Goal: Task Accomplishment & Management: Manage account settings

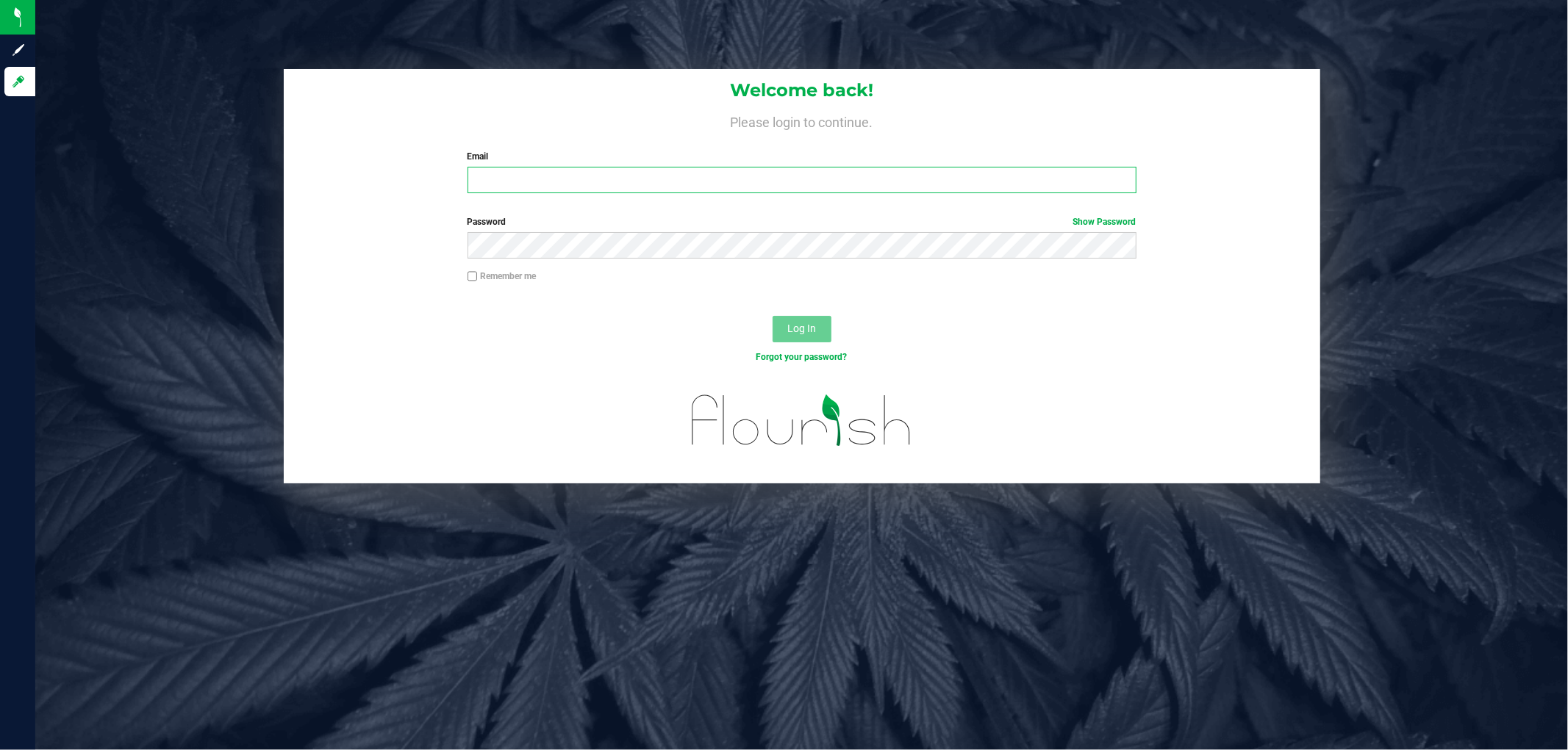
click at [502, 190] on input "Email" at bounding box center [801, 179] width 669 height 26
click at [772, 316] on button "Log In" at bounding box center [801, 329] width 59 height 26
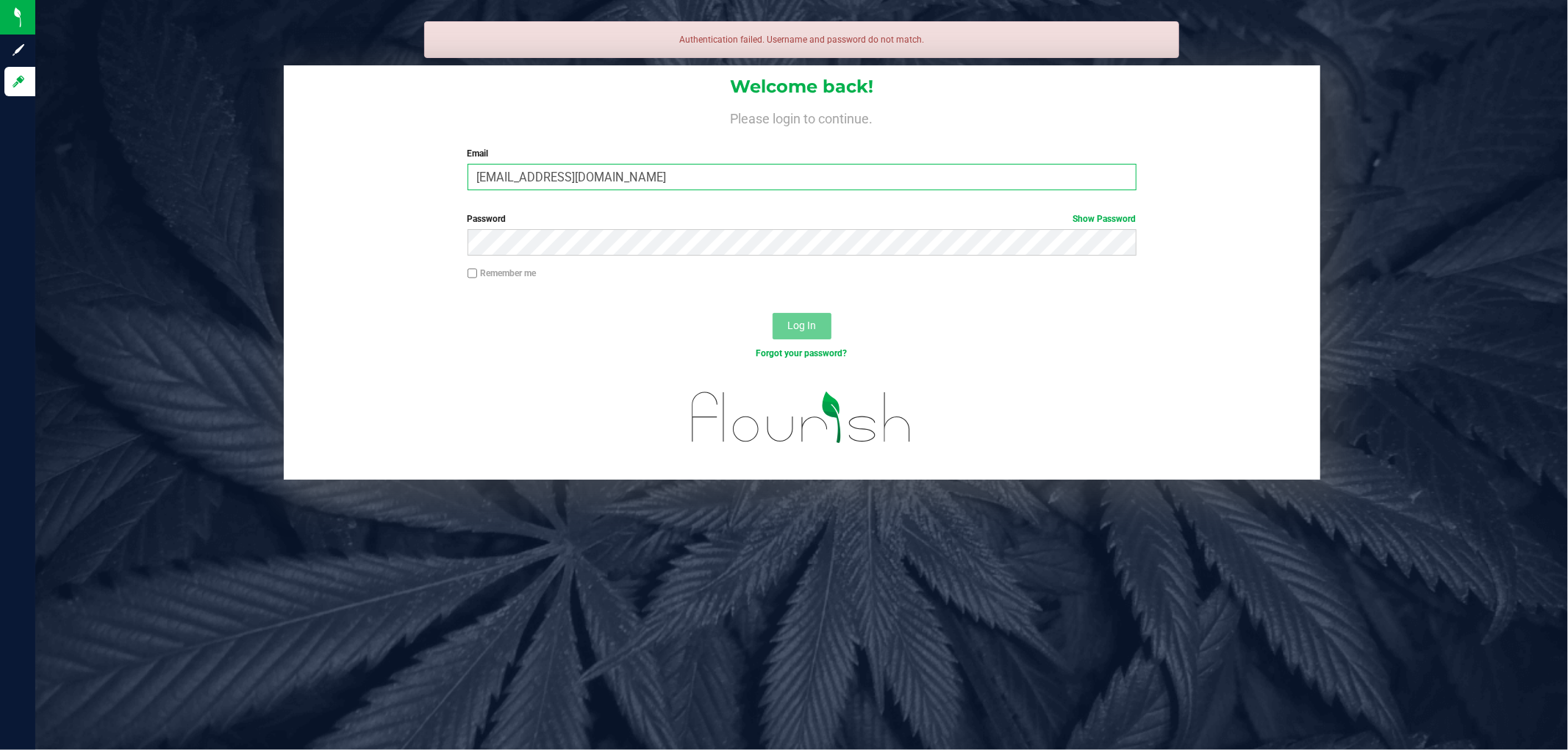
click at [495, 175] on input "[EMAIL_ADDRESS][DOMAIN_NAME]" at bounding box center [801, 176] width 669 height 26
drag, startPoint x: 647, startPoint y: 188, endPoint x: 292, endPoint y: 185, distance: 355.0
click at [294, 185] on div "Welcome back! Please login to continue. Email [EMAIL_ADDRESS][DOMAIN_NAME] Requ…" at bounding box center [801, 134] width 1037 height 135
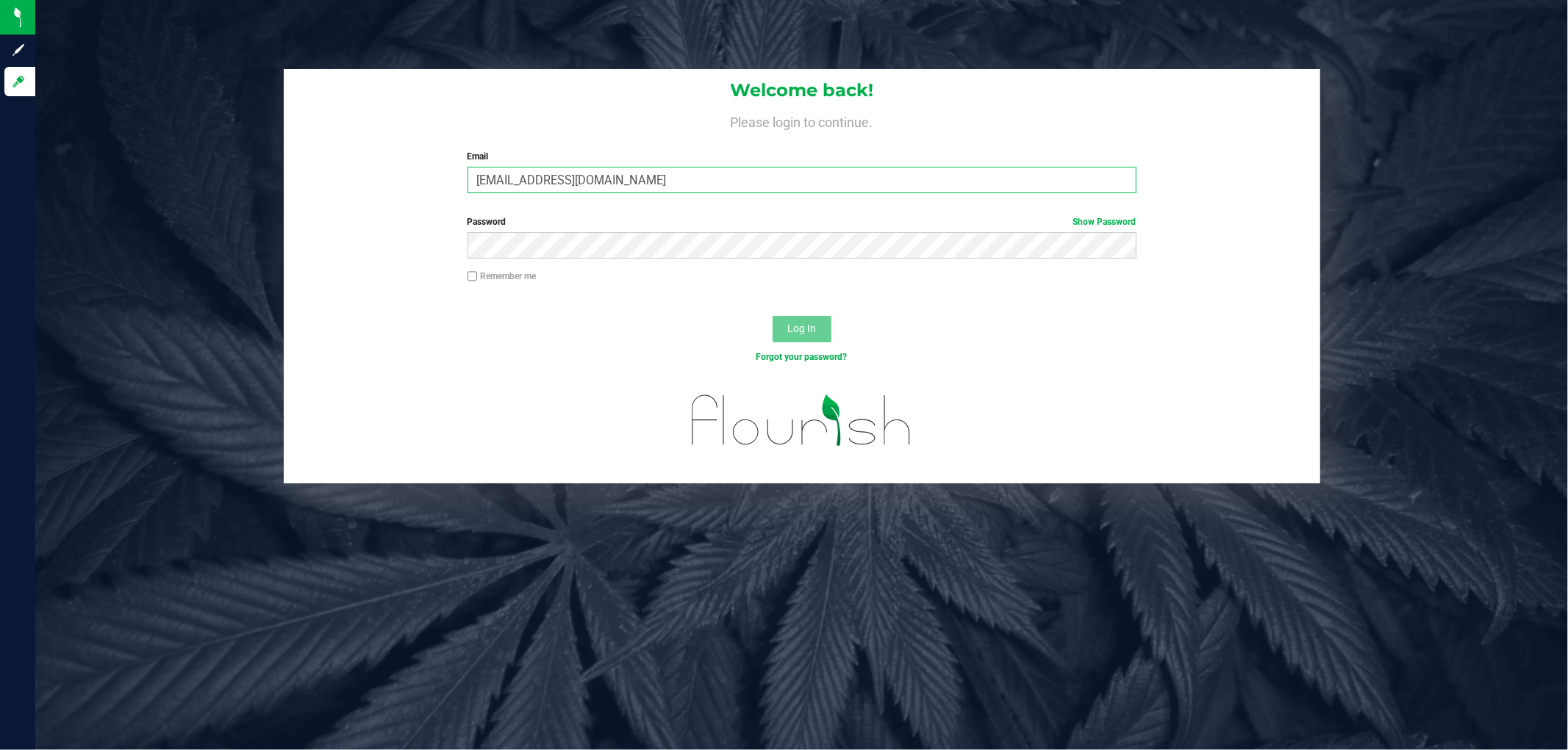
type input "[EMAIL_ADDRESS][DOMAIN_NAME]"
click at [772, 316] on button "Log In" at bounding box center [801, 329] width 59 height 26
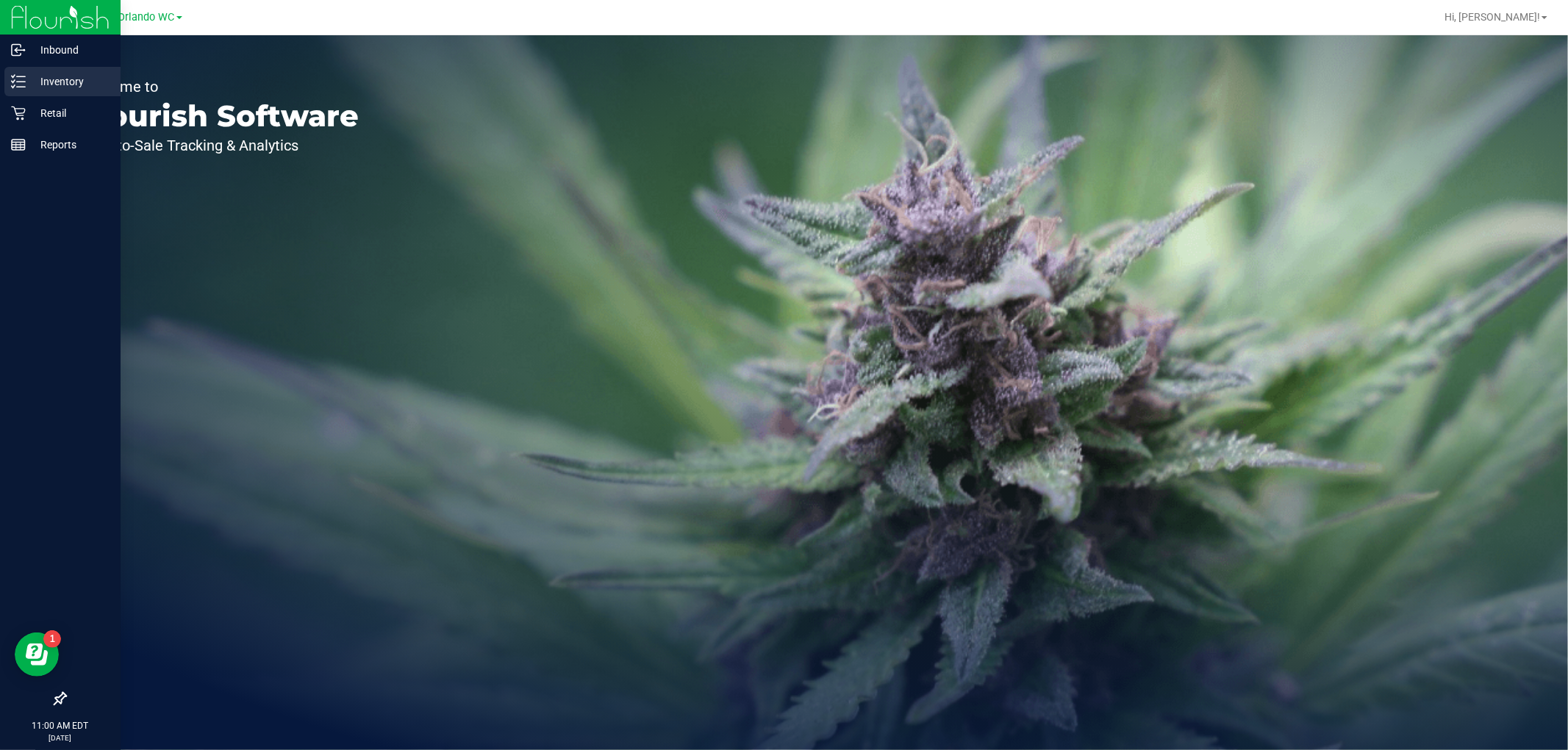
click at [28, 77] on p "Inventory" at bounding box center [70, 81] width 88 height 17
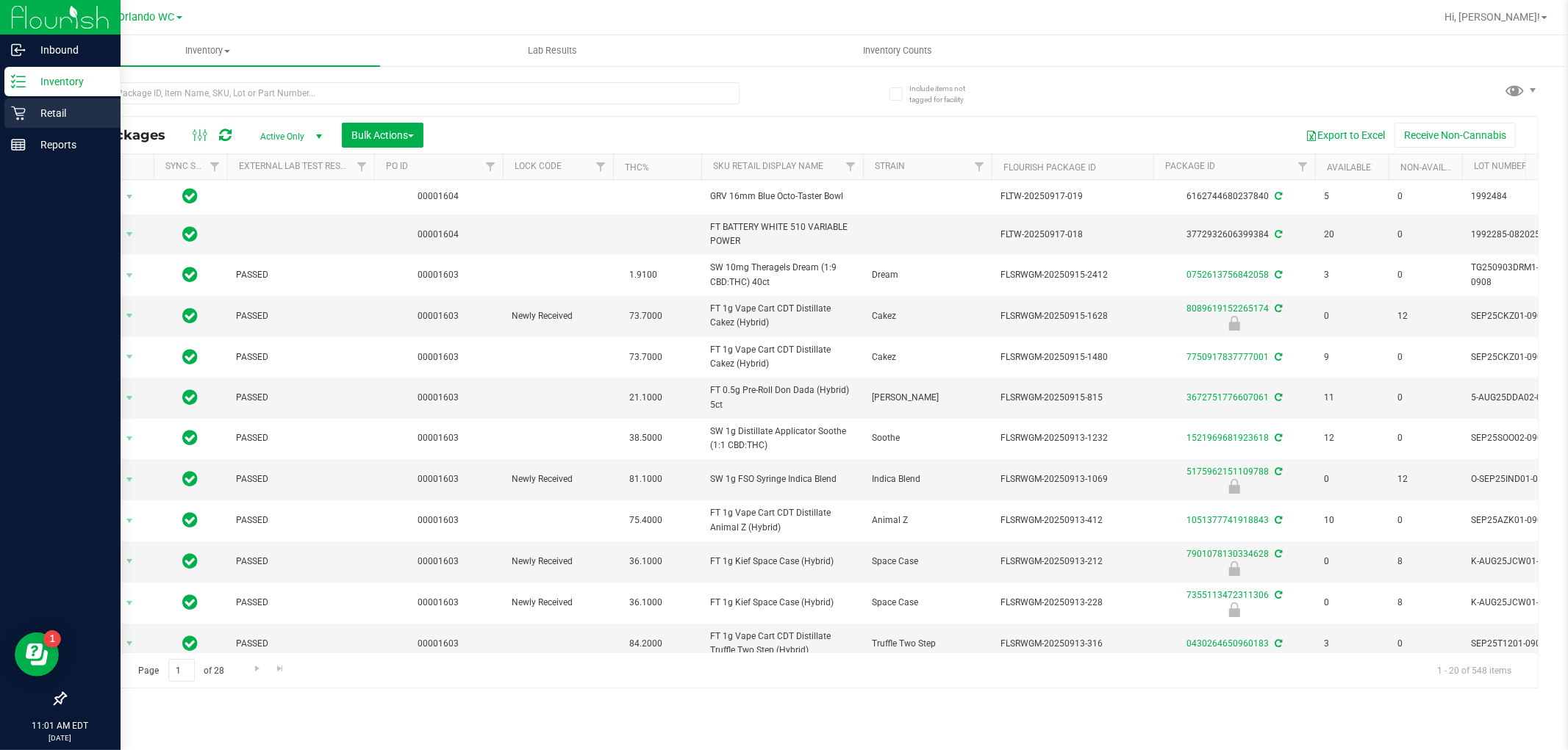
click at [23, 120] on icon at bounding box center [17, 112] width 15 height 15
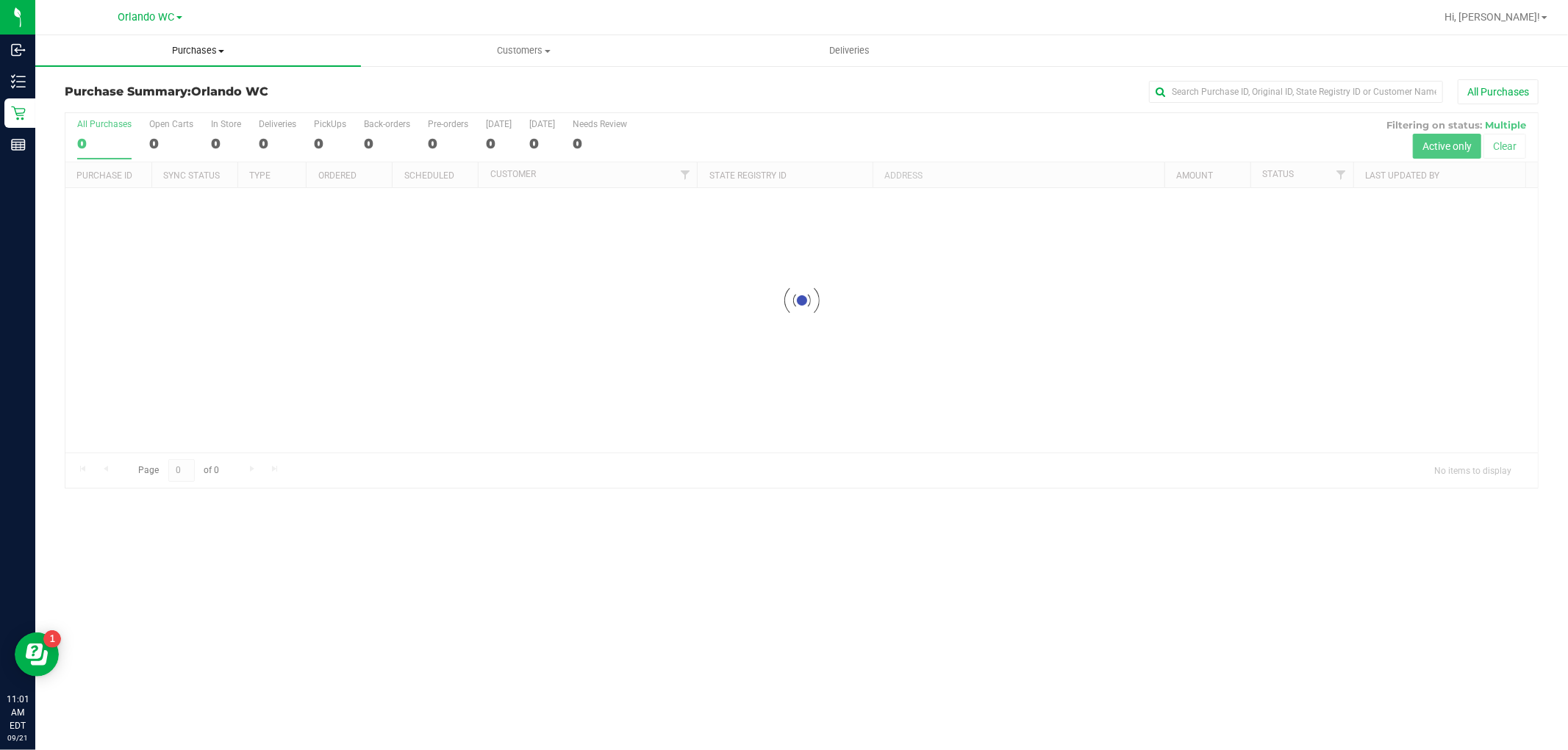
click at [215, 53] on span "Purchases" at bounding box center [197, 51] width 325 height 14
click at [141, 102] on li "Fulfillment" at bounding box center [197, 106] width 325 height 17
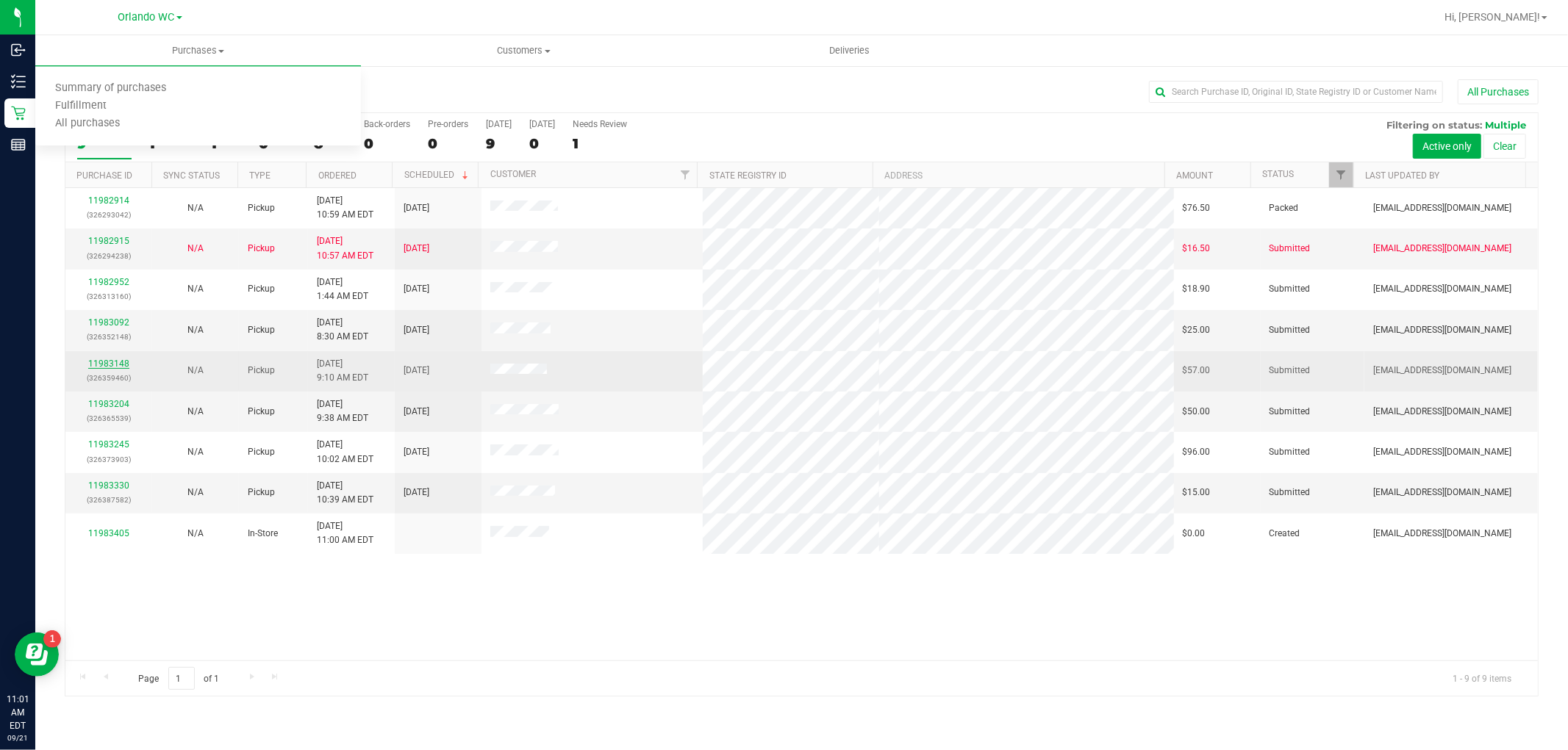
click at [120, 366] on link "11983148" at bounding box center [108, 364] width 42 height 11
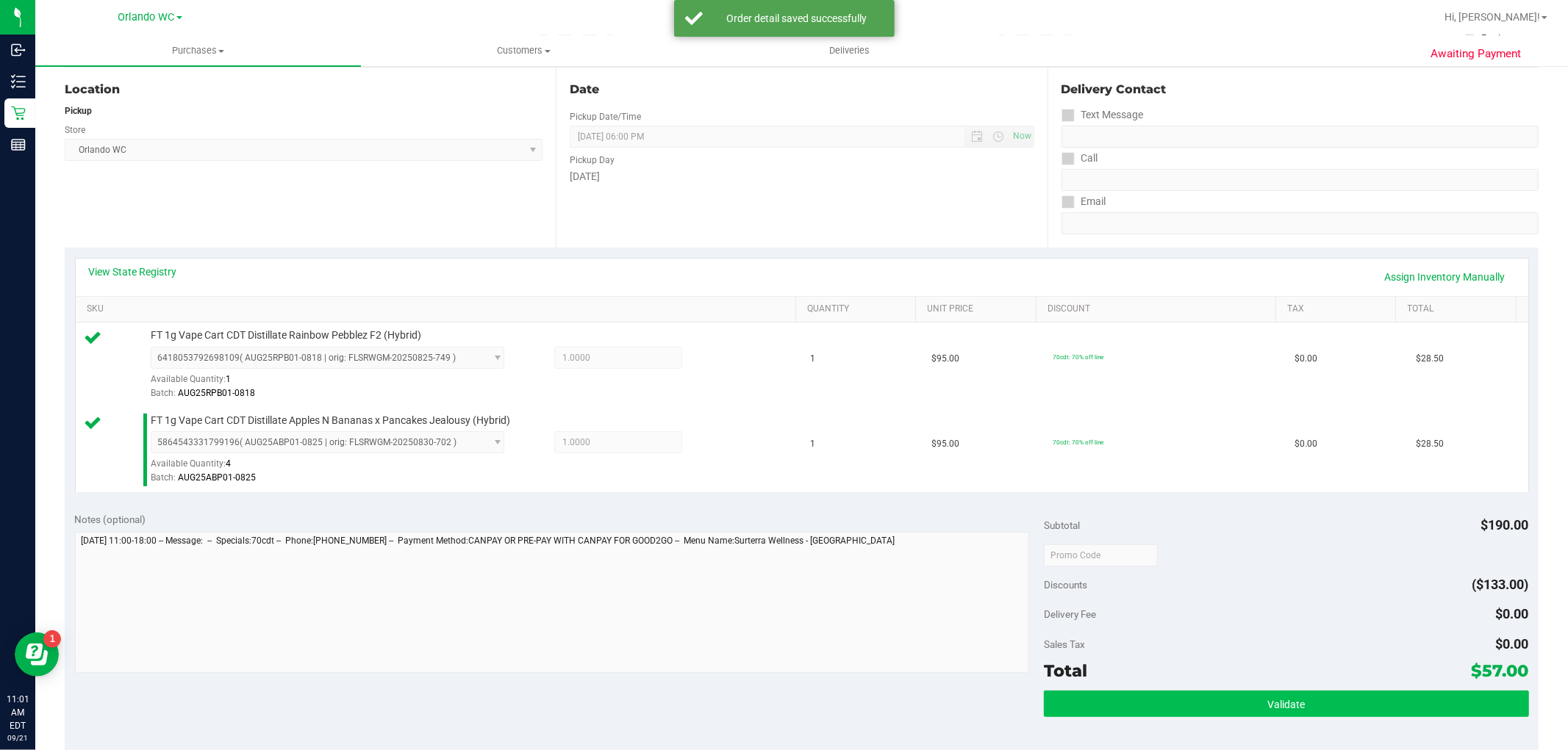
scroll to position [245, 0]
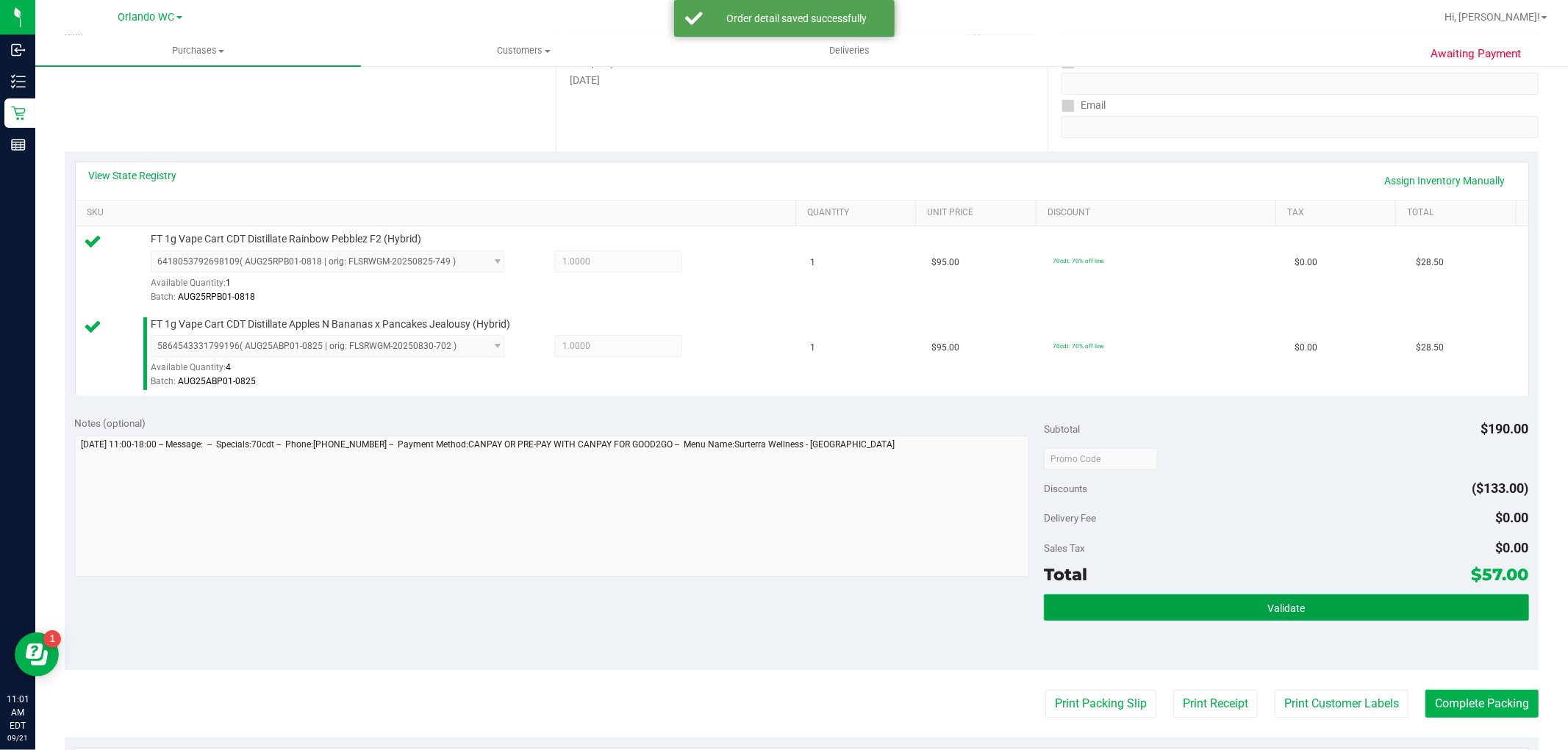
click at [1195, 619] on button "Validate" at bounding box center [1285, 607] width 484 height 26
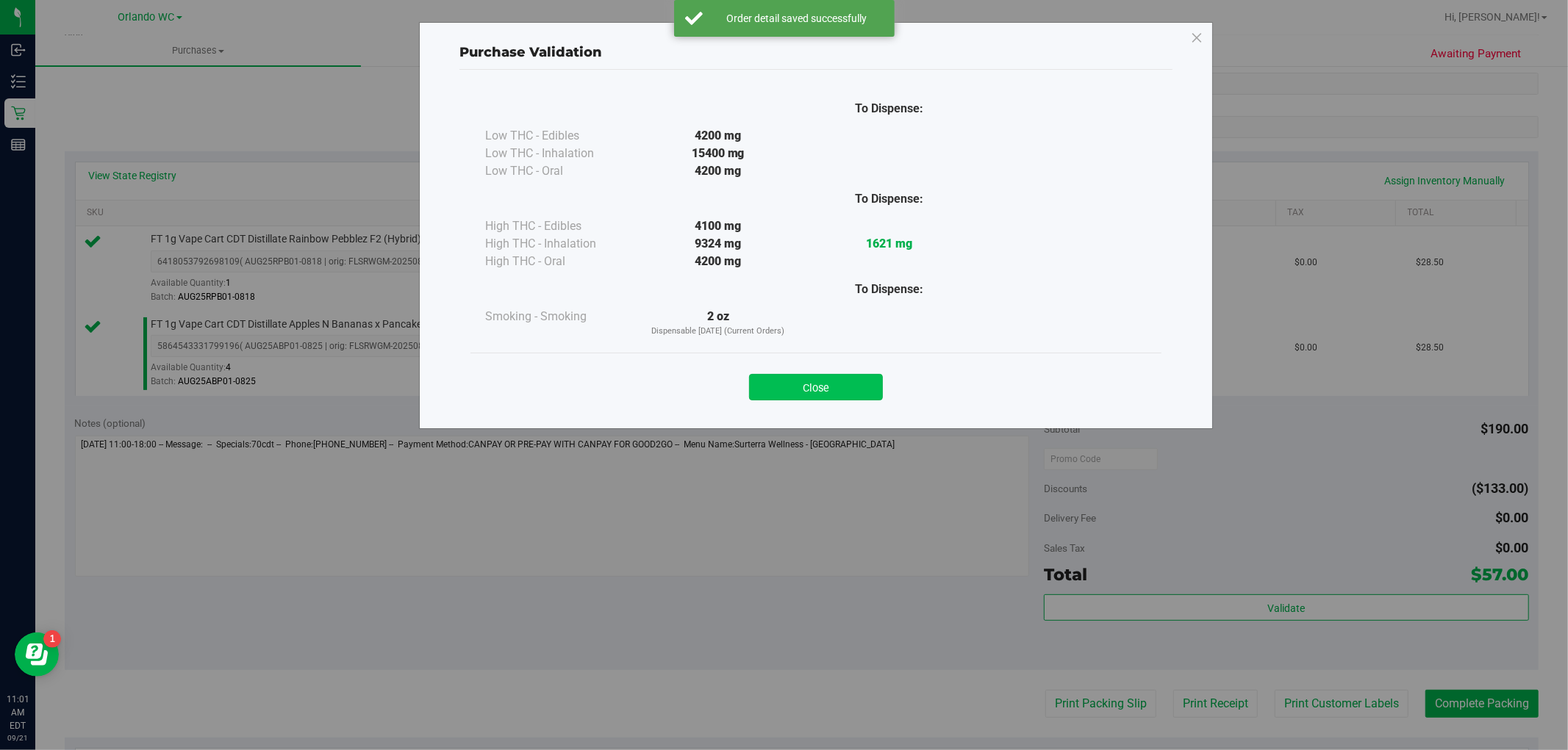
click at [859, 395] on button "Close" at bounding box center [816, 386] width 134 height 26
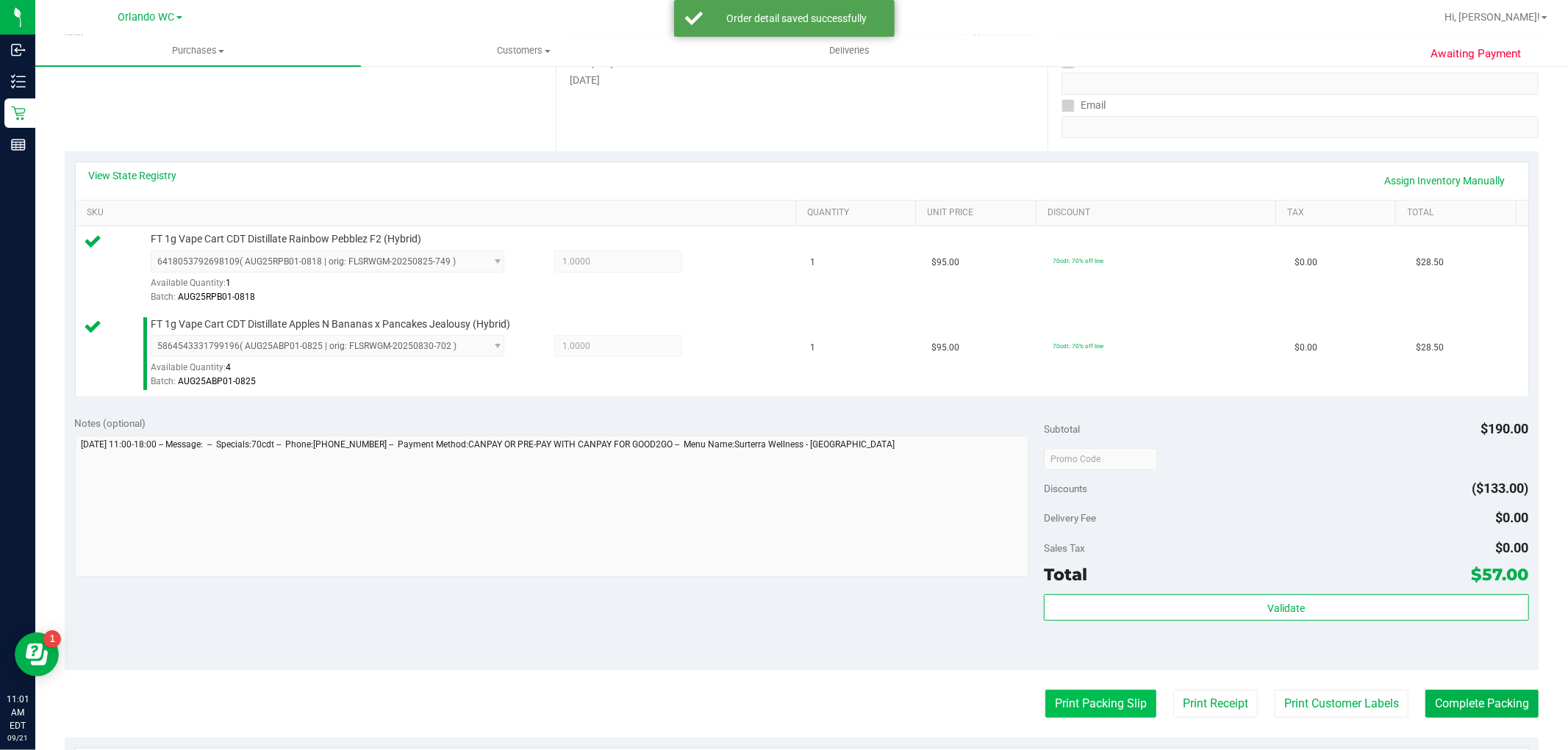
click at [1129, 706] on button "Print Packing Slip" at bounding box center [1101, 704] width 111 height 28
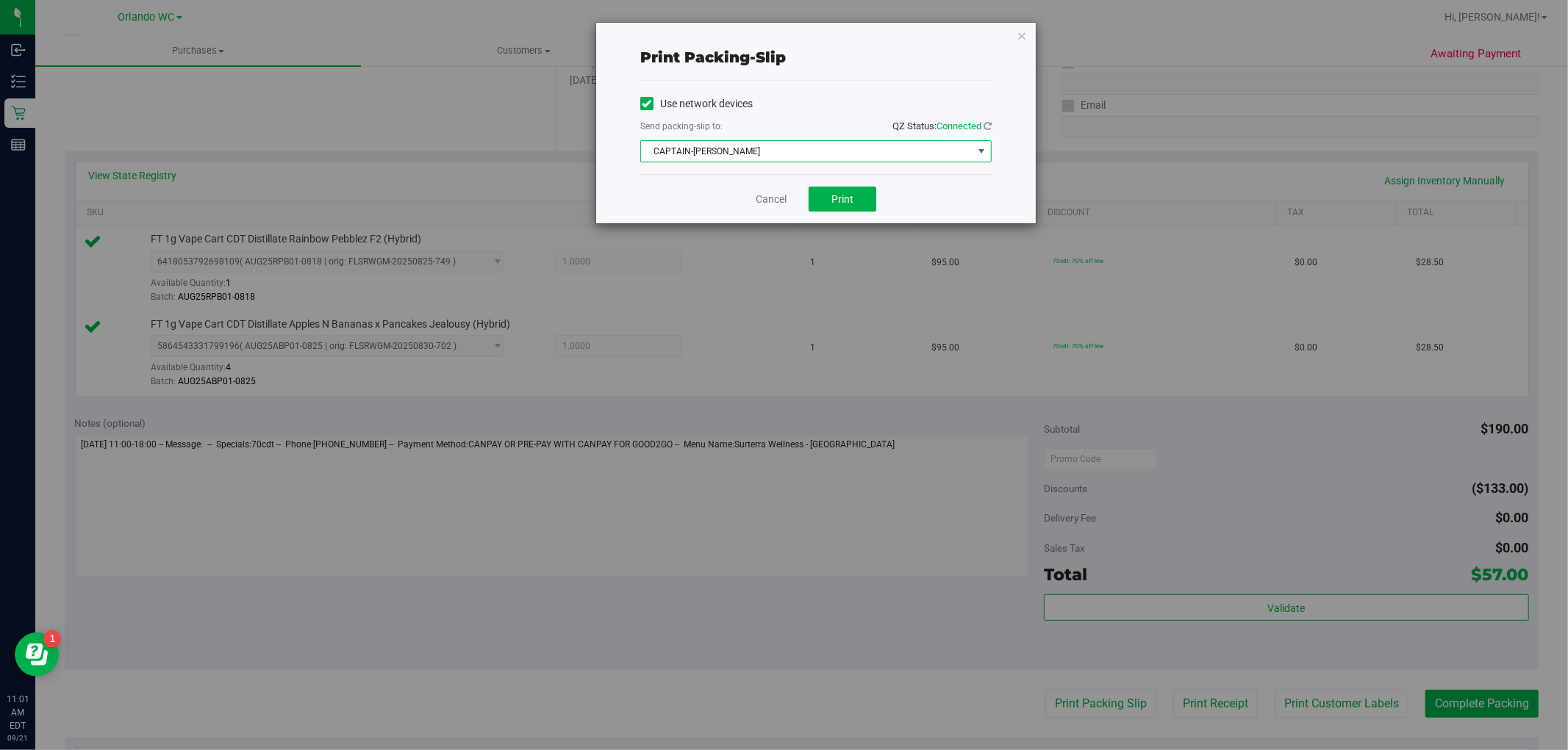
click at [905, 157] on span "CAPTAIN-KANGA" at bounding box center [806, 151] width 331 height 20
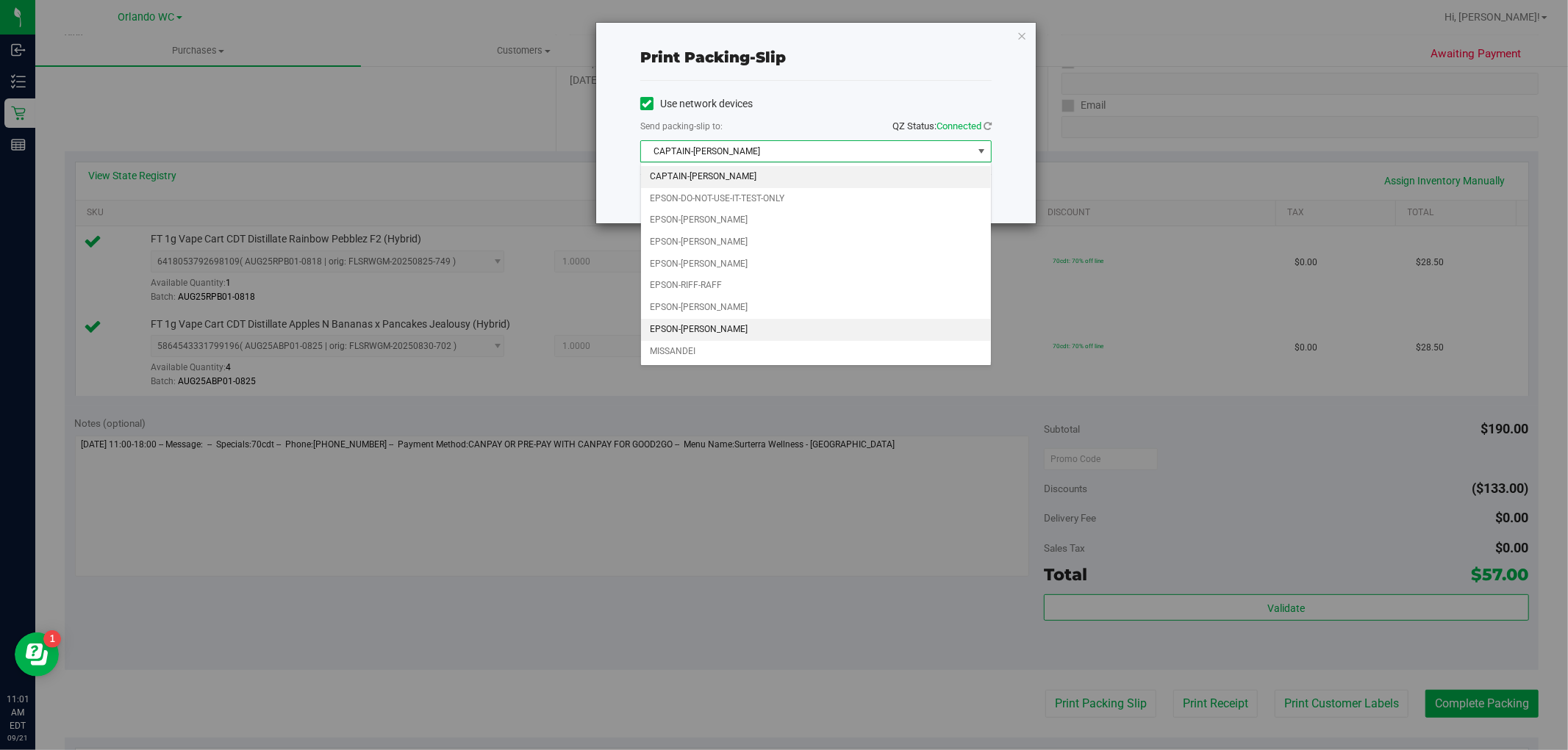
click at [759, 328] on li "EPSON-TYWIN-LANNISTER" at bounding box center [815, 330] width 349 height 22
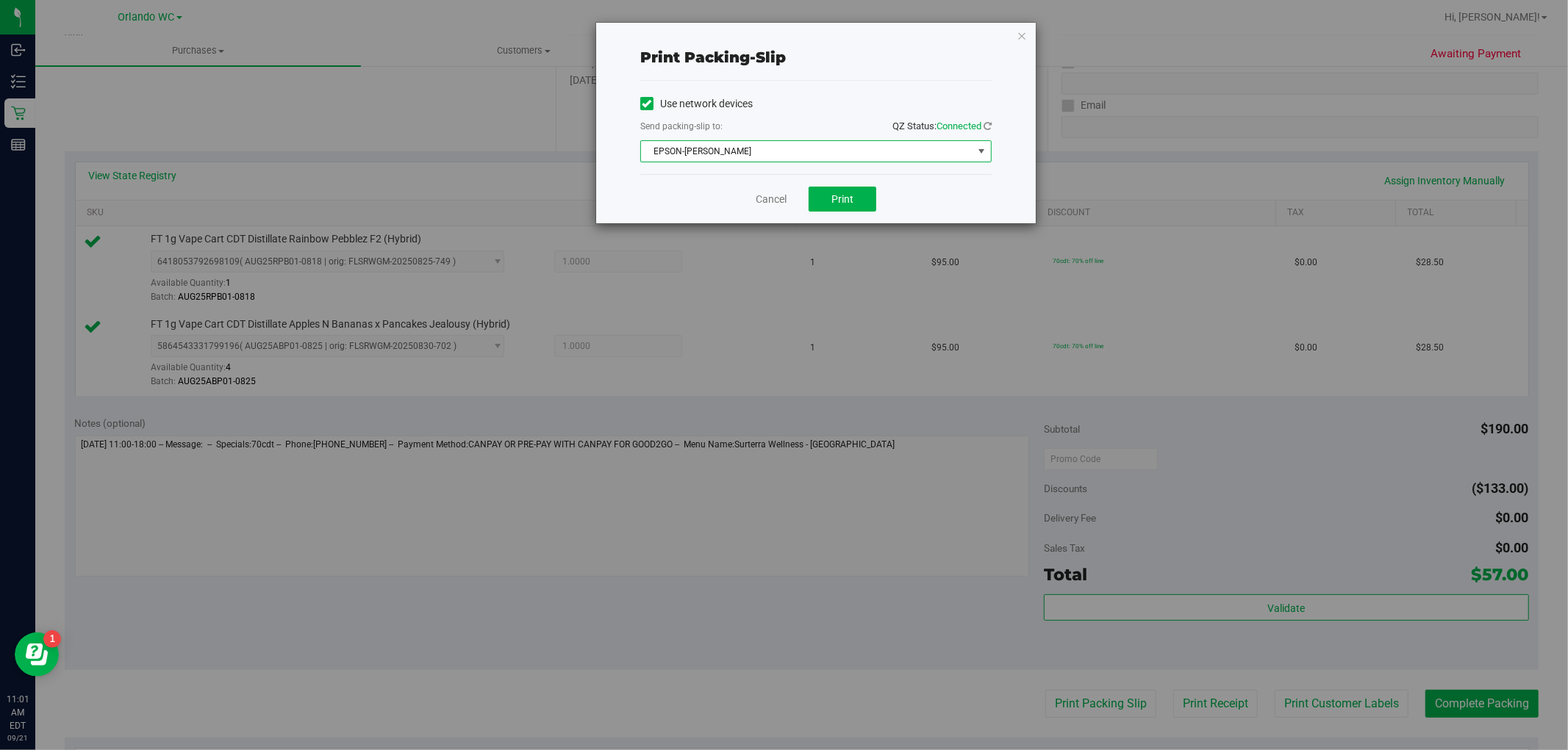
click at [1031, 28] on div "Print packing-slip Use network devices Send packing-slip to: QZ Status: Connect…" at bounding box center [816, 123] width 439 height 200
click at [1010, 32] on div "Print packing-slip Use network devices Send packing-slip to: QZ Status: Connect…" at bounding box center [816, 123] width 439 height 200
click at [1015, 34] on div "Print packing-slip Use network devices Send packing-slip to: QZ Status: Connect…" at bounding box center [816, 123] width 439 height 200
click at [1018, 35] on icon "button" at bounding box center [1021, 35] width 11 height 17
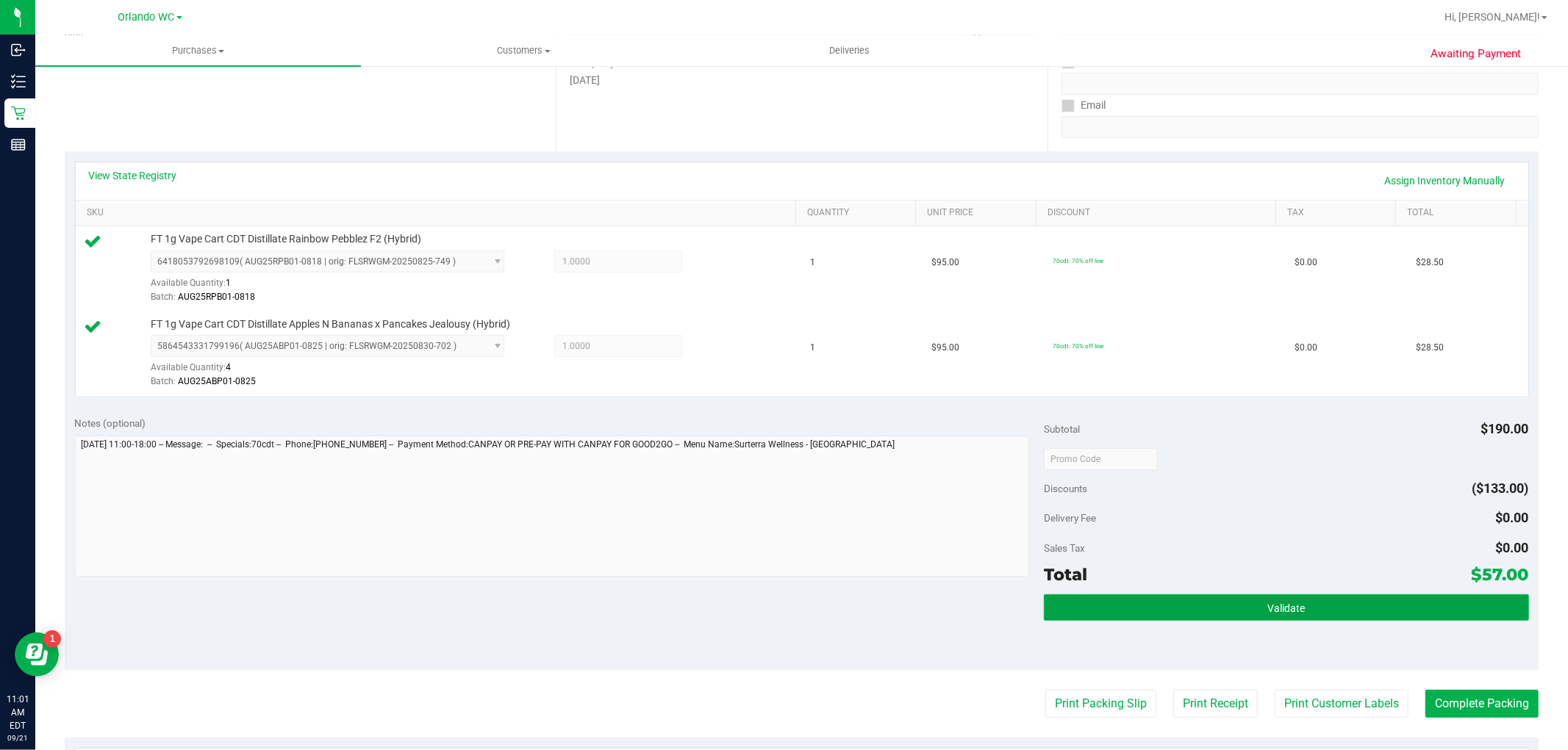
click at [1131, 614] on button "Validate" at bounding box center [1285, 607] width 484 height 26
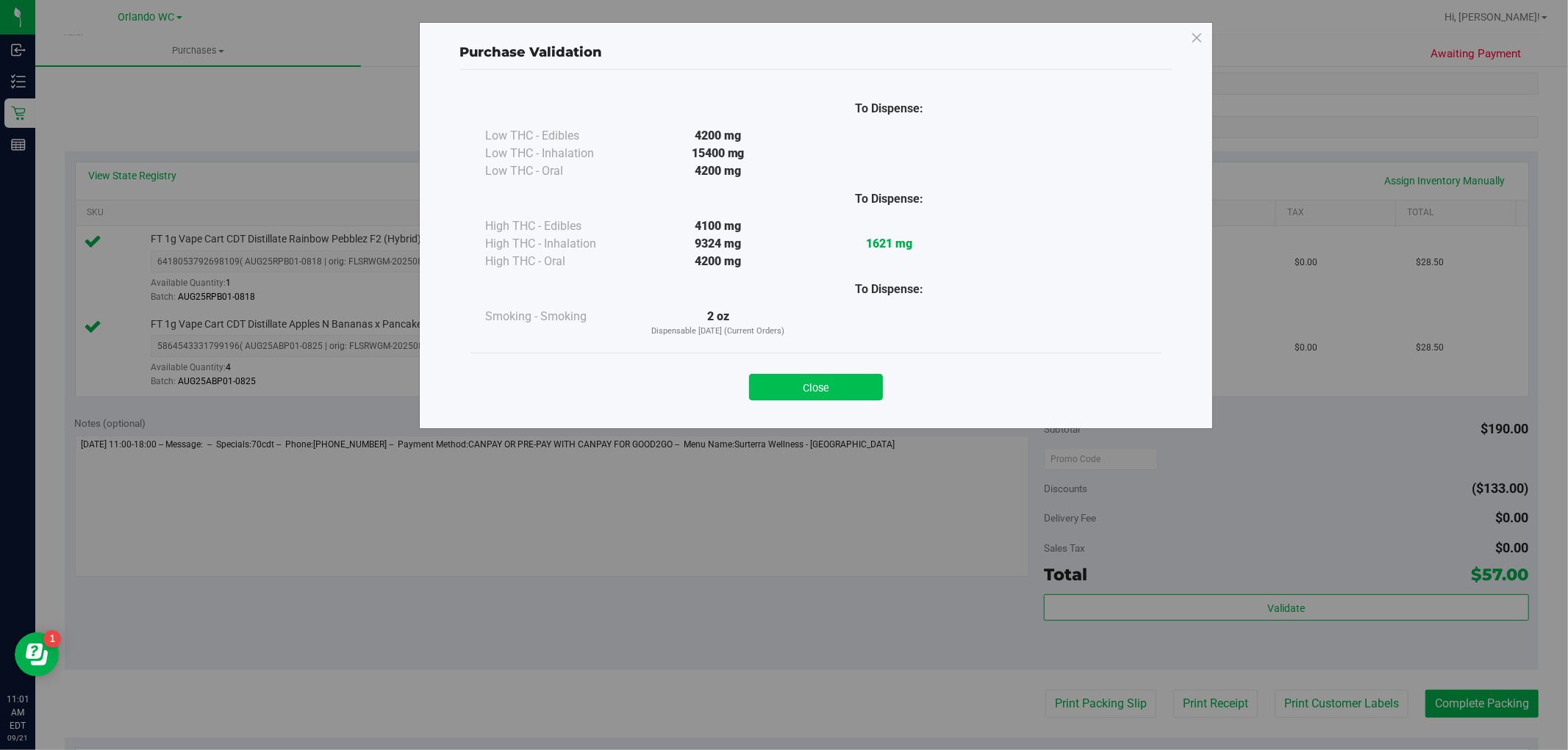
click at [862, 380] on button "Close" at bounding box center [816, 386] width 134 height 26
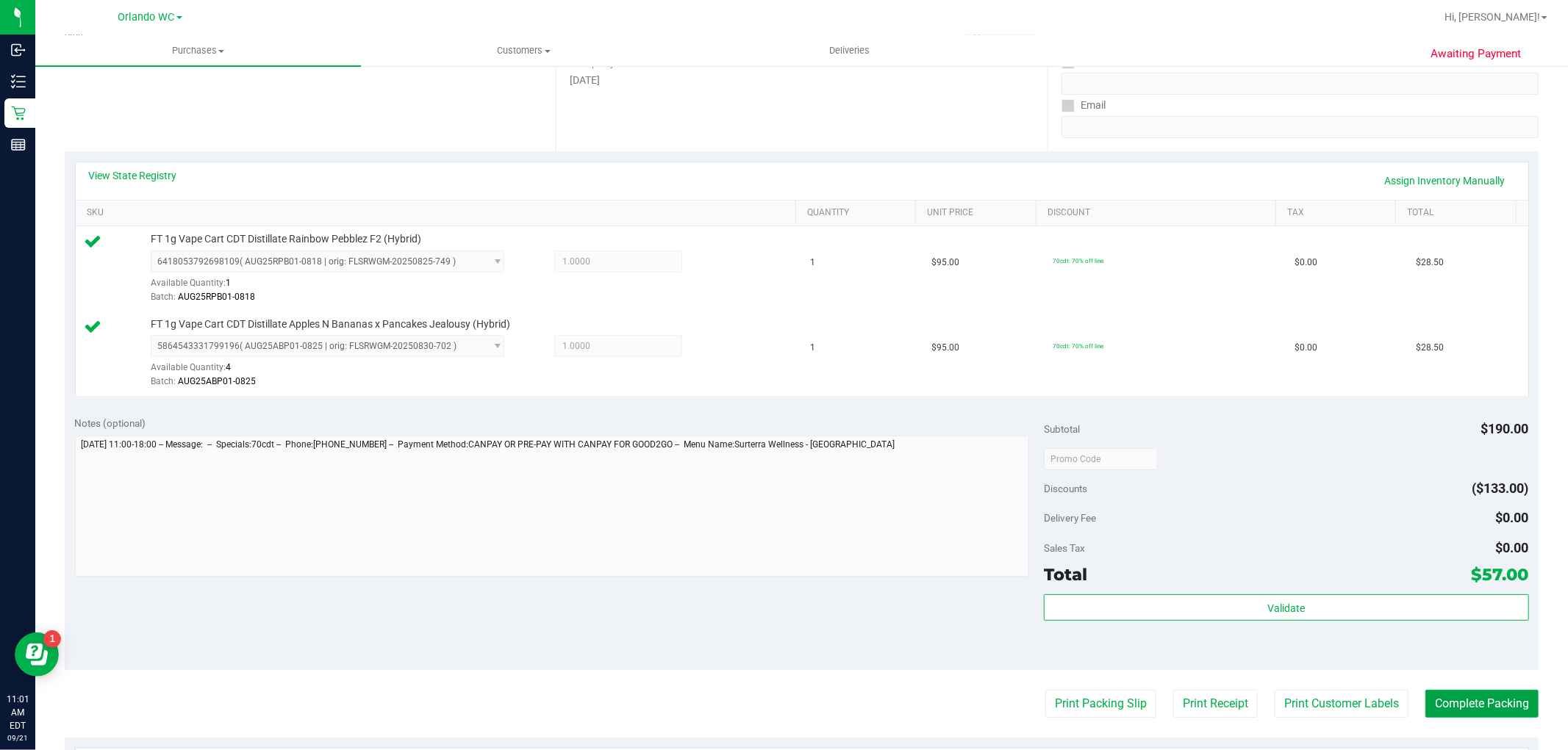
click at [1491, 695] on button "Complete Packing" at bounding box center [1481, 704] width 113 height 28
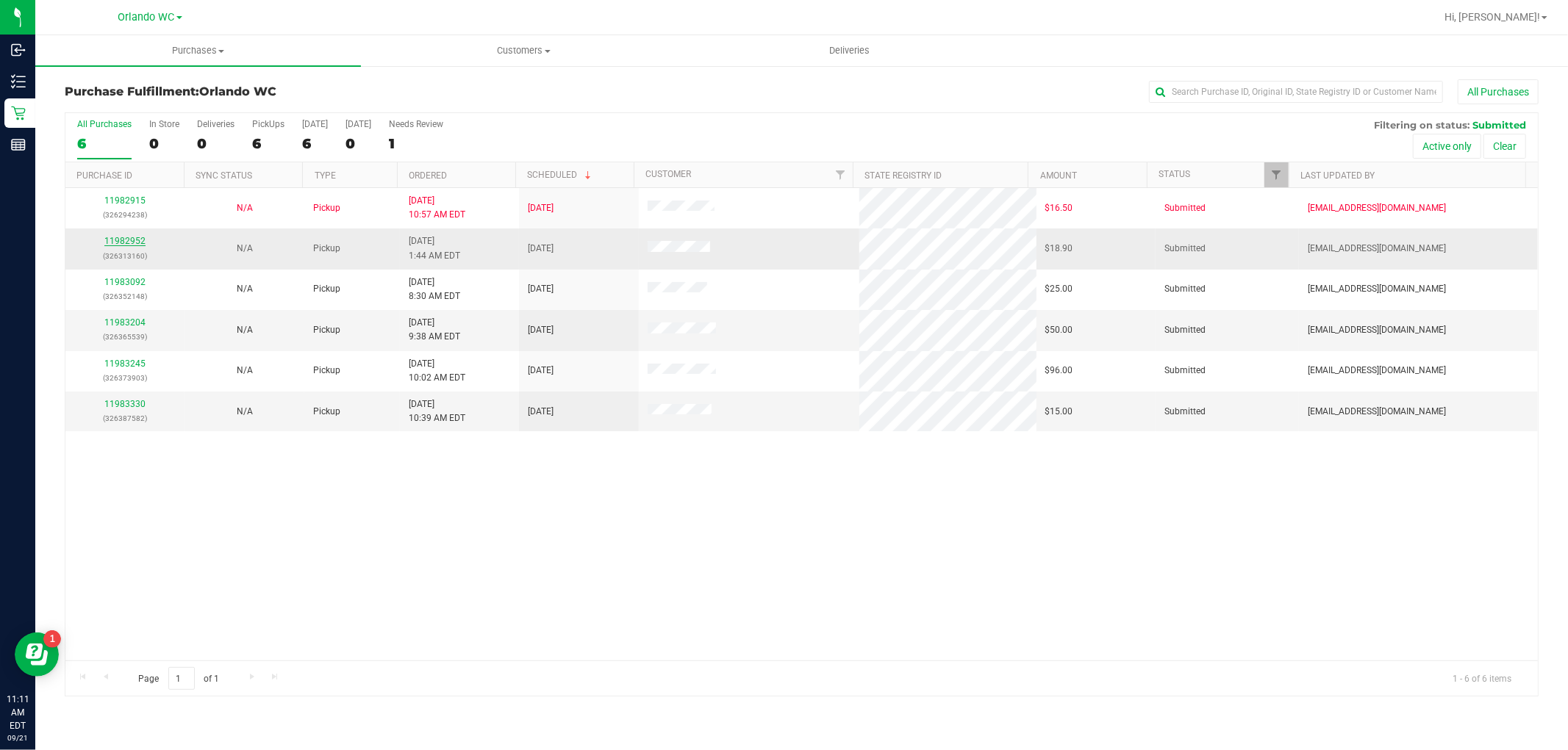
click at [130, 243] on link "11982952" at bounding box center [125, 241] width 42 height 11
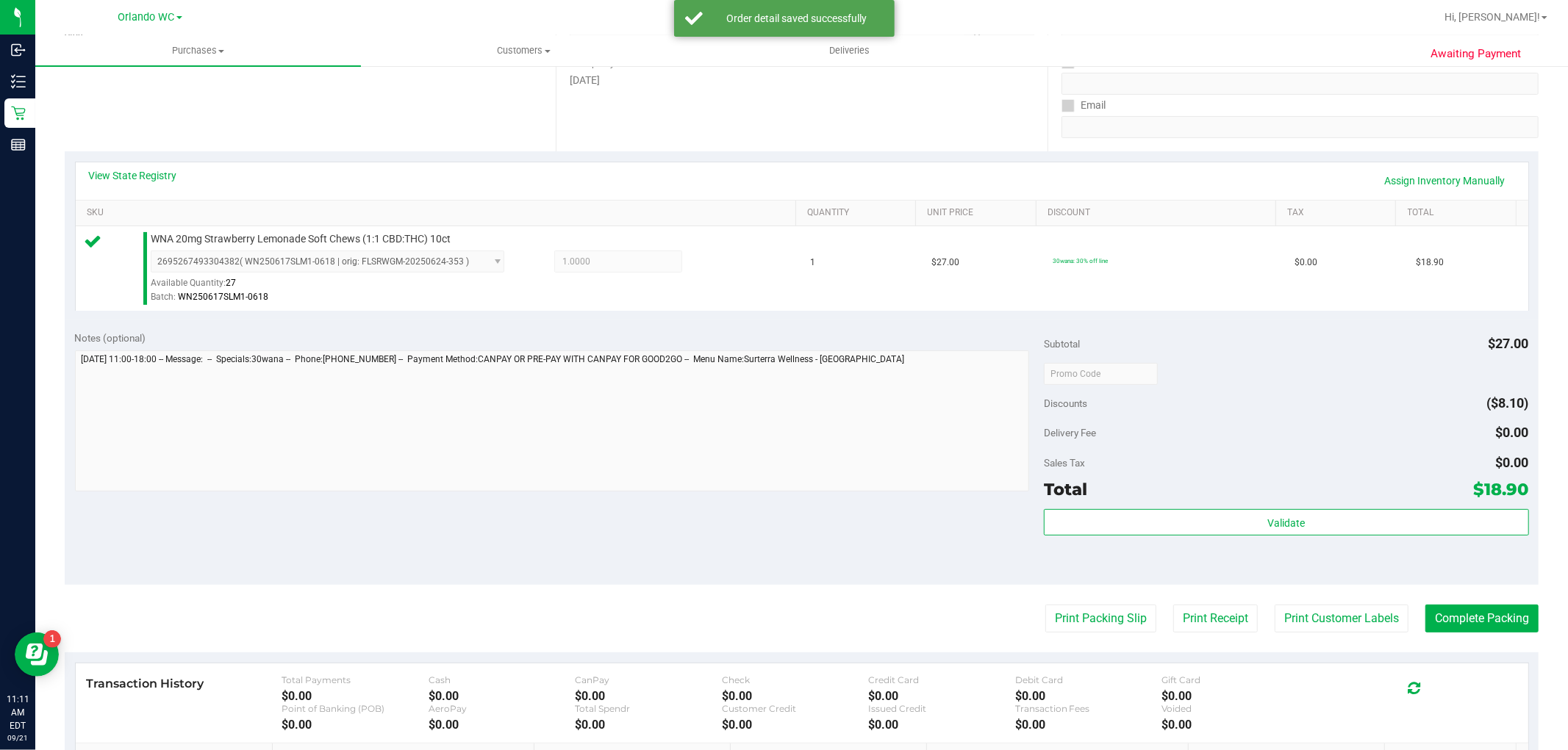
scroll to position [452, 0]
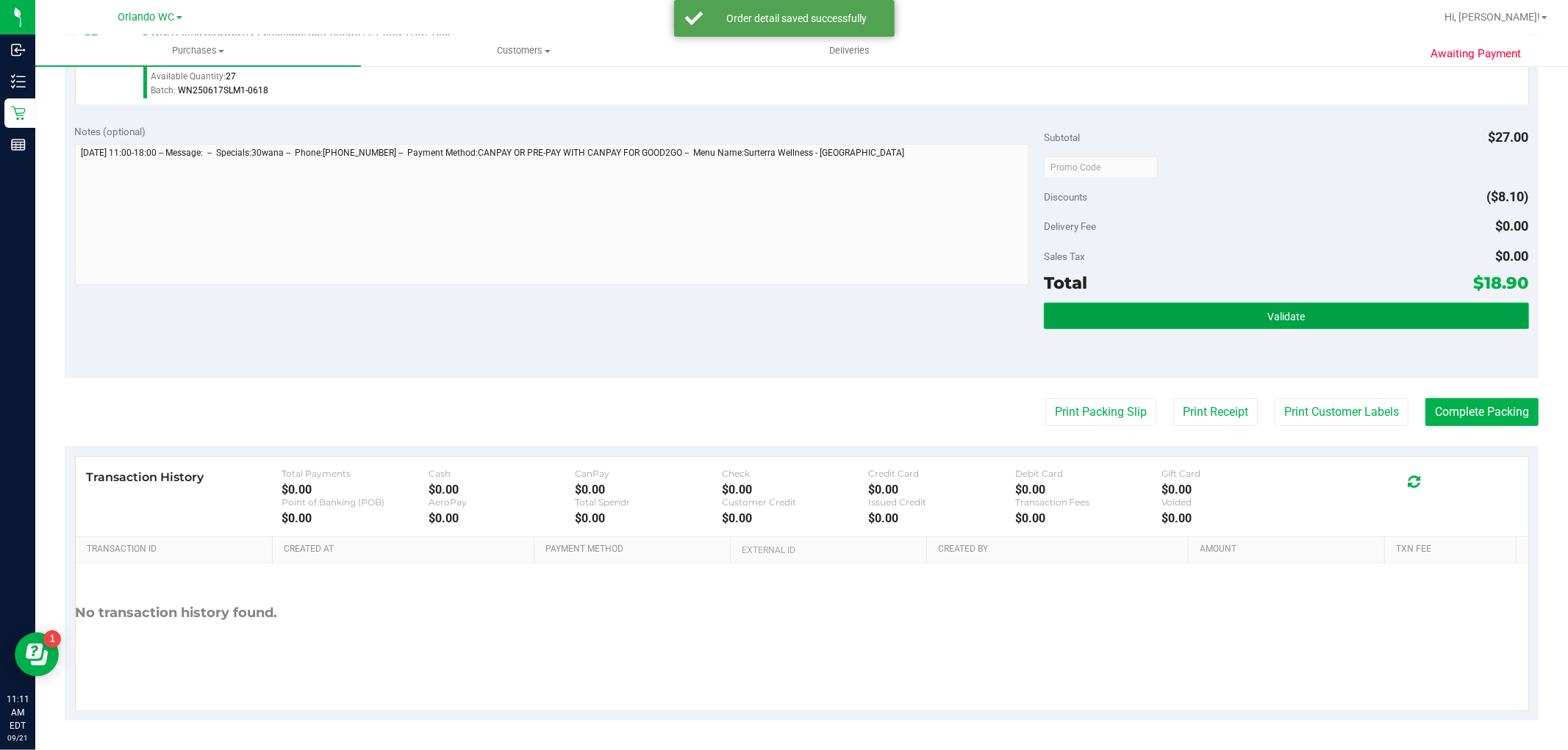
click at [1173, 323] on button "Validate" at bounding box center [1285, 315] width 484 height 26
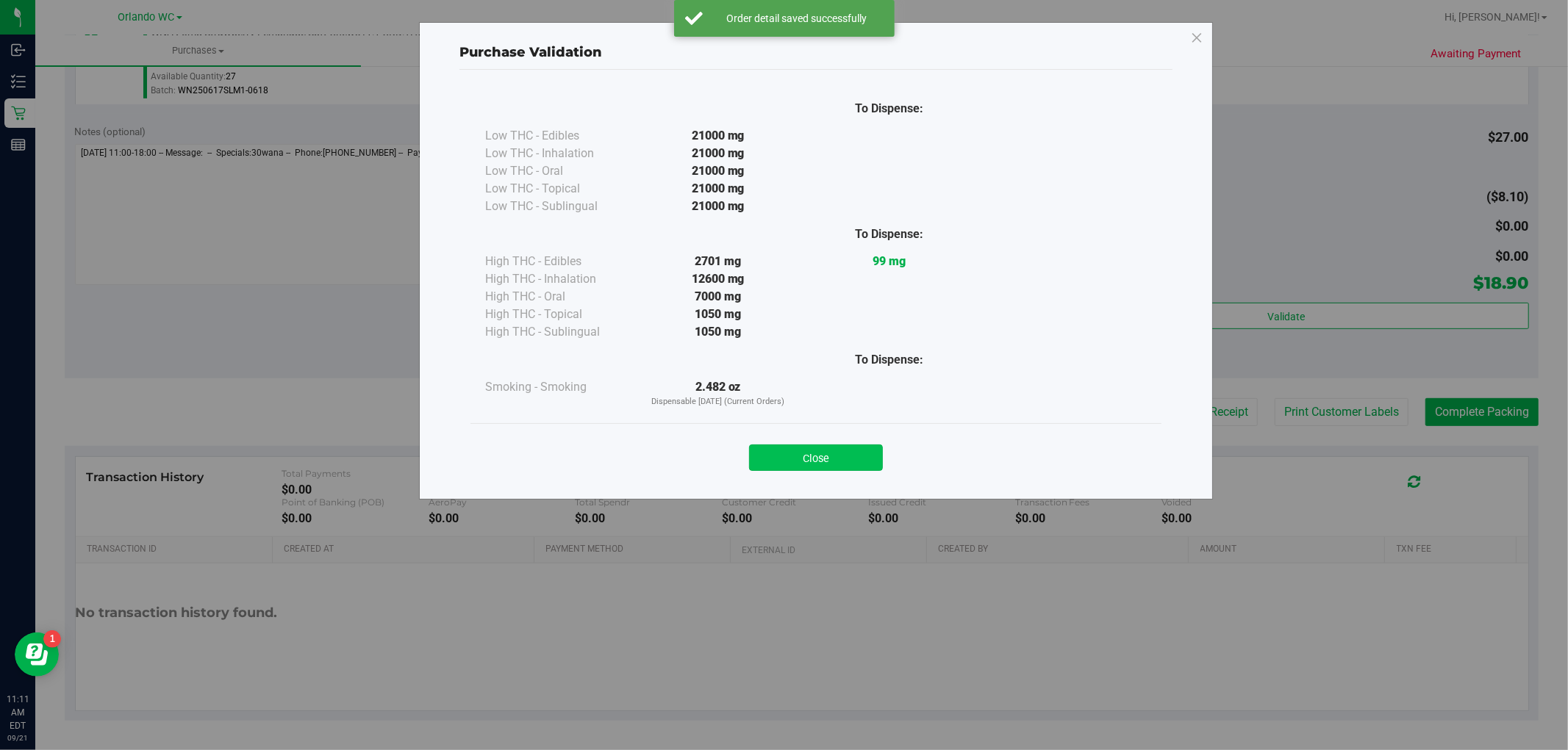
click at [768, 463] on button "Close" at bounding box center [816, 457] width 134 height 26
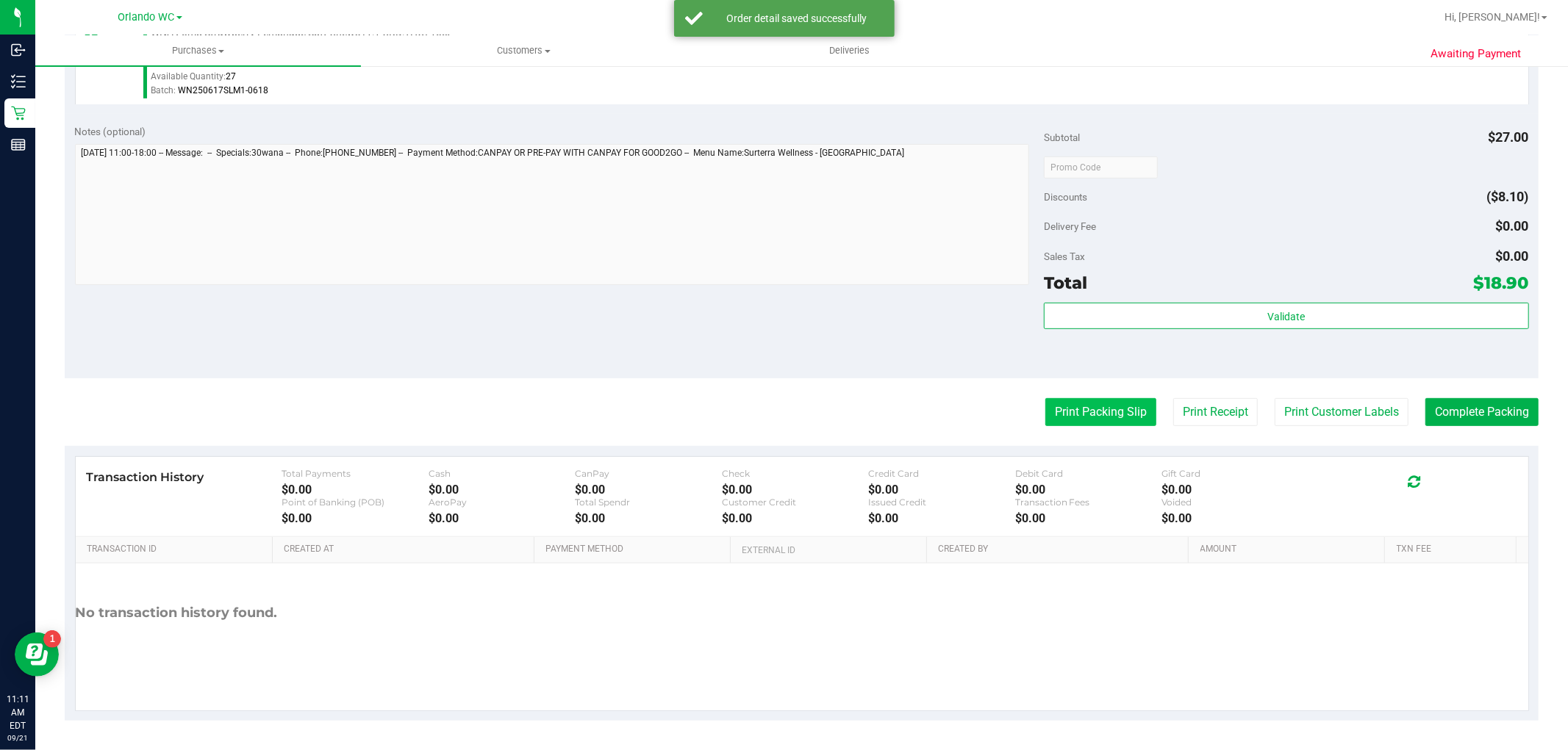
click at [1068, 399] on button "Print Packing Slip" at bounding box center [1101, 412] width 111 height 28
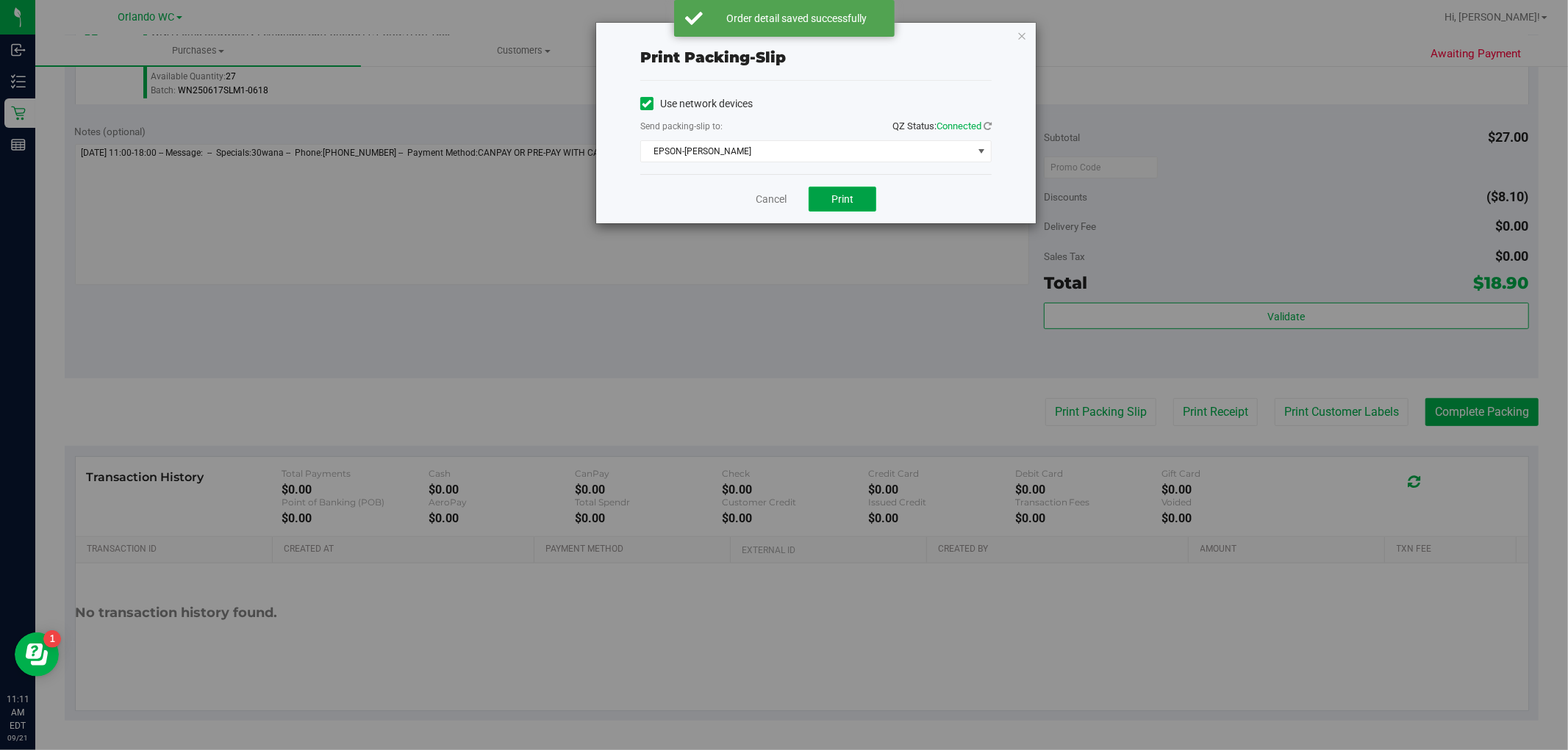
click at [832, 201] on span "Print" at bounding box center [842, 199] width 22 height 12
click at [1024, 39] on icon "button" at bounding box center [1021, 35] width 11 height 17
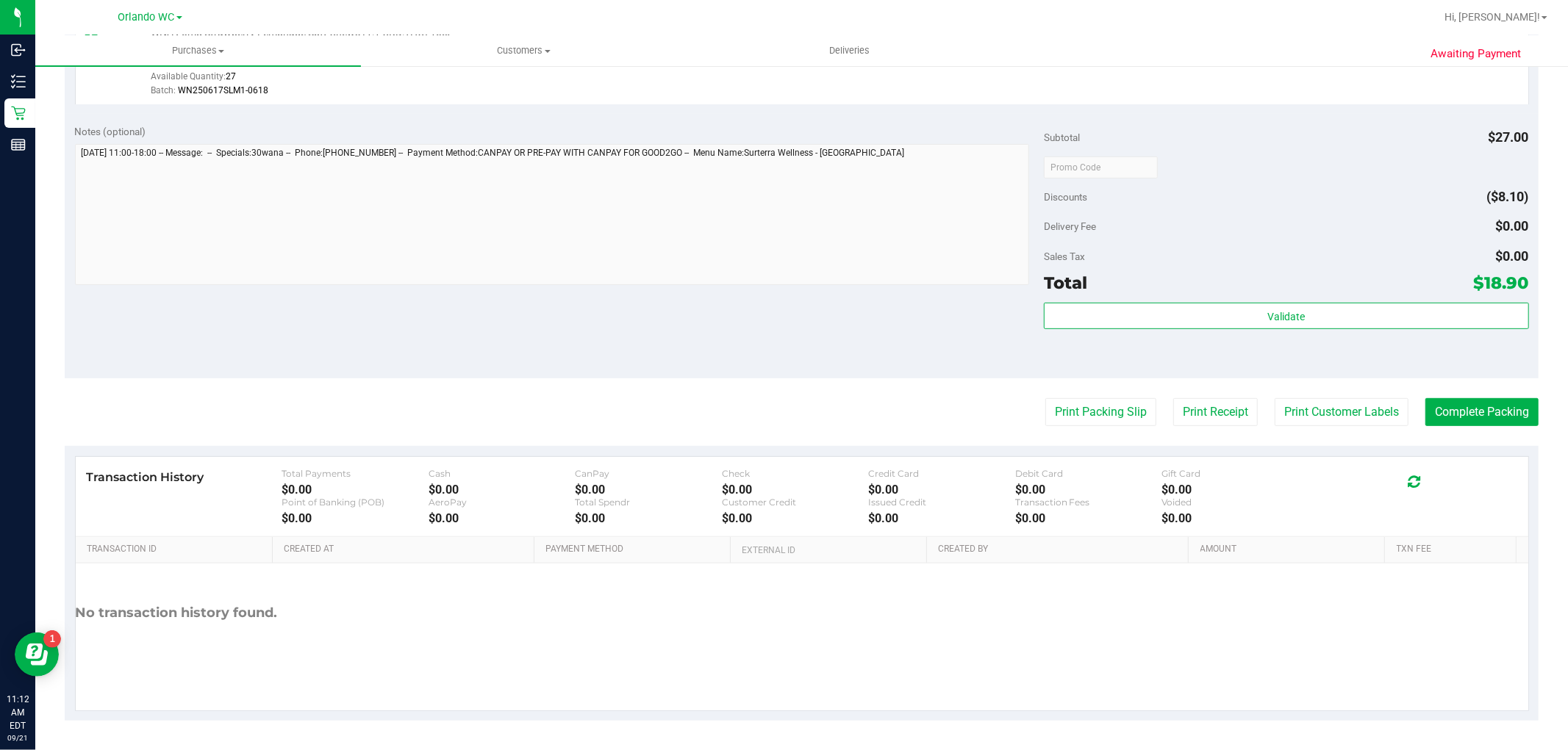
click at [1126, 299] on div "Subtotal $27.00 Discounts ($8.10) Delivery Fee $0.00 Sales Tax $0.00 Total $18.…" at bounding box center [1285, 246] width 484 height 245
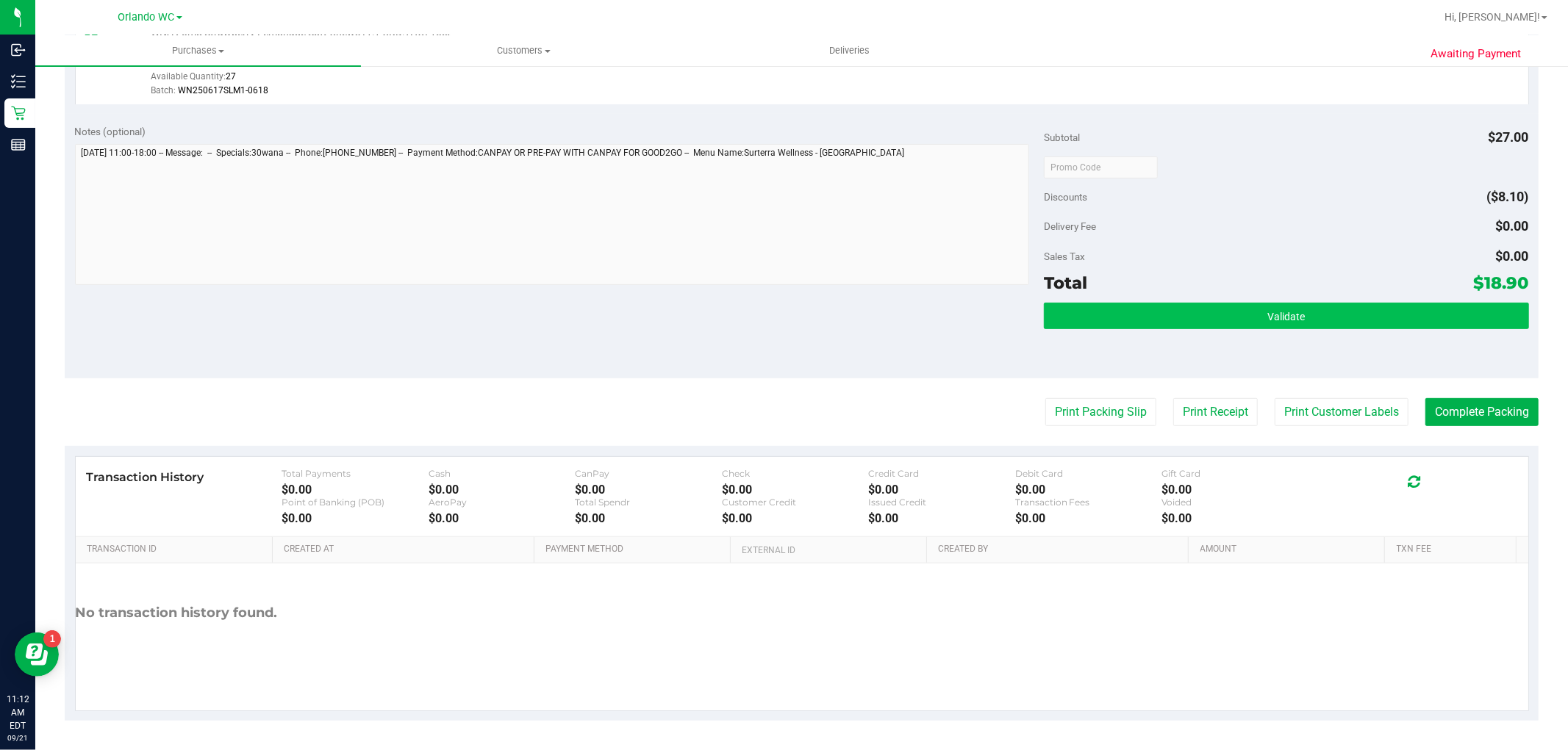
click at [1122, 303] on div "Subtotal $27.00 Discounts ($8.10) Delivery Fee $0.00 Sales Tax $0.00 Total $18.…" at bounding box center [1285, 246] width 484 height 245
click at [1120, 304] on button "Validate" at bounding box center [1285, 315] width 484 height 26
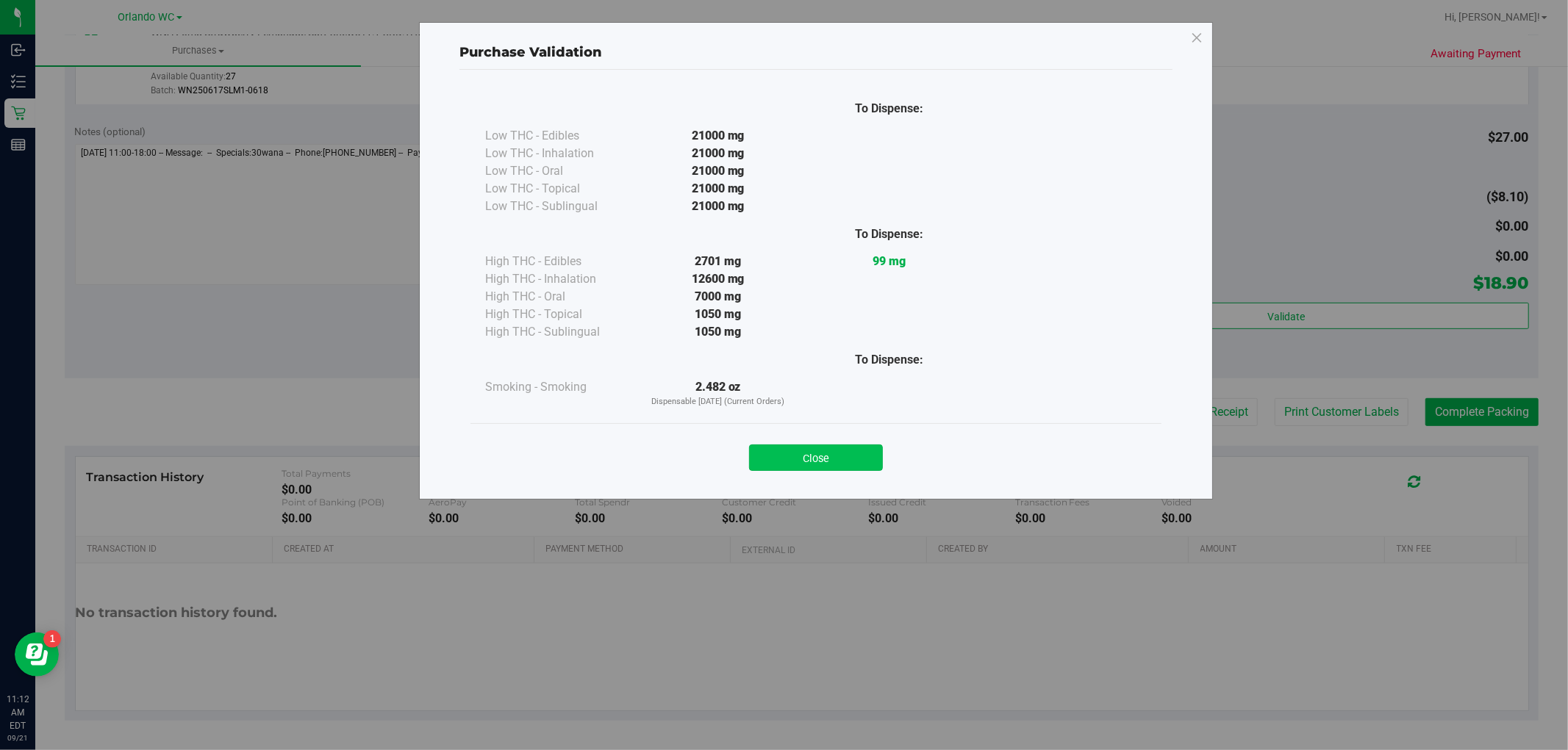
click at [826, 457] on button "Close" at bounding box center [816, 457] width 134 height 26
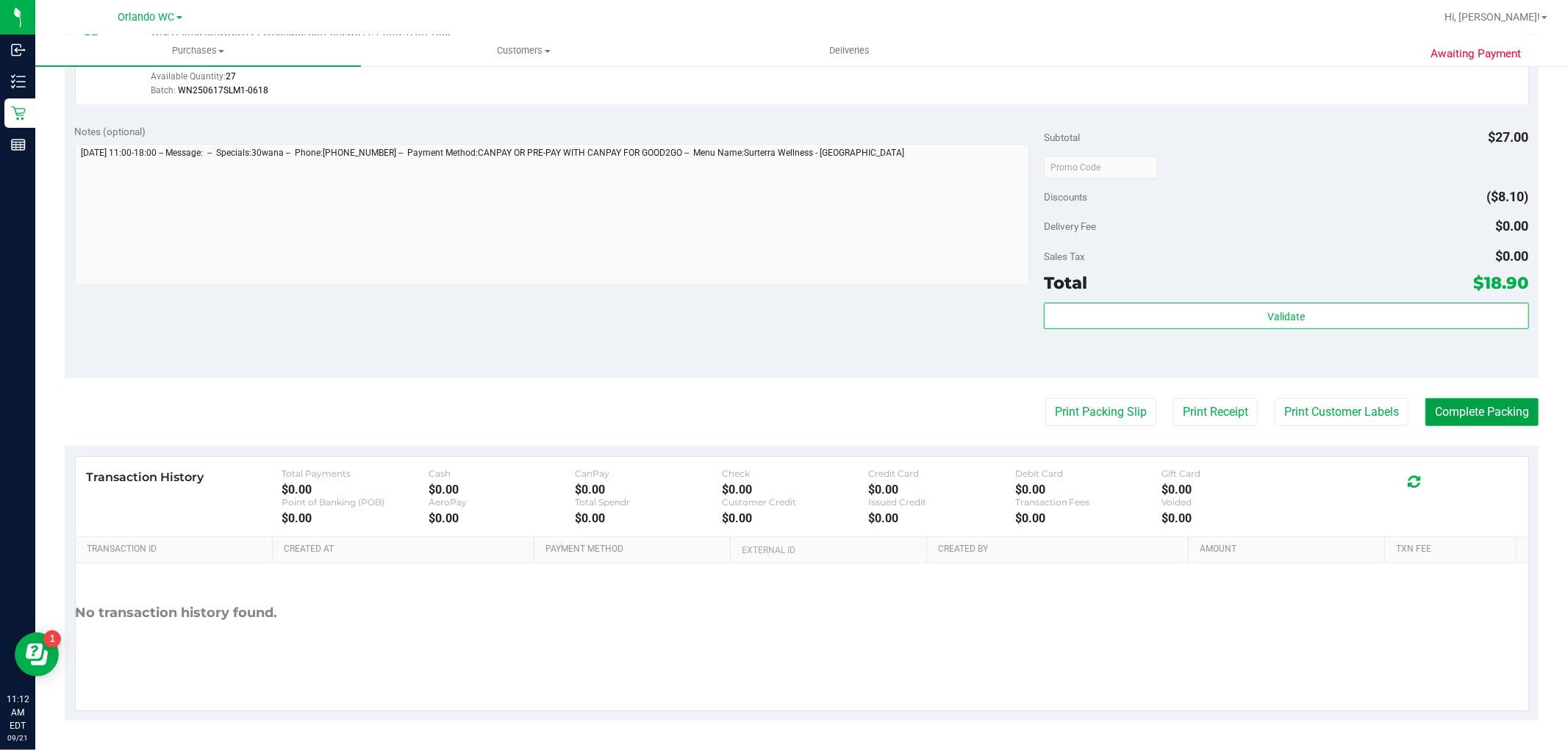
click at [1492, 411] on button "Complete Packing" at bounding box center [1481, 412] width 113 height 28
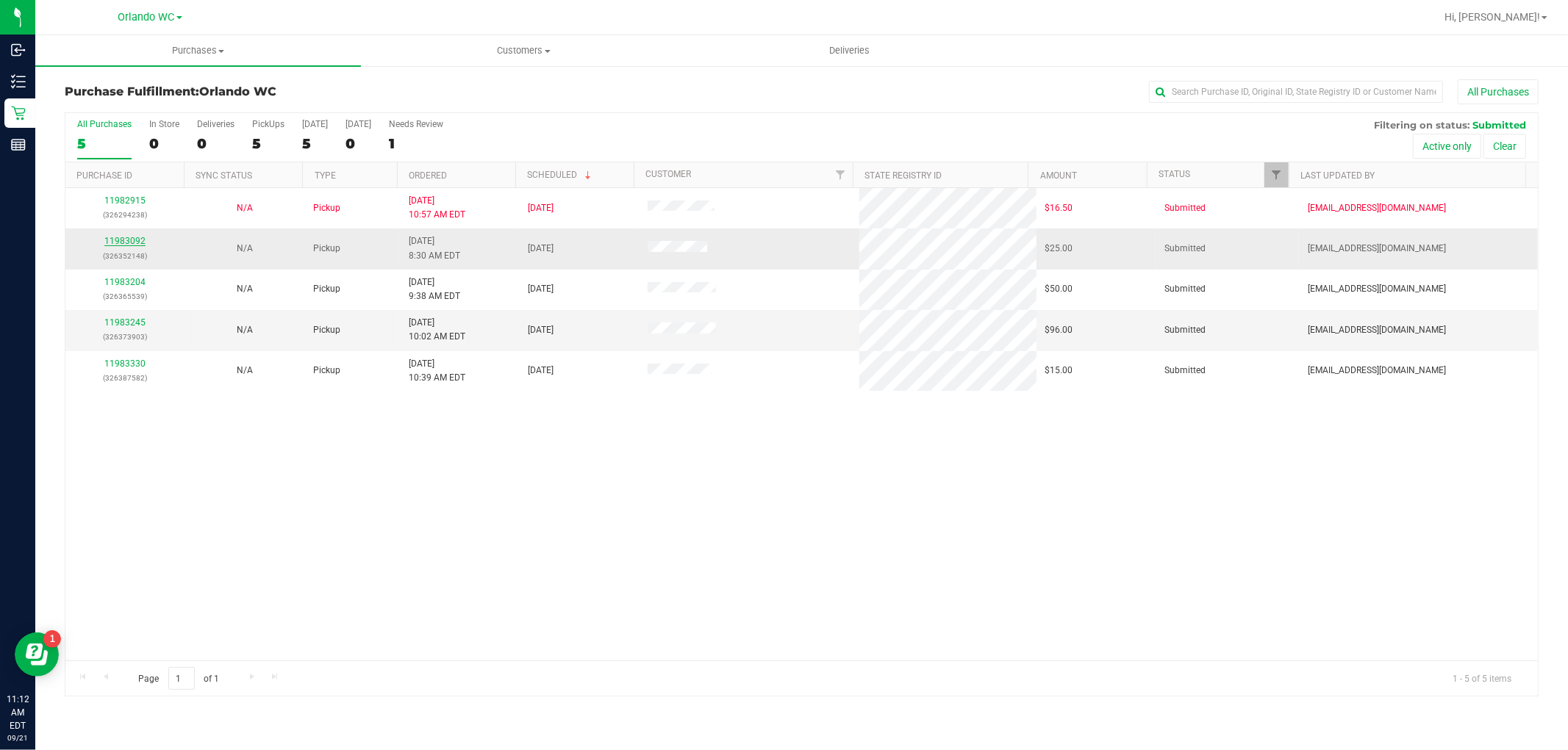
click at [127, 246] on link "11983092" at bounding box center [125, 241] width 42 height 11
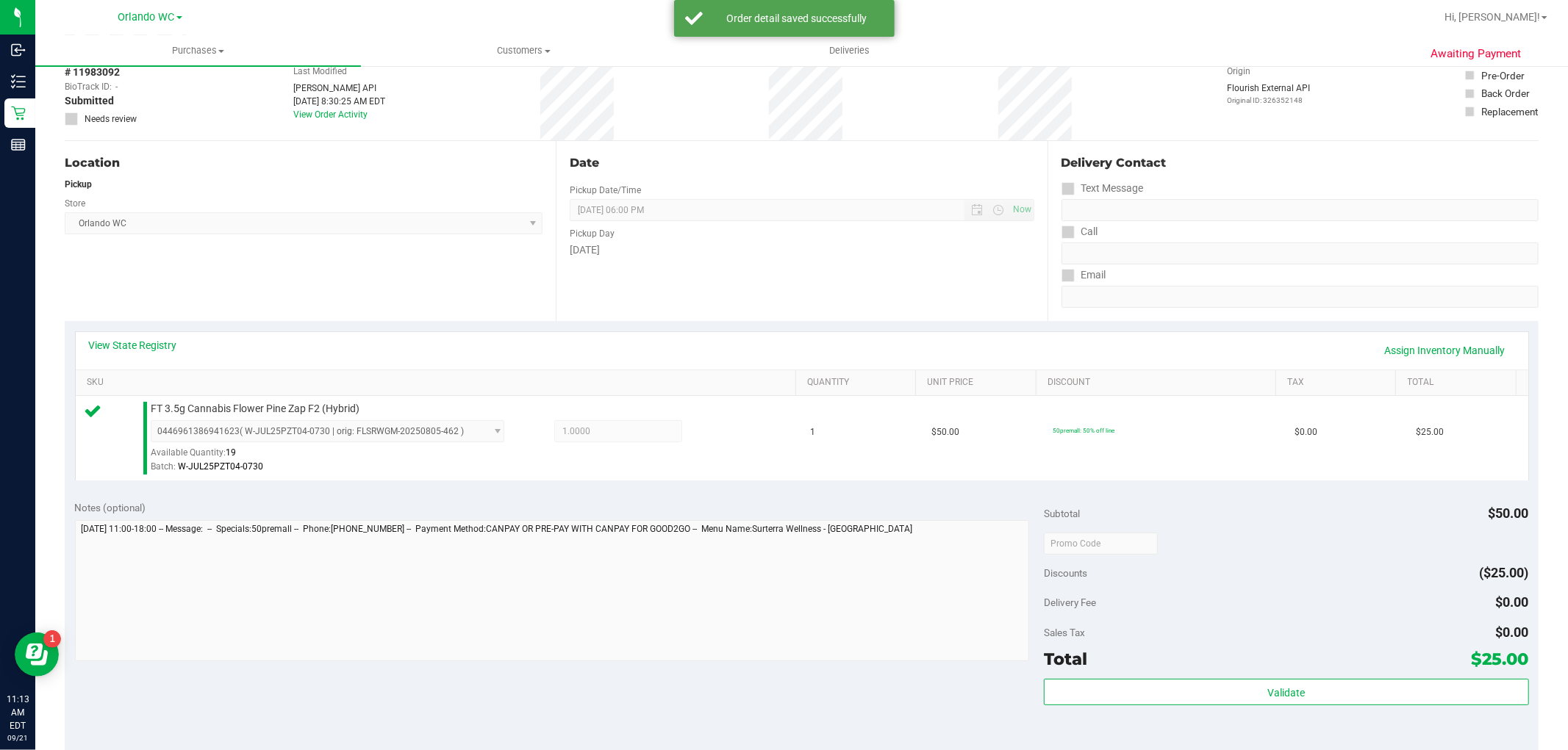
scroll to position [245, 0]
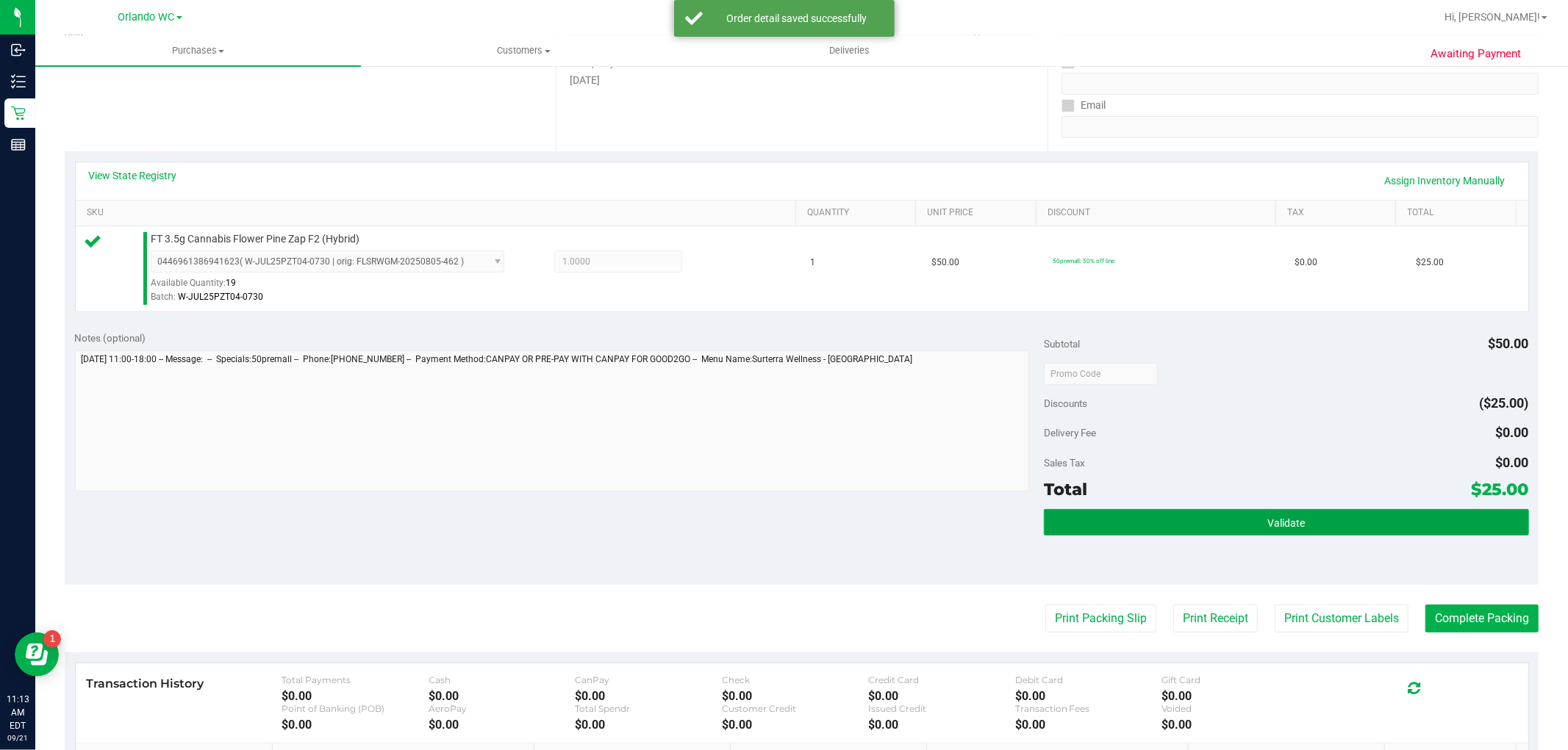
click at [1229, 526] on button "Validate" at bounding box center [1285, 522] width 484 height 26
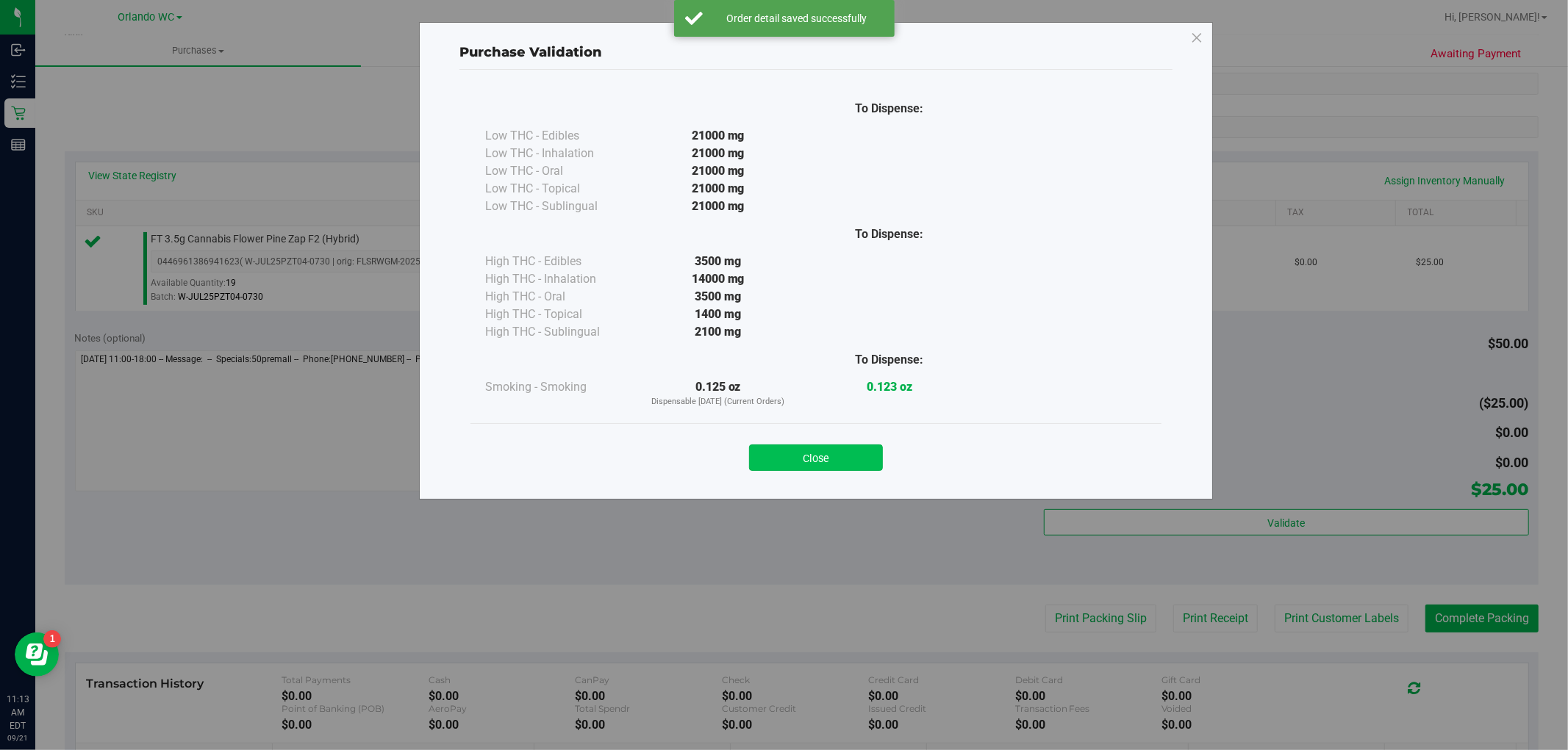
click at [854, 445] on button "Close" at bounding box center [816, 457] width 134 height 26
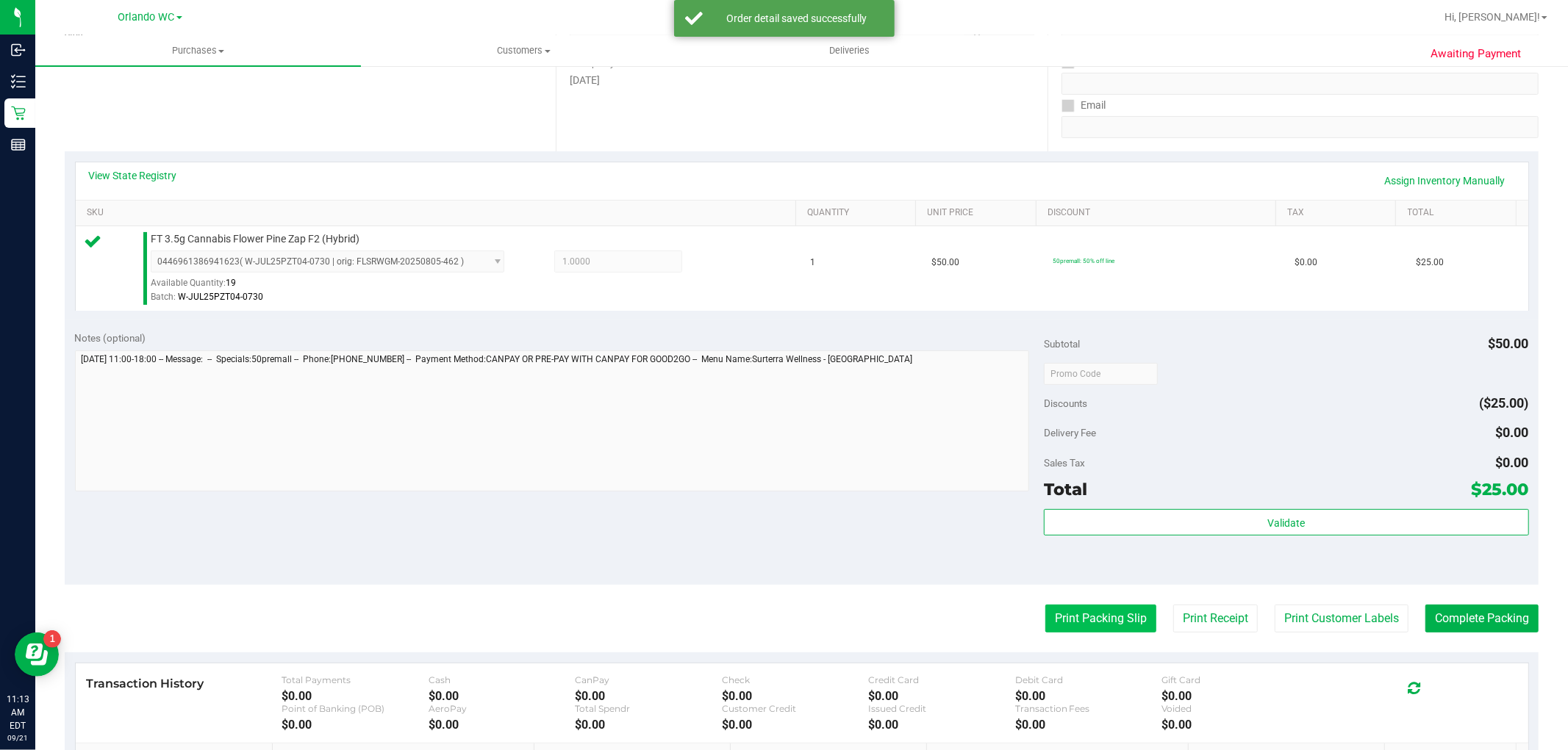
click at [1056, 620] on button "Print Packing Slip" at bounding box center [1101, 618] width 111 height 28
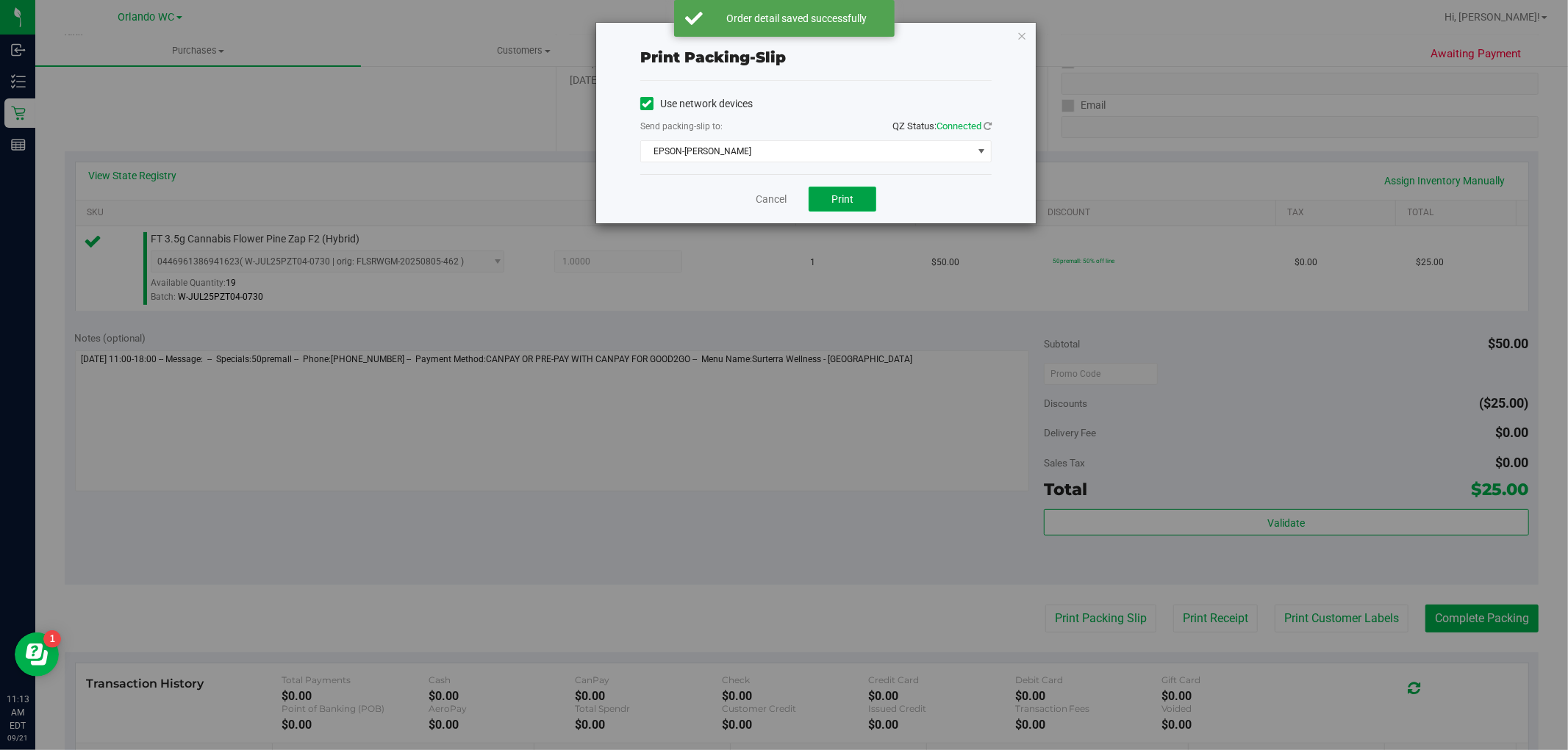
click at [832, 194] on span "Print" at bounding box center [842, 199] width 22 height 12
click at [1021, 27] on icon "button" at bounding box center [1021, 35] width 11 height 17
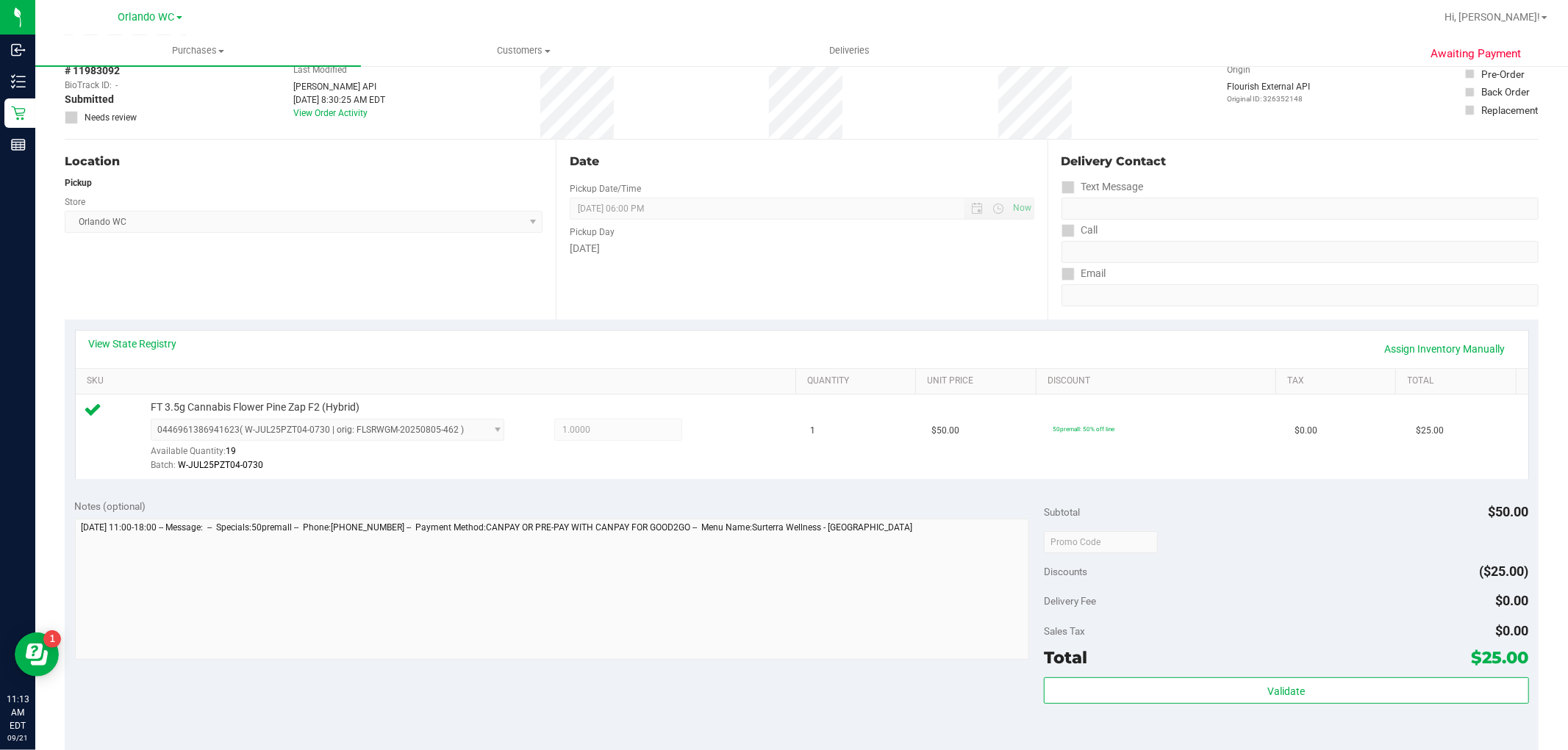
scroll to position [164, 0]
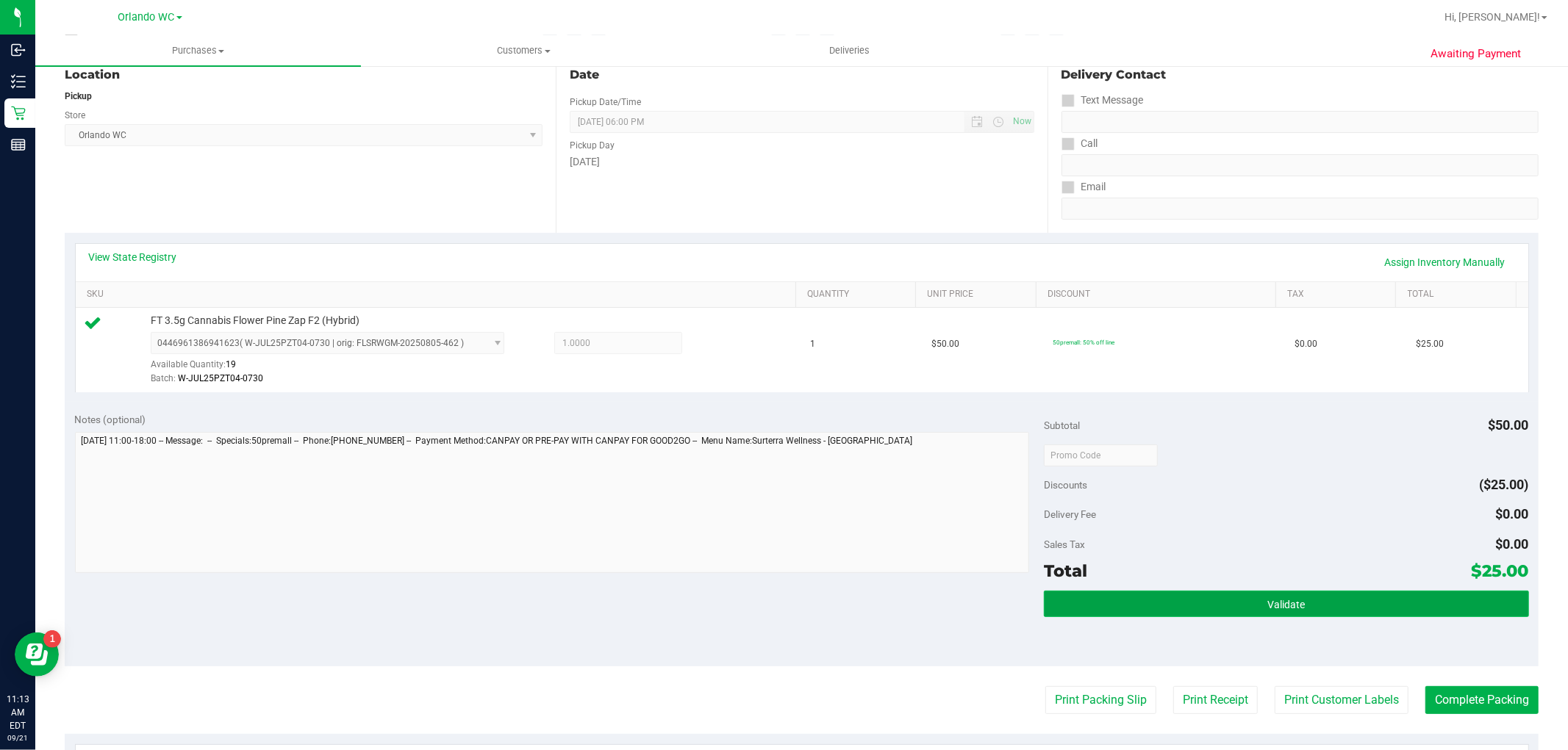
click at [1186, 591] on button "Validate" at bounding box center [1285, 603] width 484 height 26
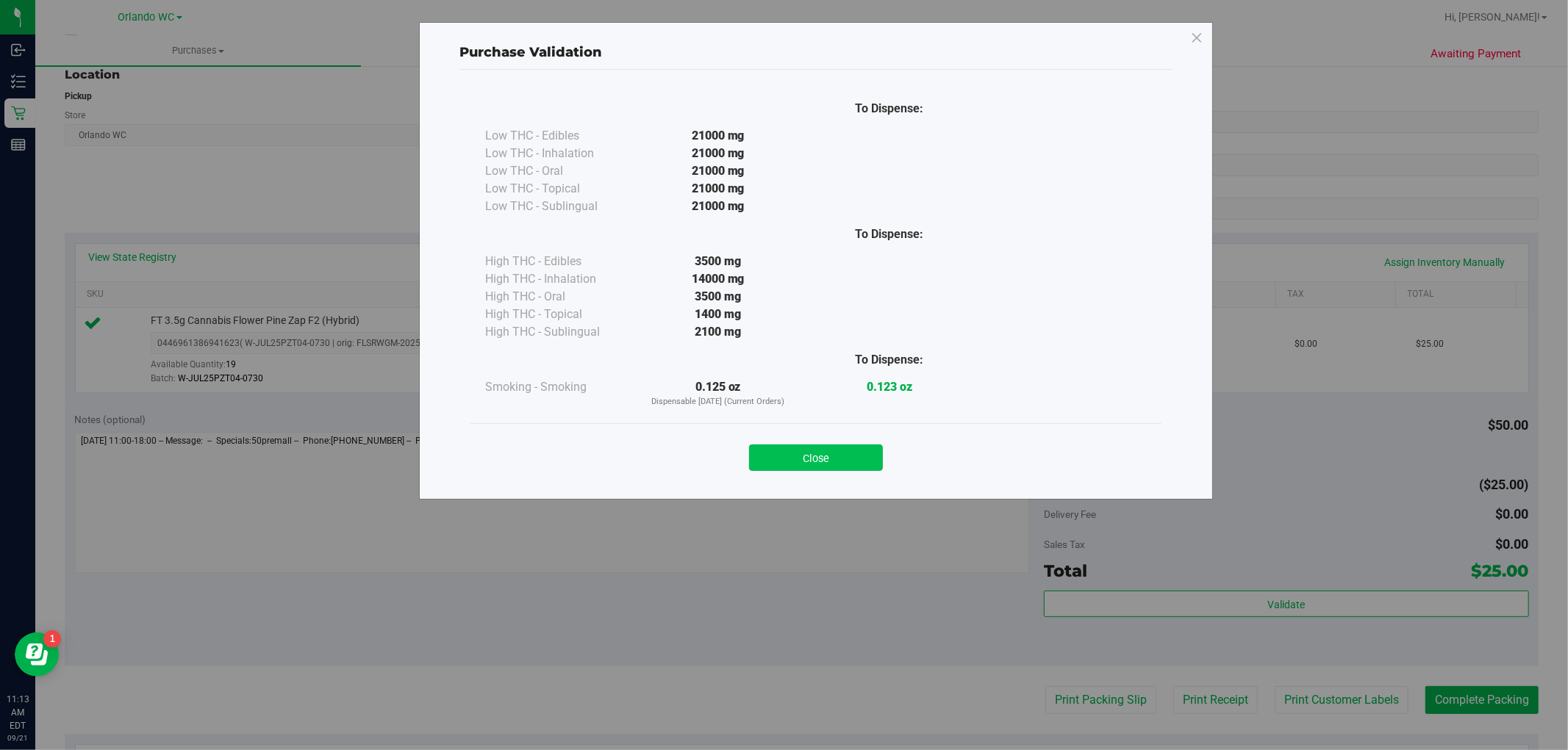
click at [843, 460] on button "Close" at bounding box center [816, 457] width 134 height 26
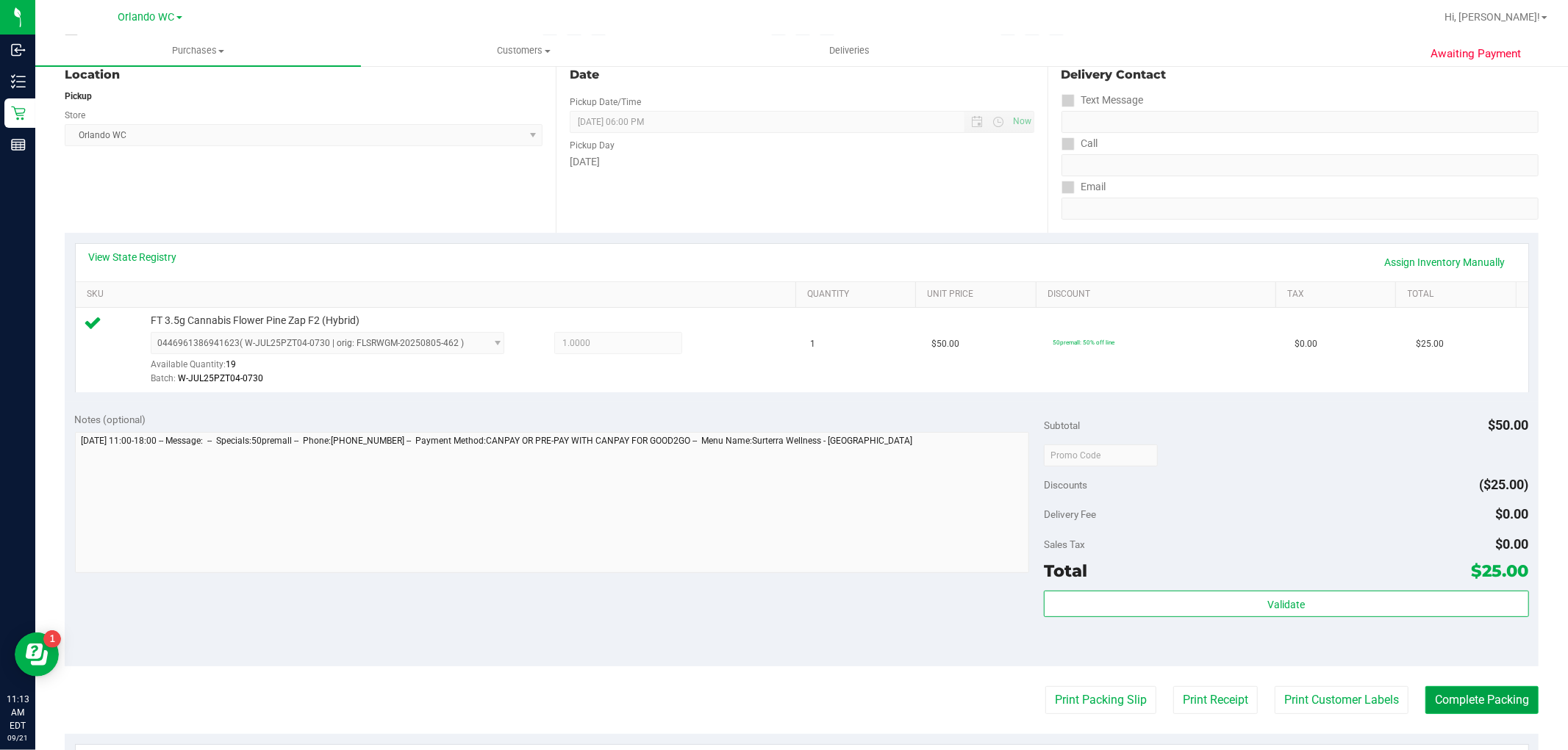
click at [1471, 713] on button "Complete Packing" at bounding box center [1481, 700] width 113 height 28
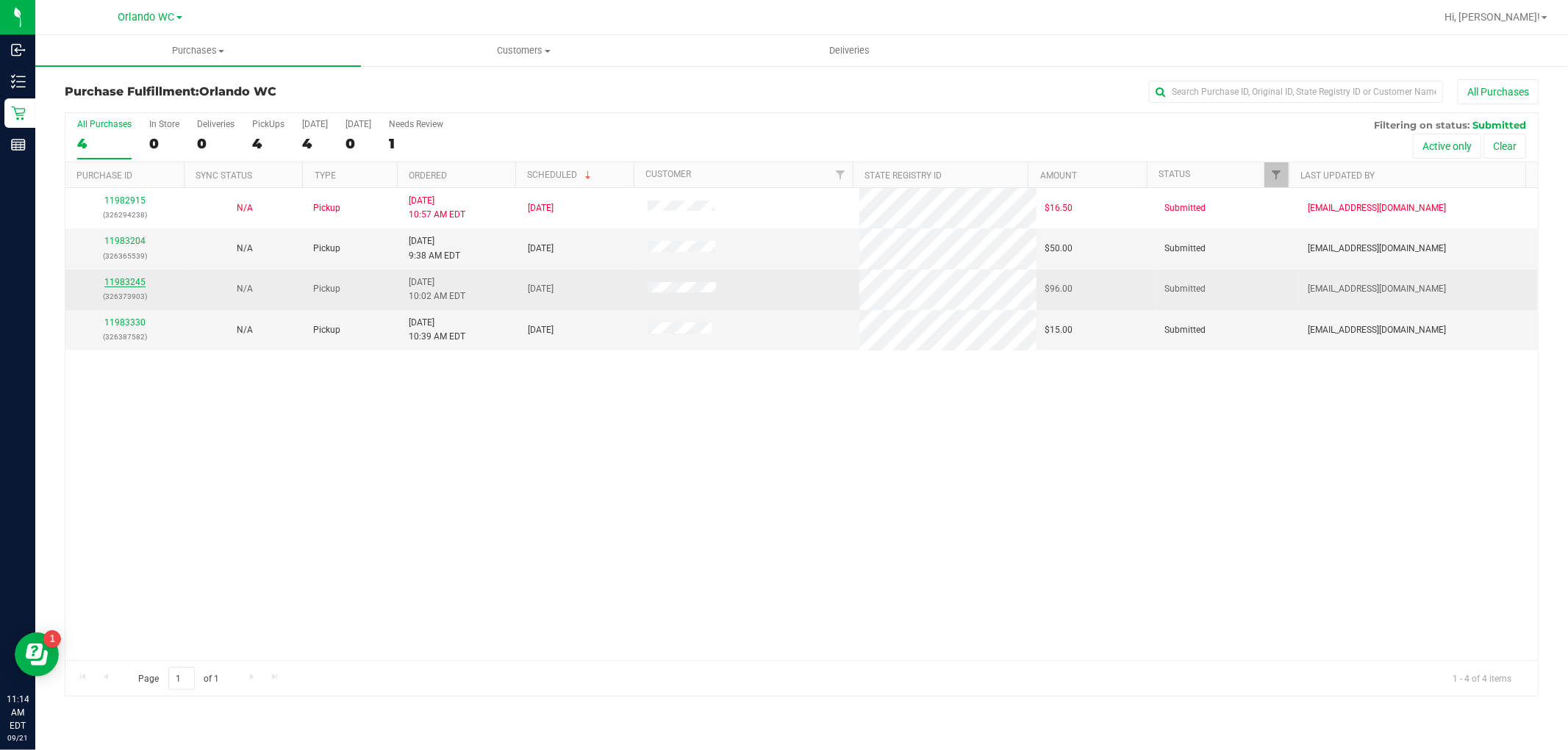
click at [112, 283] on link "11983245" at bounding box center [125, 282] width 42 height 11
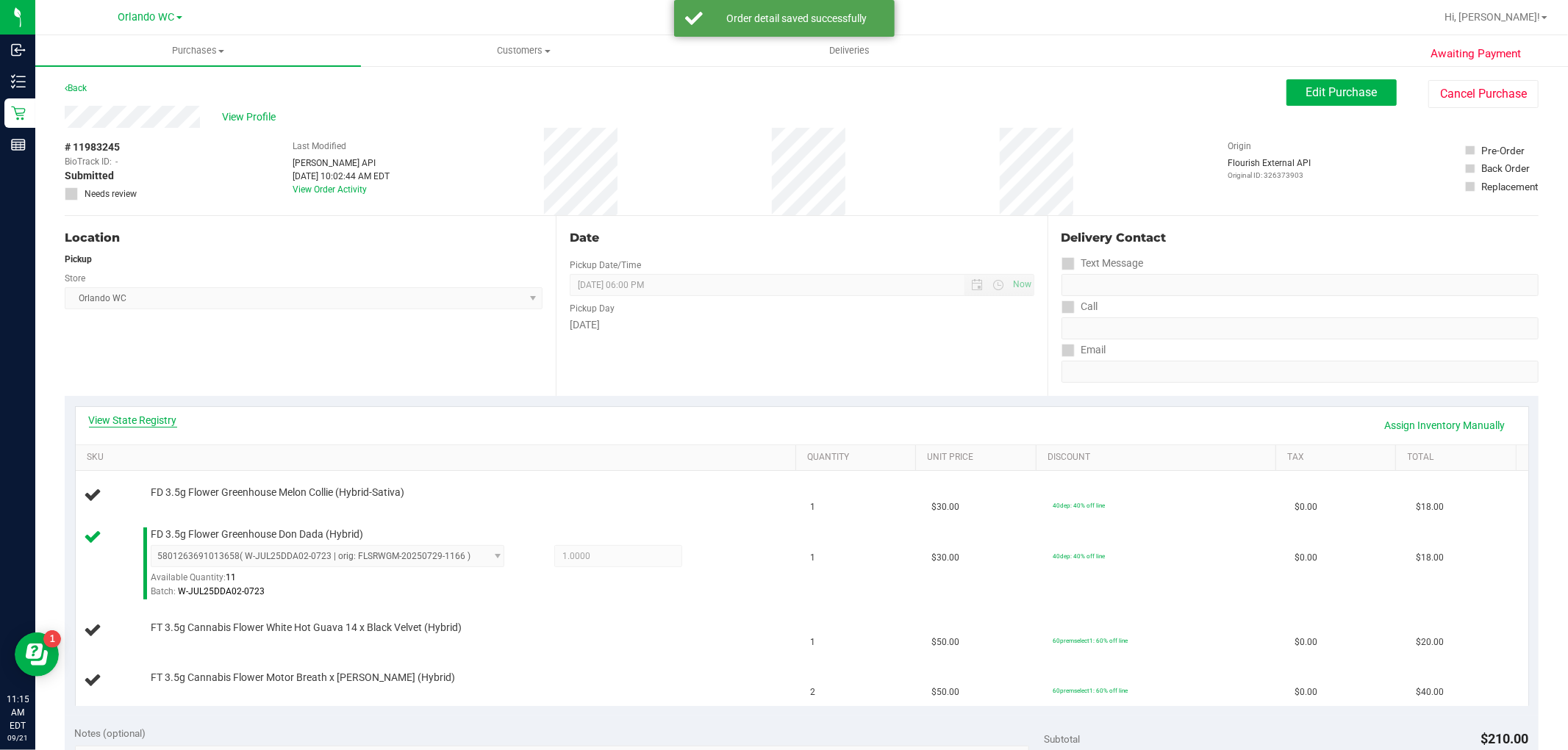
click at [143, 424] on link "View State Registry" at bounding box center [133, 420] width 88 height 15
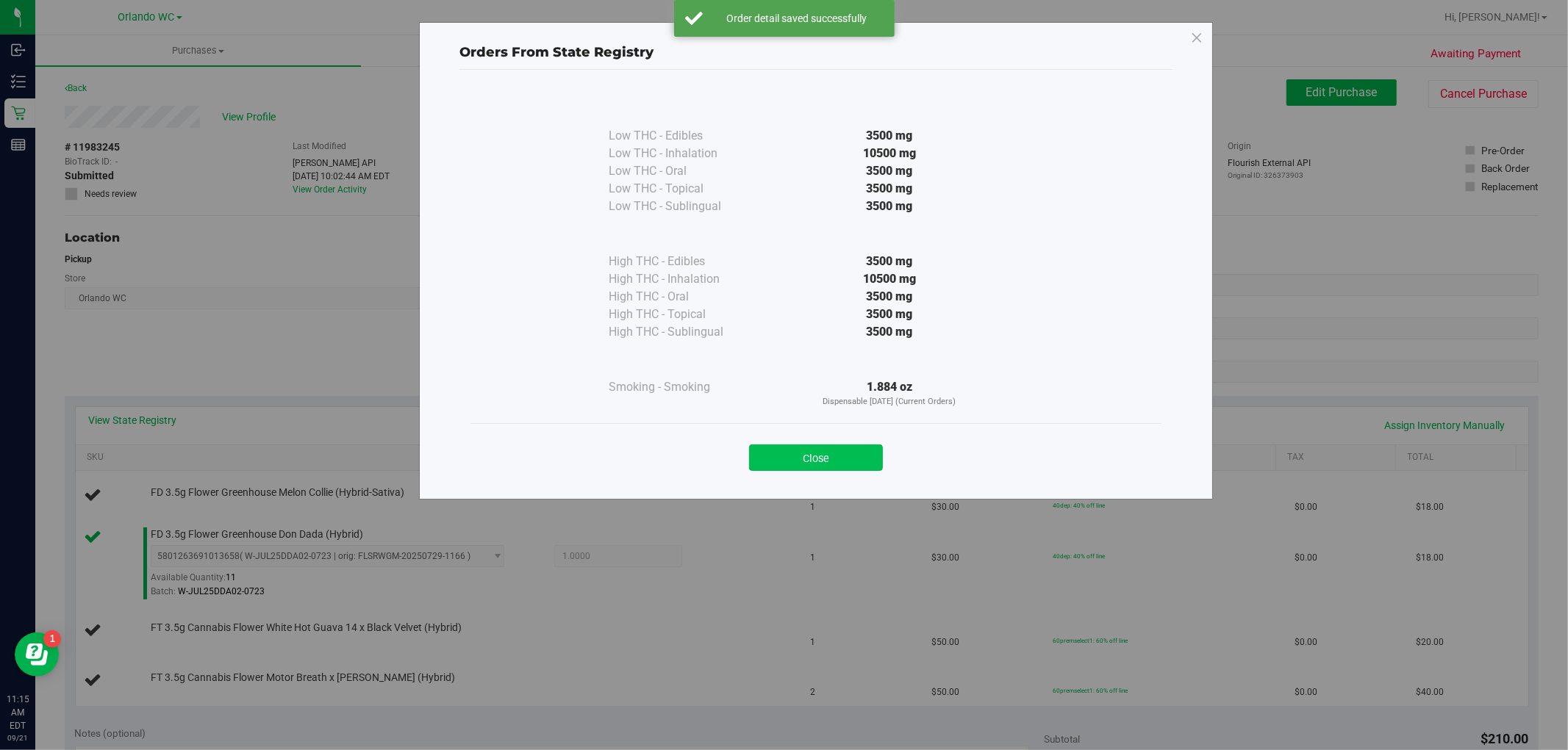
click at [790, 445] on button "Close" at bounding box center [816, 457] width 134 height 26
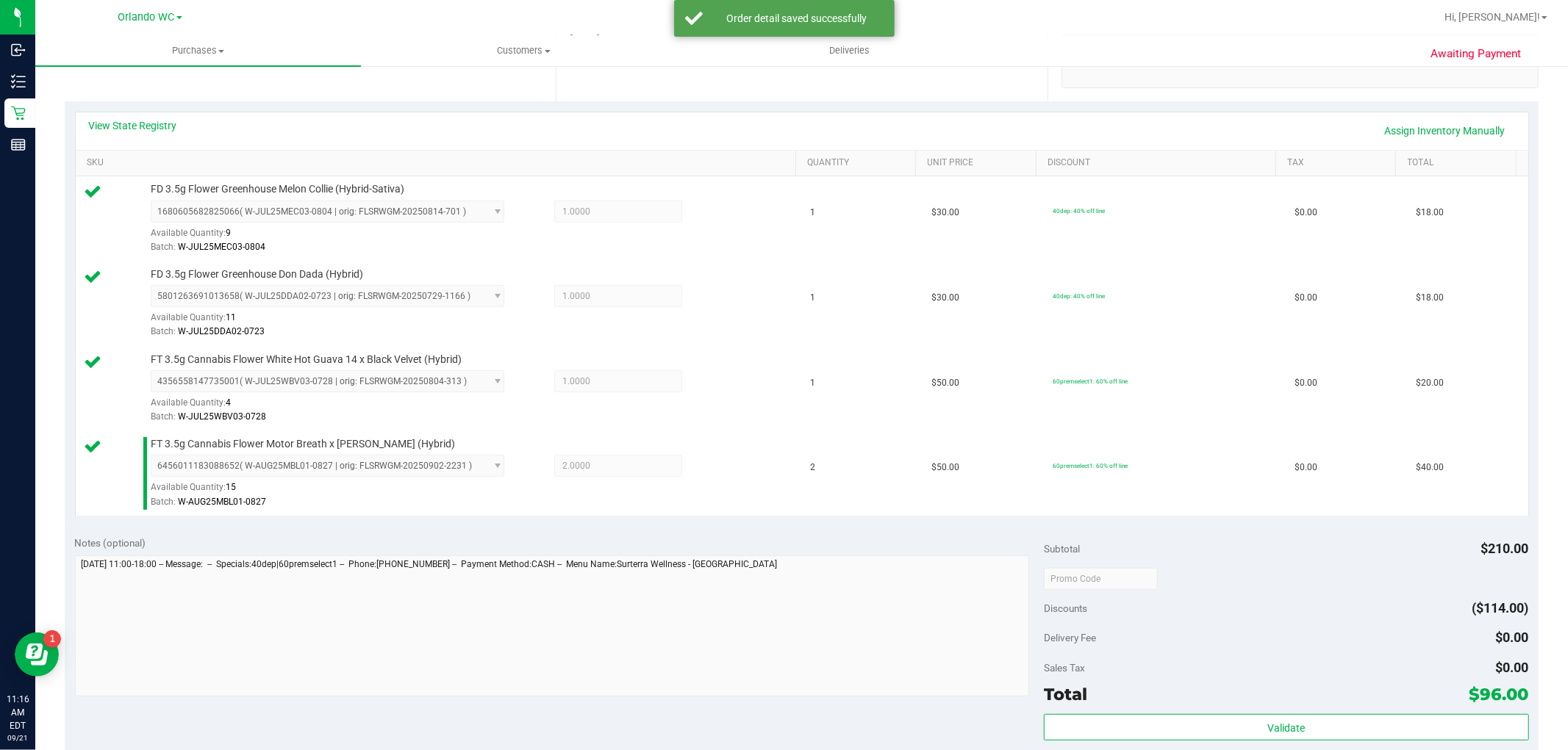
scroll to position [326, 0]
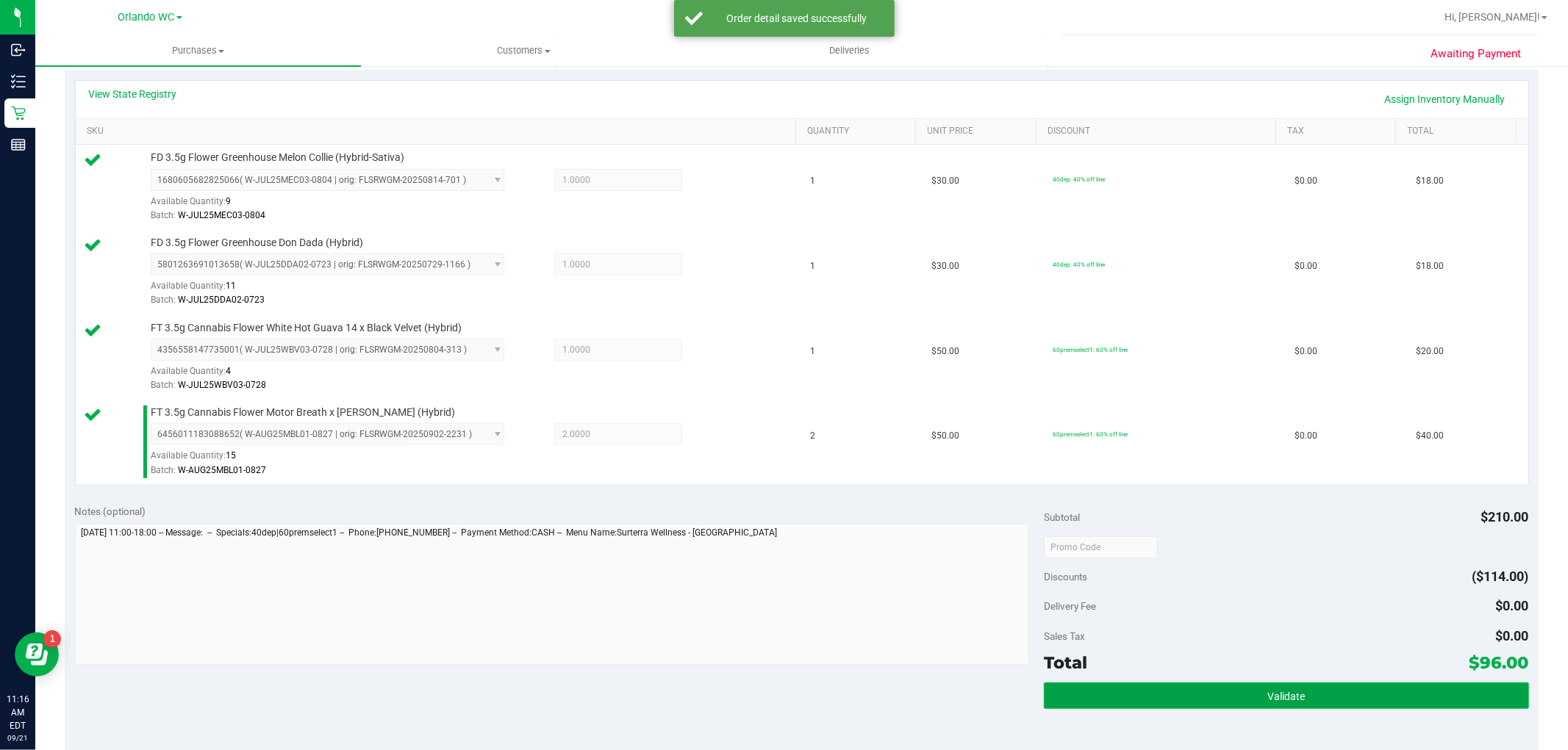
click at [1094, 704] on button "Validate" at bounding box center [1285, 695] width 484 height 26
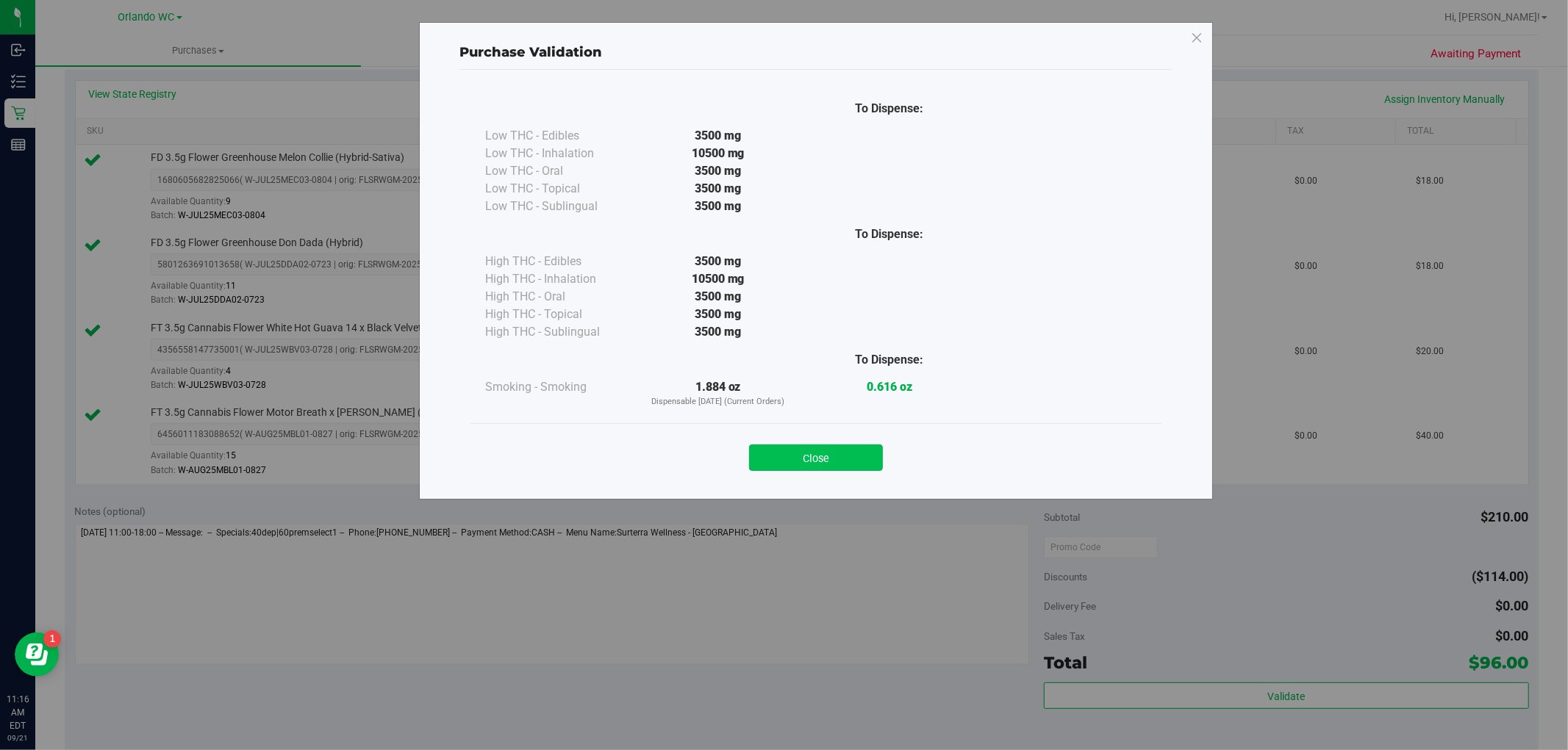
click at [845, 468] on button "Close" at bounding box center [816, 457] width 134 height 26
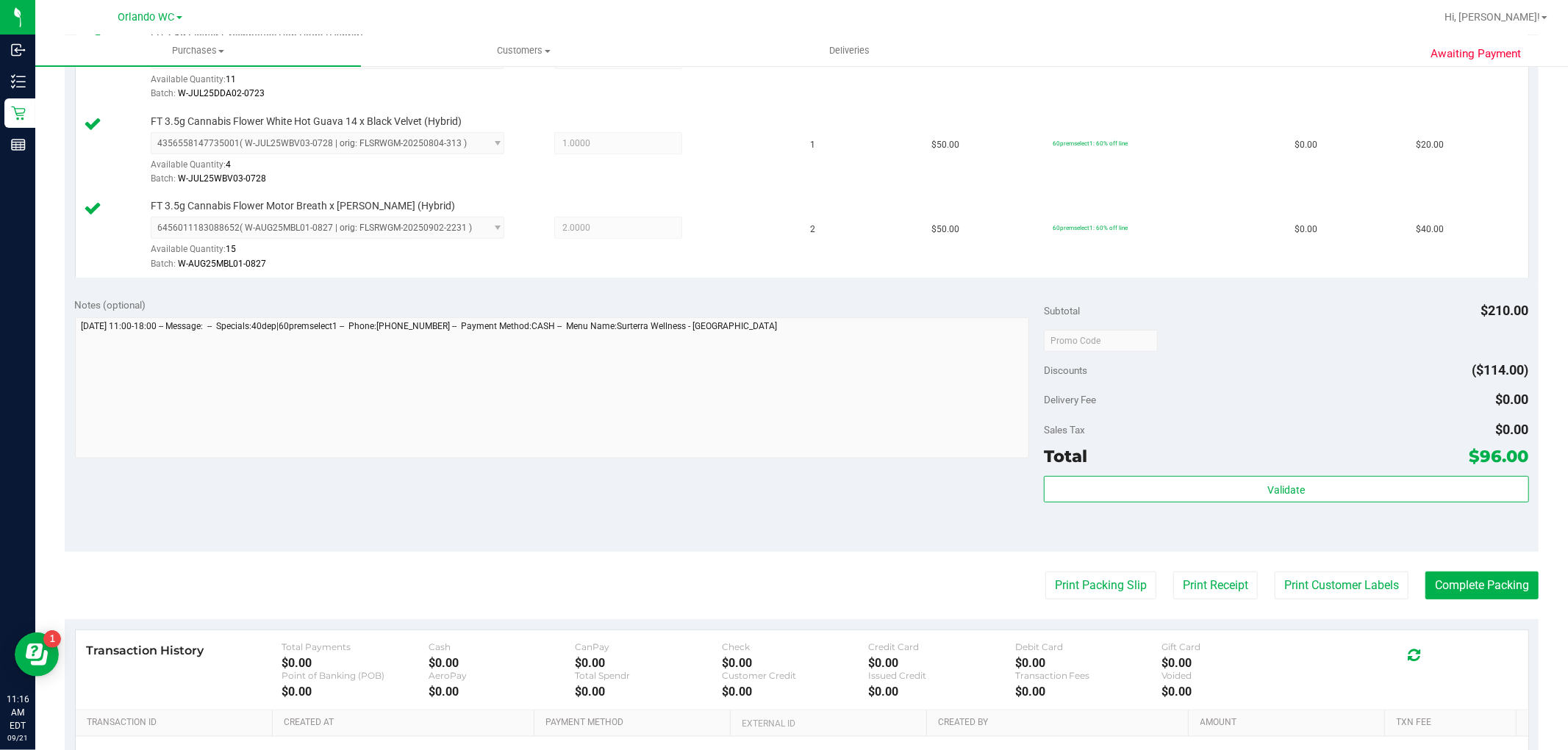
scroll to position [571, 0]
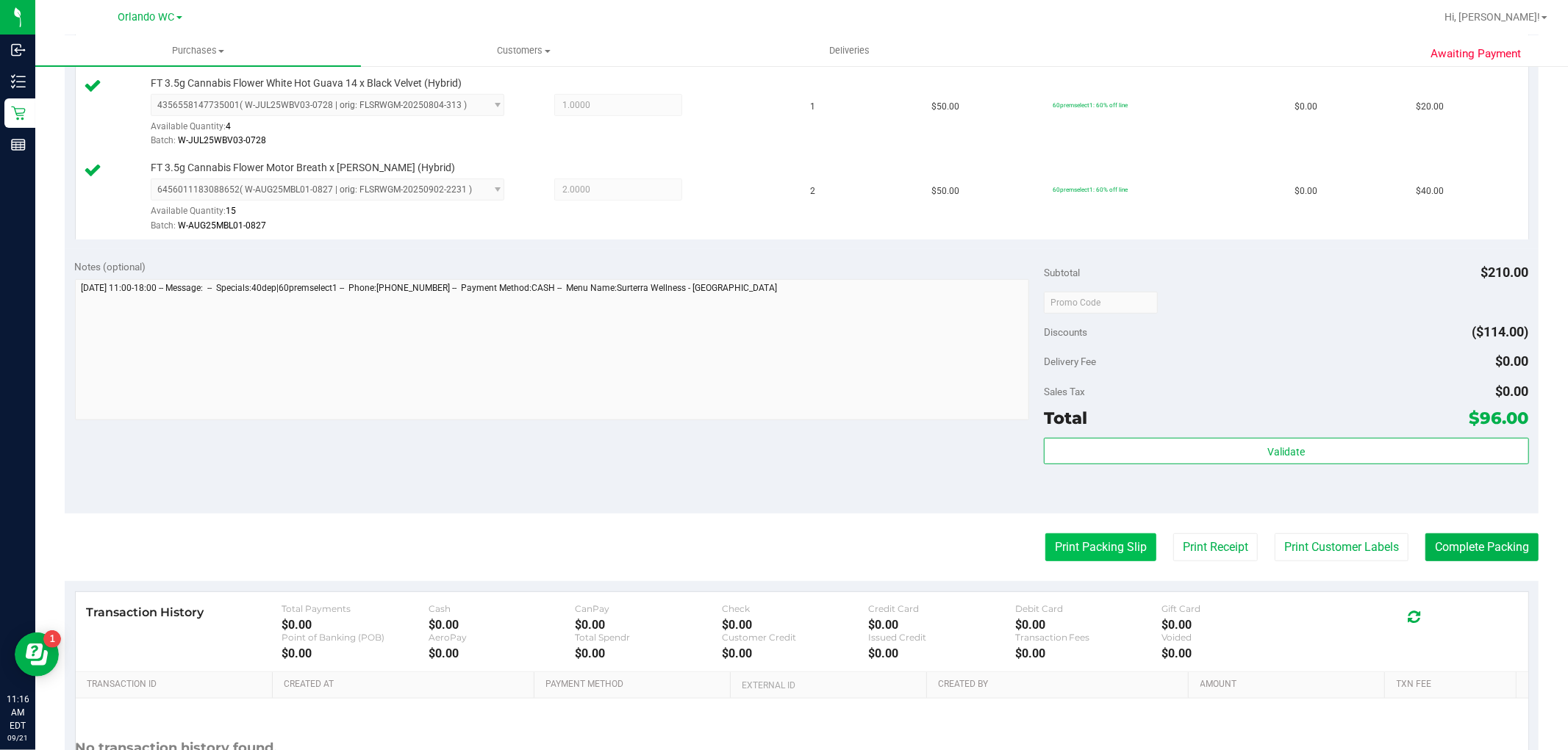
click at [1045, 541] on button "Print Packing Slip" at bounding box center [1101, 547] width 111 height 28
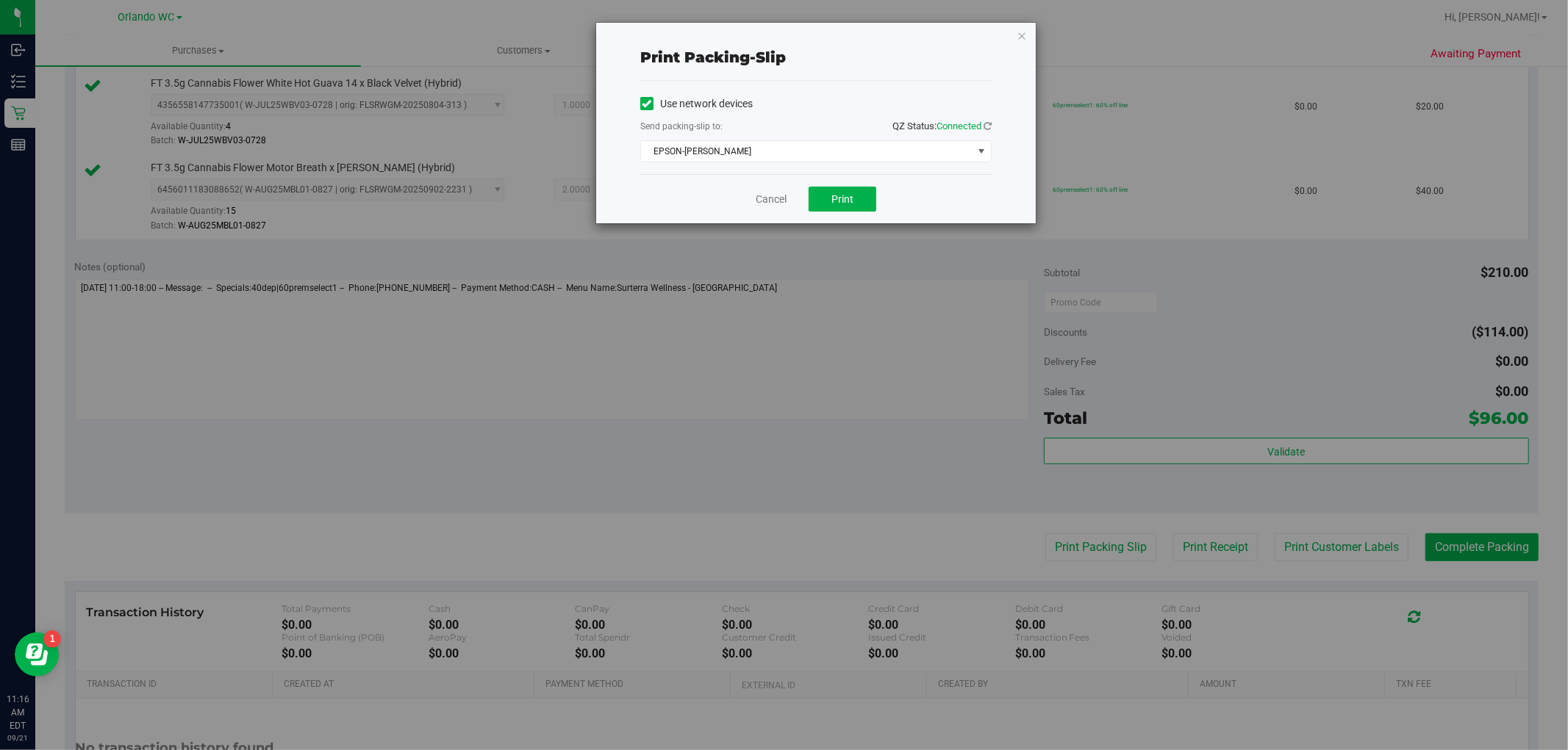
click at [823, 219] on div "Cancel Print" at bounding box center [815, 198] width 351 height 49
click at [823, 216] on div "Cancel Print" at bounding box center [815, 198] width 351 height 49
click at [829, 202] on button "Print" at bounding box center [842, 199] width 68 height 25
click at [1020, 27] on icon "button" at bounding box center [1021, 35] width 11 height 17
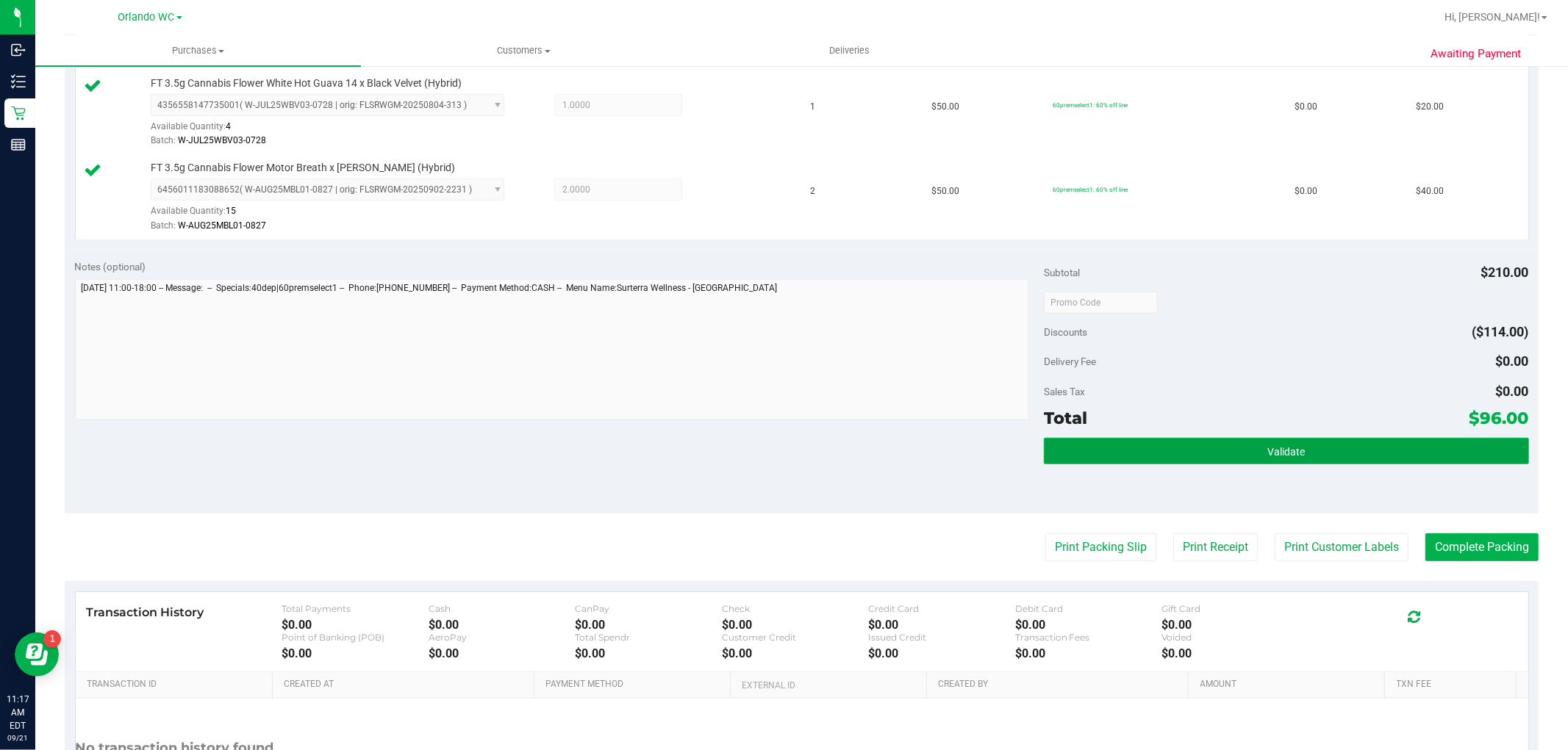
click at [1205, 441] on button "Validate" at bounding box center [1285, 451] width 484 height 26
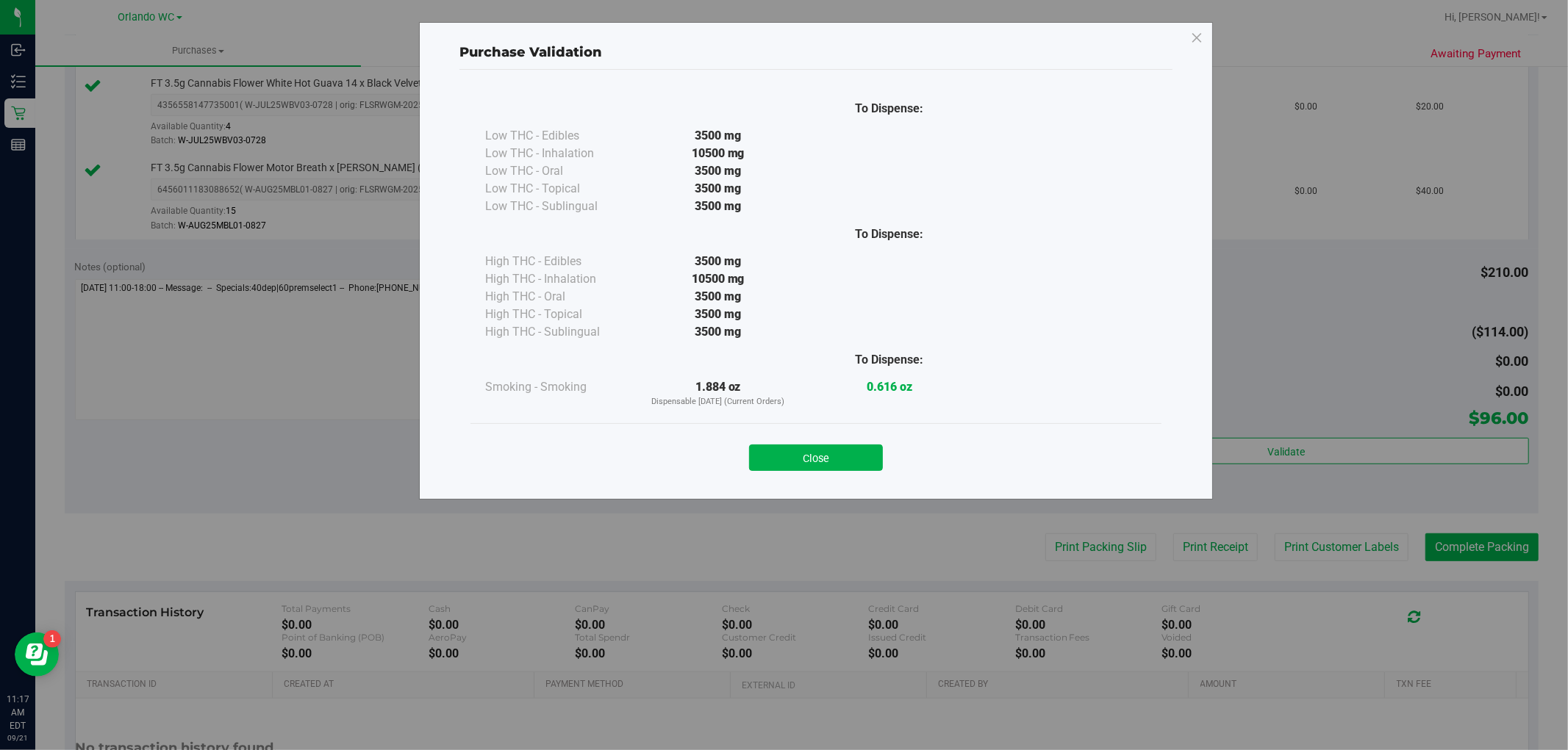
click at [844, 476] on div "Close" at bounding box center [816, 453] width 691 height 60
click at [844, 465] on button "Close" at bounding box center [816, 457] width 134 height 26
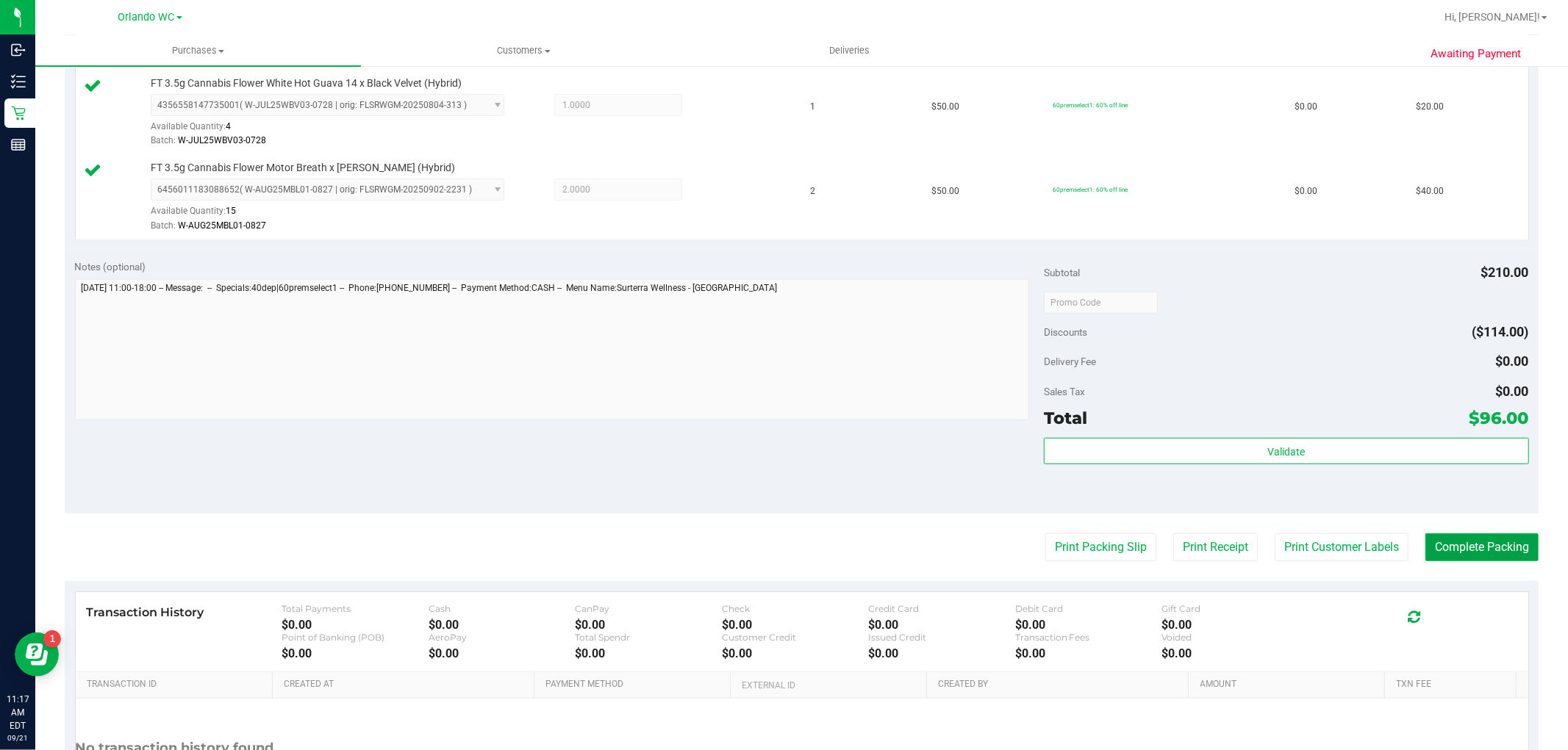
click at [1493, 555] on button "Complete Packing" at bounding box center [1481, 547] width 113 height 28
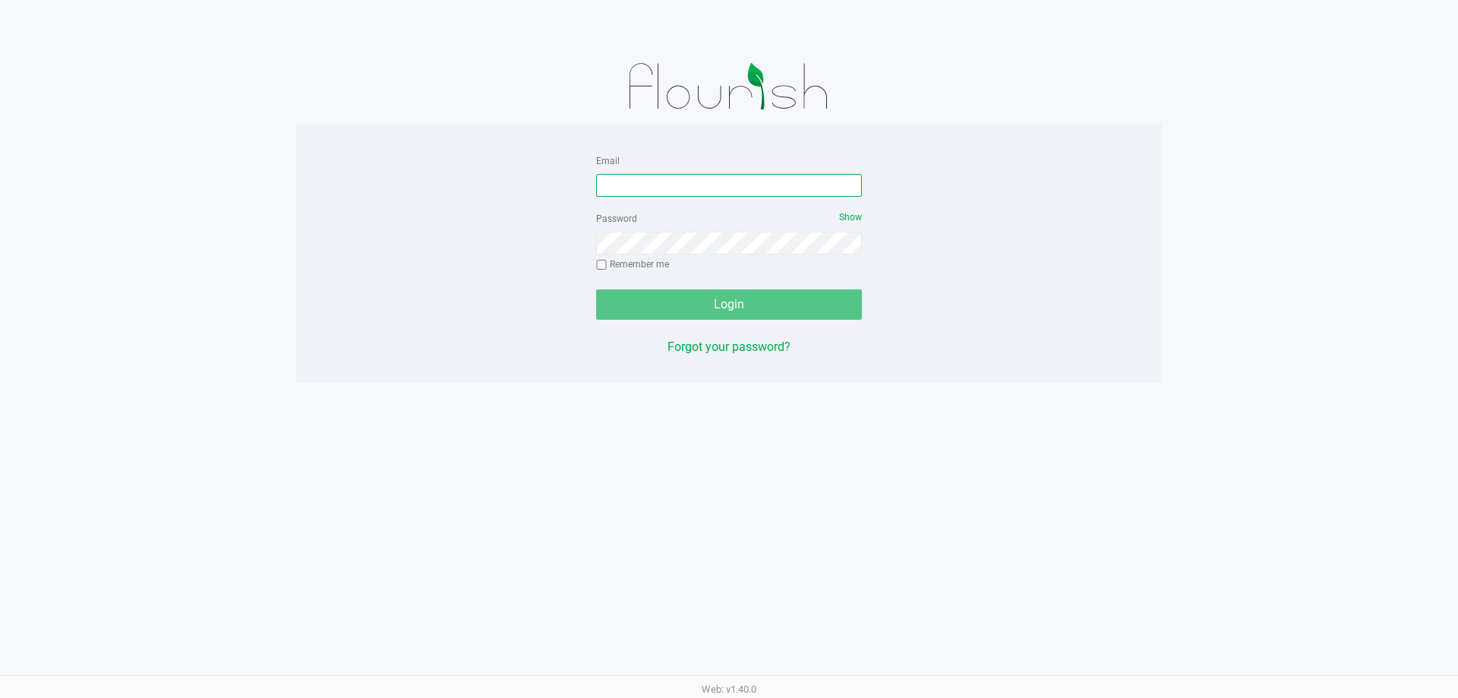
click at [703, 192] on input "Email" at bounding box center [729, 185] width 266 height 23
paste input "[EMAIL_ADDRESS][DOMAIN_NAME]"
type input "[EMAIL_ADDRESS][DOMAIN_NAME]"
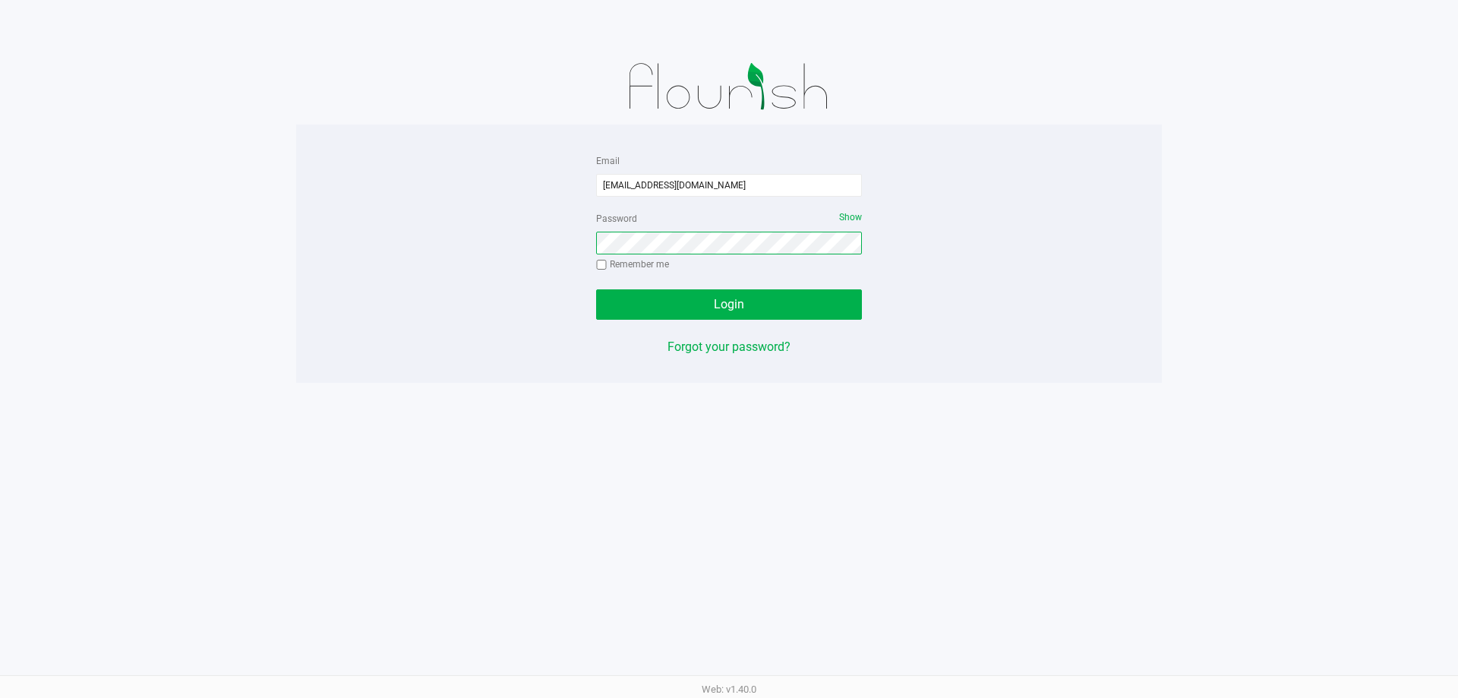
click at [596, 289] on button "Login" at bounding box center [729, 304] width 266 height 30
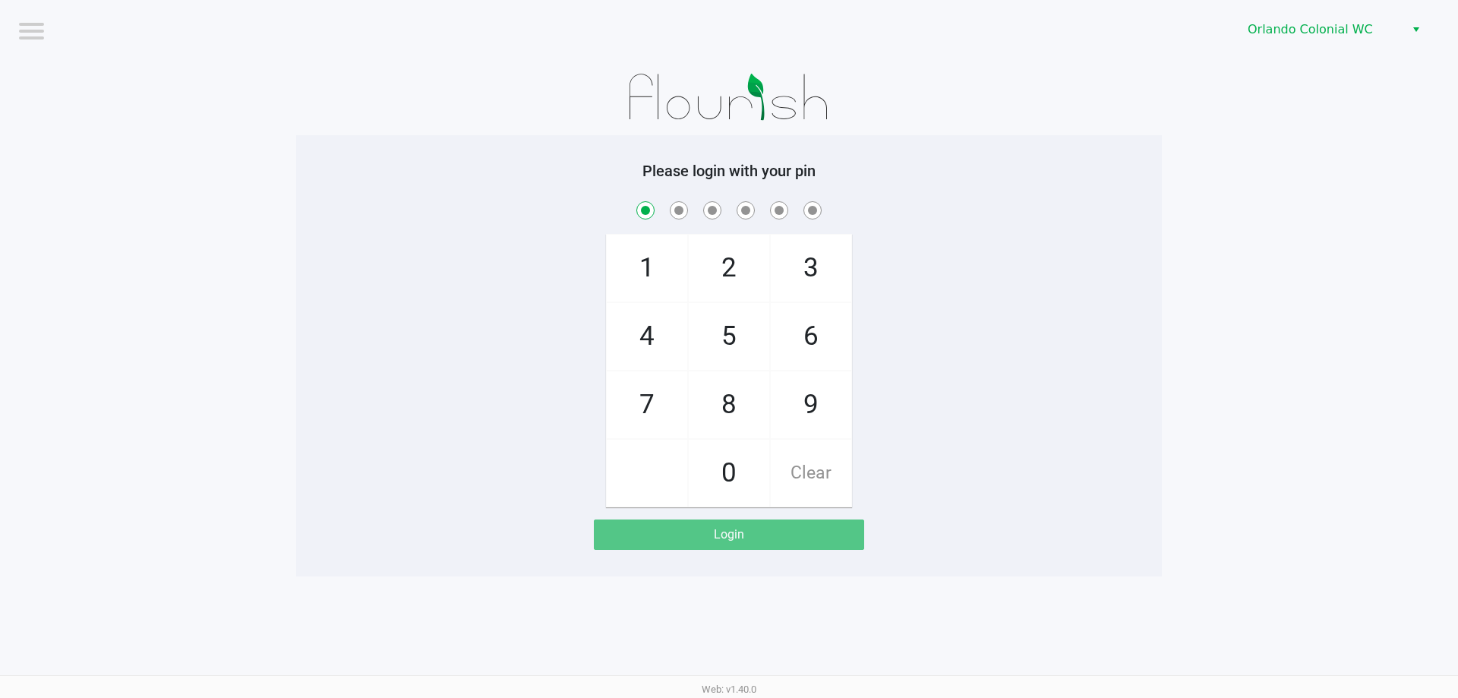
checkbox input "true"
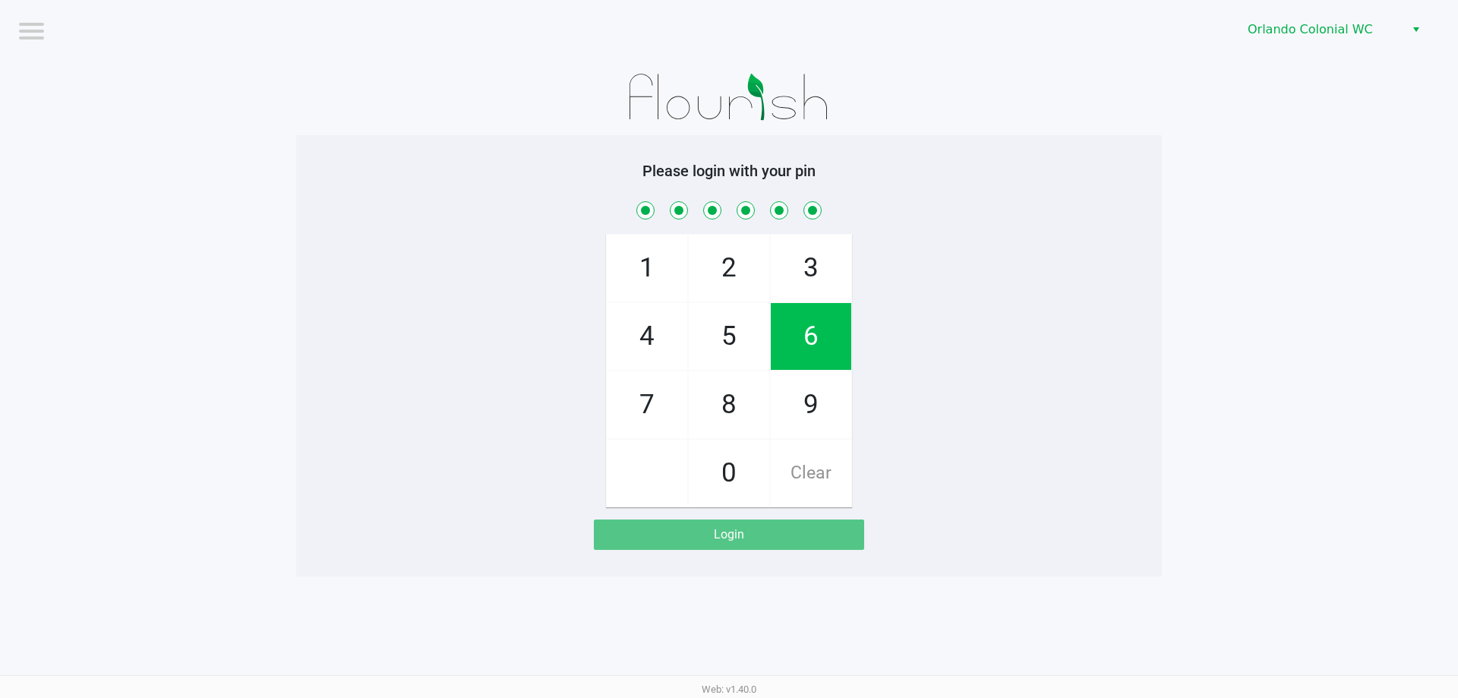
checkbox input "true"
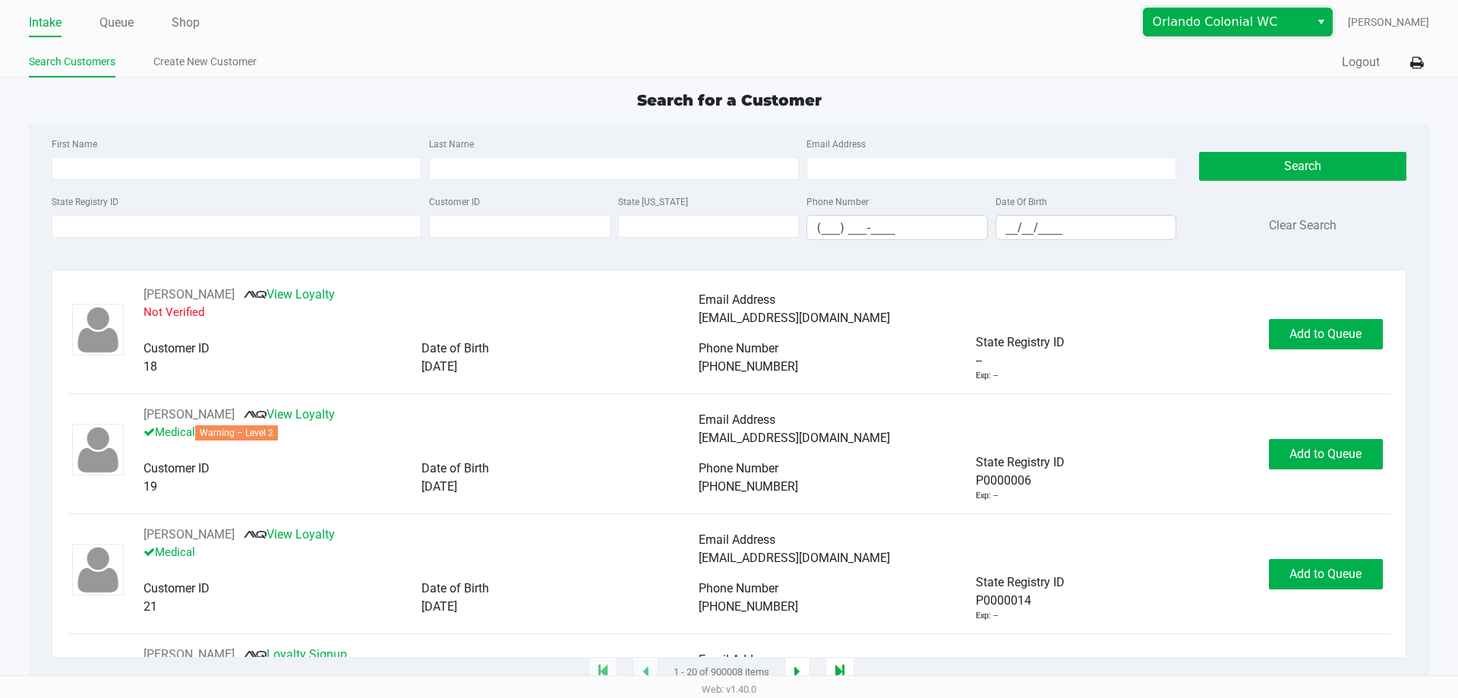
click at [1204, 32] on span "Orlando Colonial WC" at bounding box center [1227, 21] width 166 height 27
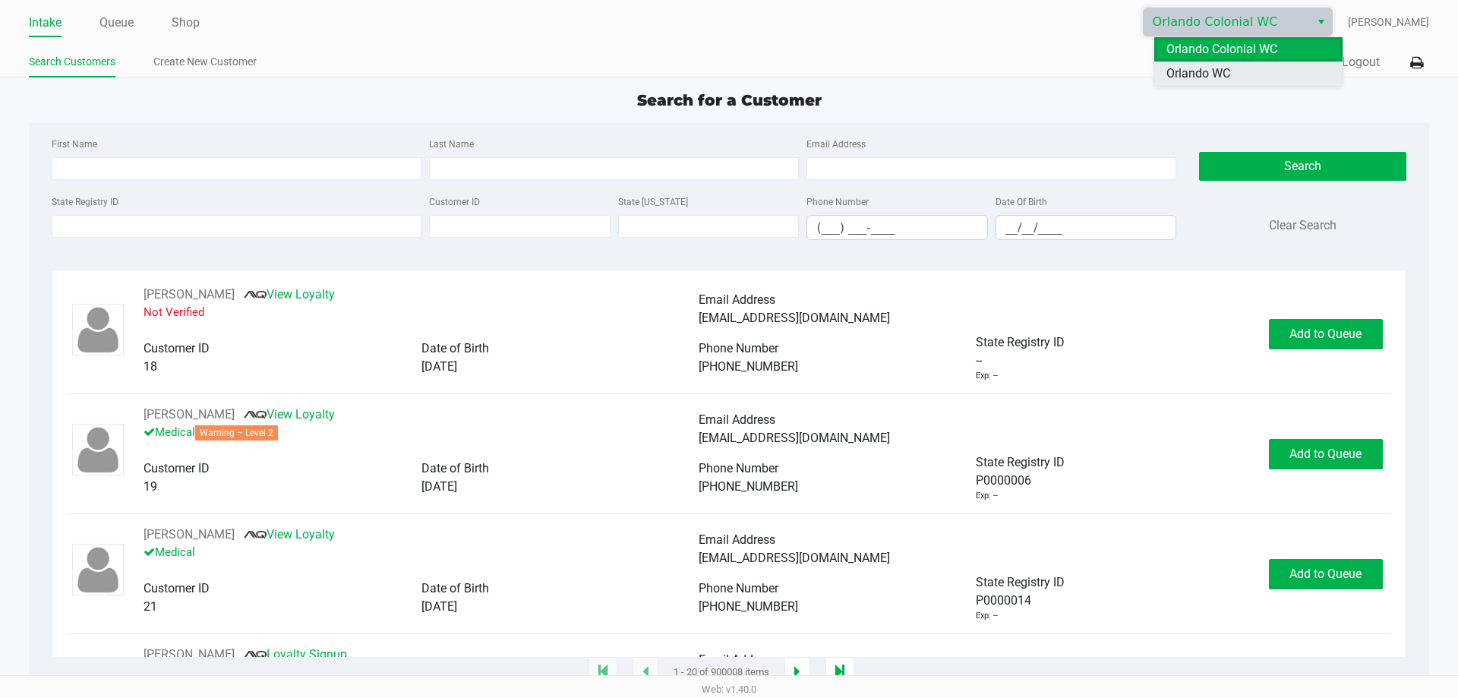
click at [1194, 70] on span "Orlando WC" at bounding box center [1198, 74] width 64 height 18
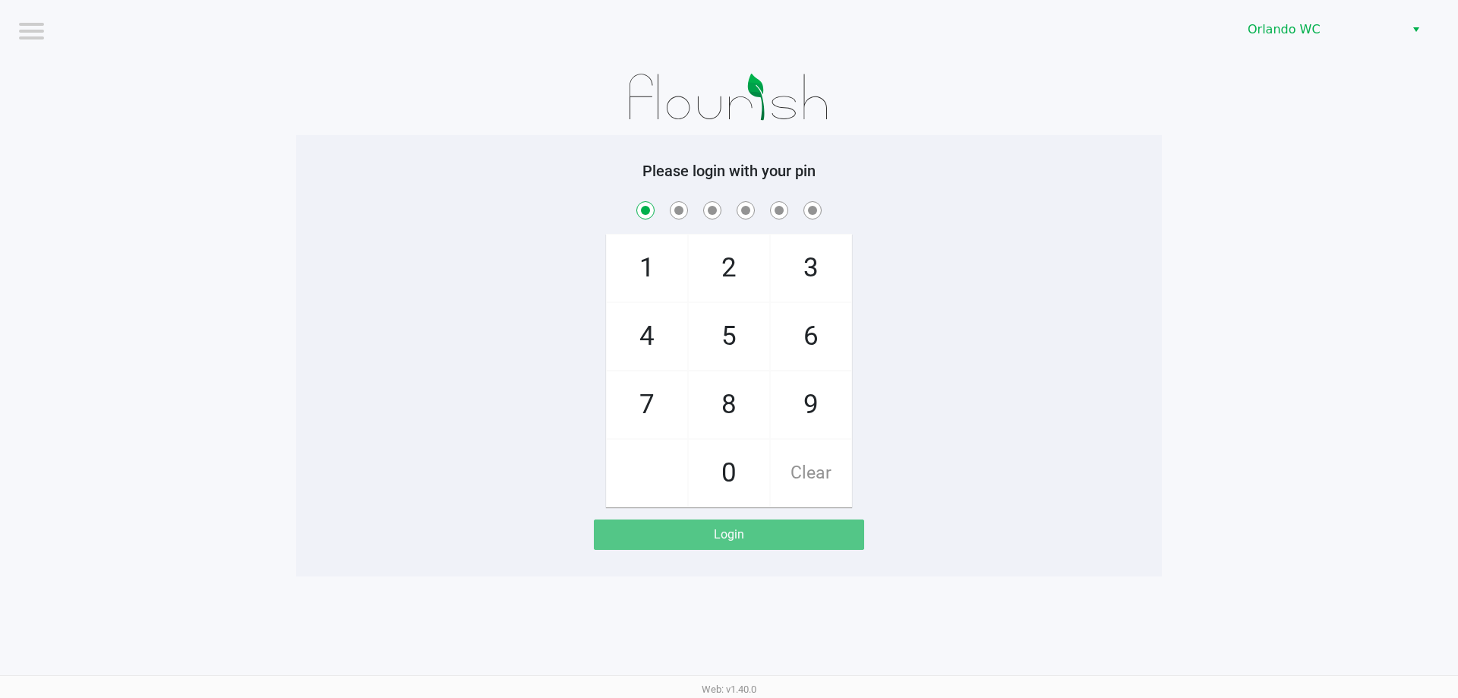
checkbox input "true"
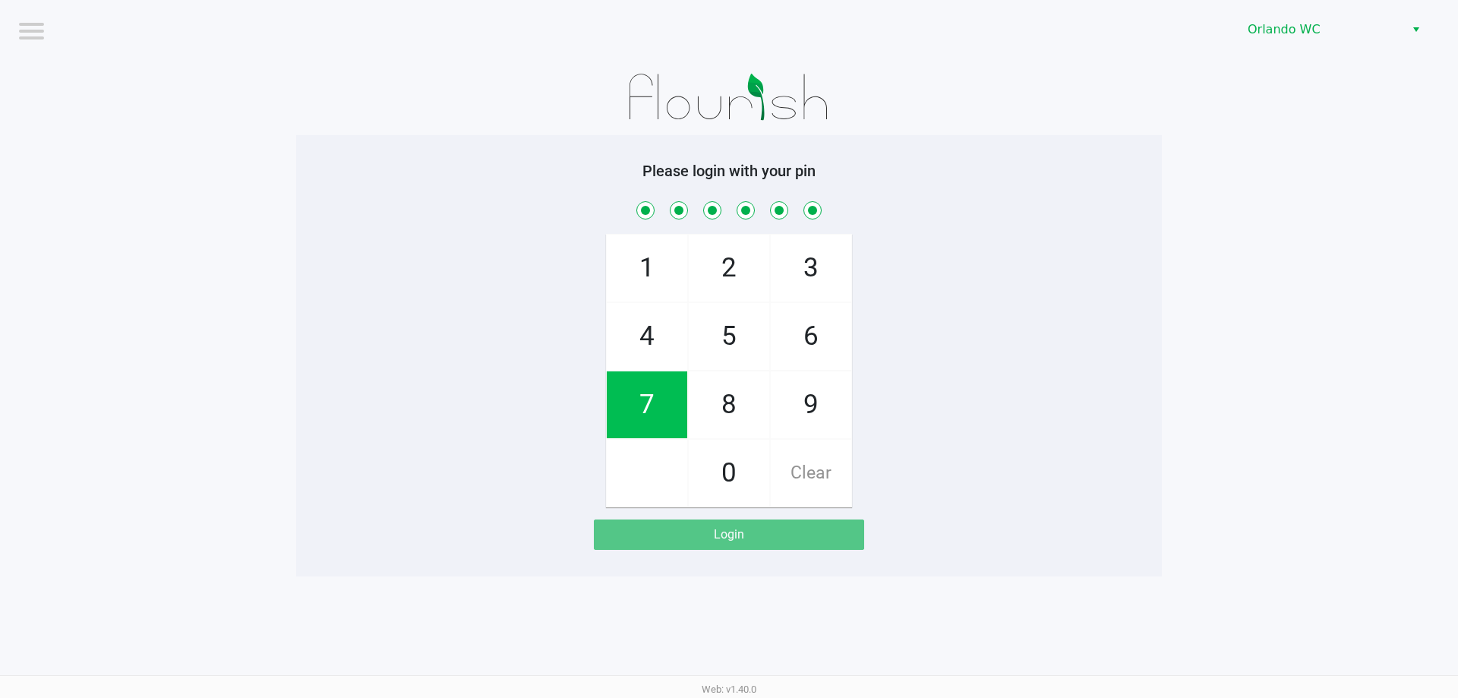
checkbox input "true"
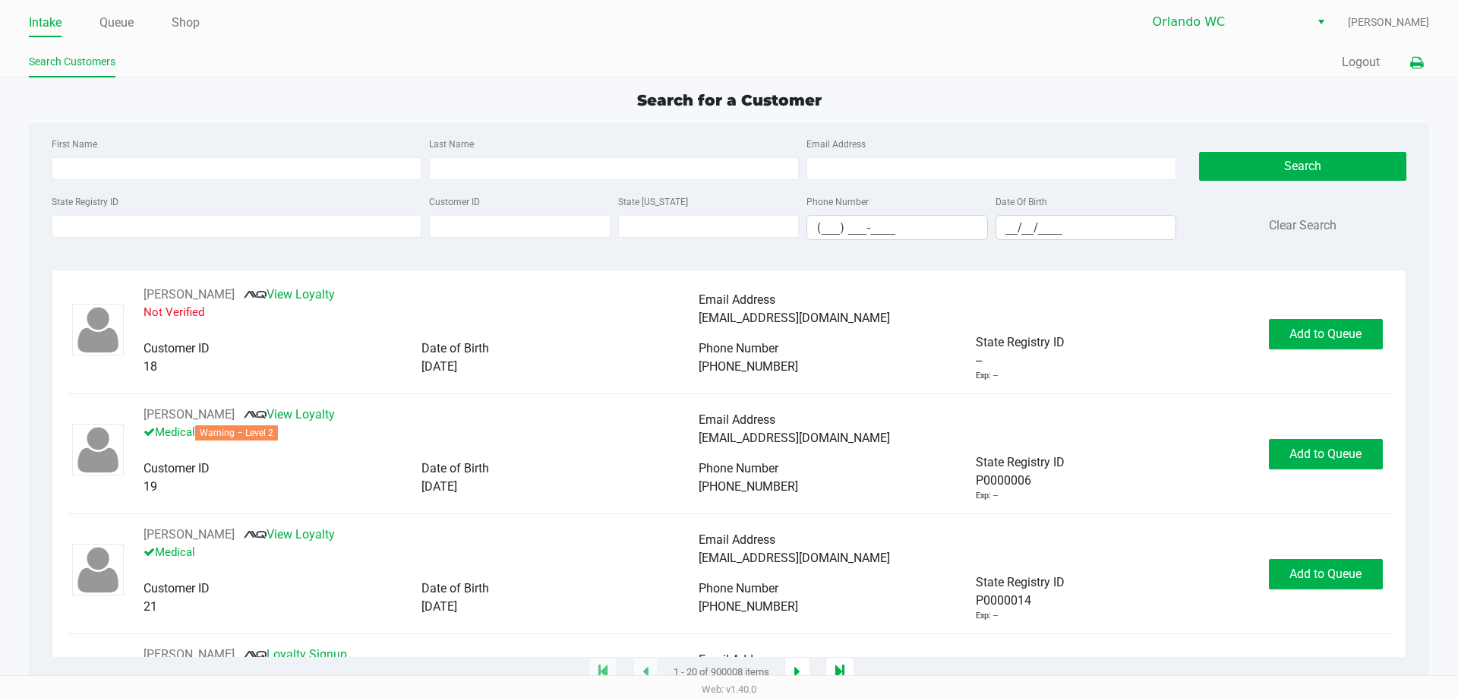
click at [1421, 59] on icon at bounding box center [1416, 63] width 13 height 11
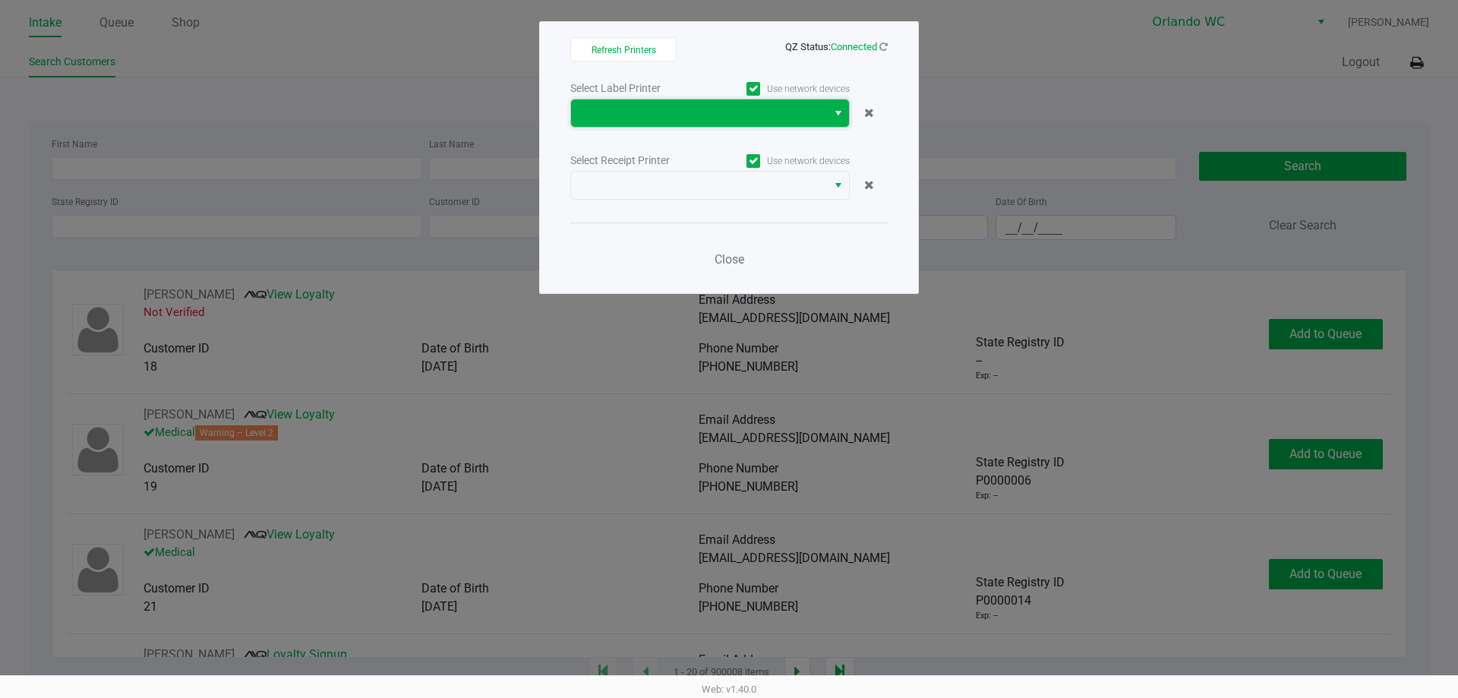
click at [702, 117] on span at bounding box center [699, 113] width 238 height 18
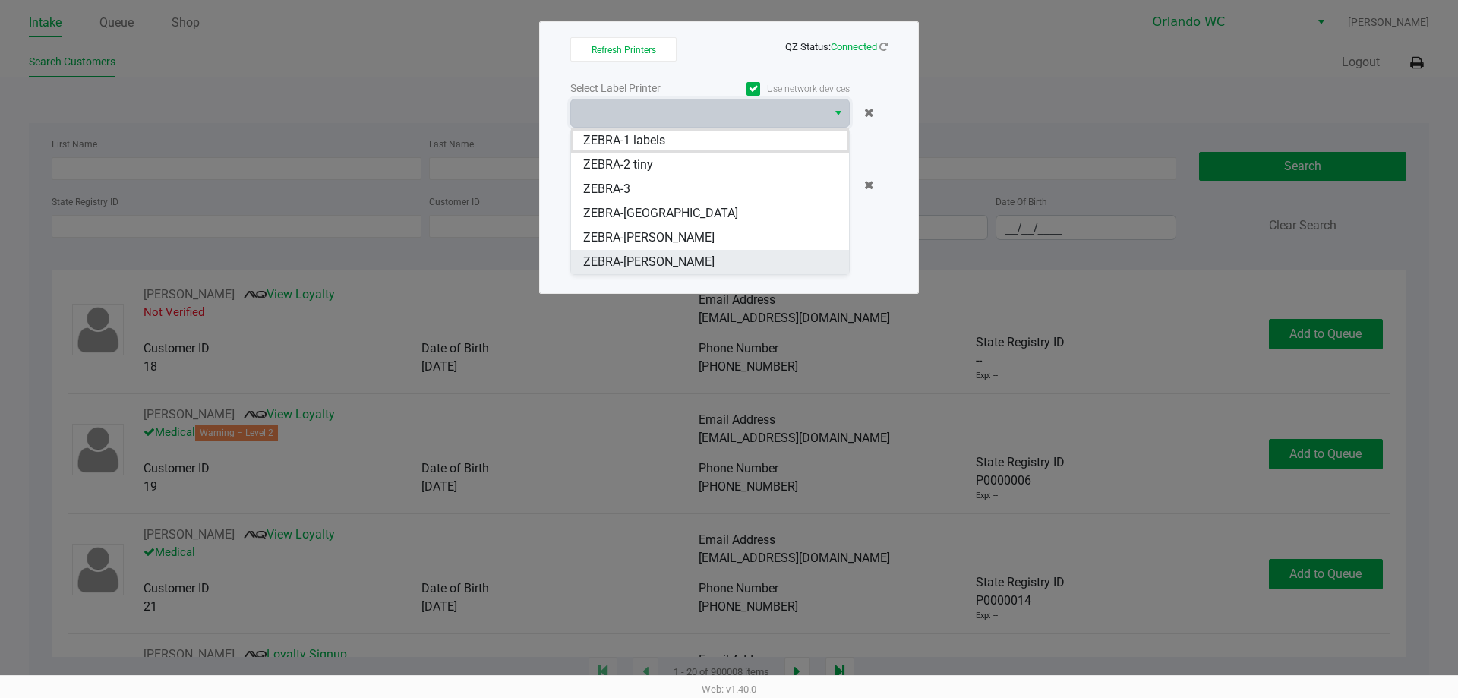
click at [683, 266] on span "ZEBRA-TYWIN-LANNISTER" at bounding box center [648, 262] width 131 height 18
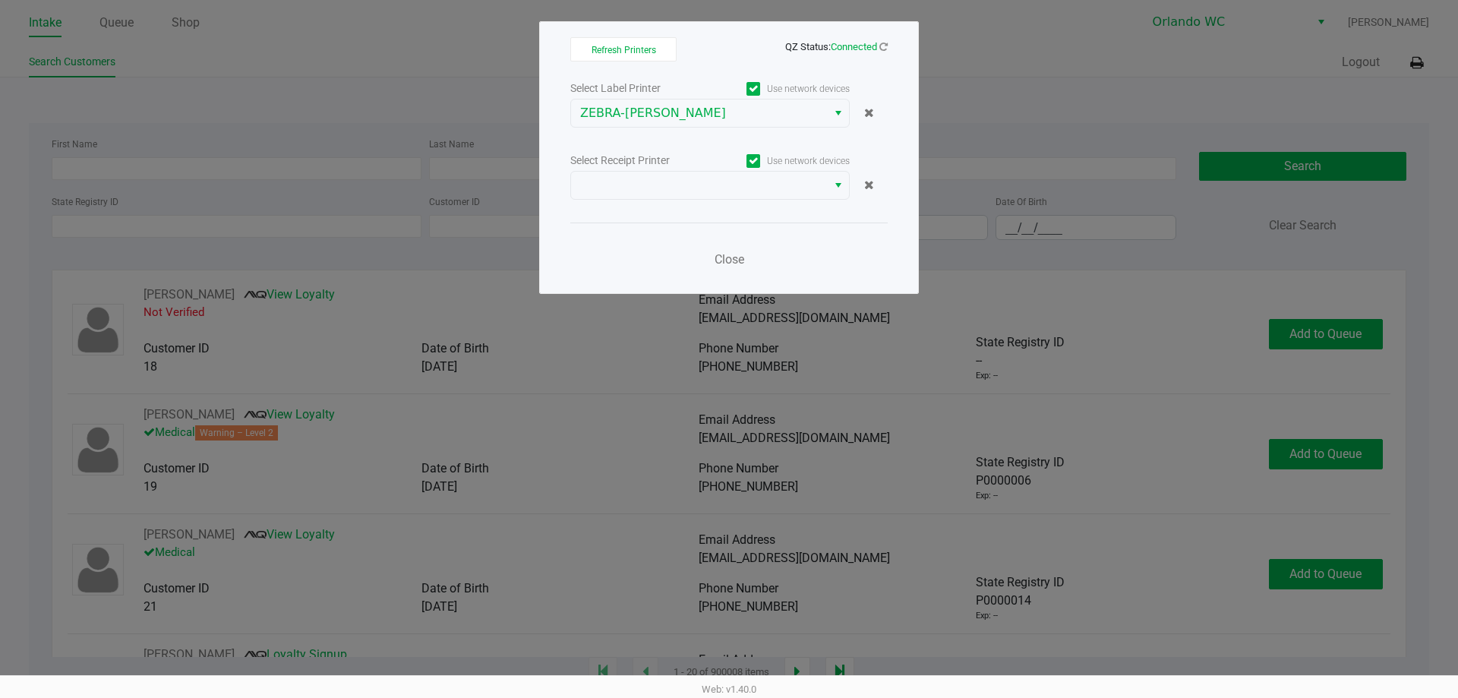
click at [696, 170] on div "Select Receipt Printer Use network devices" at bounding box center [728, 160] width 317 height 21
click at [696, 181] on span at bounding box center [699, 185] width 238 height 18
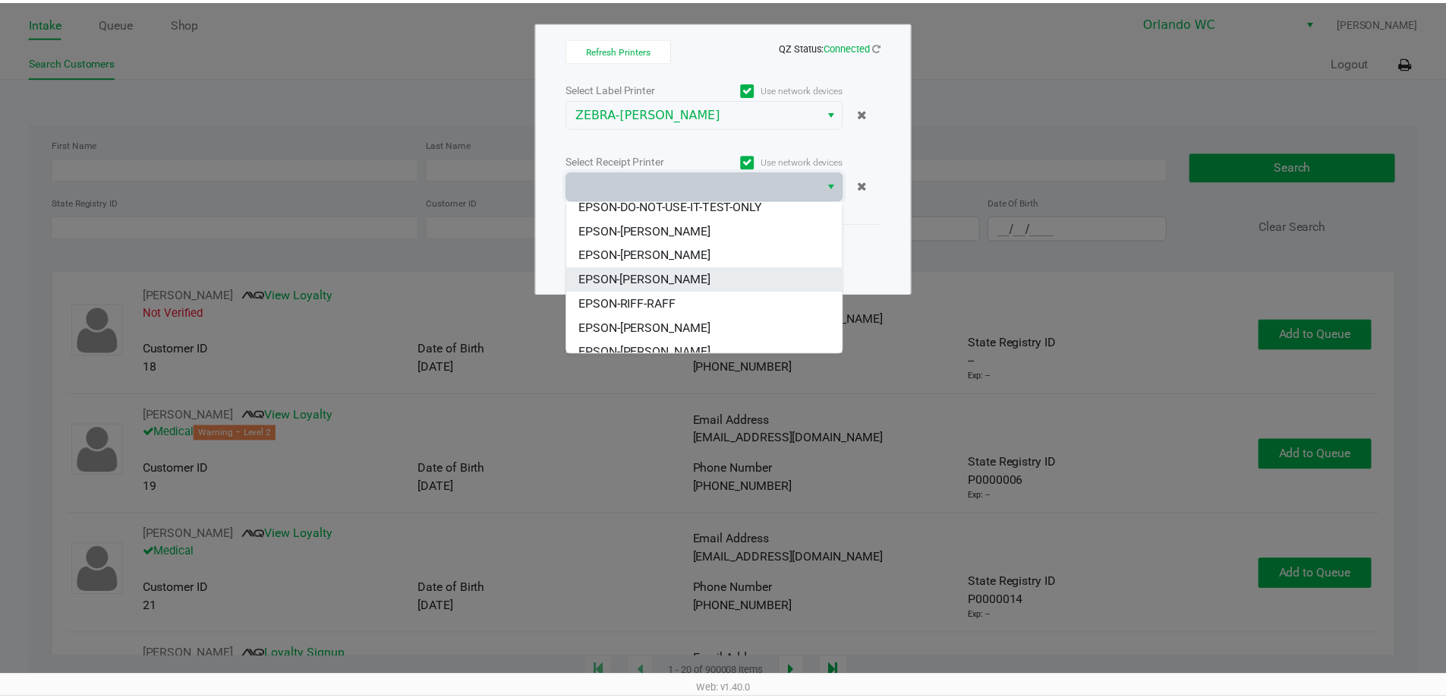
scroll to position [67, 0]
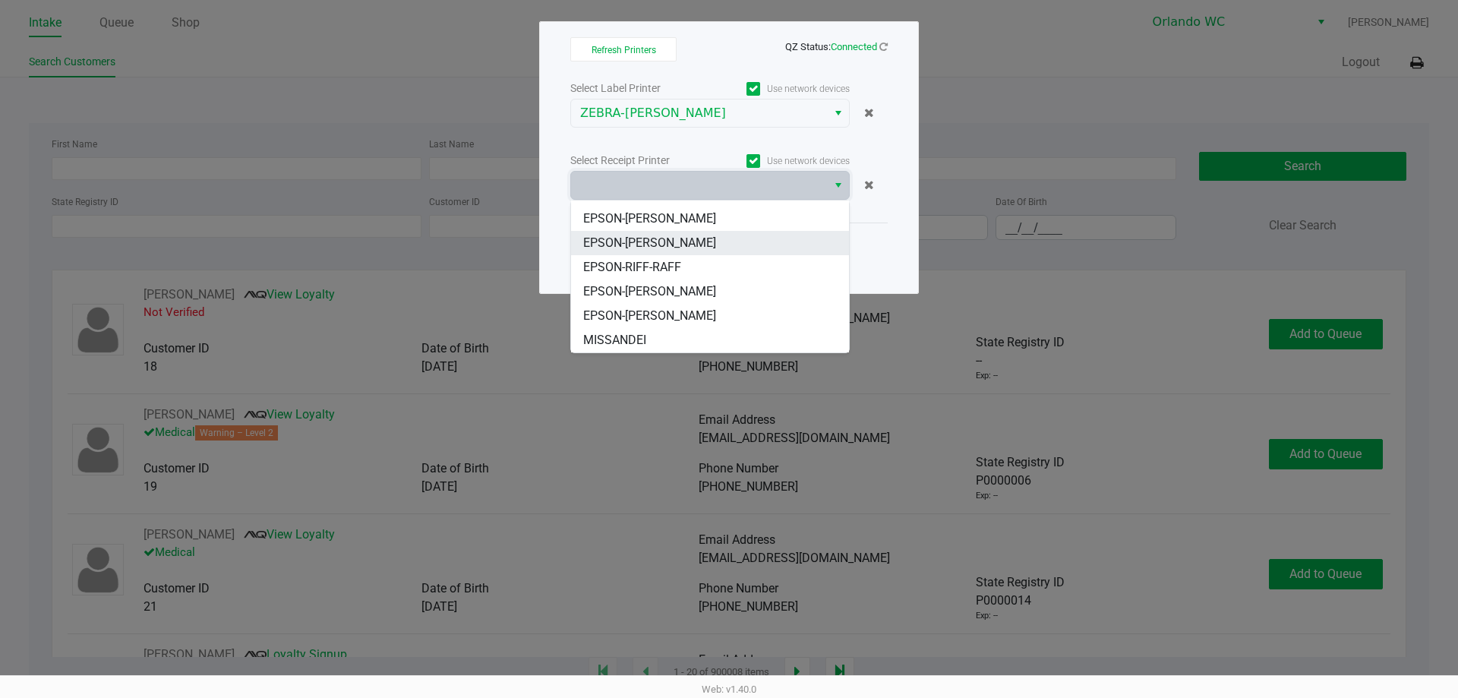
click at [699, 316] on span "EPSON-[PERSON_NAME]" at bounding box center [649, 316] width 133 height 18
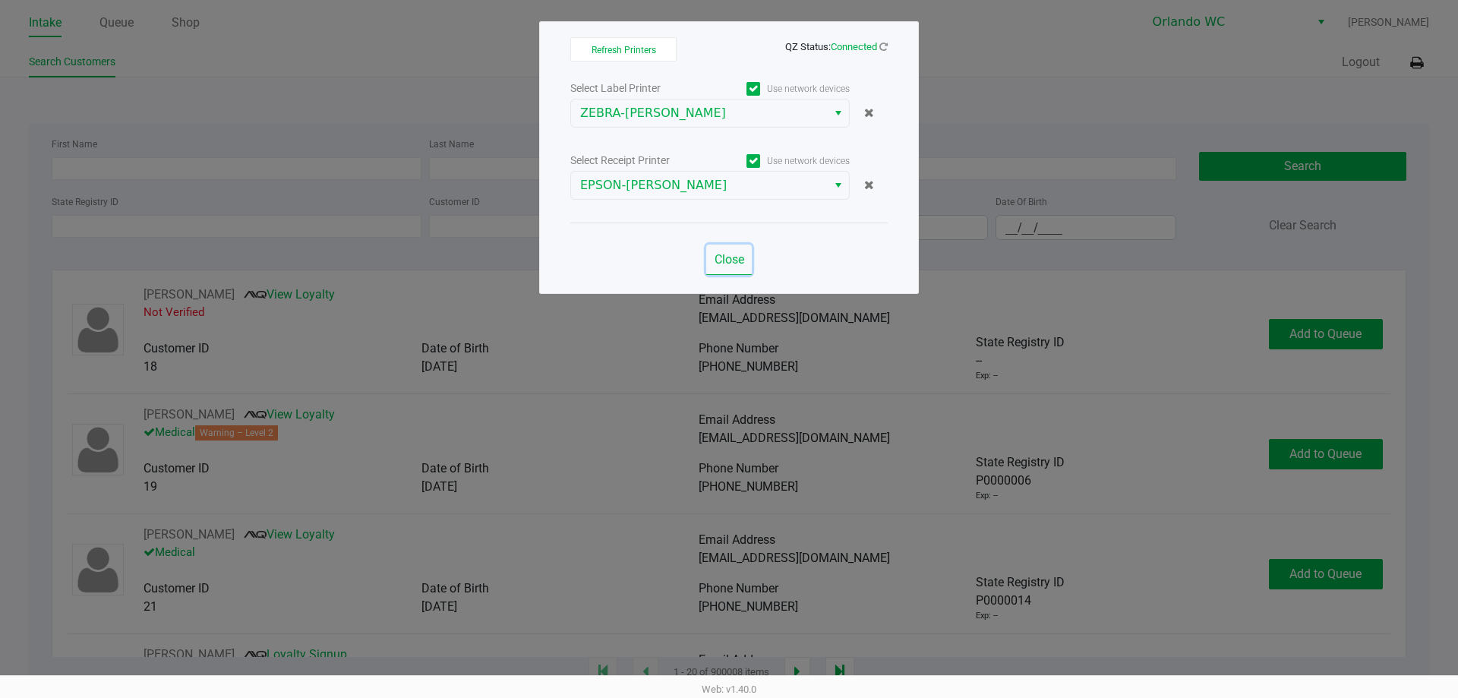
click at [718, 259] on span "Close" at bounding box center [730, 259] width 30 height 14
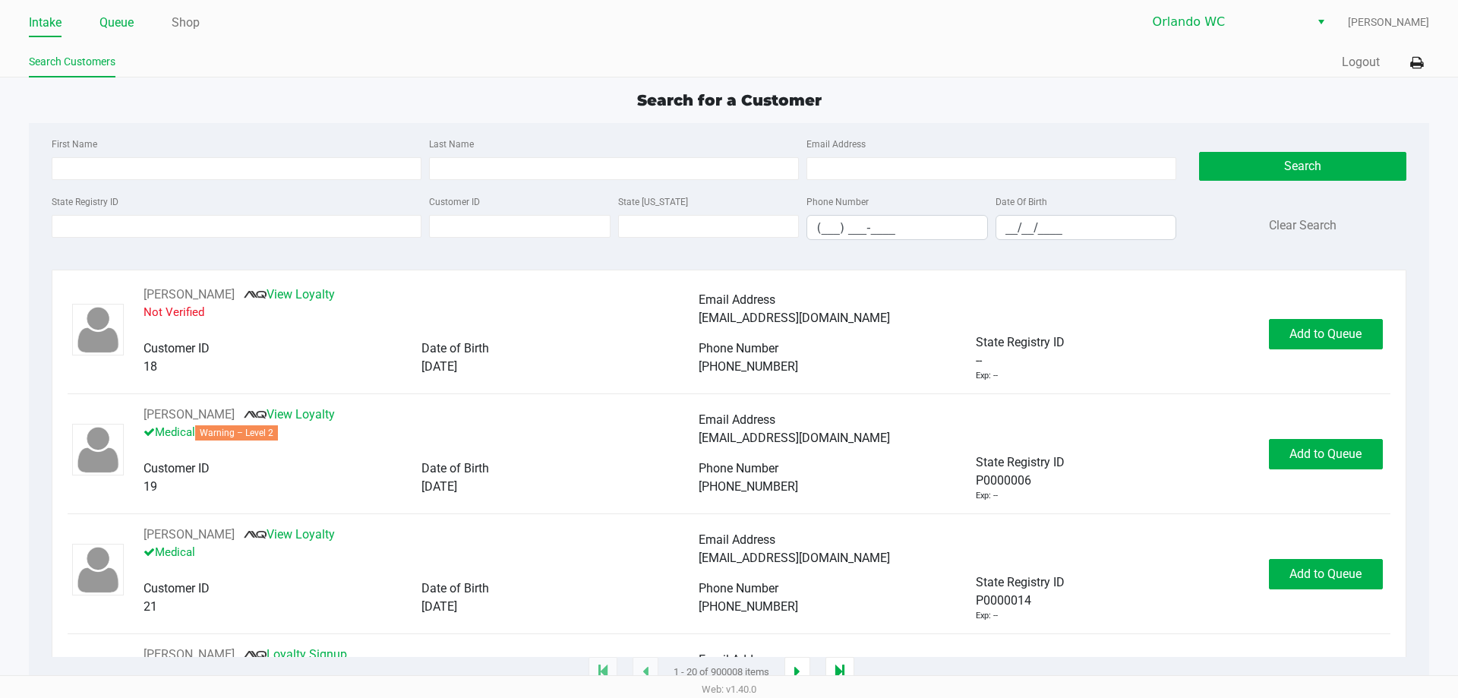
click at [120, 28] on link "Queue" at bounding box center [116, 22] width 34 height 21
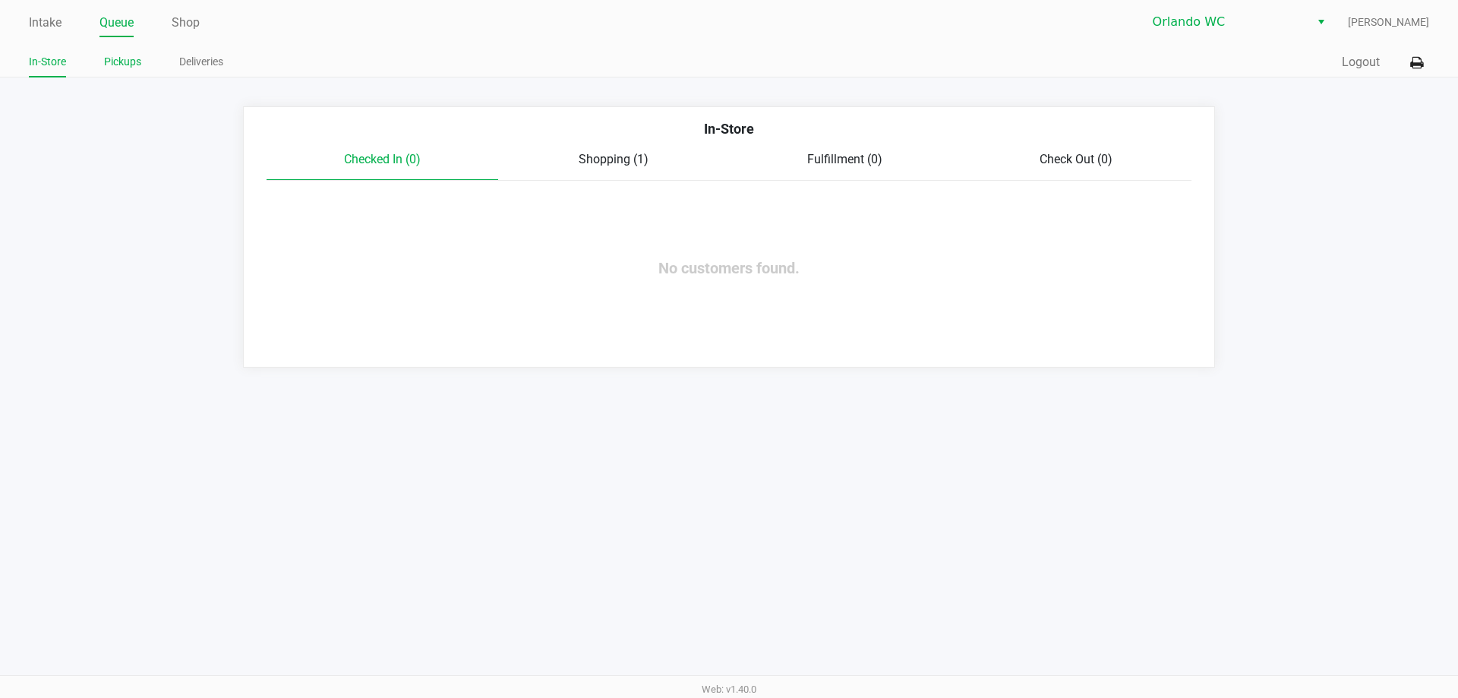
click at [118, 60] on link "Pickups" at bounding box center [122, 61] width 37 height 19
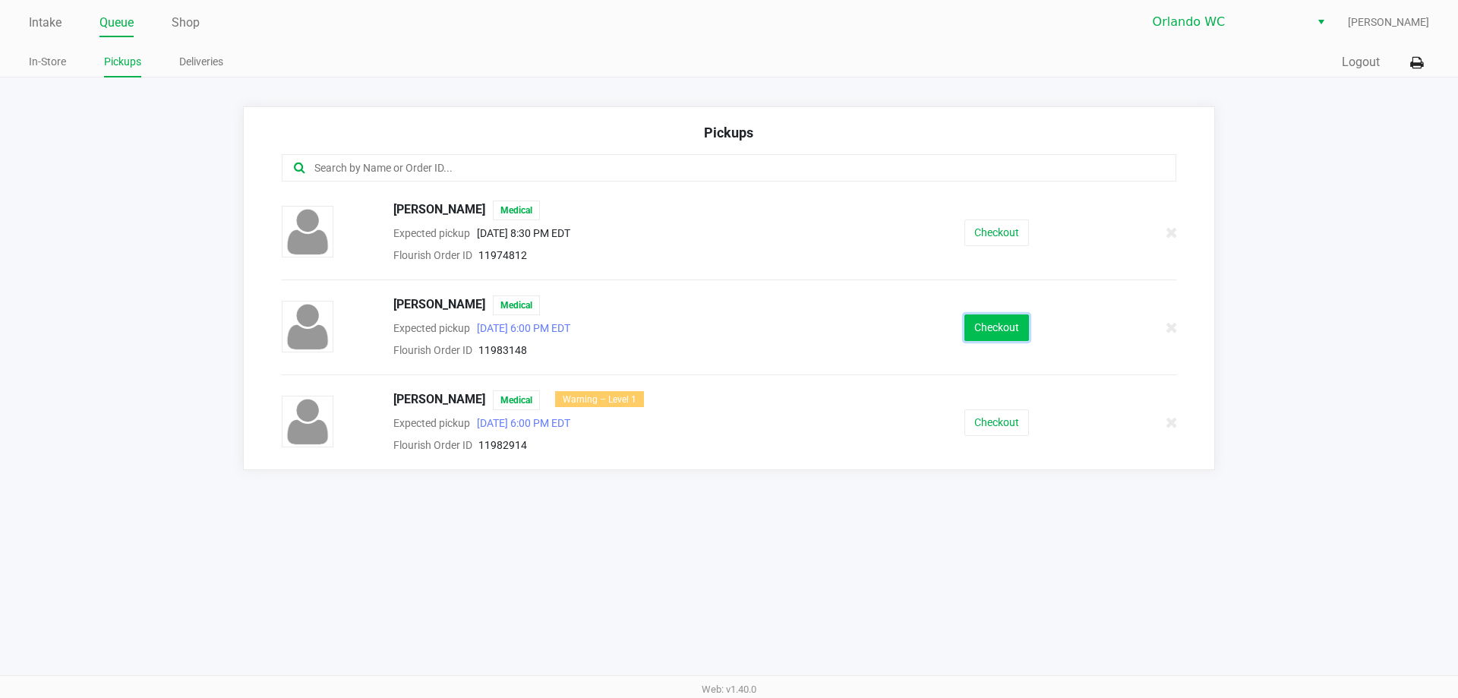
click at [984, 327] on button "Checkout" at bounding box center [996, 327] width 65 height 27
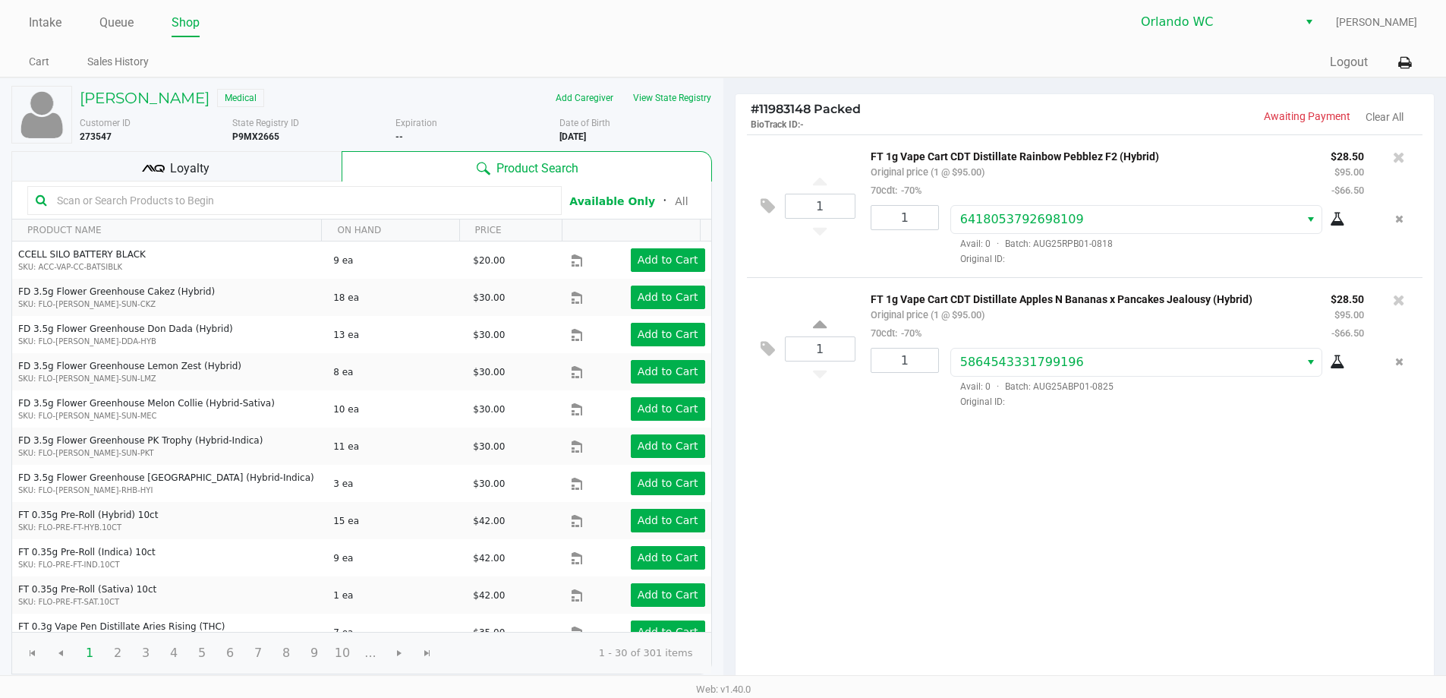
click at [271, 162] on div "Loyalty" at bounding box center [176, 166] width 330 height 30
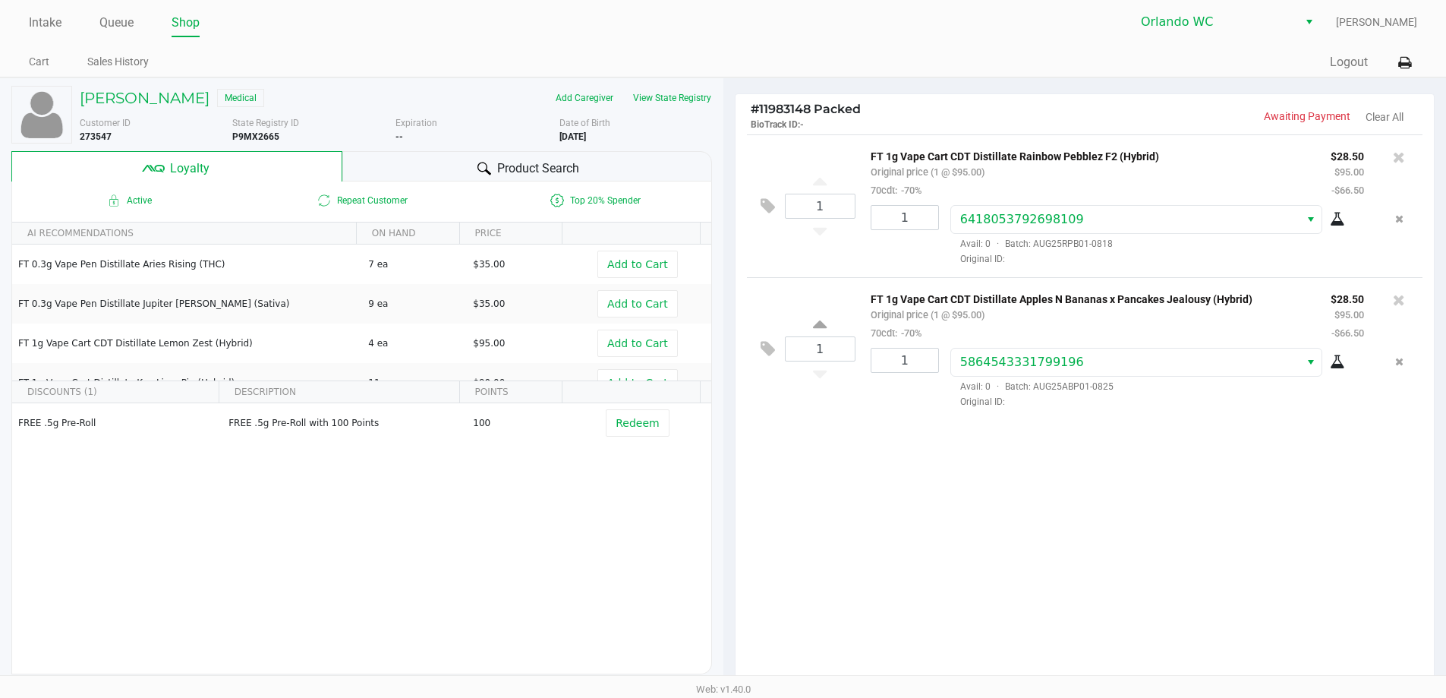
click at [577, 166] on span "Product Search" at bounding box center [538, 168] width 82 height 18
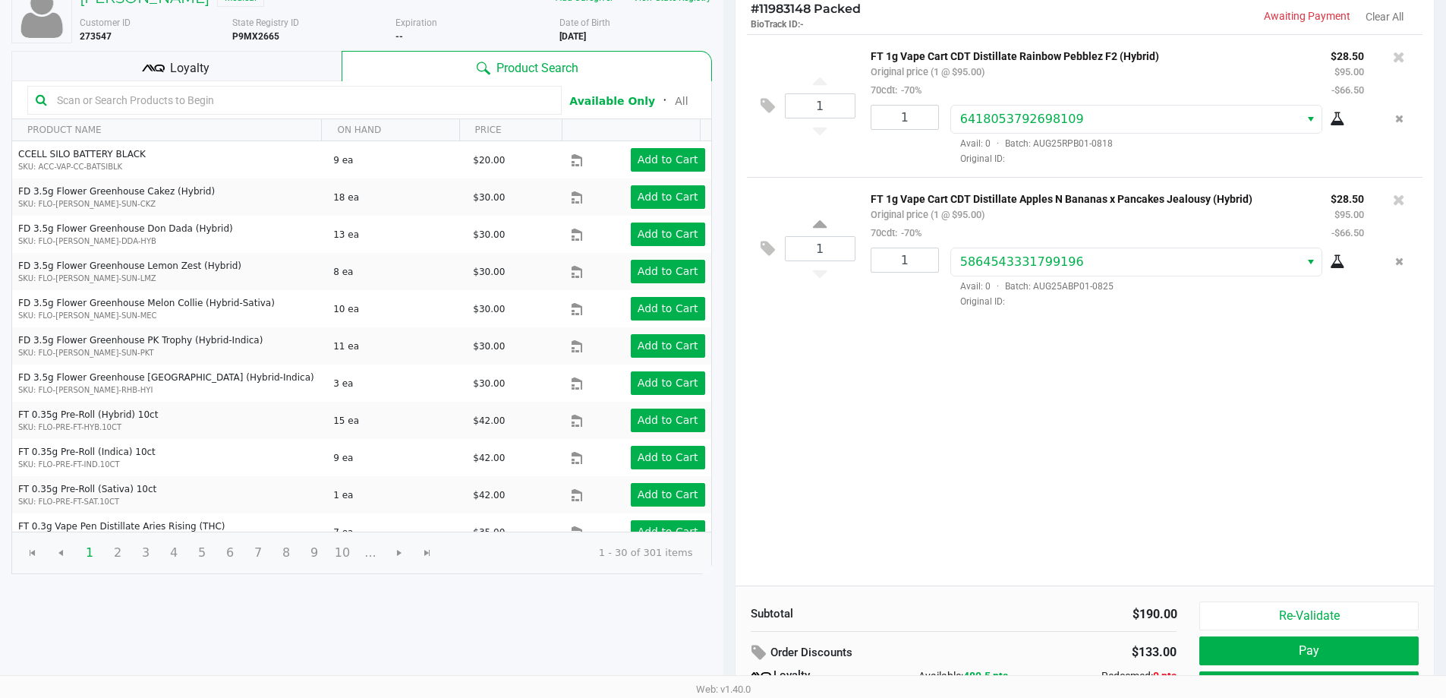
scroll to position [174, 0]
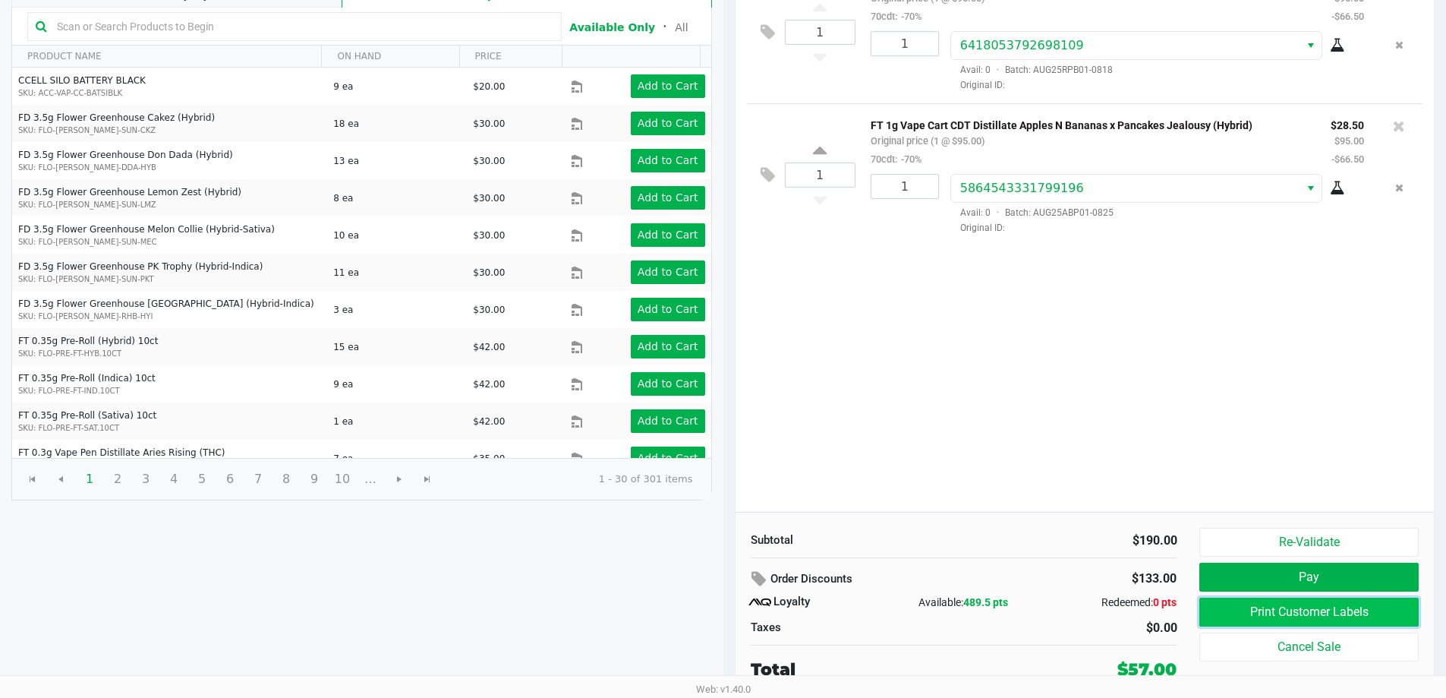
click at [1250, 618] on button "Print Customer Labels" at bounding box center [1309, 612] width 219 height 29
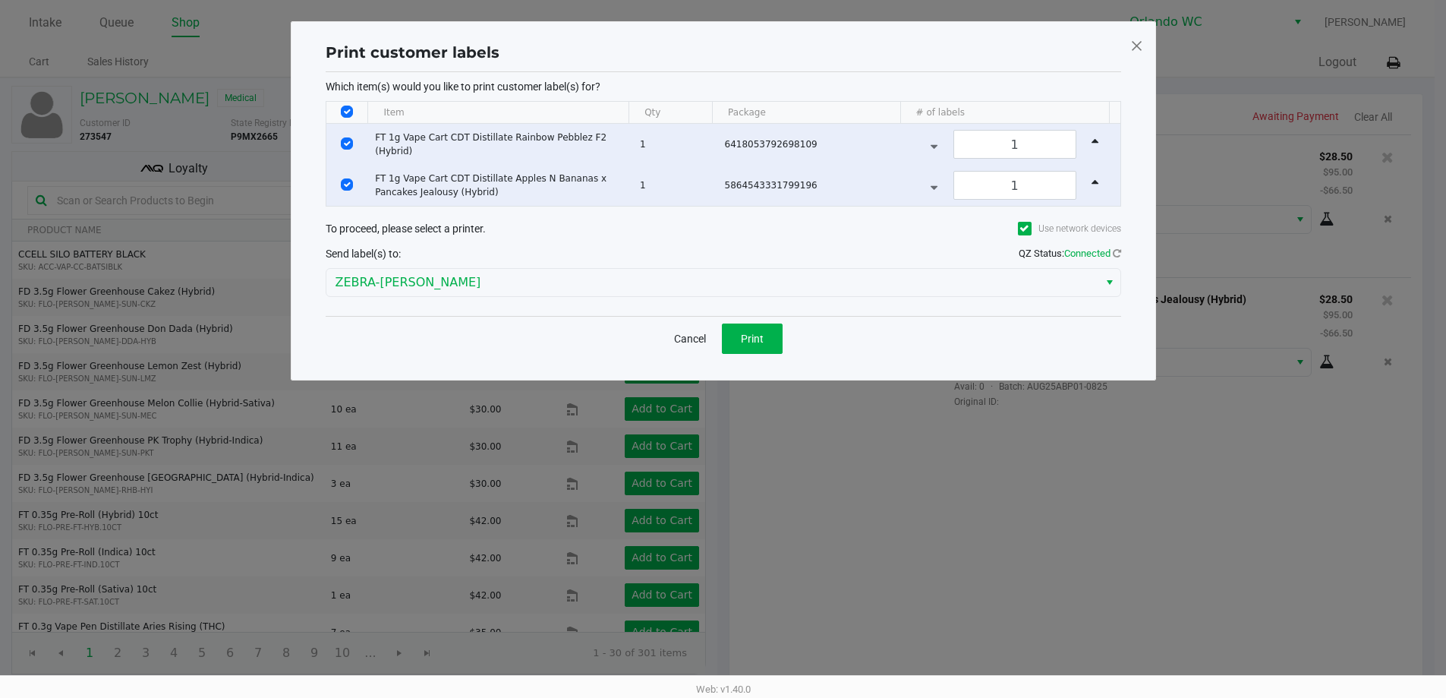
scroll to position [0, 0]
click at [752, 343] on span "Print" at bounding box center [757, 339] width 23 height 12
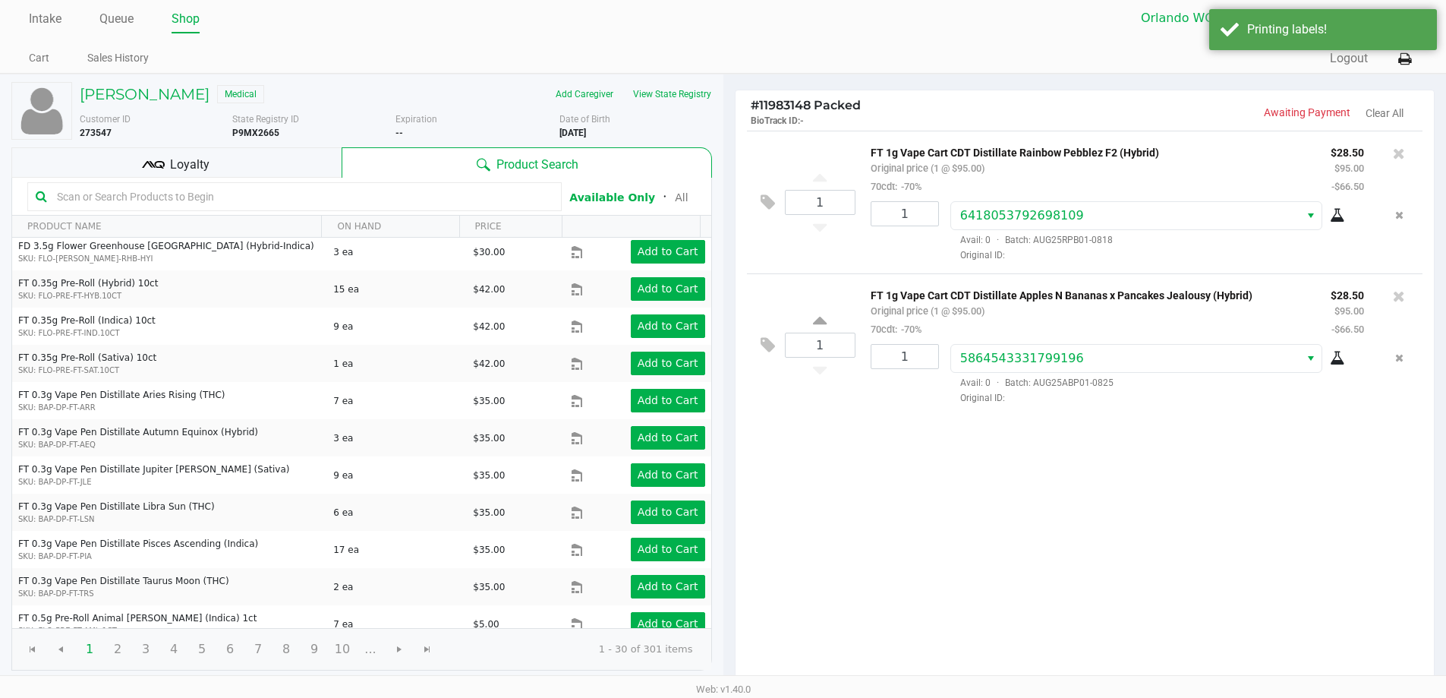
scroll to position [174, 0]
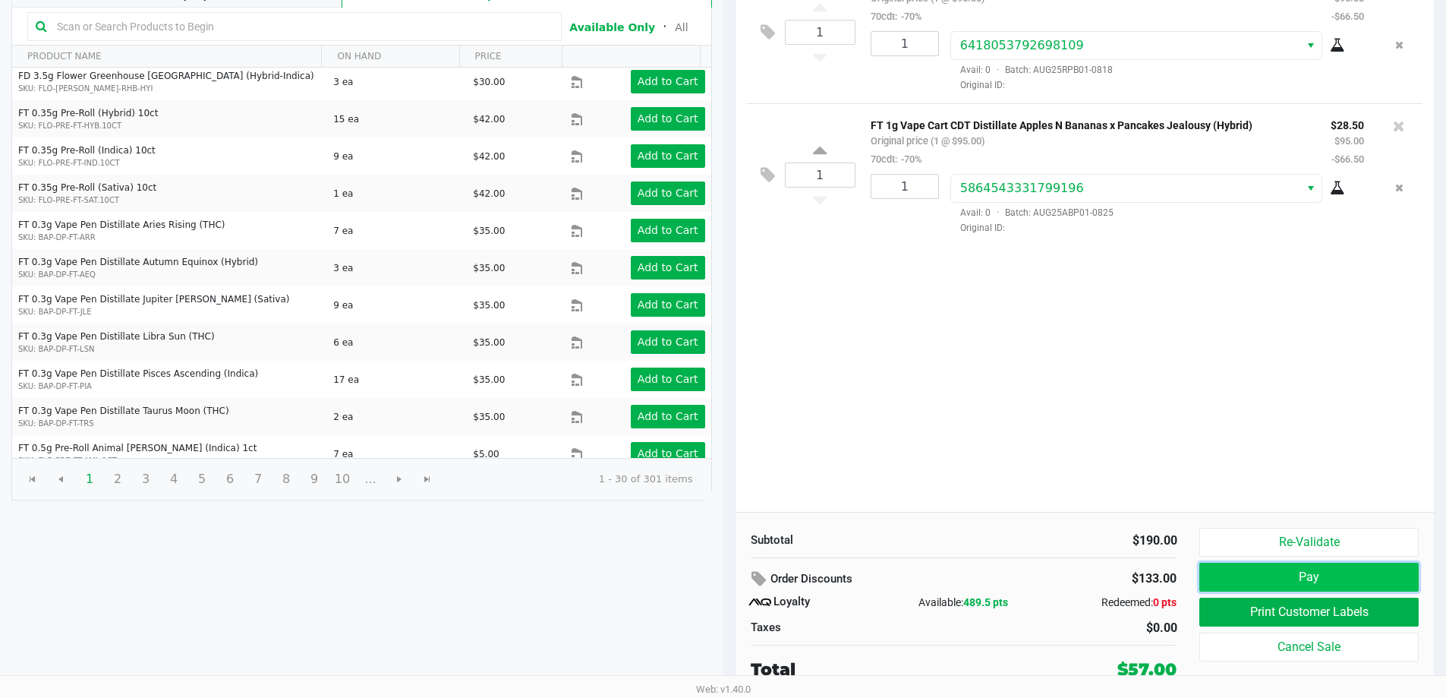
click at [1248, 574] on button "Pay" at bounding box center [1309, 577] width 219 height 29
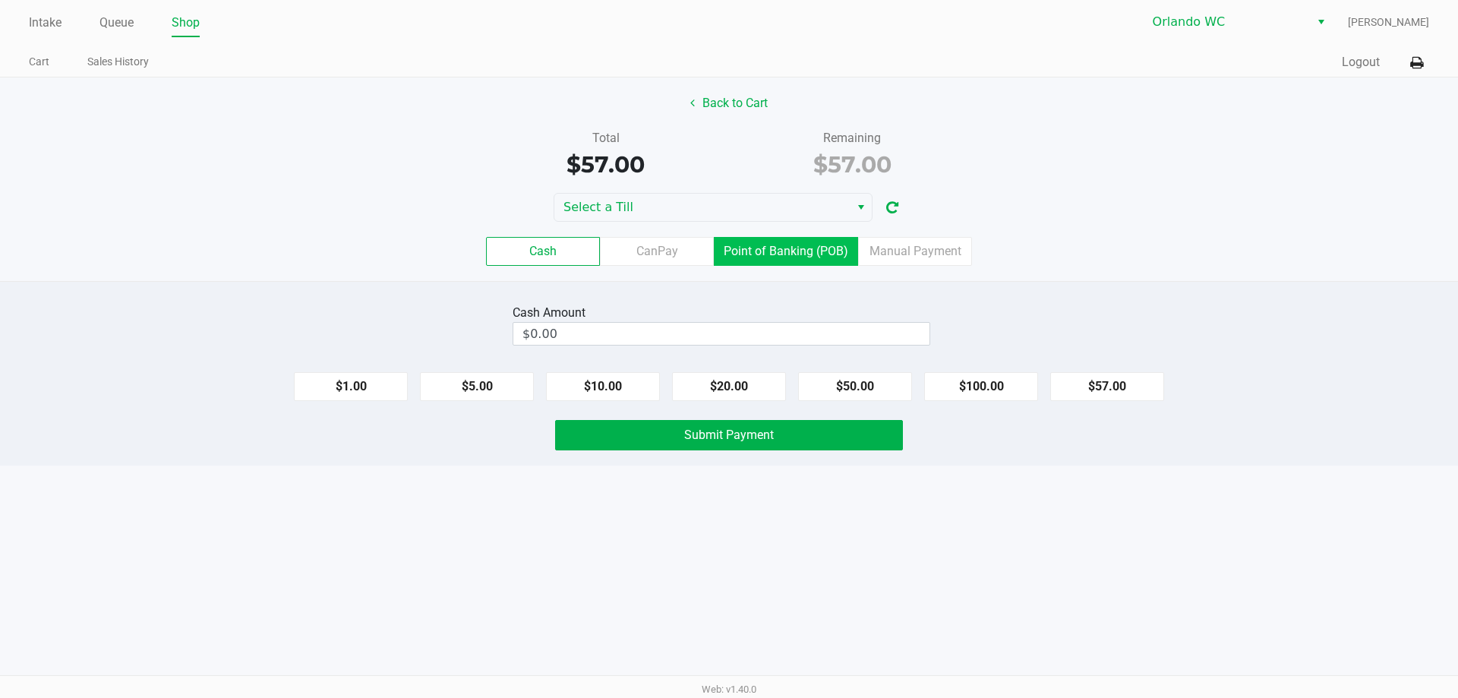
click at [746, 253] on label "Point of Banking (POB)" at bounding box center [786, 251] width 144 height 29
click at [0, 0] on 7 "Point of Banking (POB)" at bounding box center [0, 0] width 0 height 0
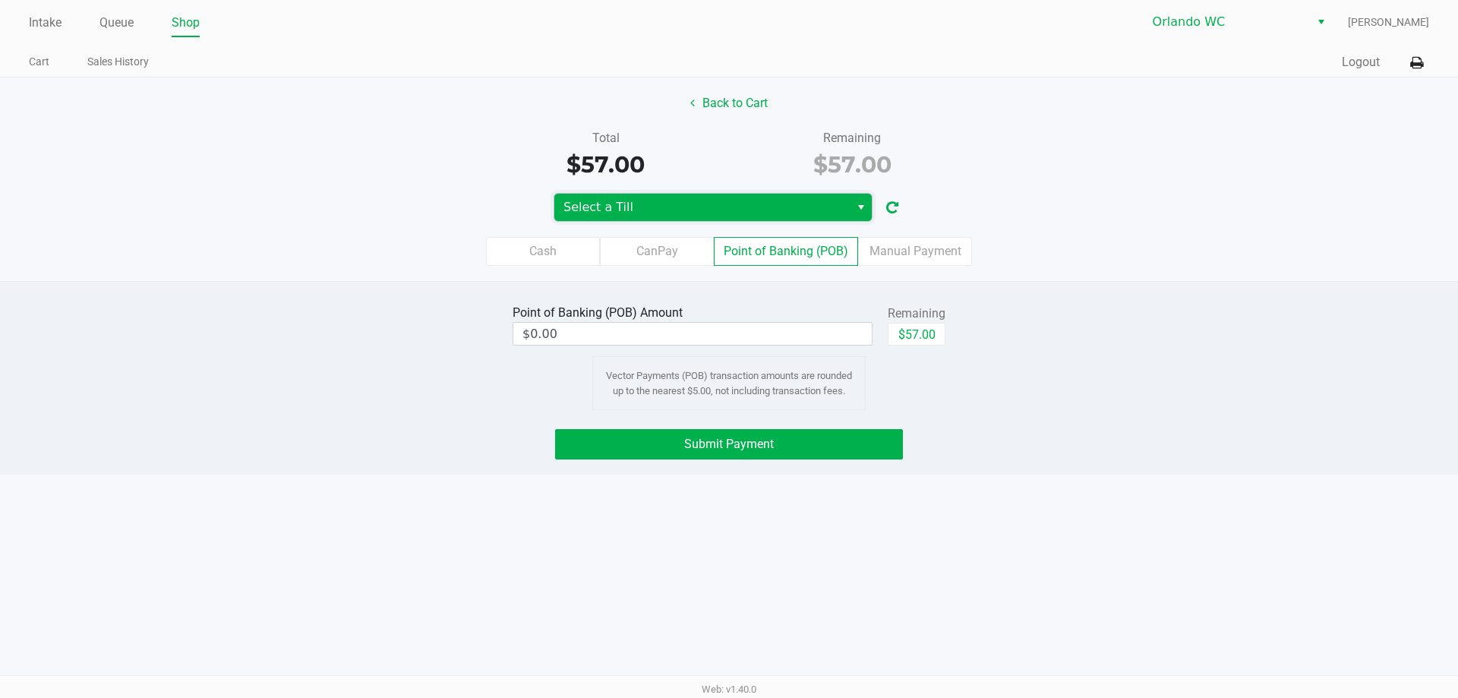
click at [780, 213] on span "Select a Till" at bounding box center [701, 207] width 277 height 18
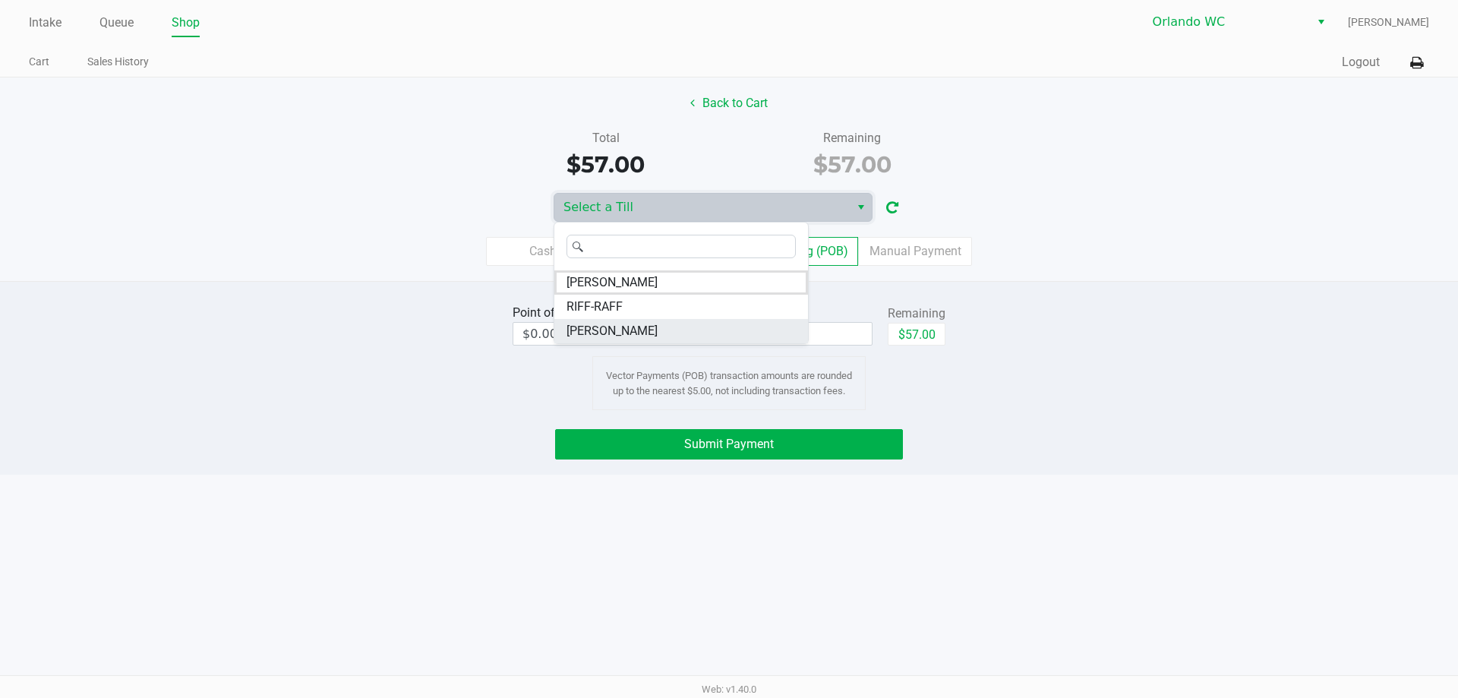
click at [750, 330] on li "TYWIN-LANNISTER" at bounding box center [681, 331] width 254 height 24
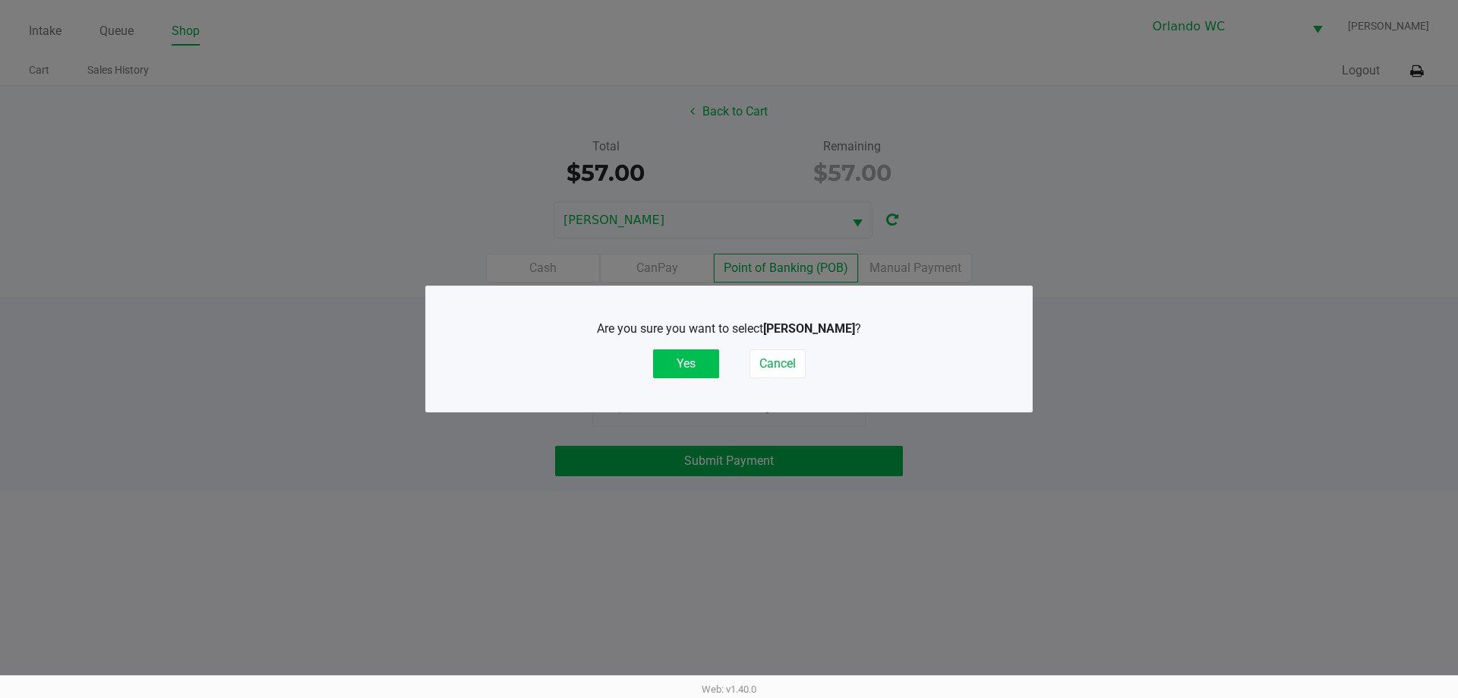
drag, startPoint x: 705, startPoint y: 359, endPoint x: 717, endPoint y: 358, distance: 12.2
click at [712, 358] on button "Yes" at bounding box center [686, 363] width 66 height 29
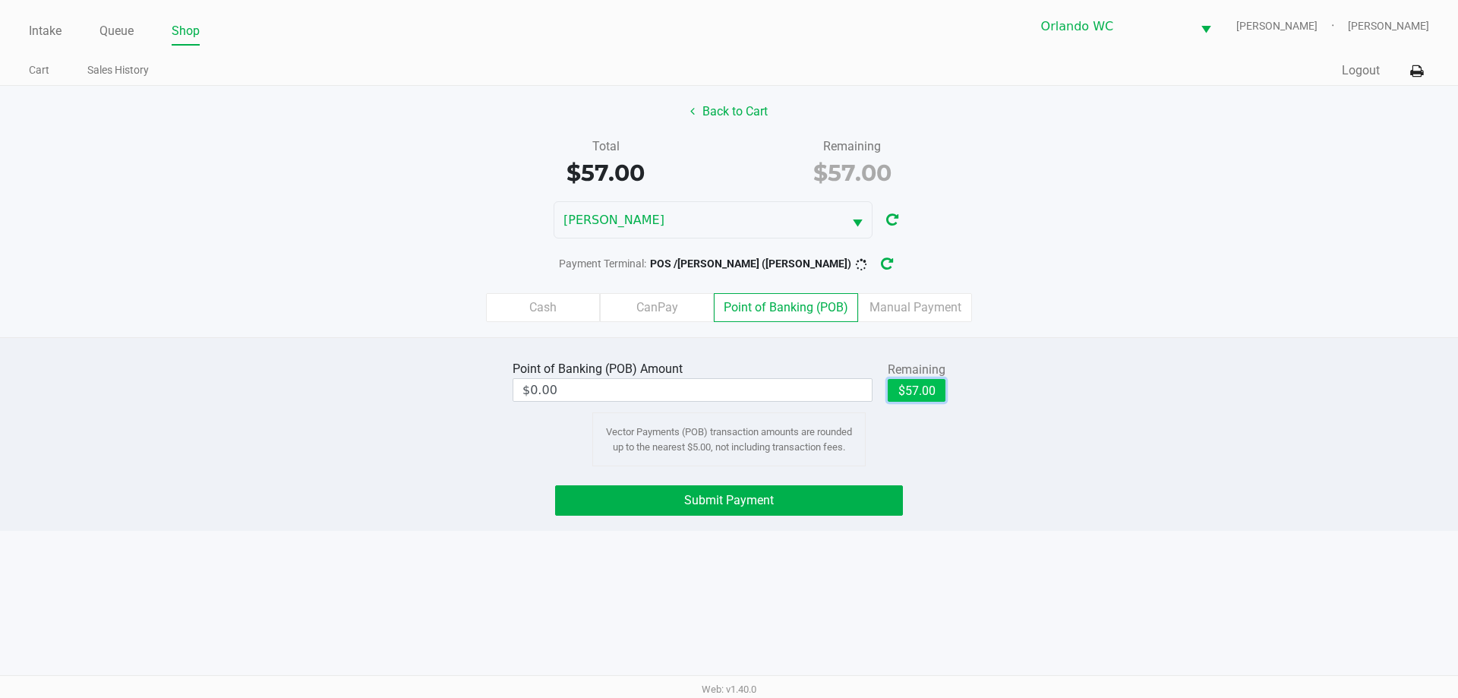
click at [916, 392] on button "$57.00" at bounding box center [917, 390] width 58 height 23
type input "$57.00"
click at [838, 503] on button "Submit Payment" at bounding box center [729, 500] width 348 height 30
click at [896, 269] on button "button" at bounding box center [899, 264] width 24 height 28
click at [711, 503] on span "Submit Payment" at bounding box center [729, 500] width 90 height 14
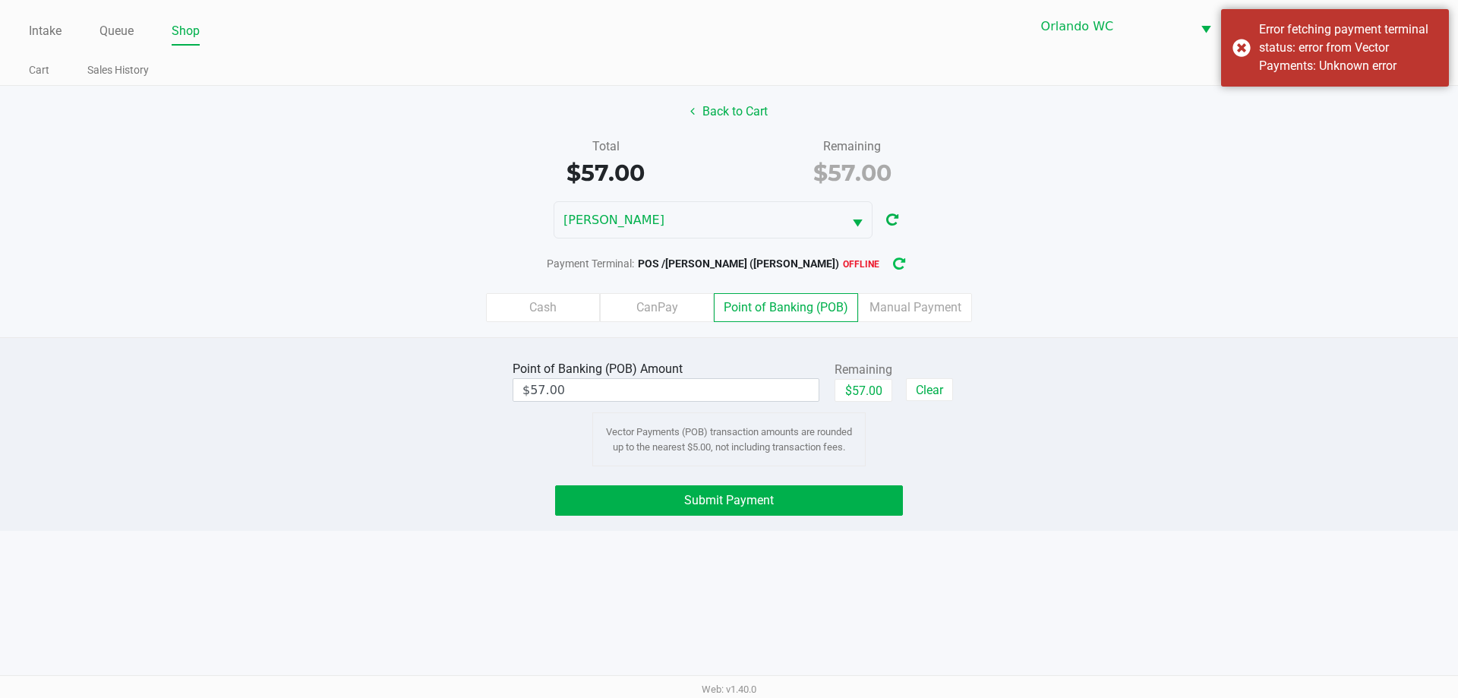
click at [895, 272] on button "button" at bounding box center [899, 264] width 24 height 28
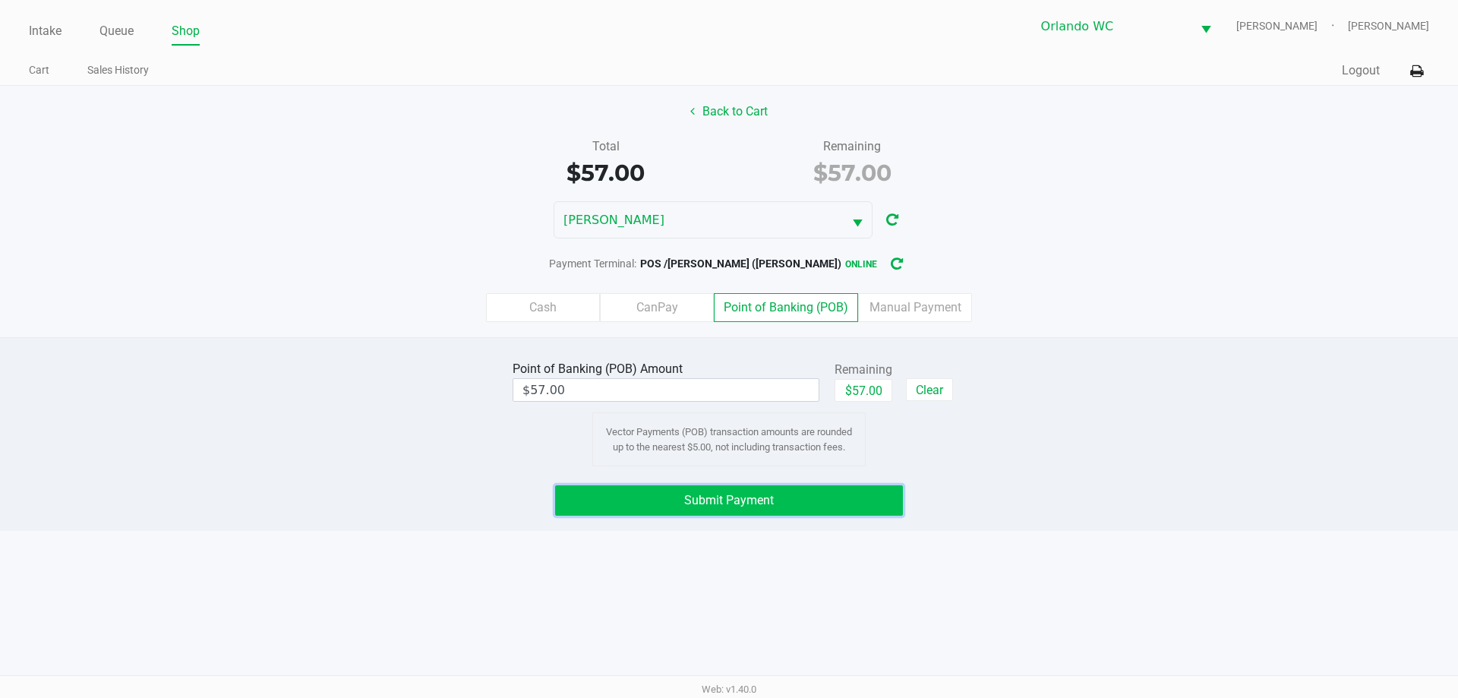
click at [770, 497] on span "Submit Payment" at bounding box center [729, 500] width 90 height 14
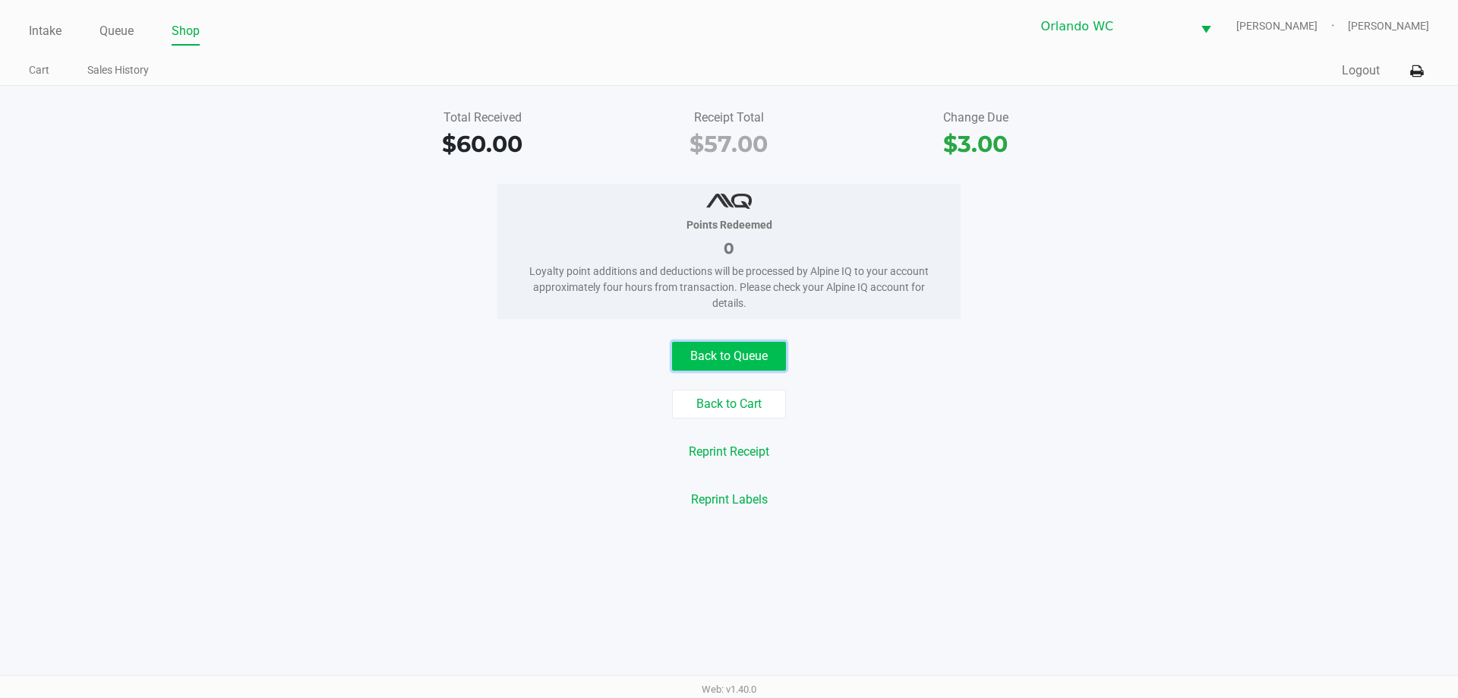
click at [759, 360] on button "Back to Queue" at bounding box center [729, 356] width 114 height 29
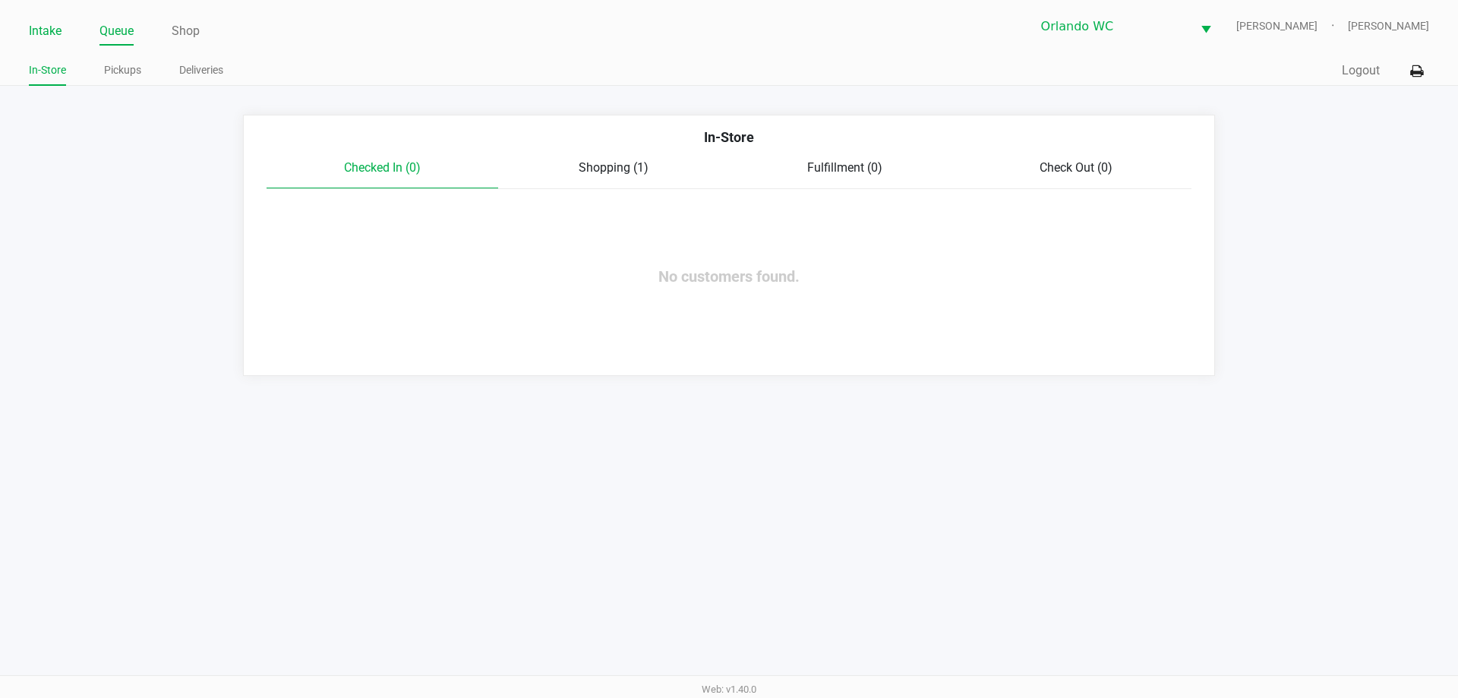
click at [45, 25] on link "Intake" at bounding box center [45, 31] width 33 height 21
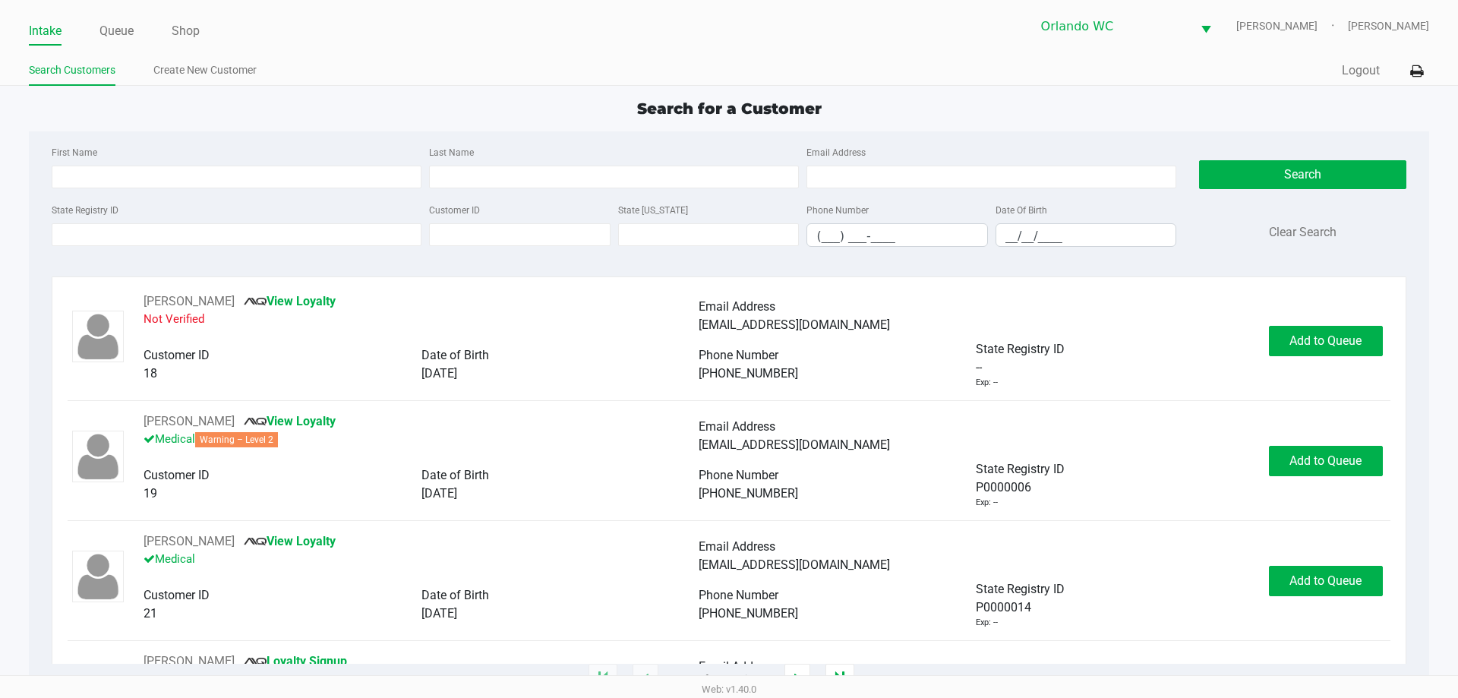
click at [87, 219] on div "State Registry ID" at bounding box center [236, 223] width 377 height 46
click at [92, 225] on input "State Registry ID" at bounding box center [237, 234] width 370 height 23
click at [106, 191] on div "First Name Last Name Email Address" at bounding box center [614, 172] width 1132 height 58
click at [109, 176] on input "First Name" at bounding box center [237, 177] width 370 height 23
type input "diane"
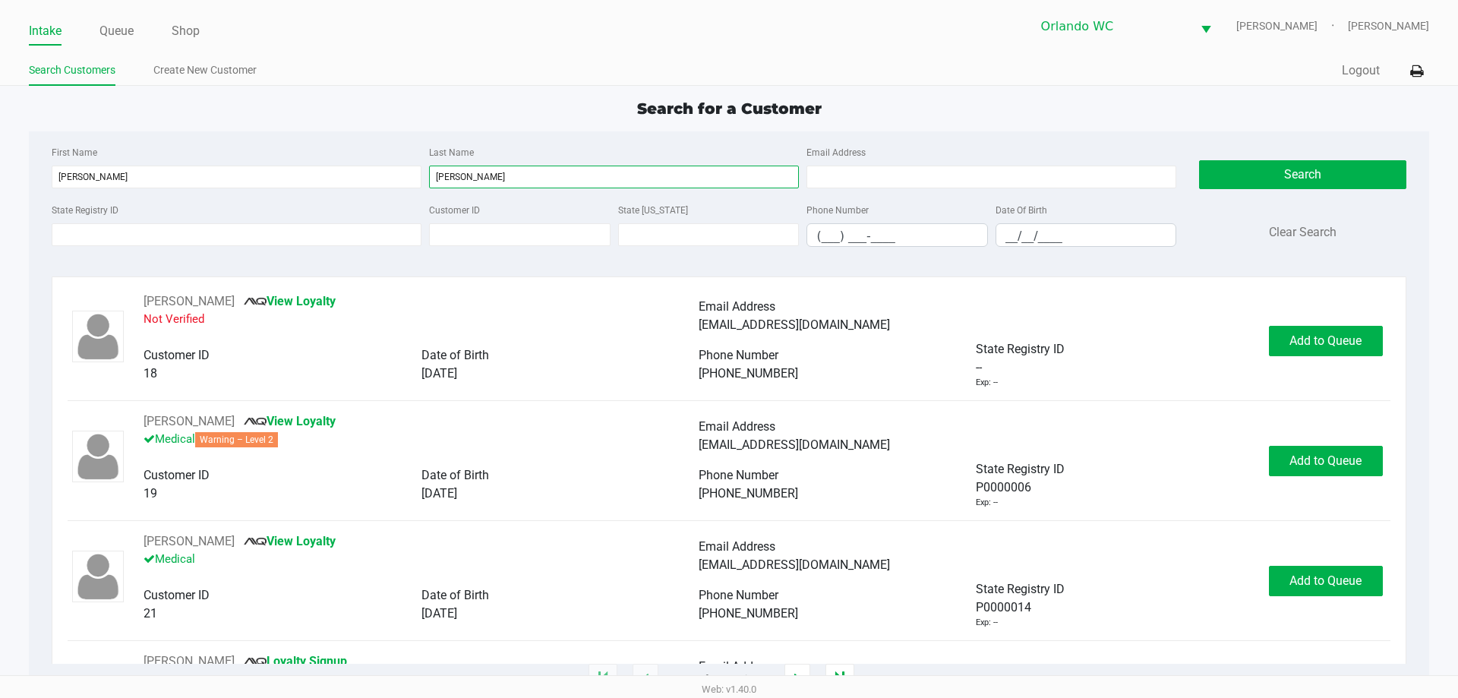
type input "ashe"
click at [1010, 226] on input "__/__/____" at bounding box center [1086, 236] width 180 height 24
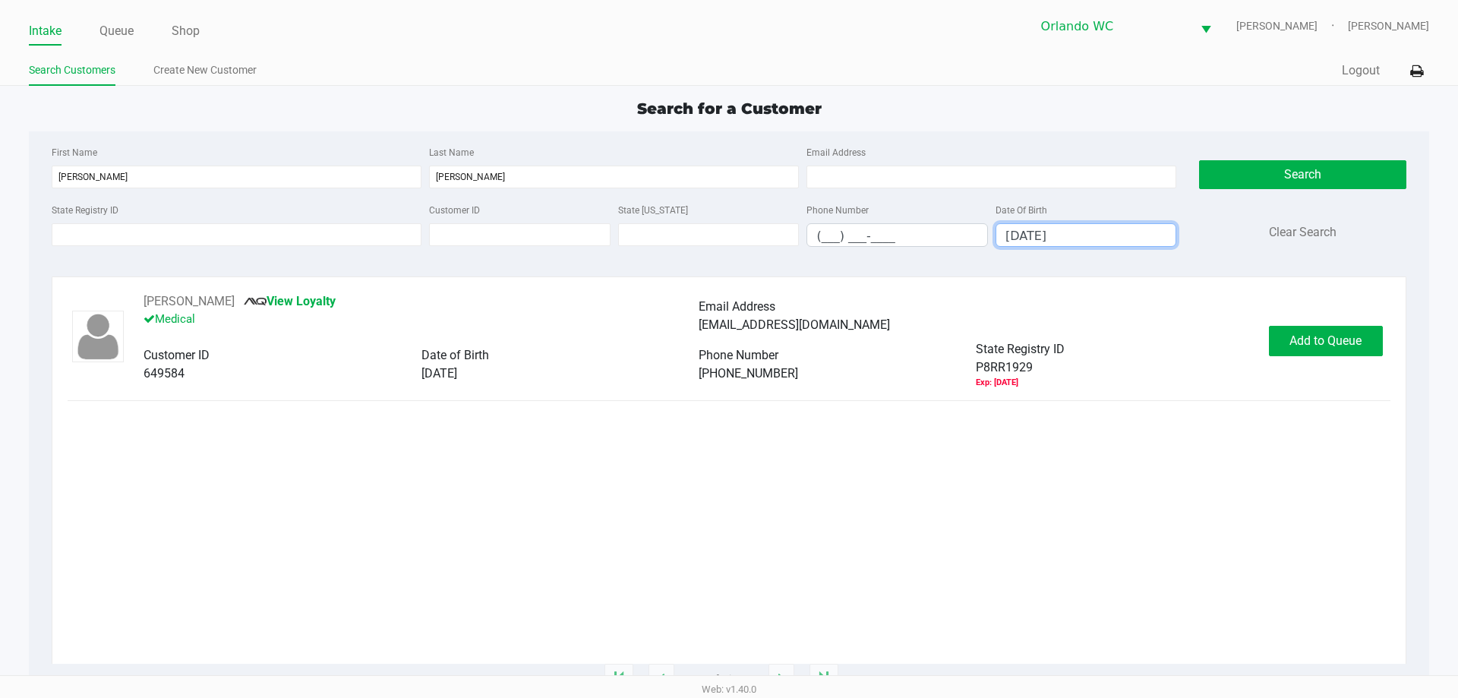
type input "01/03/1964"
click at [1324, 357] on div "DIANE ASHE View Loyalty Medical Email Address dashe88@yahoo.com Customer ID 649…" at bounding box center [729, 340] width 1322 height 96
click at [1327, 351] on button "Add to Queue" at bounding box center [1326, 341] width 114 height 30
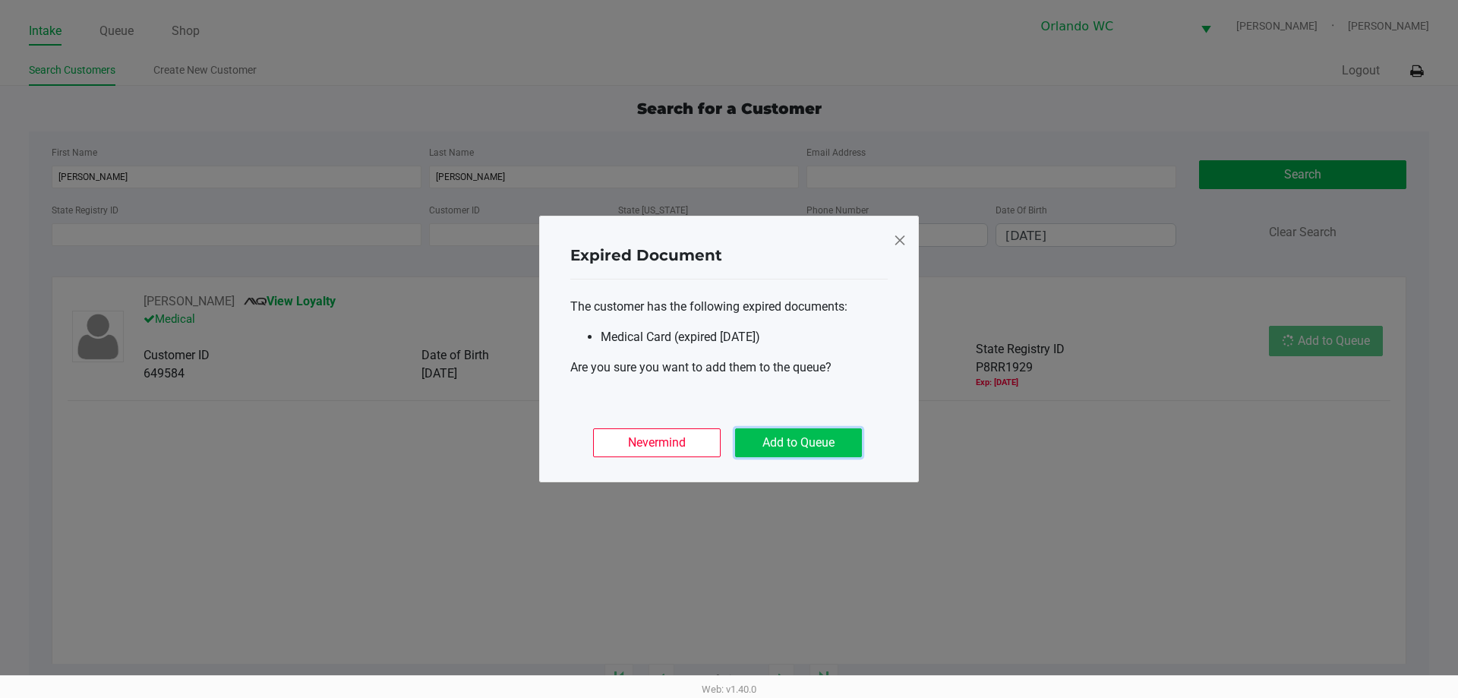
click at [778, 436] on button "Add to Queue" at bounding box center [798, 442] width 127 height 29
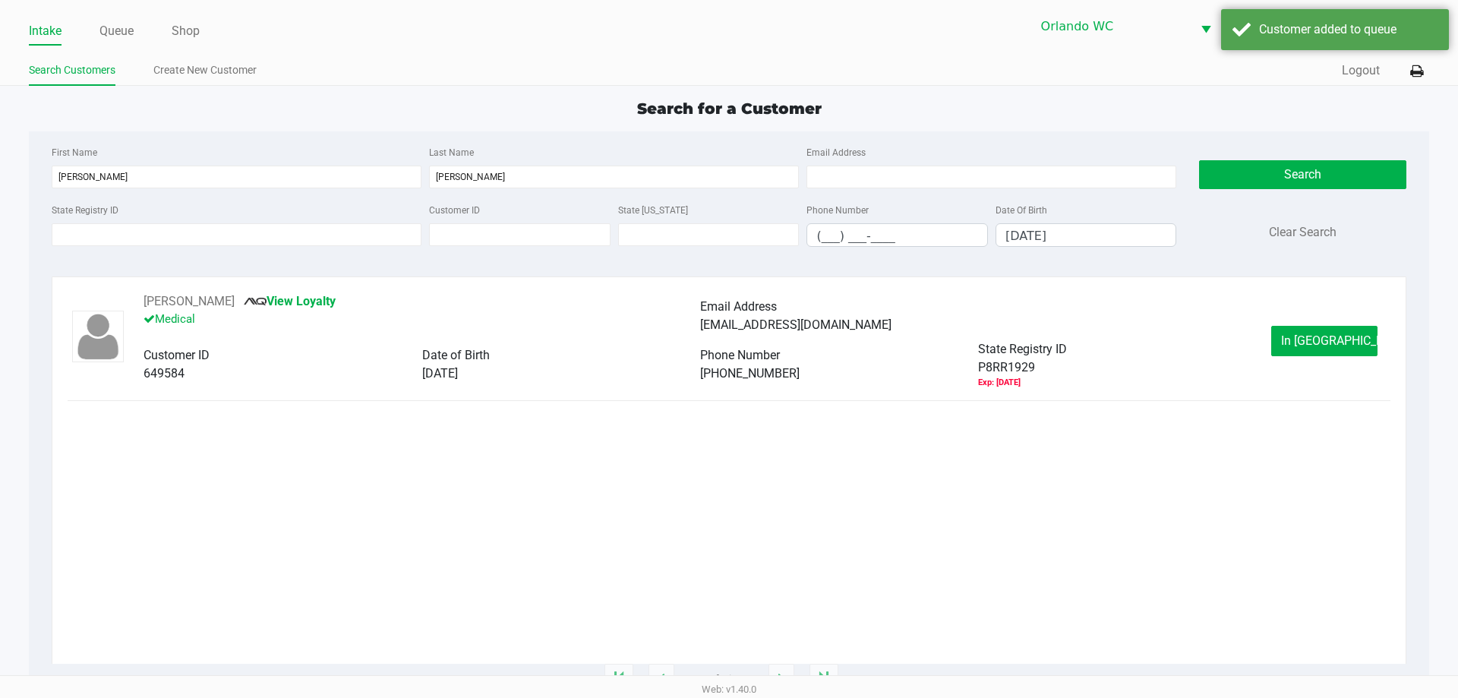
drag, startPoint x: 1311, startPoint y: 365, endPoint x: 1315, endPoint y: 356, distance: 10.2
click at [1311, 364] on div "DIANE ASHE View Loyalty Medical Email Address dashe88@yahoo.com Customer ID 649…" at bounding box center [729, 340] width 1322 height 96
click at [1324, 331] on button "In Queue" at bounding box center [1324, 341] width 106 height 30
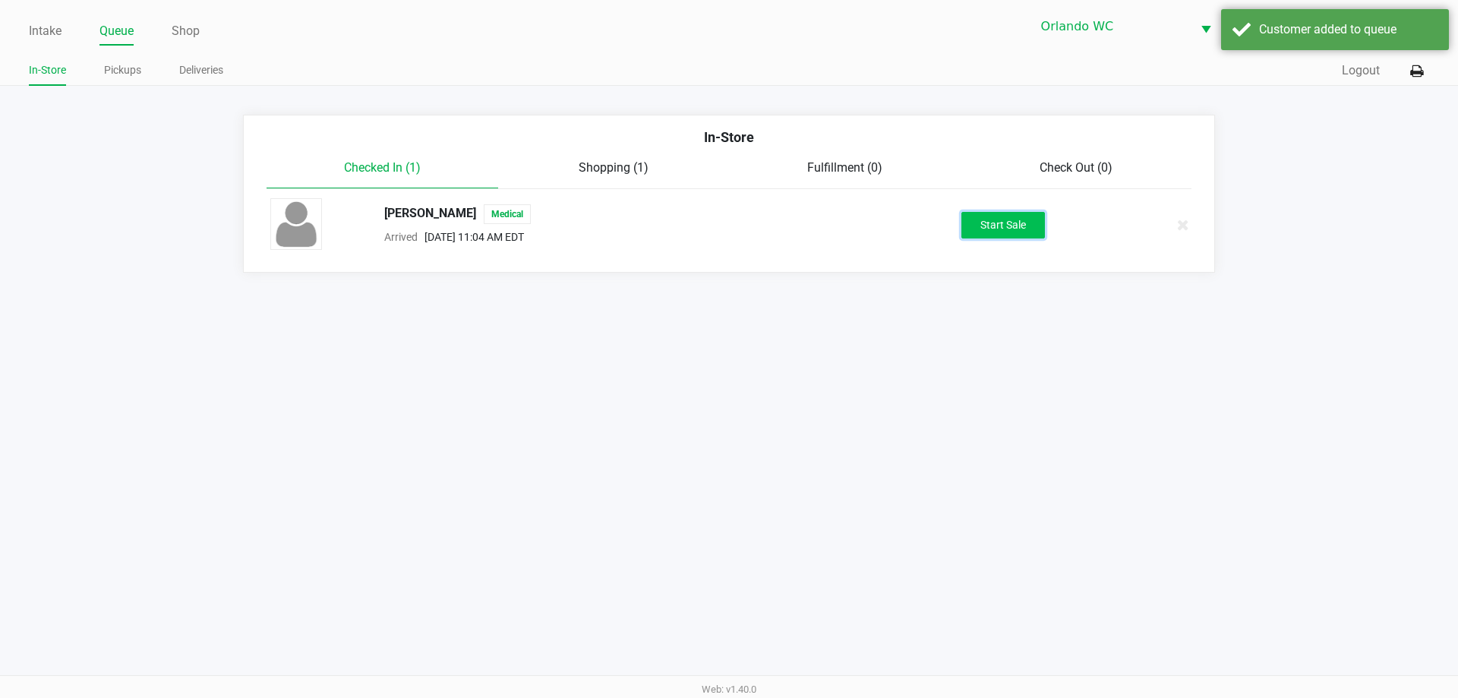
click at [999, 224] on button "Start Sale" at bounding box center [1003, 225] width 84 height 27
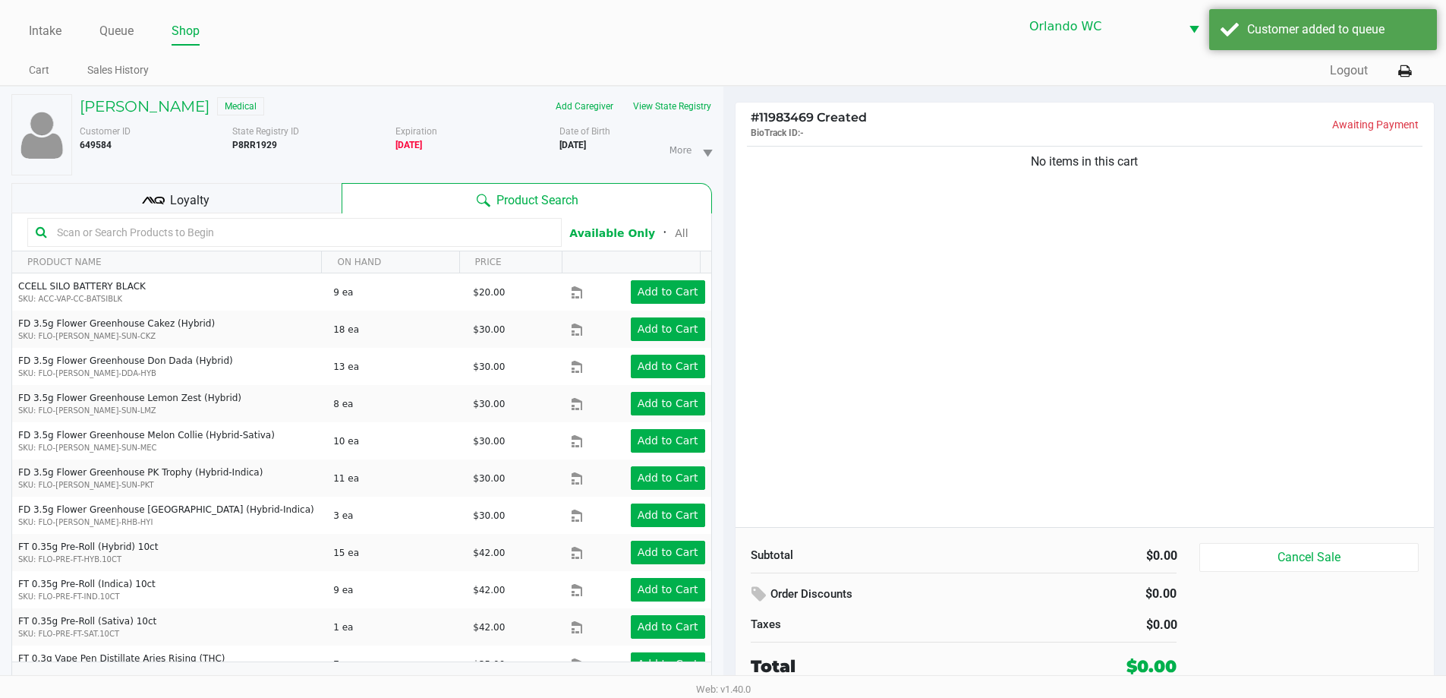
click at [213, 232] on input "text" at bounding box center [302, 232] width 503 height 23
click at [204, 224] on input "text" at bounding box center [302, 232] width 503 height 23
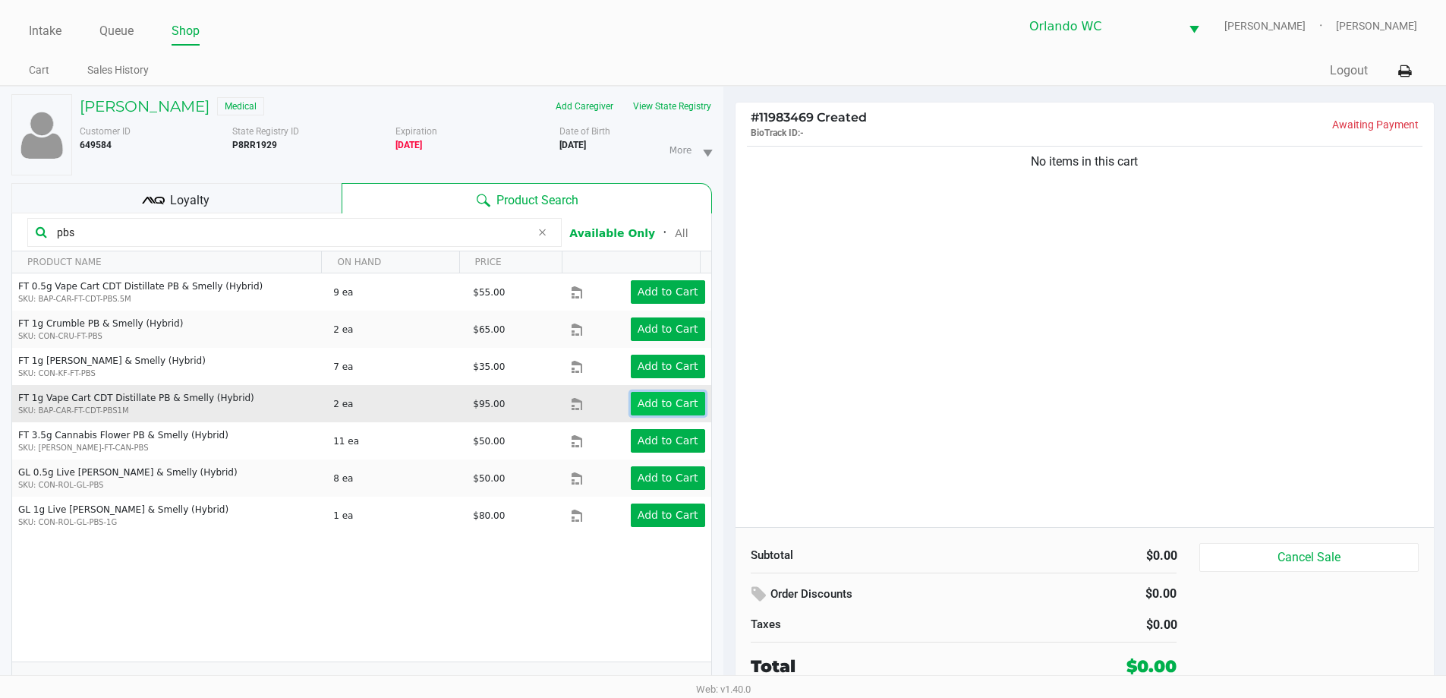
click at [689, 410] on button "Add to Cart" at bounding box center [668, 404] width 74 height 24
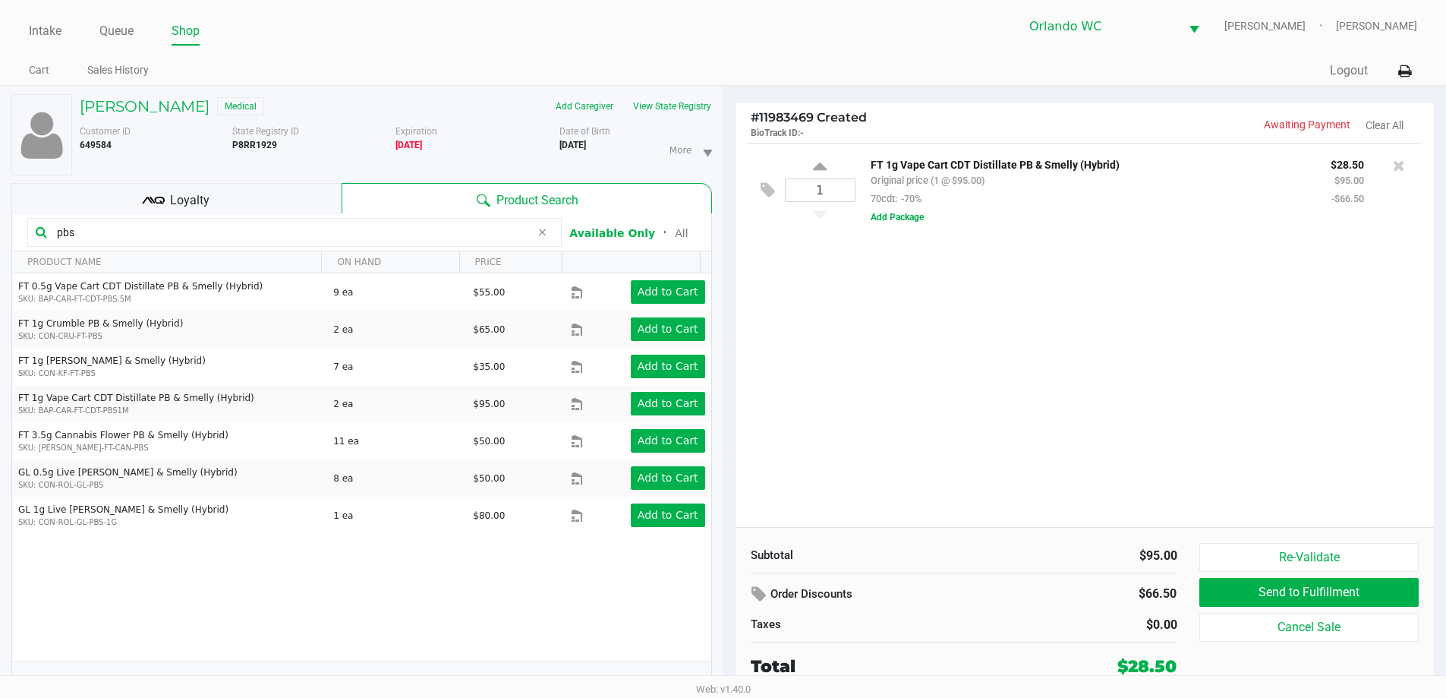
drag, startPoint x: 105, startPoint y: 227, endPoint x: 58, endPoint y: 227, distance: 47.1
click at [58, 227] on input "pbs" at bounding box center [291, 232] width 480 height 23
type input "abp"
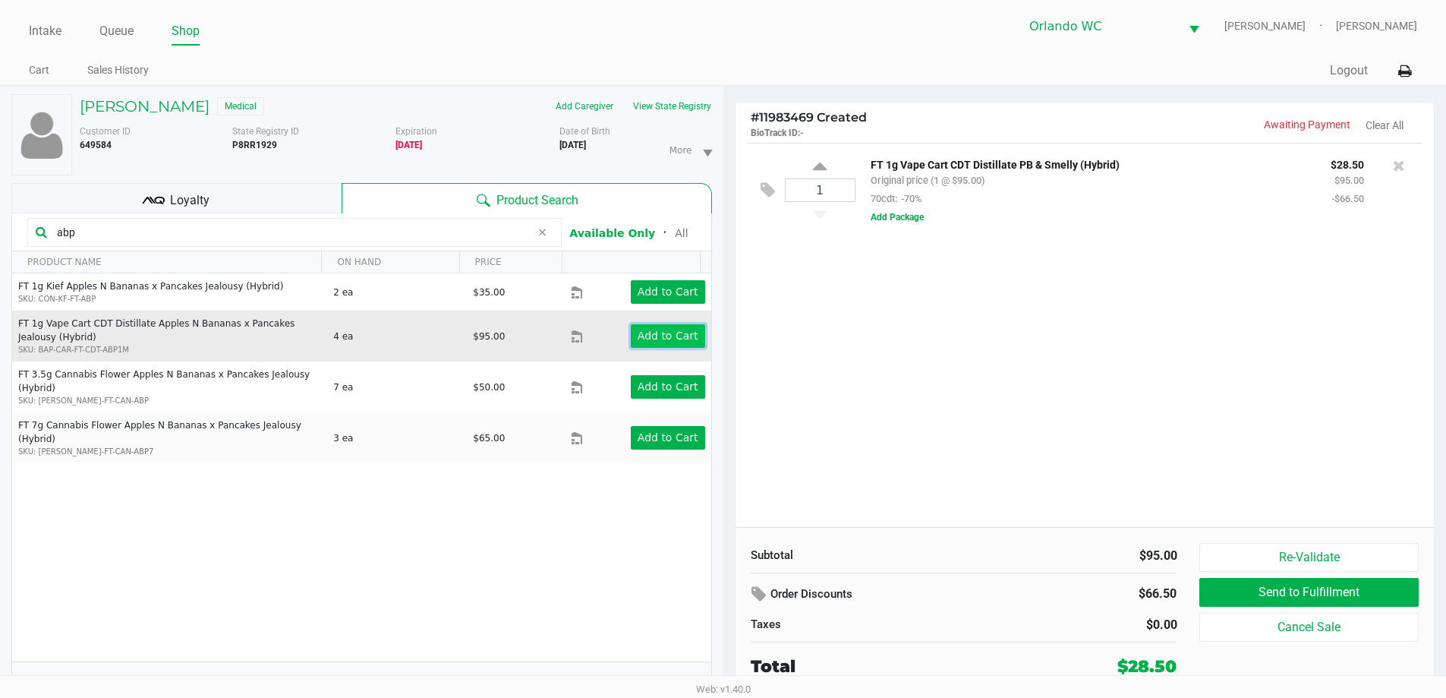
click at [642, 327] on button "Add to Cart" at bounding box center [668, 336] width 74 height 24
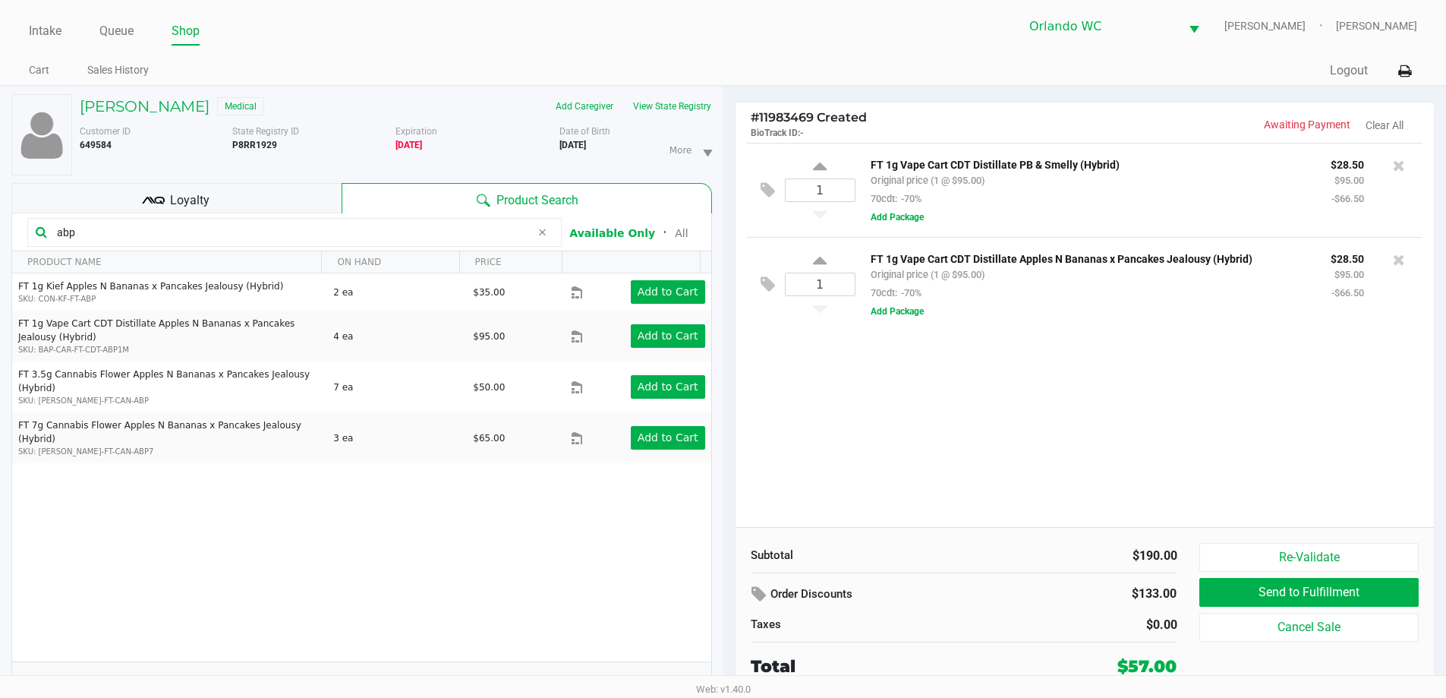
drag, startPoint x: 93, startPoint y: 227, endPoint x: 0, endPoint y: 241, distance: 93.6
click at [0, 241] on div "DIANE ASHE Medical Add Caregiver View State Registry Customer ID 649584 State R…" at bounding box center [362, 400] width 724 height 627
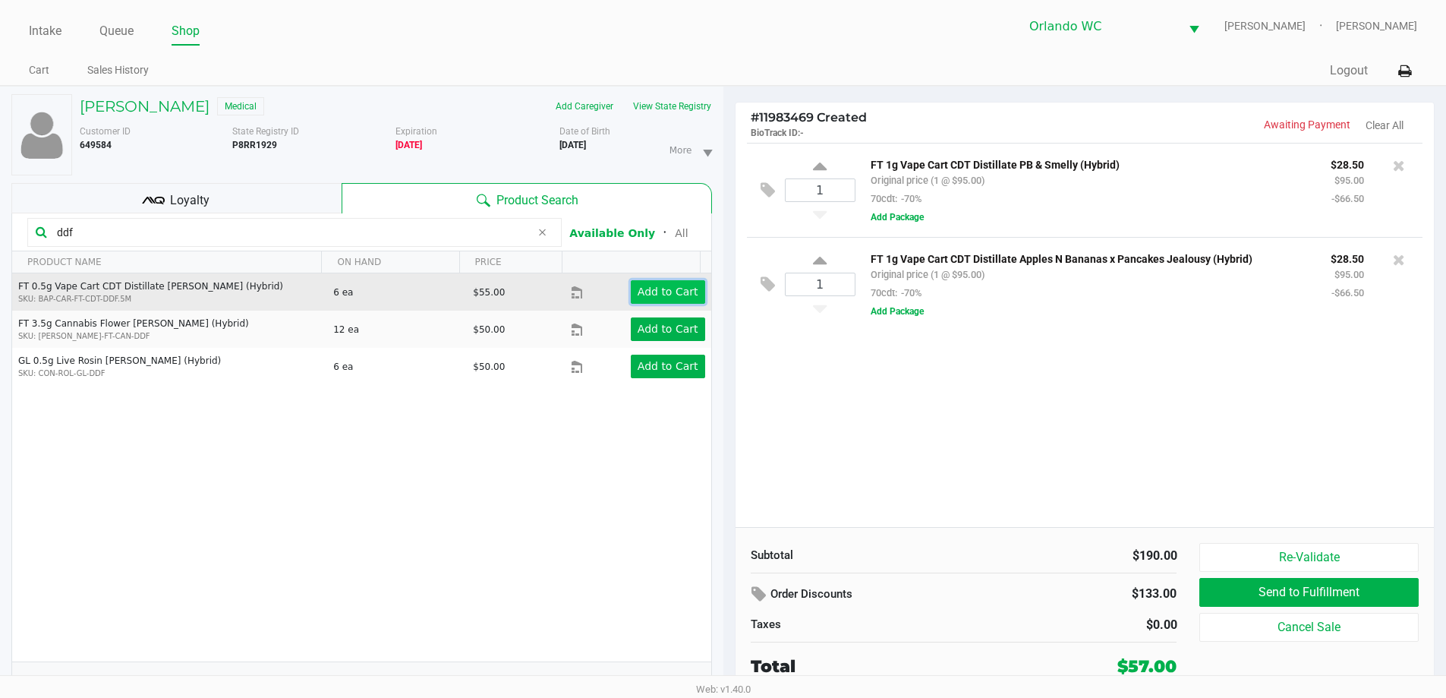
click at [682, 295] on app-button-loader "Add to Cart" at bounding box center [668, 292] width 61 height 12
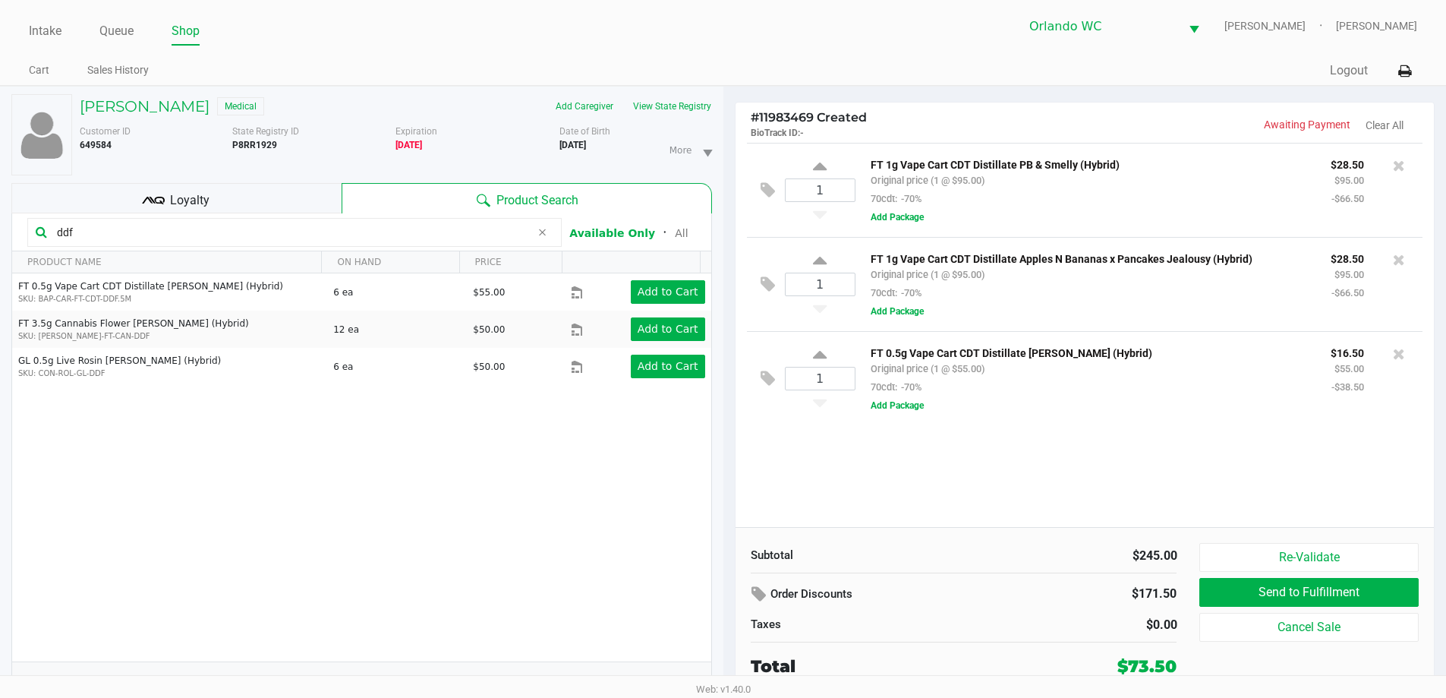
drag, startPoint x: 118, startPoint y: 224, endPoint x: 0, endPoint y: 251, distance: 121.6
click at [0, 251] on div "DIANE ASHE Medical Add Caregiver View State Registry Customer ID 649584 State R…" at bounding box center [362, 400] width 724 height 627
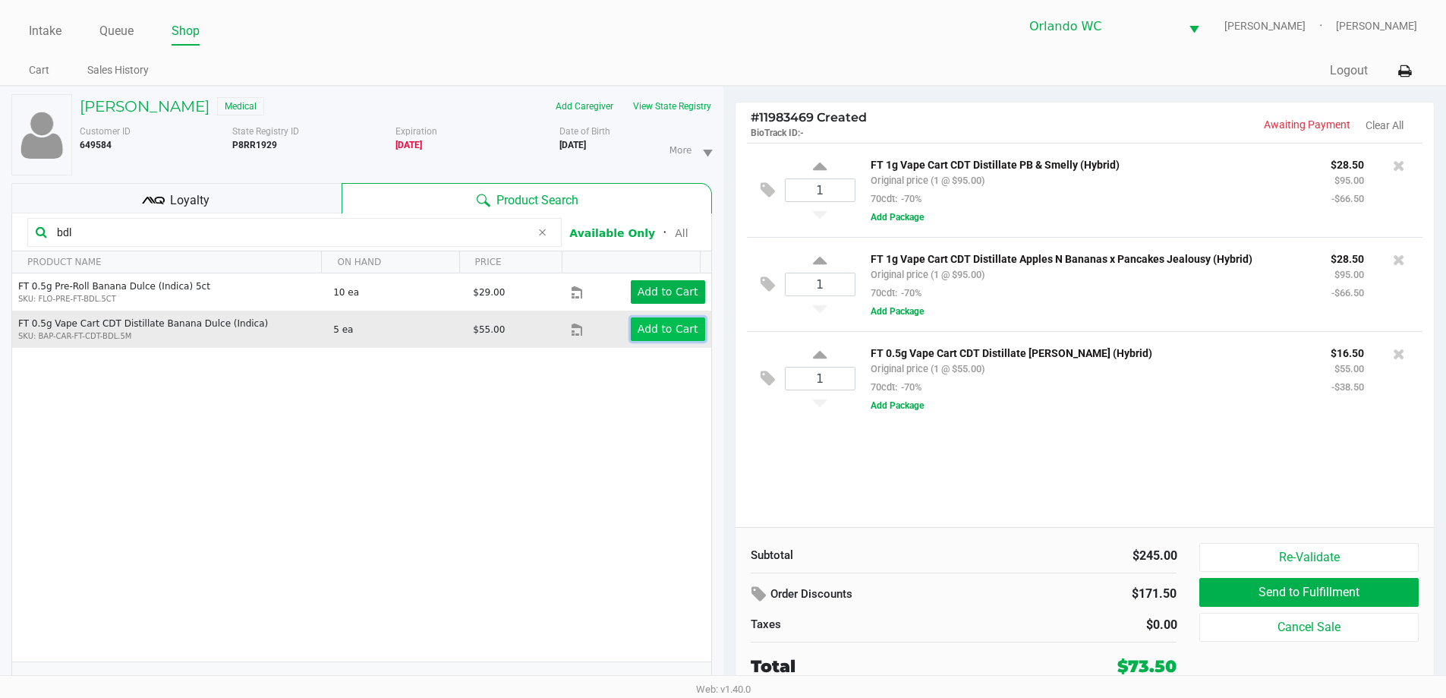
click at [677, 332] on app-button-loader "Add to Cart" at bounding box center [668, 329] width 61 height 12
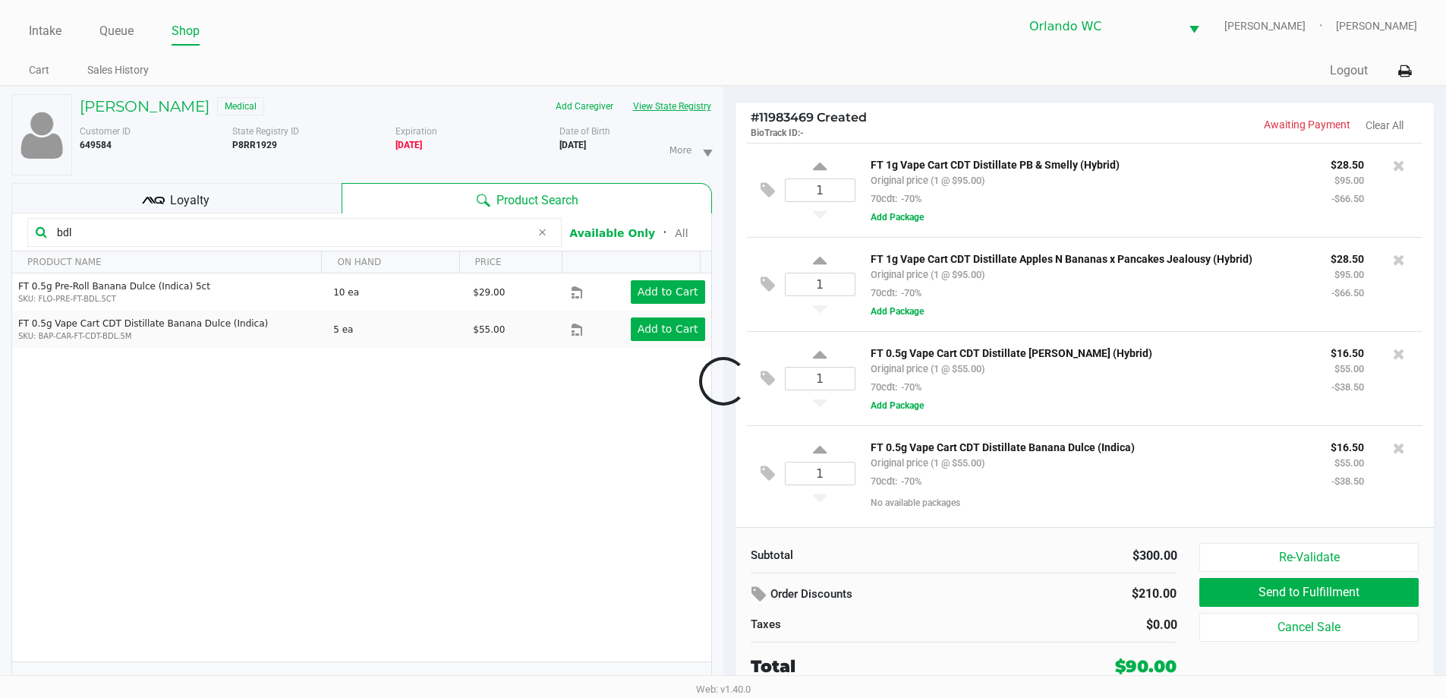
click at [644, 101] on button "View State Registry" at bounding box center [667, 106] width 89 height 24
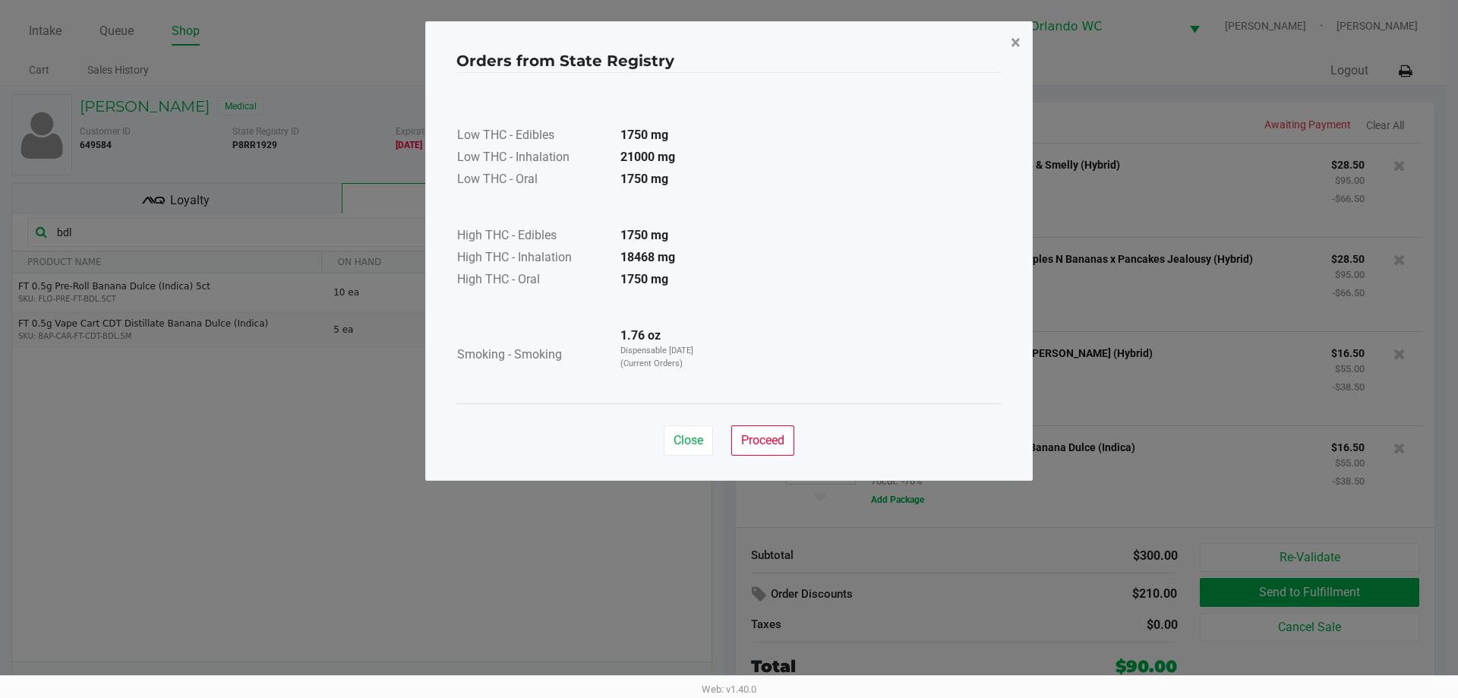
click at [1024, 39] on button "×" at bounding box center [1015, 42] width 34 height 43
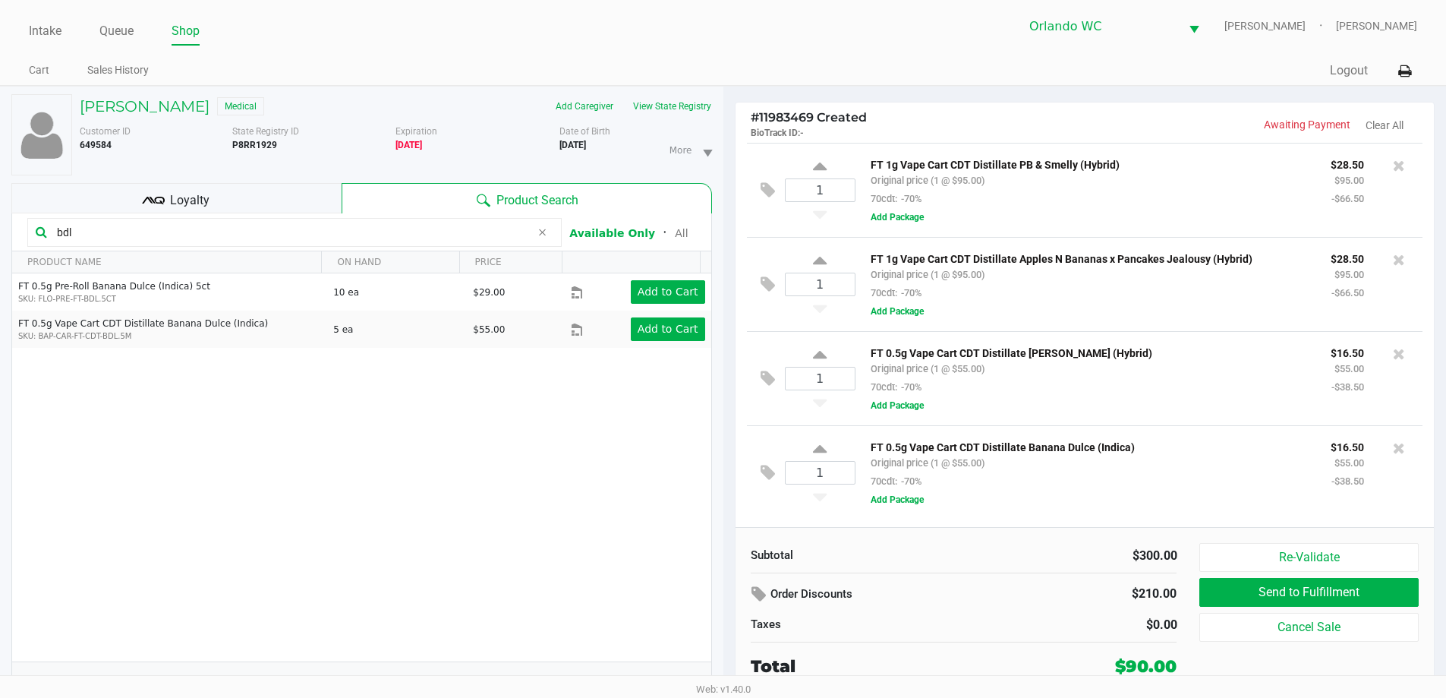
drag, startPoint x: 85, startPoint y: 235, endPoint x: 0, endPoint y: 212, distance: 88.0
click at [0, 212] on div "DIANE ASHE Medical Add Caregiver View State Registry Customer ID 649584 State R…" at bounding box center [362, 400] width 724 height 627
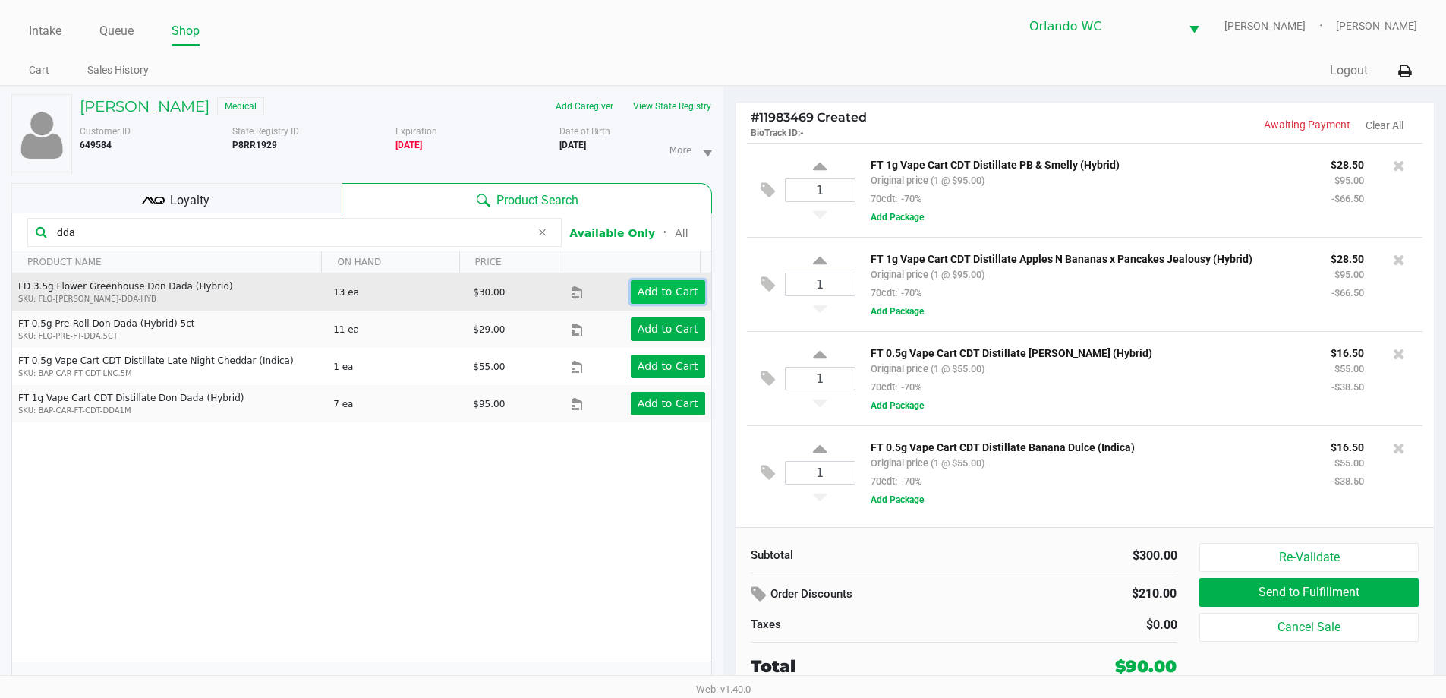
click at [674, 298] on app-button-loader "Add to Cart" at bounding box center [668, 292] width 61 height 12
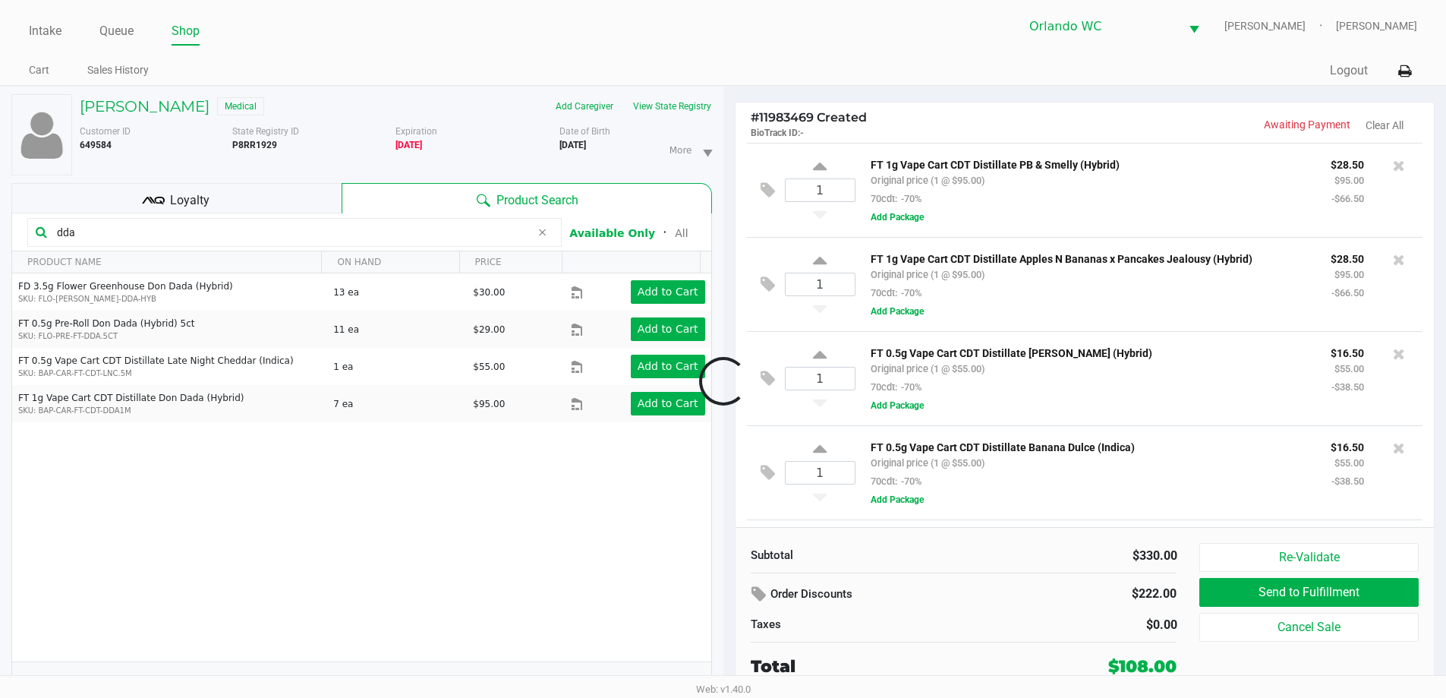
scroll to position [90, 0]
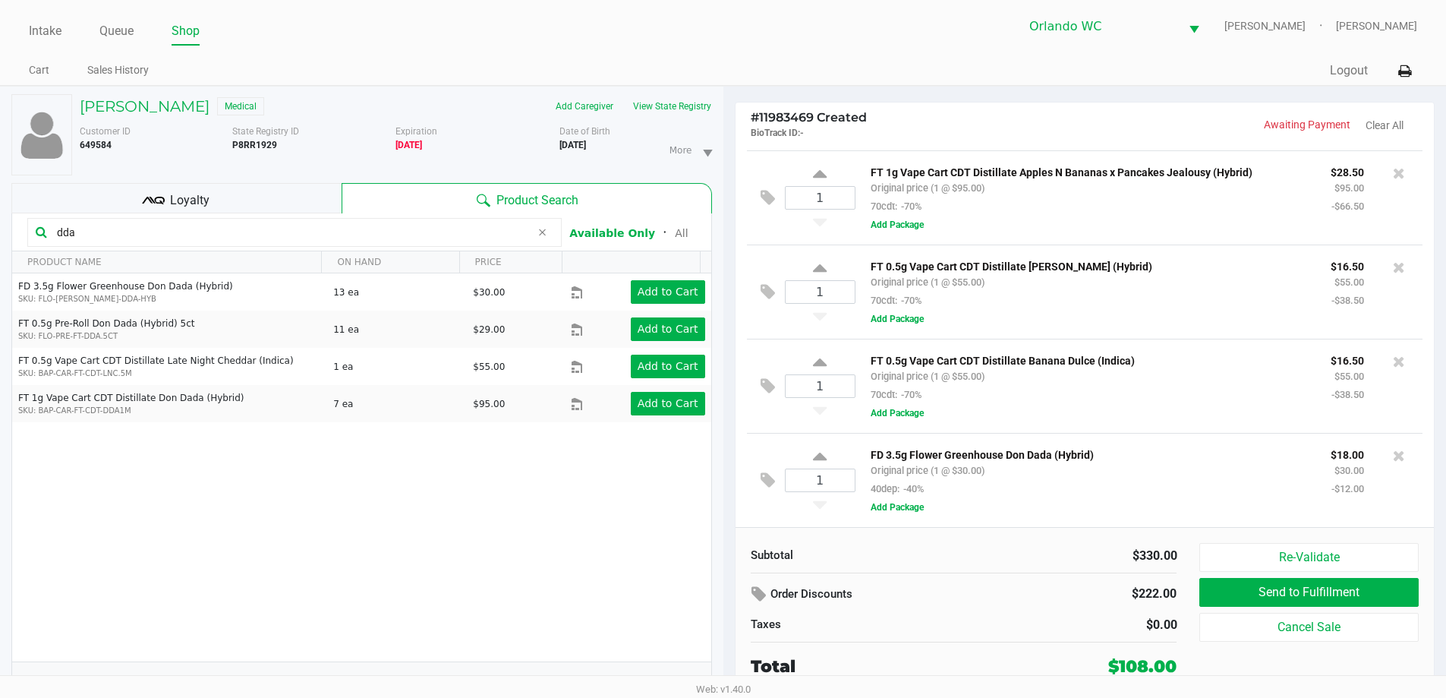
drag, startPoint x: 85, startPoint y: 228, endPoint x: 0, endPoint y: 215, distance: 86.0
click at [0, 221] on div "DIANE ASHE Medical Add Caregiver View State Registry Customer ID 649584 State R…" at bounding box center [362, 400] width 724 height 627
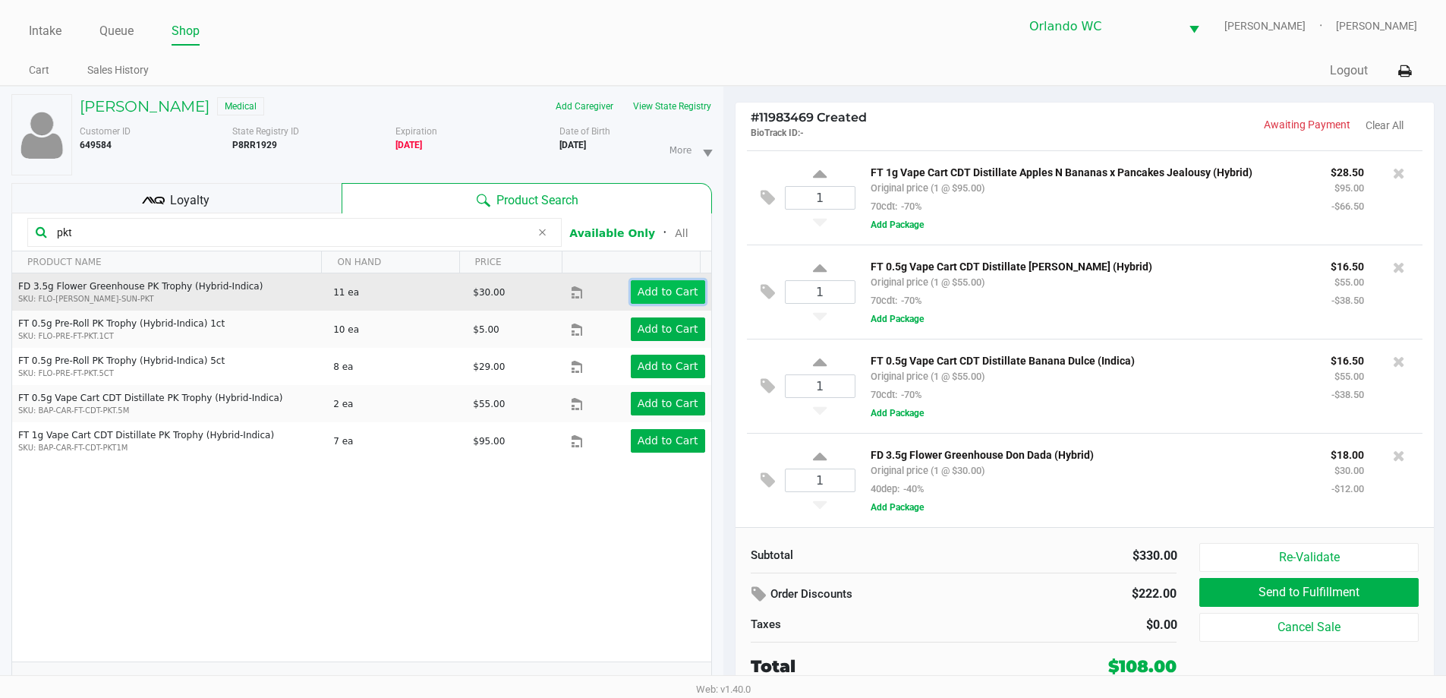
click at [647, 284] on button "Add to Cart" at bounding box center [668, 292] width 74 height 24
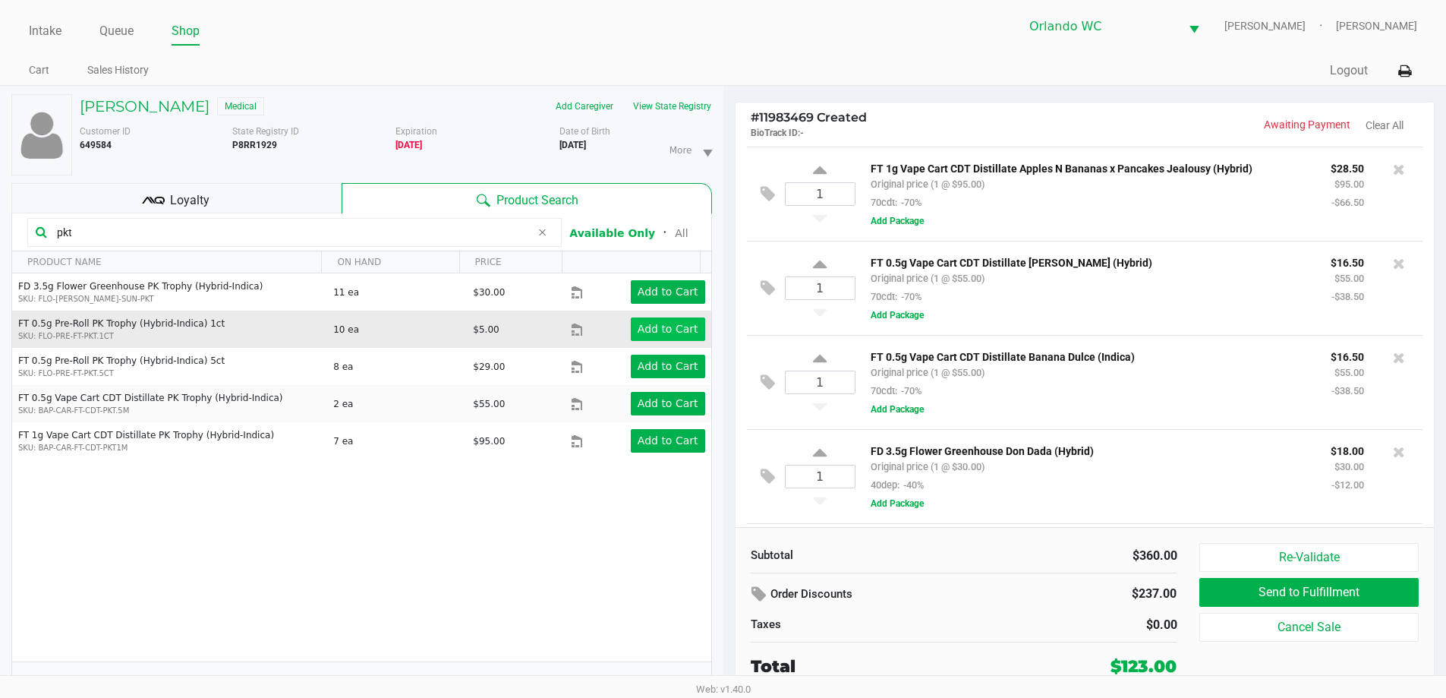
scroll to position [185, 0]
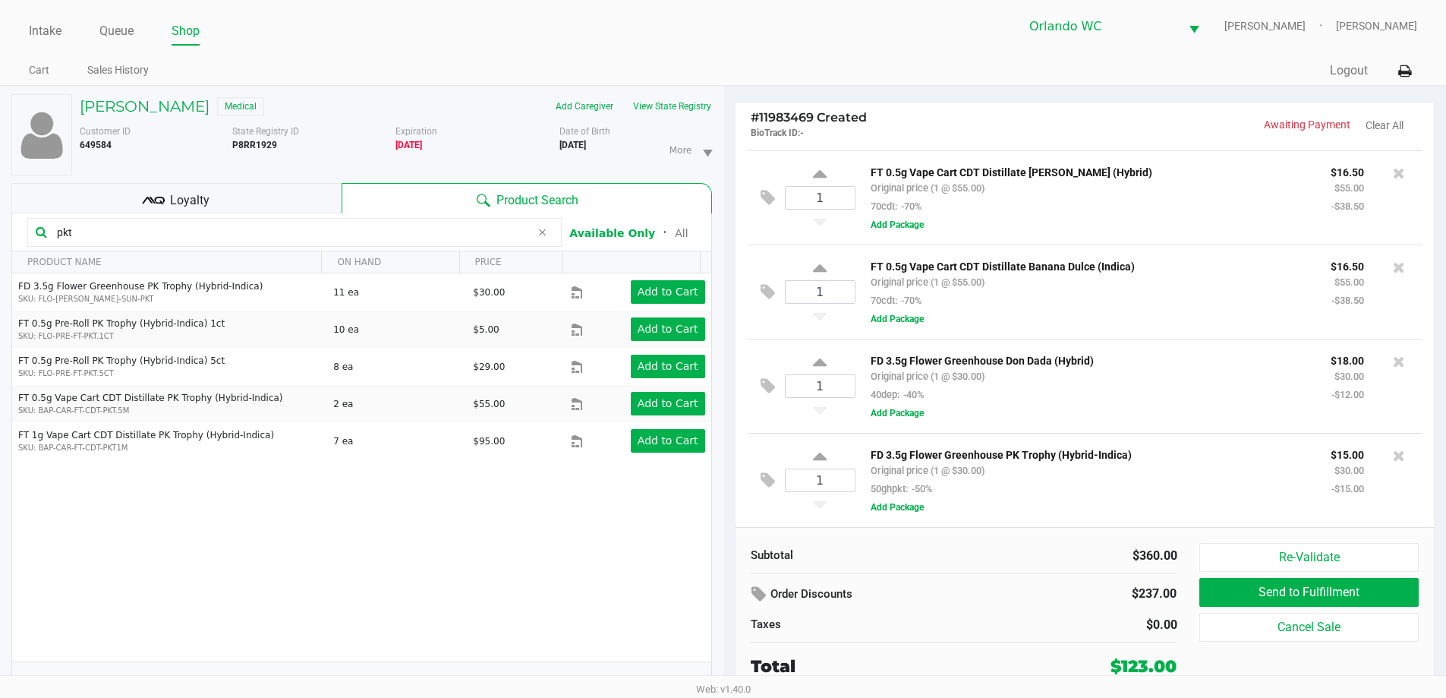
drag, startPoint x: 87, startPoint y: 234, endPoint x: 0, endPoint y: 181, distance: 101.6
click at [0, 181] on div "DIANE ASHE Medical Add Caregiver View State Registry Customer ID 649584 State R…" at bounding box center [362, 400] width 724 height 627
type input "abp"
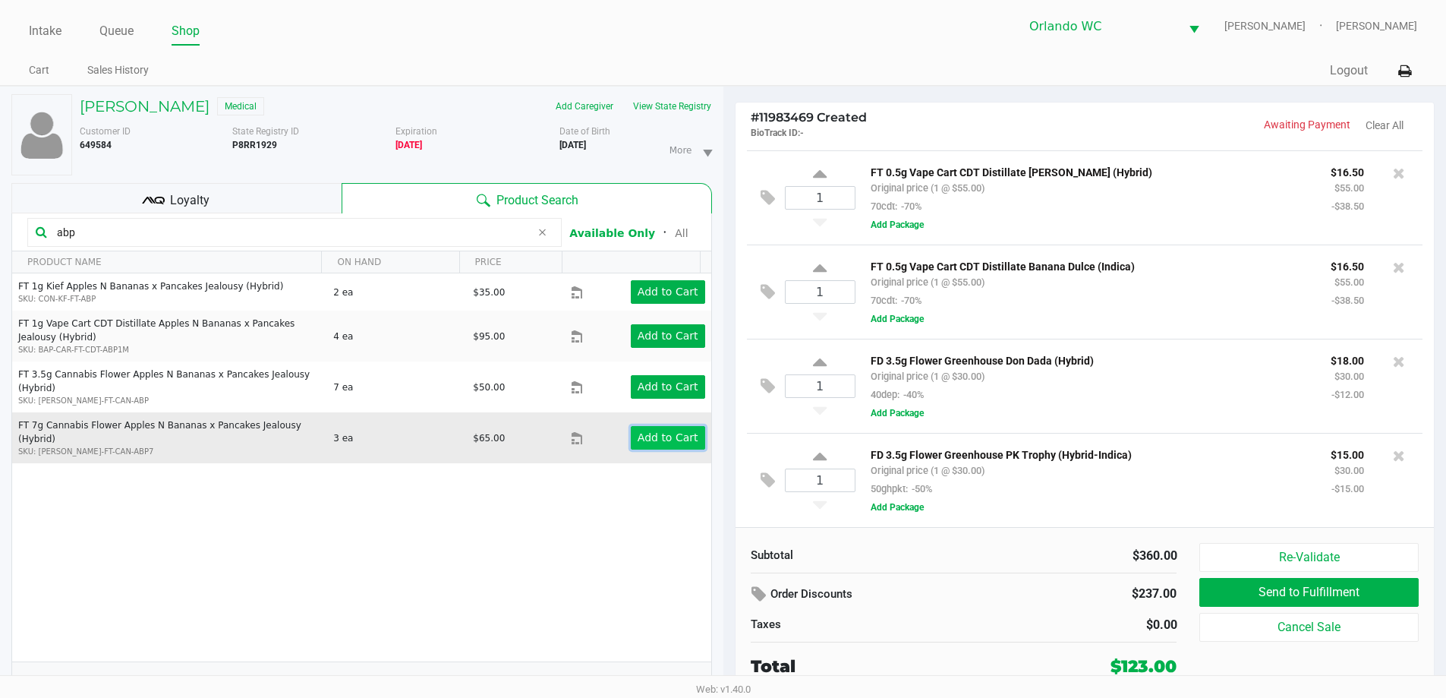
click at [643, 431] on app-button-loader "Add to Cart" at bounding box center [668, 437] width 61 height 12
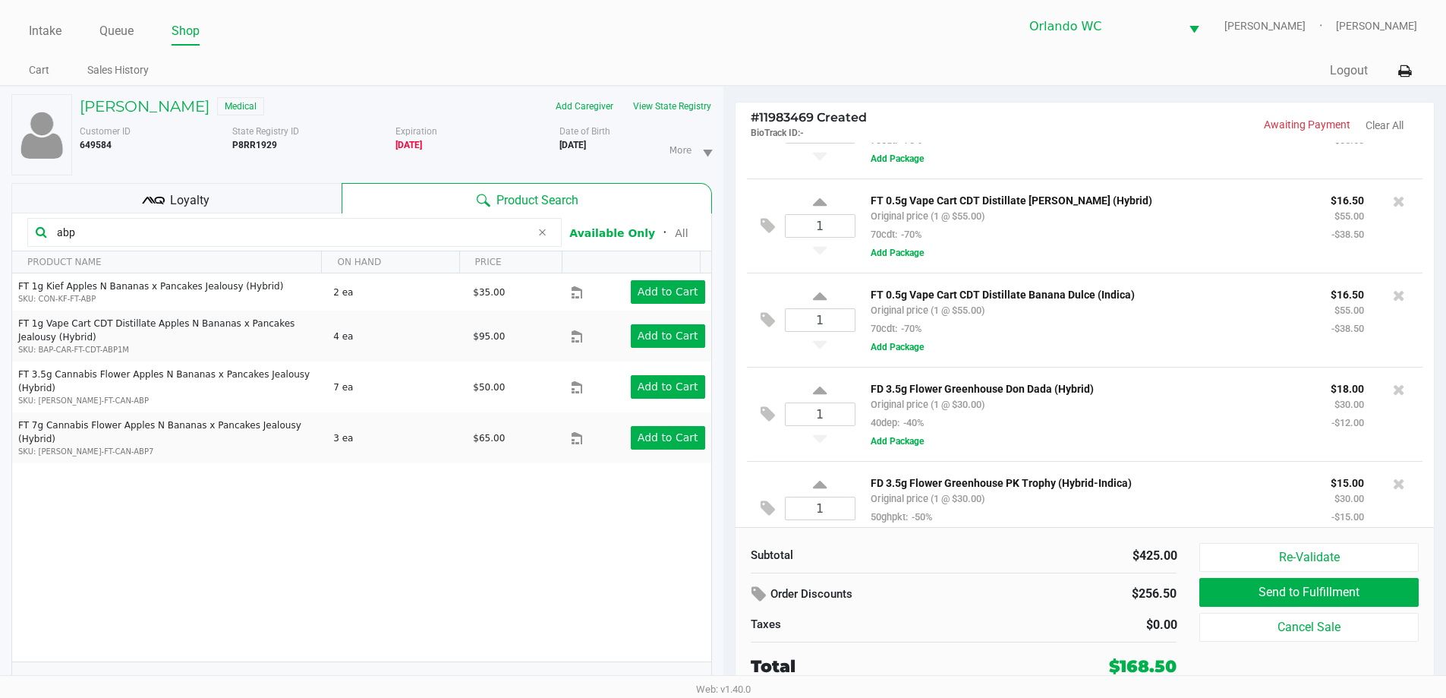
scroll to position [0, 0]
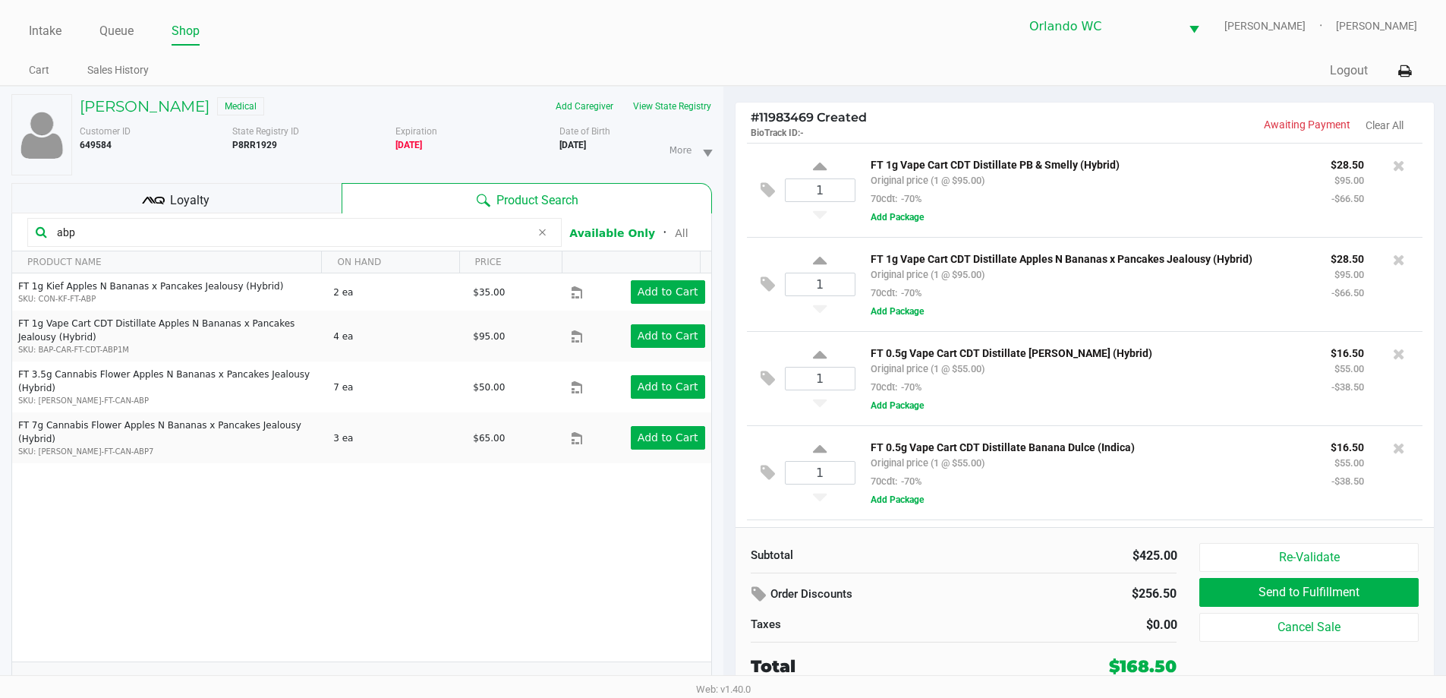
click at [156, 195] on icon at bounding box center [153, 200] width 23 height 23
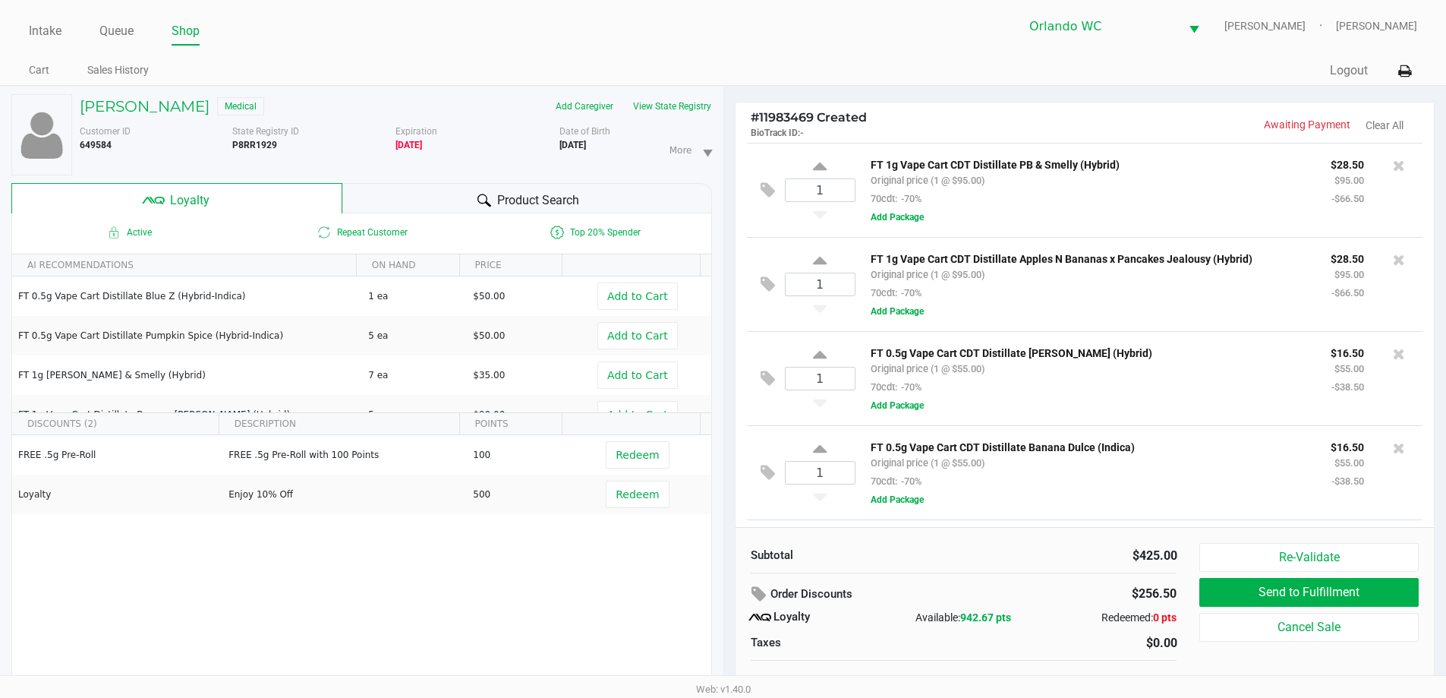
click at [642, 200] on div "Product Search" at bounding box center [527, 198] width 370 height 30
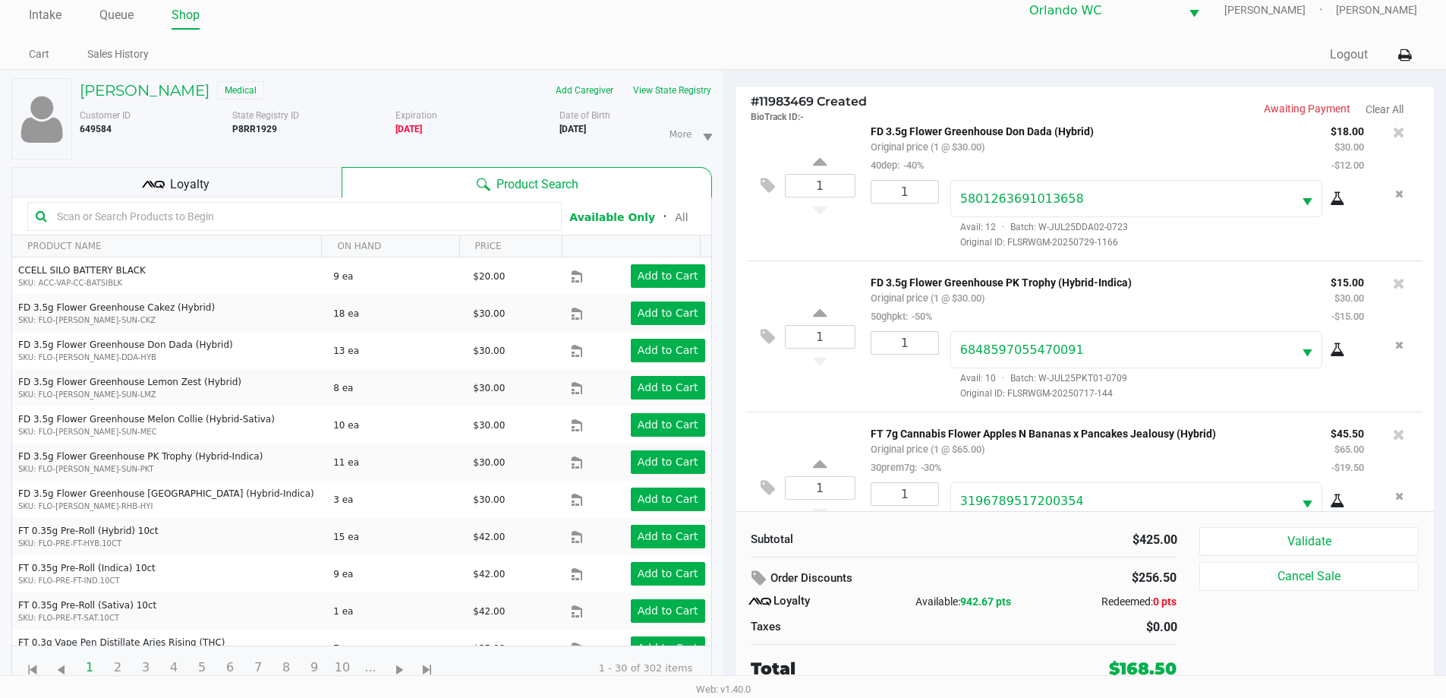
scroll to position [679, 0]
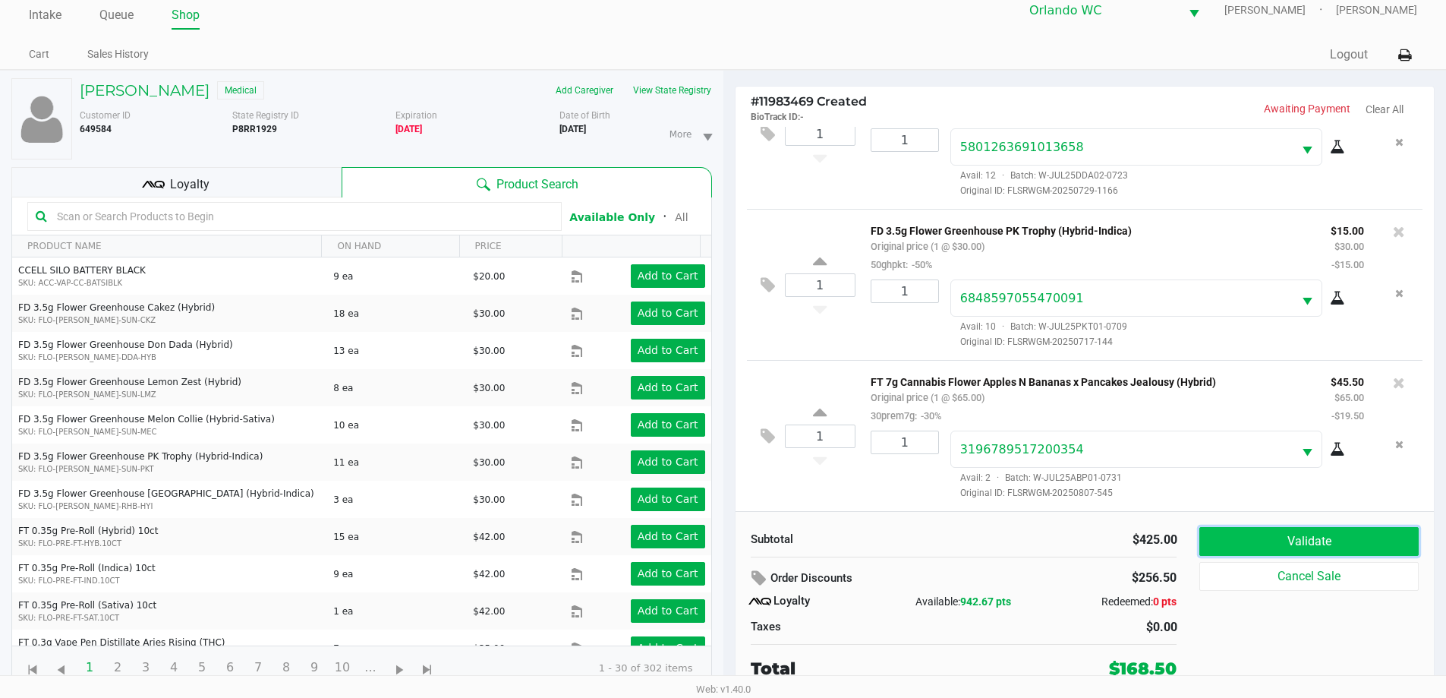
click at [1253, 538] on button "Validate" at bounding box center [1309, 541] width 219 height 29
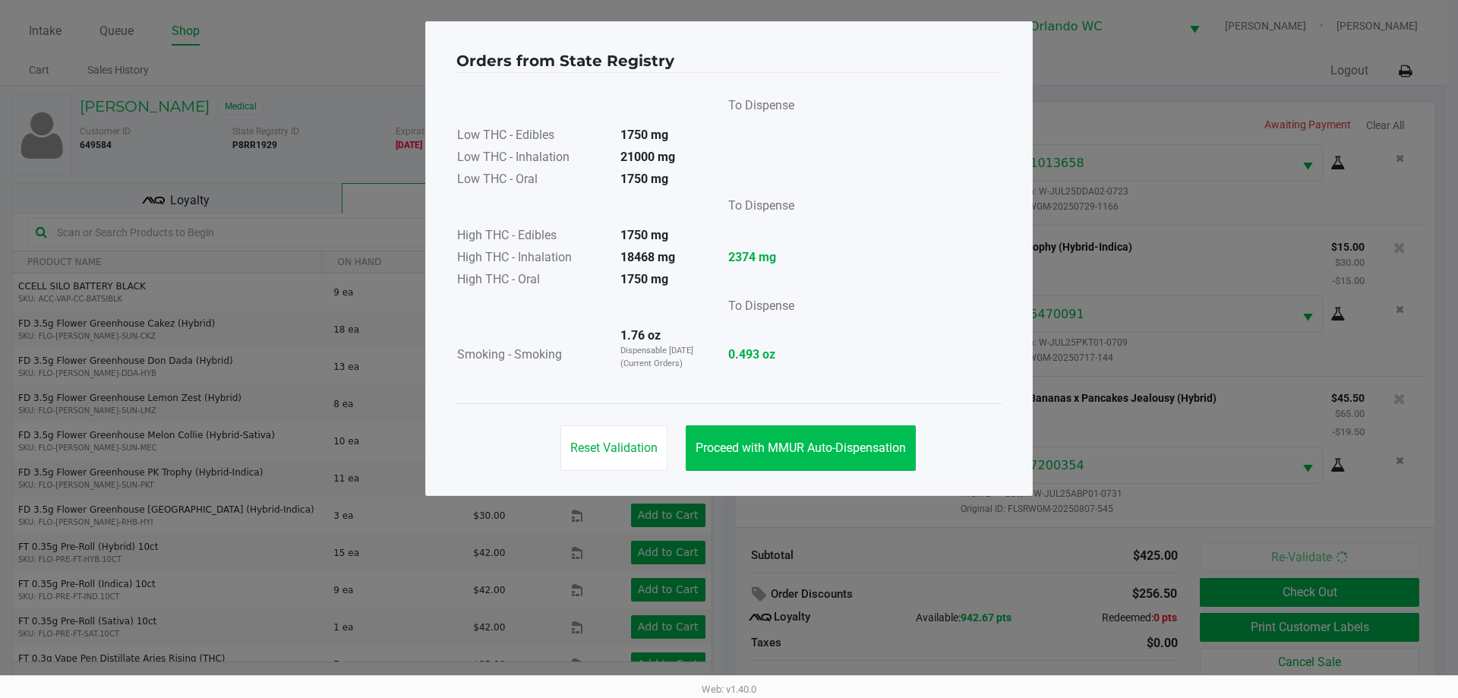
drag, startPoint x: 882, startPoint y: 414, endPoint x: 885, endPoint y: 443, distance: 29.0
click at [885, 431] on div "Reset Validation Proceed with MMUR Auto-Dispensation" at bounding box center [728, 441] width 545 height 77
click at [885, 443] on span "Proceed with MMUR Auto-Dispensation" at bounding box center [801, 447] width 210 height 14
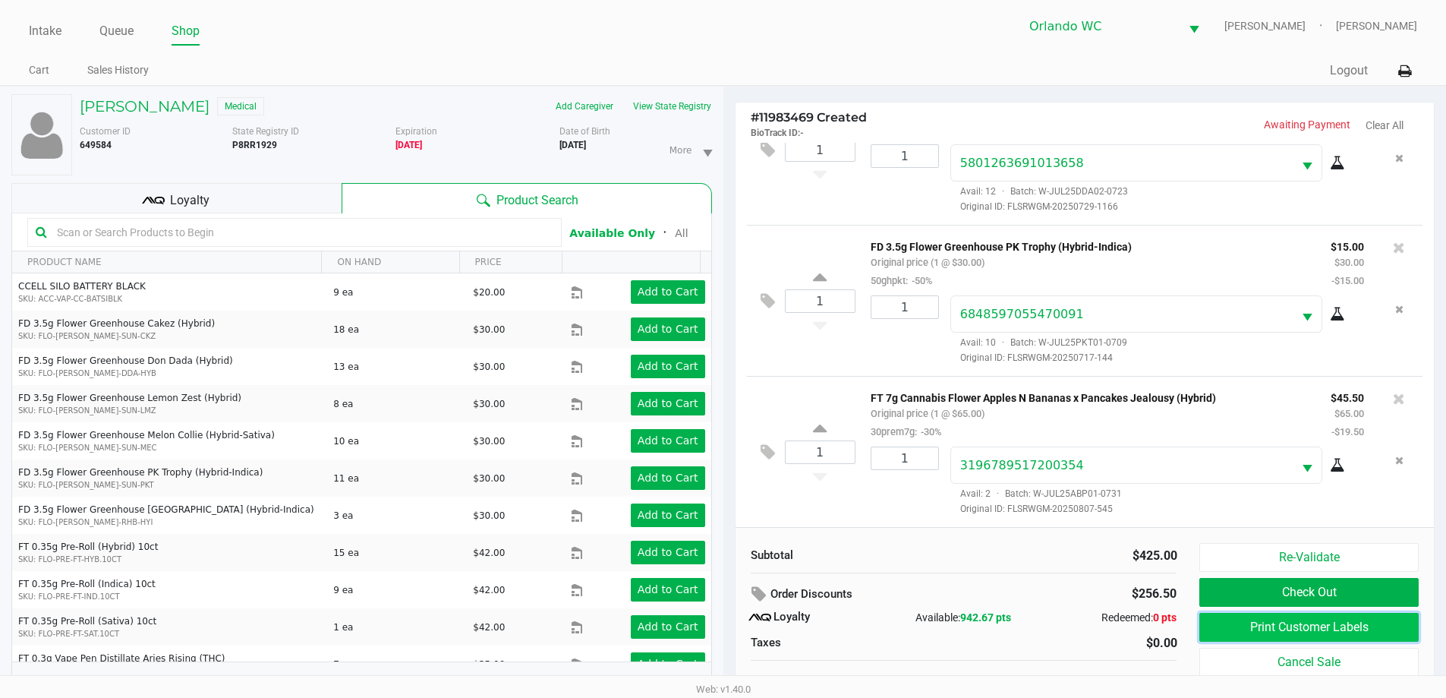
click at [1349, 626] on button "Print Customer Labels" at bounding box center [1309, 627] width 219 height 29
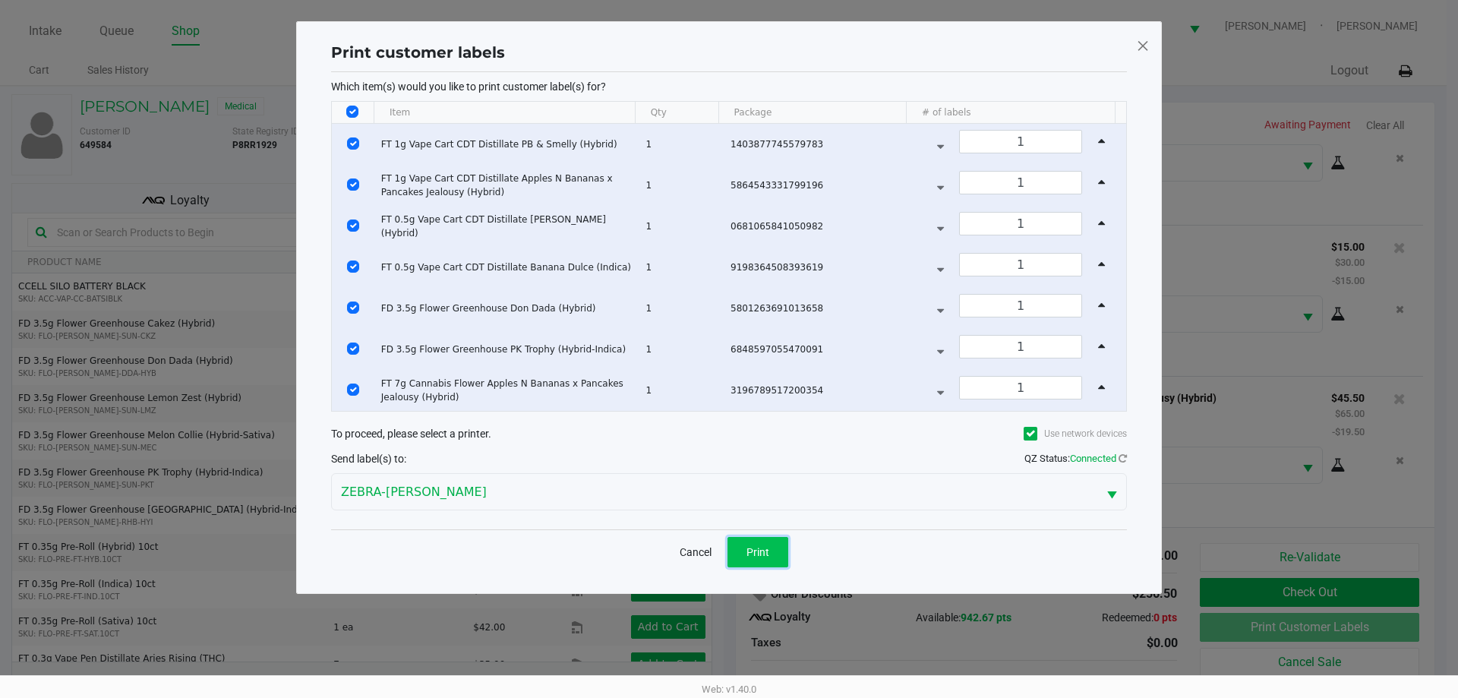
click at [752, 550] on span "Print" at bounding box center [757, 552] width 23 height 12
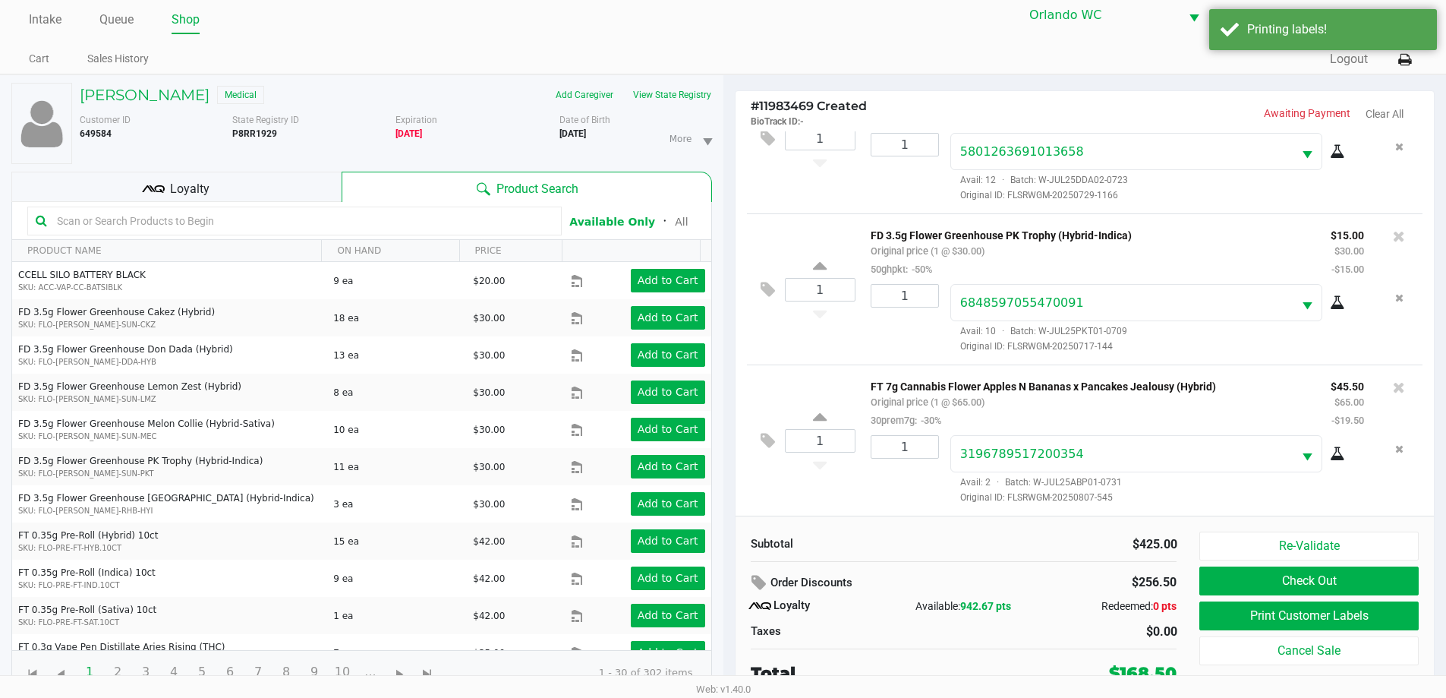
scroll to position [16, 0]
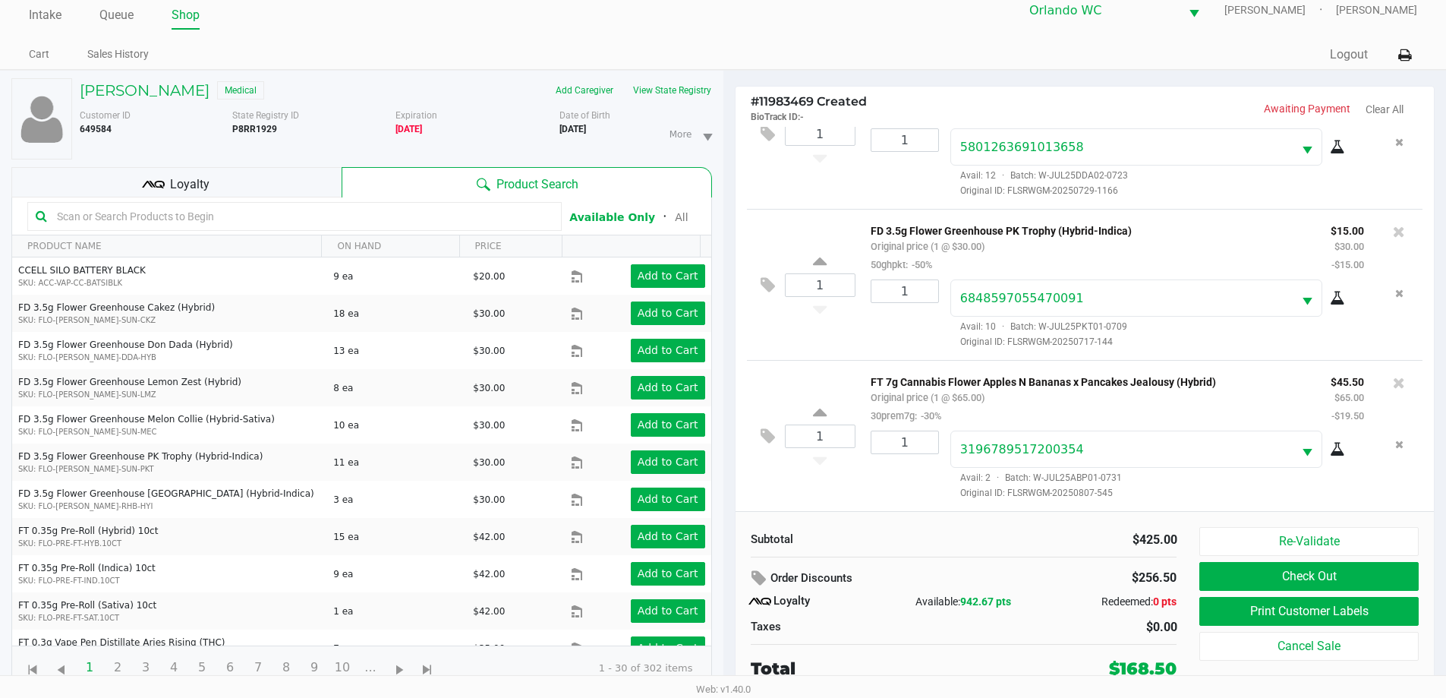
click at [173, 185] on span "Loyalty" at bounding box center [189, 184] width 39 height 18
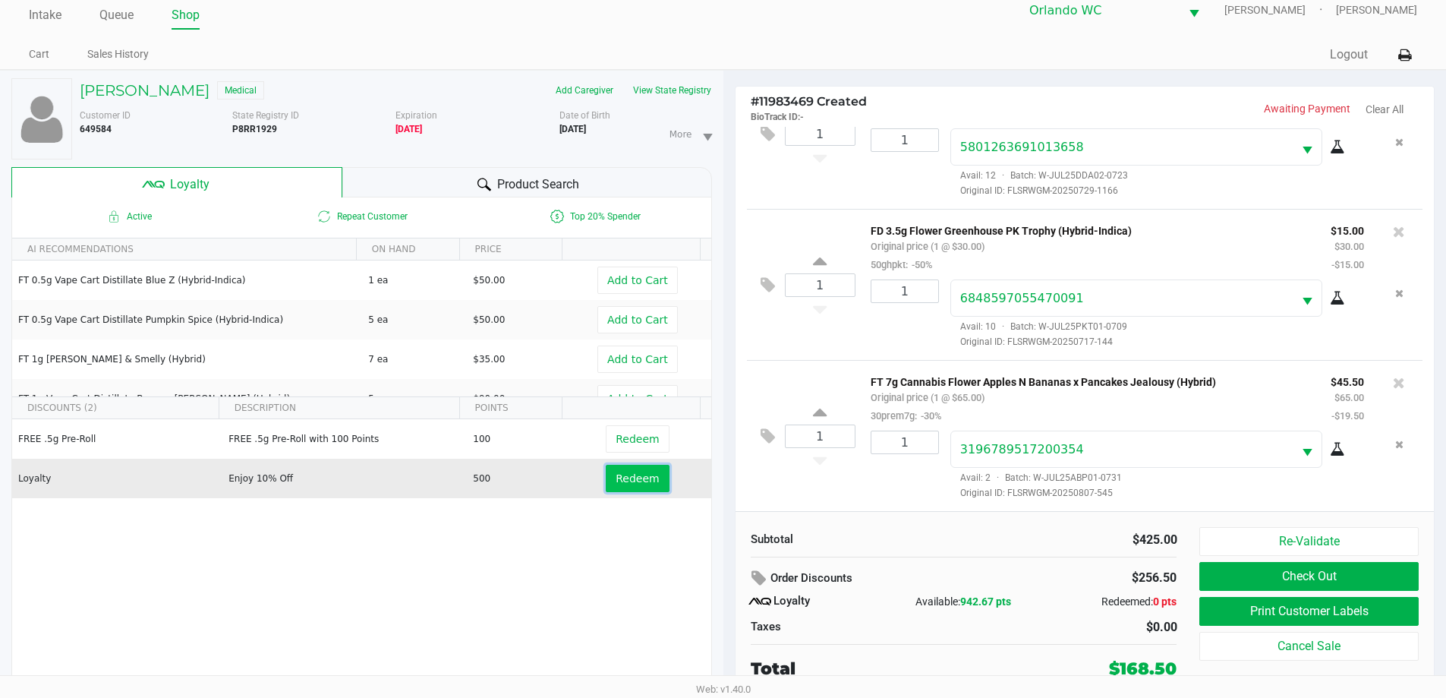
click at [631, 478] on span "Redeem" at bounding box center [637, 478] width 43 height 12
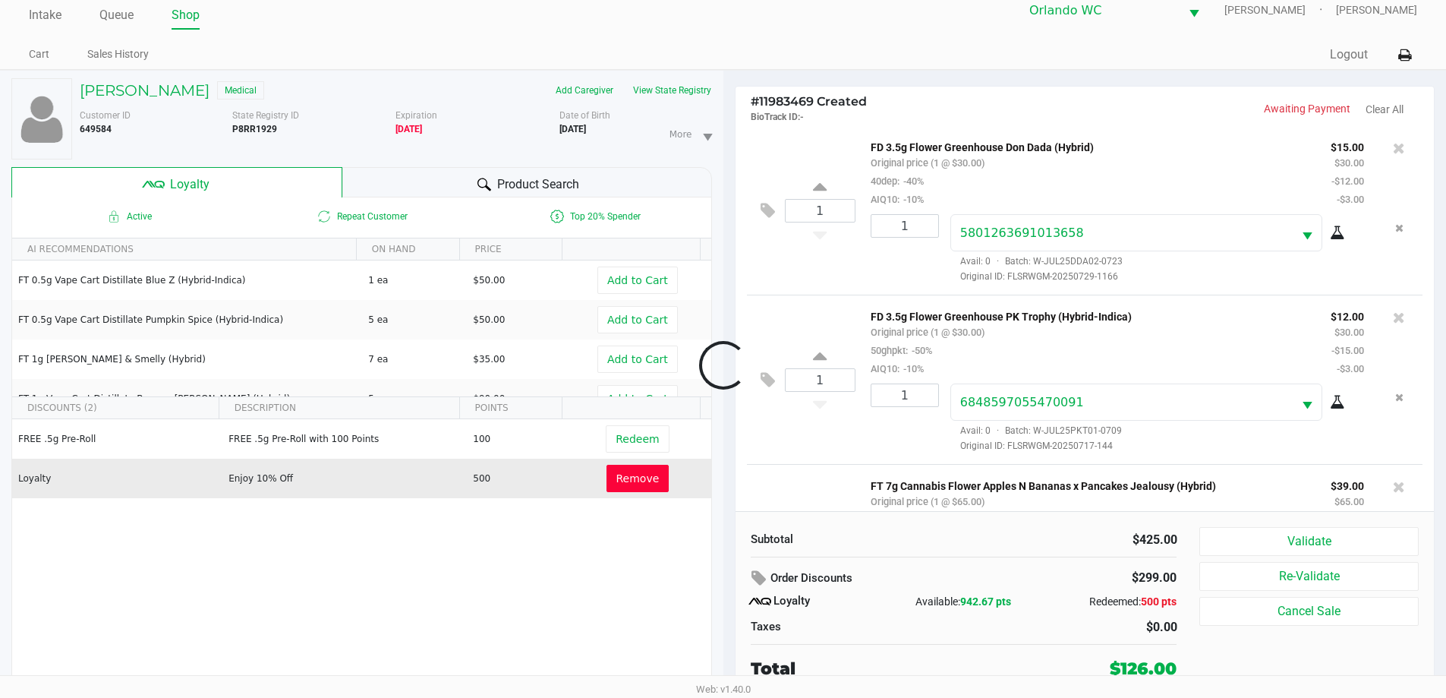
scroll to position [806, 0]
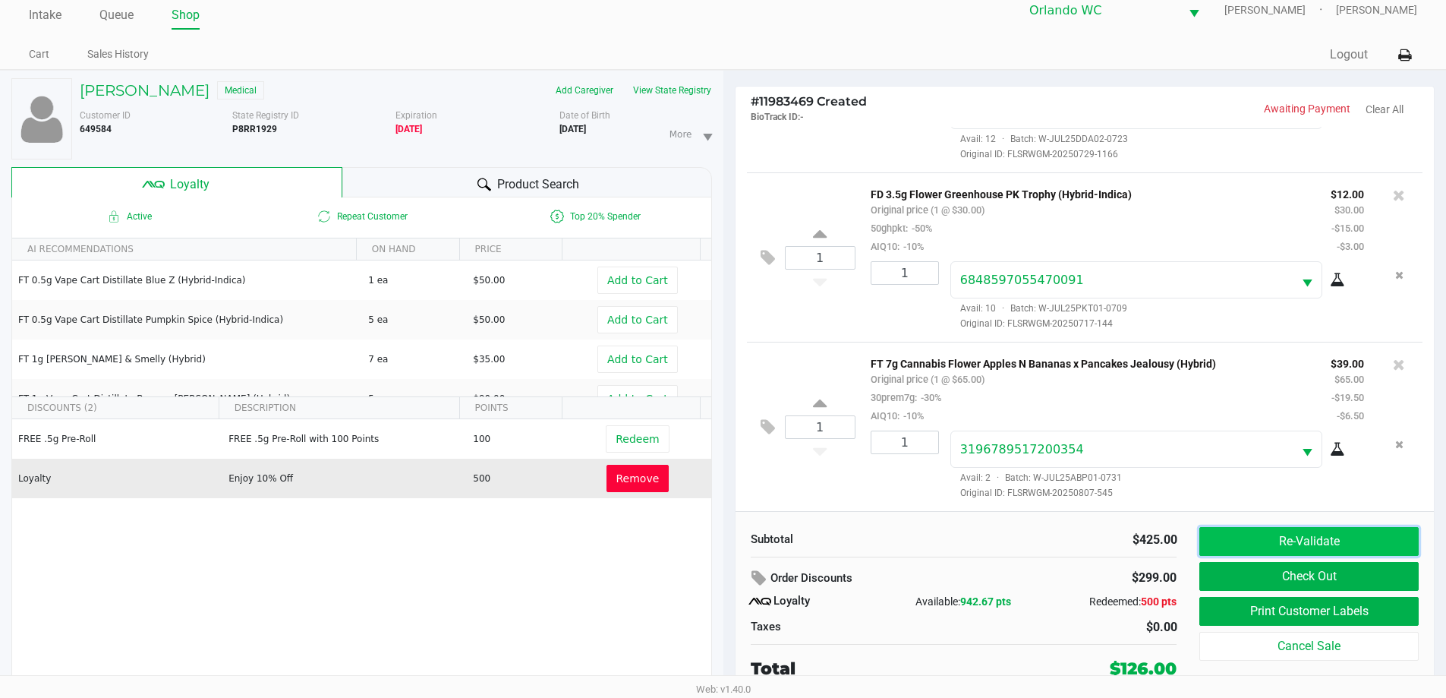
click at [1271, 540] on button "Re-Validate" at bounding box center [1309, 541] width 219 height 29
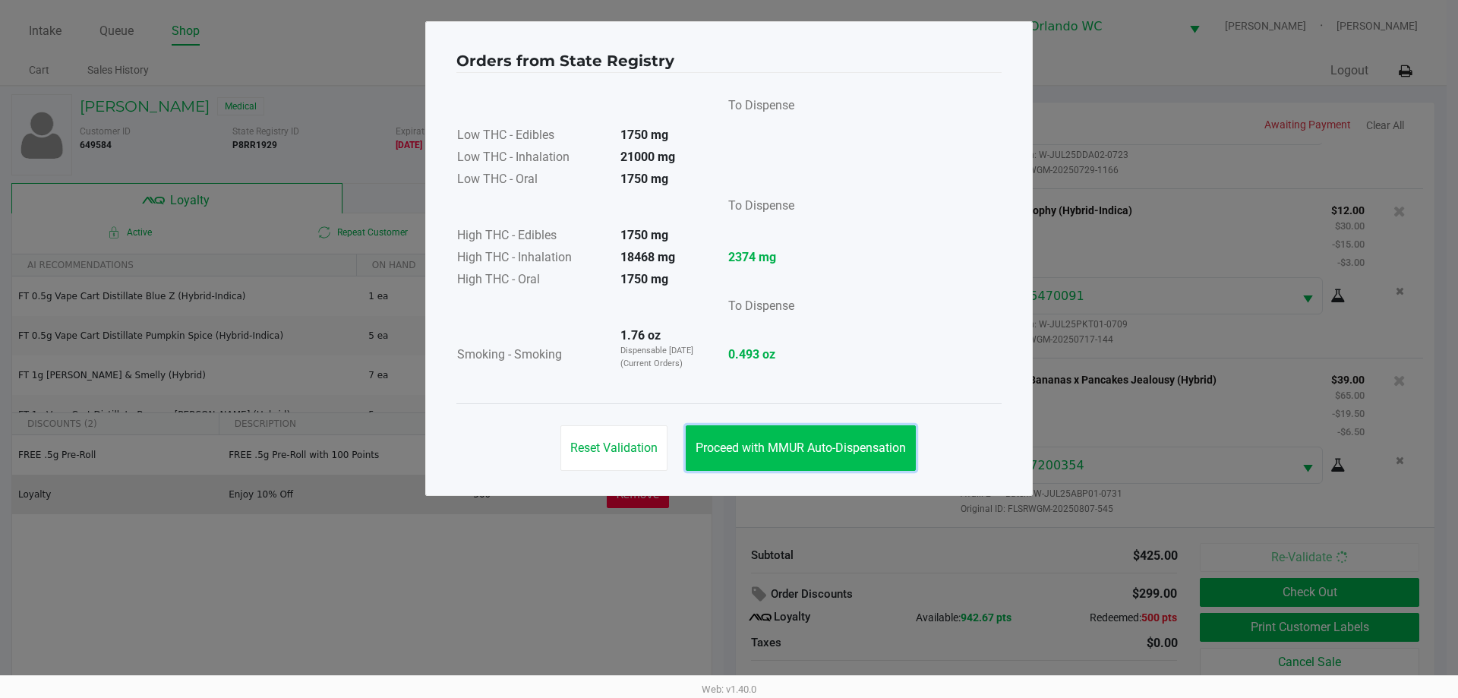
click at [831, 433] on button "Proceed with MMUR Auto-Dispensation" at bounding box center [801, 448] width 230 height 46
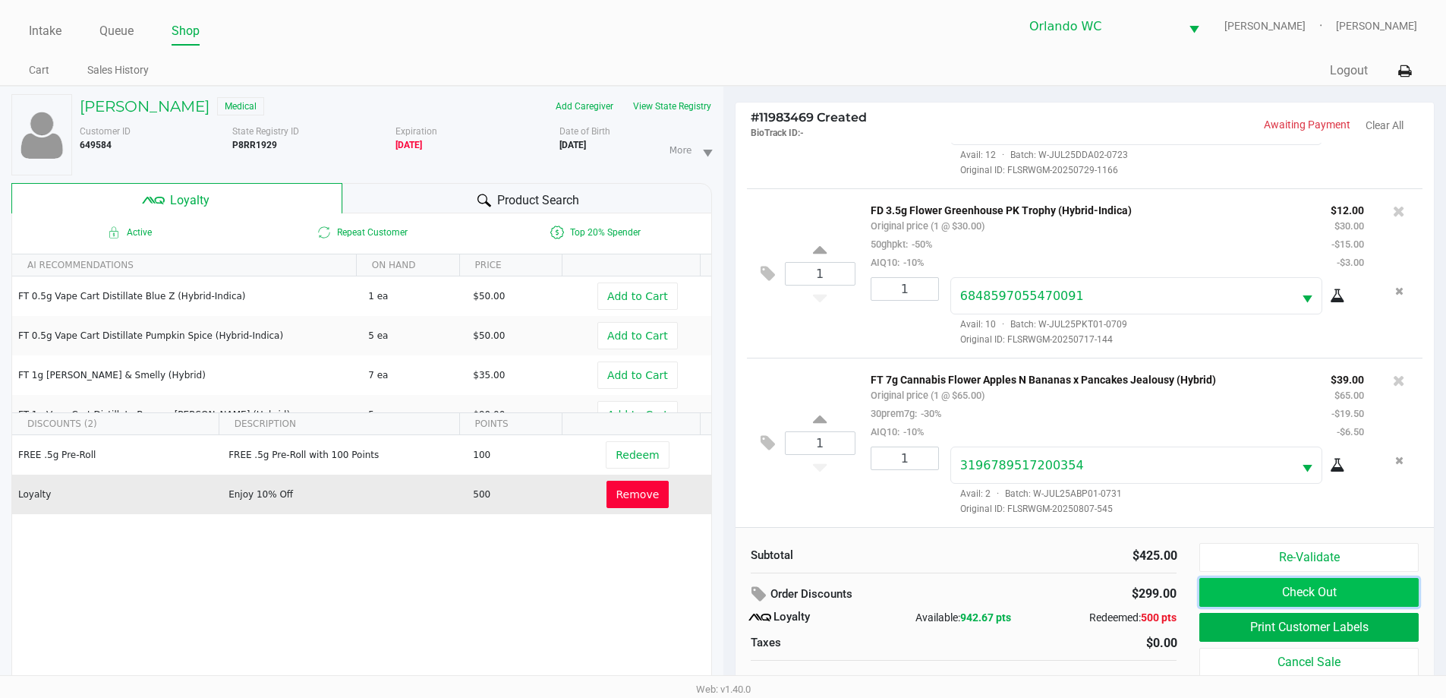
click at [1308, 593] on button "Check Out" at bounding box center [1309, 592] width 219 height 29
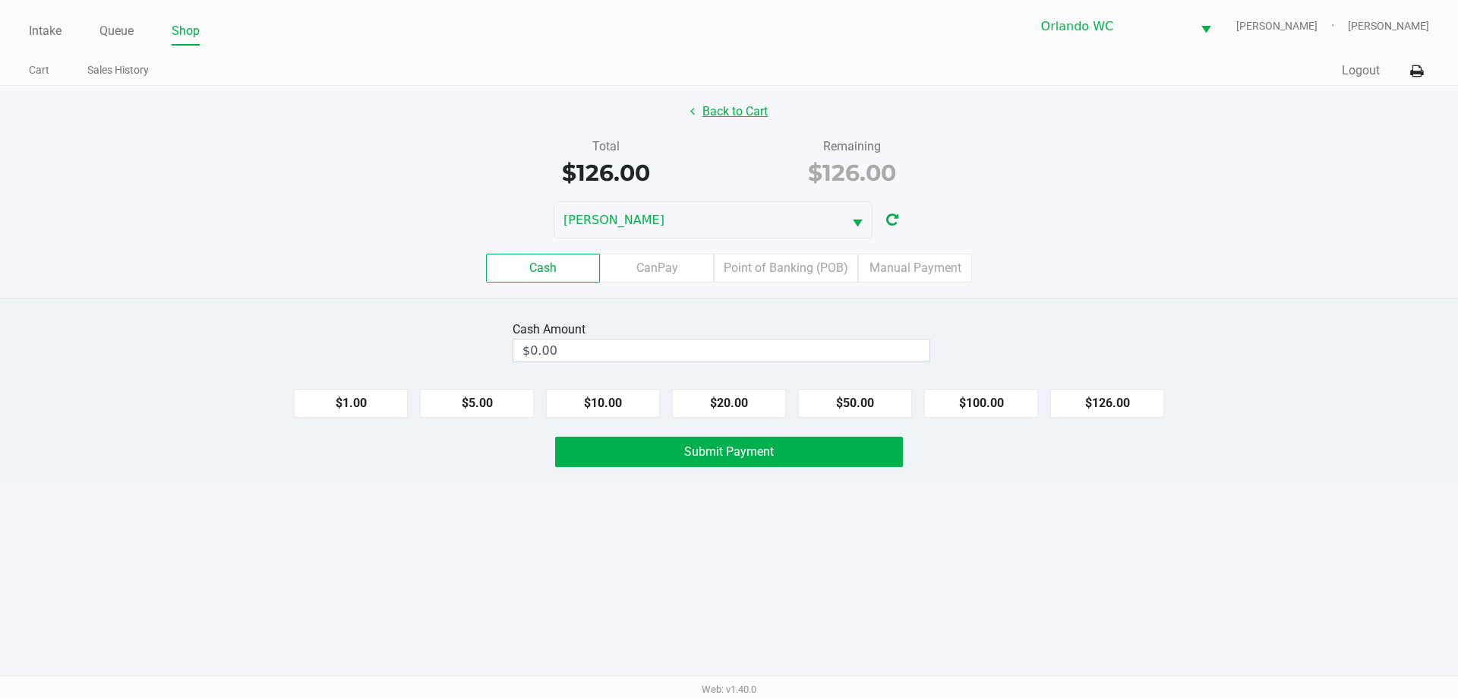
click at [747, 113] on button "Back to Cart" at bounding box center [728, 111] width 97 height 29
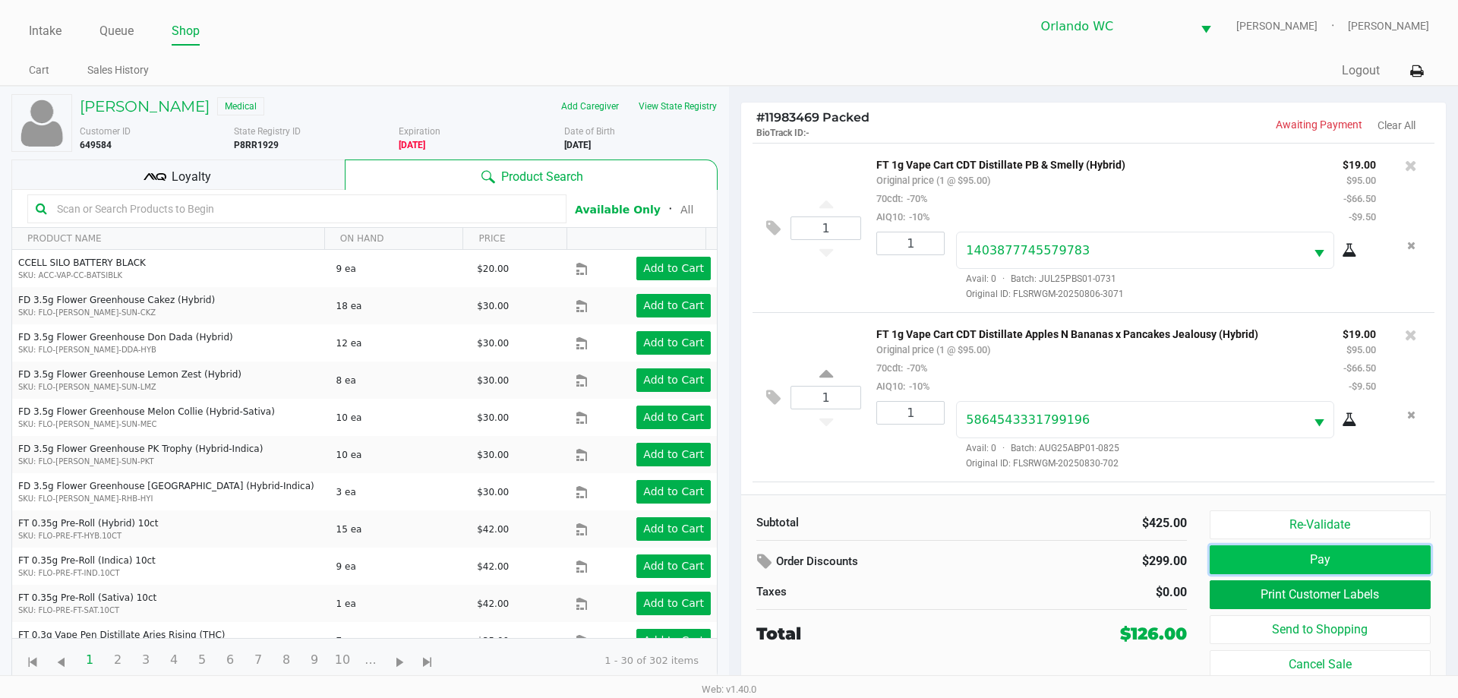
click at [1269, 568] on button "Pay" at bounding box center [1320, 559] width 221 height 29
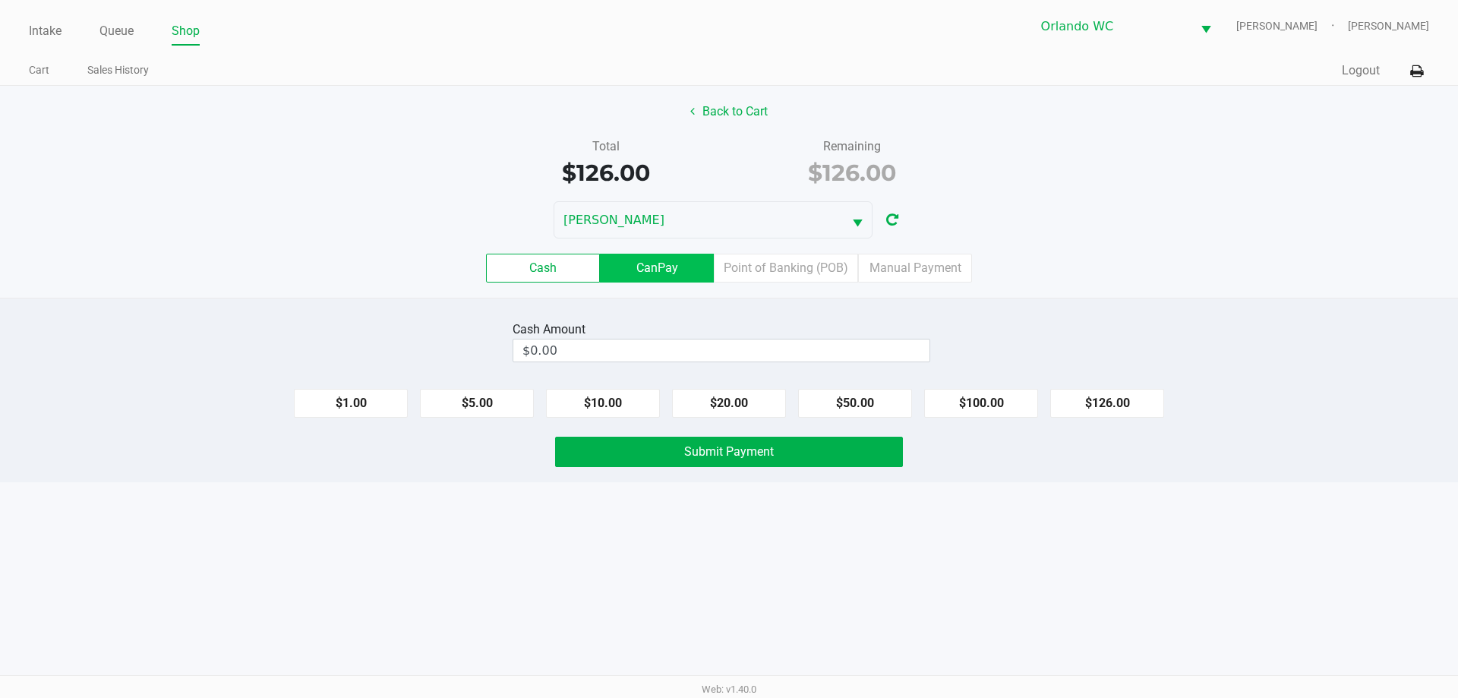
click at [652, 267] on label "CanPay" at bounding box center [657, 268] width 114 height 29
click at [0, 0] on 2 "CanPay" at bounding box center [0, 0] width 0 height 0
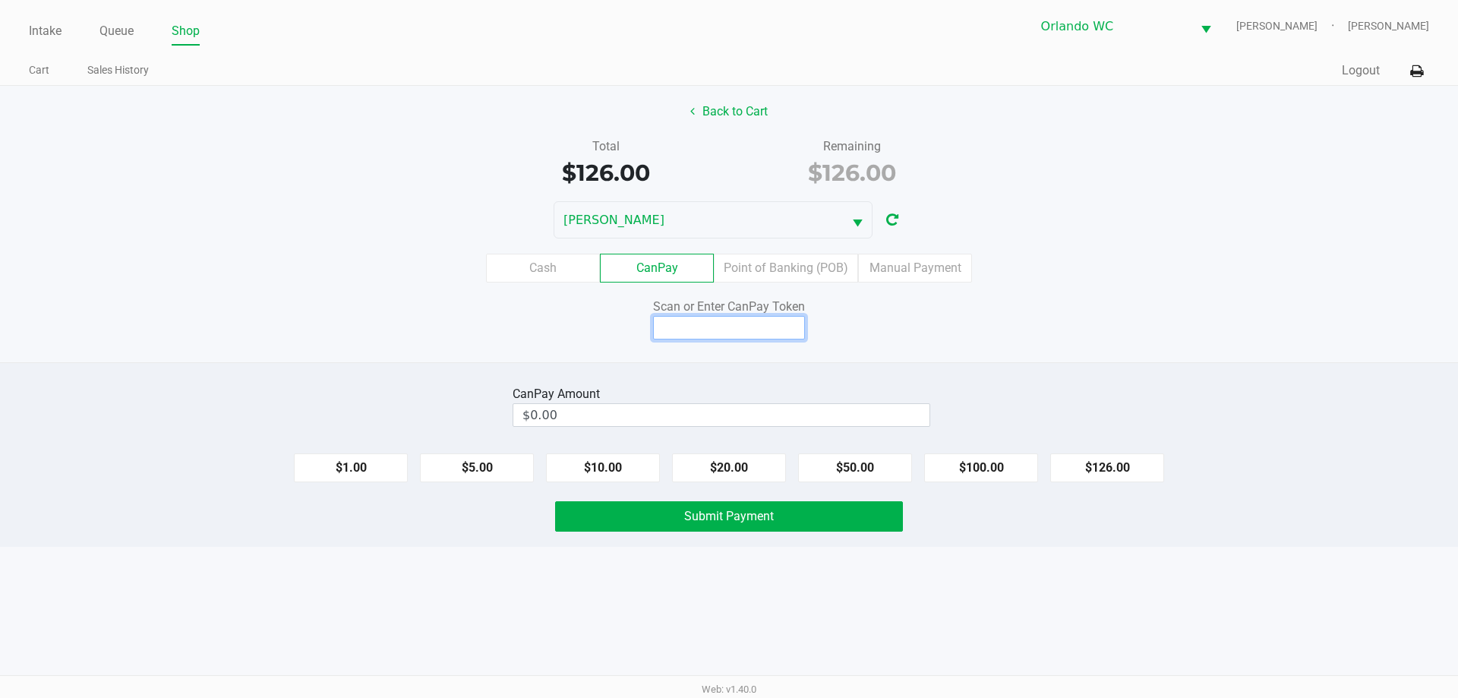
click at [746, 317] on input at bounding box center [729, 328] width 152 height 24
type input "Q1154078X"
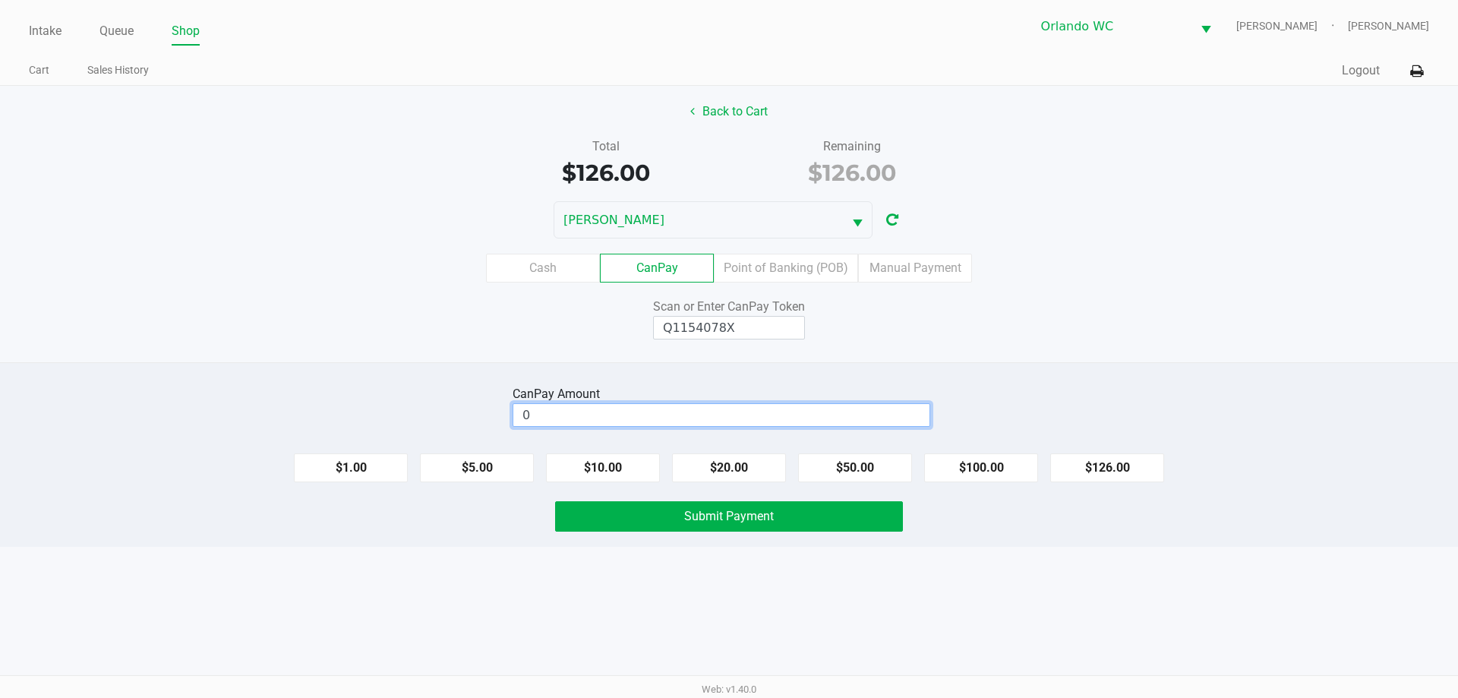
click at [697, 418] on input "0" at bounding box center [721, 415] width 416 height 22
click at [1113, 462] on button "$126.00" at bounding box center [1107, 467] width 114 height 29
type input "$126.00"
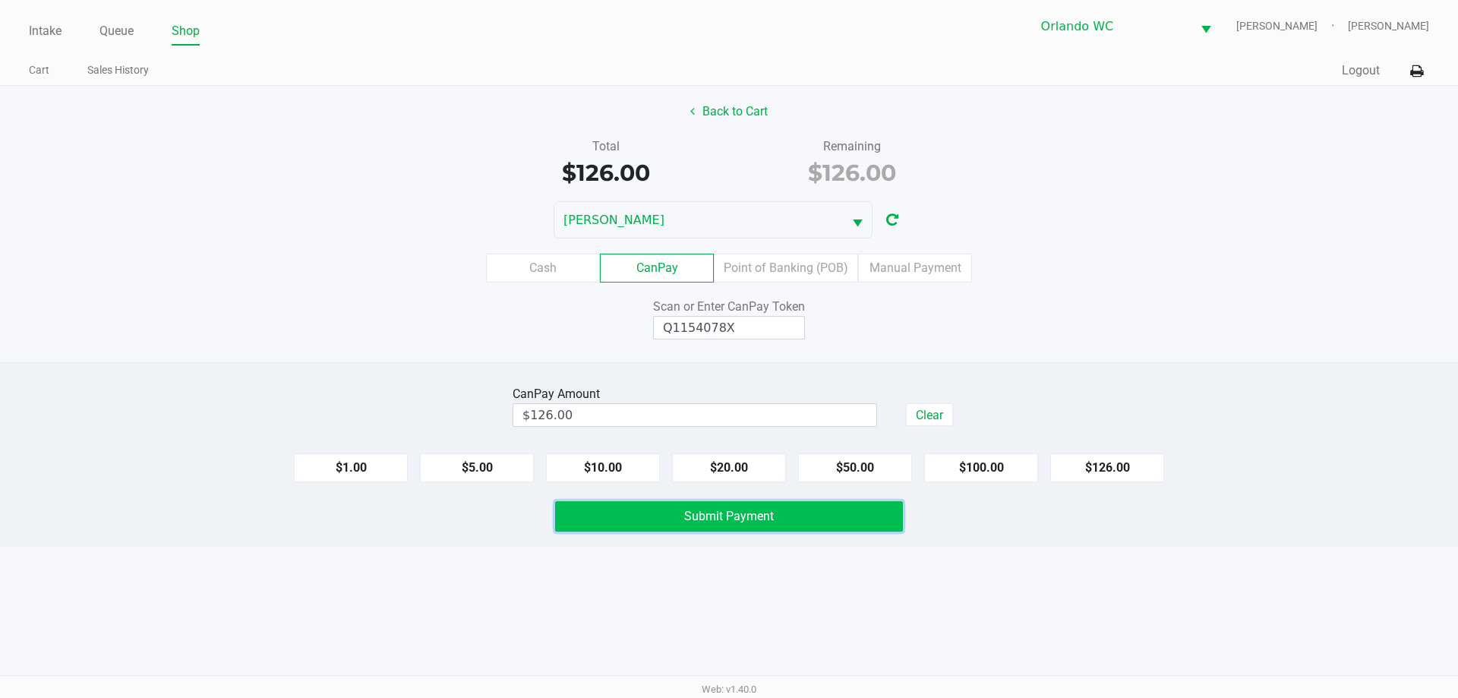
click at [881, 513] on button "Submit Payment" at bounding box center [729, 516] width 348 height 30
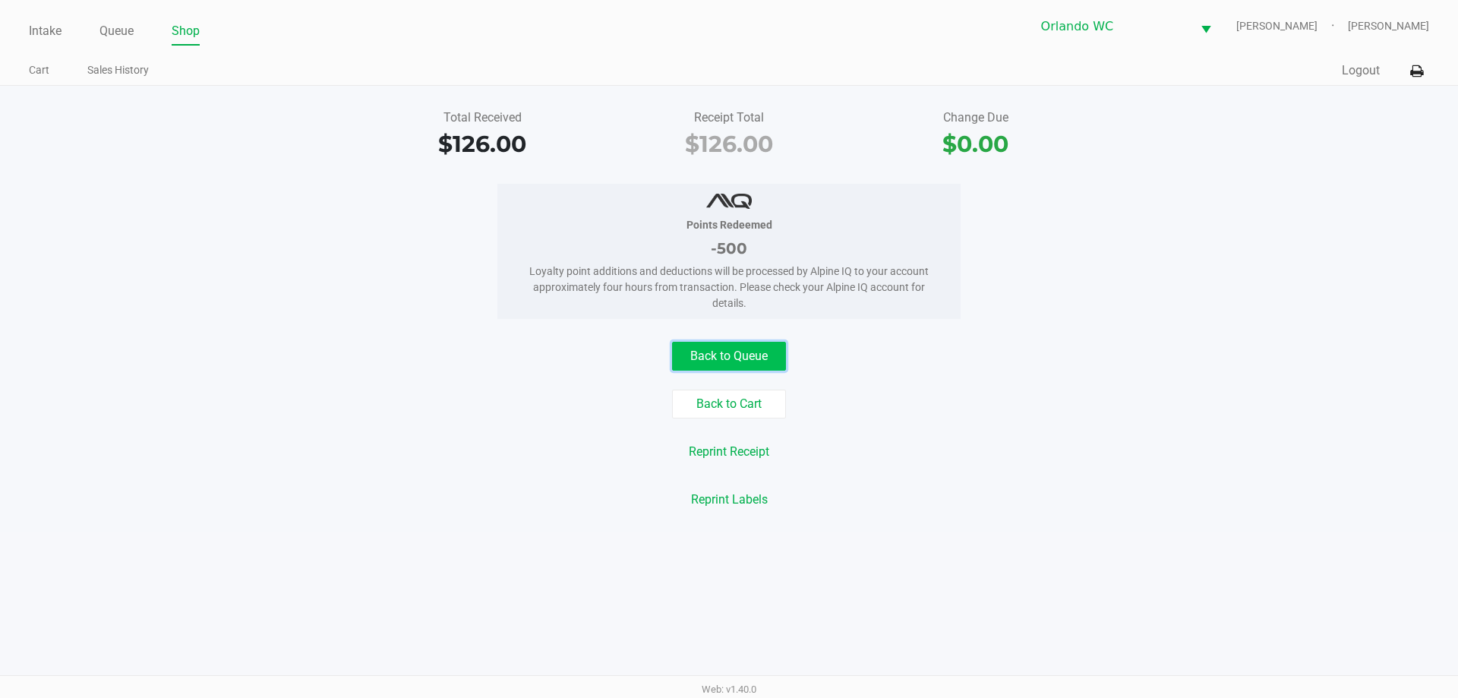
click at [750, 365] on button "Back to Queue" at bounding box center [729, 356] width 114 height 29
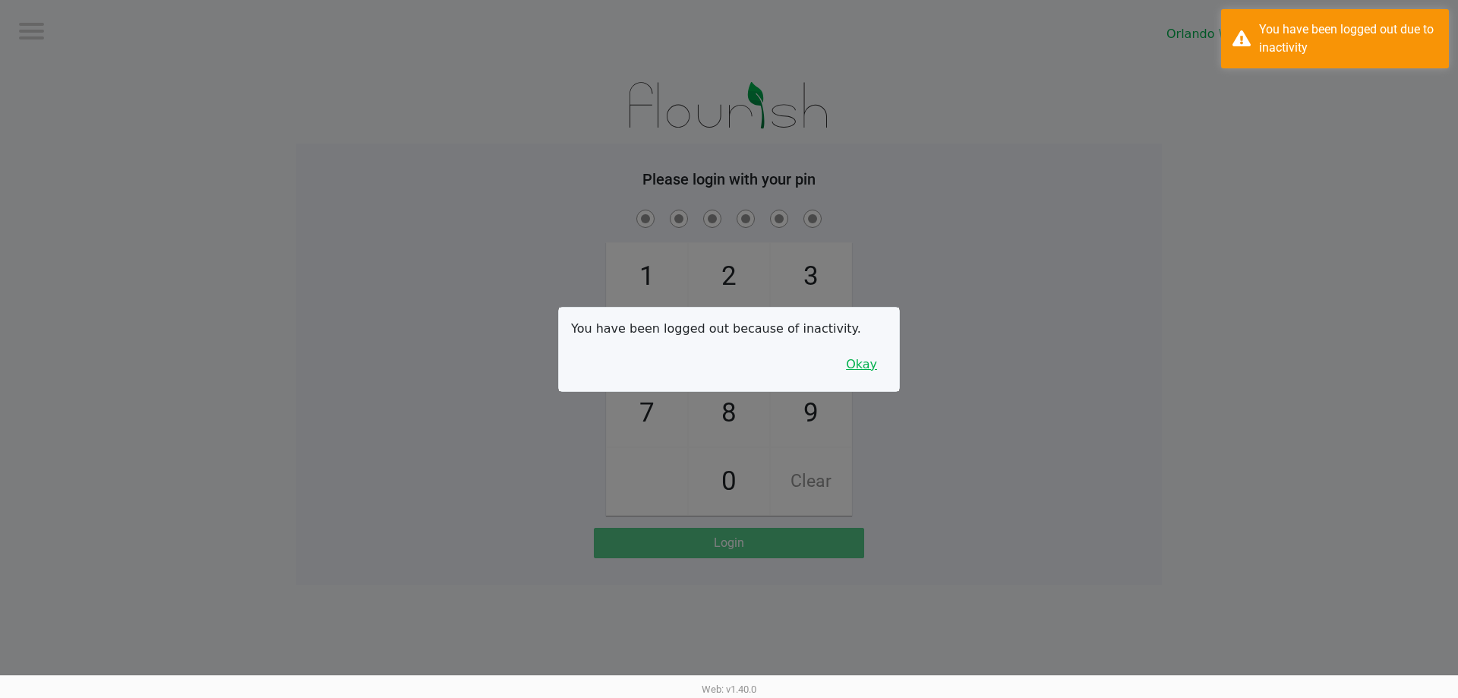
click at [845, 366] on button "Okay" at bounding box center [861, 364] width 51 height 29
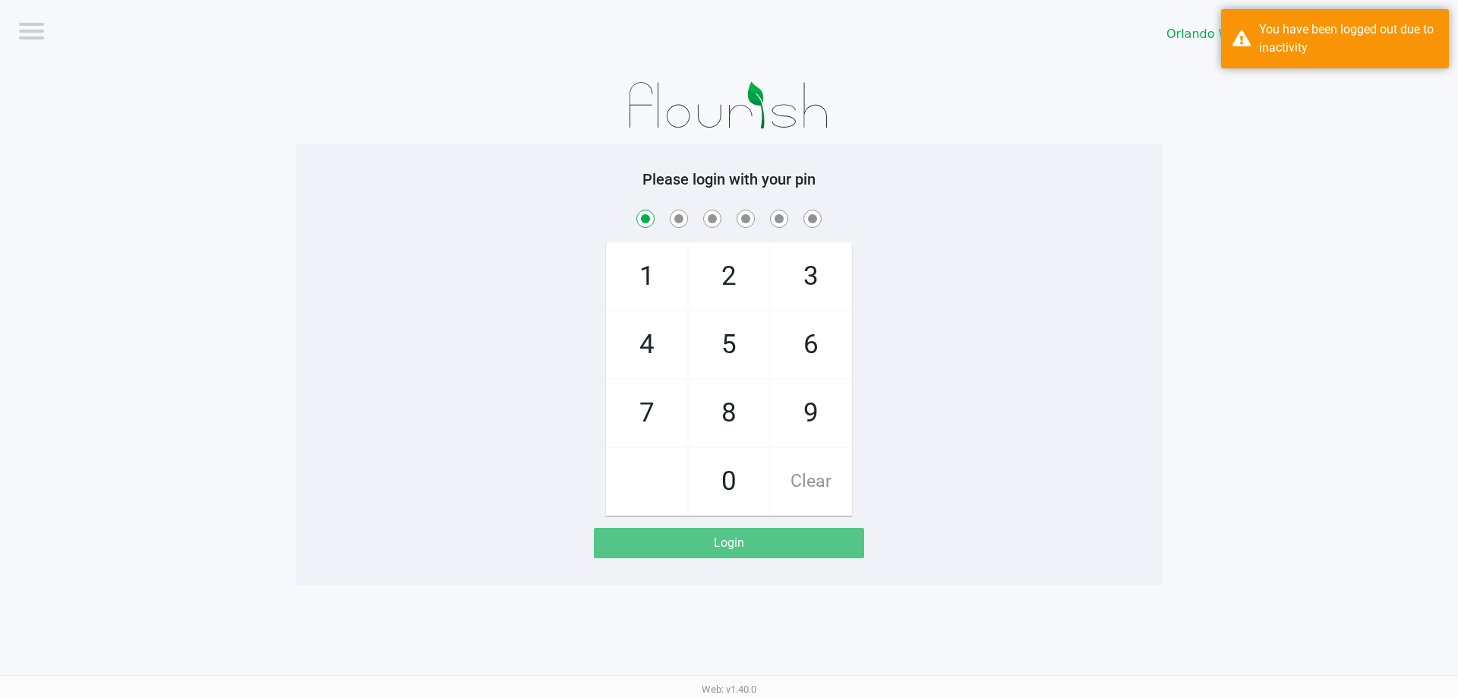
checkbox input "true"
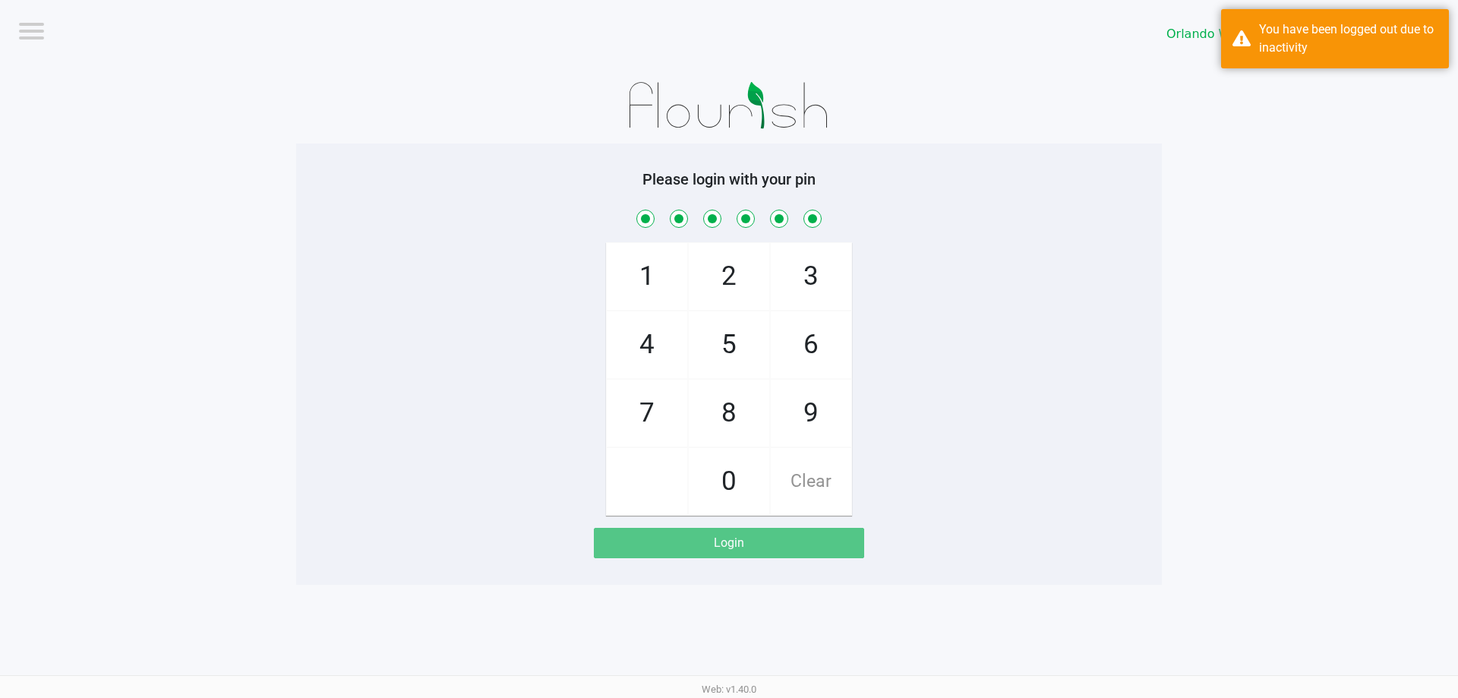
checkbox input "true"
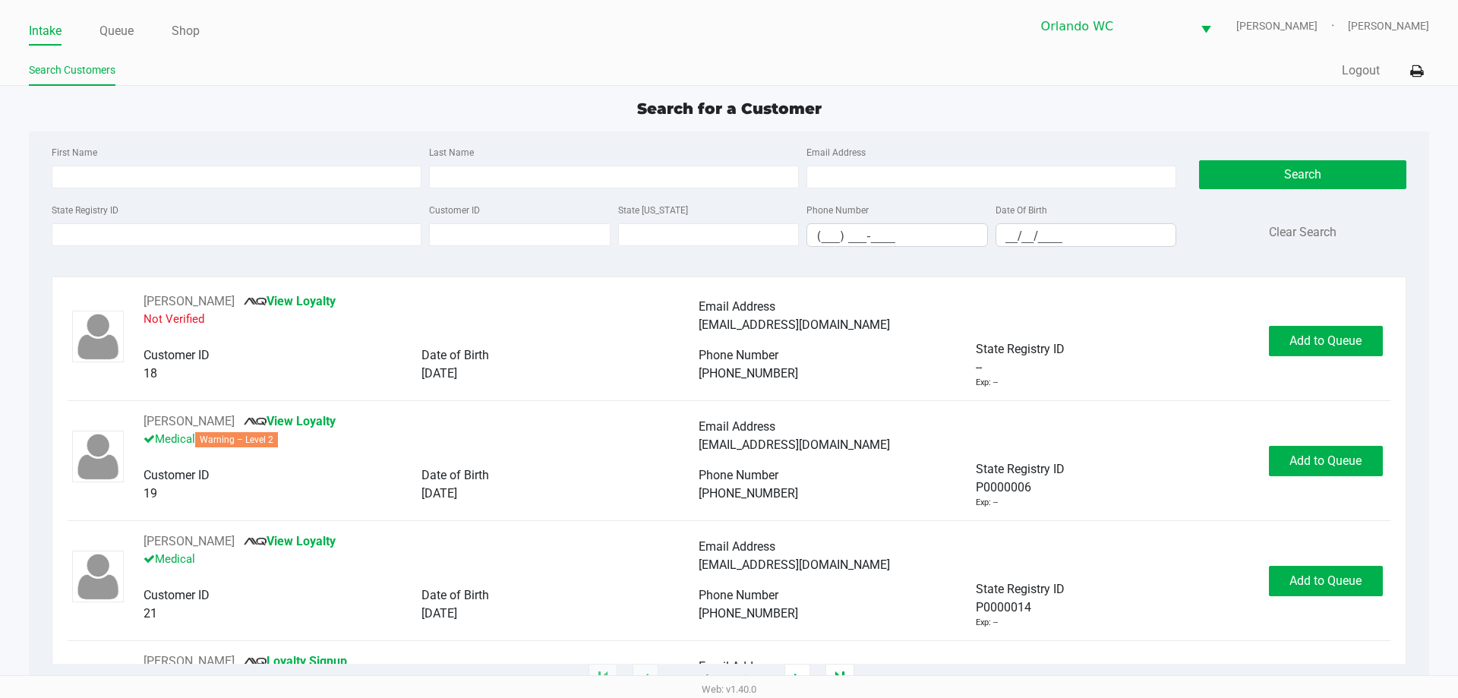
click at [92, 17] on div "Intake Queue Shop" at bounding box center [379, 31] width 700 height 28
click at [141, 33] on ul "Intake Queue Shop" at bounding box center [379, 32] width 700 height 26
click at [130, 31] on link "Queue" at bounding box center [116, 31] width 34 height 21
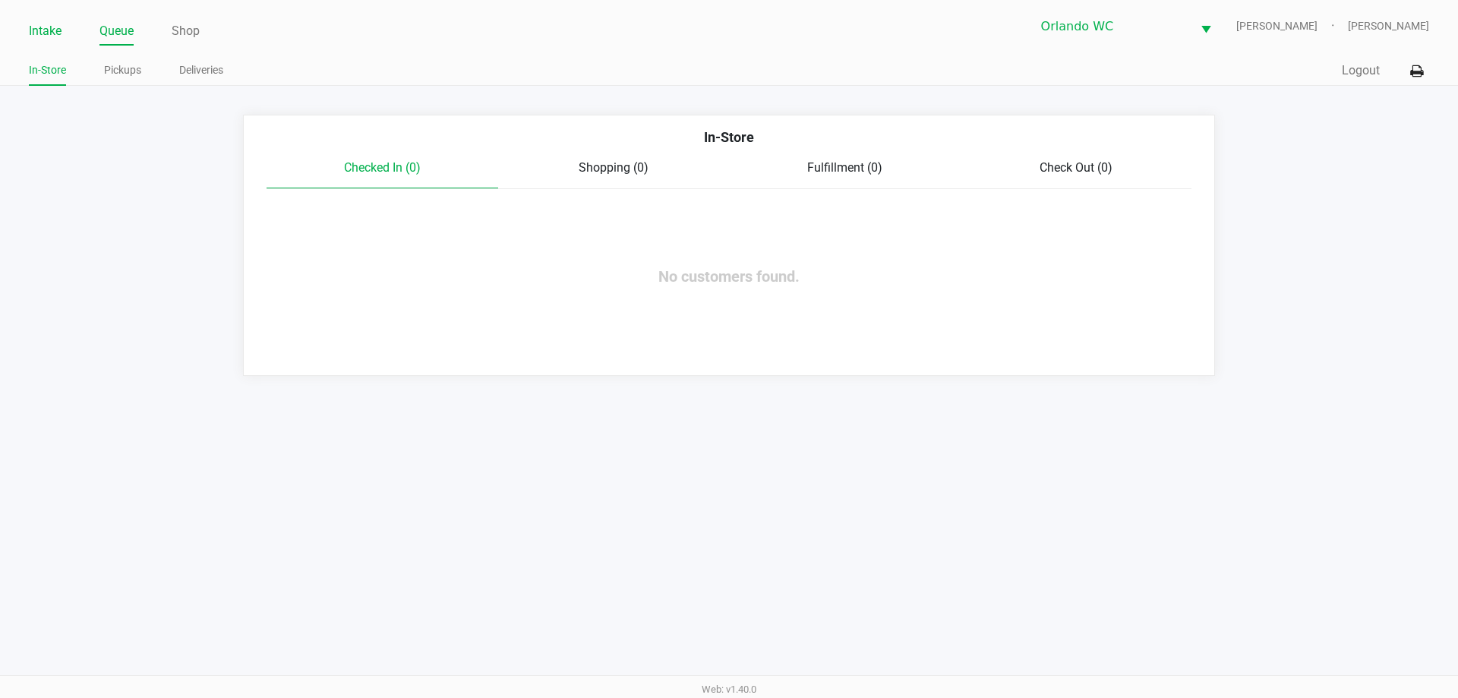
click at [37, 34] on link "Intake" at bounding box center [45, 31] width 33 height 21
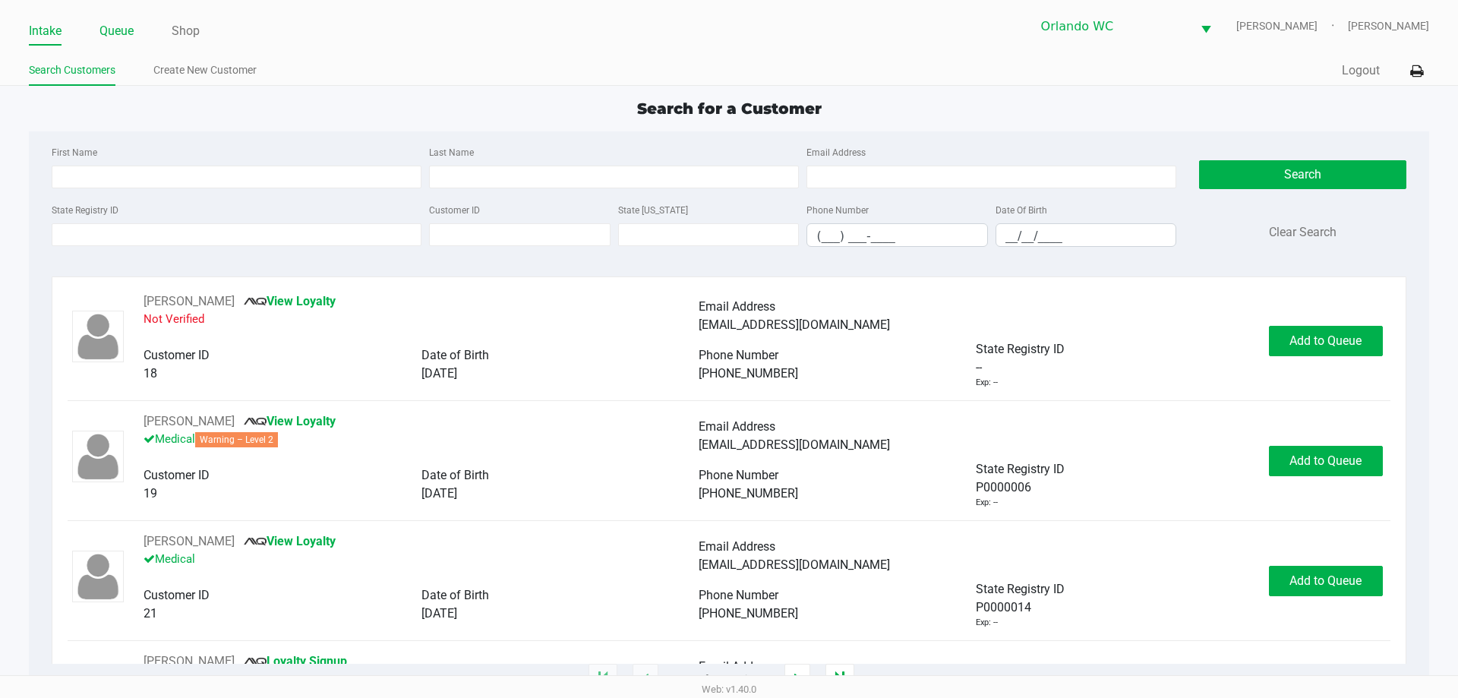
click at [103, 30] on link "Queue" at bounding box center [116, 31] width 34 height 21
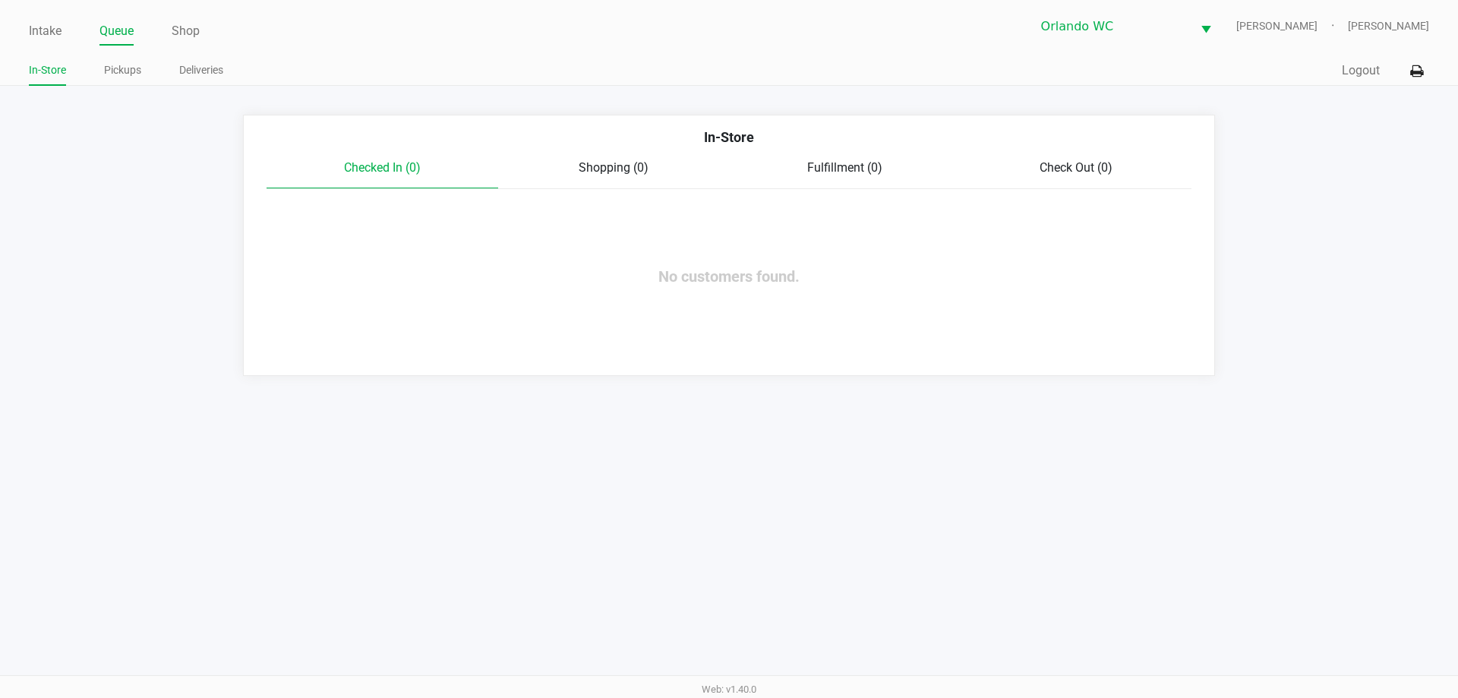
click at [142, 69] on ul "In-Store Pickups Deliveries" at bounding box center [379, 72] width 700 height 26
click at [129, 69] on link "Pickups" at bounding box center [122, 70] width 37 height 19
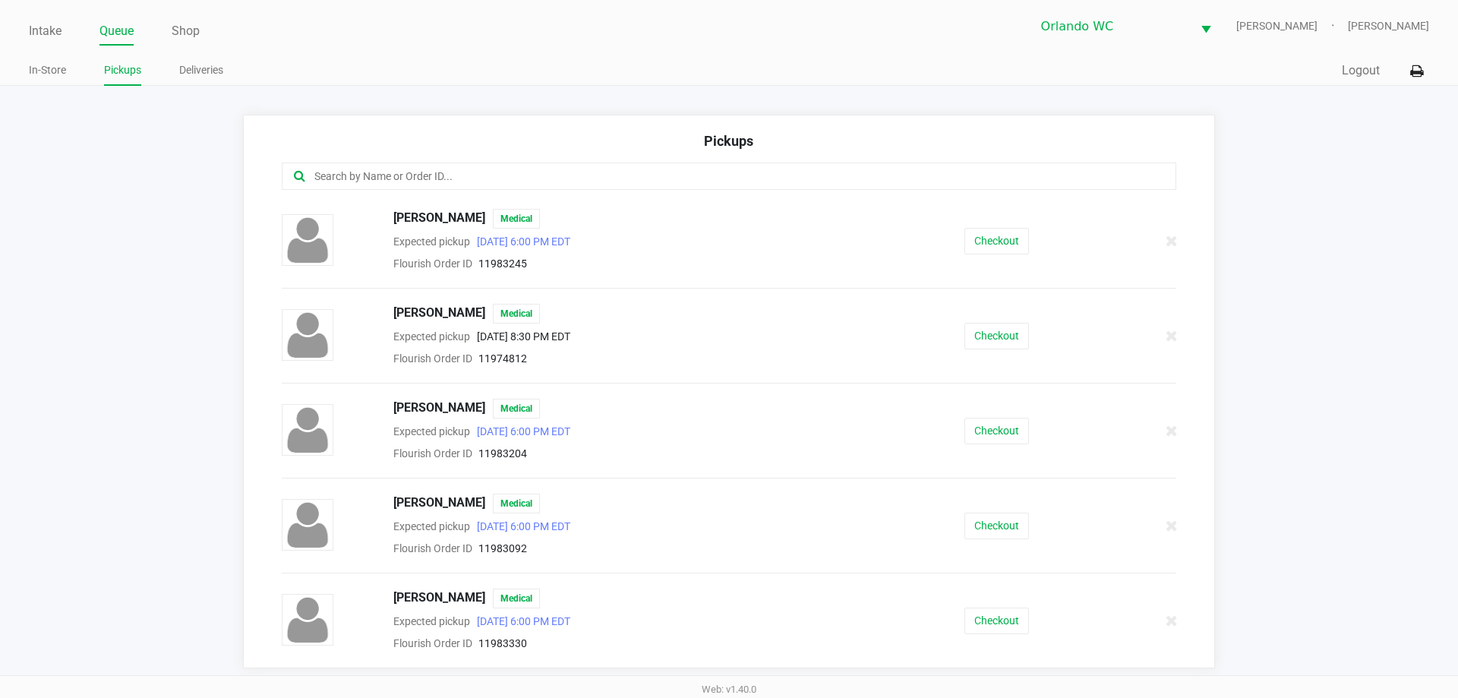
click at [6, 380] on app-pickups "Pickups AARON BERNING Medical Expected pickup Sep 21, 2025 6:00 PM EDT Flourish…" at bounding box center [729, 392] width 1458 height 554
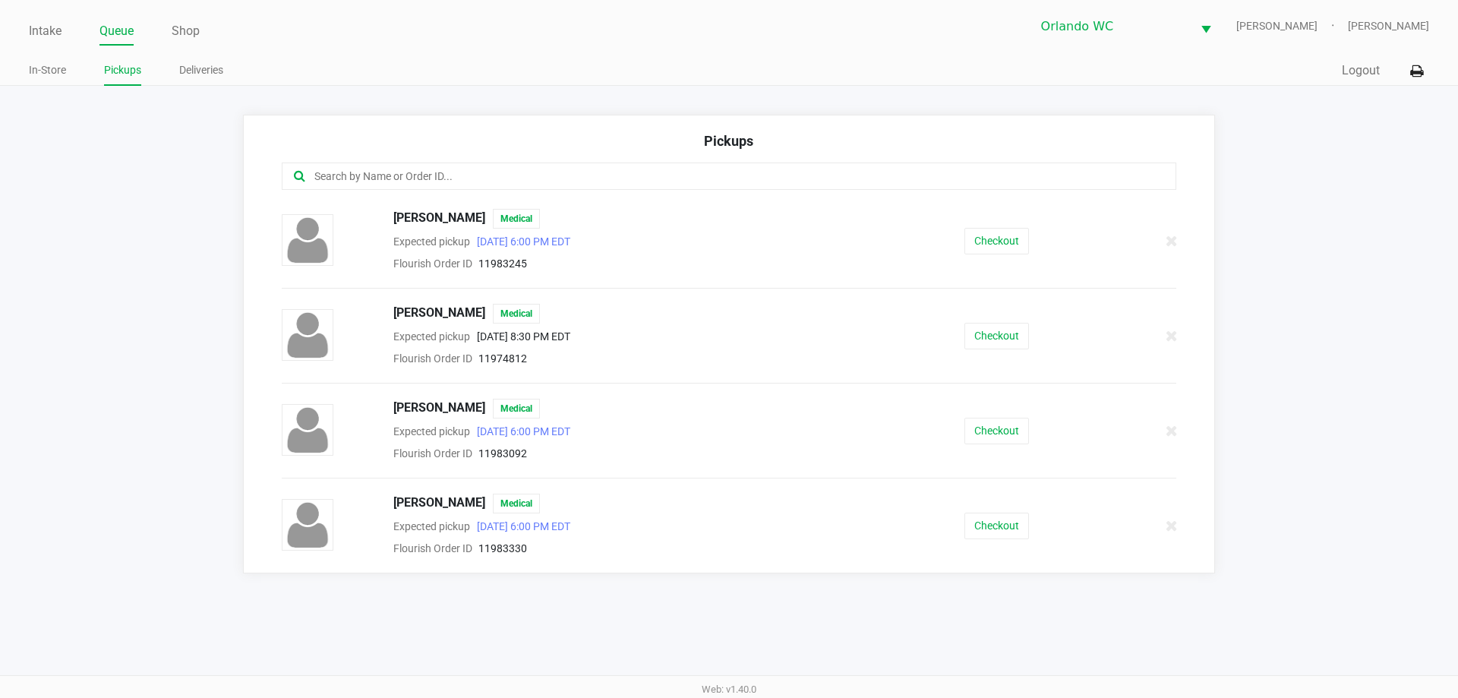
click at [185, 148] on app-pickups "Pickups AARON BERNING Medical Expected pickup Sep 21, 2025 6:00 PM EDT Flourish…" at bounding box center [729, 344] width 1458 height 459
click at [58, 26] on link "Intake" at bounding box center [45, 31] width 33 height 21
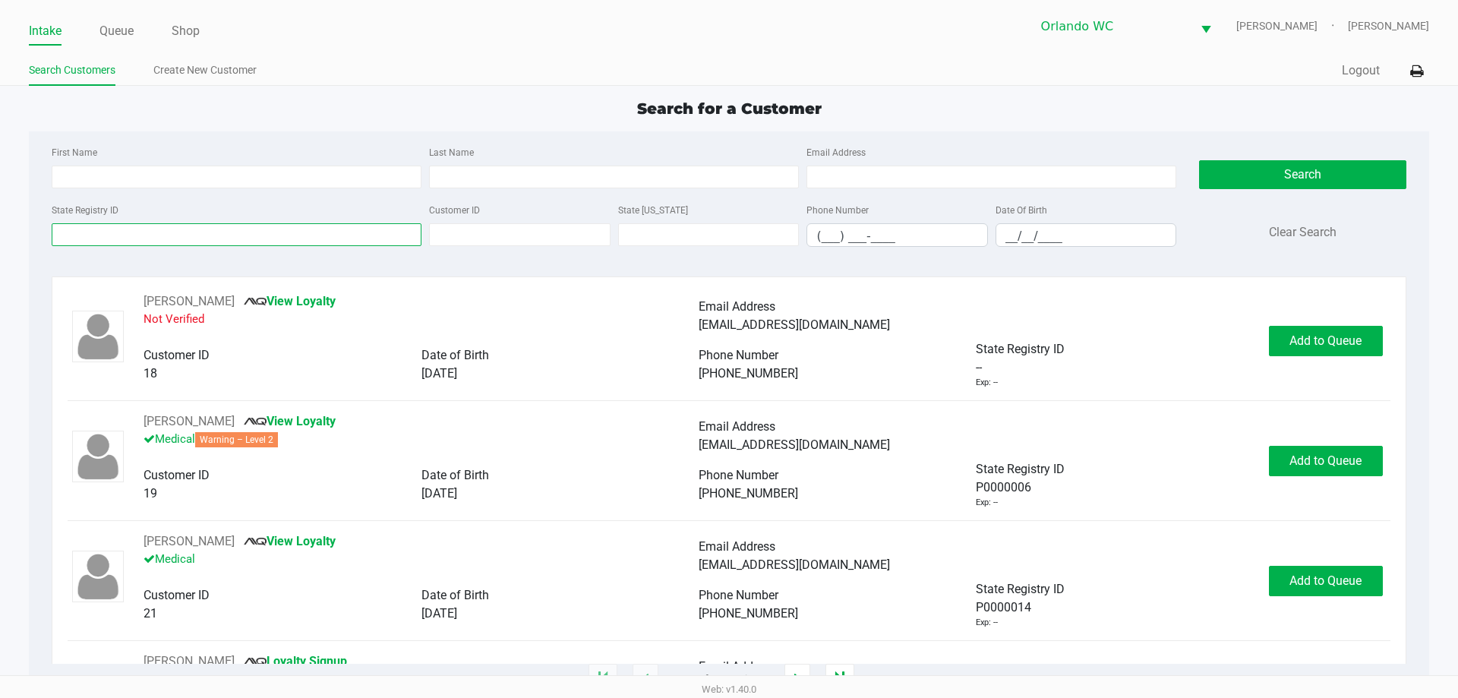
click at [55, 238] on input "State Registry ID" at bounding box center [237, 234] width 370 height 23
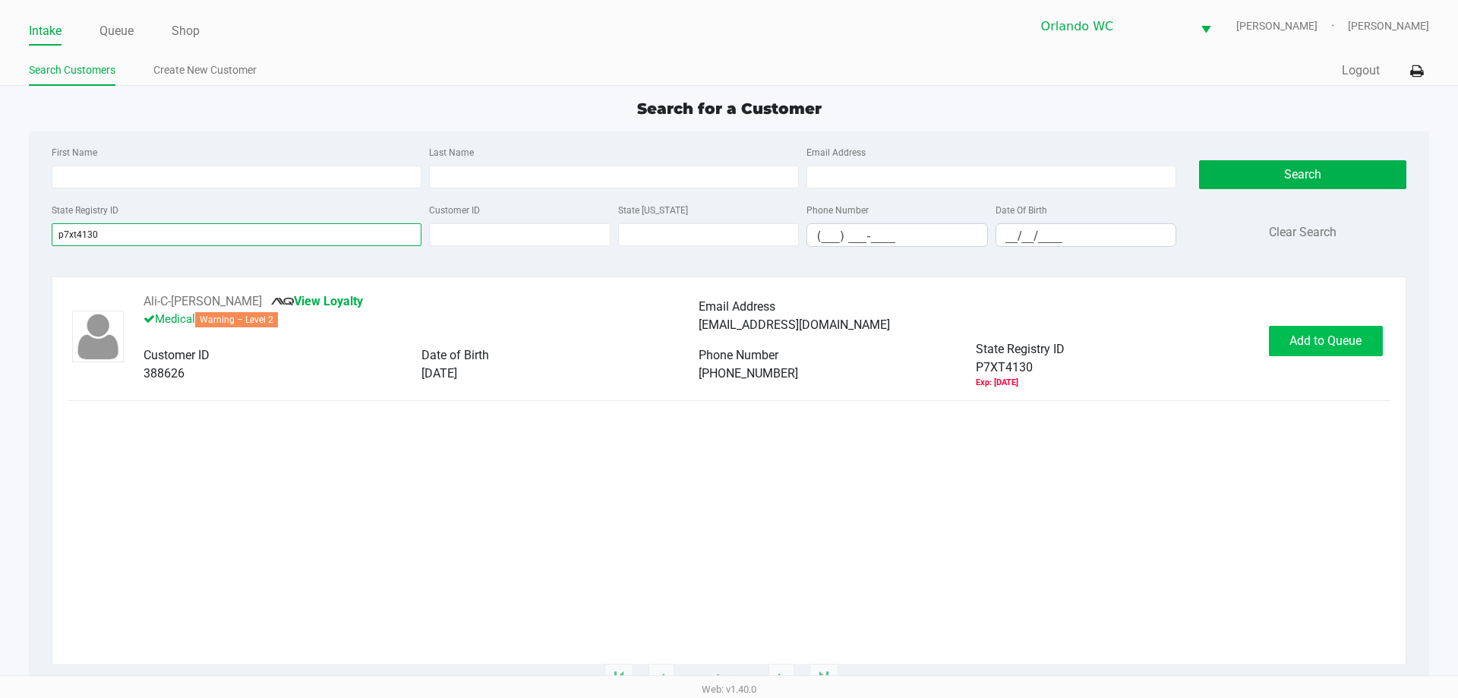
type input "p7xt4130"
click at [1336, 348] on button "Add to Queue" at bounding box center [1326, 341] width 114 height 30
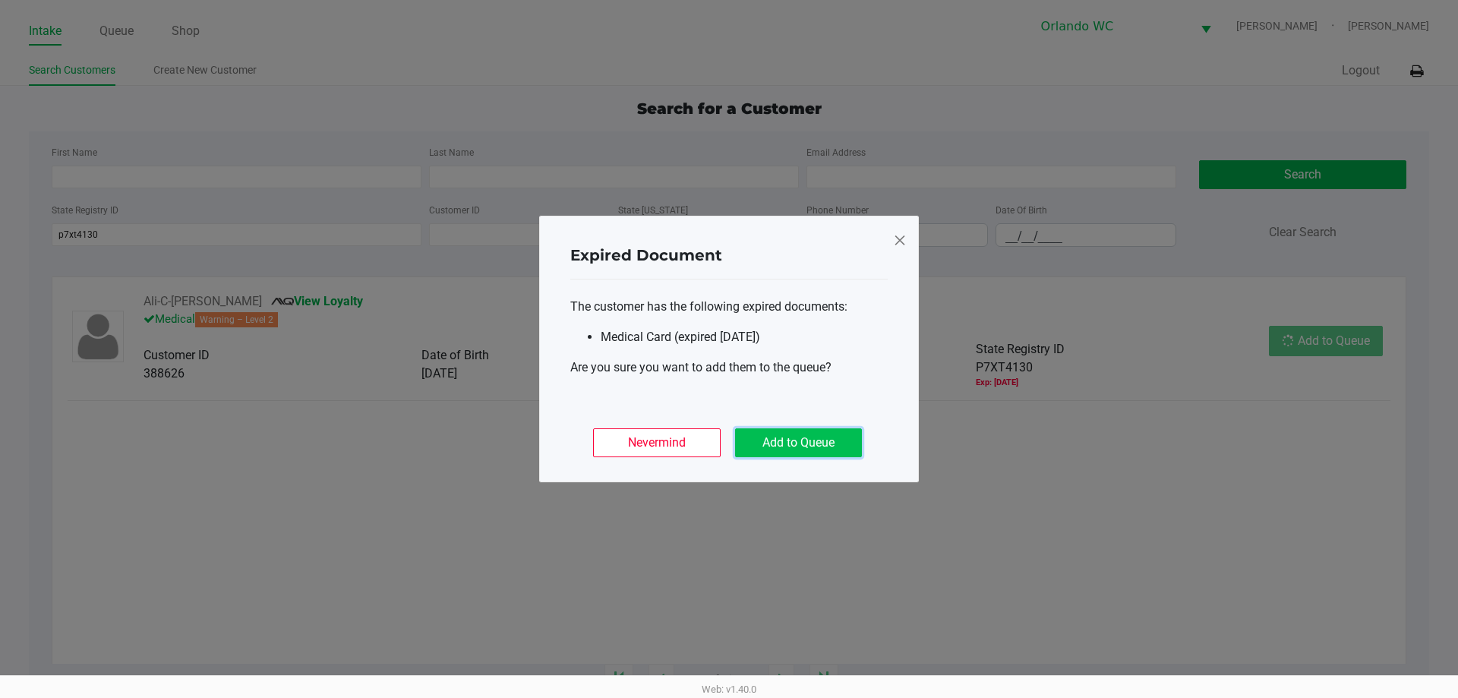
click at [794, 445] on button "Add to Queue" at bounding box center [798, 442] width 127 height 29
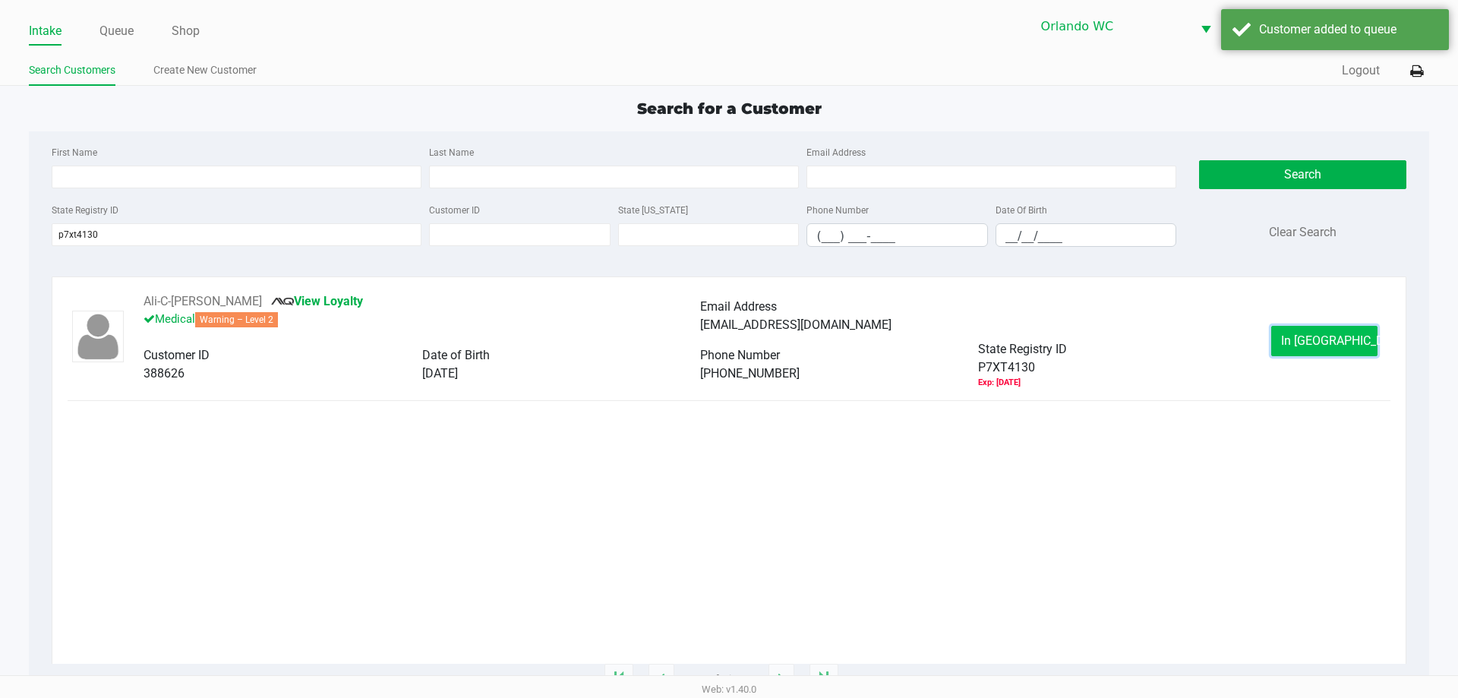
click at [1334, 326] on button "In Queue" at bounding box center [1324, 341] width 106 height 30
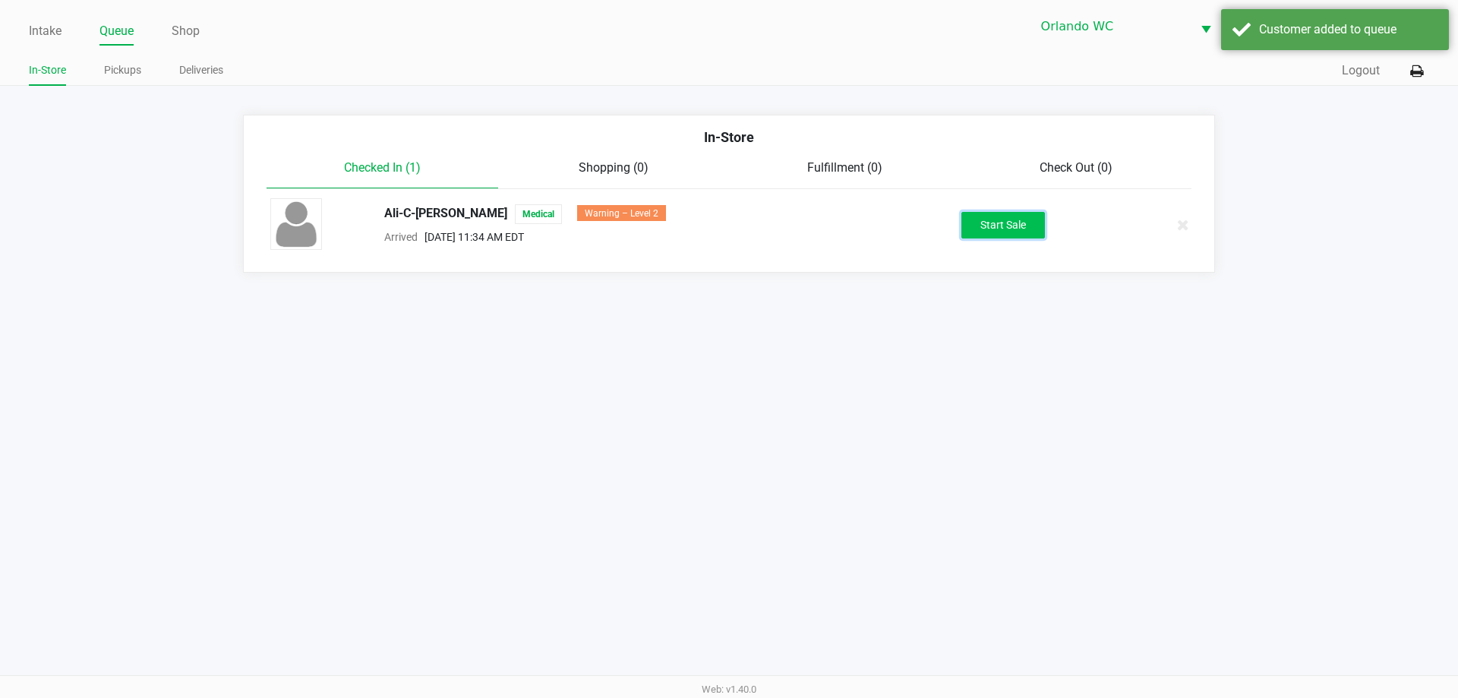
click at [1026, 224] on button "Start Sale" at bounding box center [1003, 225] width 84 height 27
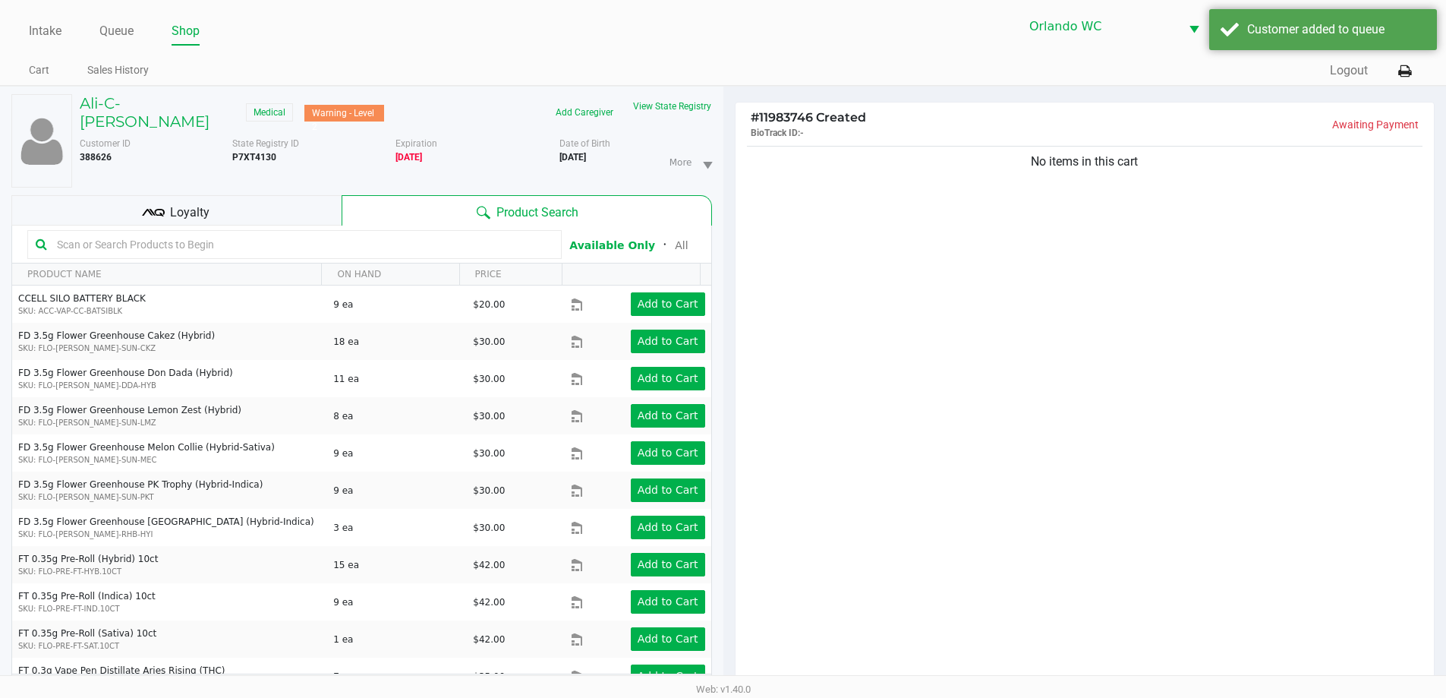
click at [202, 238] on input "text" at bounding box center [302, 244] width 503 height 23
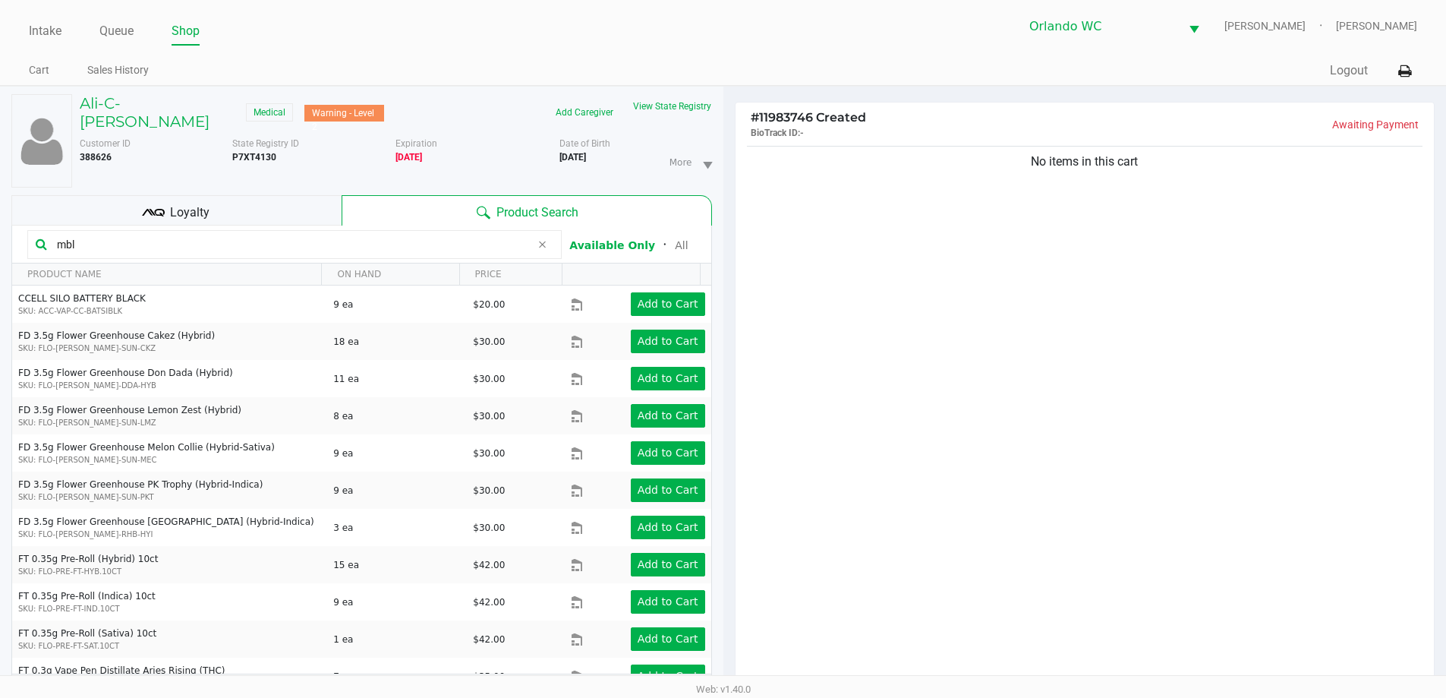
type input "mbl"
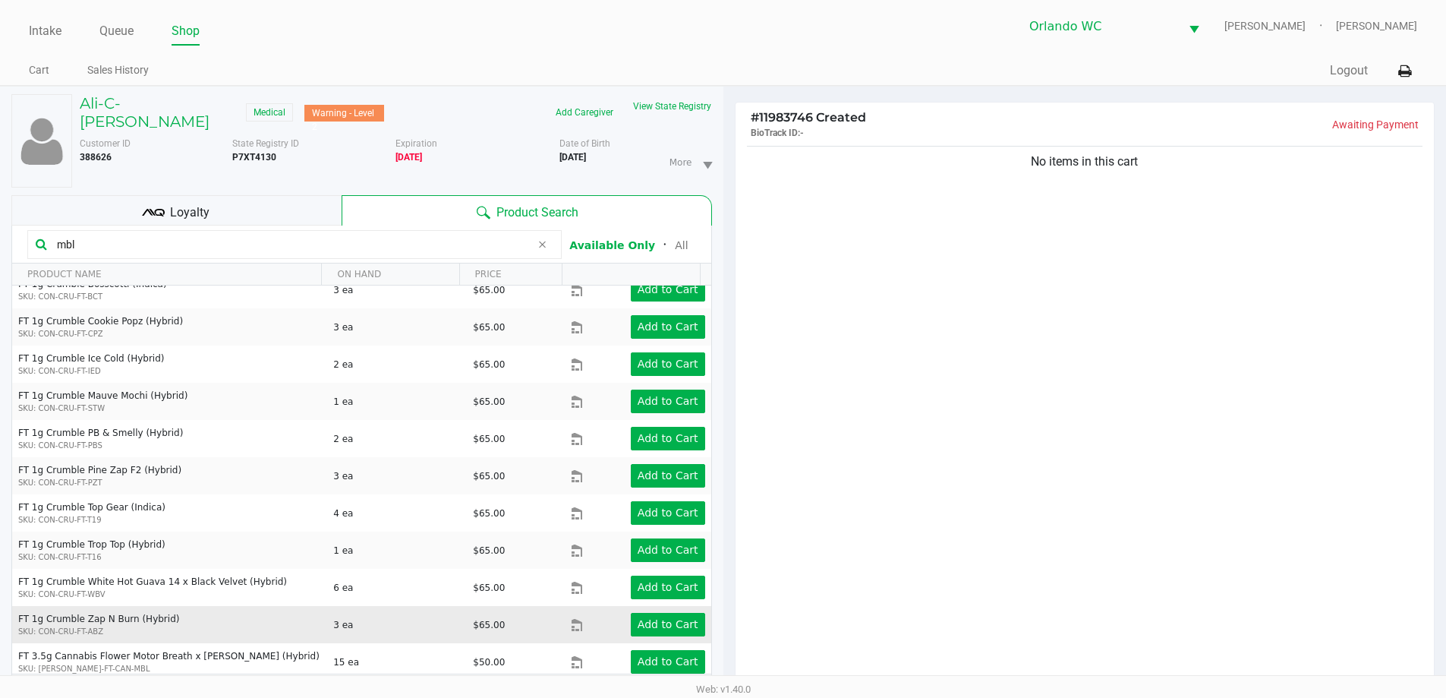
scroll to position [21, 0]
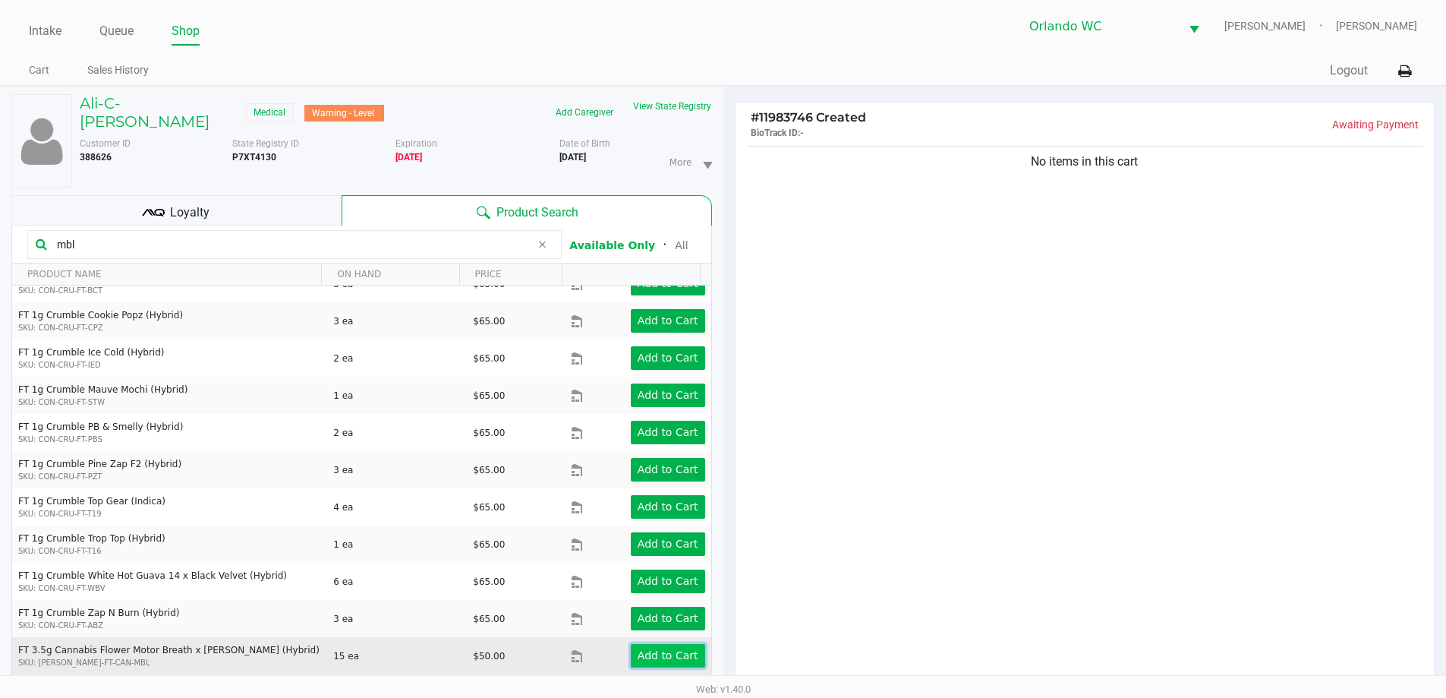
click at [654, 649] on app-button-loader "Add to Cart" at bounding box center [668, 655] width 61 height 12
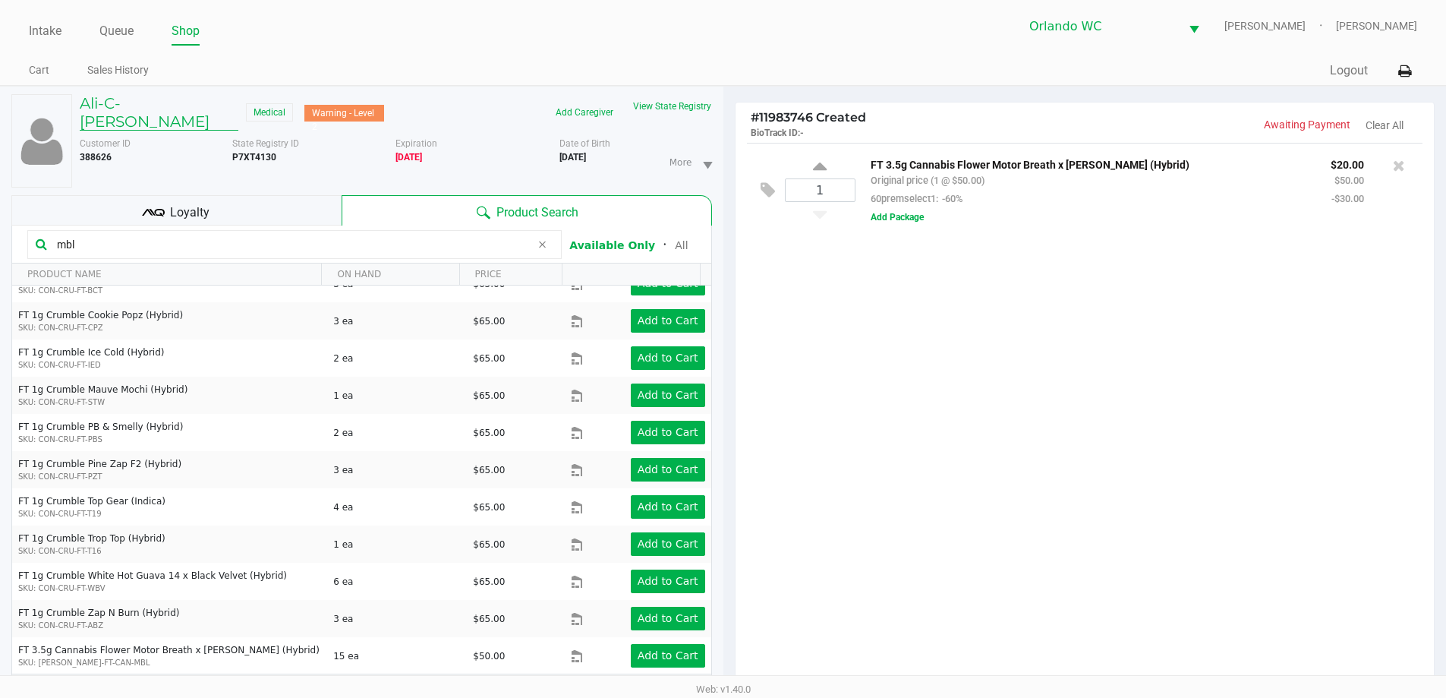
click at [162, 100] on h5 "Ali-C-Ah GREEN" at bounding box center [159, 112] width 159 height 36
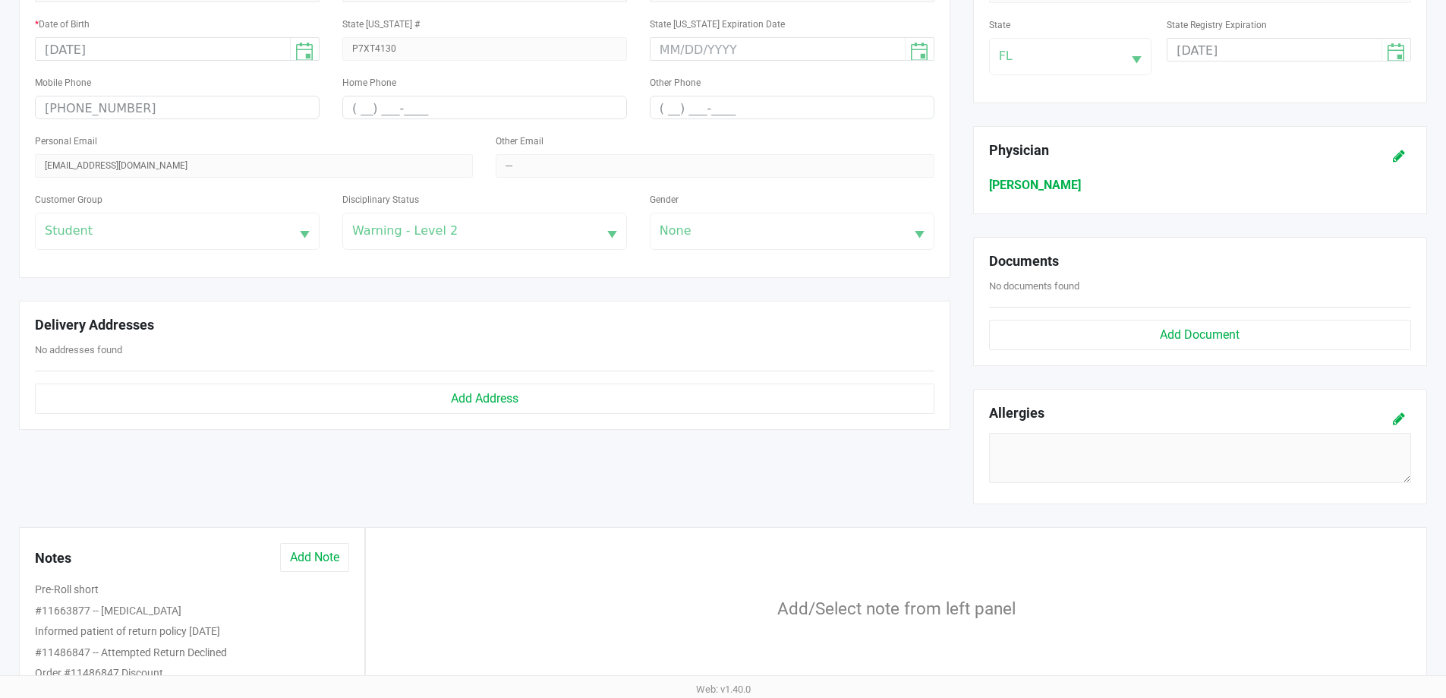
scroll to position [380, 0]
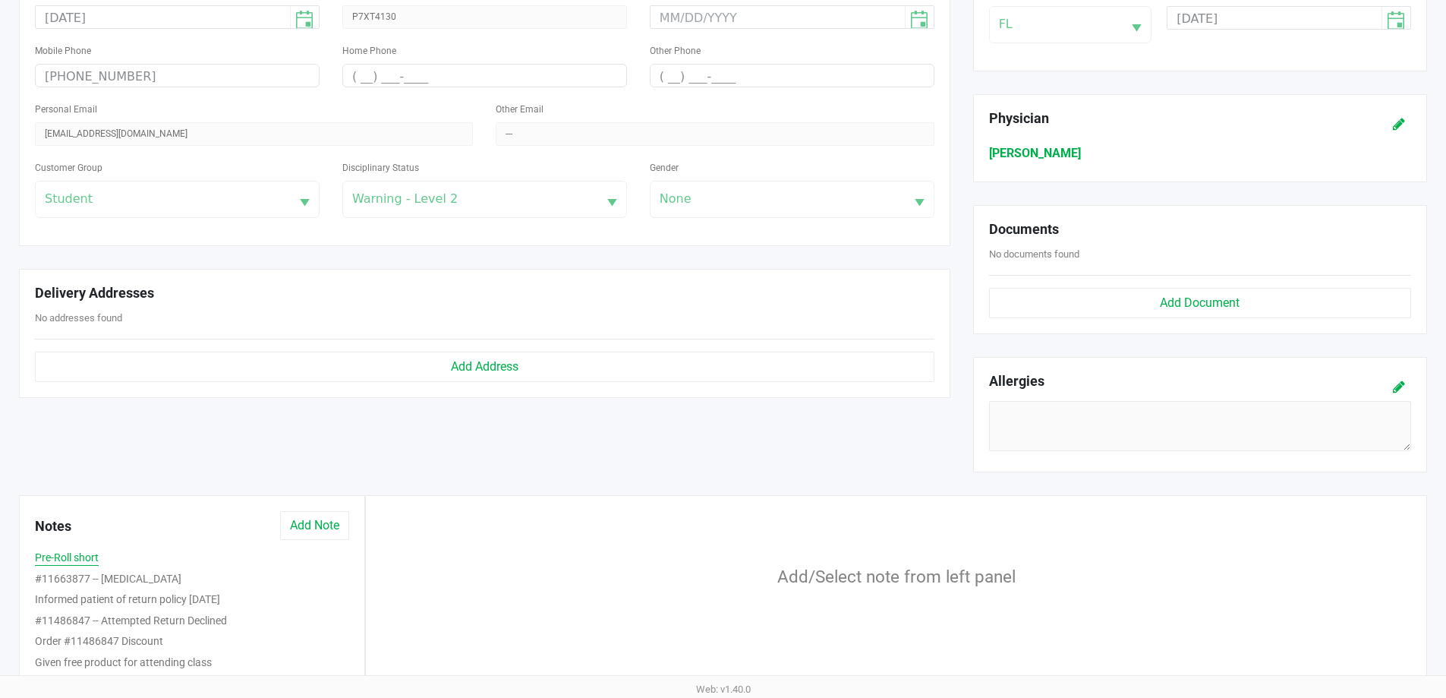
click at [80, 557] on button "Pre-Roll short" at bounding box center [67, 558] width 64 height 16
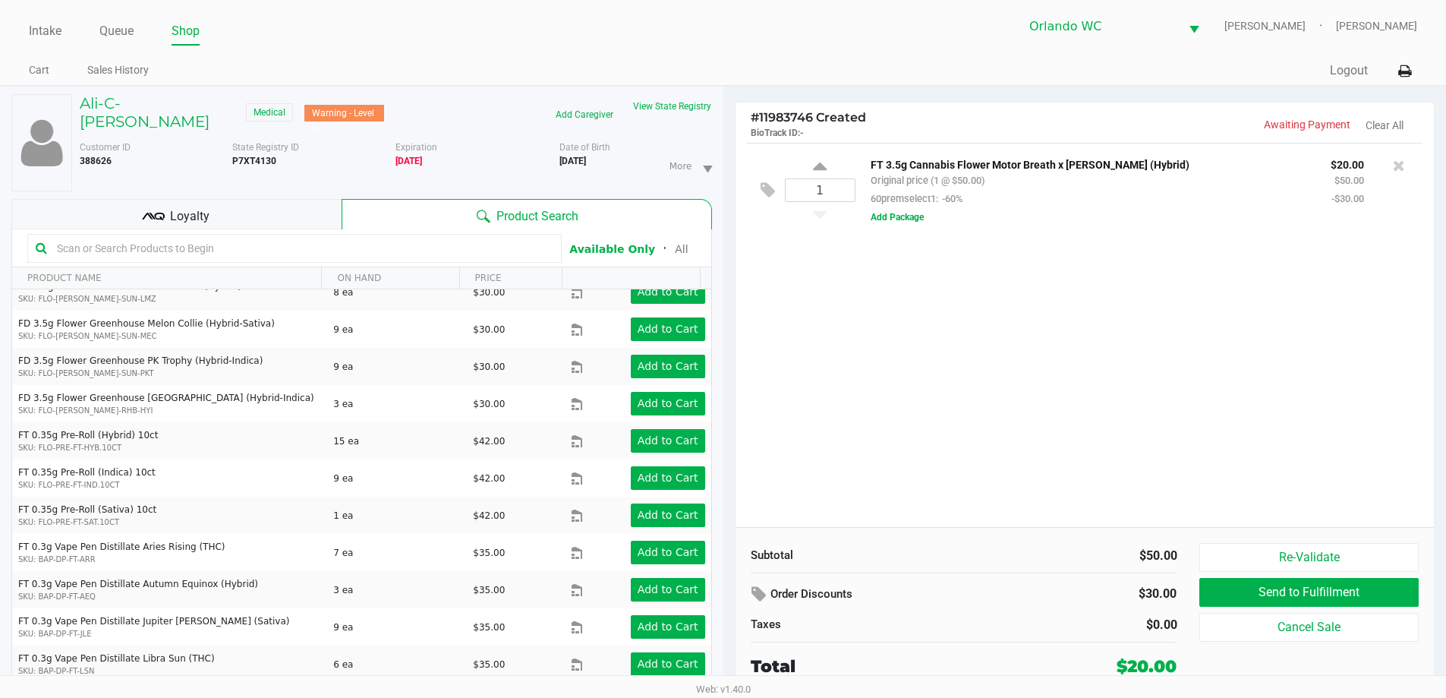
scroll to position [304, 0]
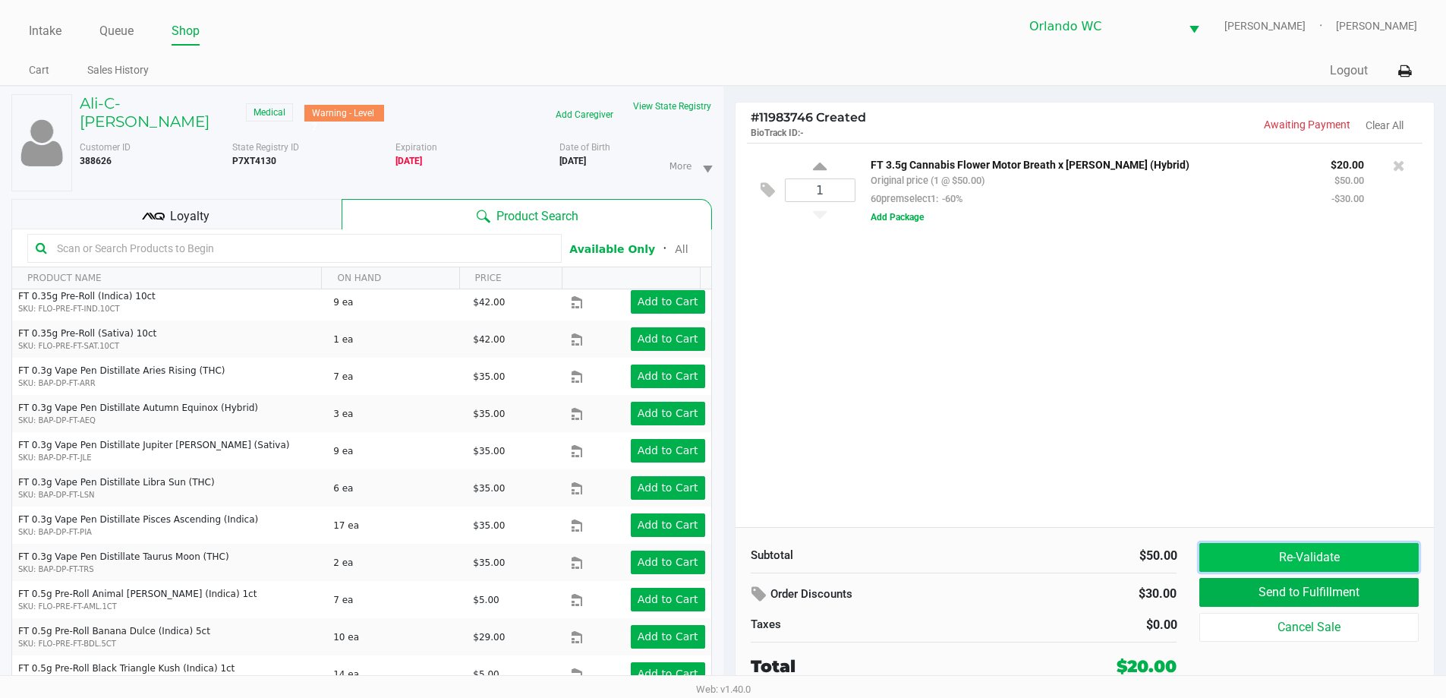
click at [1292, 558] on button "Re-Validate" at bounding box center [1309, 557] width 219 height 29
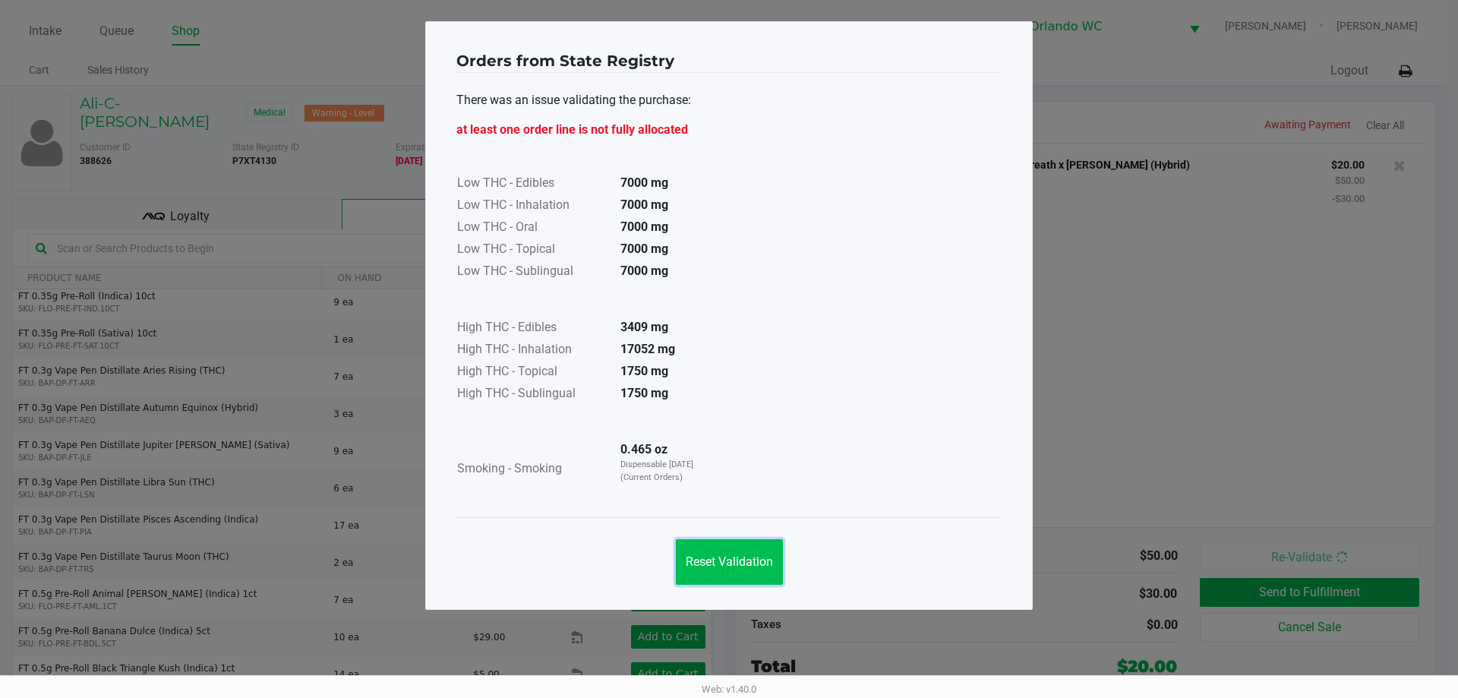
click at [778, 555] on button "Reset Validation" at bounding box center [729, 562] width 107 height 46
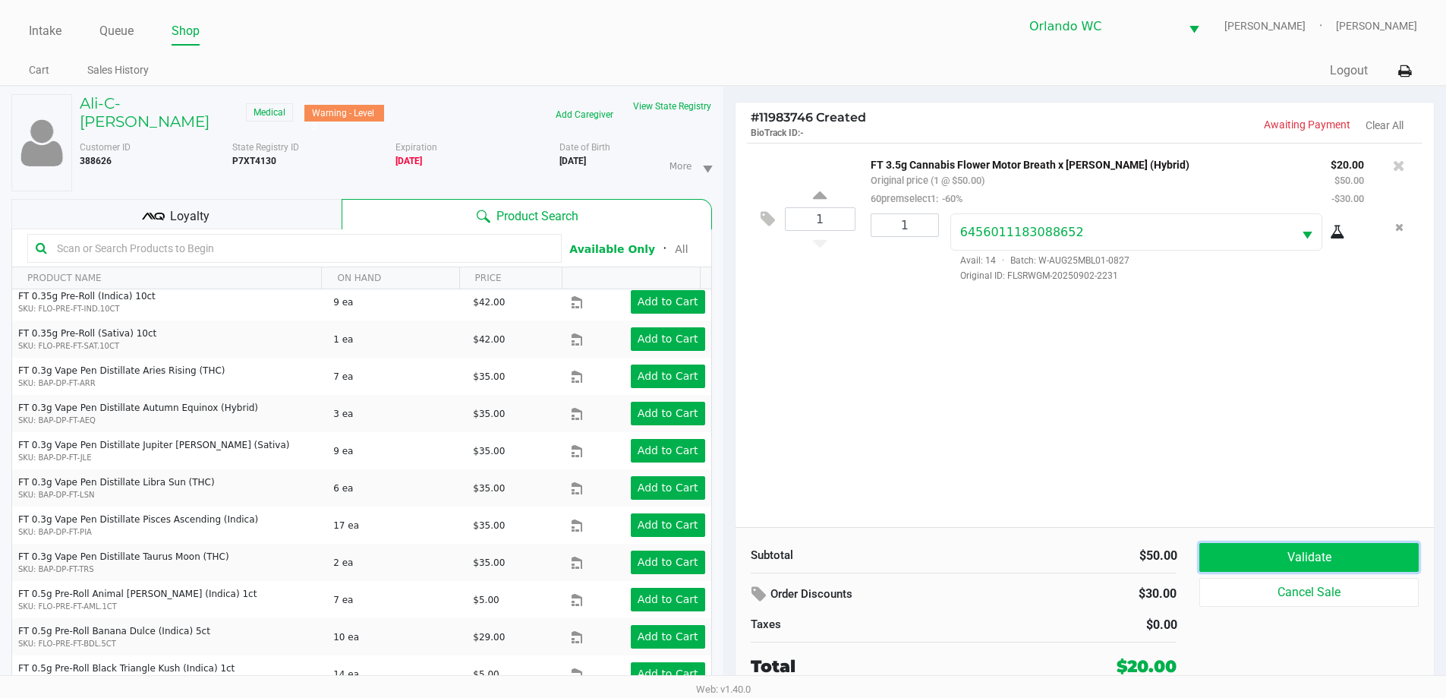
click at [1323, 563] on button "Validate" at bounding box center [1309, 557] width 219 height 29
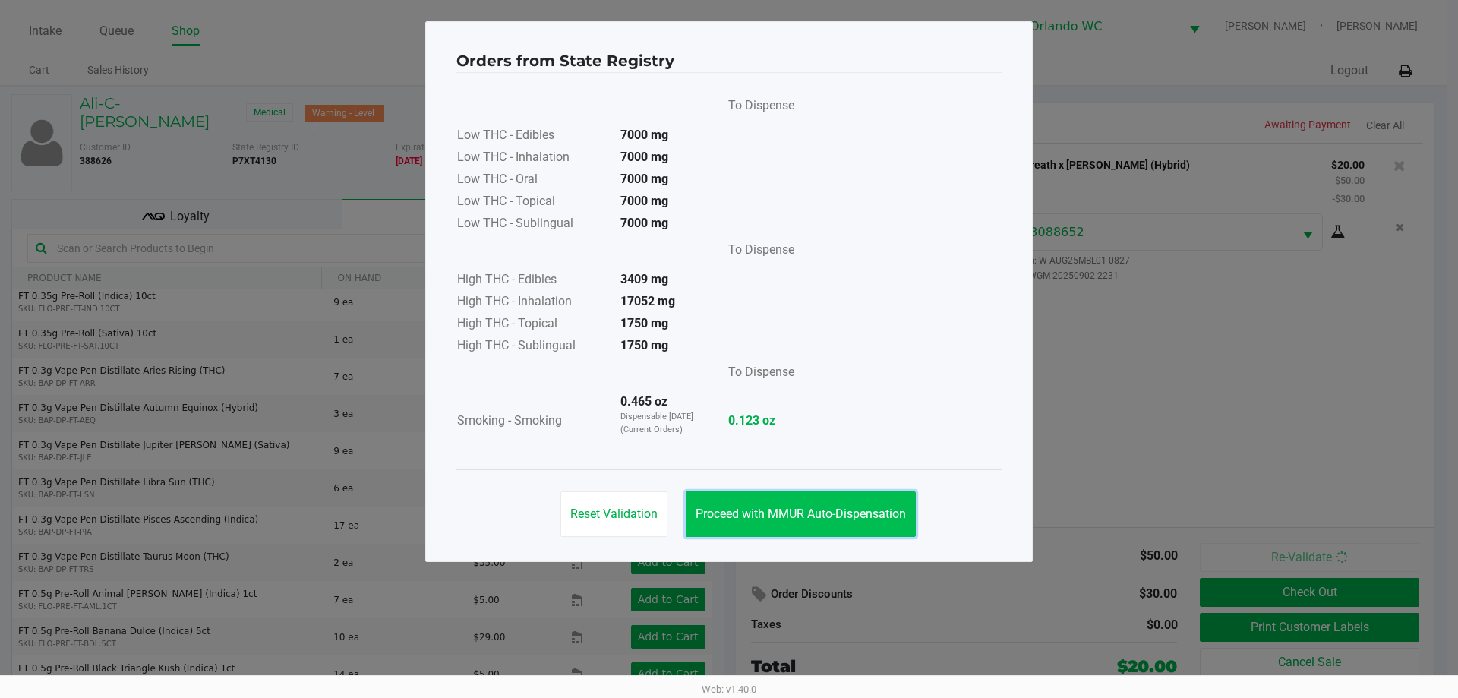
click at [888, 499] on button "Proceed with MMUR Auto-Dispensation" at bounding box center [801, 514] width 230 height 46
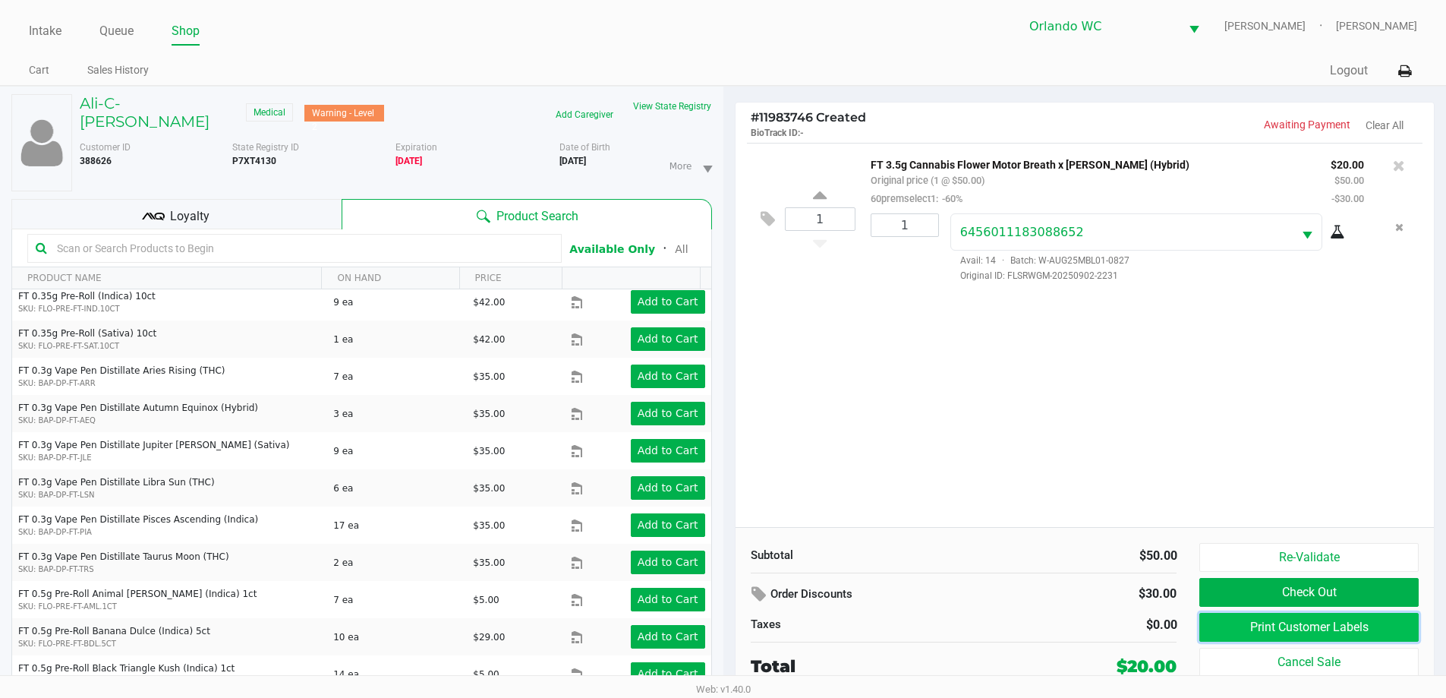
click at [1304, 623] on button "Print Customer Labels" at bounding box center [1309, 627] width 219 height 29
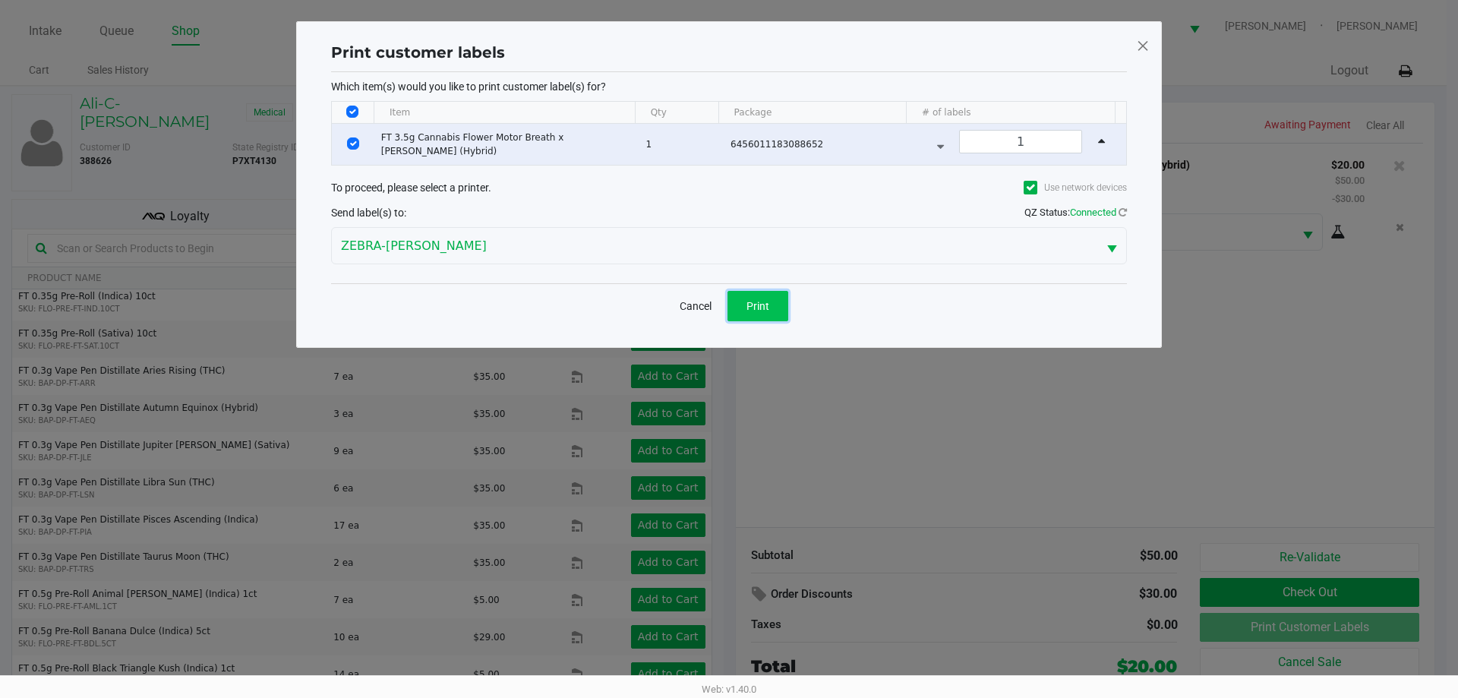
click at [776, 304] on button "Print" at bounding box center [757, 306] width 61 height 30
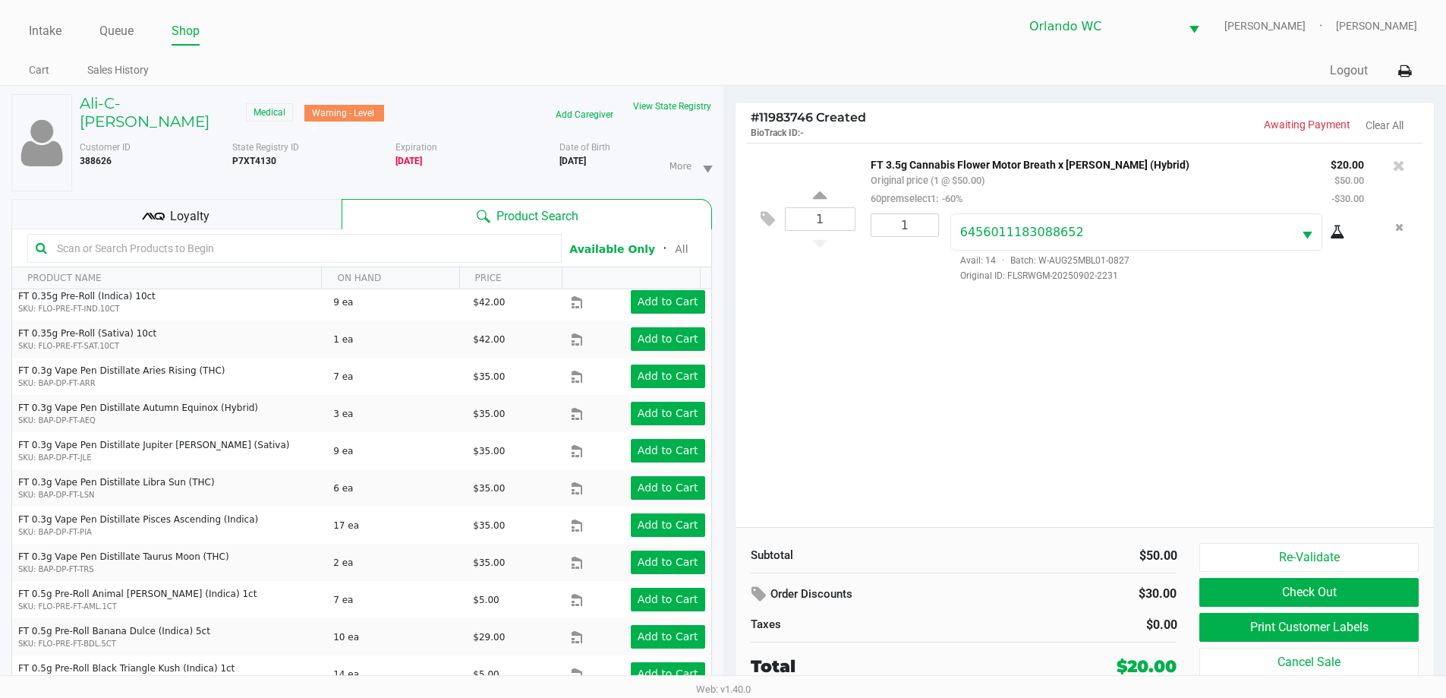
click at [361, 686] on div "Web: v1.40.0" at bounding box center [723, 688] width 1446 height 27
click at [52, 29] on link "Intake" at bounding box center [45, 31] width 33 height 21
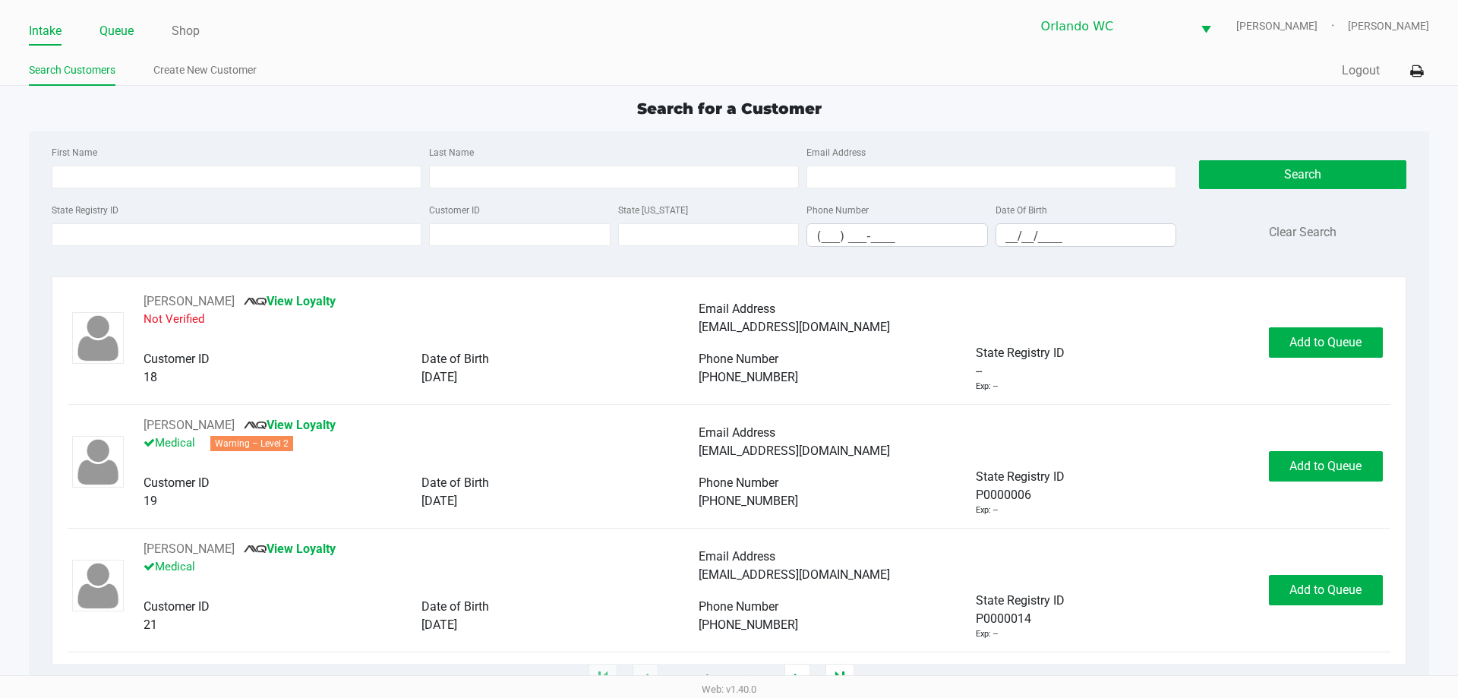
click at [109, 33] on link "Queue" at bounding box center [116, 31] width 34 height 21
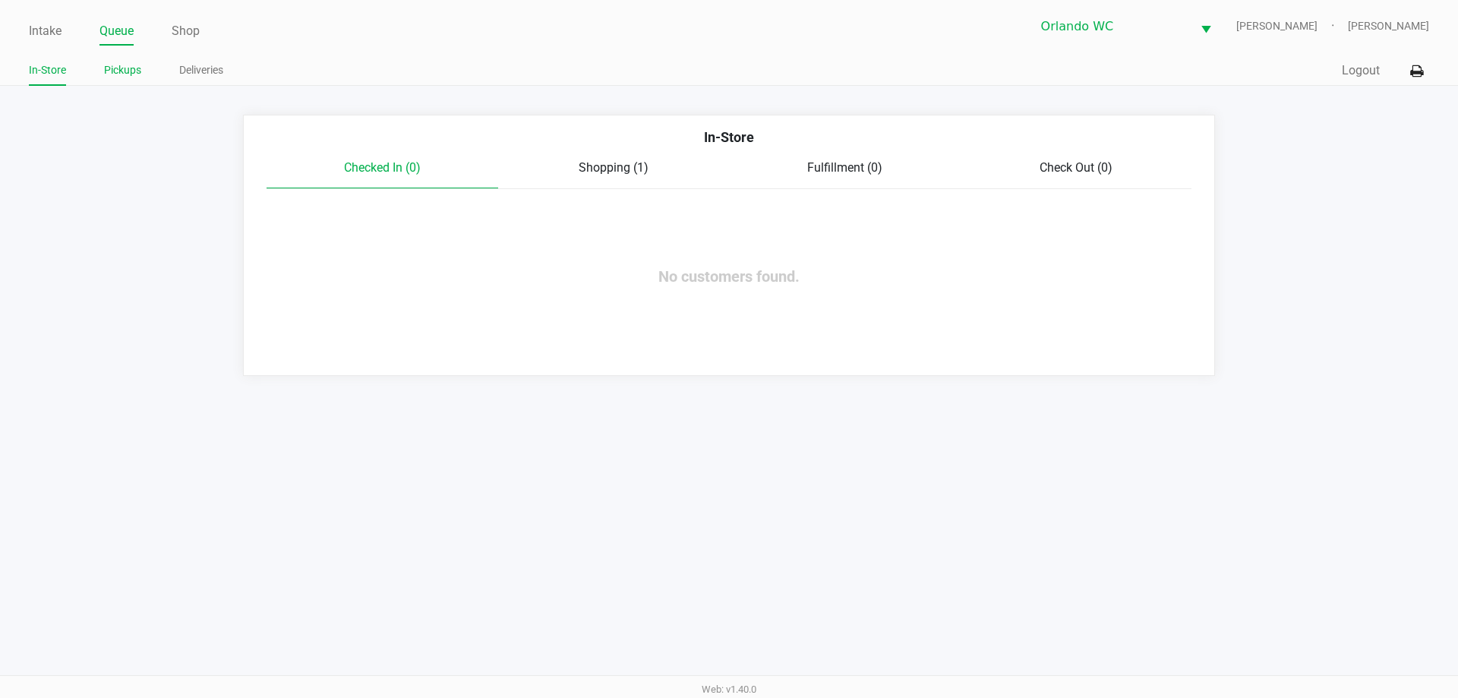
click at [123, 78] on link "Pickups" at bounding box center [122, 70] width 37 height 19
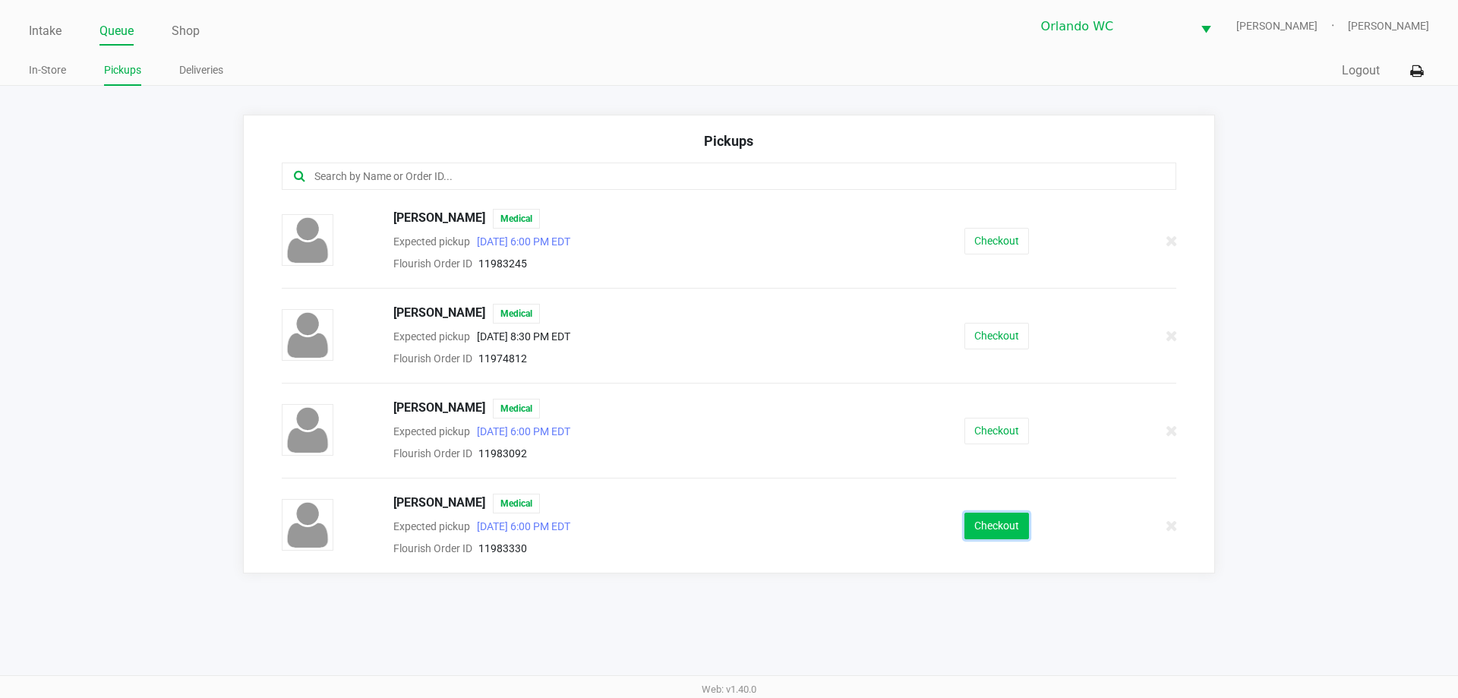
click at [1014, 527] on button "Checkout" at bounding box center [996, 526] width 65 height 27
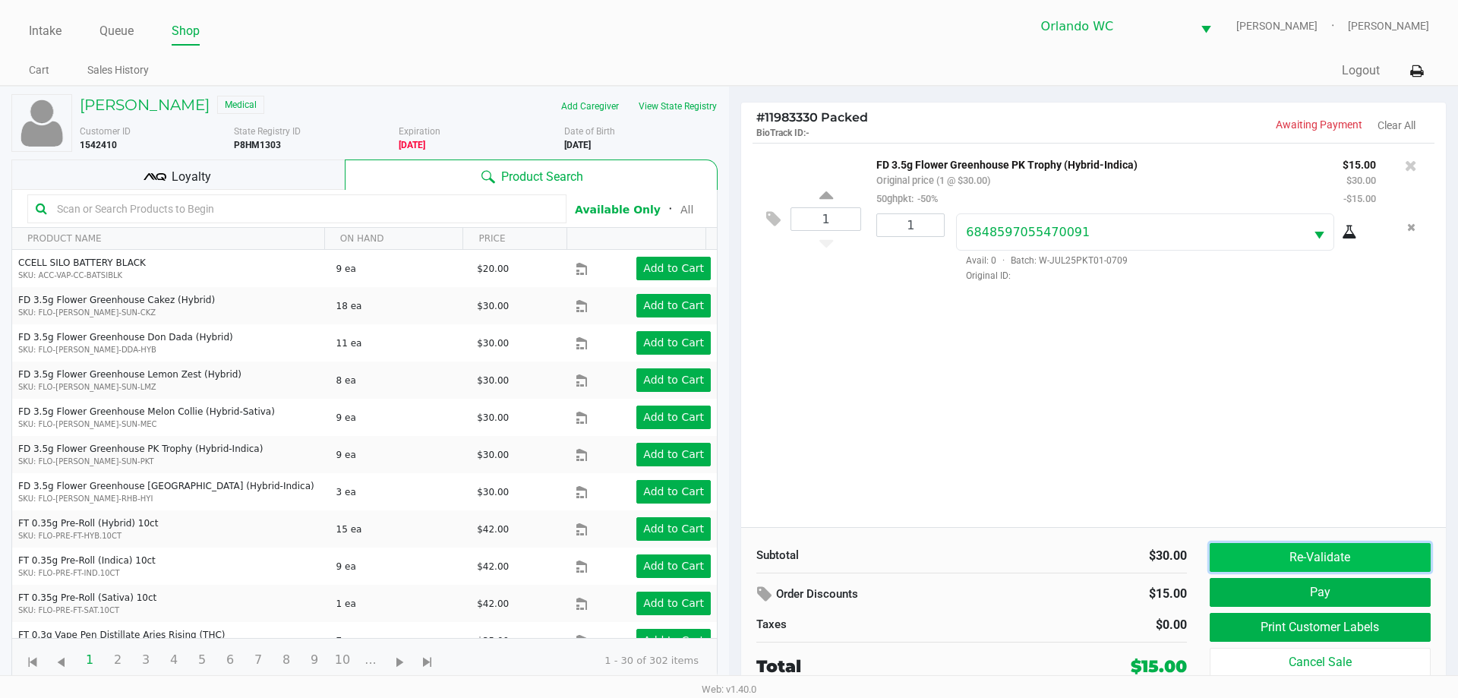
click at [1332, 544] on button "Re-Validate" at bounding box center [1320, 557] width 221 height 29
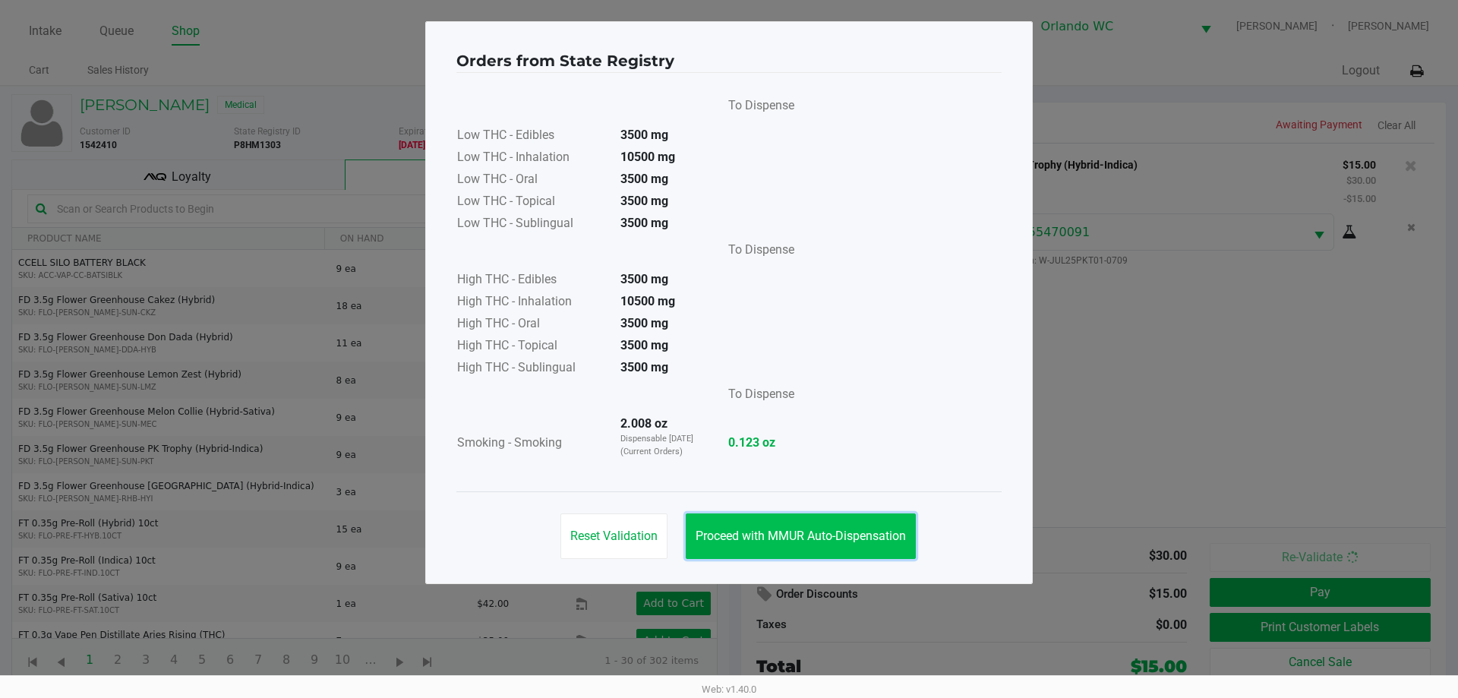
click at [804, 536] on span "Proceed with MMUR Auto-Dispensation" at bounding box center [801, 535] width 210 height 14
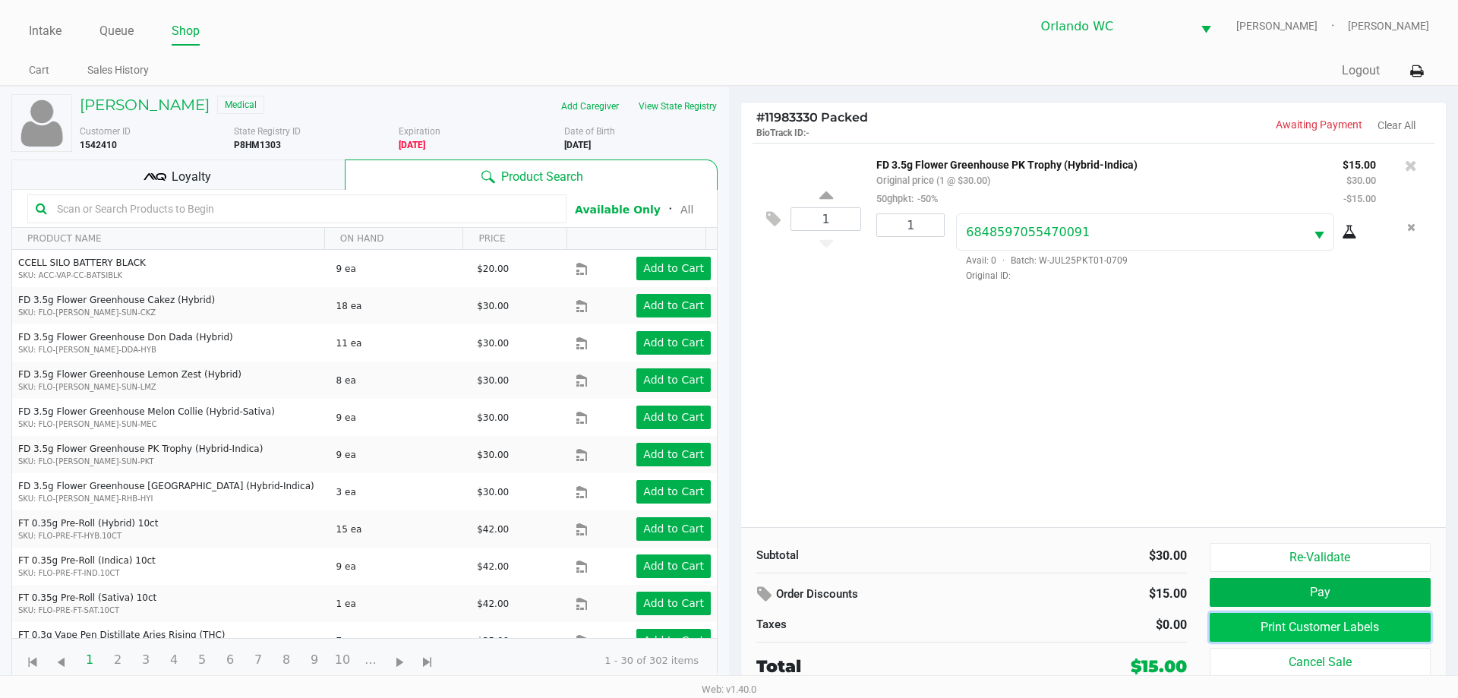
click at [1232, 625] on button "Print Customer Labels" at bounding box center [1320, 627] width 221 height 29
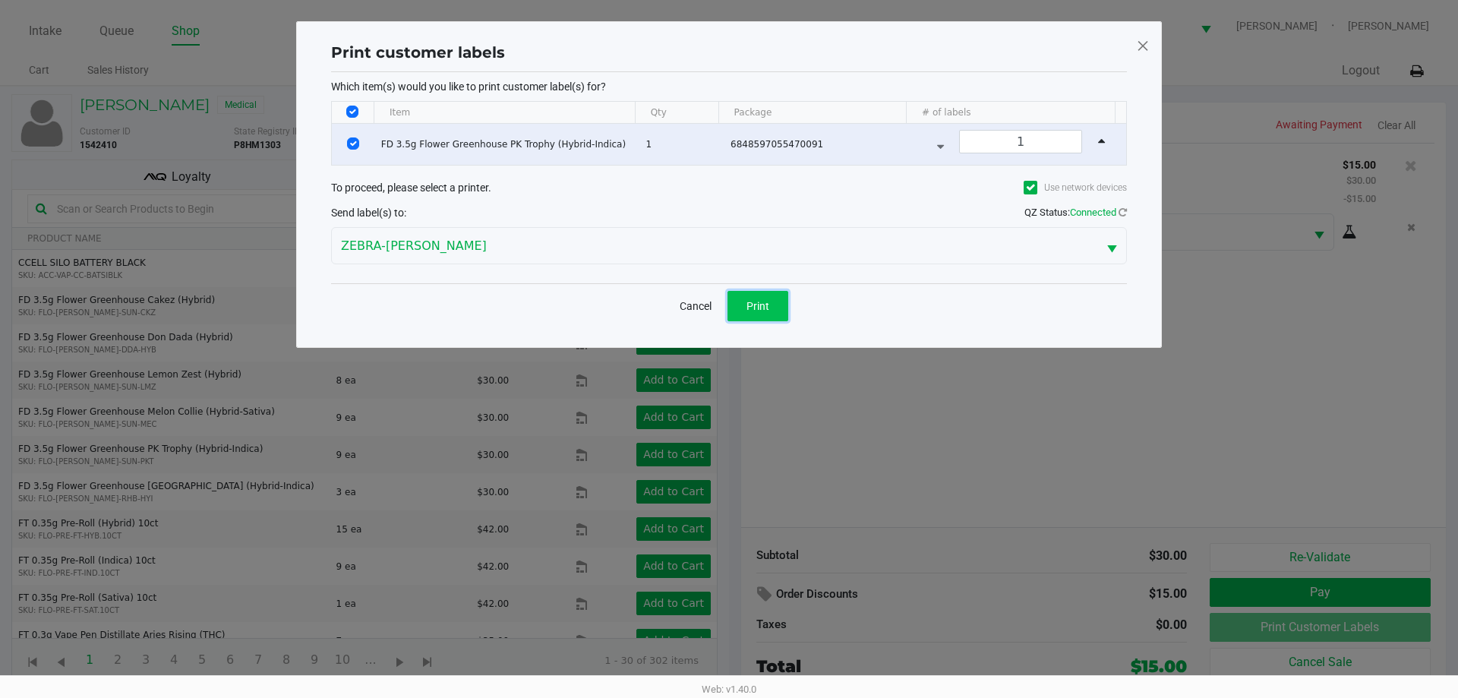
click at [755, 313] on button "Print" at bounding box center [757, 306] width 61 height 30
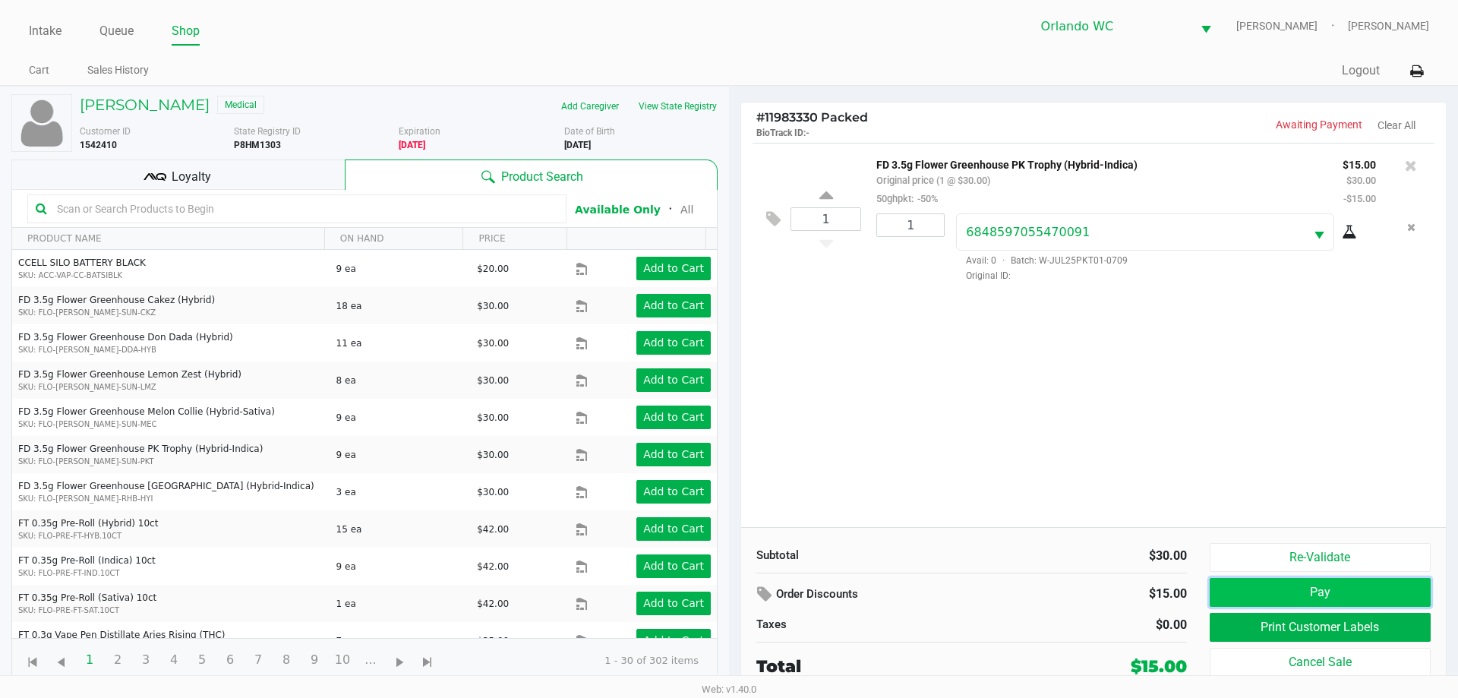
click at [1274, 591] on button "Pay" at bounding box center [1320, 592] width 221 height 29
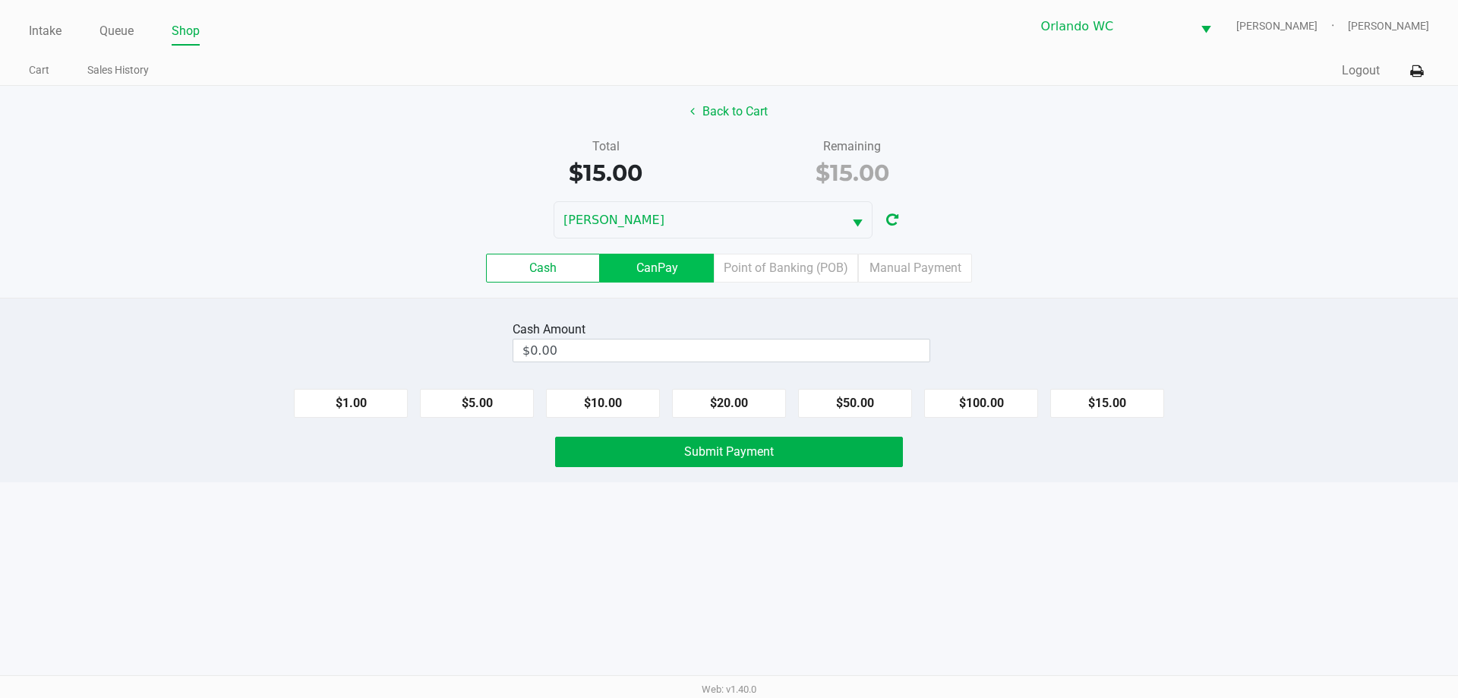
click at [639, 260] on label "CanPay" at bounding box center [657, 268] width 114 height 29
click at [0, 0] on 2 "CanPay" at bounding box center [0, 0] width 0 height 0
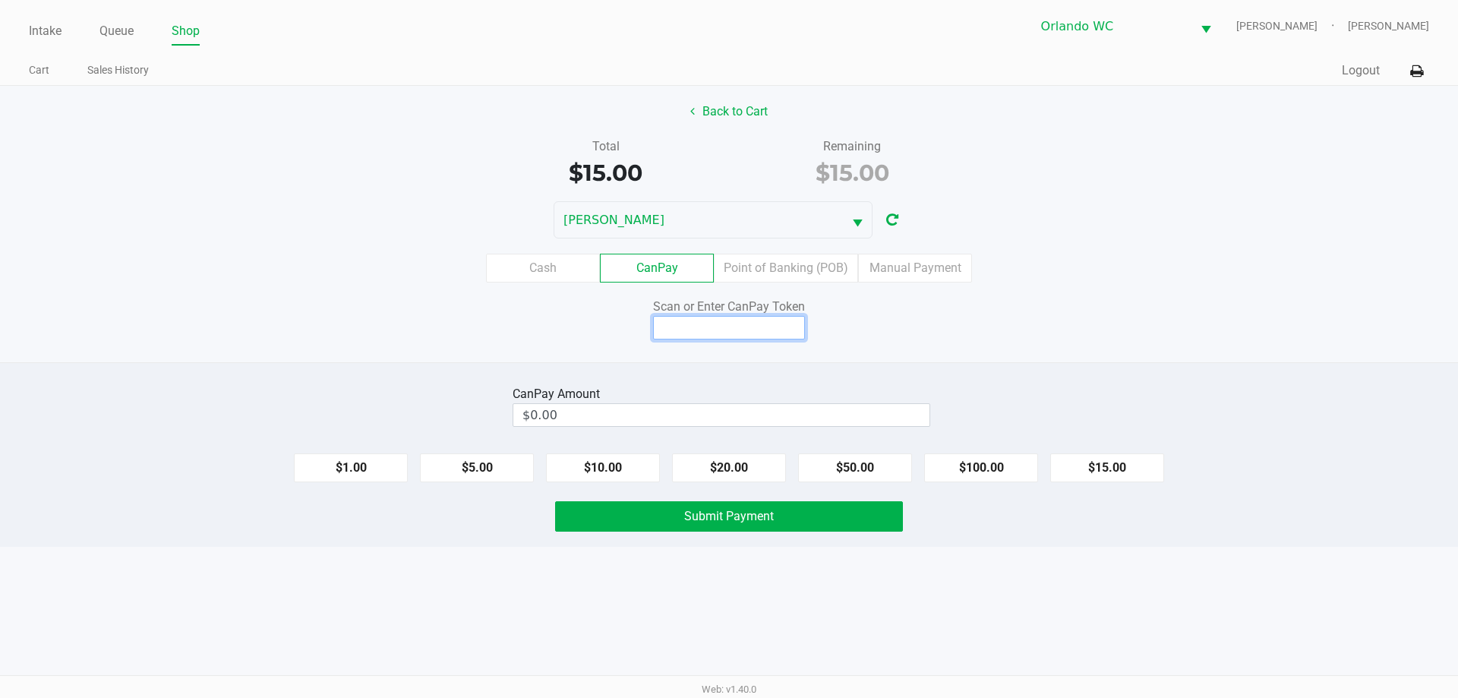
click at [753, 323] on input at bounding box center [729, 328] width 152 height 24
type input "Q4107034Q"
click at [801, 401] on div "CanPay Amount" at bounding box center [722, 394] width 418 height 18
click at [893, 394] on div "CanPay Amount" at bounding box center [722, 394] width 418 height 18
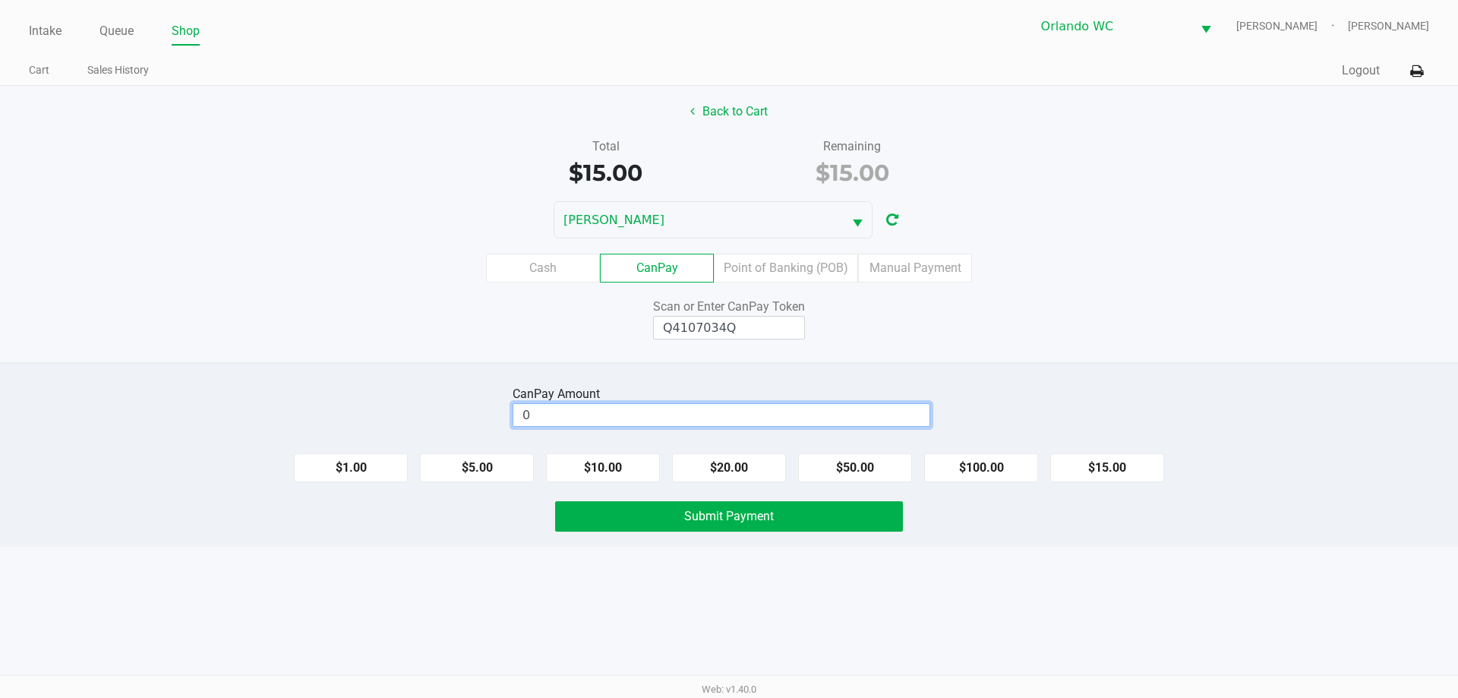
click at [898, 414] on input "0" at bounding box center [721, 415] width 416 height 22
click at [1154, 472] on button "$15.00" at bounding box center [1107, 467] width 114 height 29
type input "$15.00"
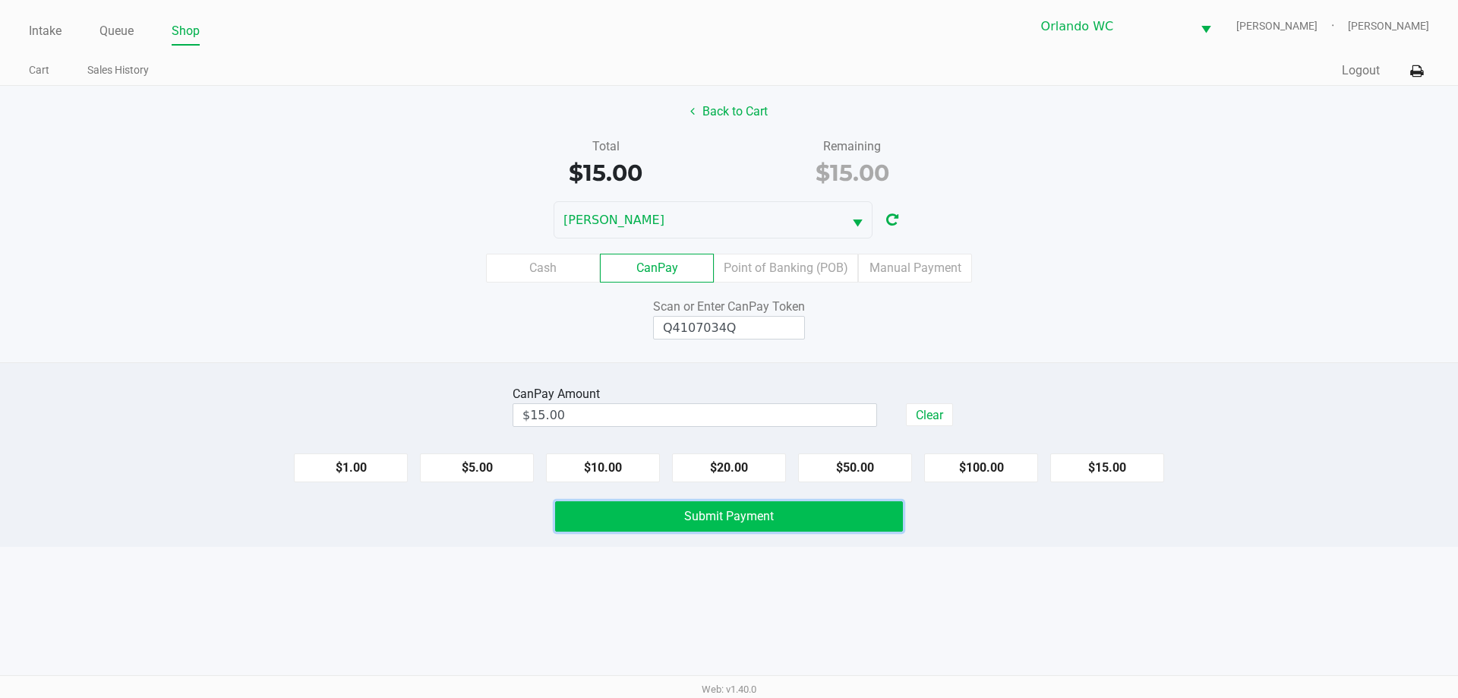
click at [892, 525] on button "Submit Payment" at bounding box center [729, 516] width 348 height 30
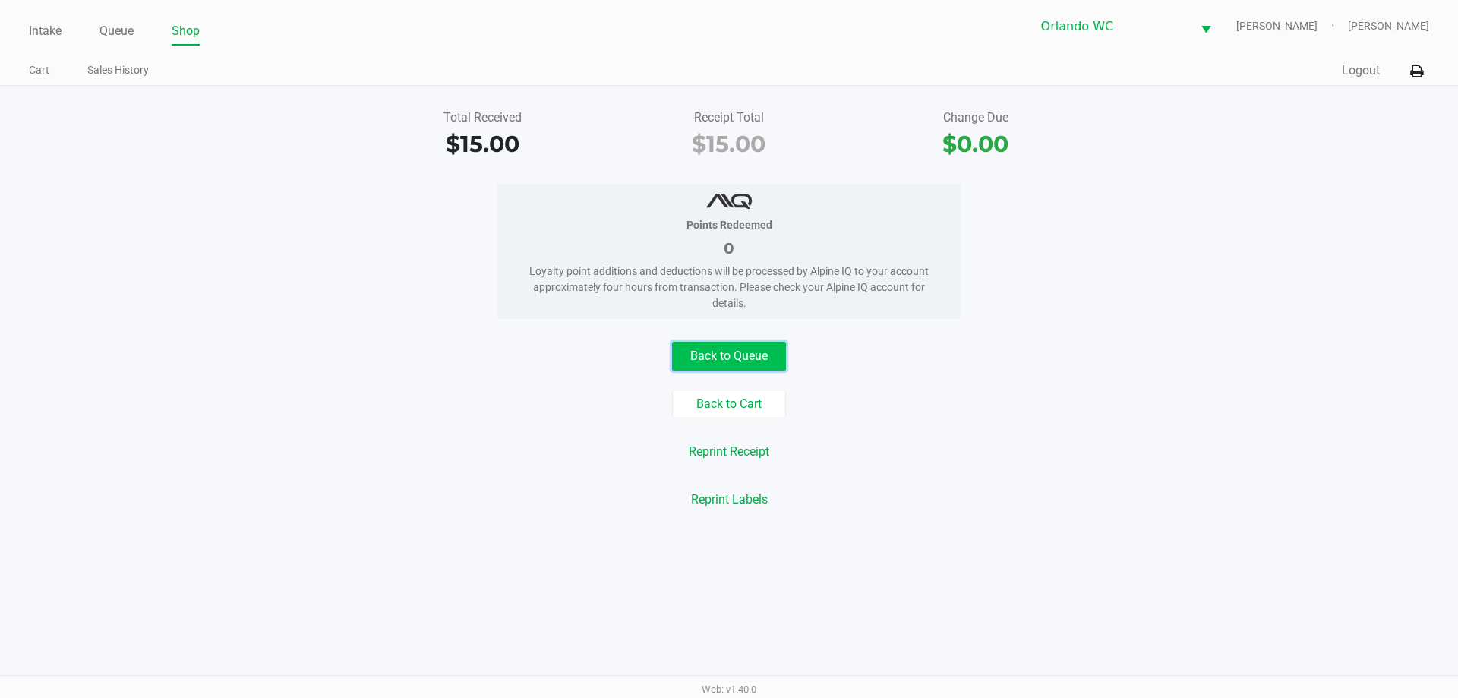
click at [740, 355] on button "Back to Queue" at bounding box center [729, 356] width 114 height 29
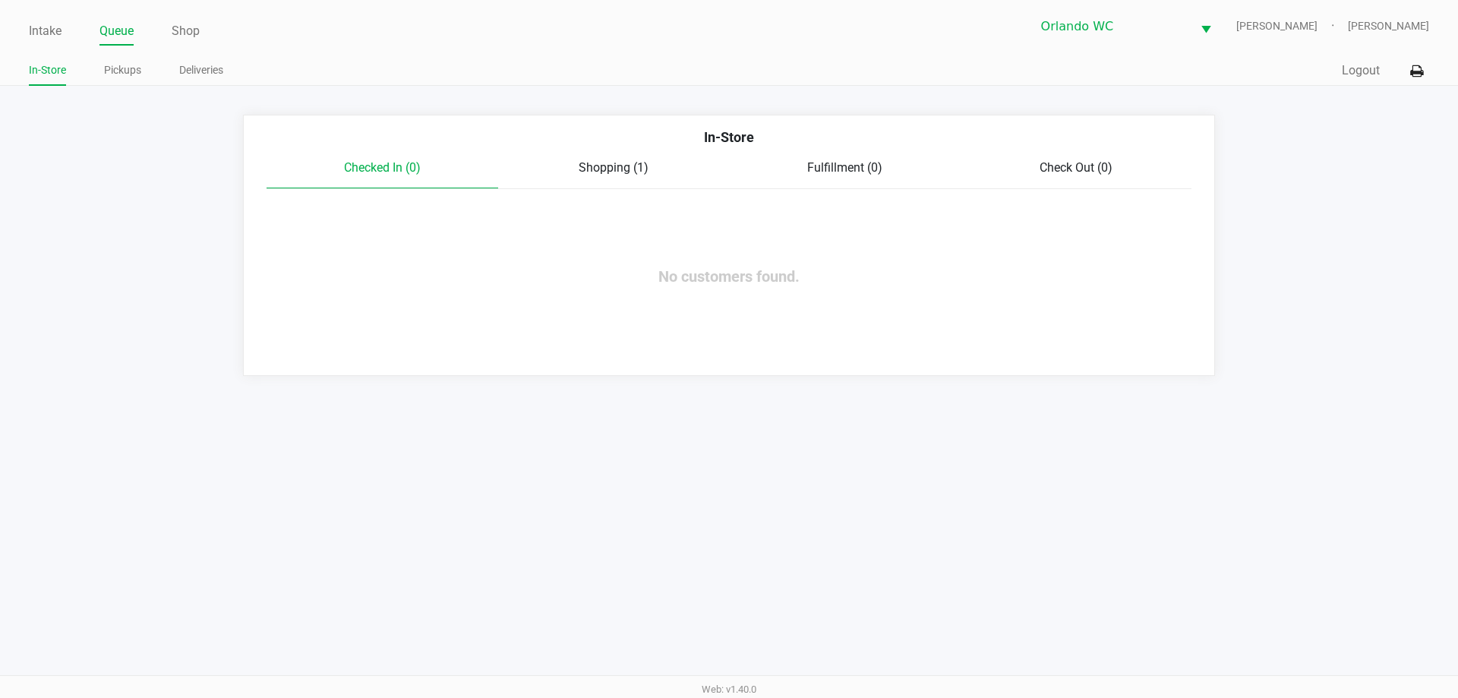
click at [608, 178] on div "Checked In (0) Shopping (1) Fulfillment (0) Check Out (0)" at bounding box center [729, 174] width 925 height 30
click at [611, 157] on div "In-Store" at bounding box center [729, 143] width 948 height 32
click at [614, 169] on span "Shopping (1)" at bounding box center [614, 167] width 70 height 14
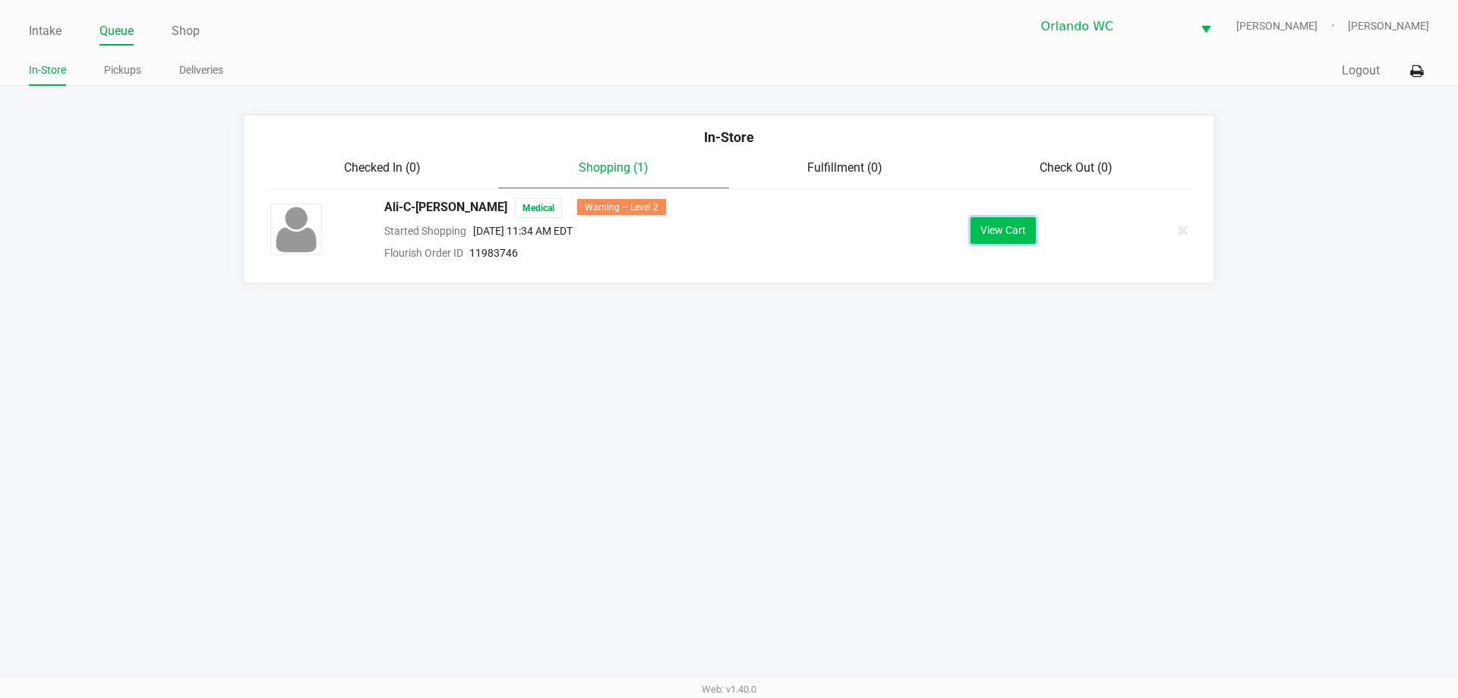
click at [1021, 226] on button "View Cart" at bounding box center [1002, 230] width 65 height 27
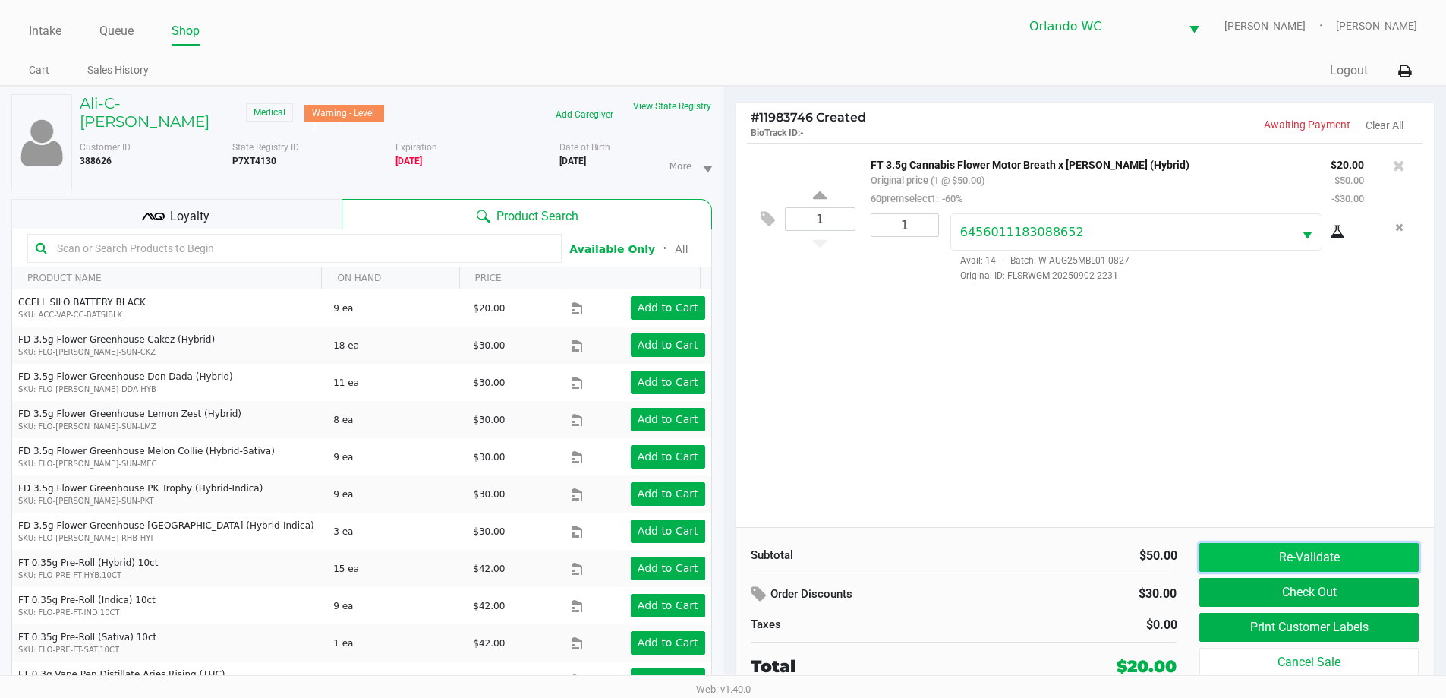
drag, startPoint x: 1372, startPoint y: 556, endPoint x: 1226, endPoint y: 537, distance: 147.0
click at [1370, 556] on button "Re-Validate" at bounding box center [1309, 557] width 219 height 29
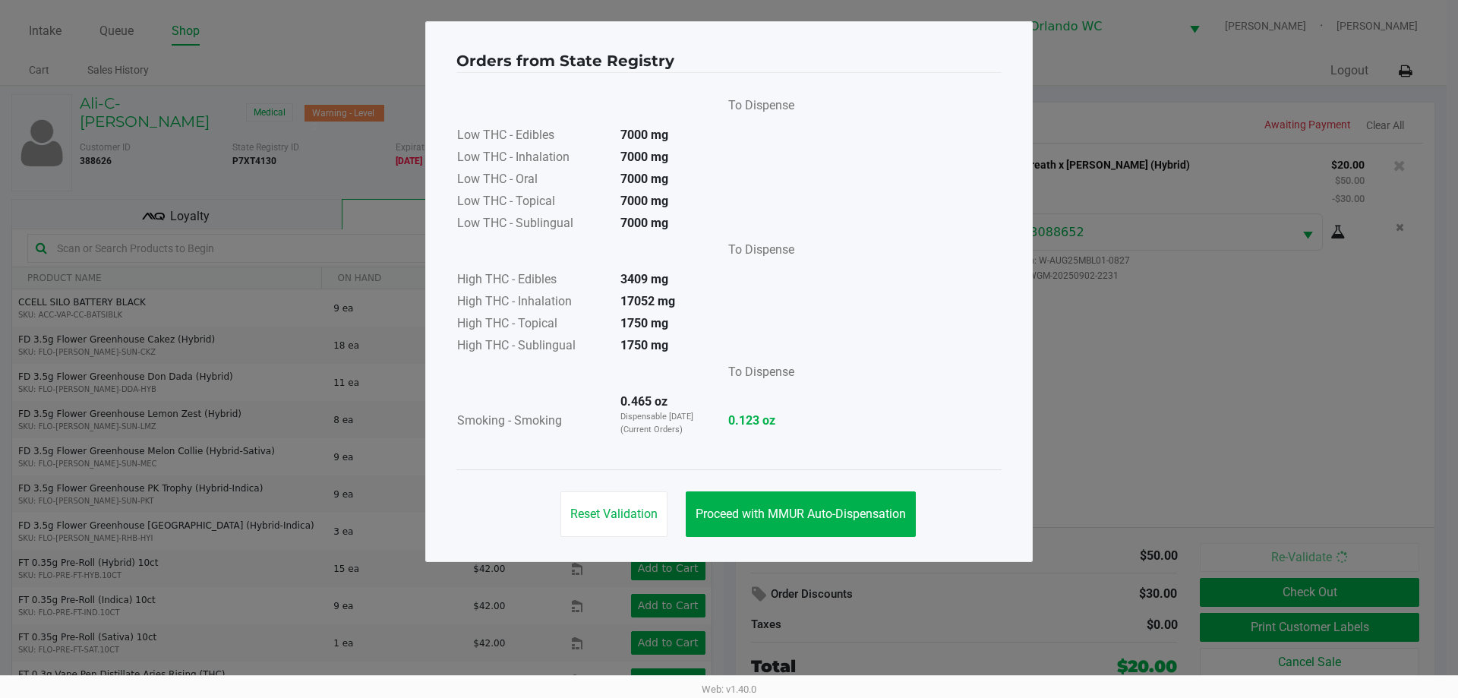
click at [808, 490] on div "Reset Validation Proceed with MMUR Auto-Dispensation" at bounding box center [728, 507] width 545 height 77
click at [815, 515] on span "Proceed with MMUR Auto-Dispensation" at bounding box center [801, 513] width 210 height 14
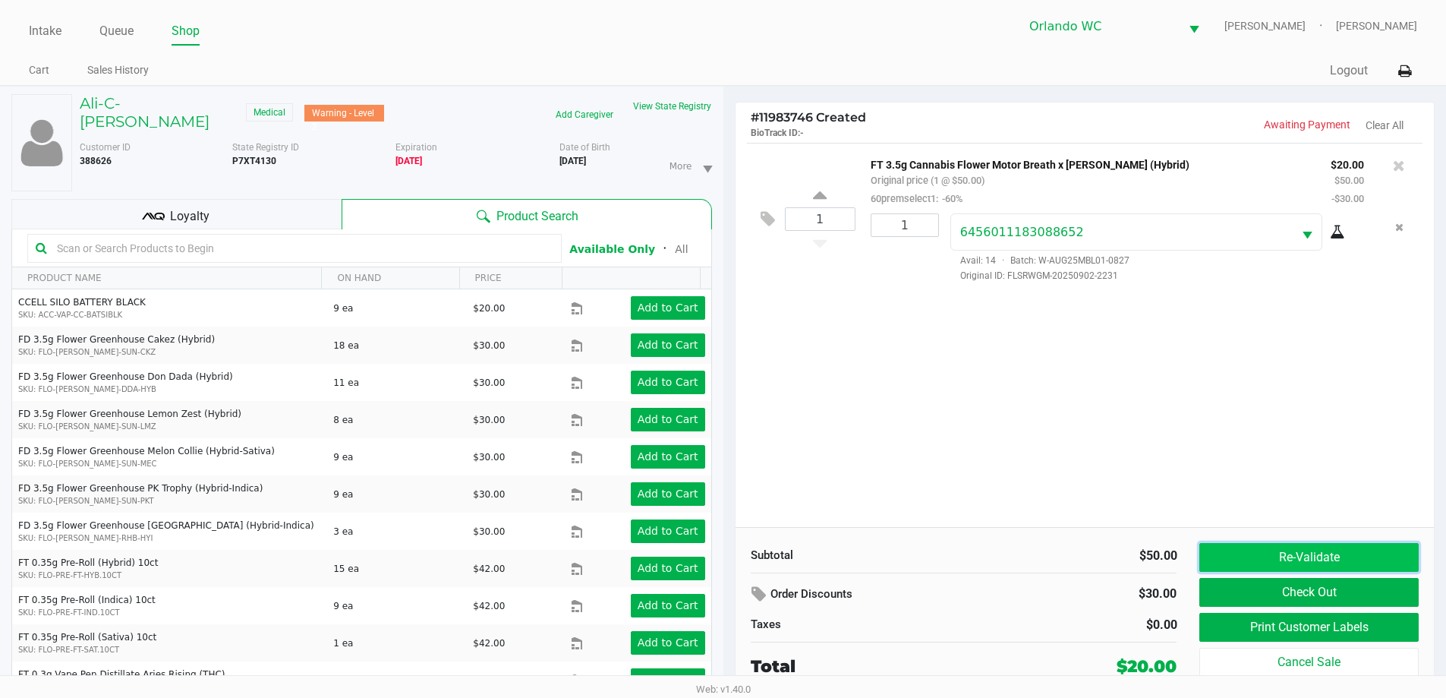
click at [1278, 557] on button "Re-Validate" at bounding box center [1309, 557] width 219 height 29
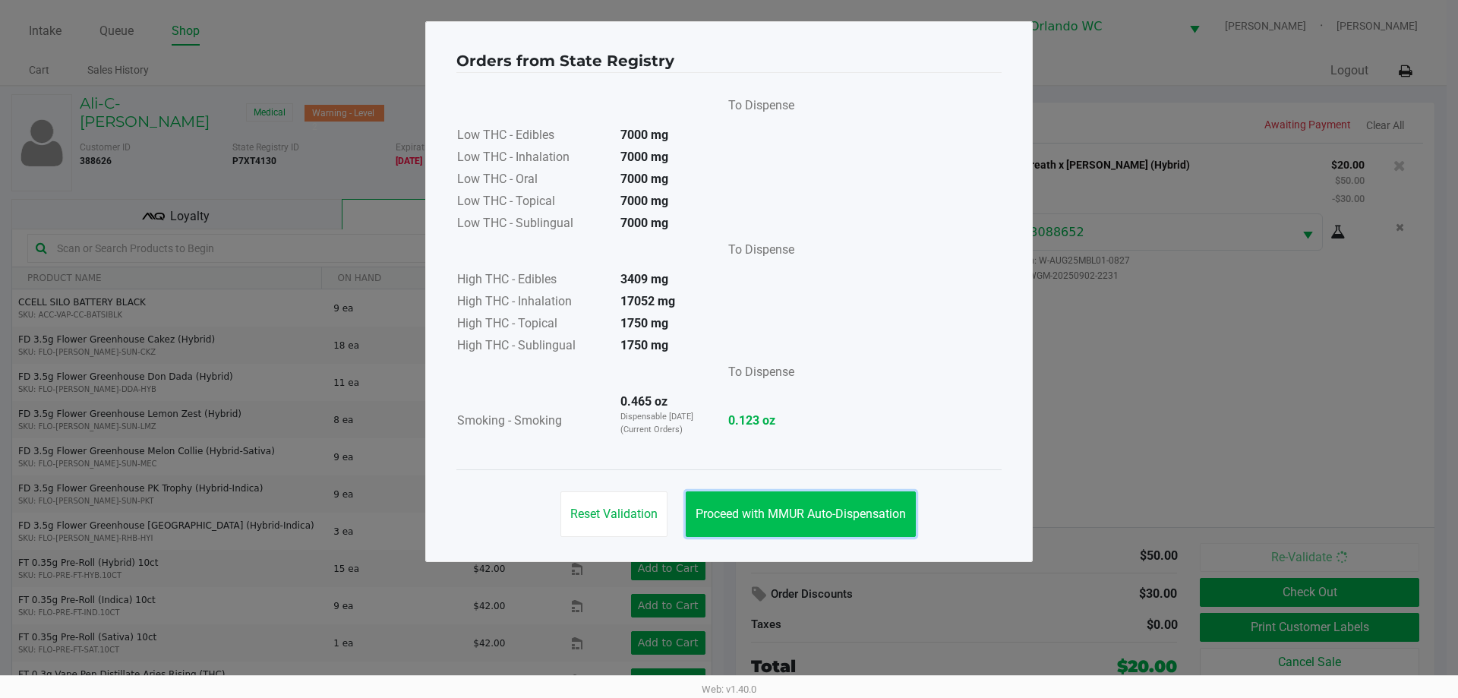
click at [884, 509] on span "Proceed with MMUR Auto-Dispensation" at bounding box center [801, 513] width 210 height 14
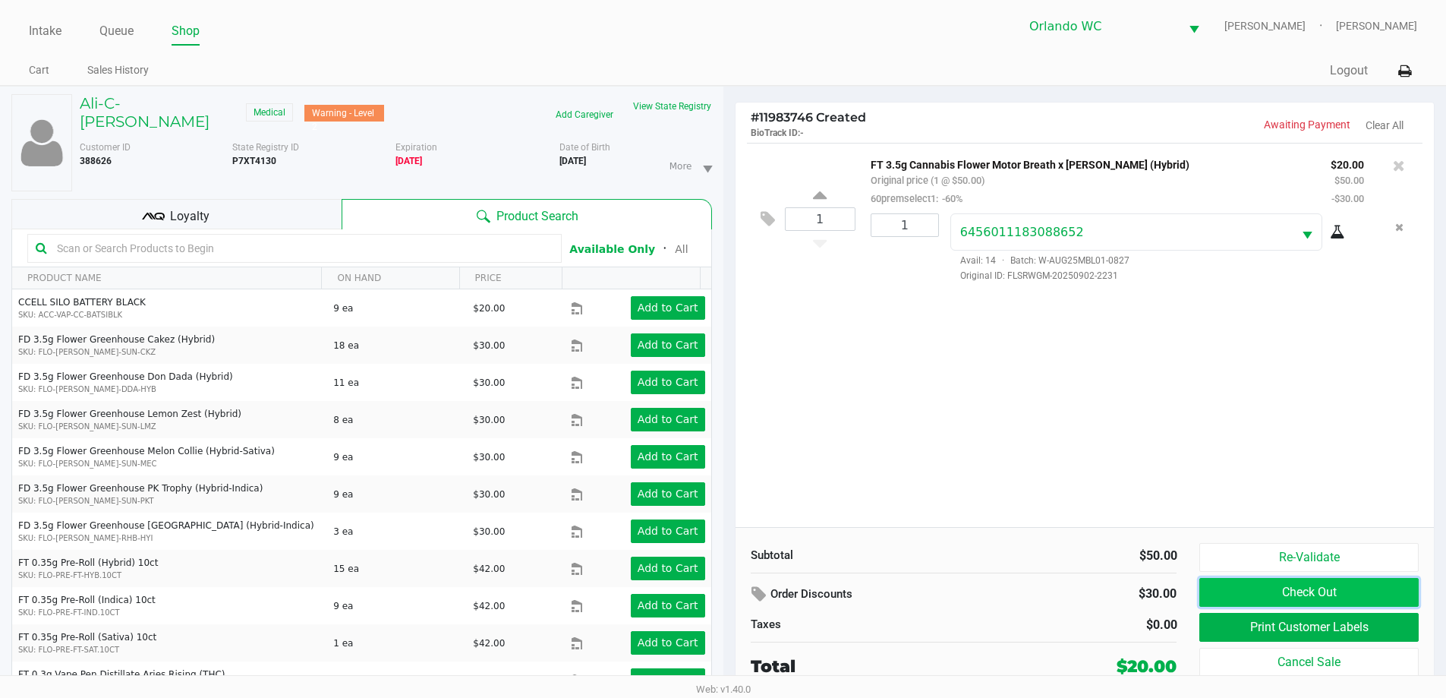
click at [1289, 584] on button "Check Out" at bounding box center [1309, 592] width 219 height 29
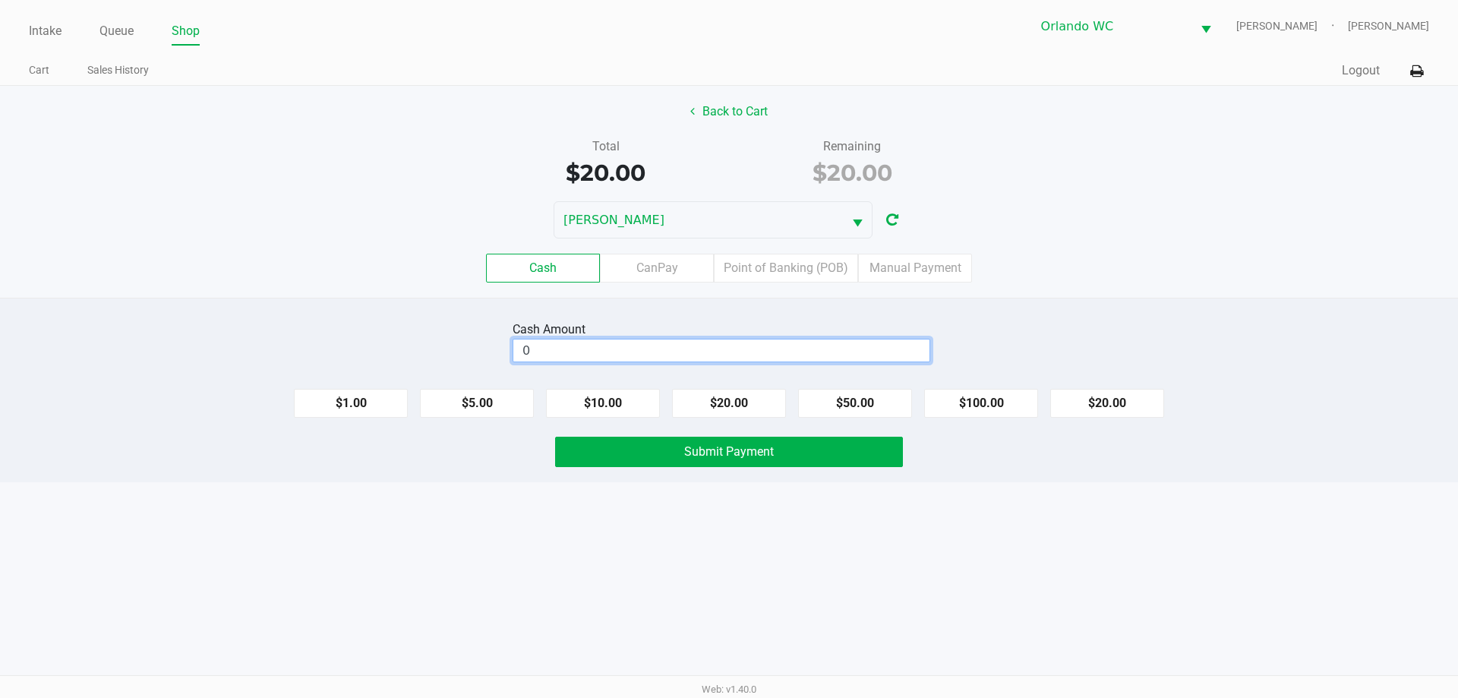
click at [688, 350] on input "0" at bounding box center [721, 350] width 416 height 22
type input "$20.00"
click at [762, 456] on span "Submit Payment" at bounding box center [729, 451] width 90 height 14
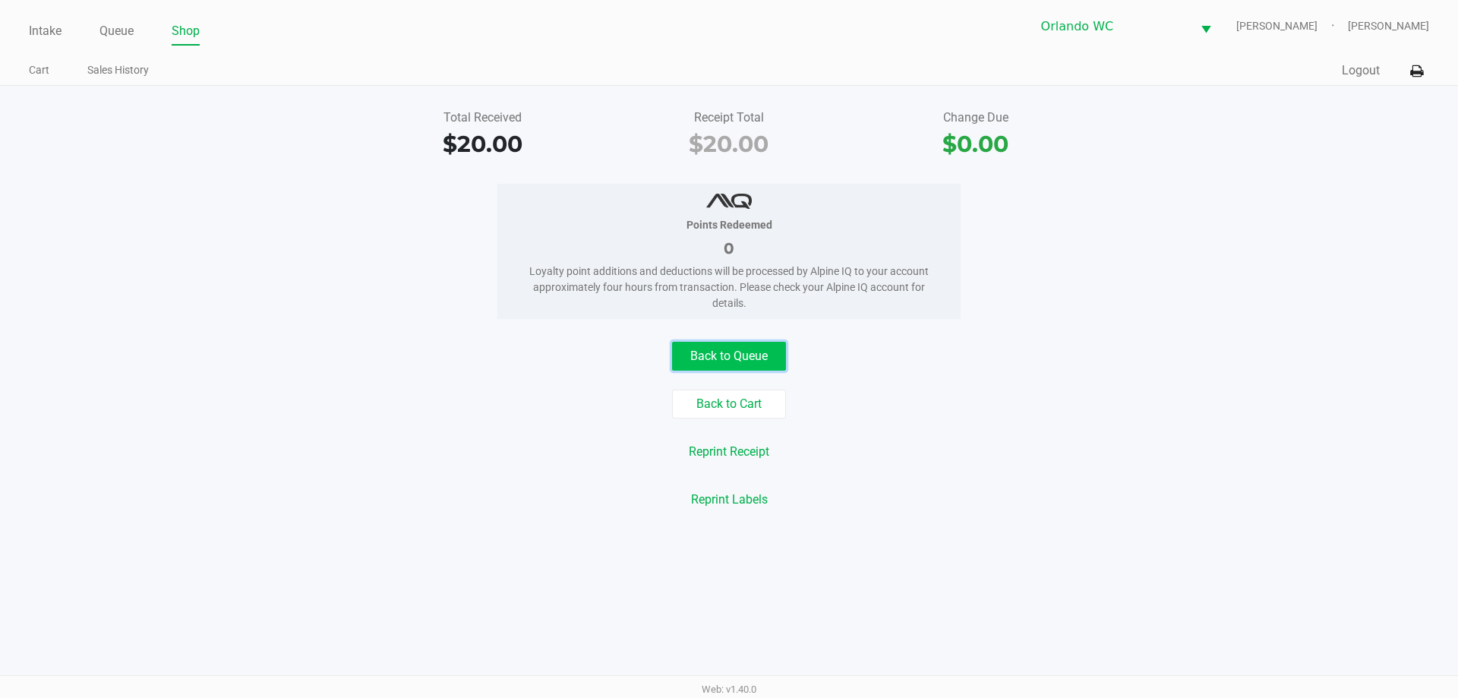
click at [754, 358] on button "Back to Queue" at bounding box center [729, 356] width 114 height 29
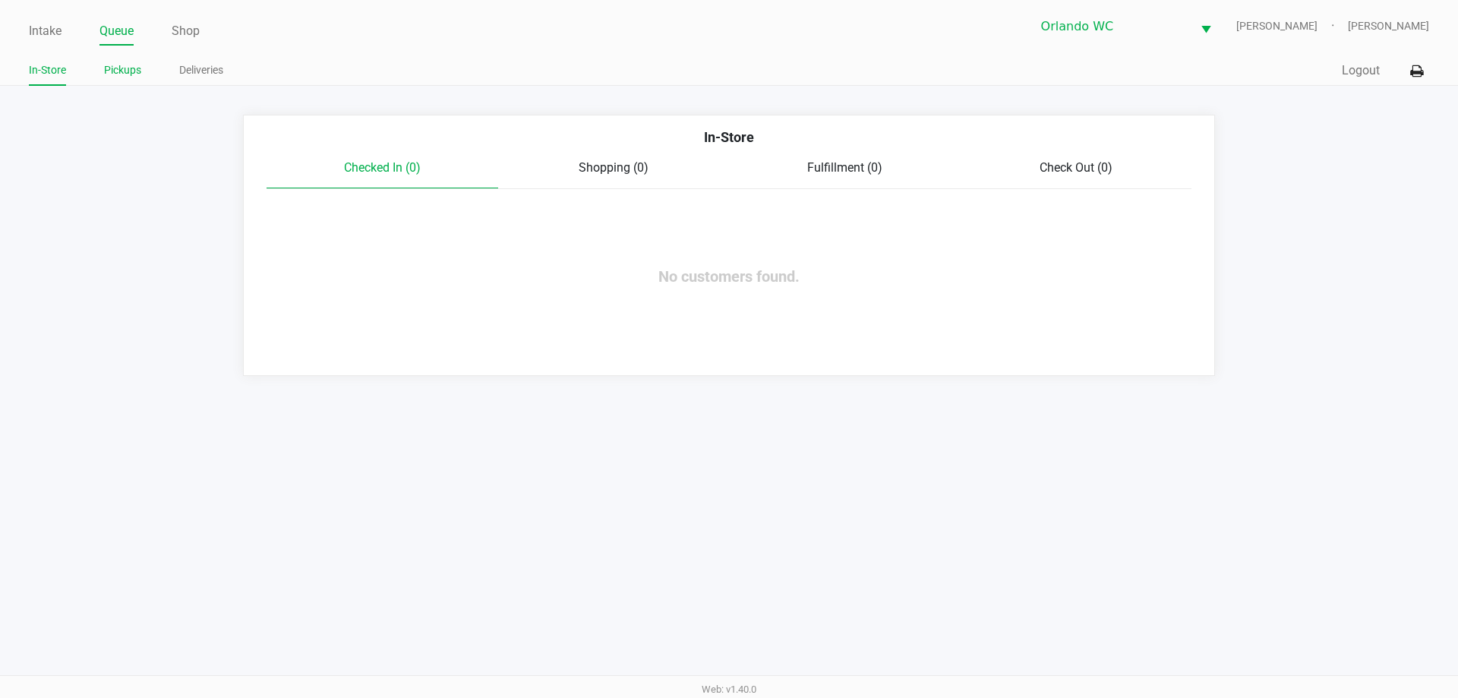
click at [129, 80] on li "Pickups" at bounding box center [122, 72] width 37 height 27
click at [129, 78] on link "Pickups" at bounding box center [122, 70] width 37 height 19
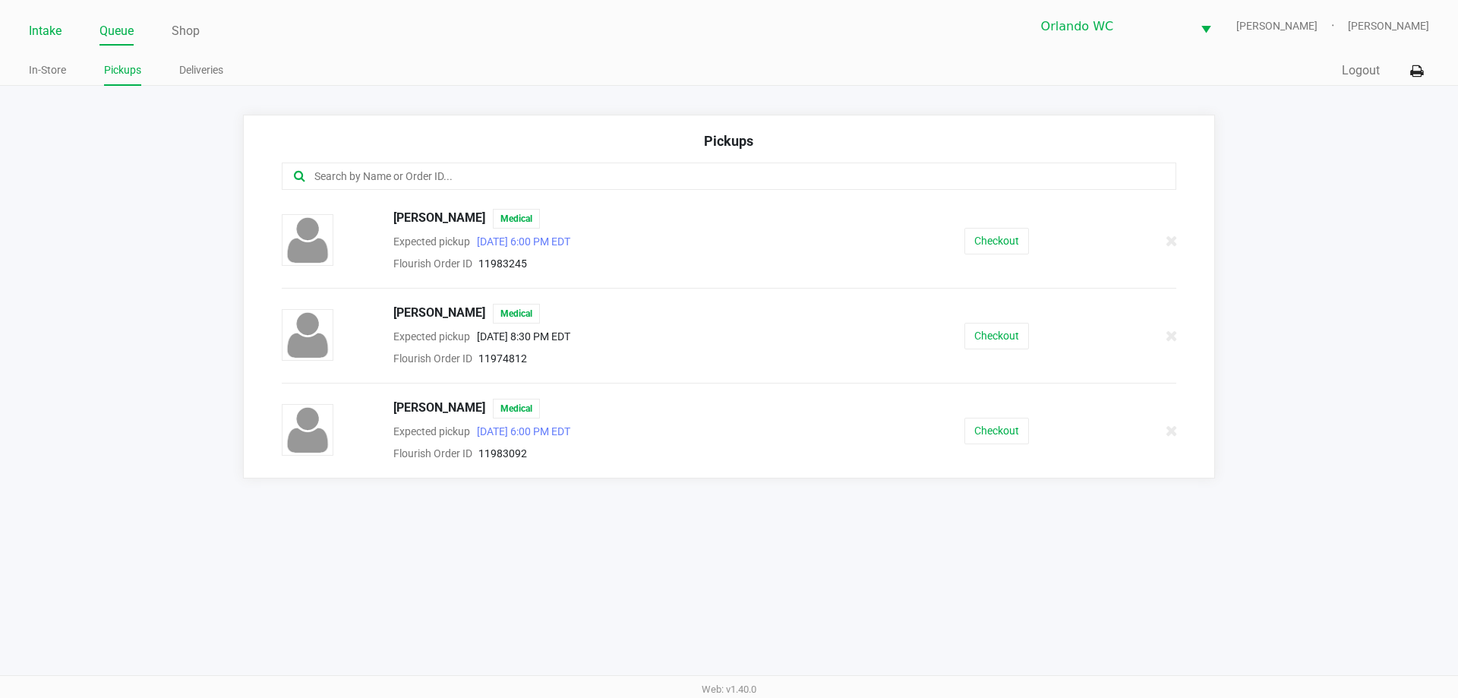
drag, startPoint x: 58, startPoint y: 27, endPoint x: 75, endPoint y: 56, distance: 33.7
click at [57, 27] on link "Intake" at bounding box center [45, 31] width 33 height 21
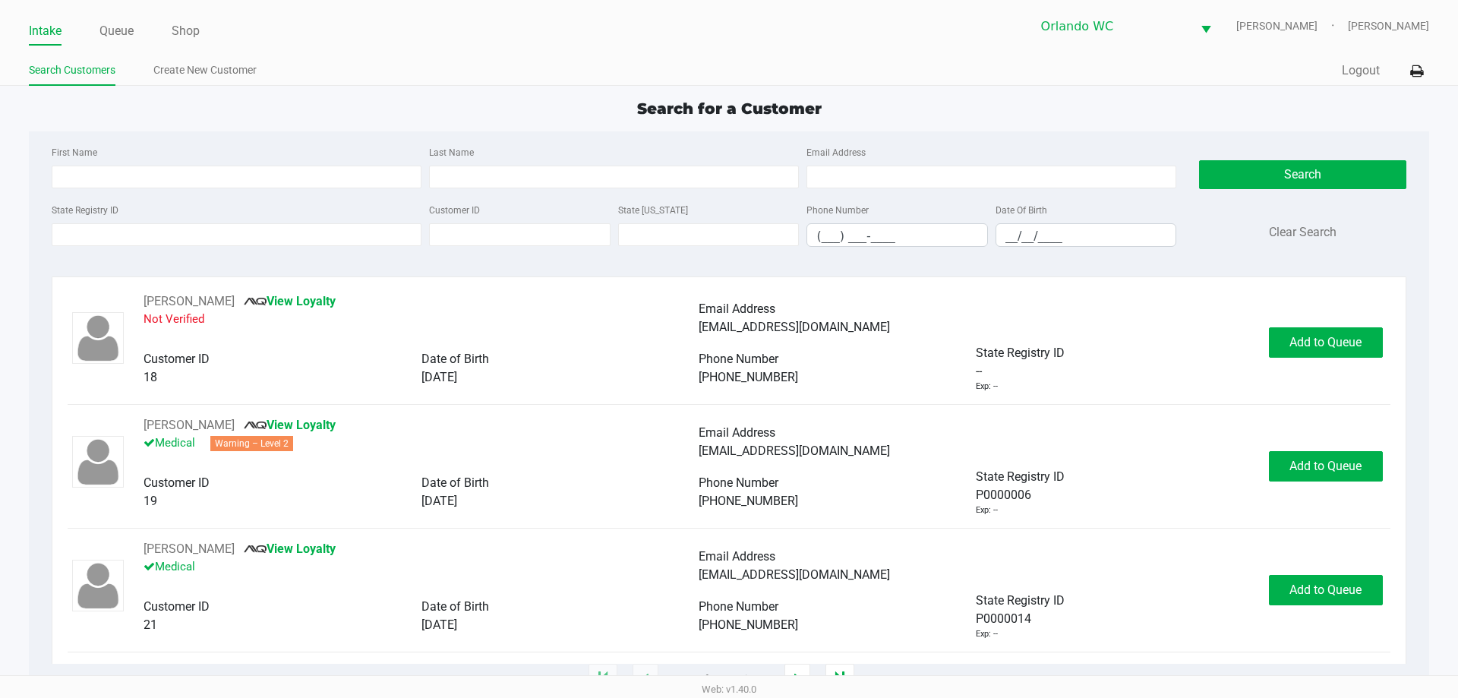
click at [122, 222] on div "State Registry ID" at bounding box center [236, 223] width 377 height 46
click at [123, 235] on input "State Registry ID" at bounding box center [237, 234] width 370 height 23
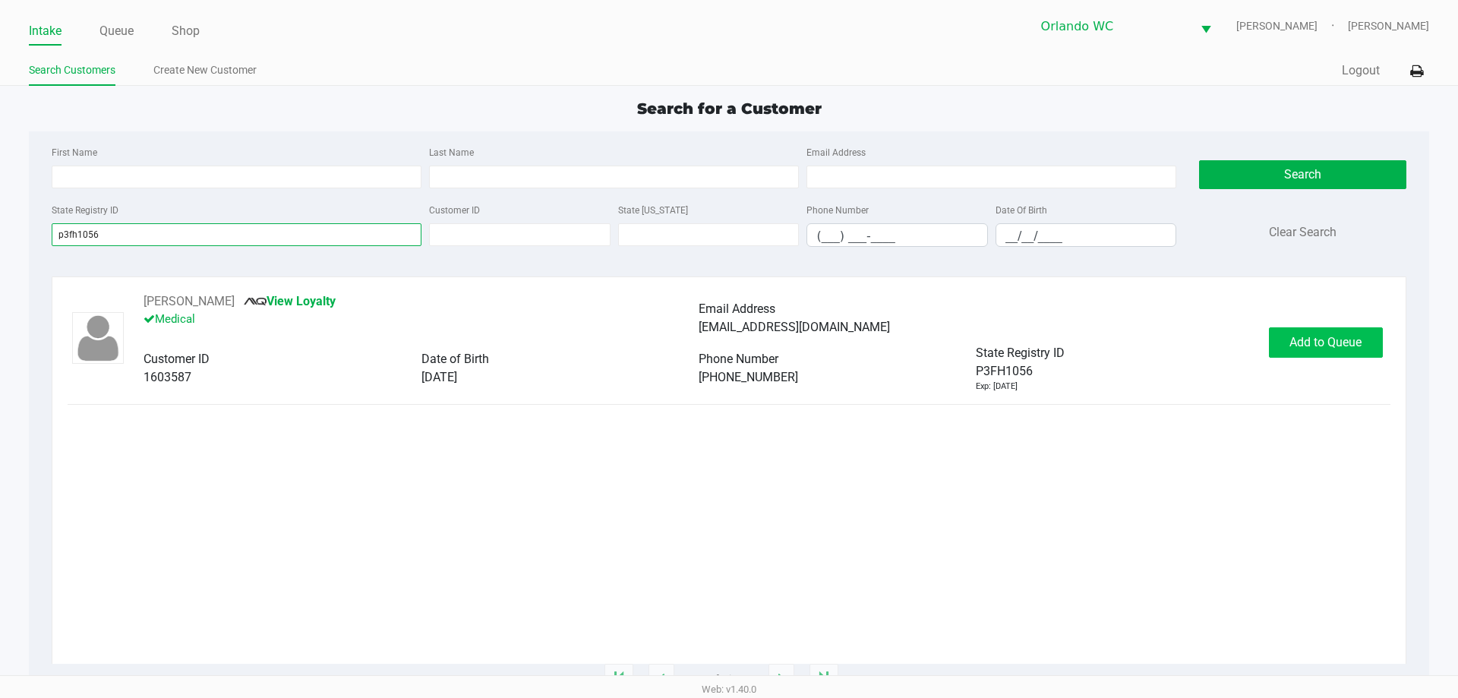
type input "p3fh1056"
click at [1367, 342] on button "Add to Queue" at bounding box center [1326, 342] width 114 height 30
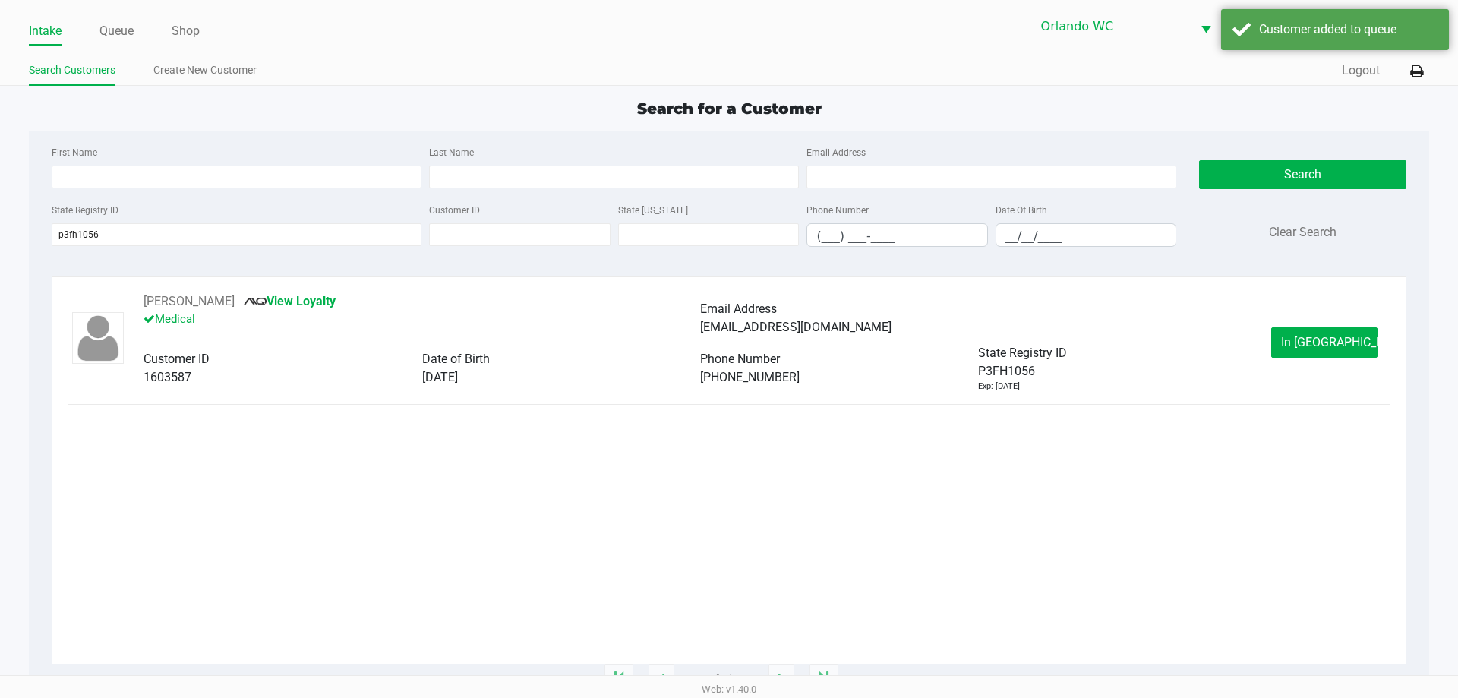
click at [1302, 315] on div "SEBASTIAN AGUADO View Loyalty Medical Email Address juansaguado94@gmail.com Cus…" at bounding box center [729, 342] width 1322 height 100
click at [1315, 338] on span "In Queue" at bounding box center [1345, 342] width 128 height 14
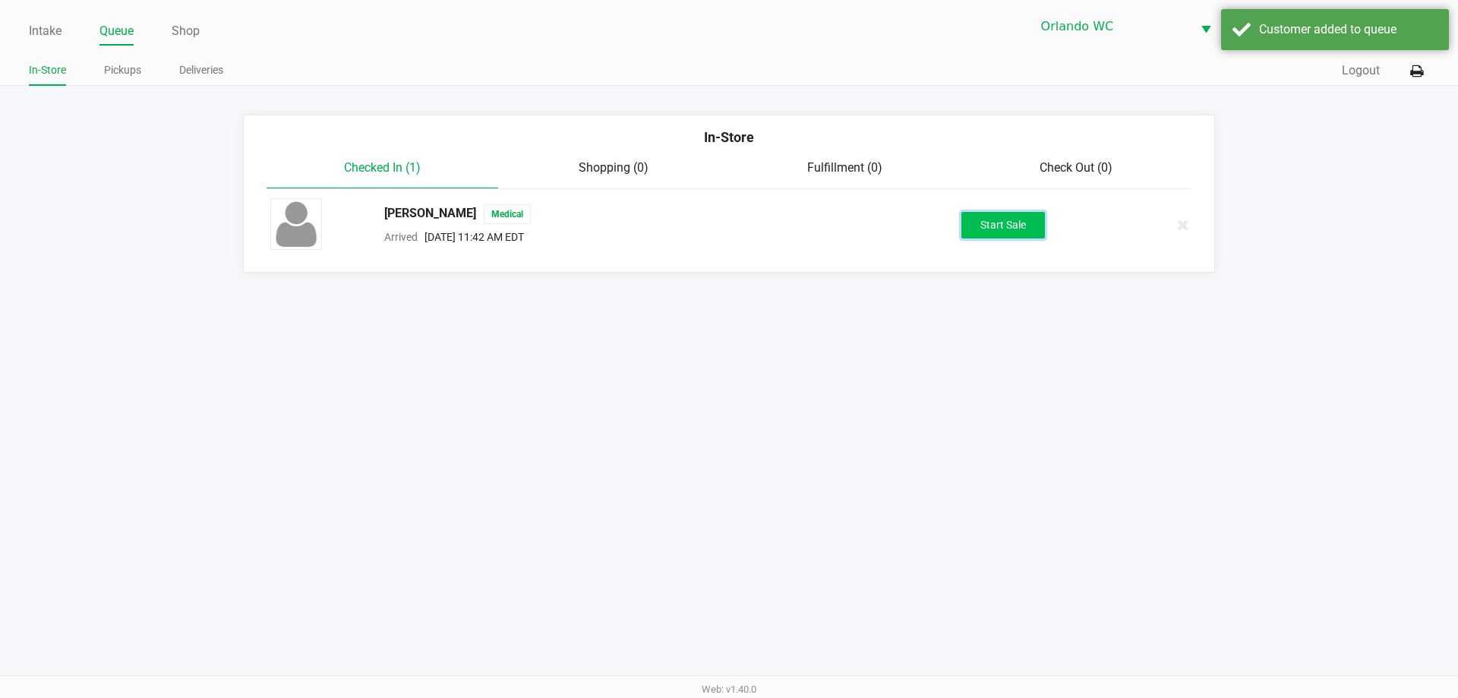
click at [982, 225] on button "Start Sale" at bounding box center [1003, 225] width 84 height 27
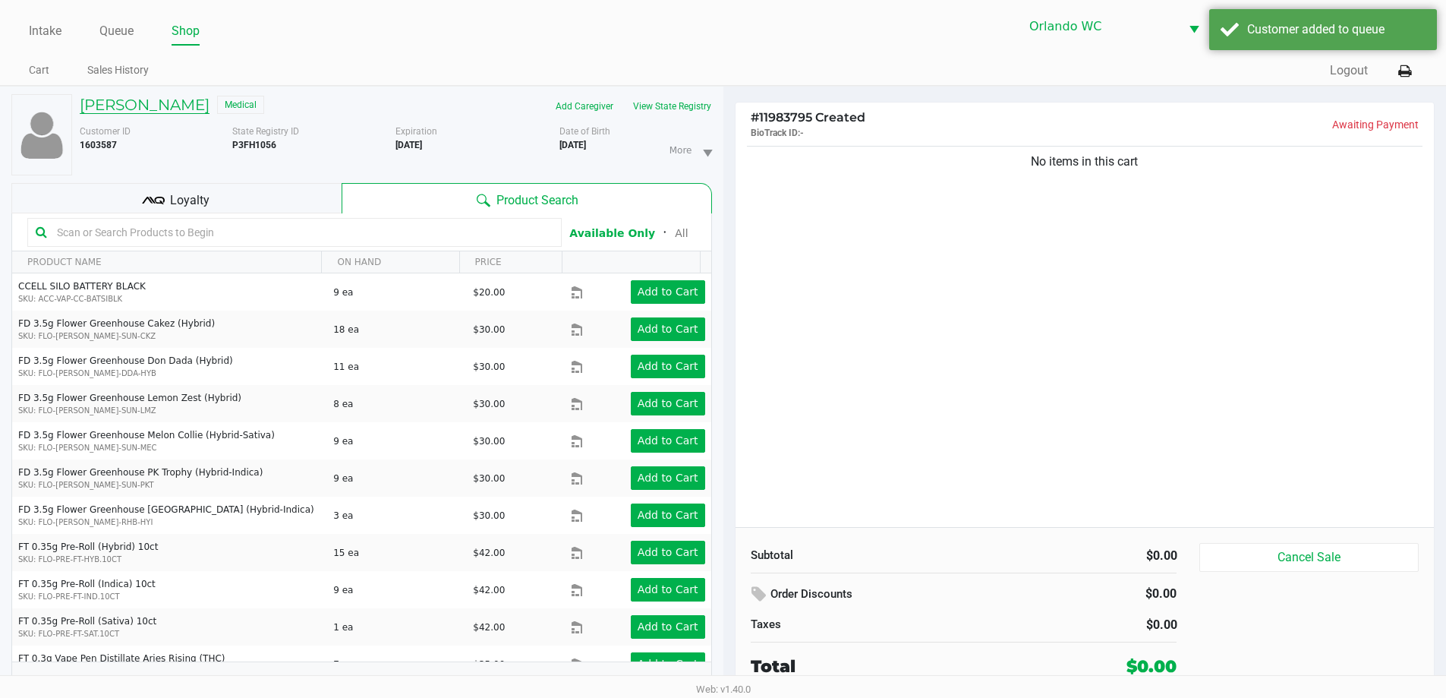
click at [125, 110] on h5 "SEBASTIAN AGUADO" at bounding box center [145, 105] width 130 height 18
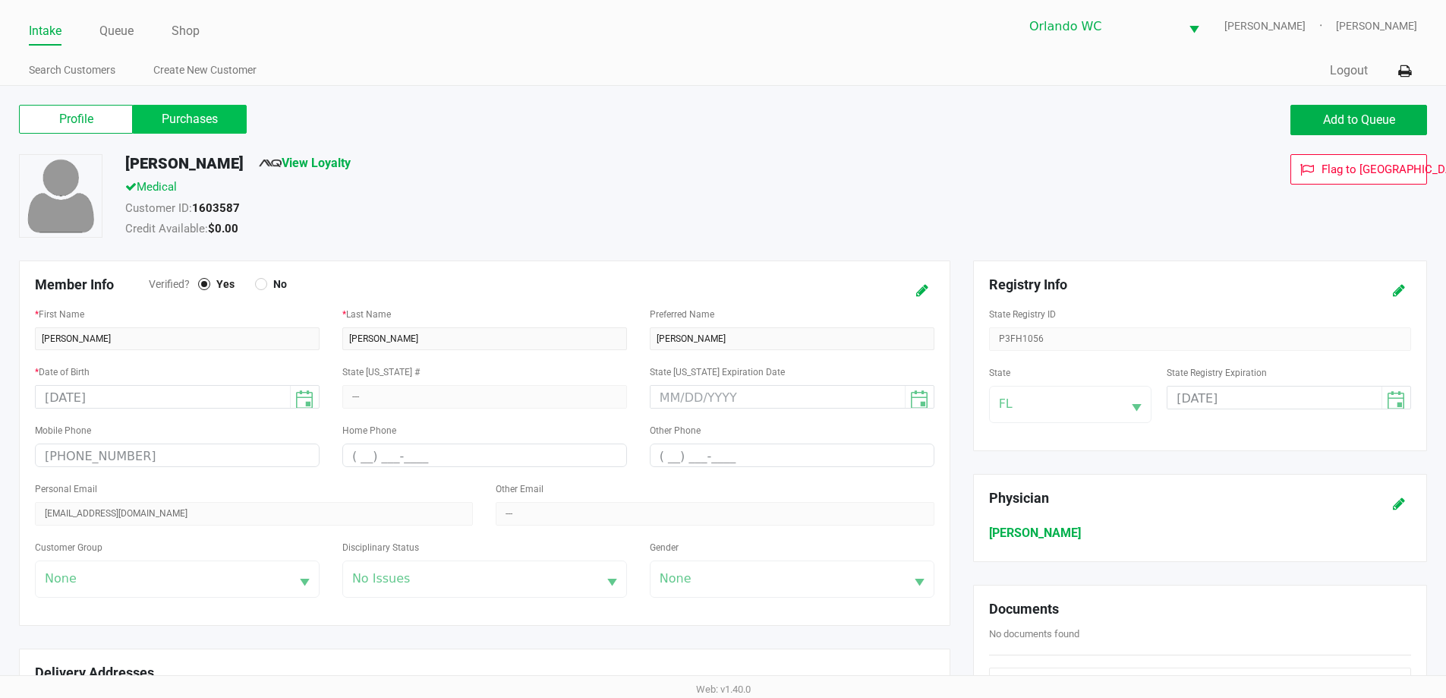
click at [172, 128] on label "Purchases" at bounding box center [190, 119] width 114 height 29
click at [0, 0] on 1 "Purchases" at bounding box center [0, 0] width 0 height 0
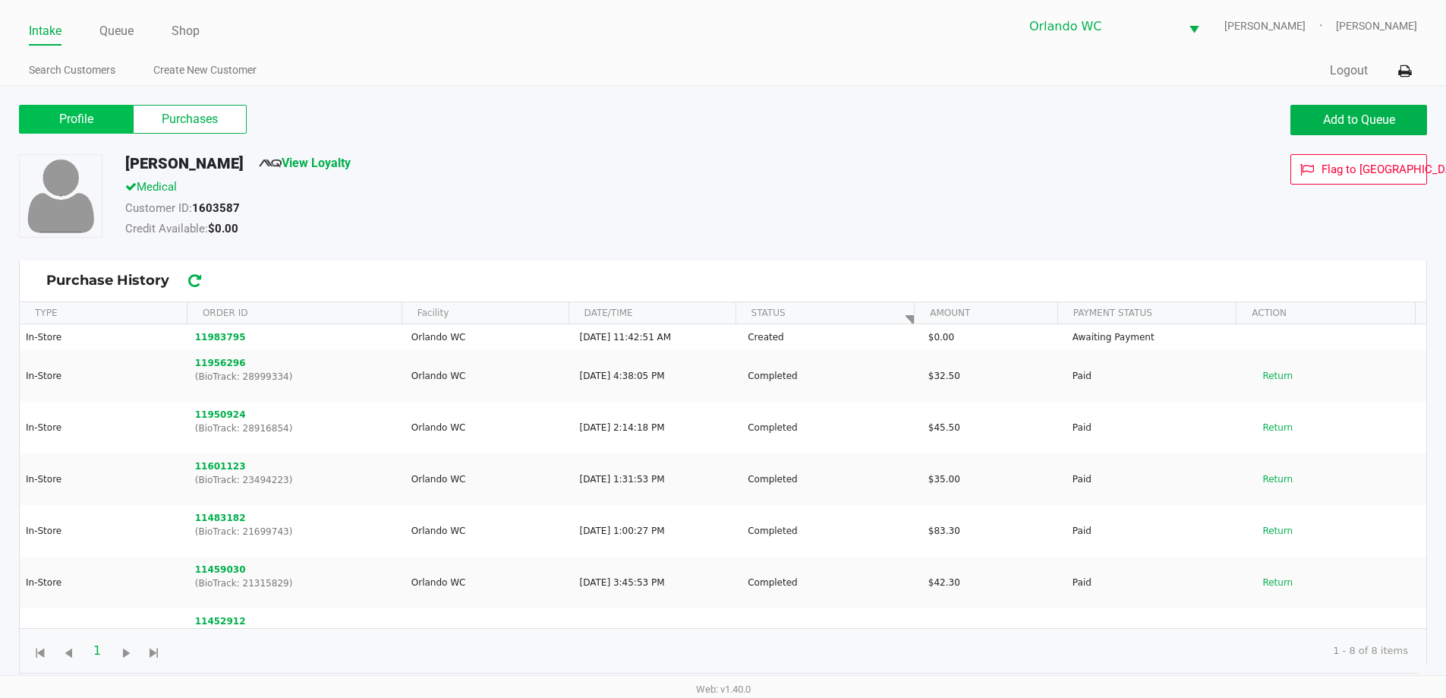
click at [86, 113] on label "Profile" at bounding box center [76, 119] width 114 height 29
click at [0, 0] on 0 "Profile" at bounding box center [0, 0] width 0 height 0
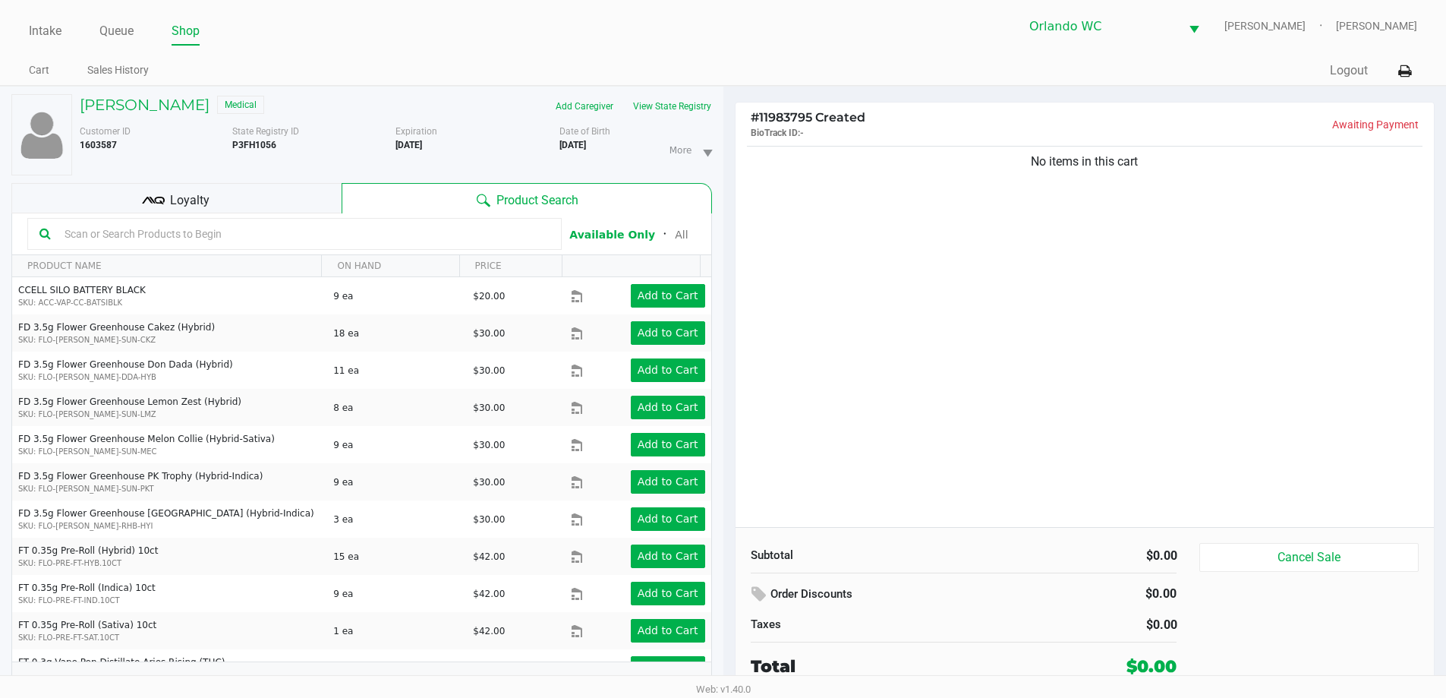
click at [99, 219] on div at bounding box center [294, 234] width 535 height 32
click at [101, 231] on input "text" at bounding box center [303, 233] width 491 height 23
type input "grz"
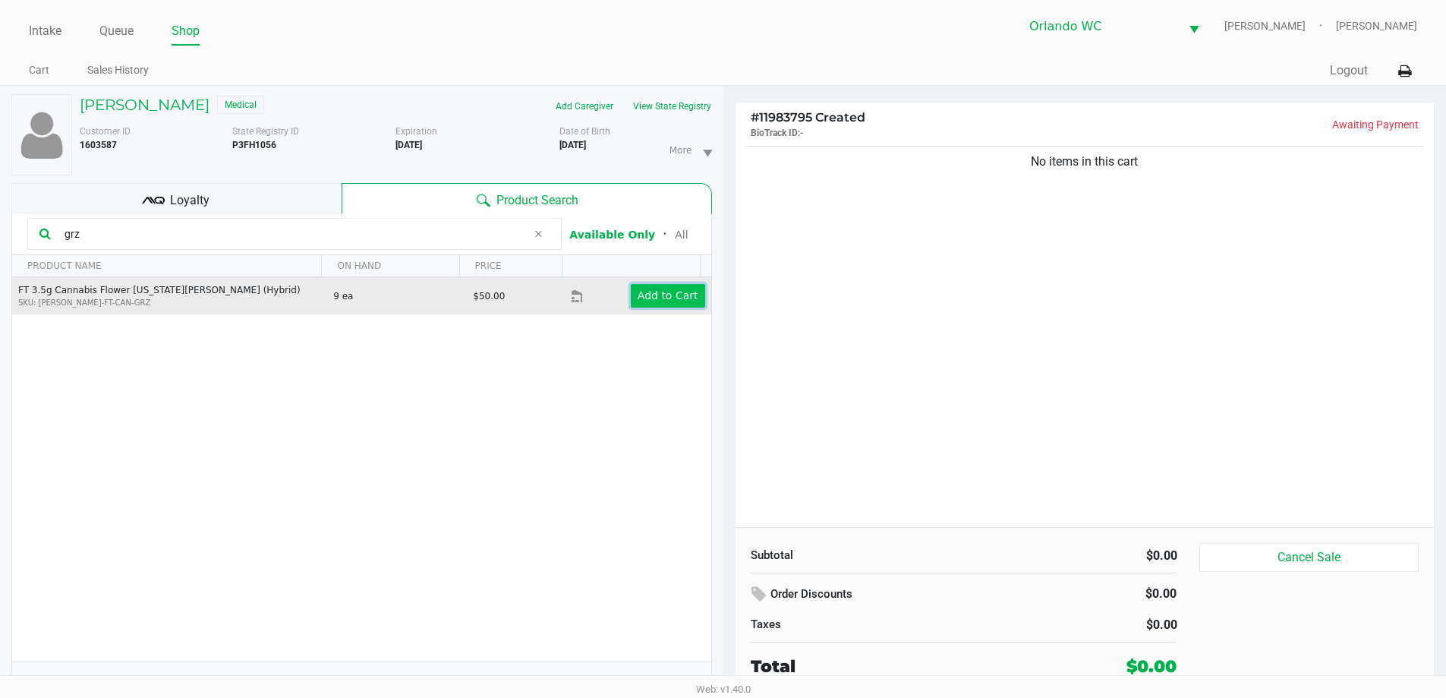
click at [648, 293] on app-button-loader "Add to Cart" at bounding box center [668, 295] width 61 height 12
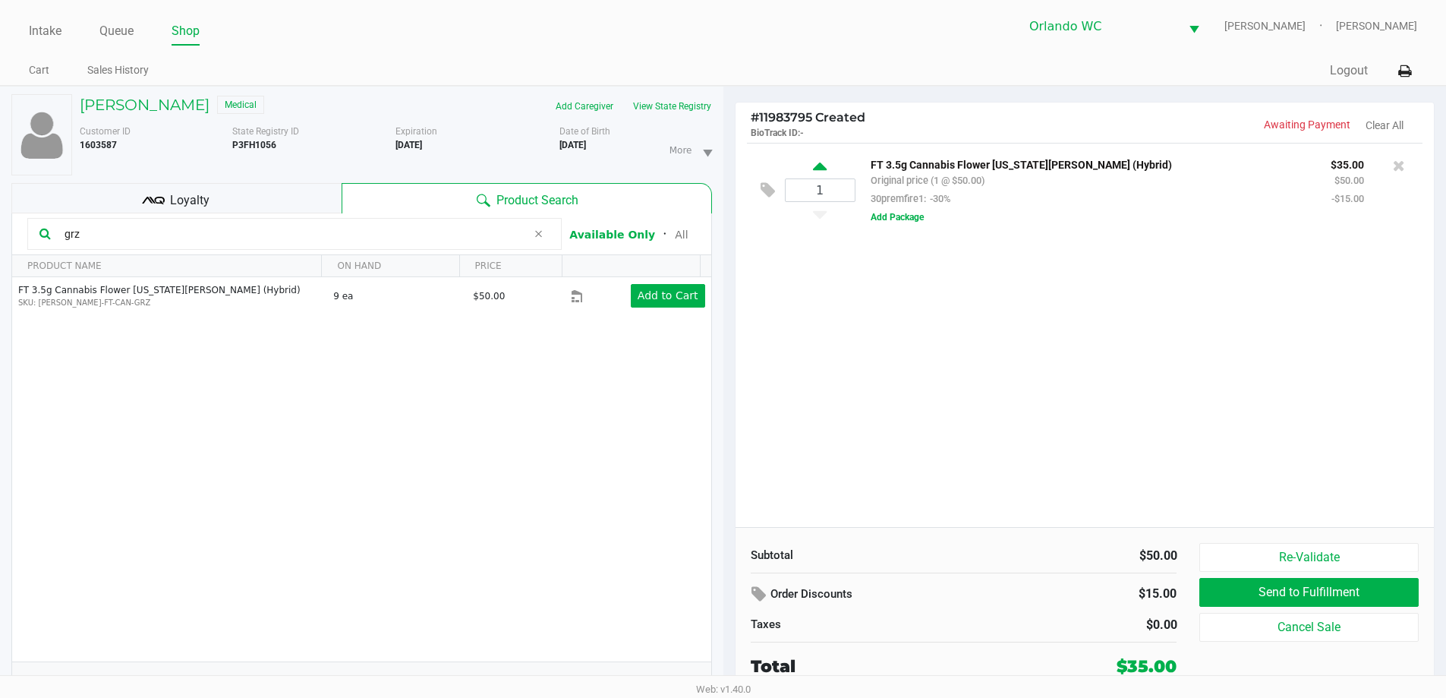
click at [824, 175] on icon at bounding box center [820, 168] width 14 height 19
type input "2"
drag, startPoint x: 139, startPoint y: 226, endPoint x: 0, endPoint y: 197, distance: 141.9
click at [0, 197] on div "SEBASTIAN AGUADO Medical Add Caregiver View State Registry Customer ID 1603587 …" at bounding box center [362, 400] width 724 height 627
type input "pzt"
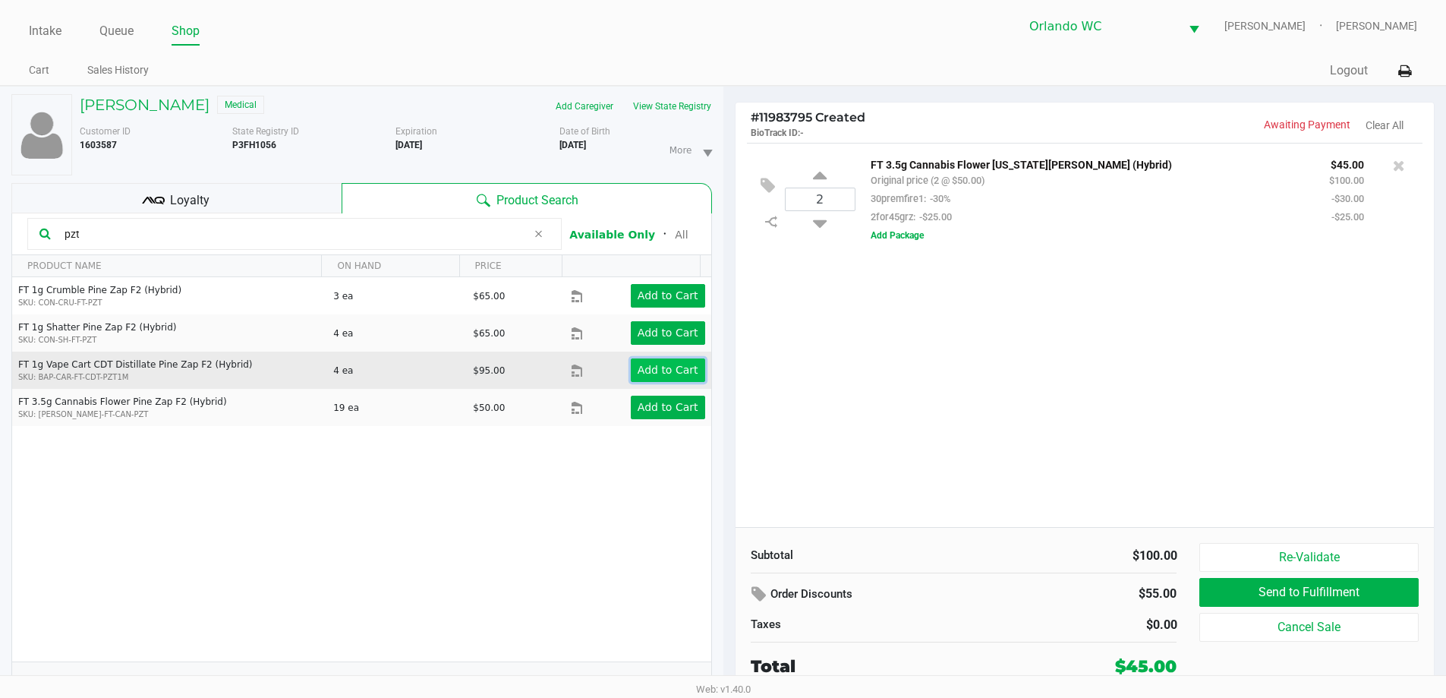
click at [643, 370] on app-button-loader "Add to Cart" at bounding box center [668, 370] width 61 height 12
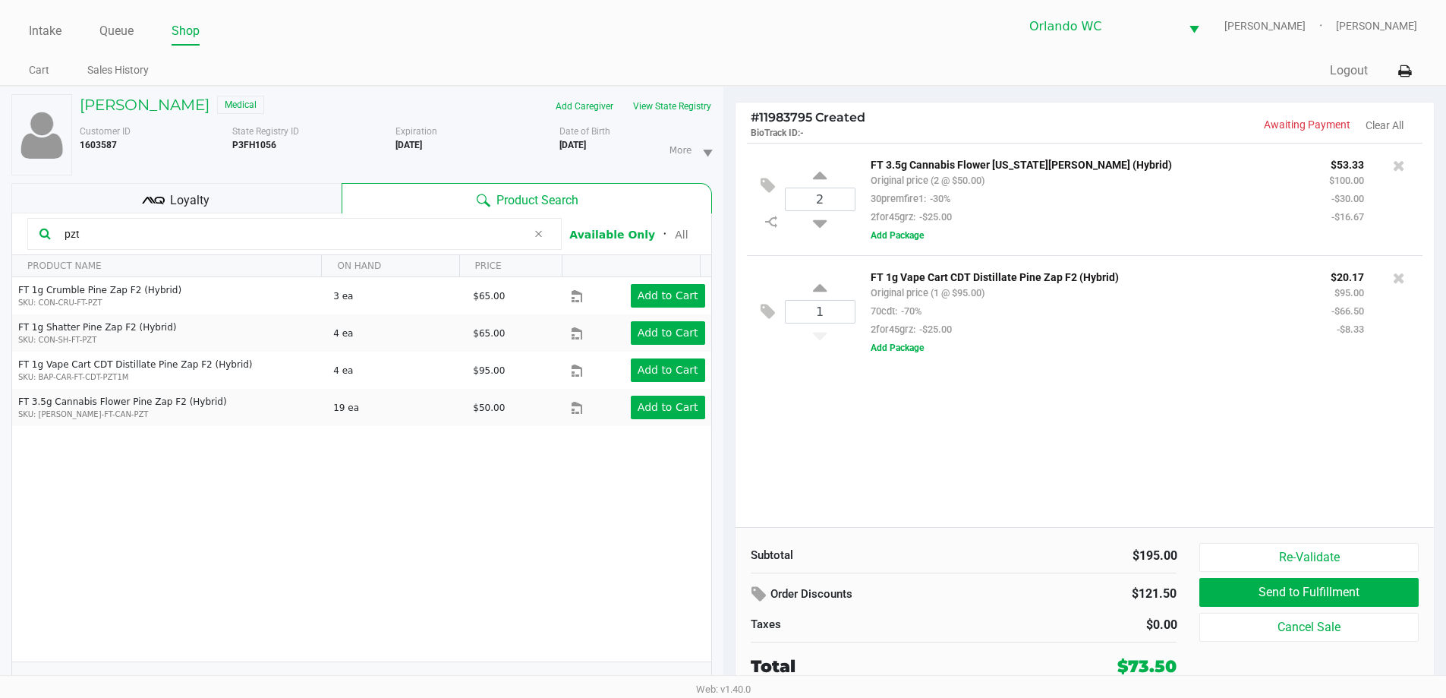
click at [168, 192] on div "Loyalty" at bounding box center [176, 198] width 330 height 30
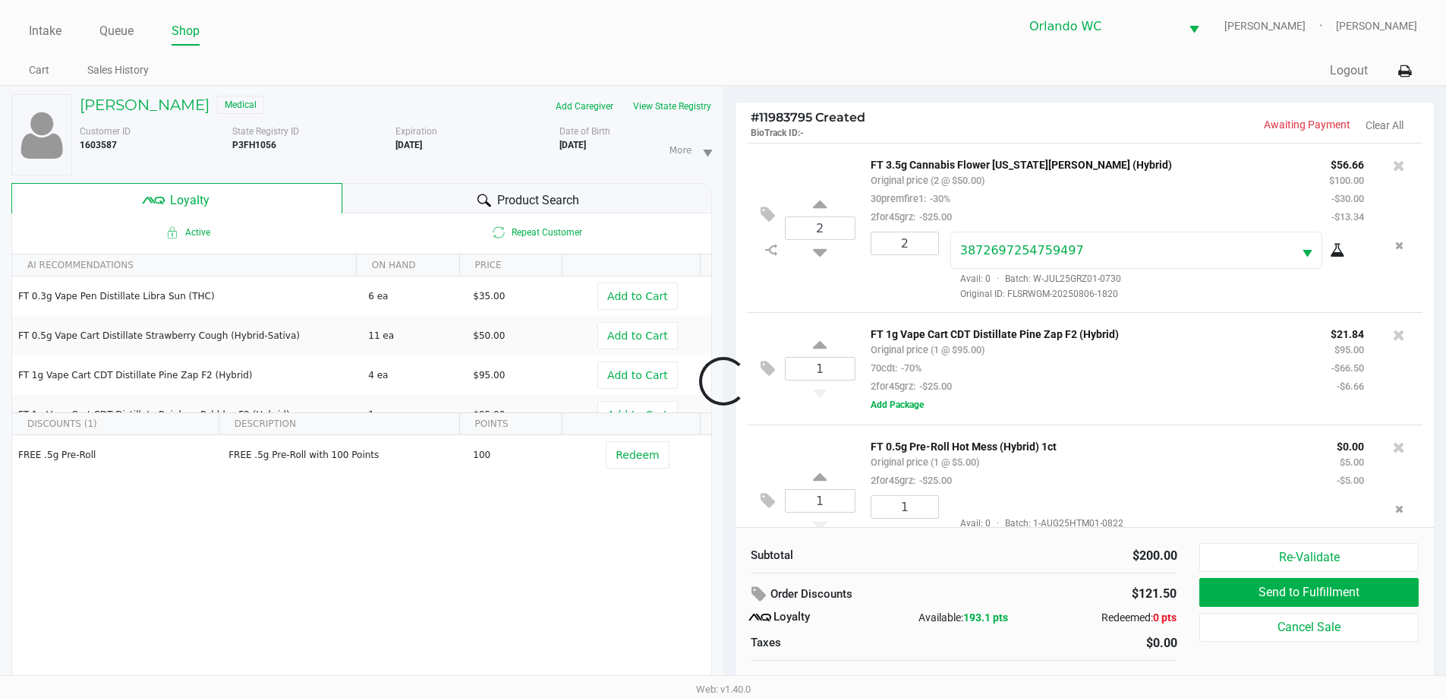
scroll to position [51, 0]
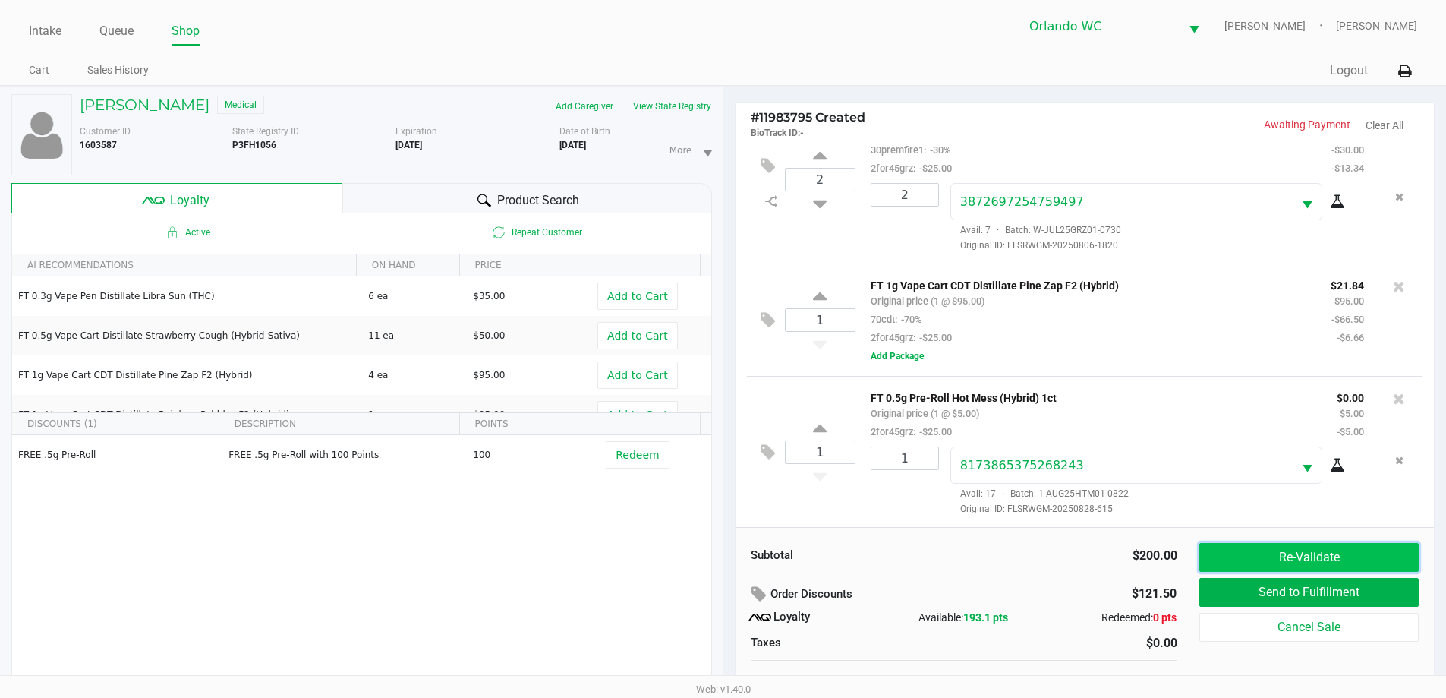
click at [1250, 551] on button "Re-Validate" at bounding box center [1309, 557] width 219 height 29
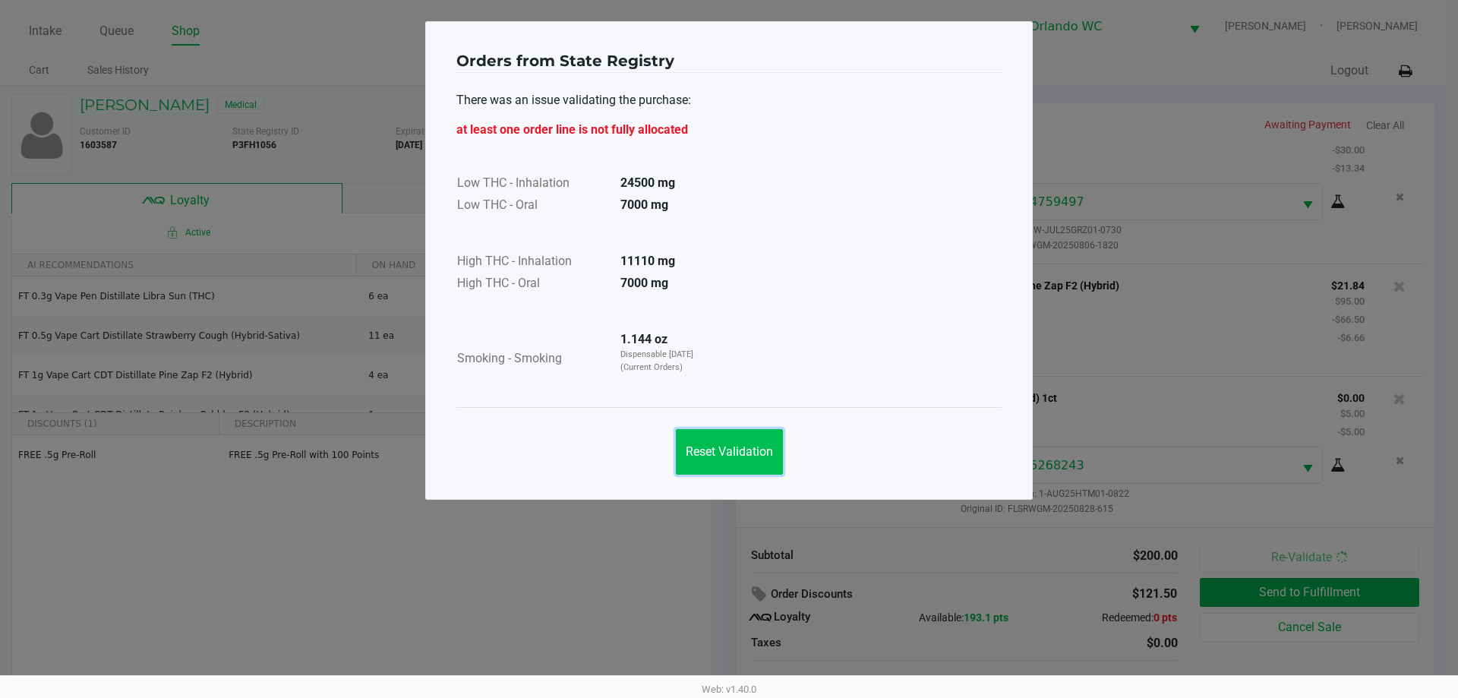
click at [718, 450] on span "Reset Validation" at bounding box center [729, 451] width 87 height 14
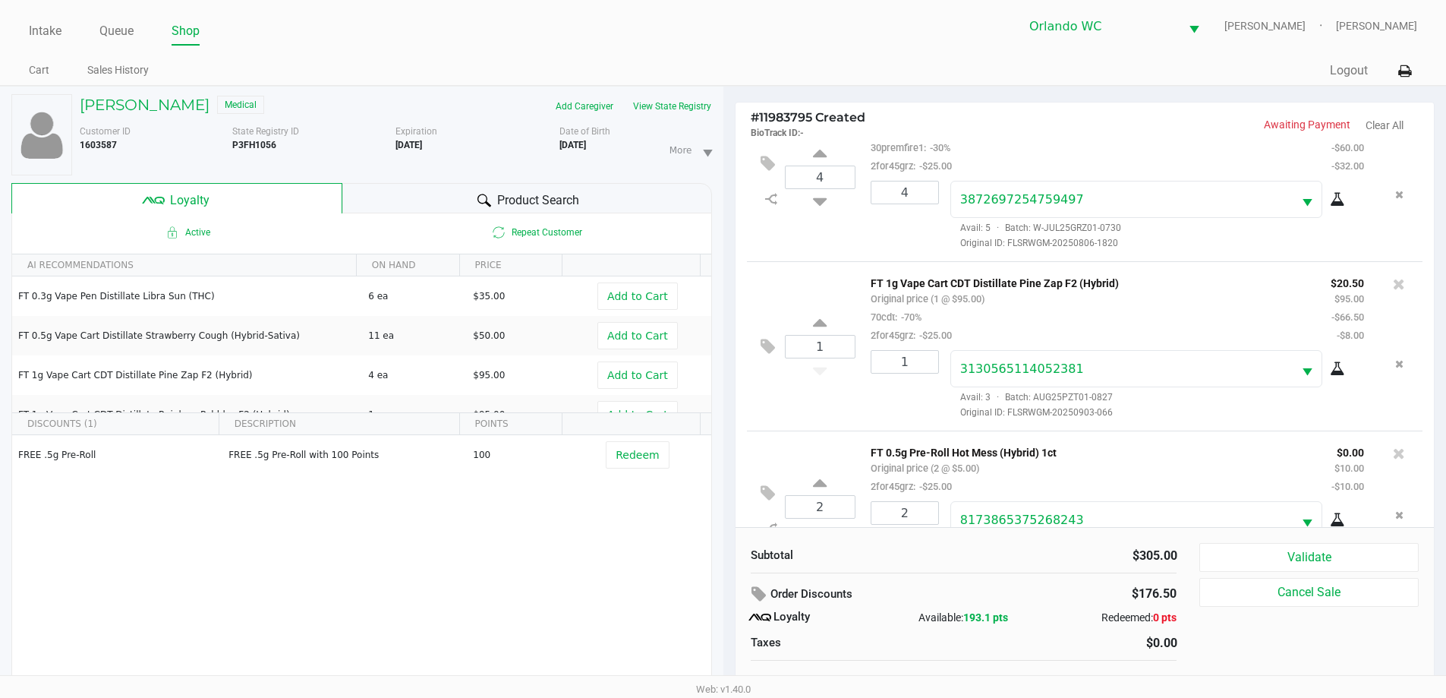
scroll to position [108, 0]
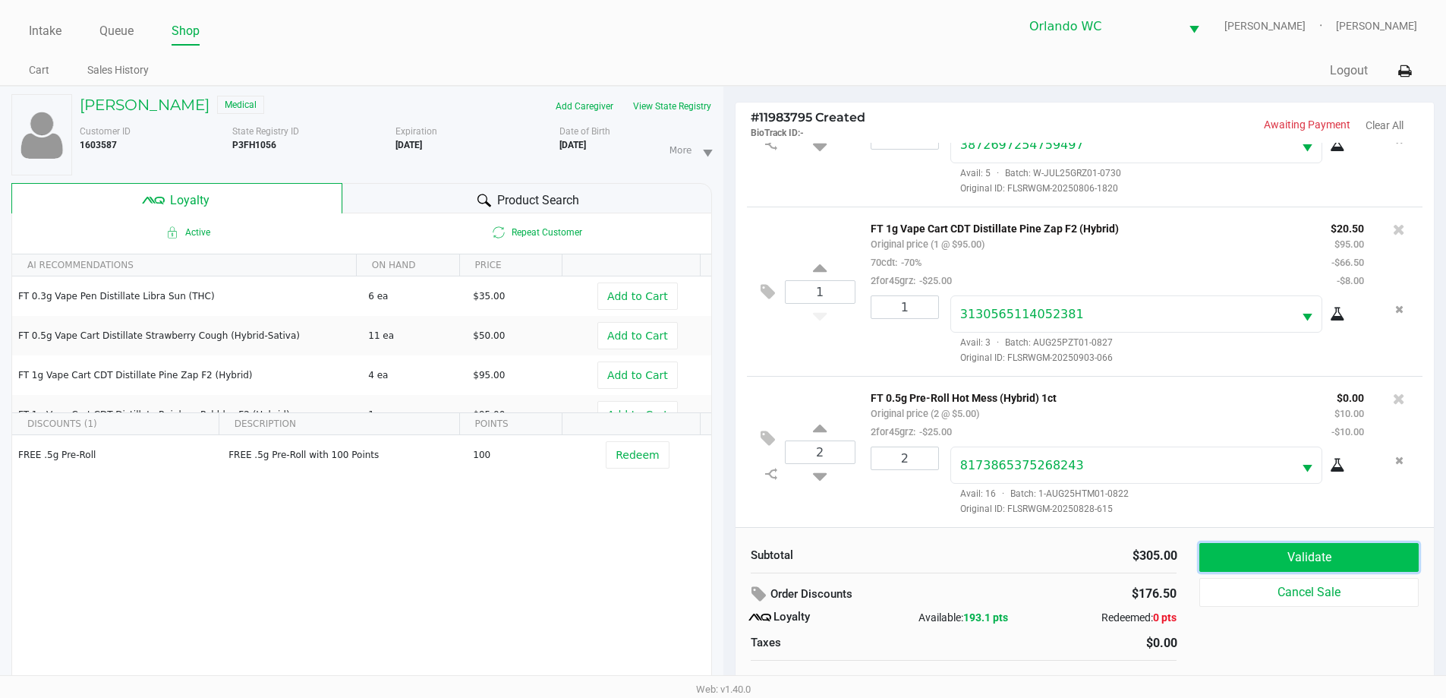
click at [1364, 565] on button "Validate" at bounding box center [1309, 557] width 219 height 29
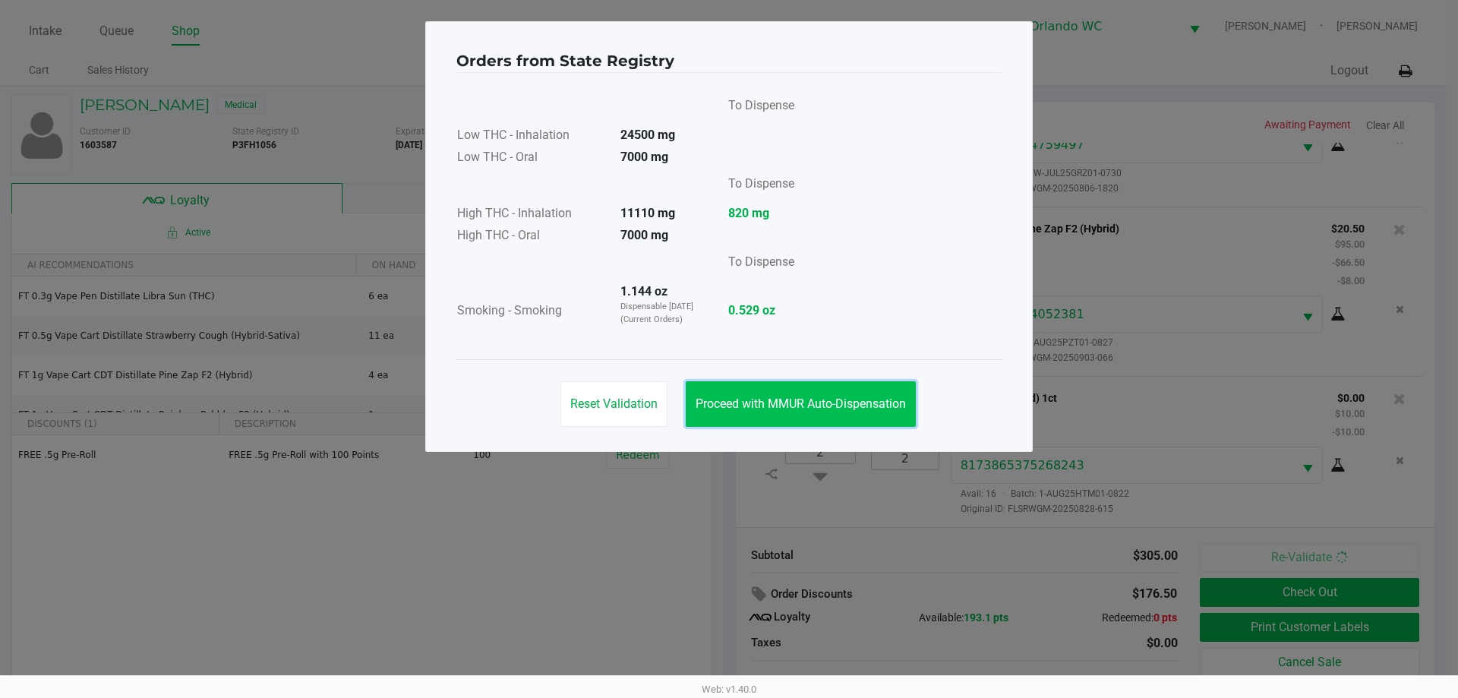
click at [866, 412] on button "Proceed with MMUR Auto-Dispensation" at bounding box center [801, 404] width 230 height 46
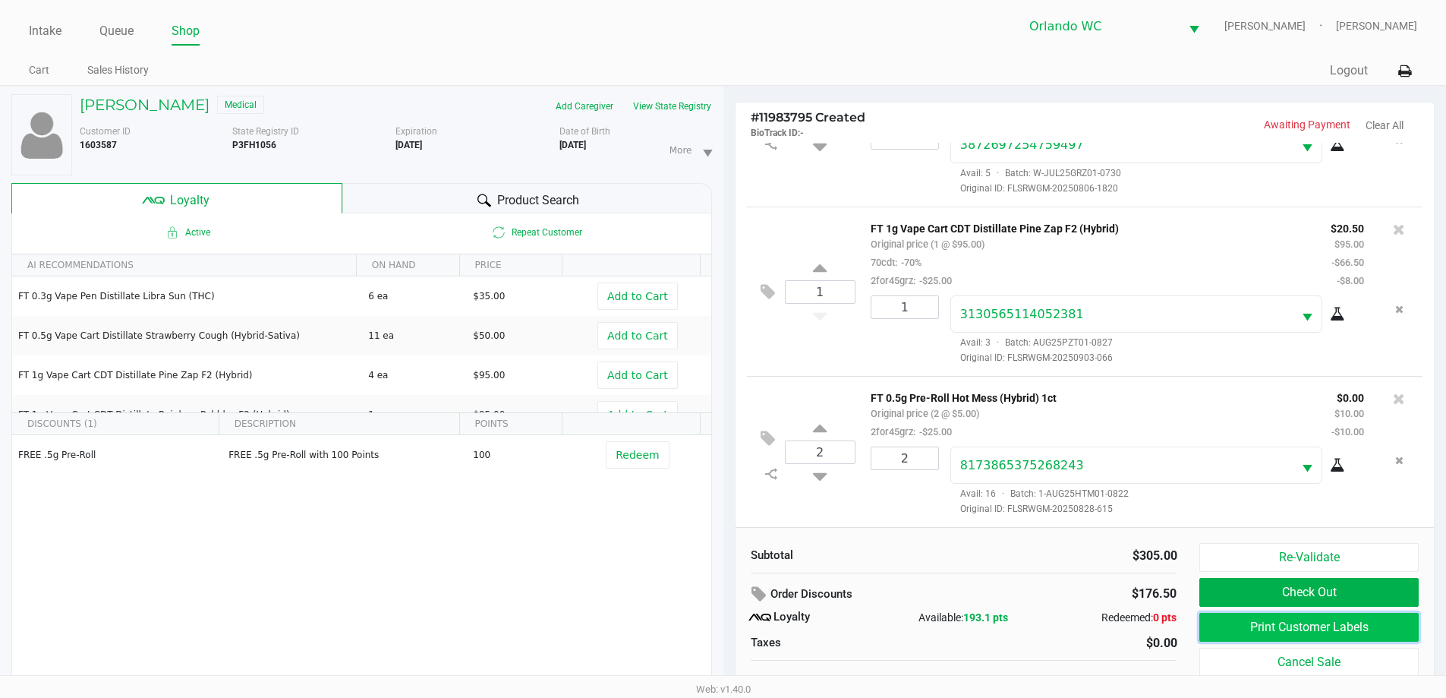
click at [1227, 621] on button "Print Customer Labels" at bounding box center [1309, 627] width 219 height 29
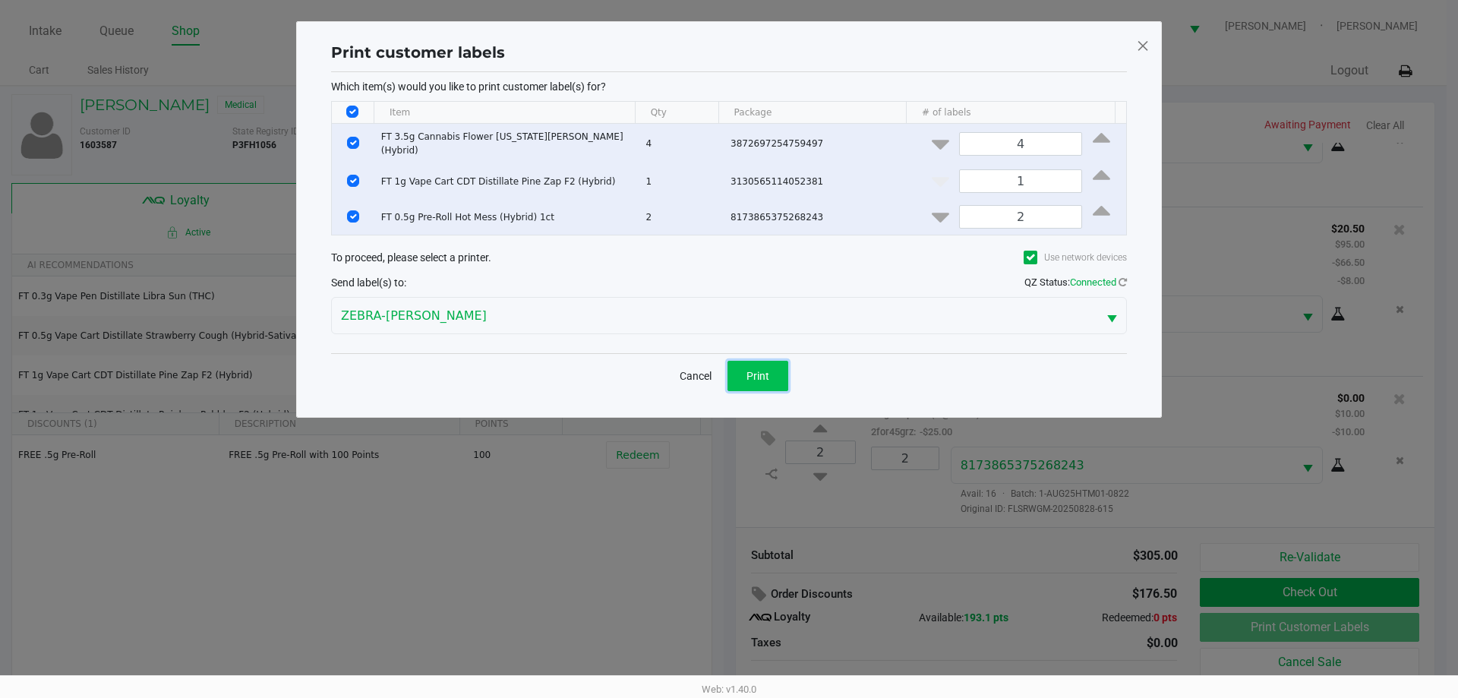
click at [758, 362] on button "Print" at bounding box center [757, 376] width 61 height 30
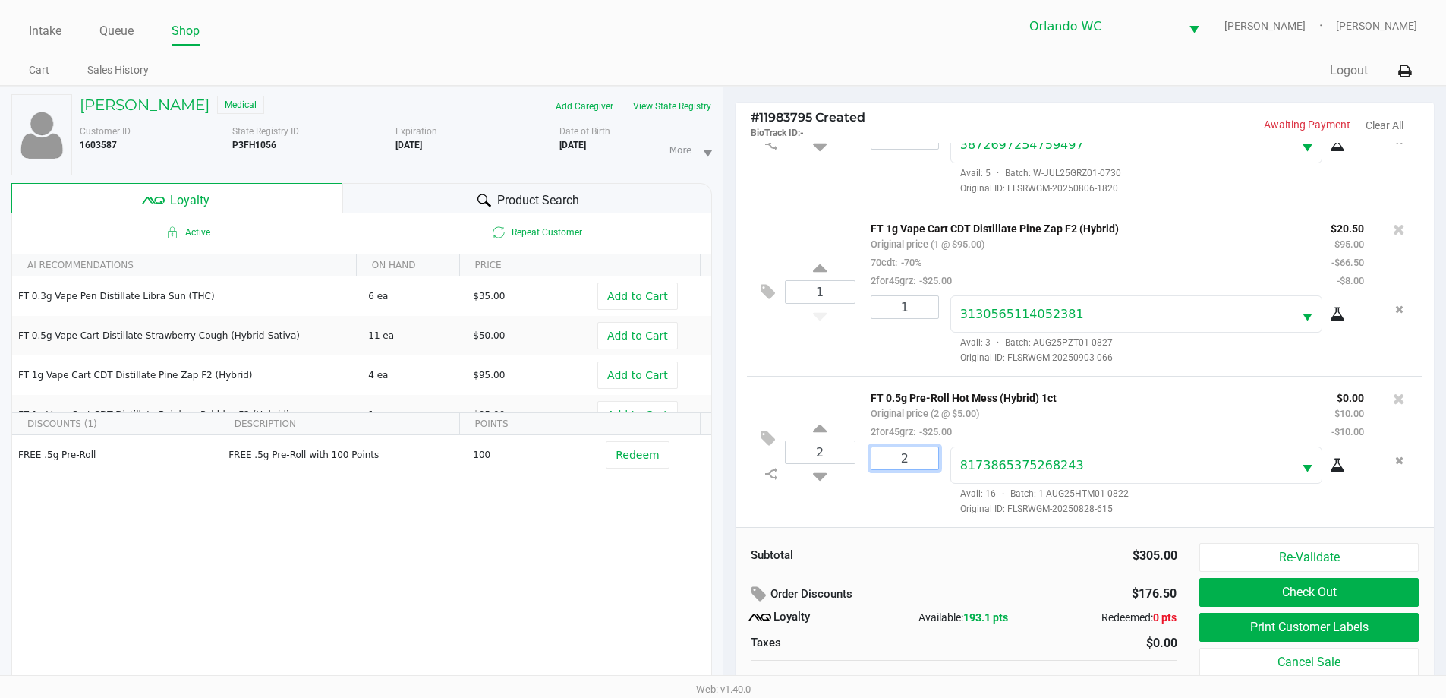
click at [913, 461] on input "2" at bounding box center [905, 458] width 67 height 22
type input "1"
click at [824, 472] on div "Loading SEBASTIAN AGUADO Medical Add Caregiver View State Registry Customer ID …" at bounding box center [723, 400] width 1446 height 628
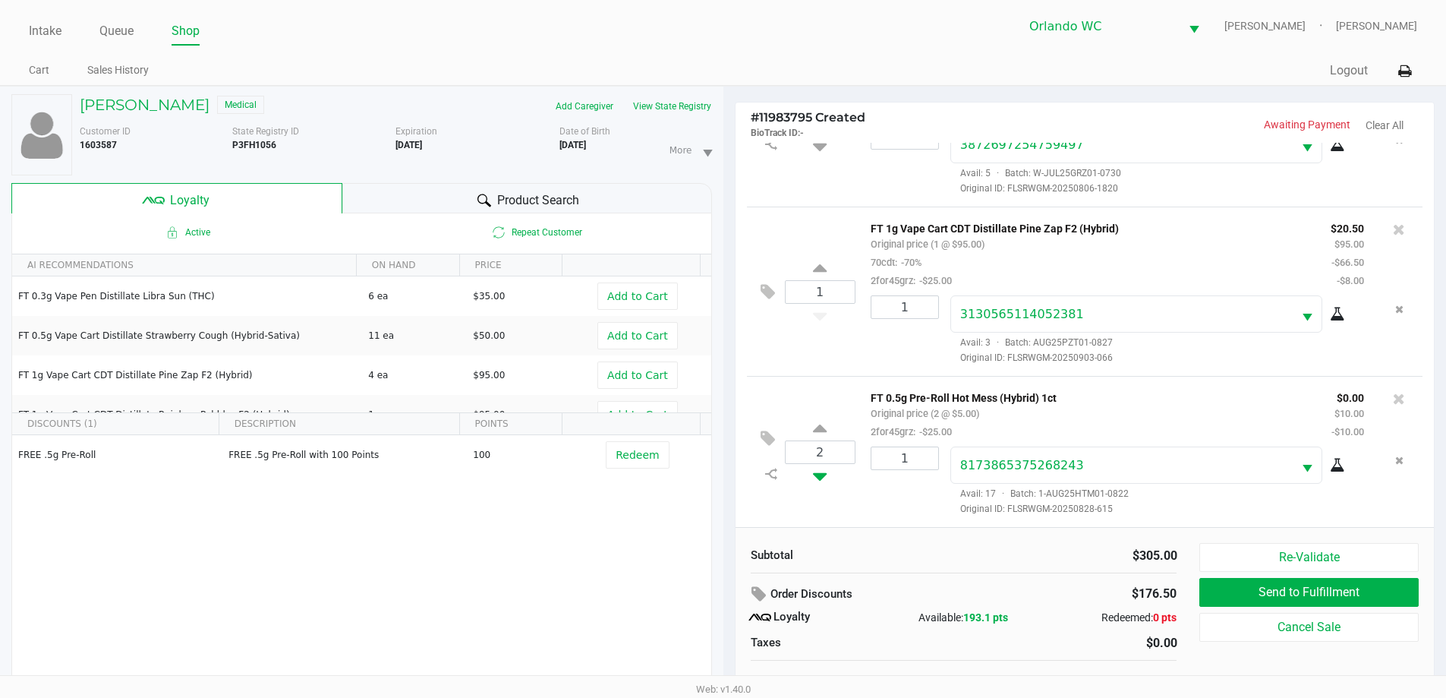
click at [822, 474] on icon at bounding box center [820, 473] width 14 height 19
type input "1"
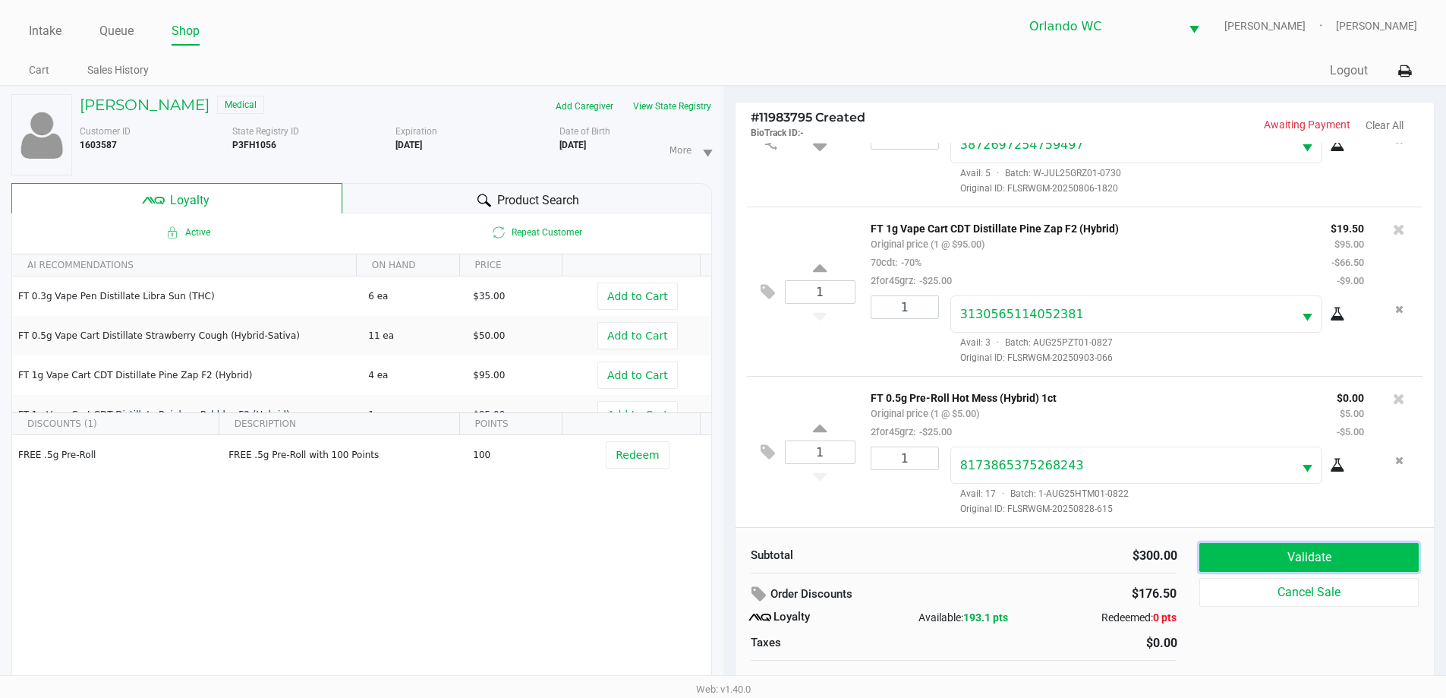
click at [1358, 548] on button "Validate" at bounding box center [1309, 557] width 219 height 29
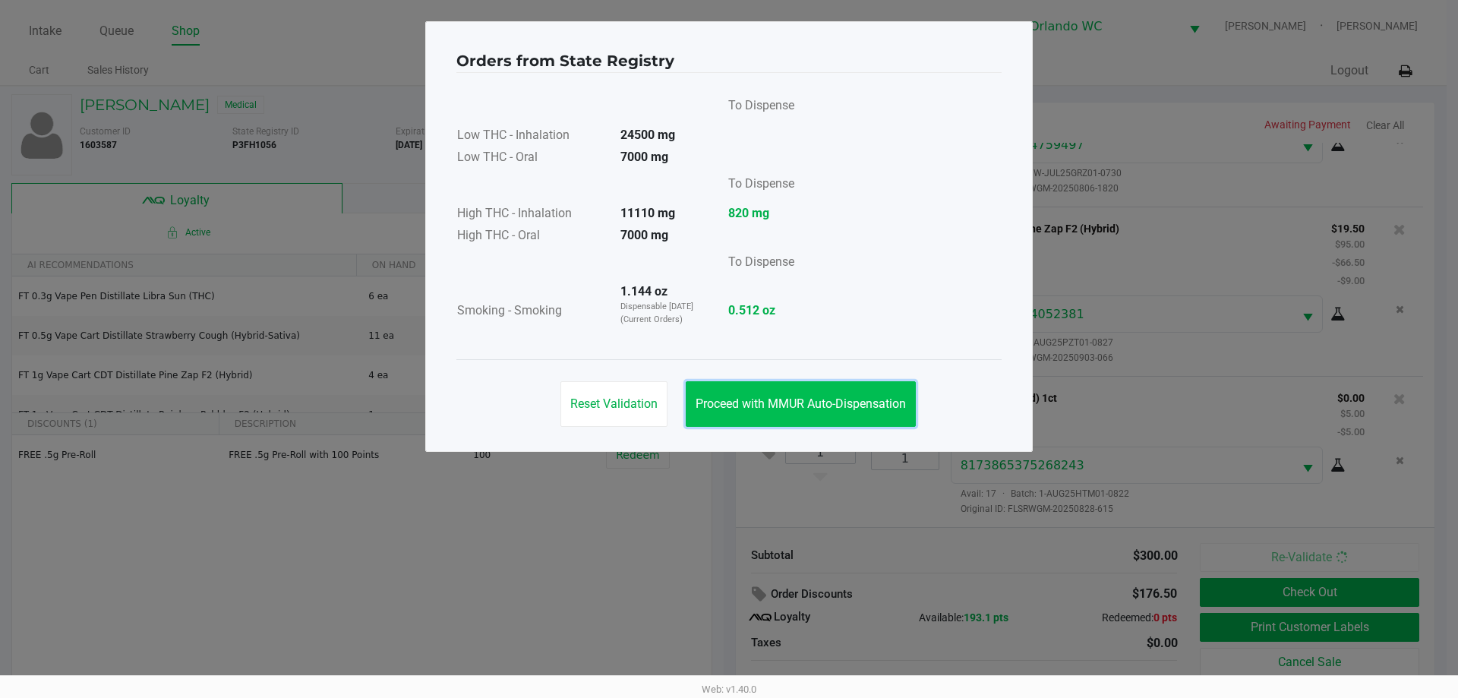
click at [728, 405] on span "Proceed with MMUR Auto-Dispensation" at bounding box center [801, 403] width 210 height 14
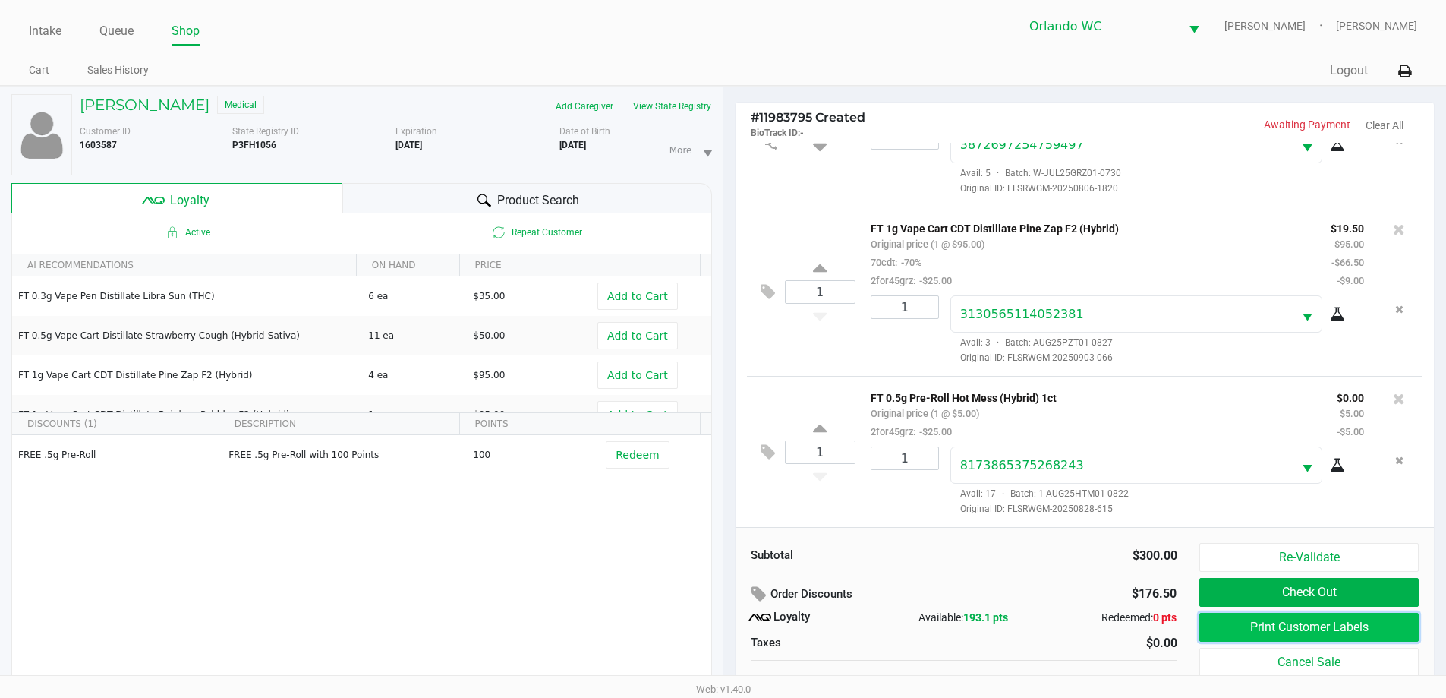
click at [1283, 618] on button "Print Customer Labels" at bounding box center [1309, 627] width 219 height 29
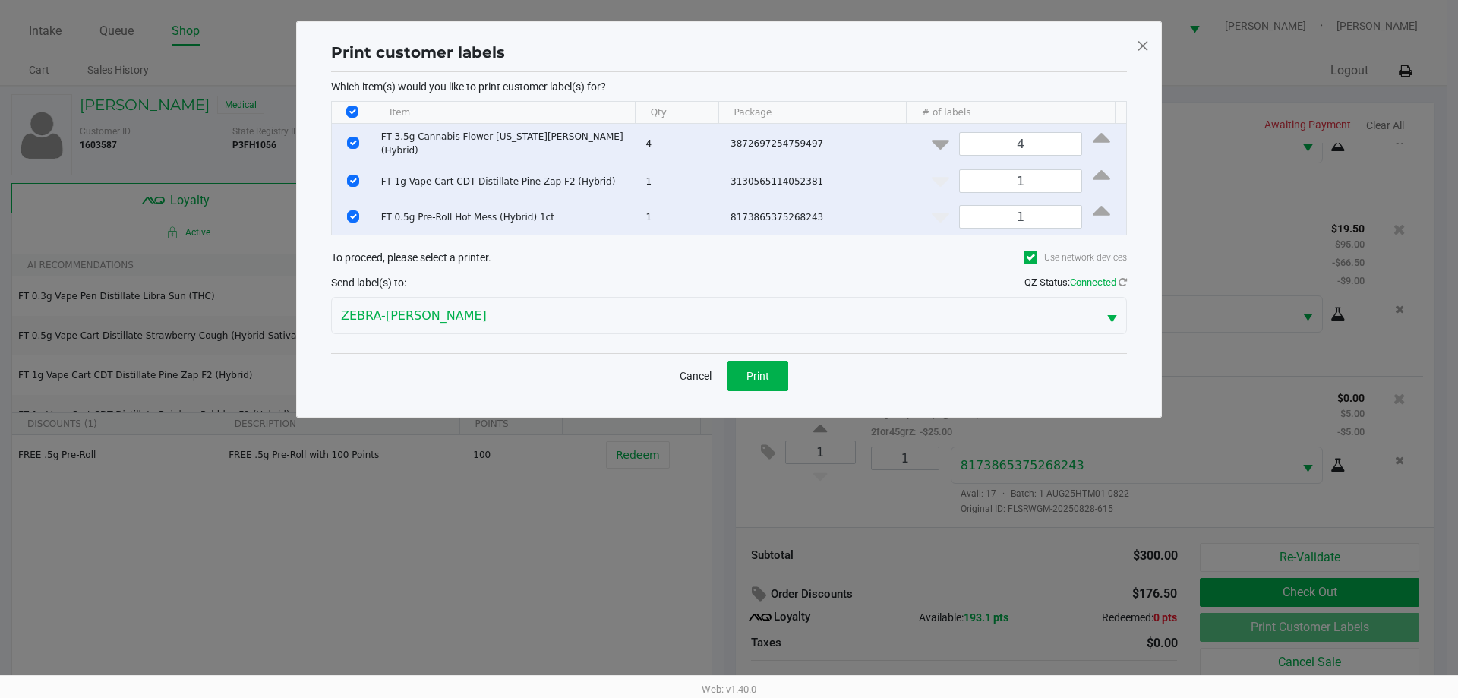
click at [368, 108] on th "Data table" at bounding box center [353, 113] width 42 height 22
click at [360, 109] on th "Data table" at bounding box center [353, 113] width 42 height 22
click at [353, 112] on input "Select All Rows" at bounding box center [352, 112] width 12 height 12
checkbox input "false"
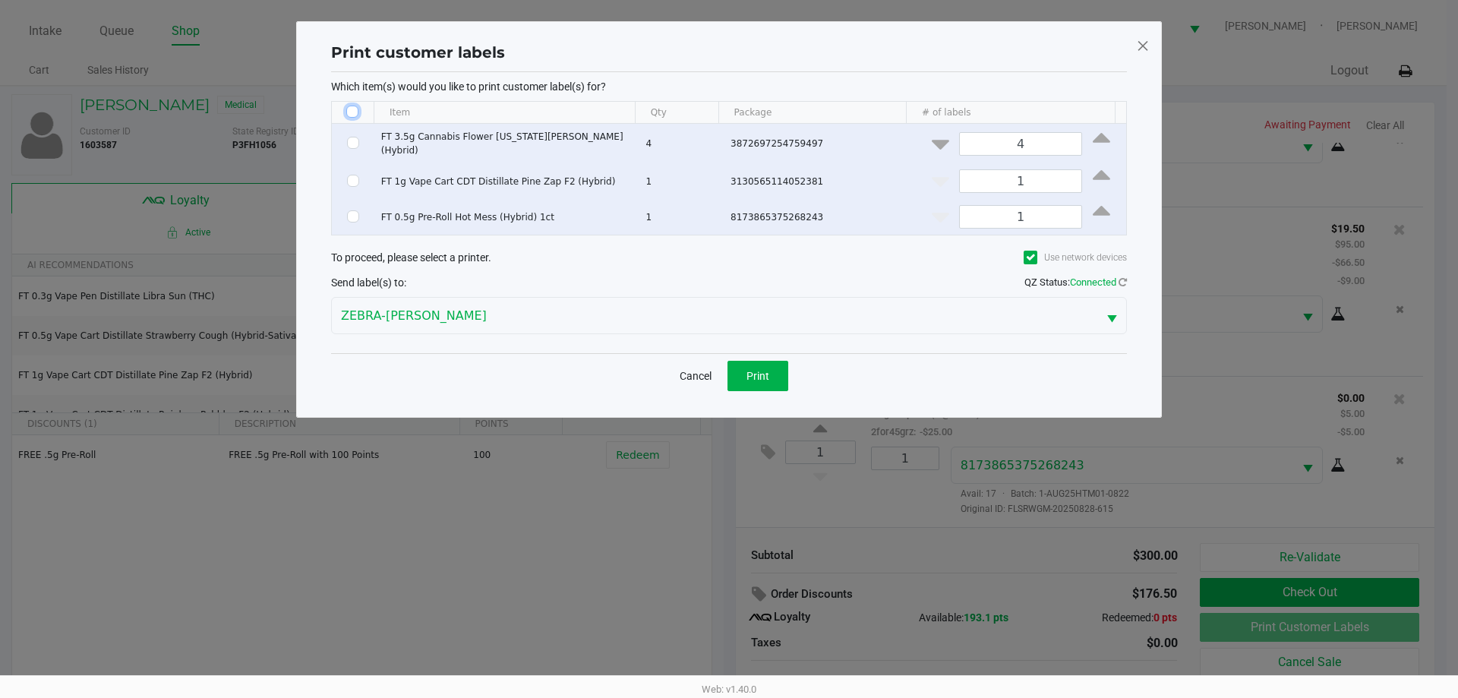
checkbox input "false"
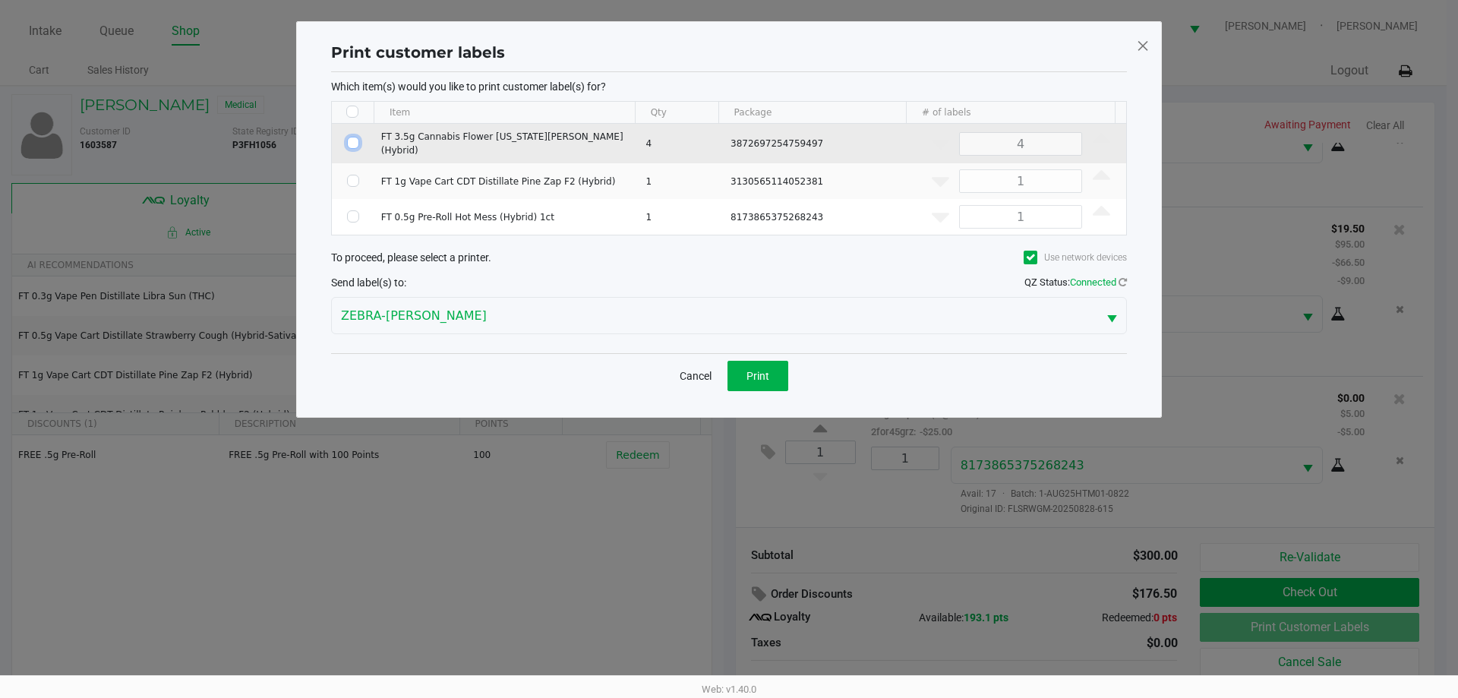
click at [356, 147] on input "Select Row" at bounding box center [353, 143] width 12 height 12
checkbox input "true"
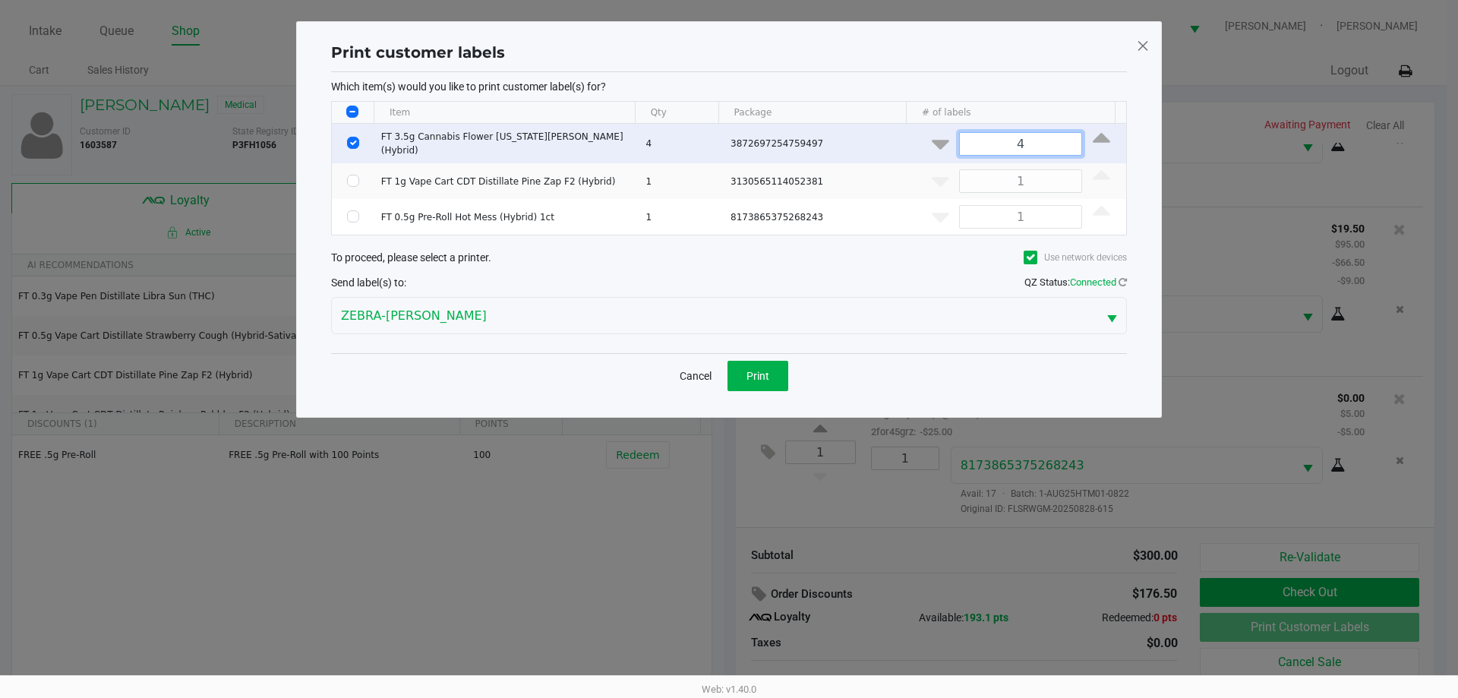
click at [1010, 137] on input "4" at bounding box center [1020, 144] width 121 height 22
type input "1"
click at [779, 369] on button "Print" at bounding box center [757, 376] width 61 height 30
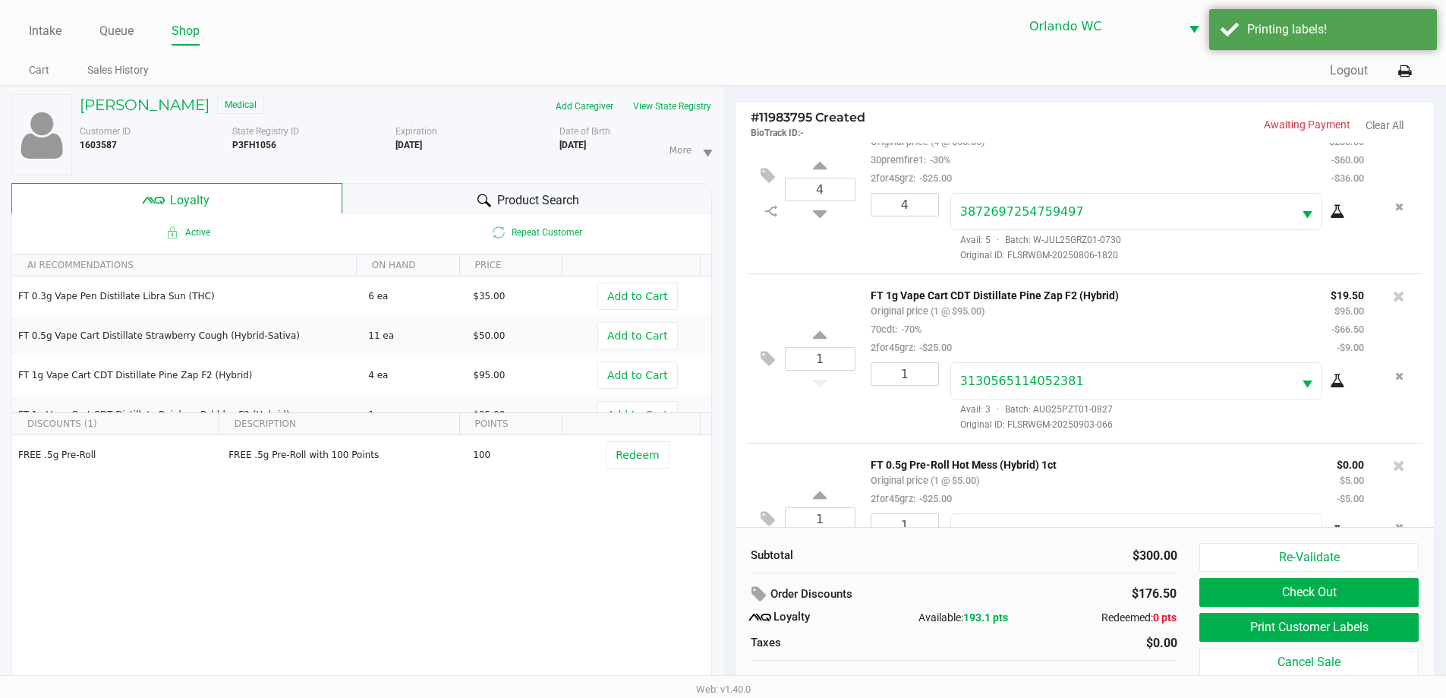
scroll to position [0, 0]
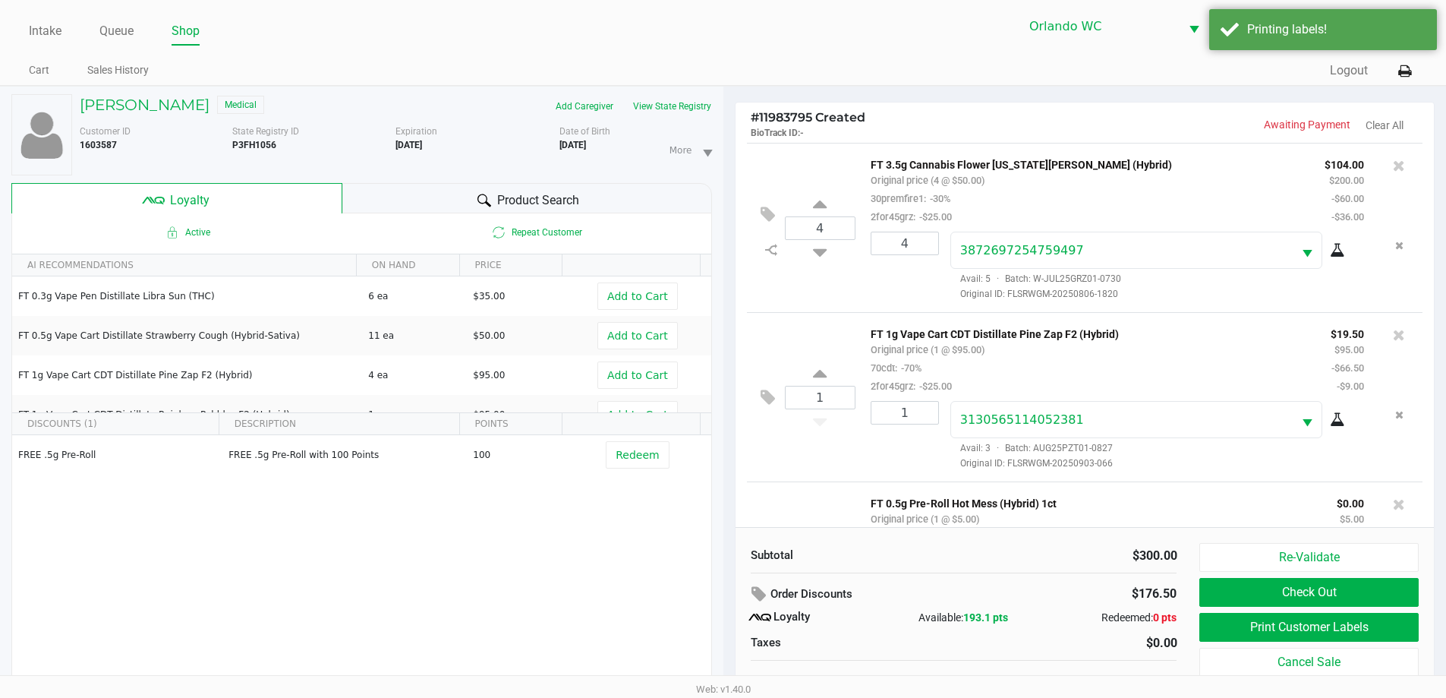
click at [928, 257] on div "4" at bounding box center [900, 266] width 80 height 69
click at [918, 248] on input "4" at bounding box center [905, 243] width 67 height 22
type input "2"
click at [838, 229] on div "SEBASTIAN AGUADO Medical Add Caregiver View State Registry Customer ID 1603587 …" at bounding box center [723, 400] width 1446 height 628
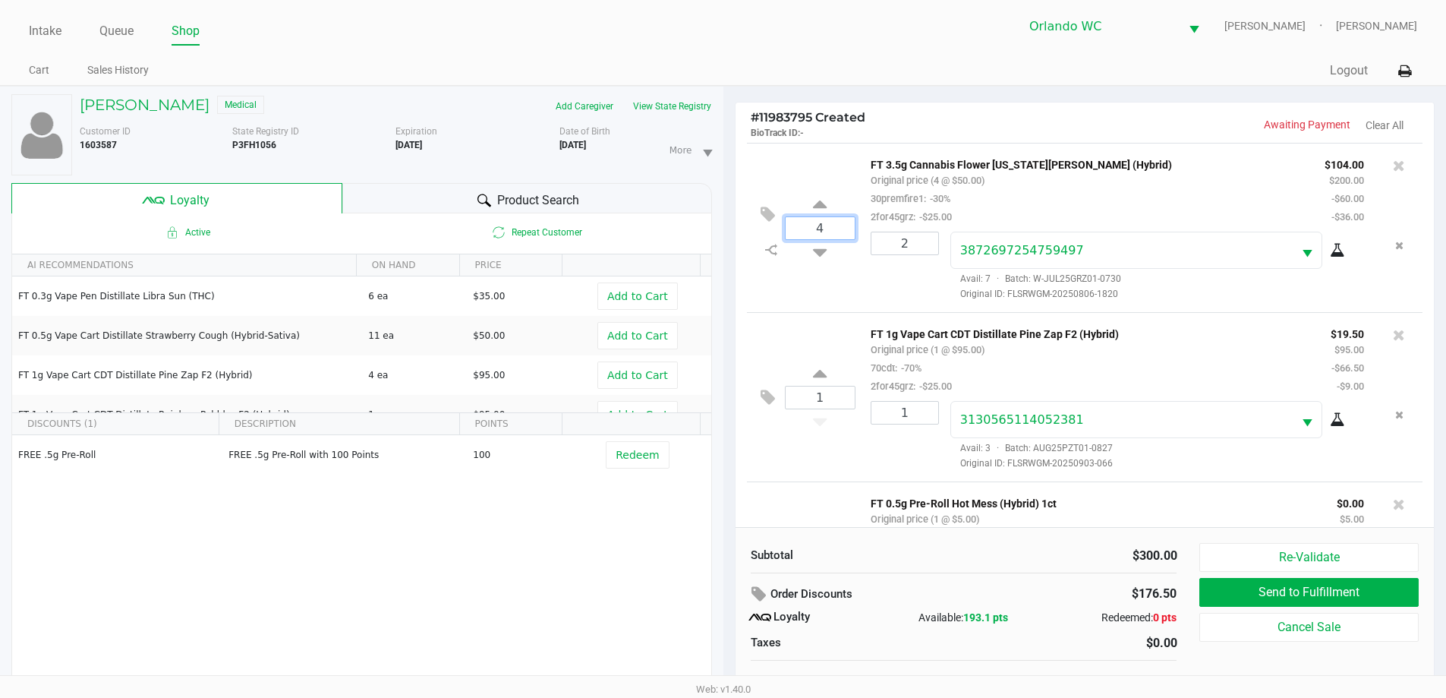
click at [838, 235] on input "4" at bounding box center [820, 228] width 69 height 22
type input "2"
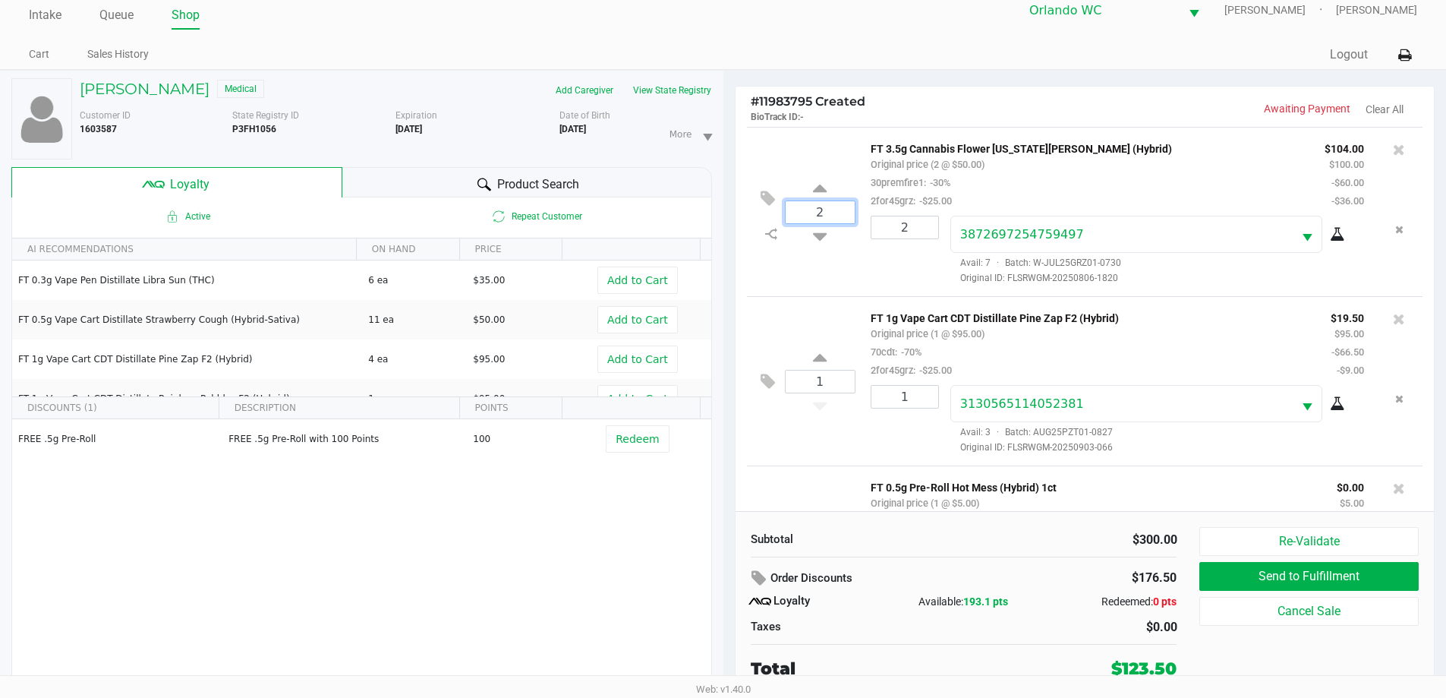
scroll to position [108, 0]
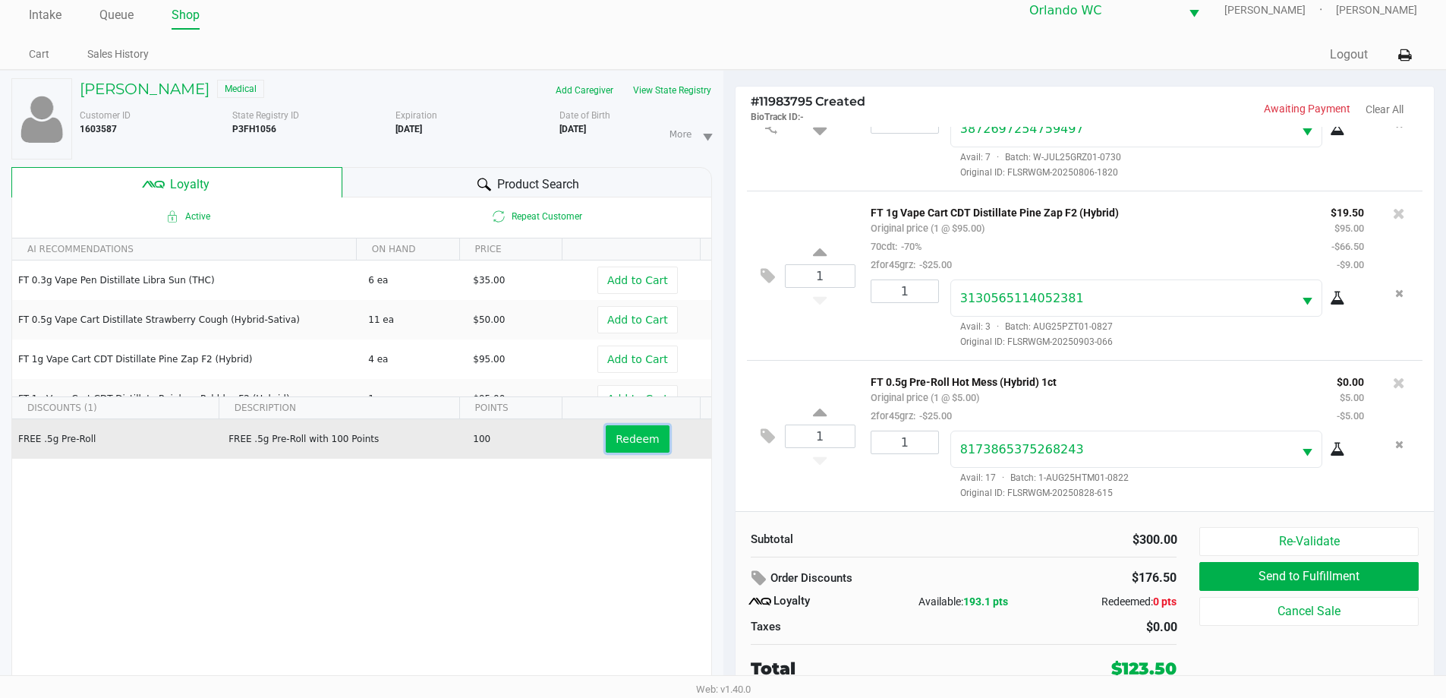
click at [617, 439] on div "SEBASTIAN AGUADO Medical Add Caregiver View State Registry Customer ID 1603587 …" at bounding box center [723, 384] width 1446 height 628
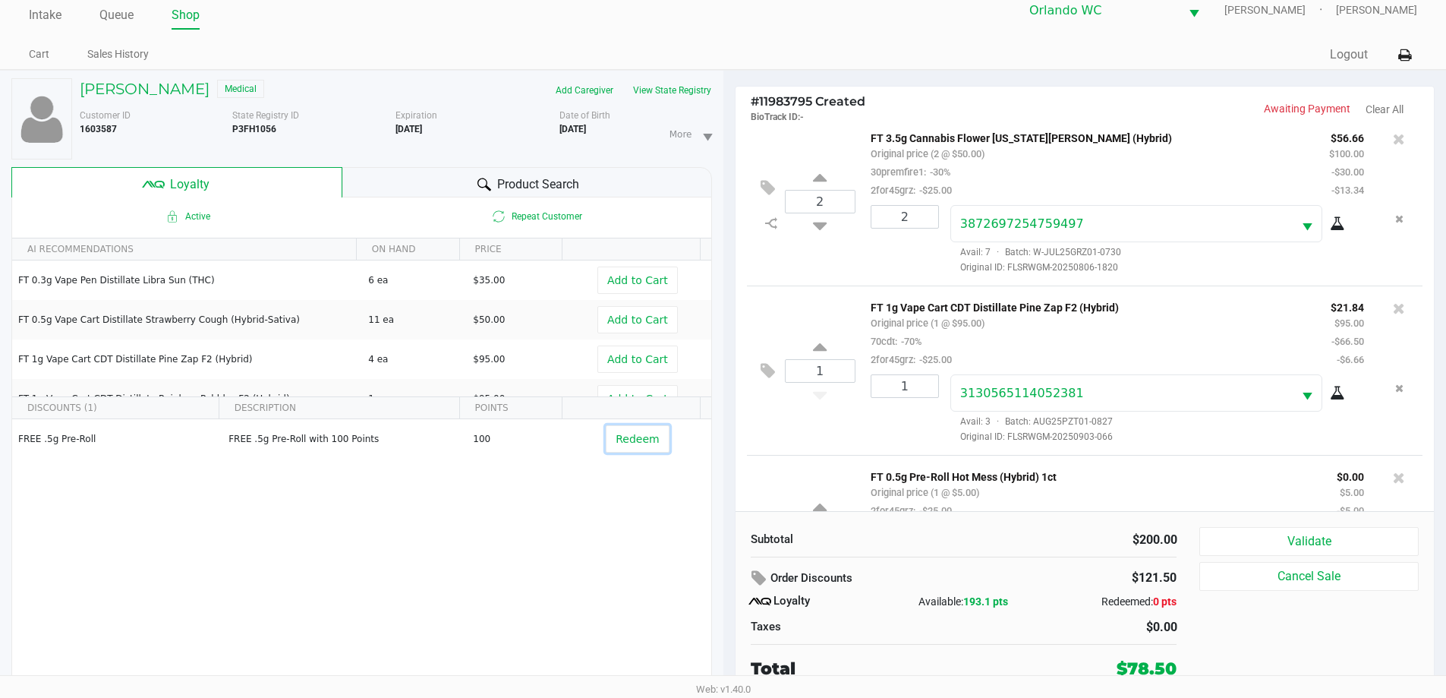
scroll to position [0, 0]
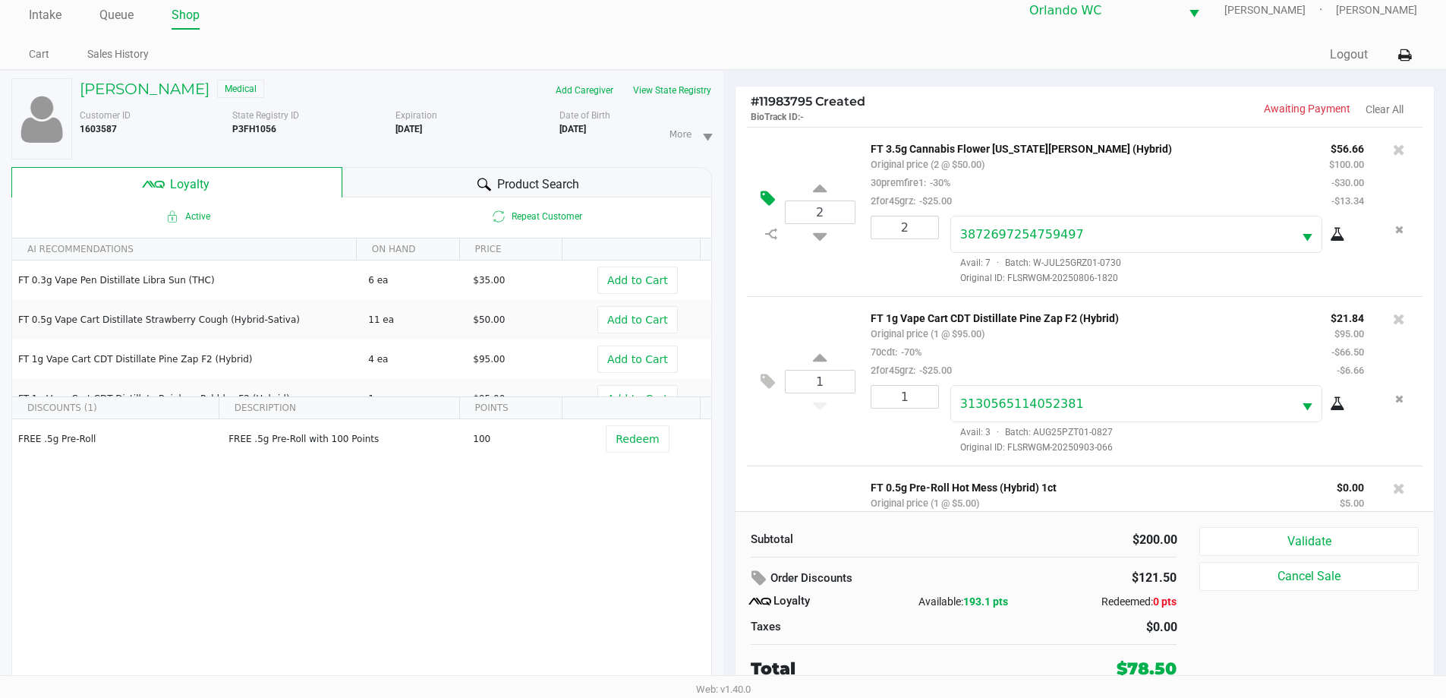
click at [765, 197] on icon at bounding box center [768, 198] width 14 height 17
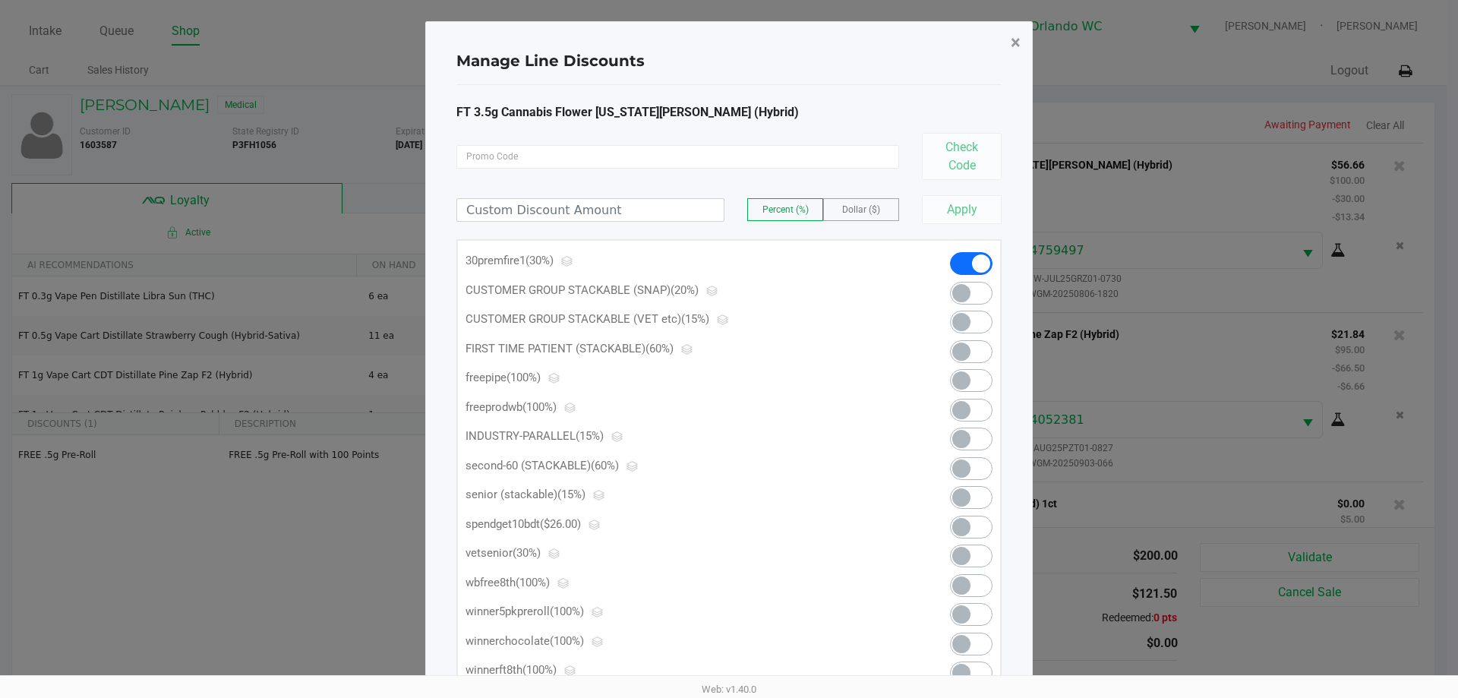
click at [1014, 52] on span "×" at bounding box center [1016, 42] width 10 height 21
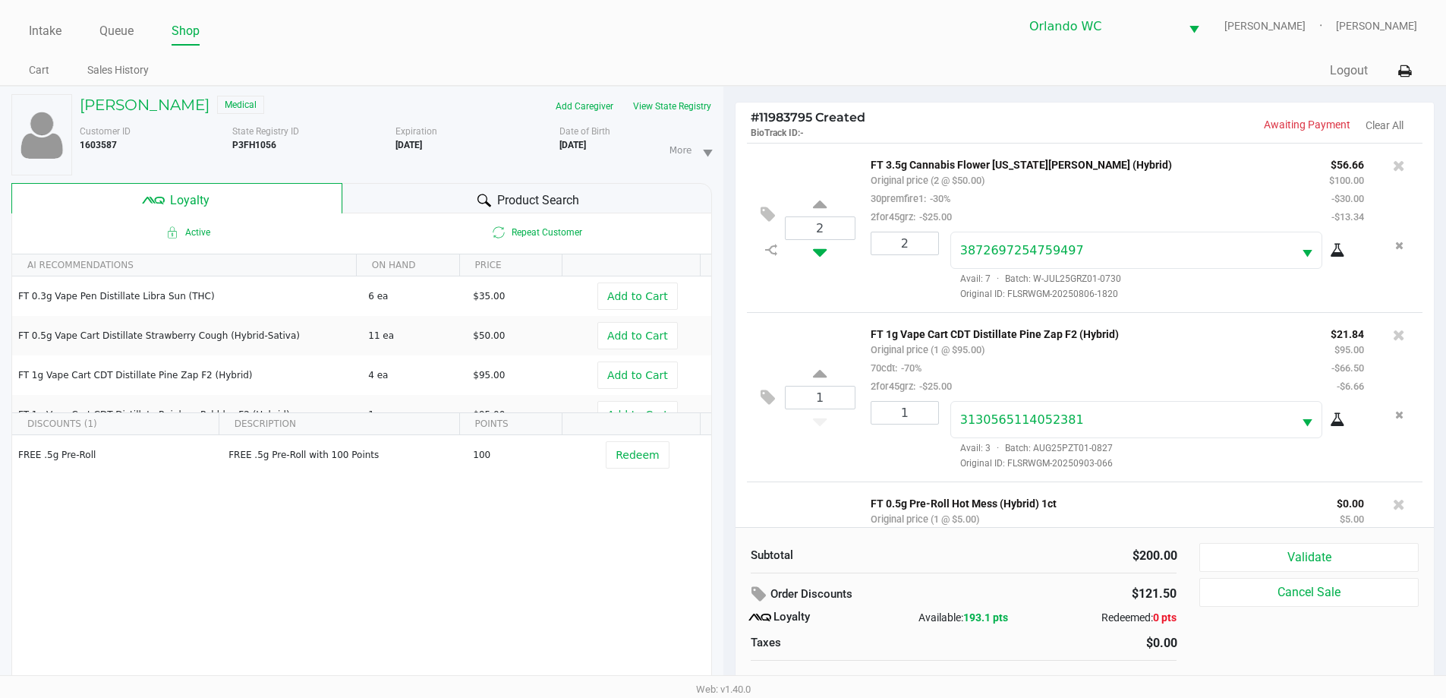
click at [813, 248] on icon at bounding box center [820, 249] width 14 height 19
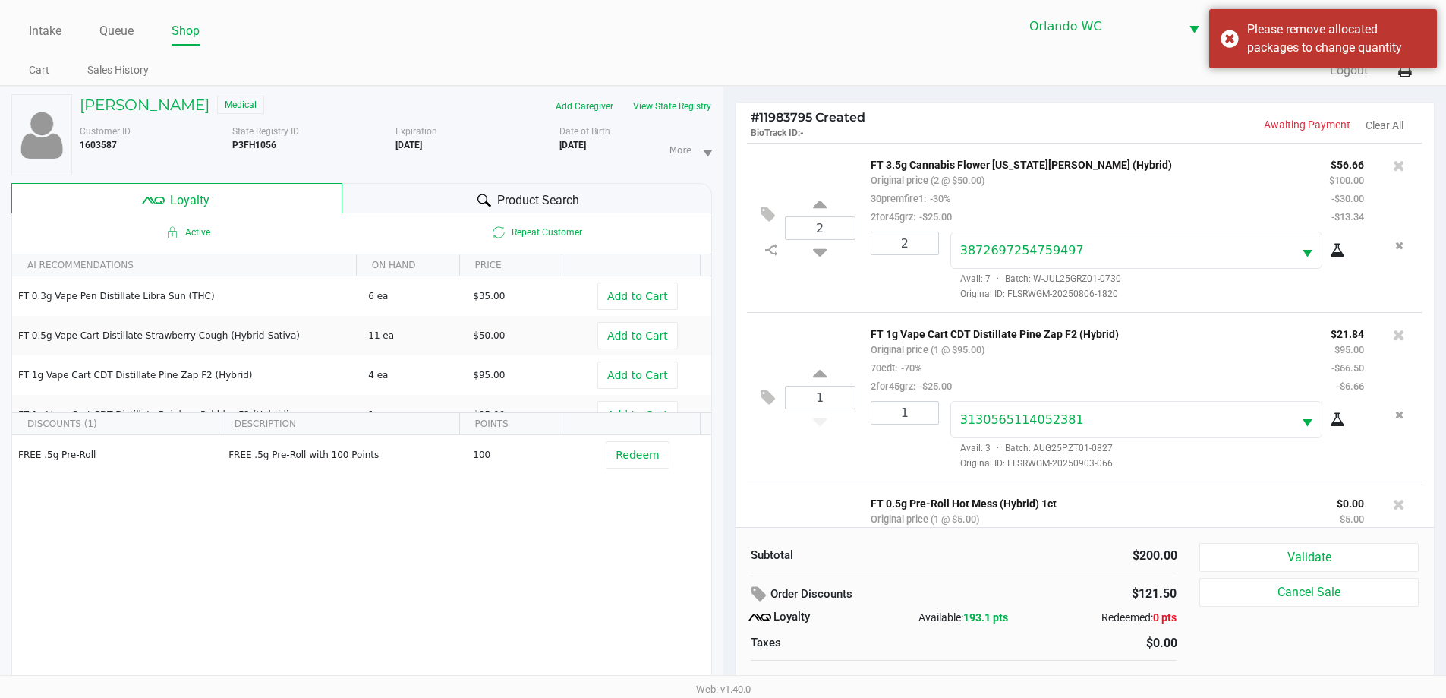
drag, startPoint x: 889, startPoint y: 164, endPoint x: 897, endPoint y: 163, distance: 7.6
click at [889, 163] on p "FT 3.5g Cannabis Flower Georgia Runtz (Hybrid)" at bounding box center [1089, 163] width 436 height 16
click at [765, 207] on icon at bounding box center [768, 214] width 14 height 17
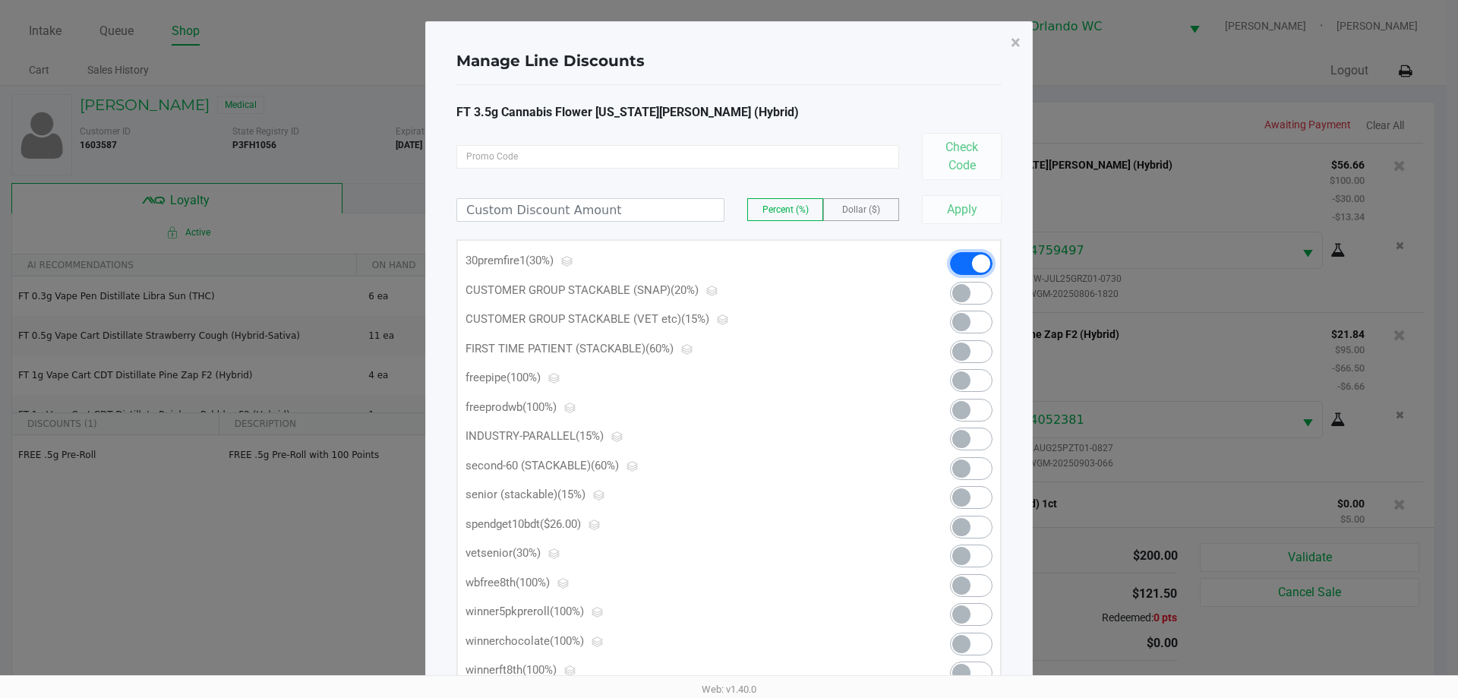
click at [970, 267] on span at bounding box center [971, 263] width 43 height 23
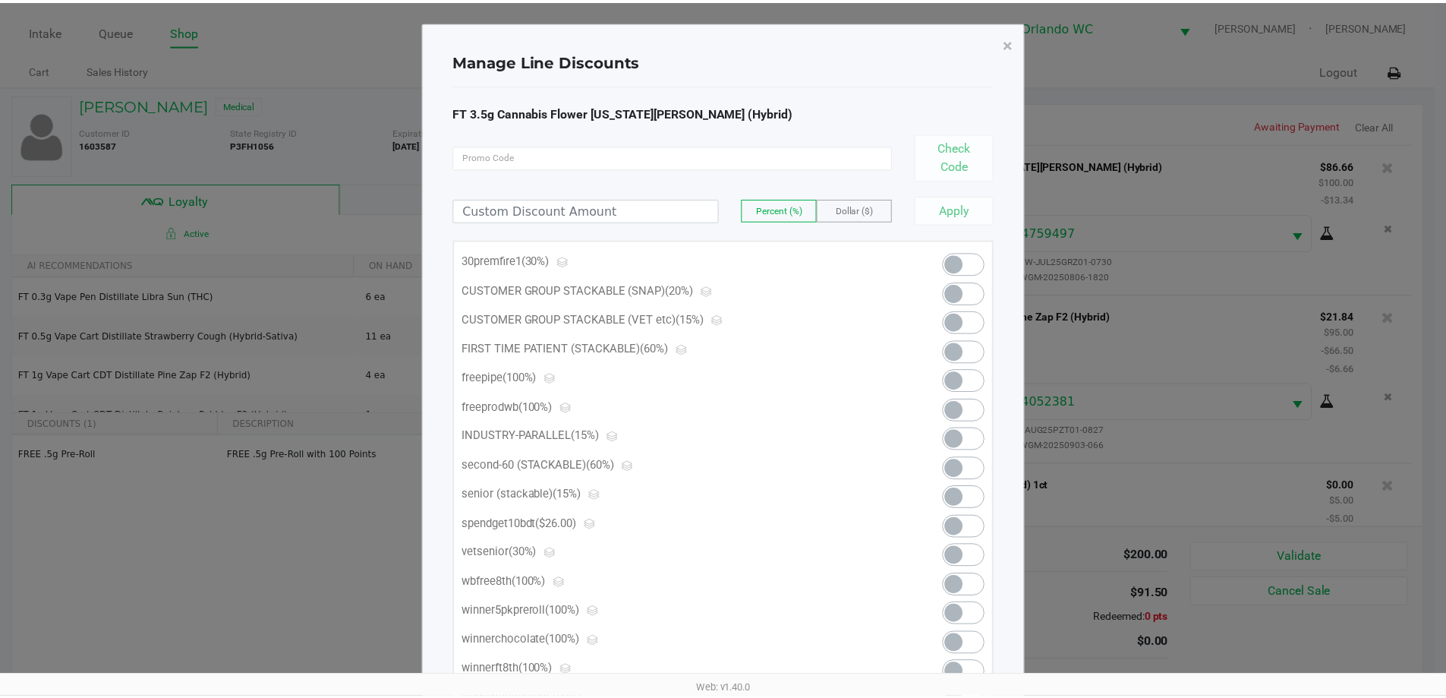
scroll to position [90, 0]
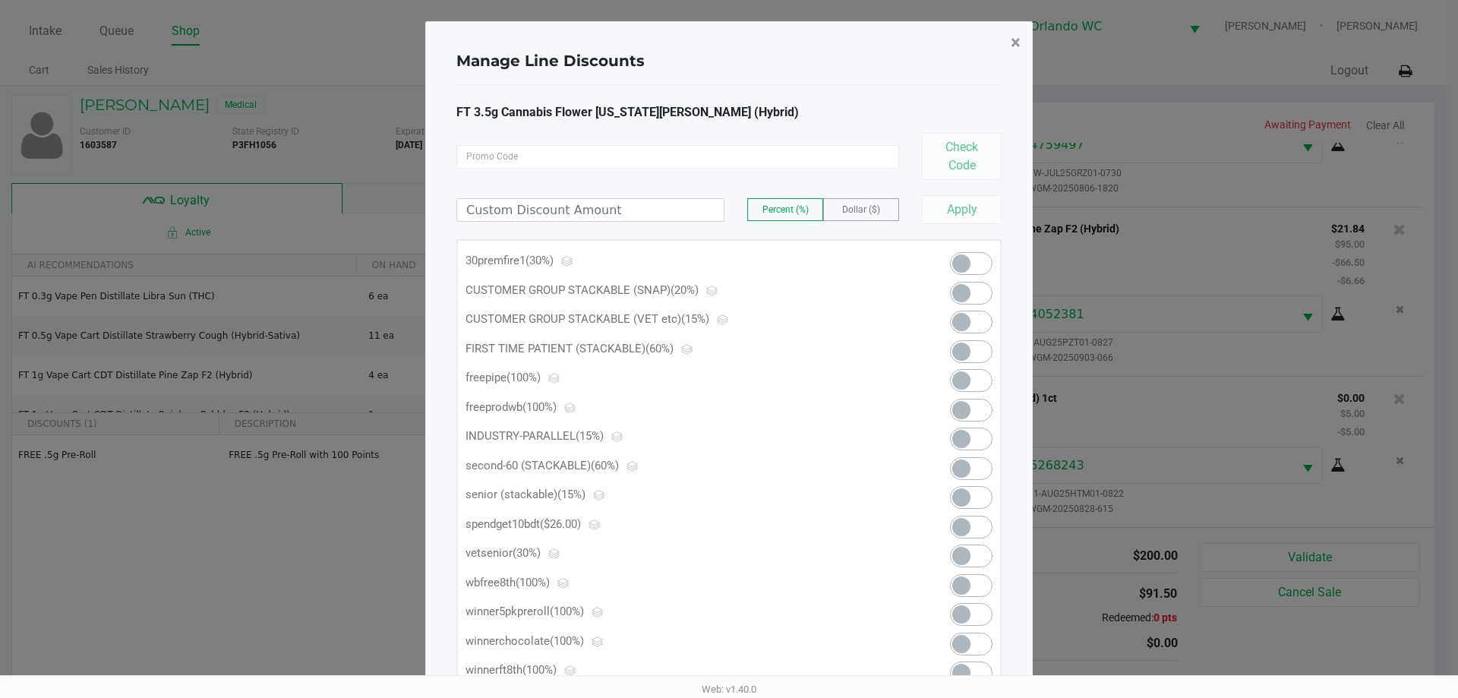
click at [1013, 48] on span "×" at bounding box center [1016, 42] width 10 height 21
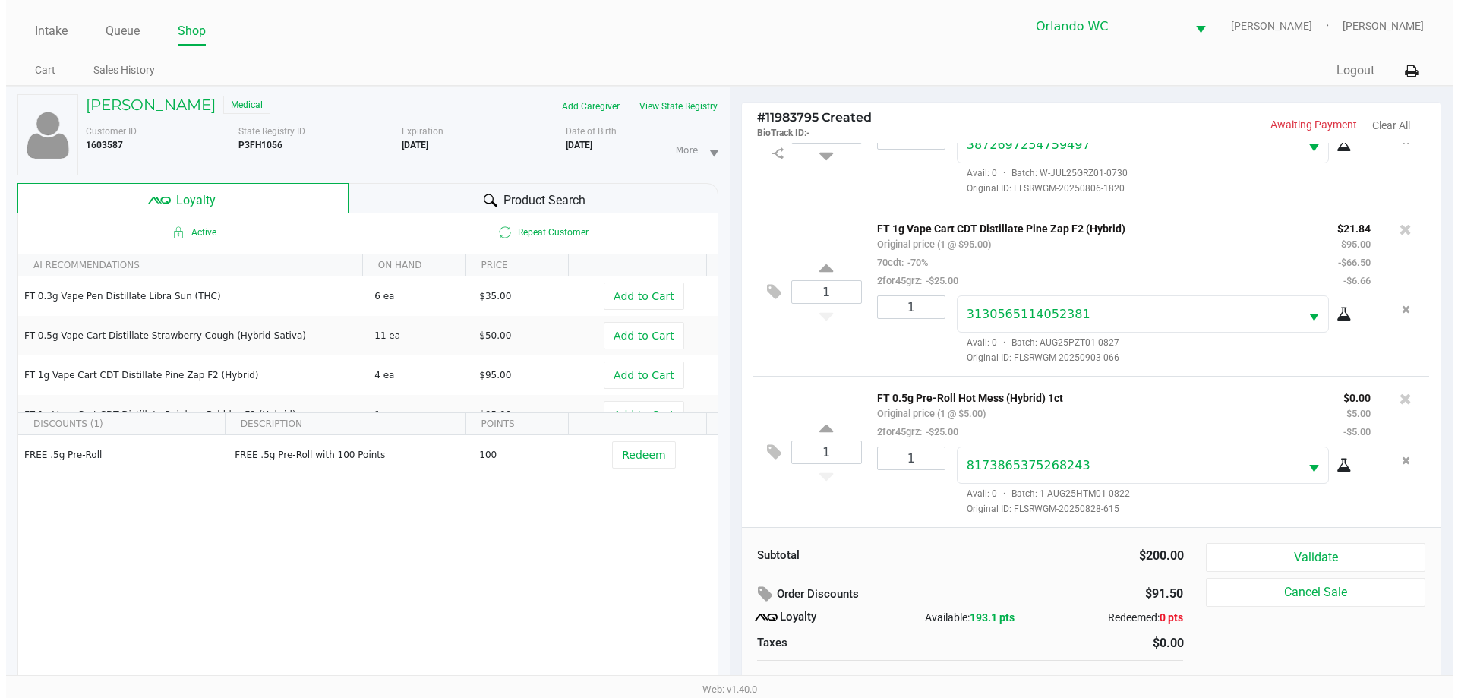
scroll to position [0, 0]
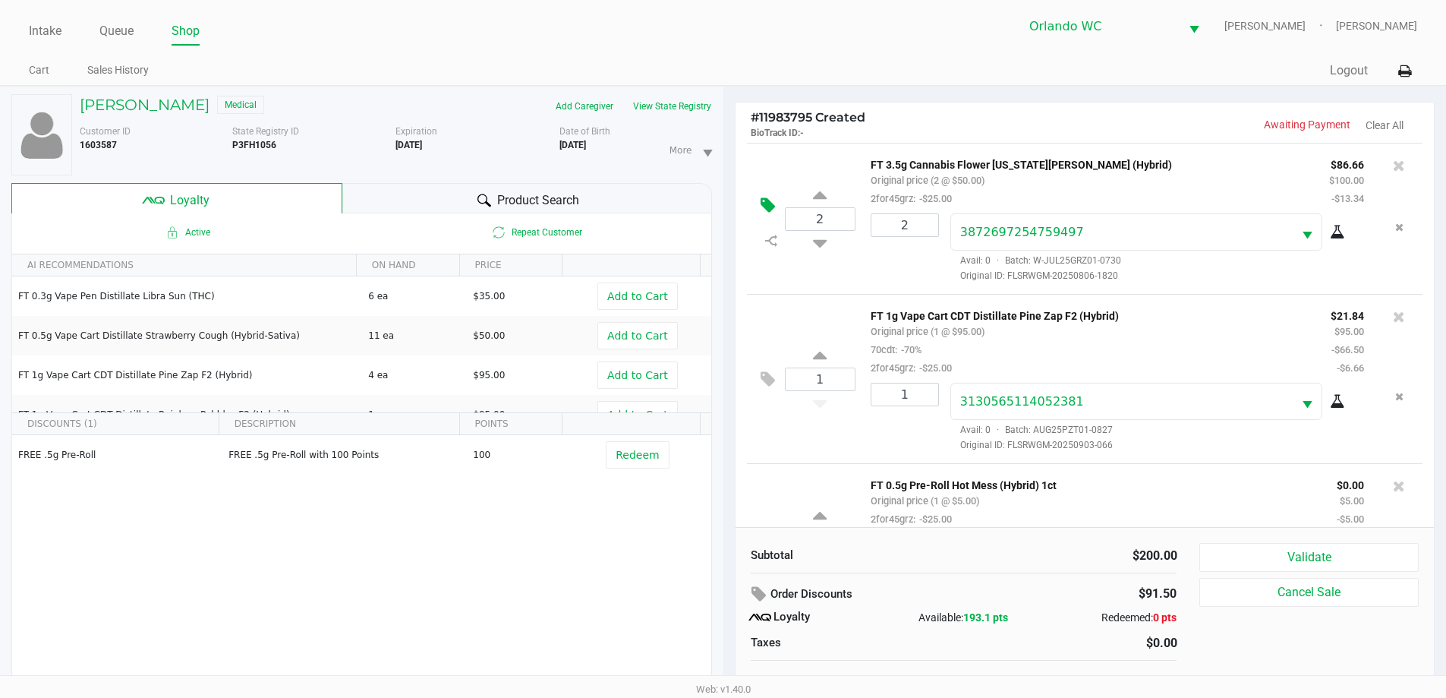
click at [774, 207] on icon at bounding box center [768, 205] width 14 height 17
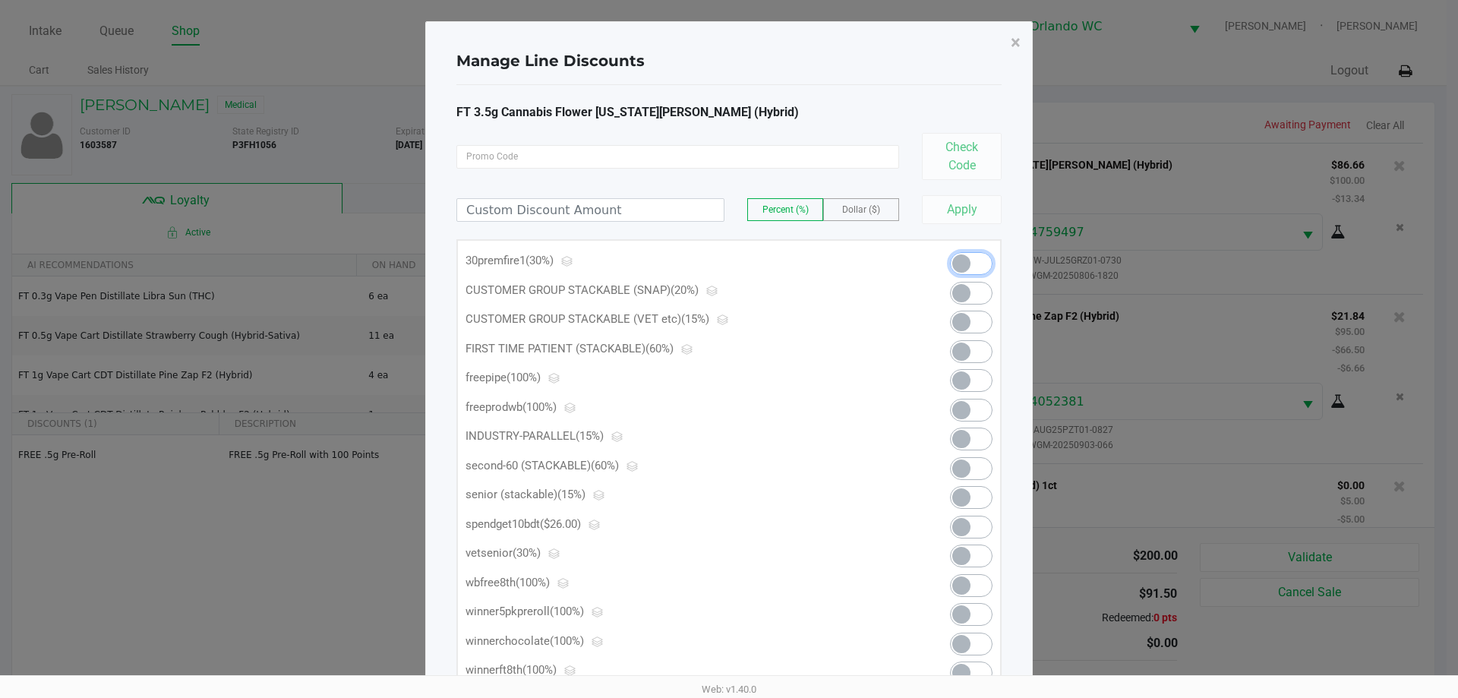
click at [970, 264] on span at bounding box center [971, 263] width 43 height 23
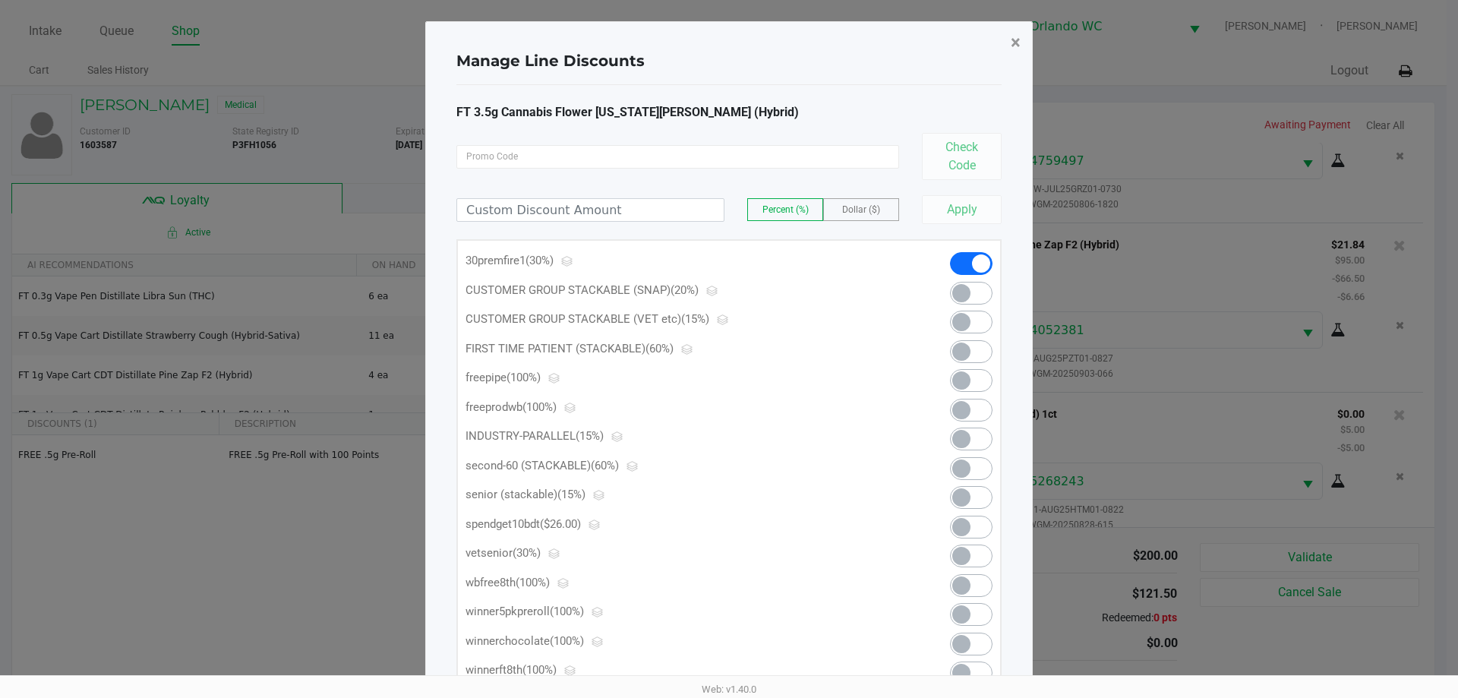
click at [1016, 43] on span "×" at bounding box center [1016, 42] width 10 height 21
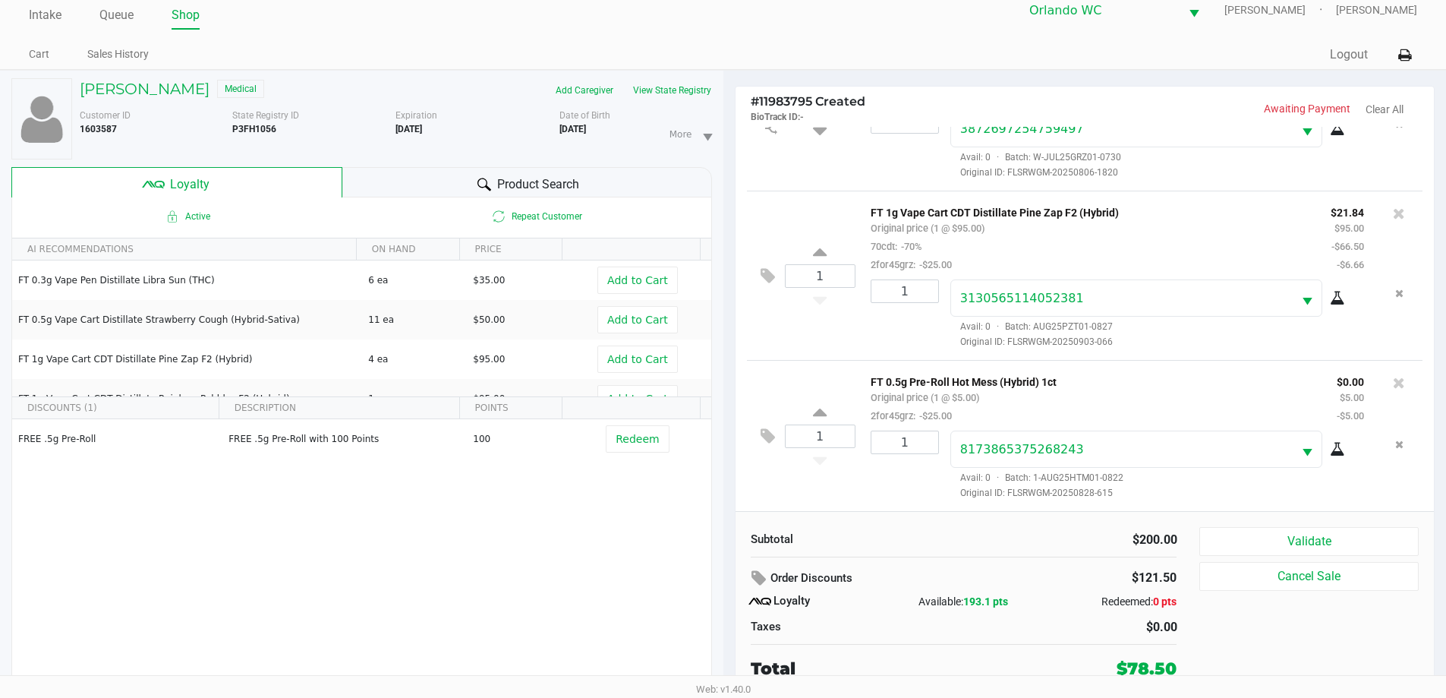
scroll to position [108, 0]
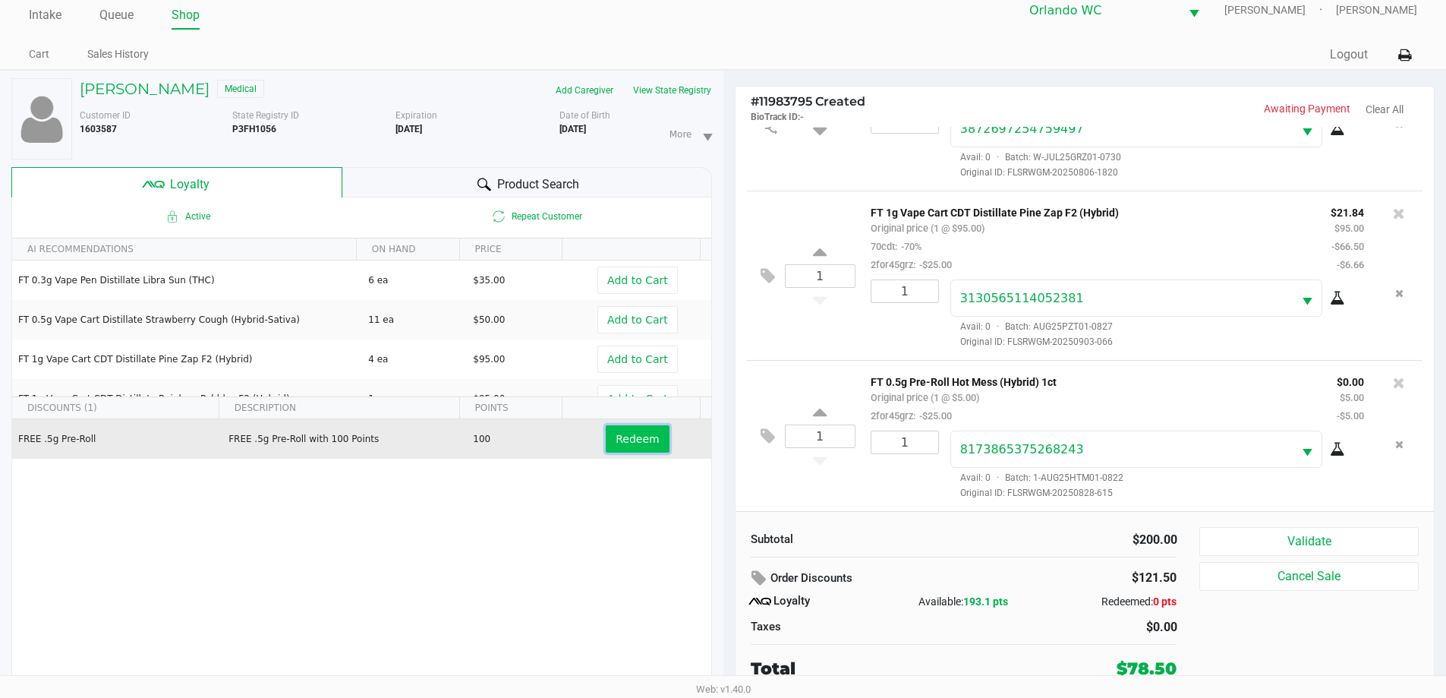
click at [632, 441] on span "Redeem" at bounding box center [637, 439] width 43 height 12
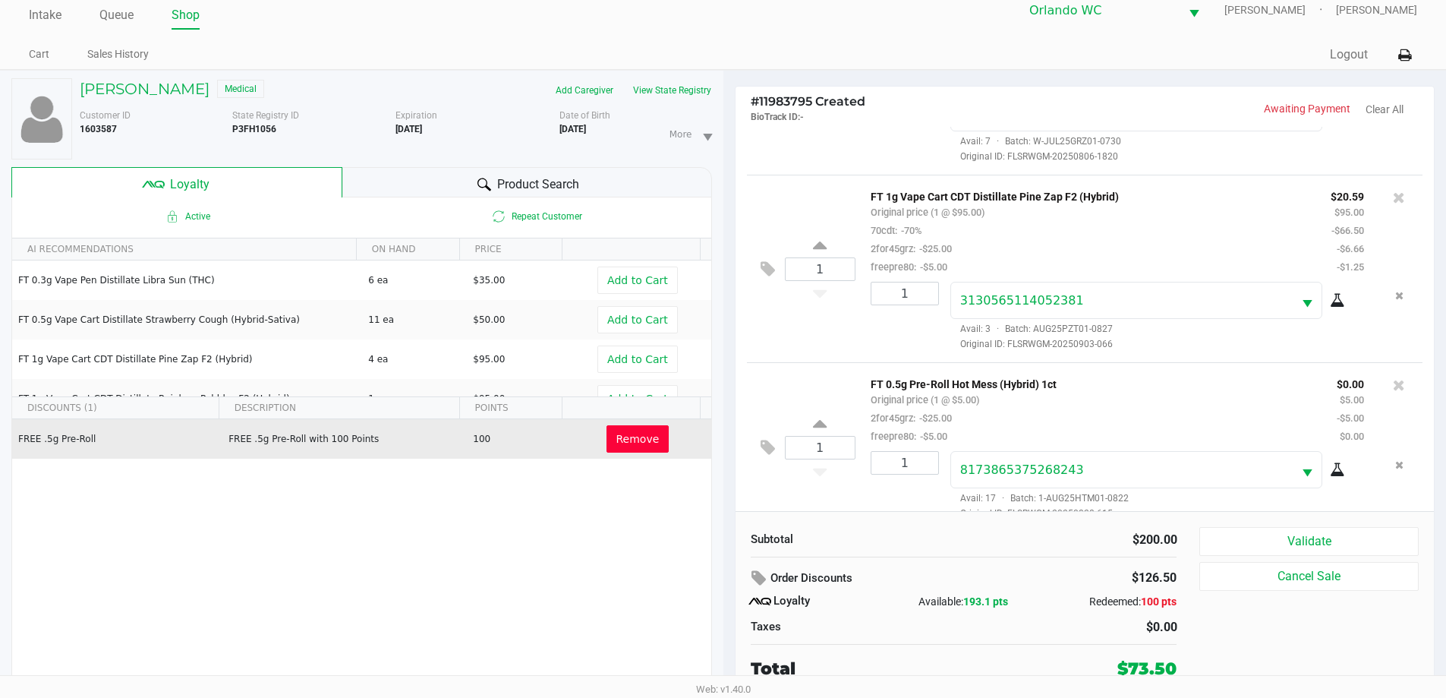
scroll to position [162, 0]
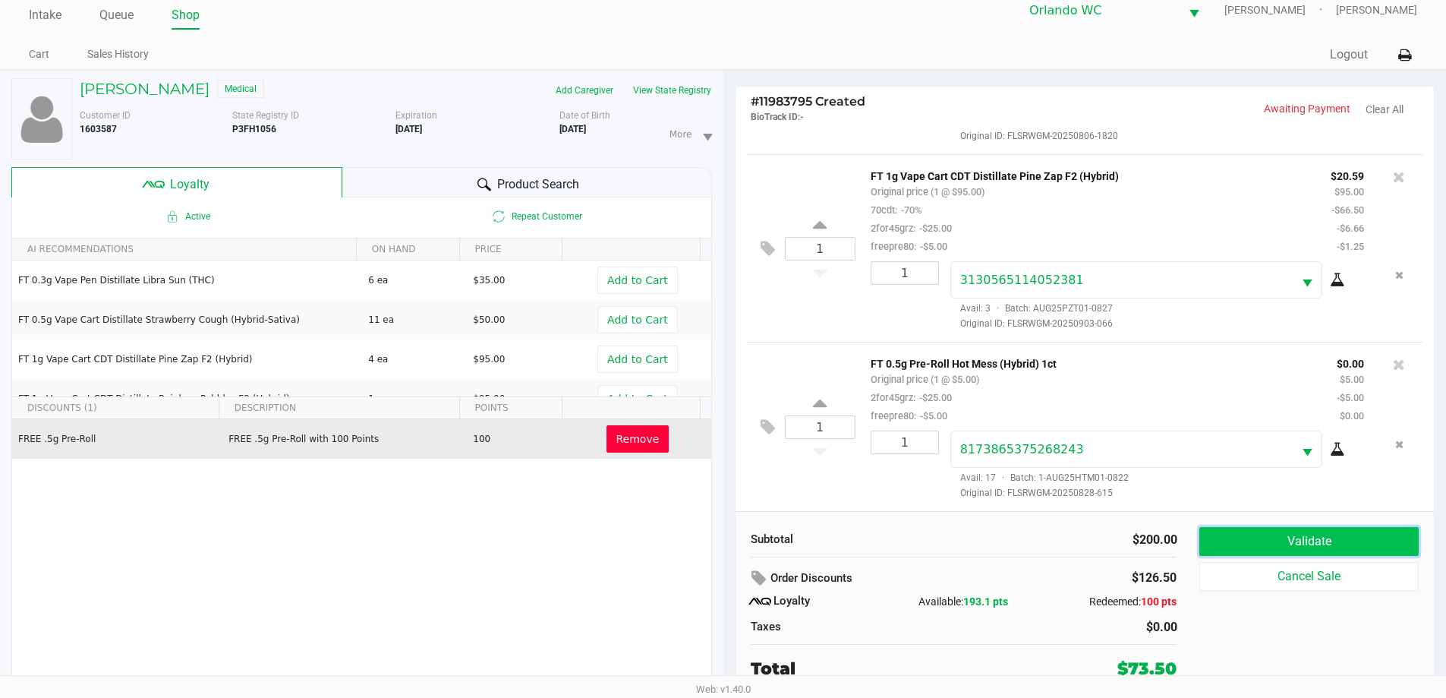
click at [1274, 538] on button "Validate" at bounding box center [1309, 541] width 219 height 29
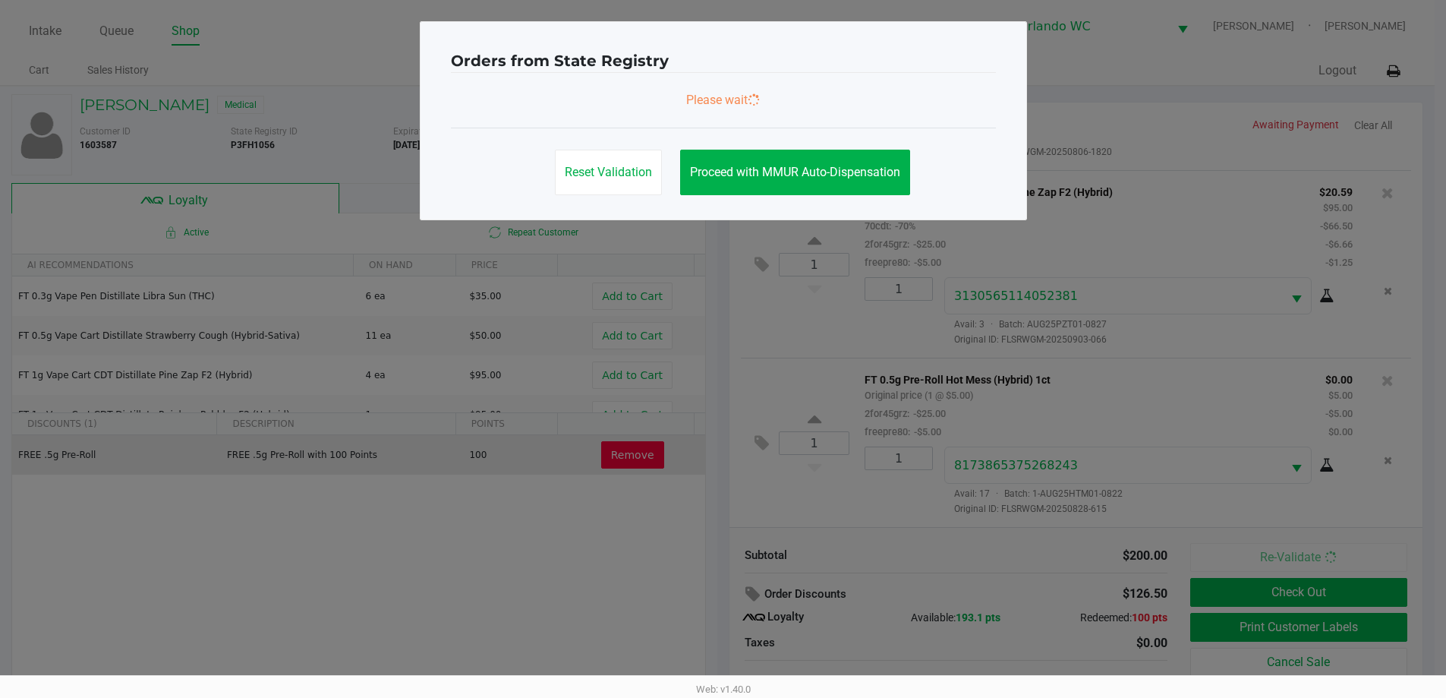
scroll to position [0, 0]
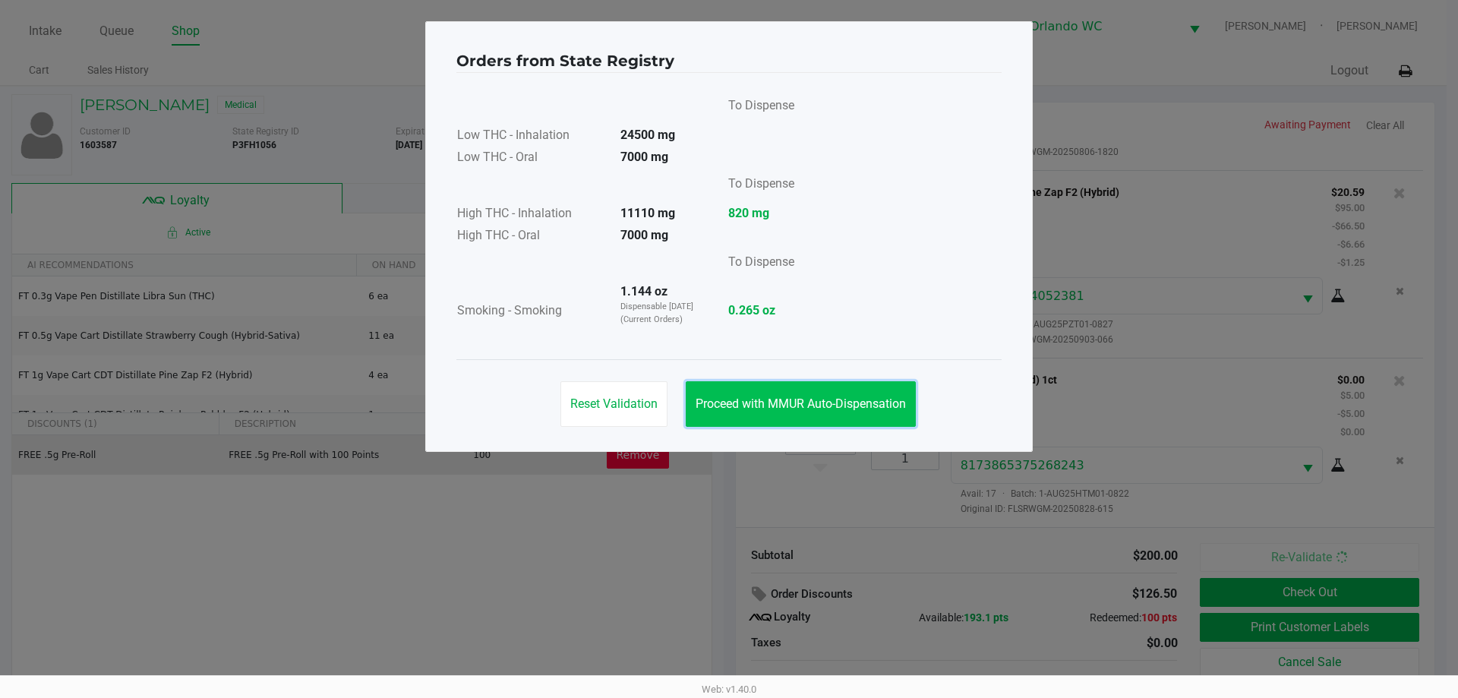
click at [833, 400] on span "Proceed with MMUR Auto-Dispensation" at bounding box center [801, 403] width 210 height 14
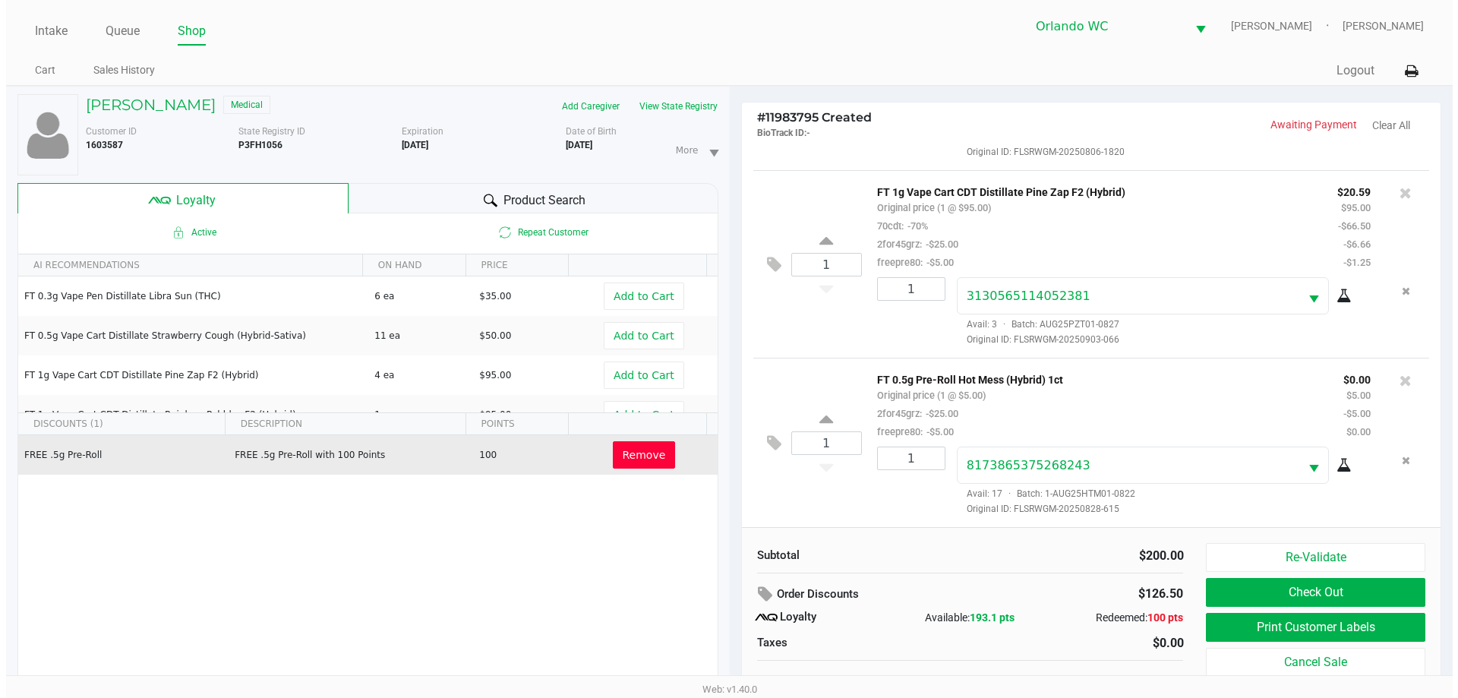
scroll to position [162, 0]
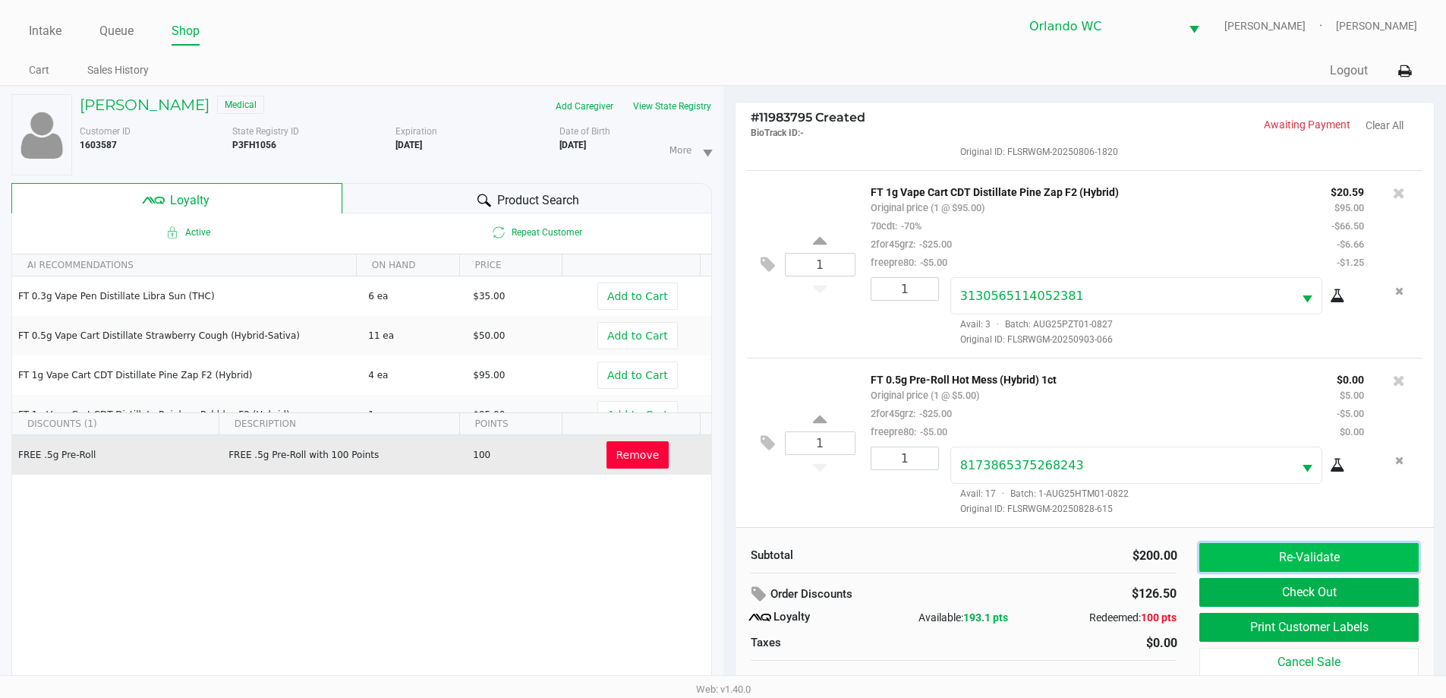
click at [1271, 555] on button "Re-Validate" at bounding box center [1309, 557] width 219 height 29
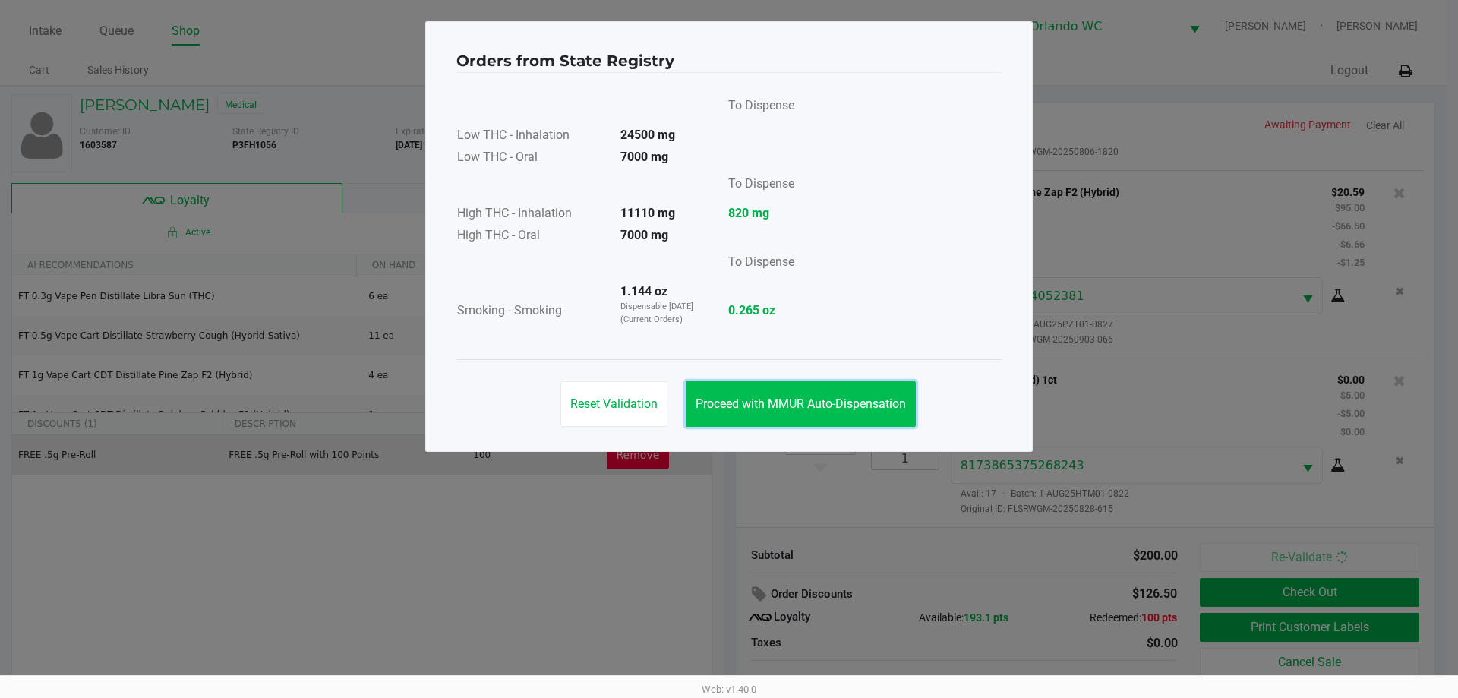
click at [870, 405] on span "Proceed with MMUR Auto-Dispensation" at bounding box center [801, 403] width 210 height 14
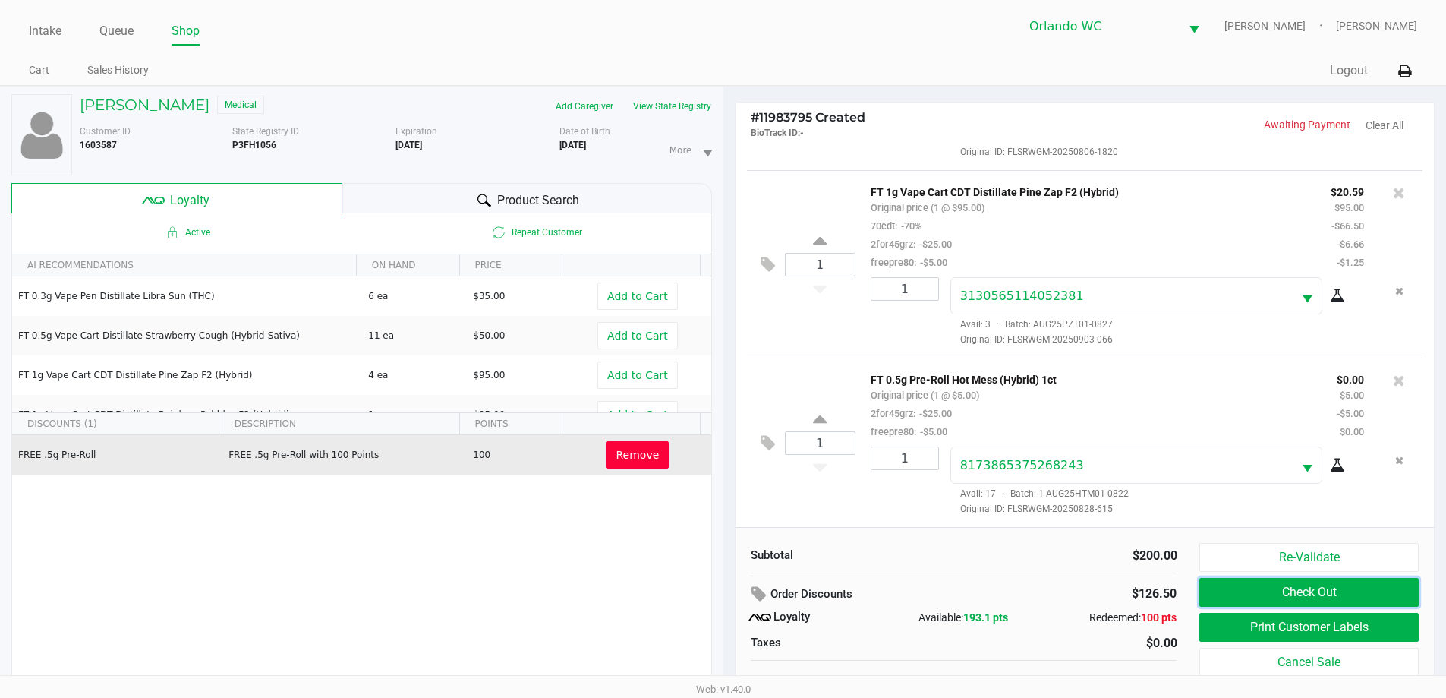
click at [1263, 600] on button "Check Out" at bounding box center [1309, 592] width 219 height 29
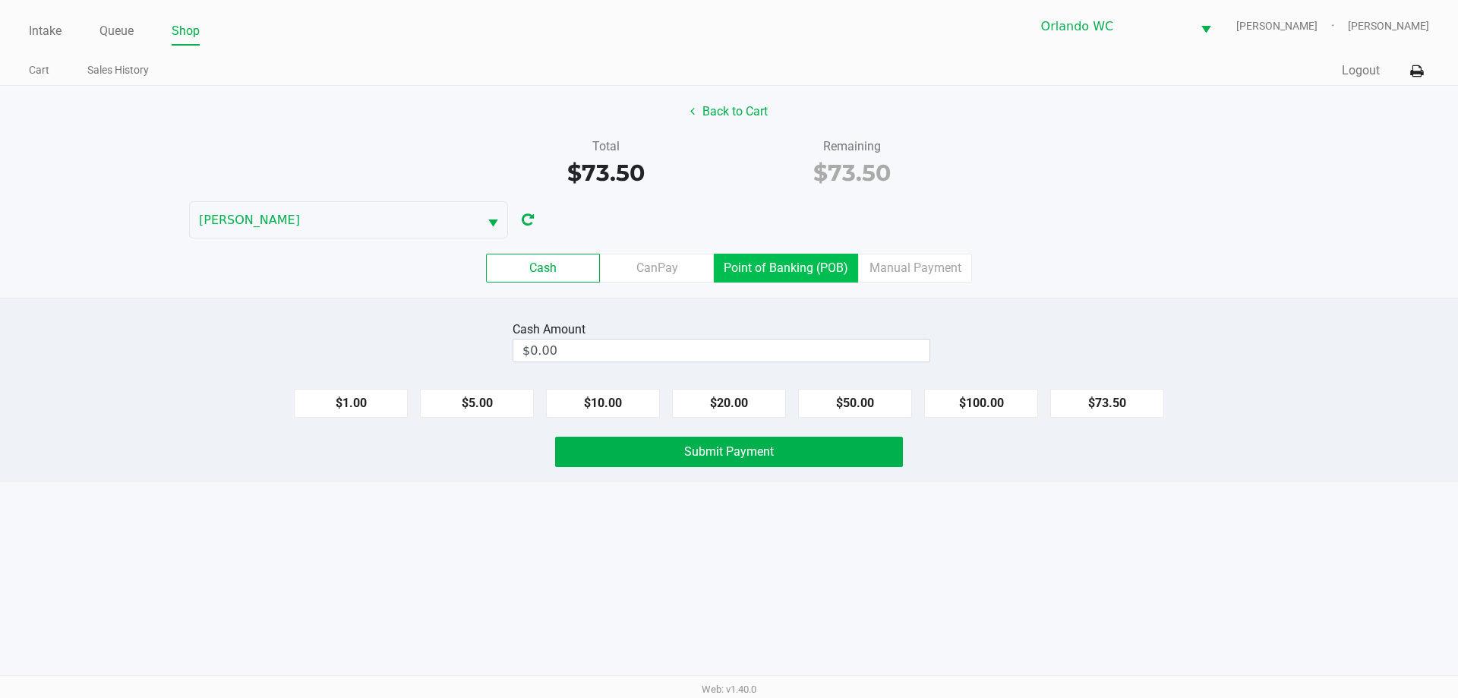
click at [835, 273] on label "Point of Banking (POB)" at bounding box center [786, 268] width 144 height 29
click at [0, 0] on 7 "Point of Banking (POB)" at bounding box center [0, 0] width 0 height 0
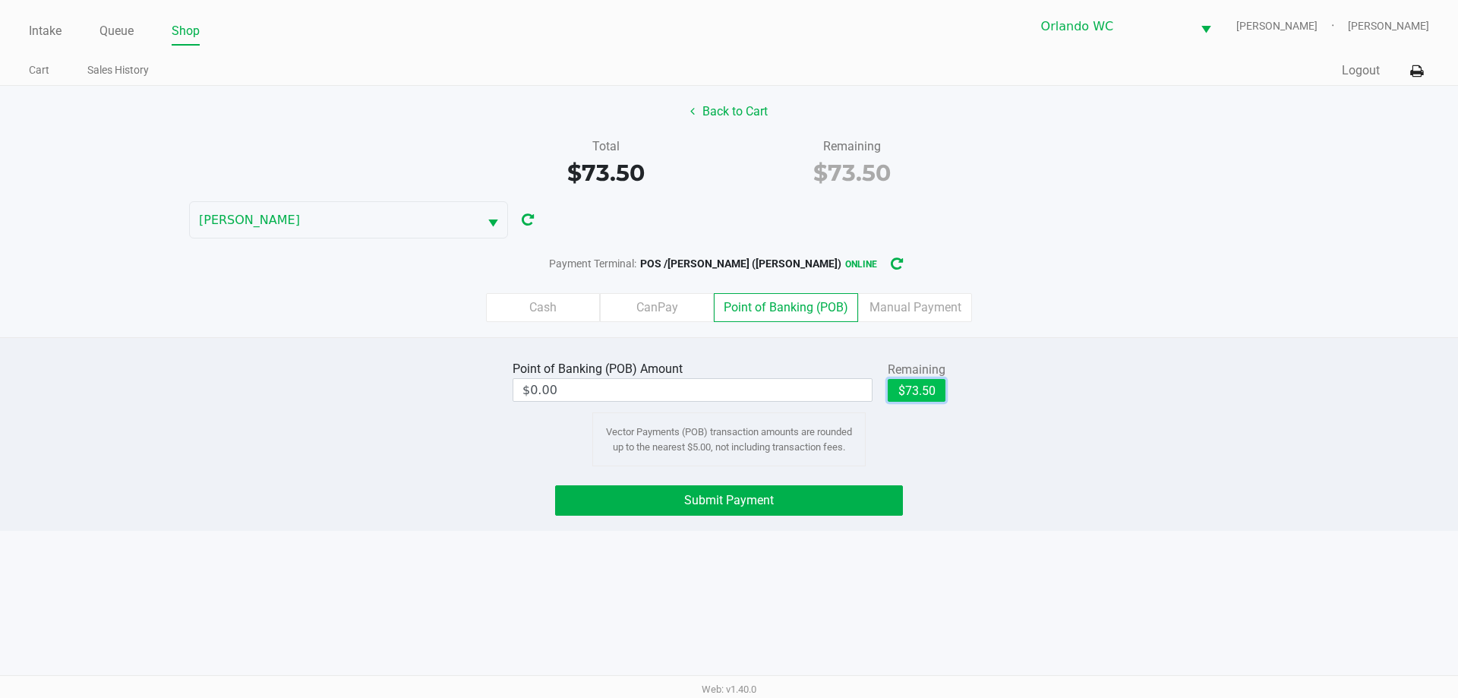
click at [918, 385] on button "$73.50" at bounding box center [917, 390] width 58 height 23
type input "$73.50"
click at [854, 492] on button "Submit Payment" at bounding box center [729, 500] width 348 height 30
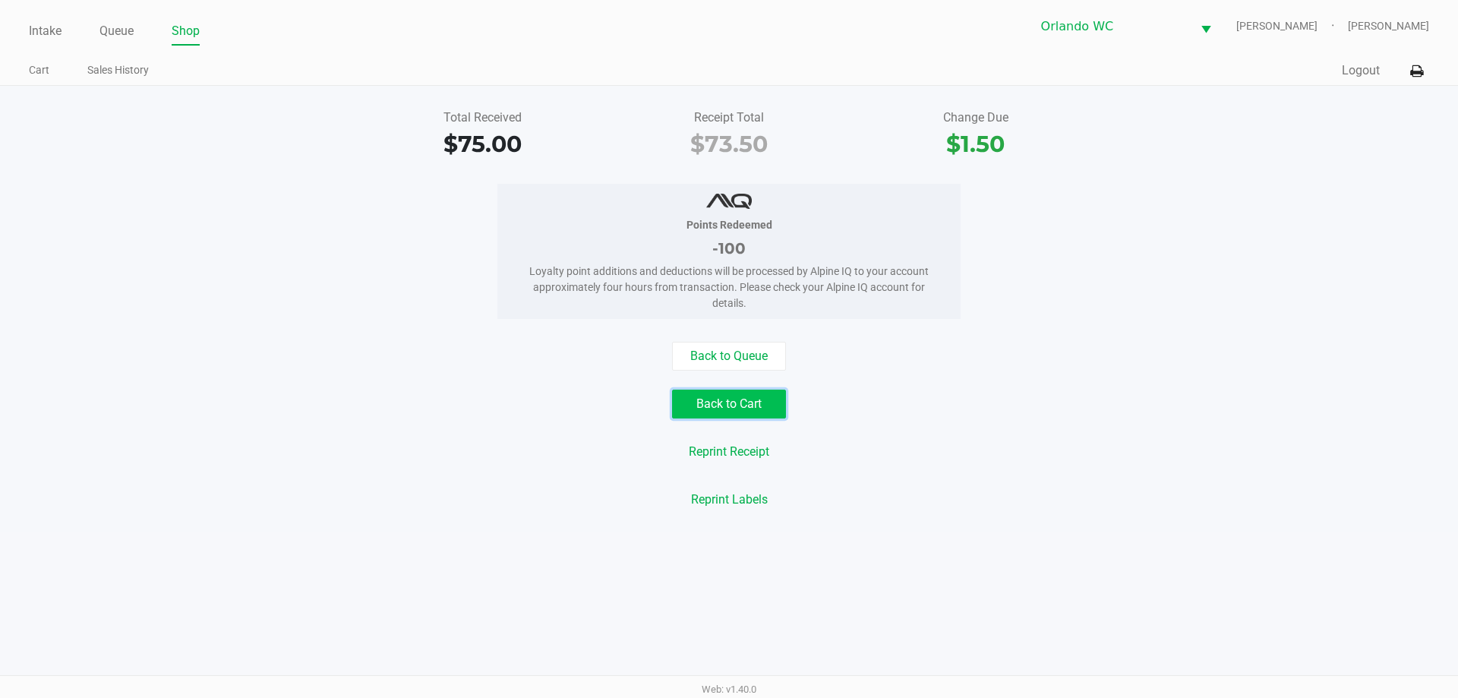
click at [756, 412] on button "Back to Cart" at bounding box center [729, 404] width 114 height 29
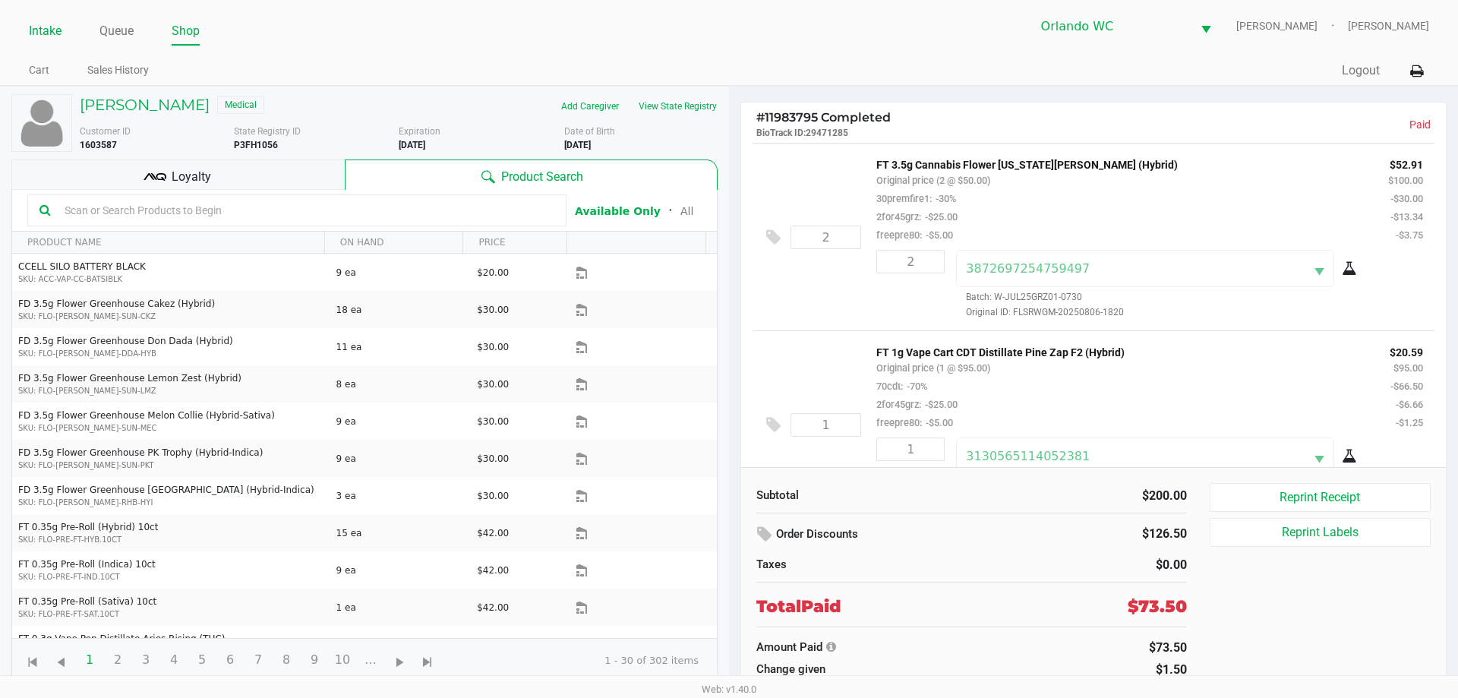
click at [46, 21] on link "Intake" at bounding box center [45, 31] width 33 height 21
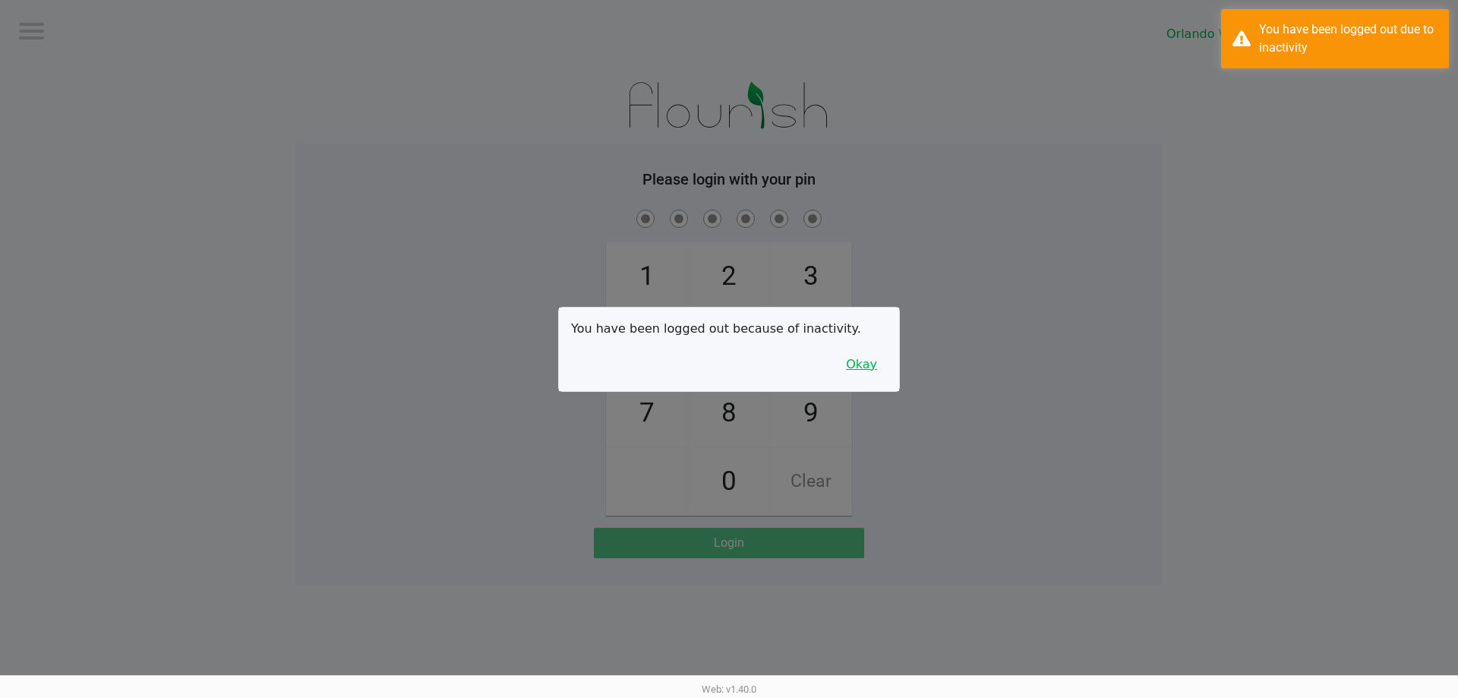
click at [870, 358] on button "Okay" at bounding box center [861, 364] width 51 height 29
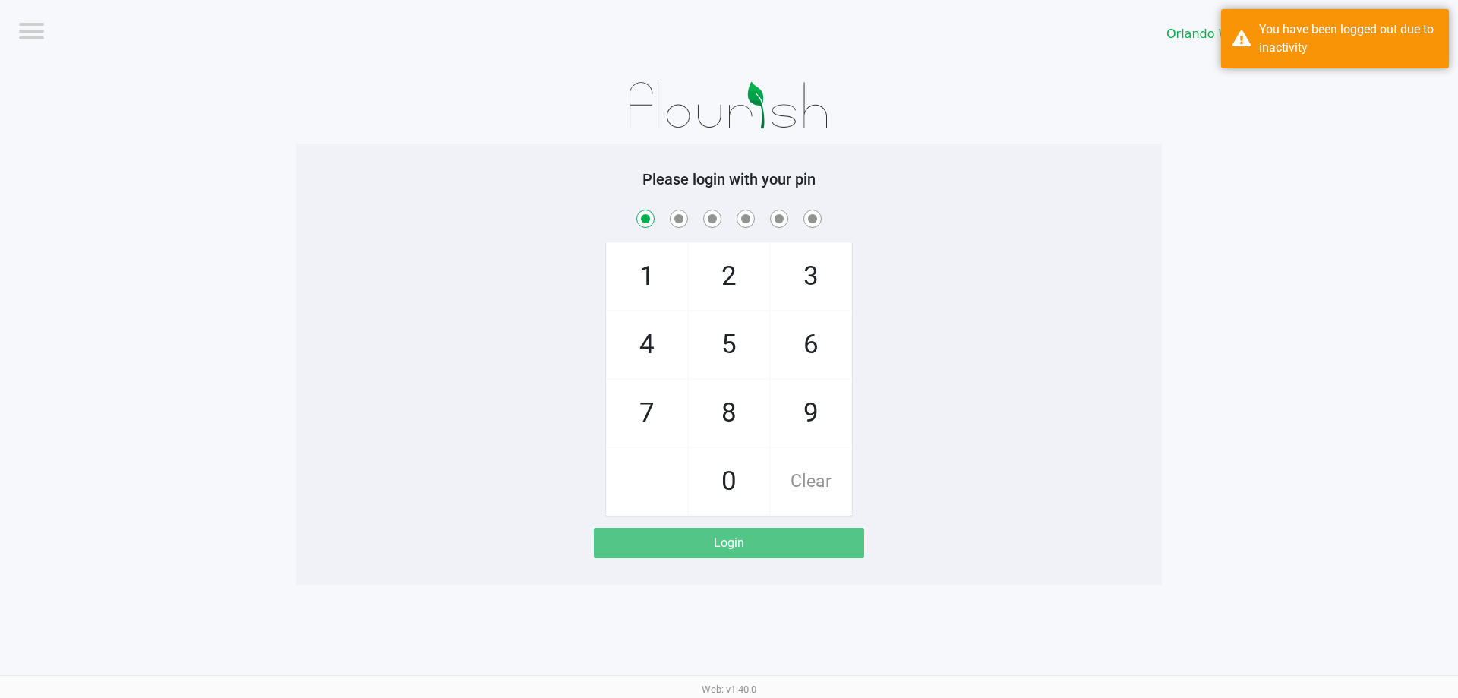
checkbox input "true"
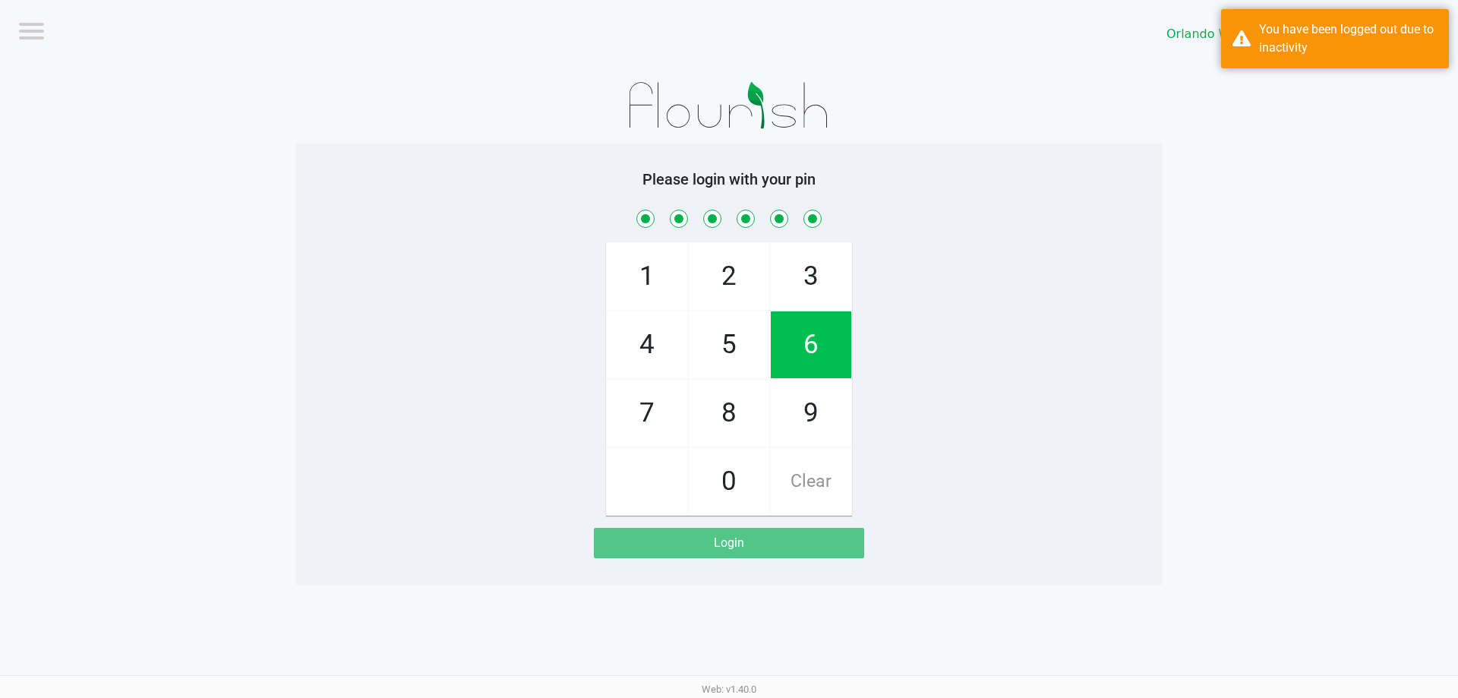
checkbox input "true"
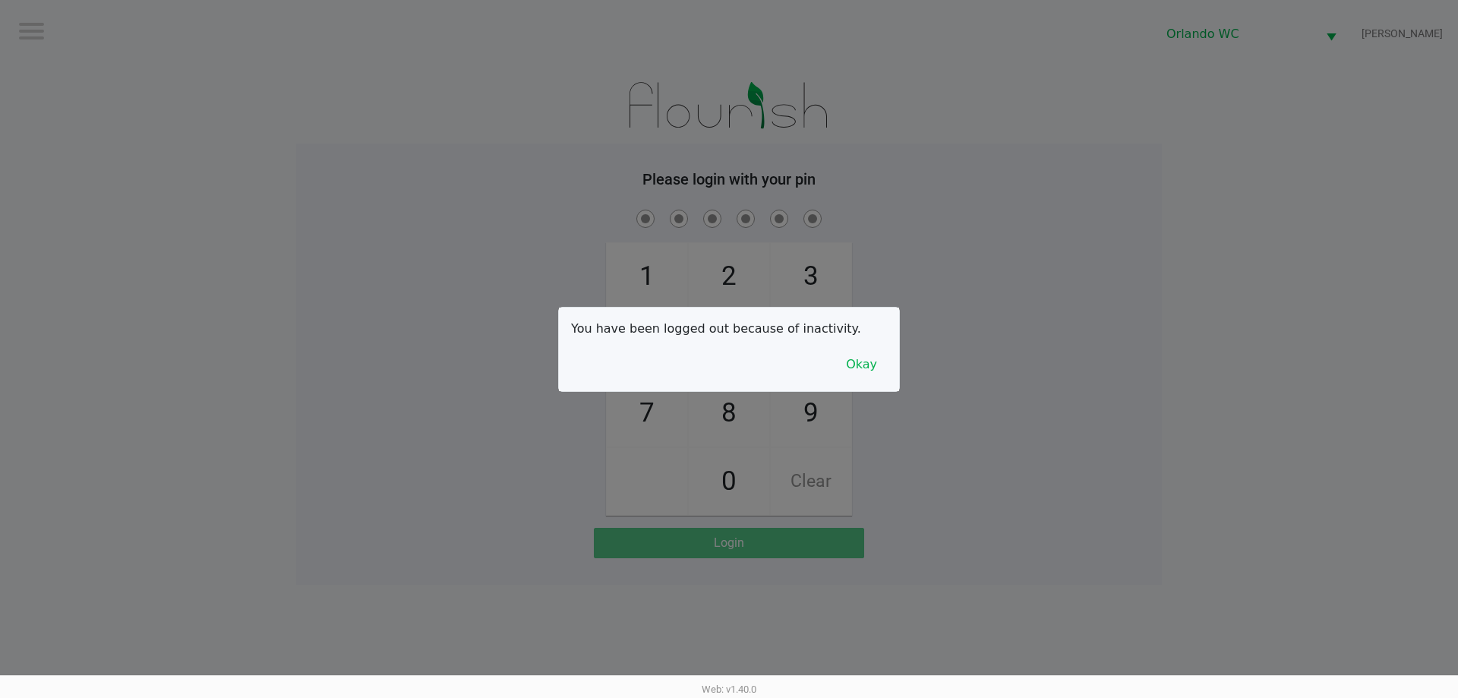
click at [890, 364] on div "You have been logged out because of inactivity. Okay" at bounding box center [729, 350] width 340 height 84
click at [873, 361] on button "Okay" at bounding box center [861, 364] width 51 height 29
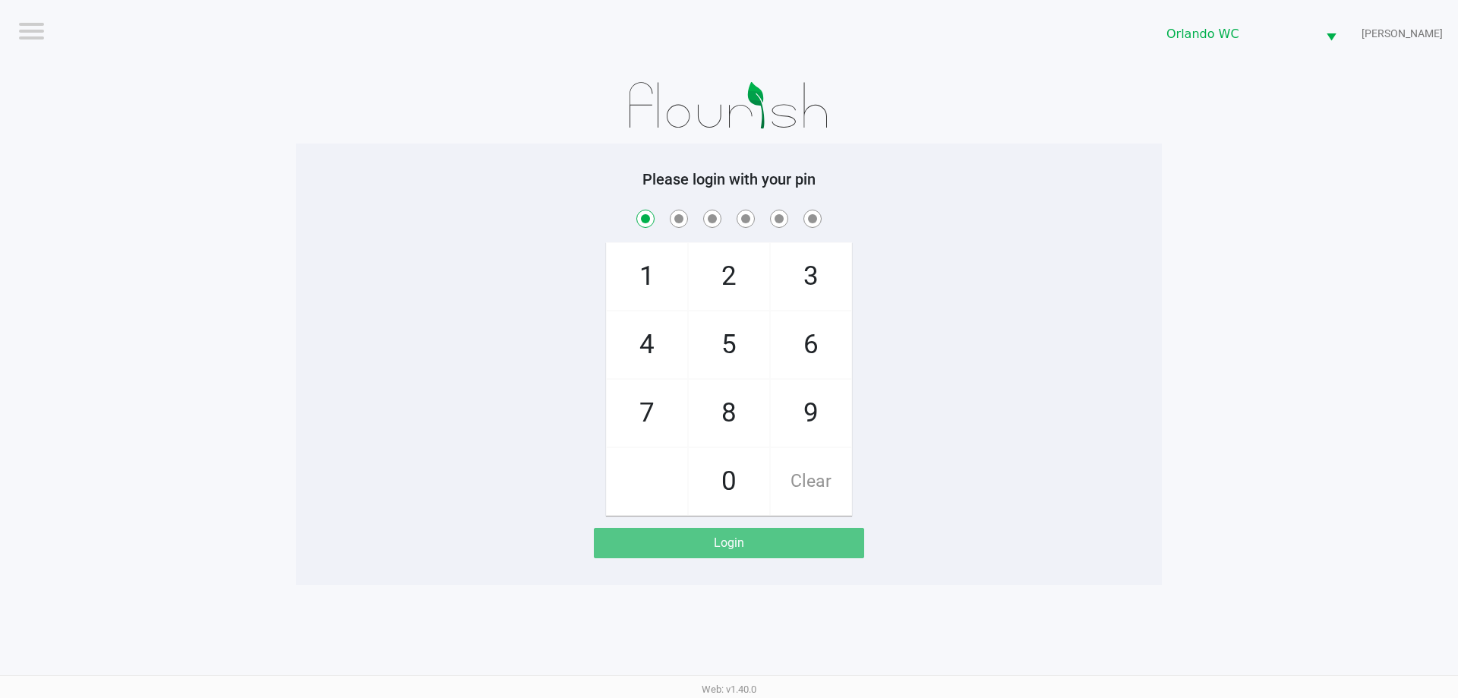
checkbox input "true"
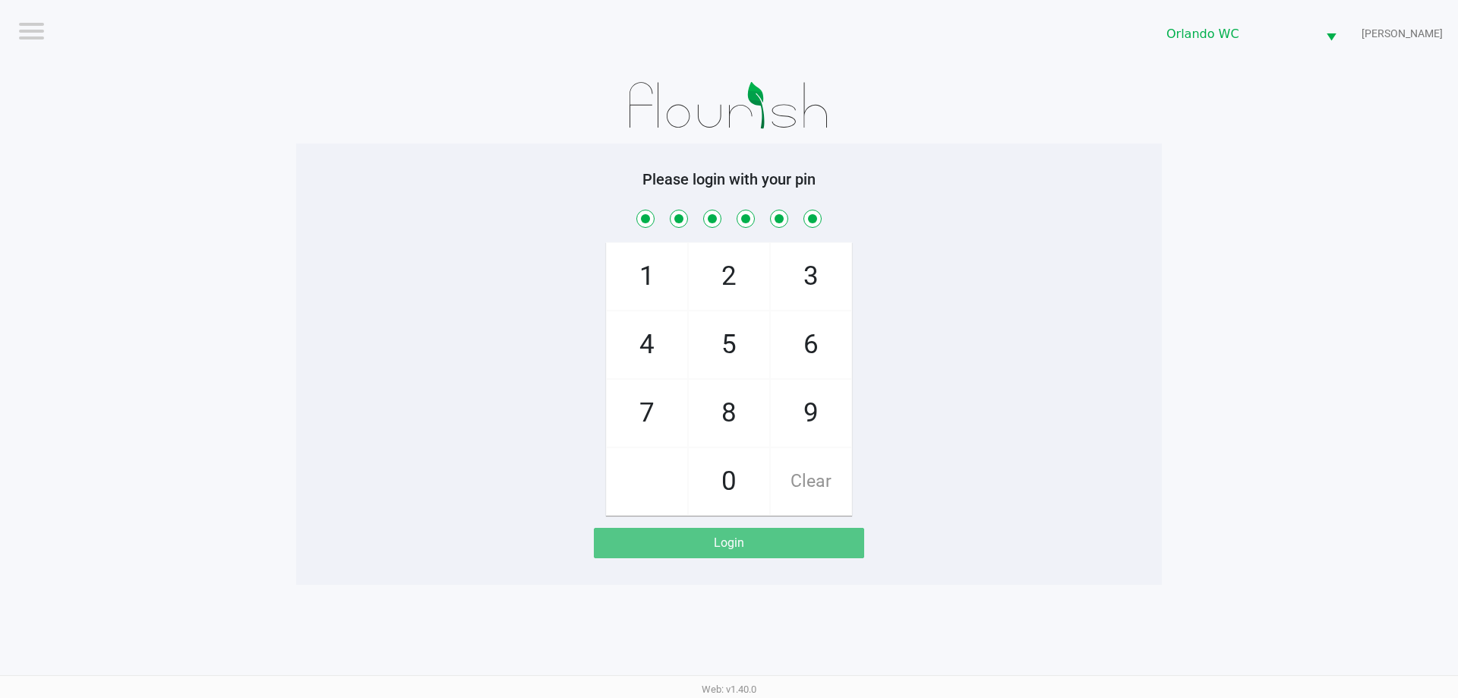
checkbox input "true"
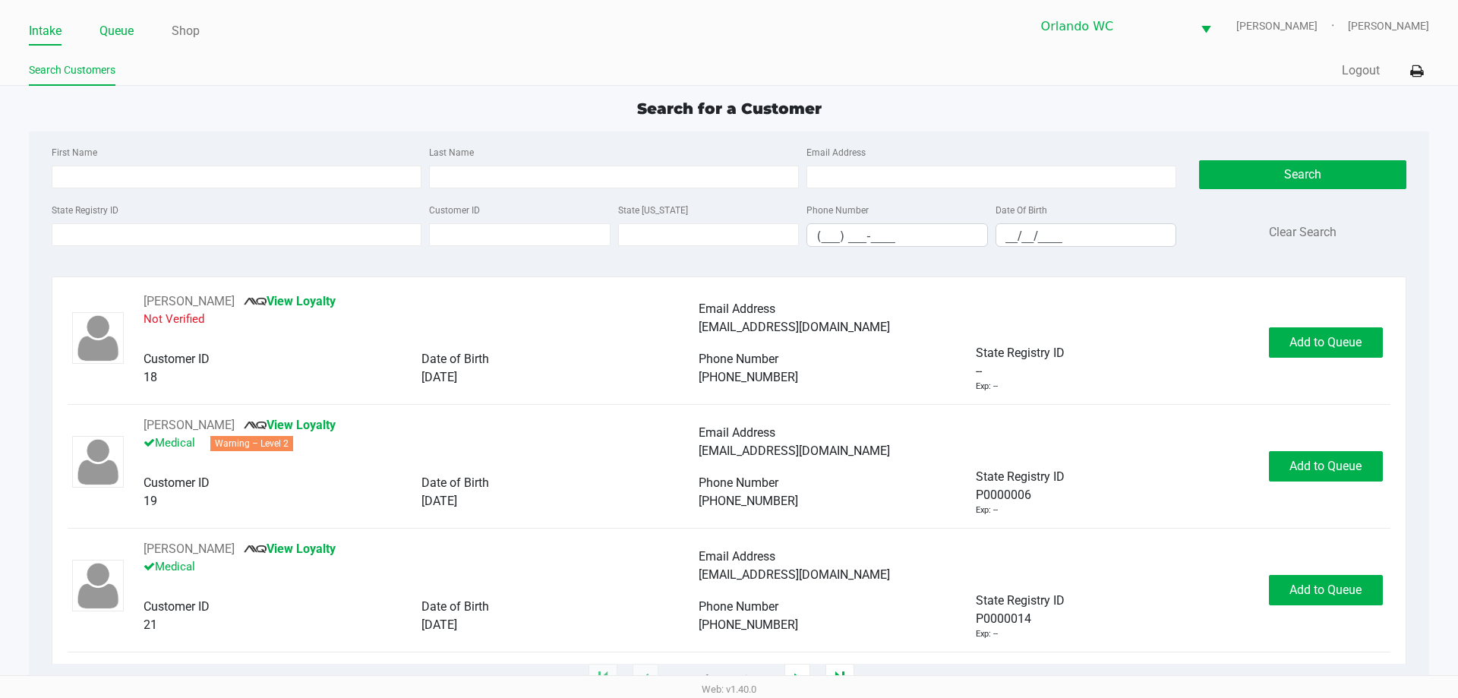
click at [117, 43] on li "Queue" at bounding box center [116, 32] width 34 height 27
click at [116, 33] on link "Queue" at bounding box center [116, 31] width 34 height 21
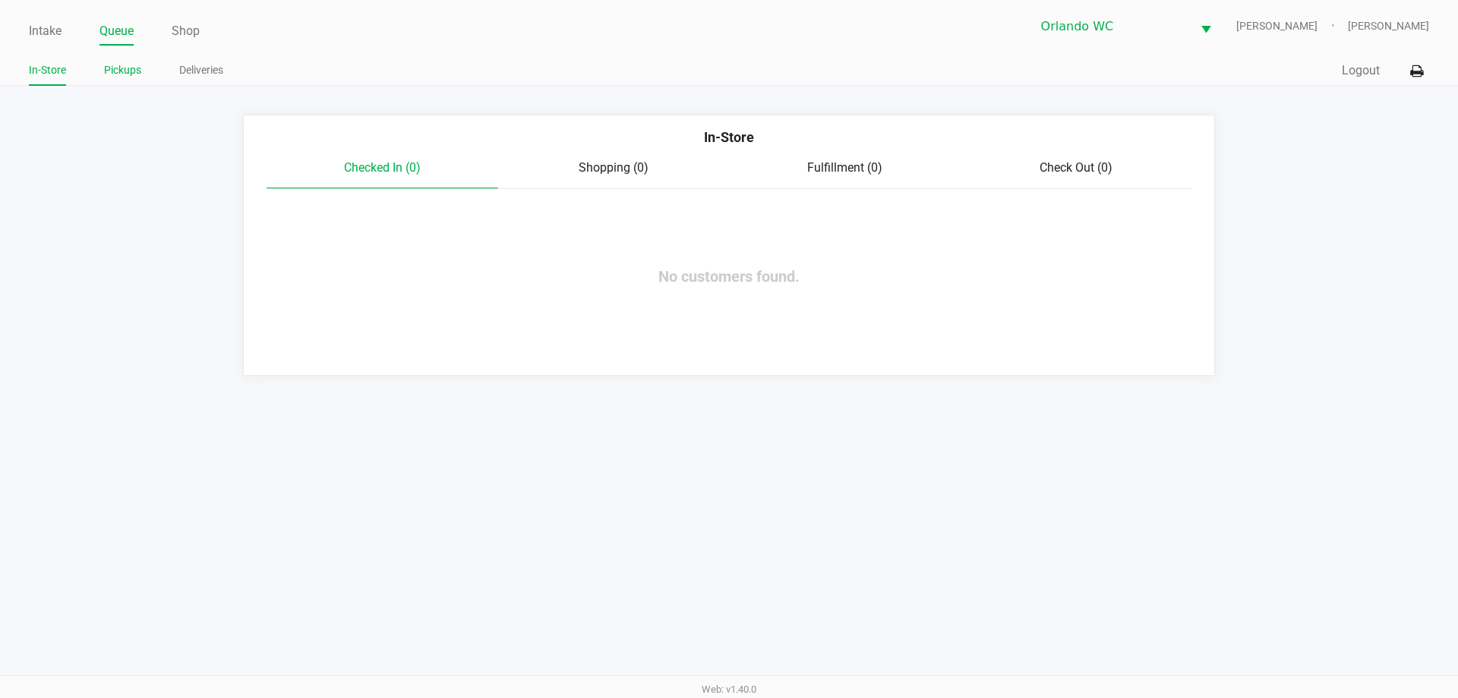
click at [118, 74] on link "Pickups" at bounding box center [122, 70] width 37 height 19
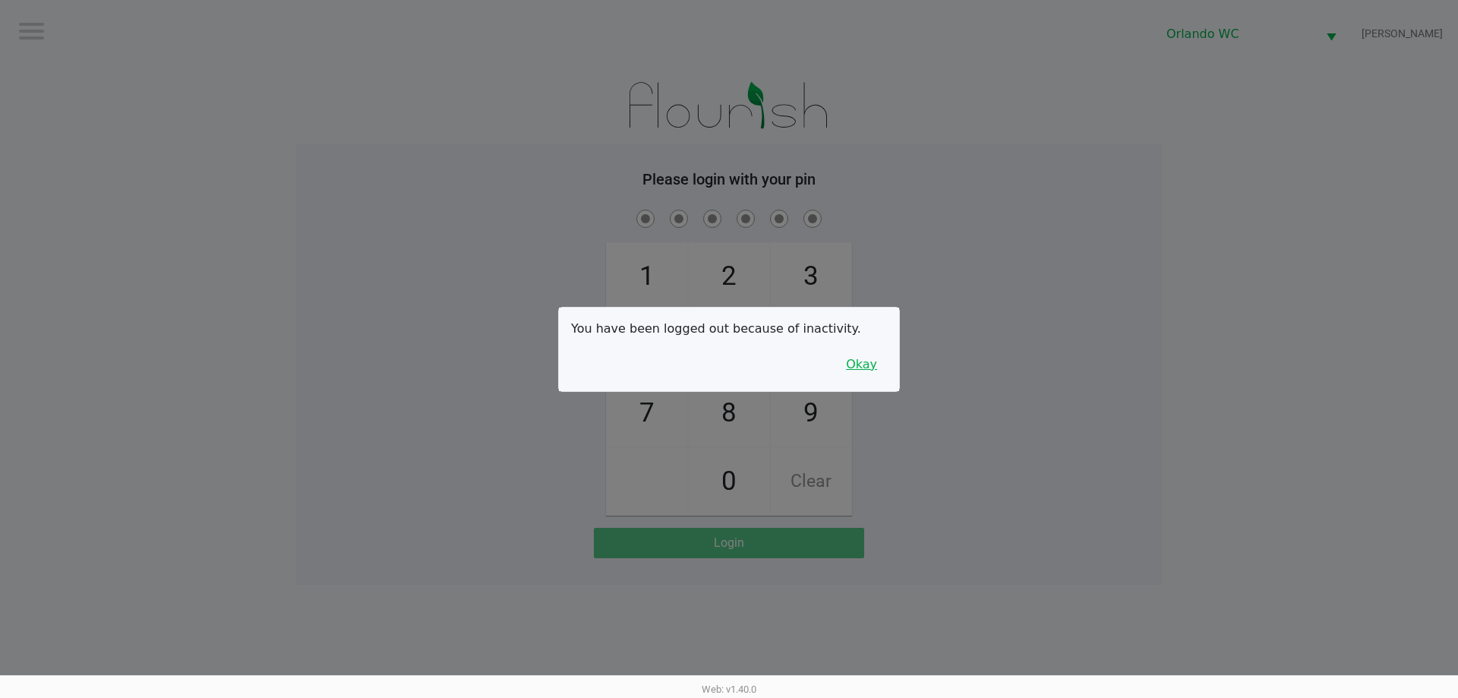
click at [867, 358] on button "Okay" at bounding box center [861, 364] width 51 height 29
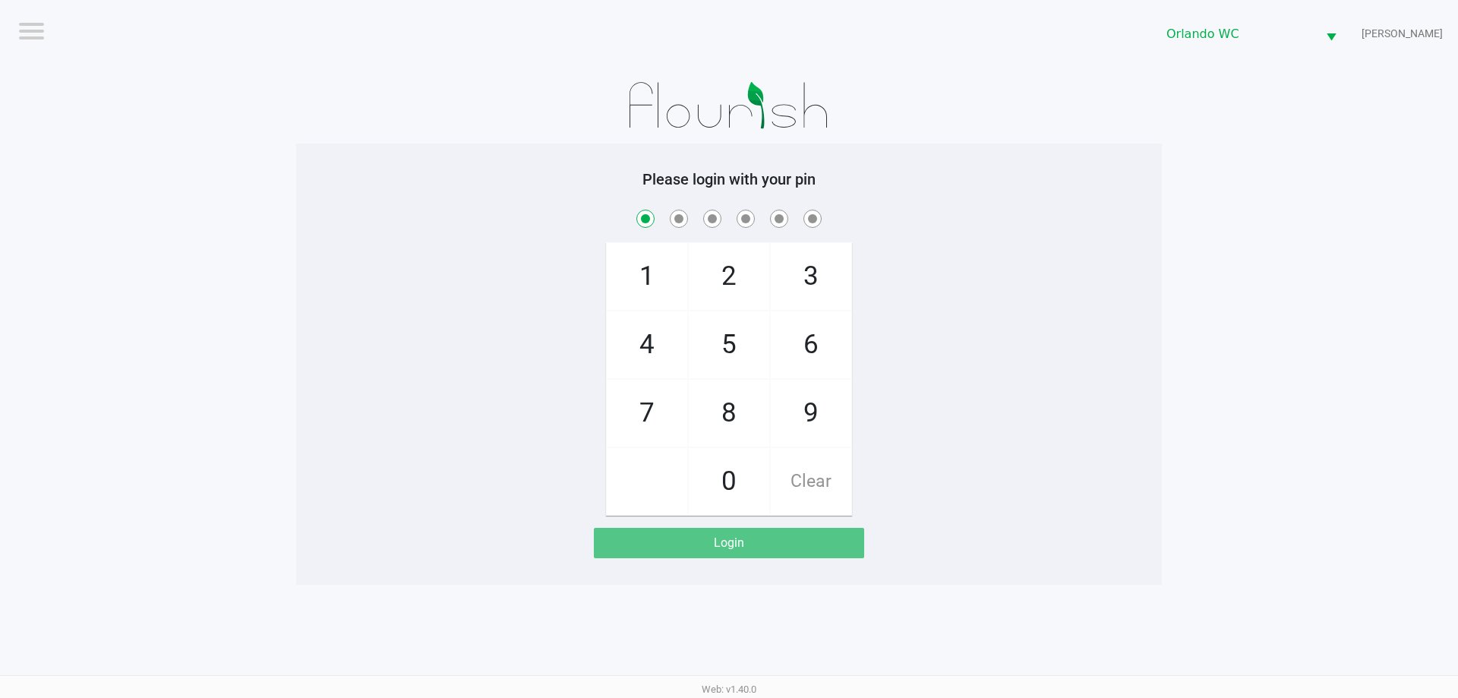
checkbox input "true"
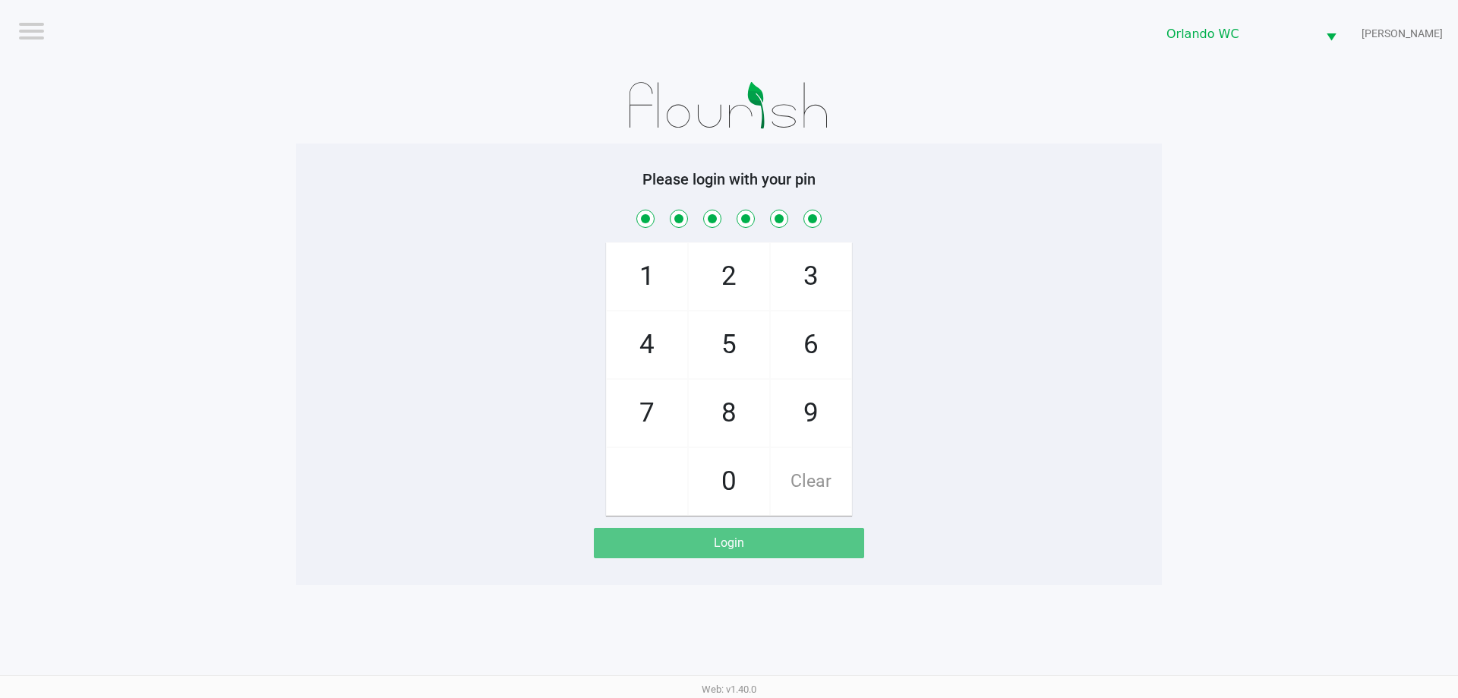
checkbox input "true"
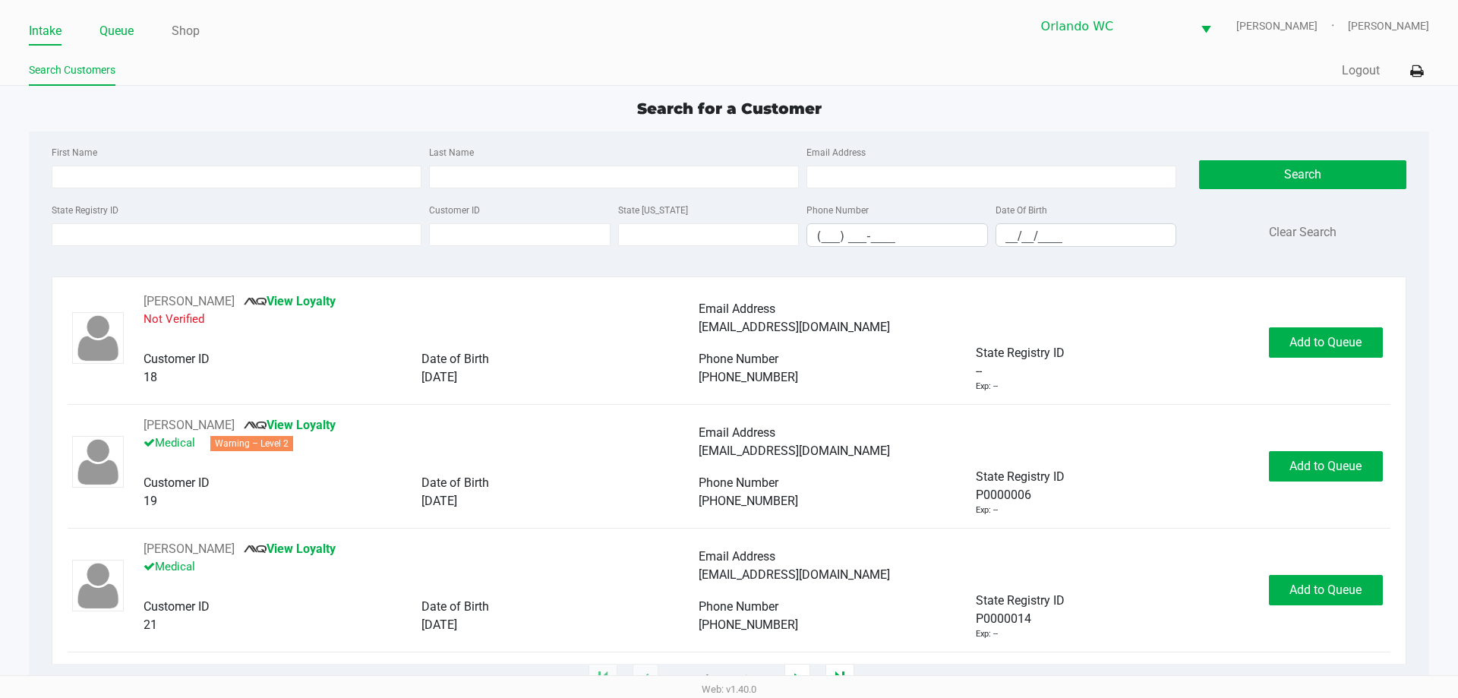
click at [114, 32] on link "Queue" at bounding box center [116, 31] width 34 height 21
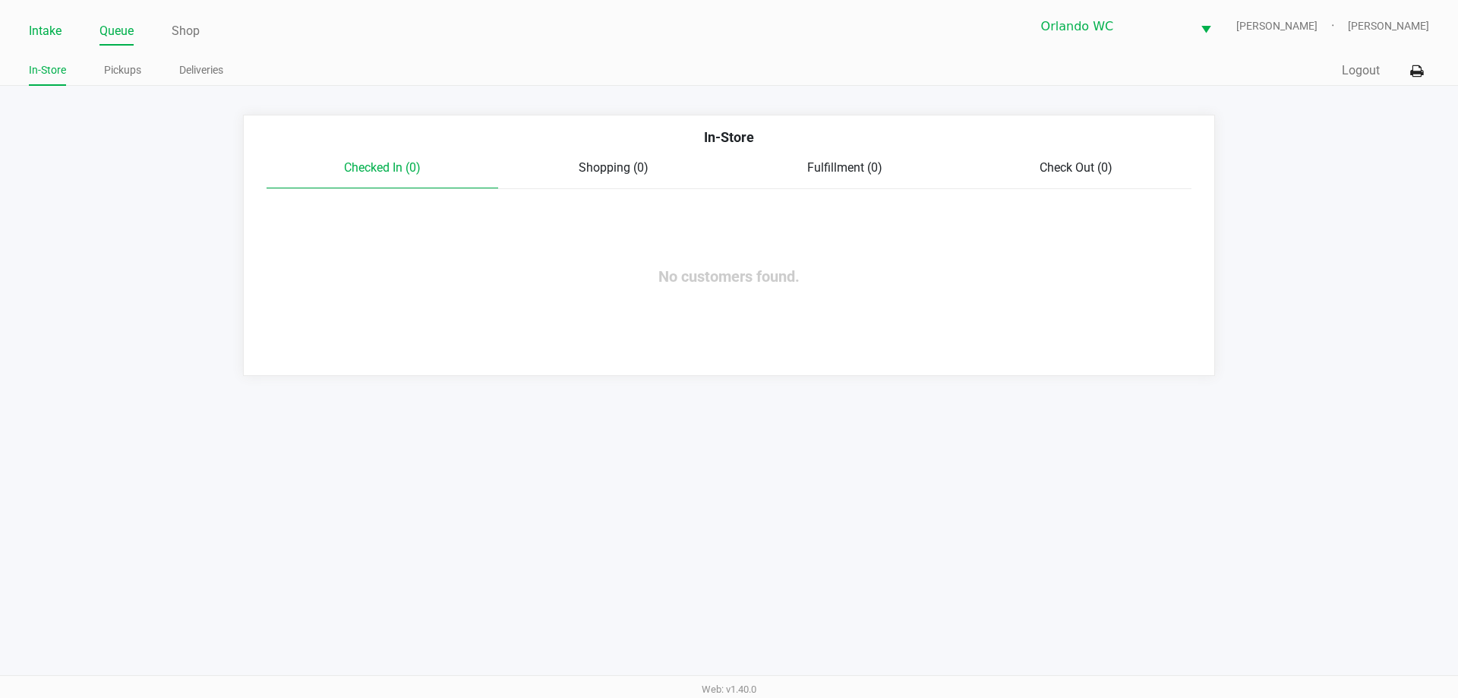
click at [53, 32] on link "Intake" at bounding box center [45, 31] width 33 height 21
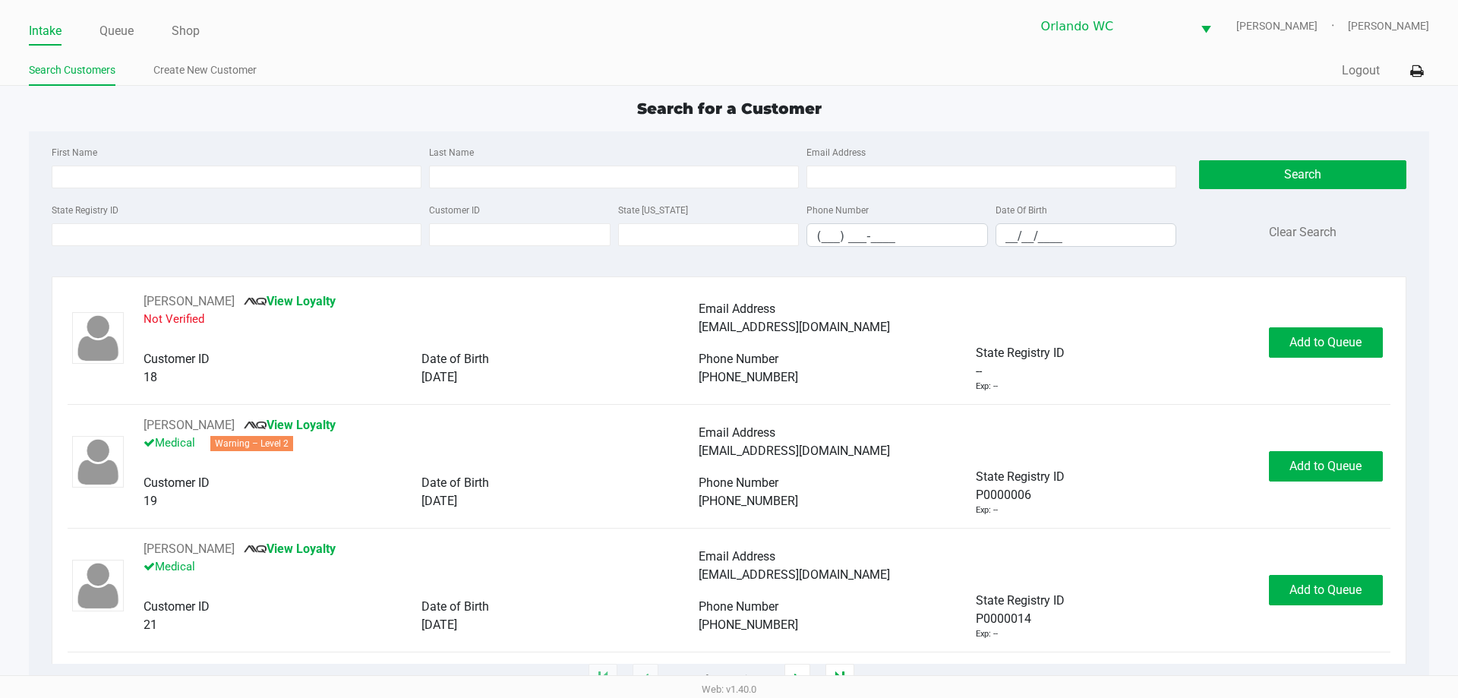
click at [125, 222] on div "State Registry ID" at bounding box center [236, 223] width 377 height 46
click at [127, 227] on div "State Registry ID" at bounding box center [236, 223] width 377 height 46
click at [127, 232] on input "State Registry ID" at bounding box center [237, 234] width 370 height 23
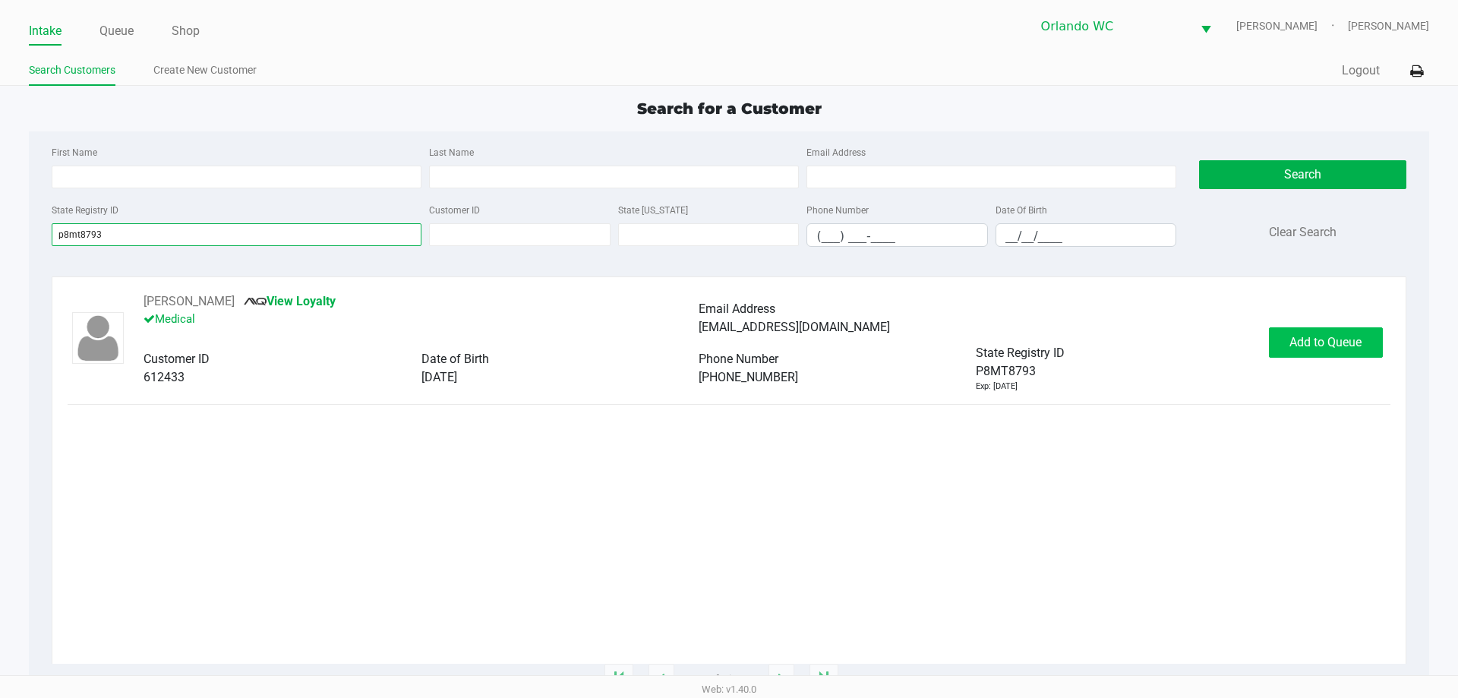
type input "p8mt8793"
click at [1308, 350] on button "Add to Queue" at bounding box center [1326, 342] width 114 height 30
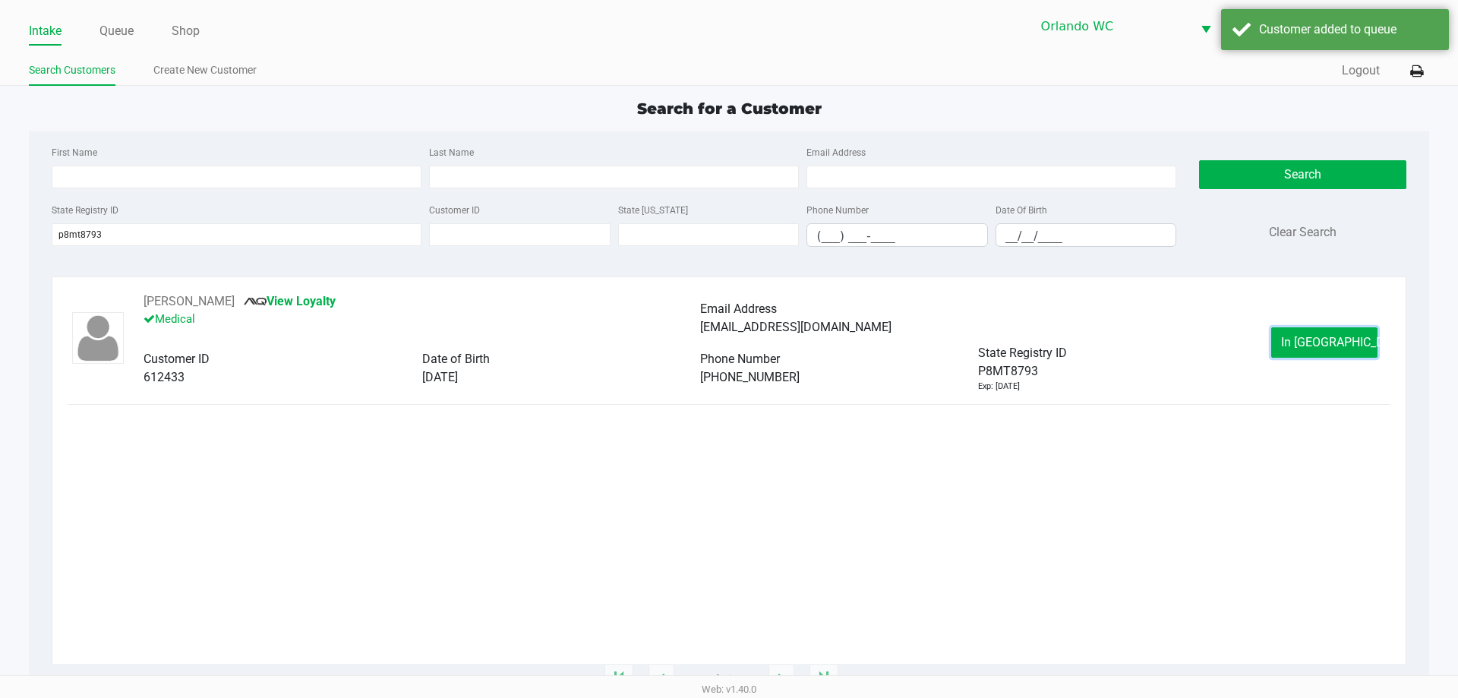
click at [1296, 335] on button "In Queue" at bounding box center [1324, 342] width 106 height 30
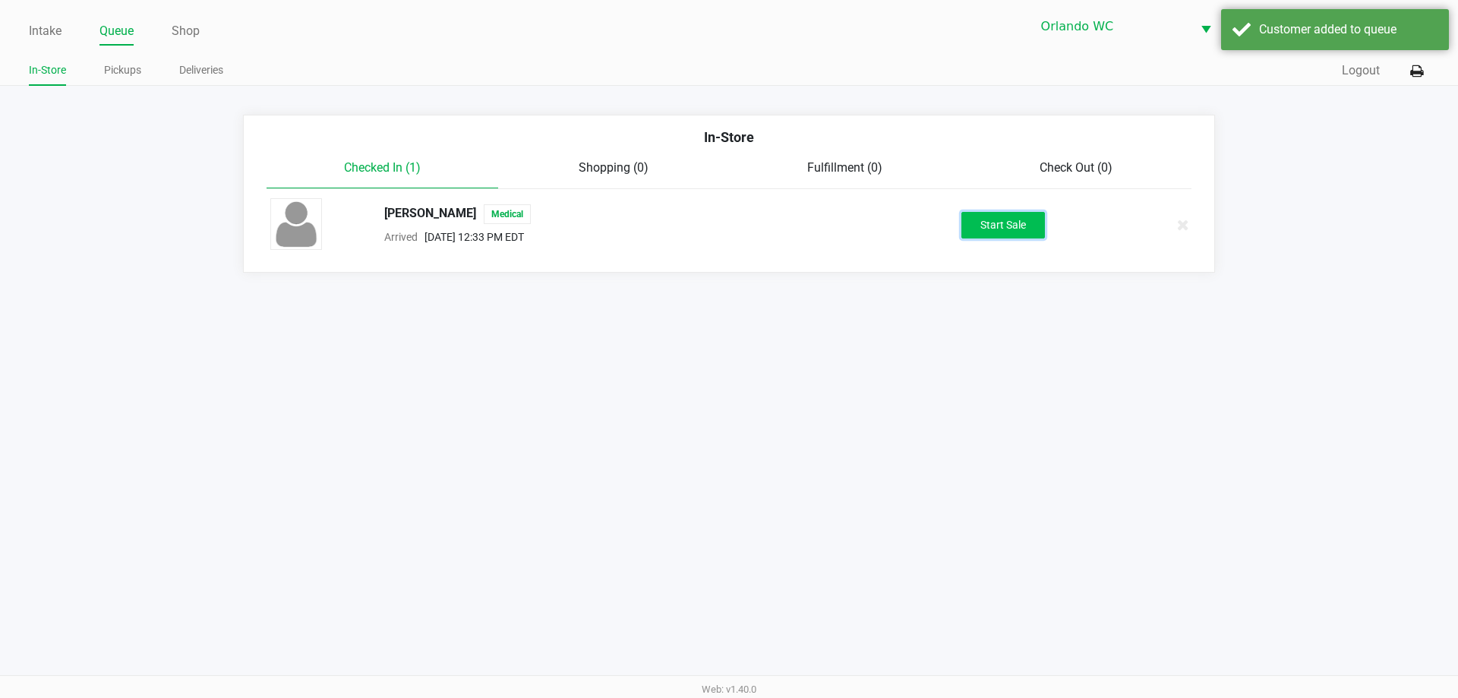
click at [1032, 238] on button "Start Sale" at bounding box center [1003, 225] width 84 height 27
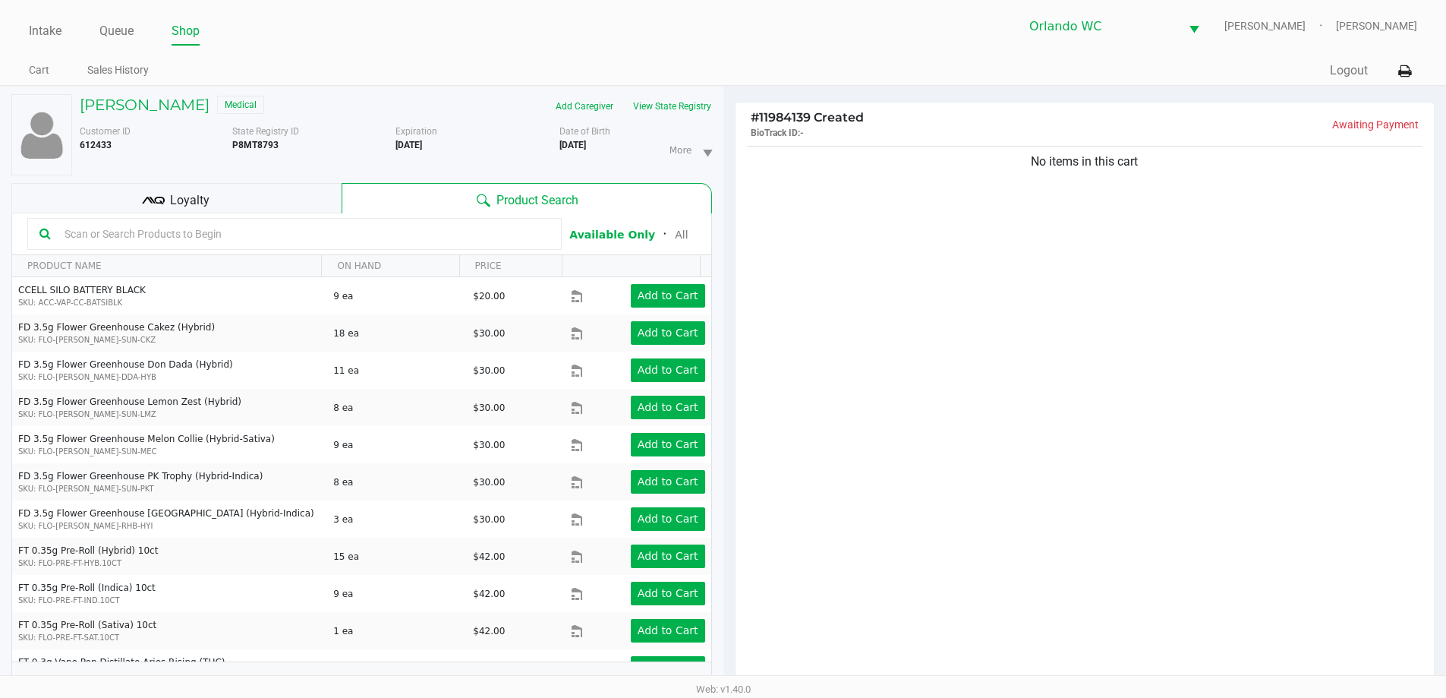
click at [215, 232] on input "text" at bounding box center [303, 233] width 491 height 23
click at [121, 244] on input "text" at bounding box center [303, 233] width 491 height 23
click at [162, 238] on input "text" at bounding box center [303, 233] width 491 height 23
type input "reckless"
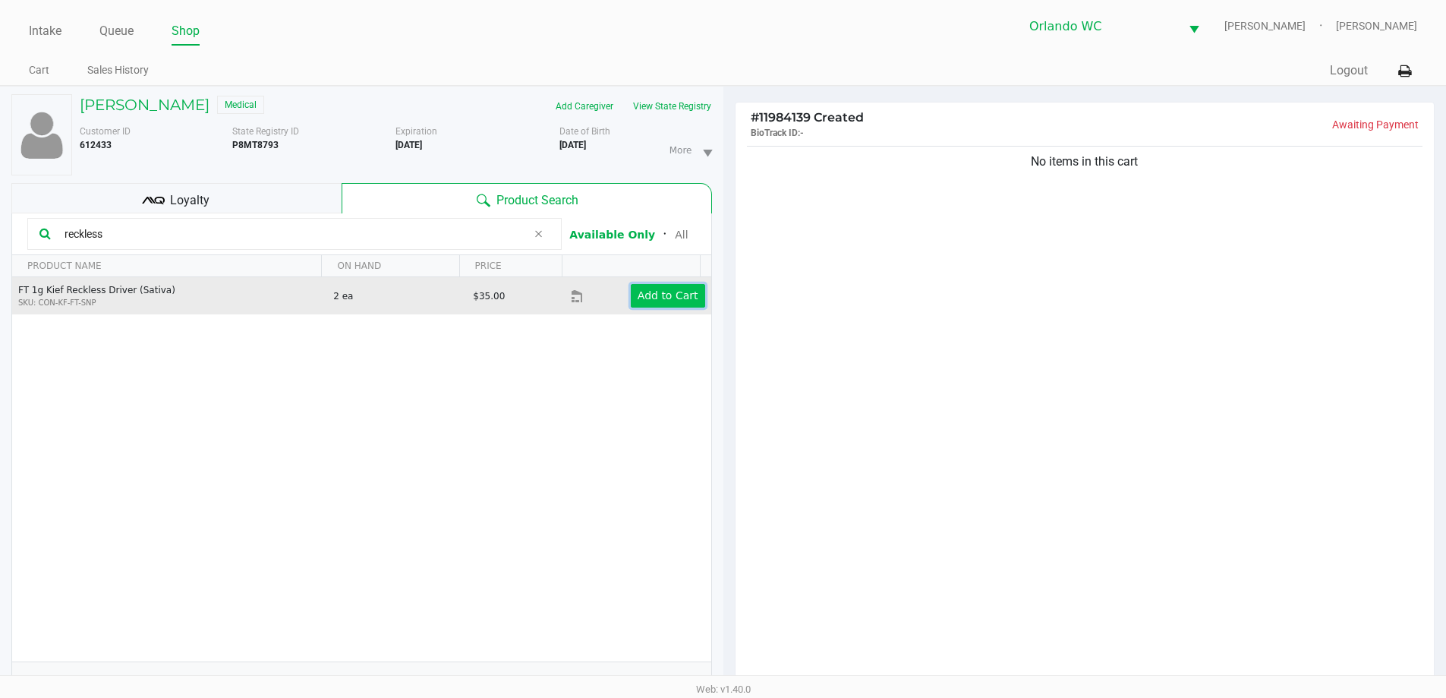
click at [673, 297] on app-button-loader "Add to Cart" at bounding box center [668, 295] width 61 height 12
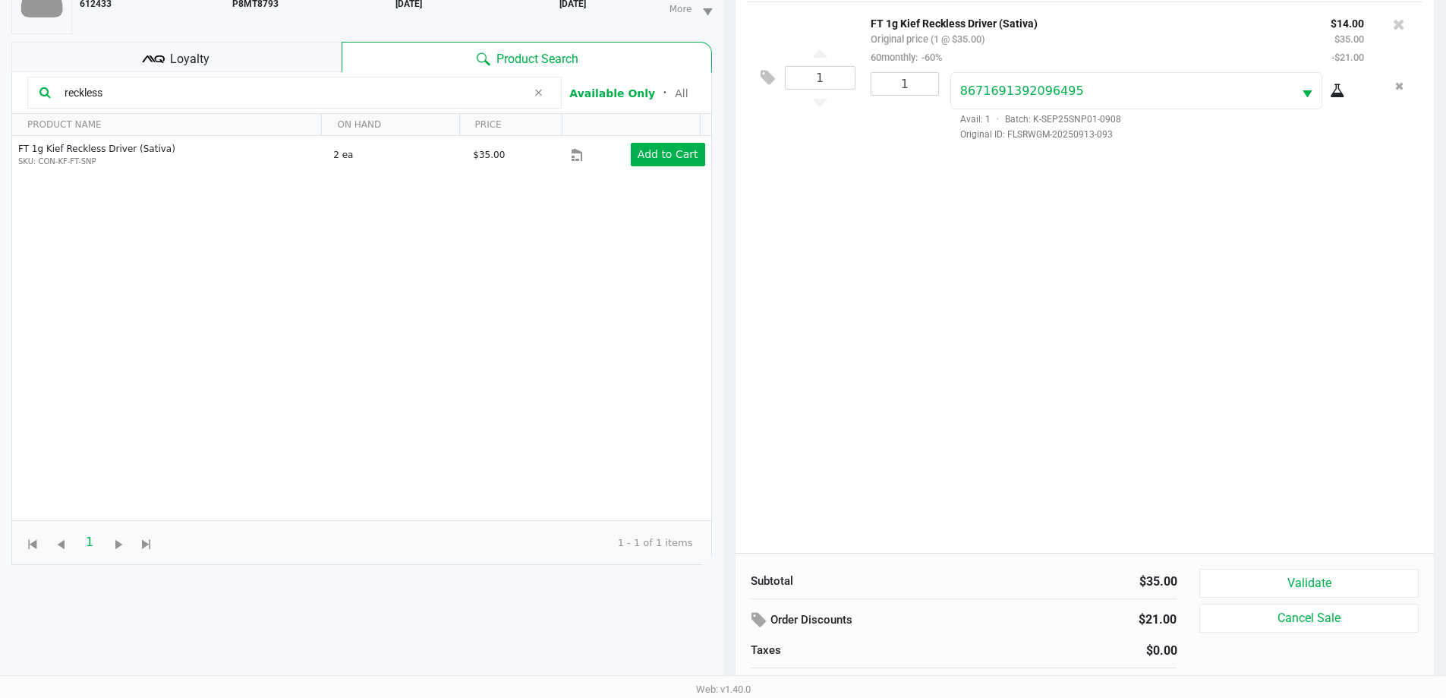
scroll to position [152, 0]
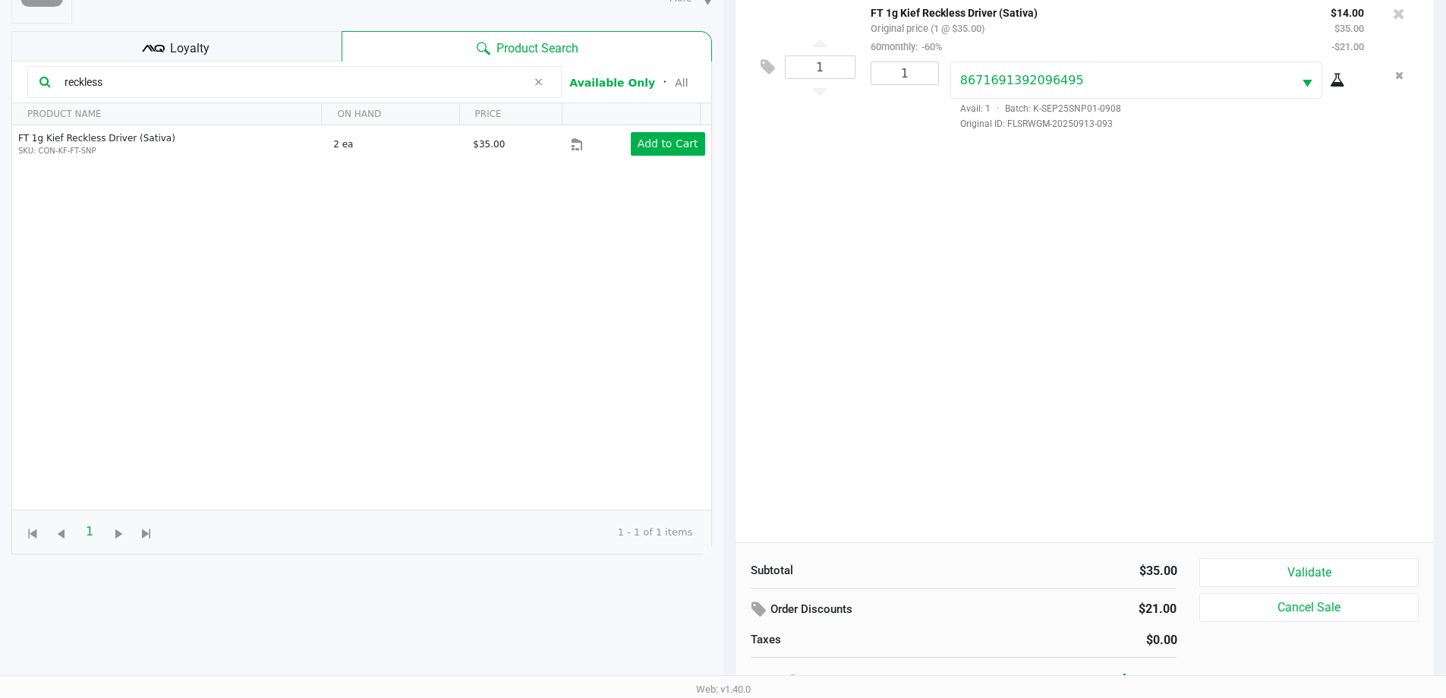
click at [1259, 556] on div "Subtotal $35.00 Order Discounts $21.00 Taxes $0.00 Total $14.00 Validate Cancel…" at bounding box center [1085, 625] width 699 height 167
click at [1259, 560] on button "Validate" at bounding box center [1309, 572] width 219 height 29
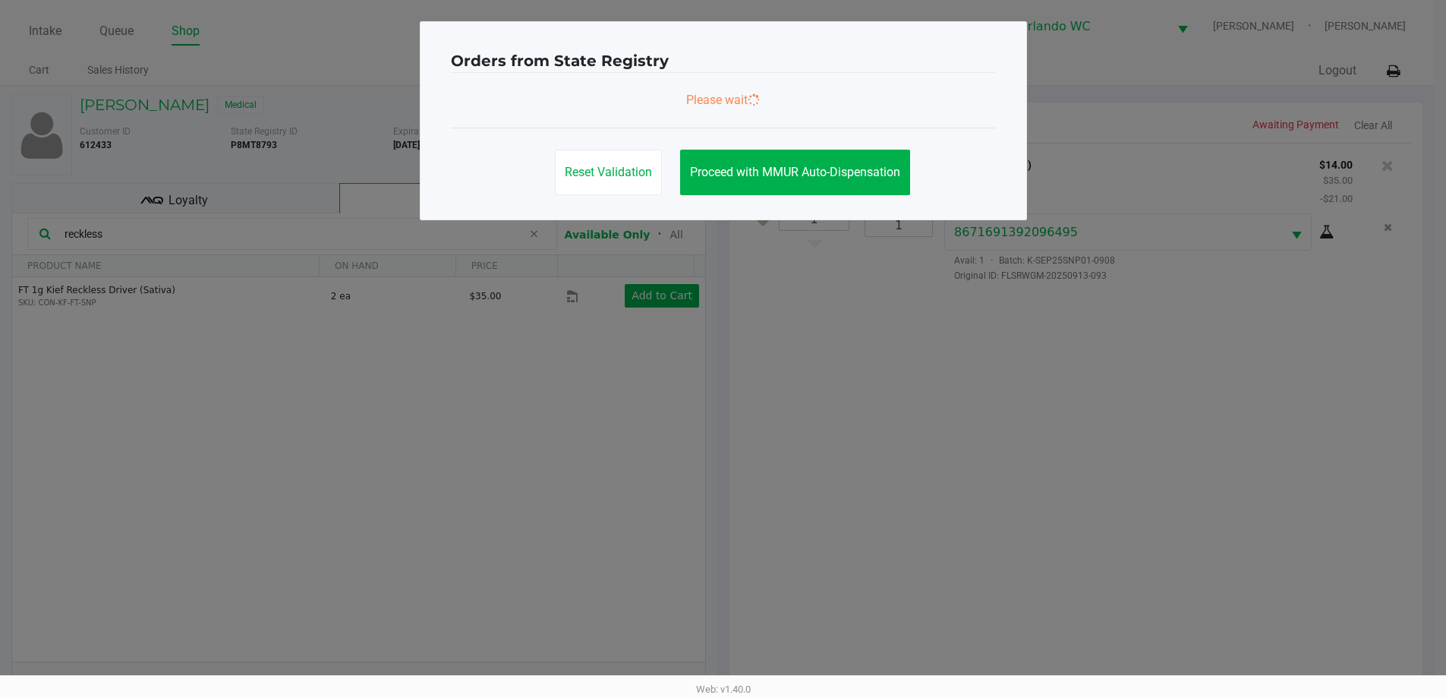
scroll to position [0, 0]
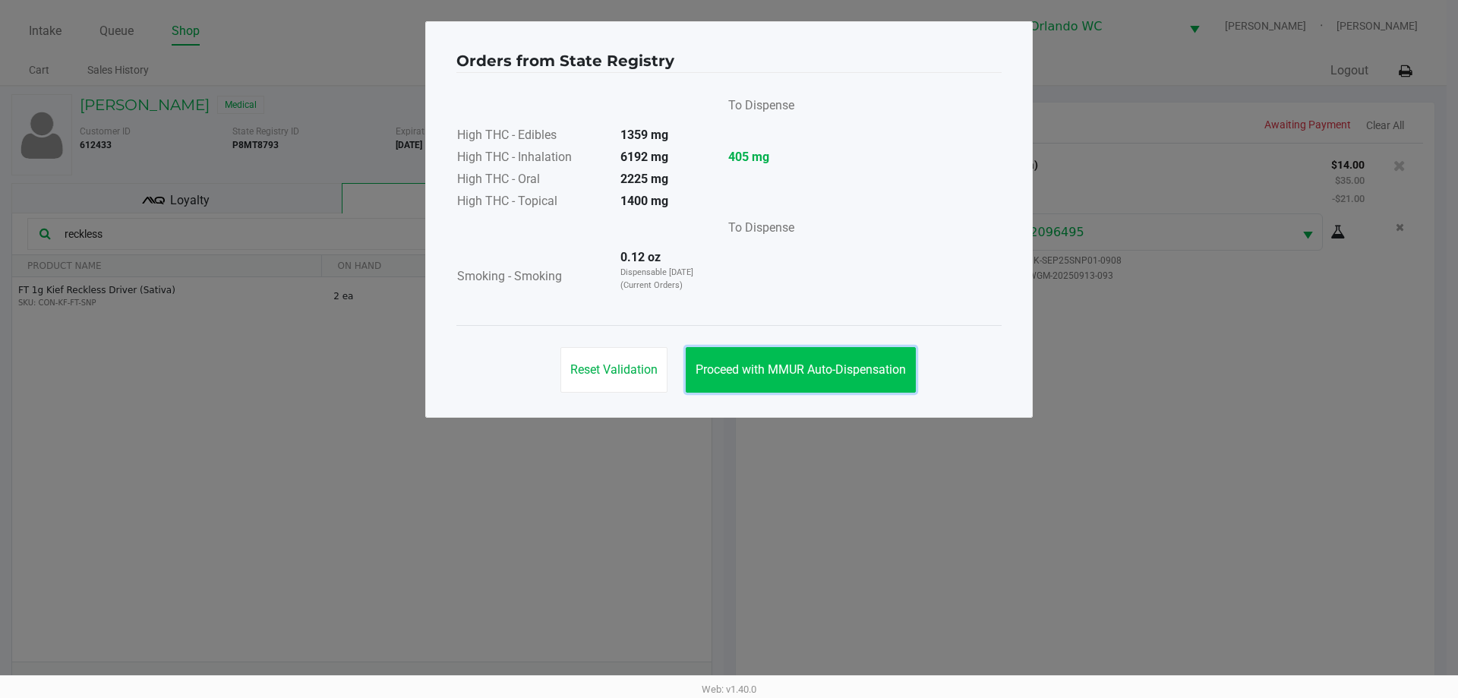
click at [865, 390] on button "Proceed with MMUR Auto-Dispensation" at bounding box center [801, 370] width 230 height 46
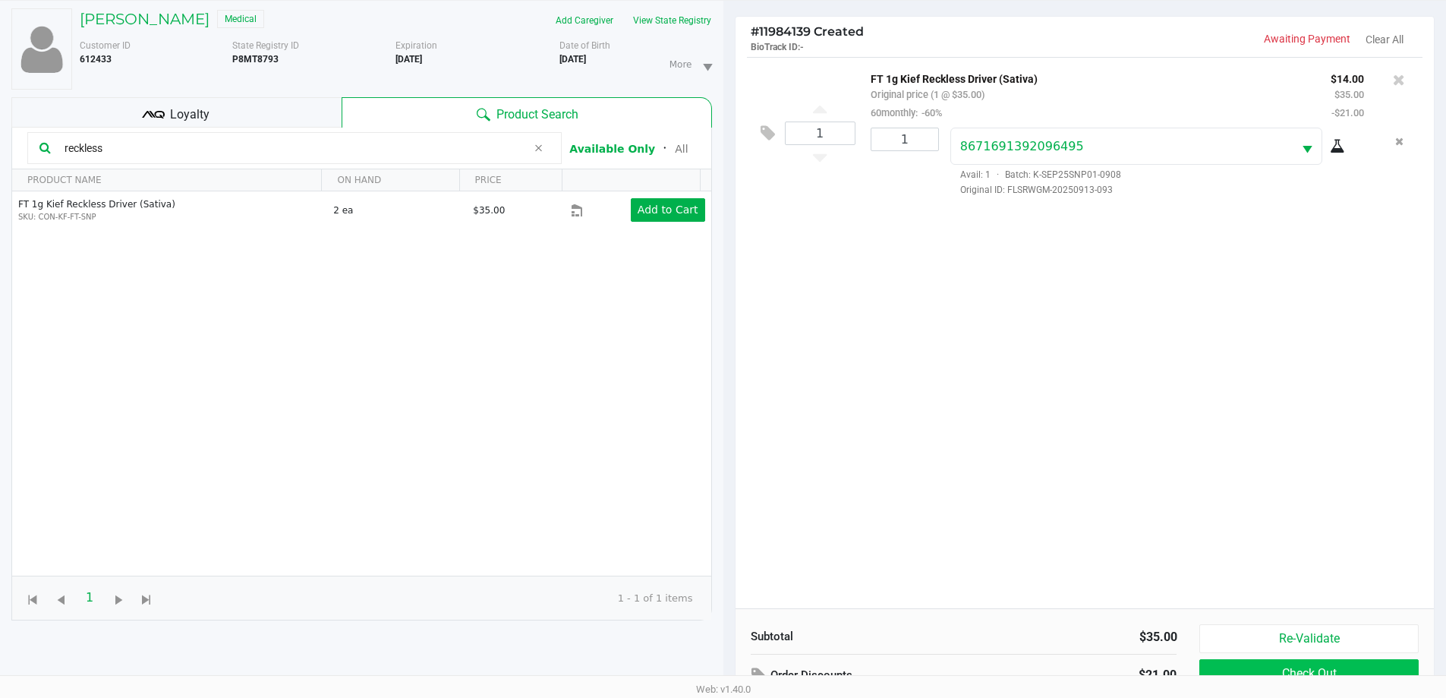
scroll to position [164, 0]
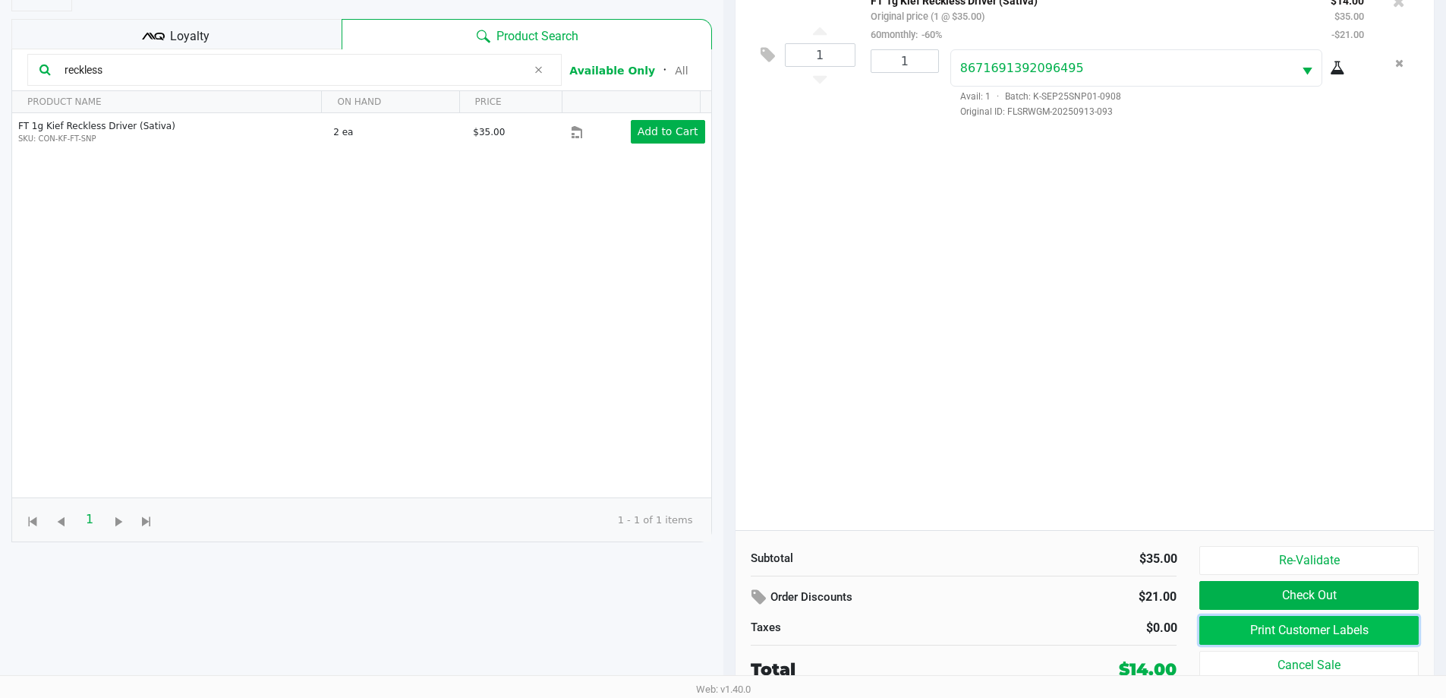
click at [1306, 636] on button "Print Customer Labels" at bounding box center [1309, 630] width 219 height 29
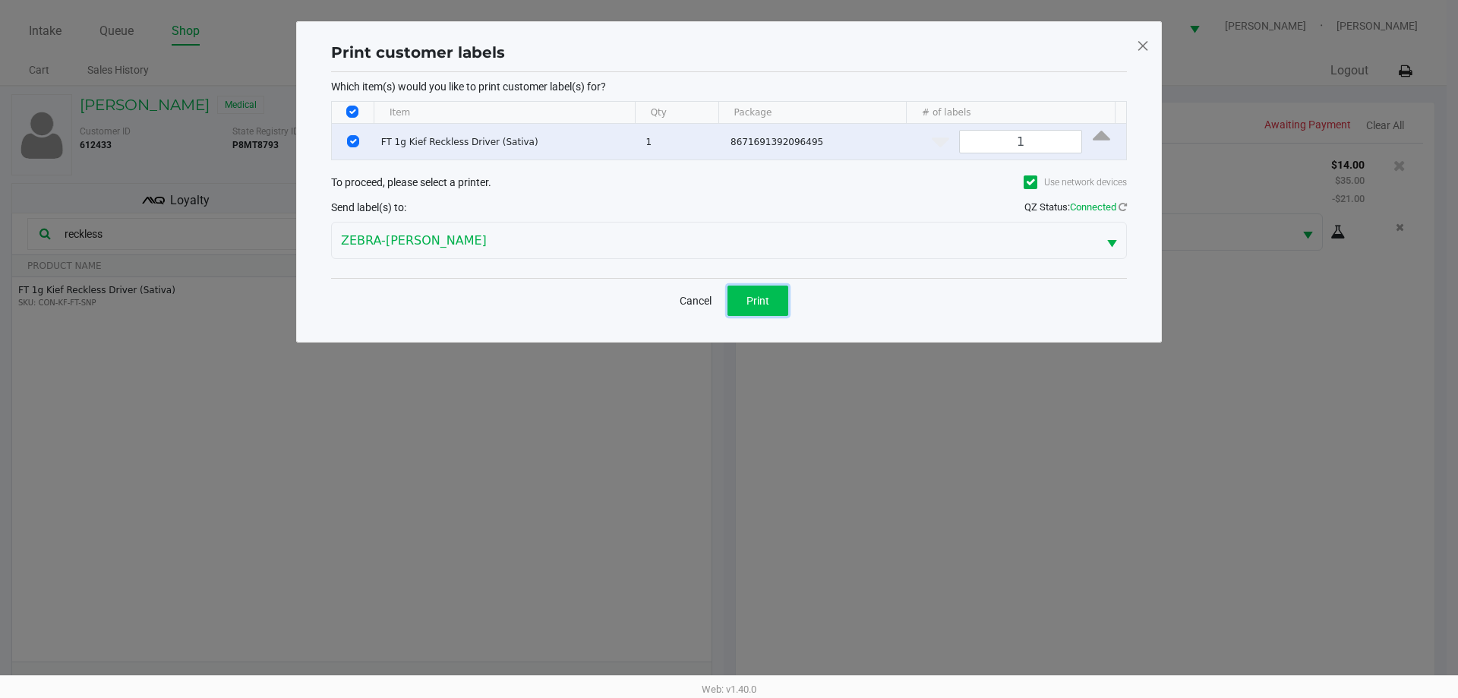
click at [755, 295] on span "Print" at bounding box center [757, 301] width 23 height 12
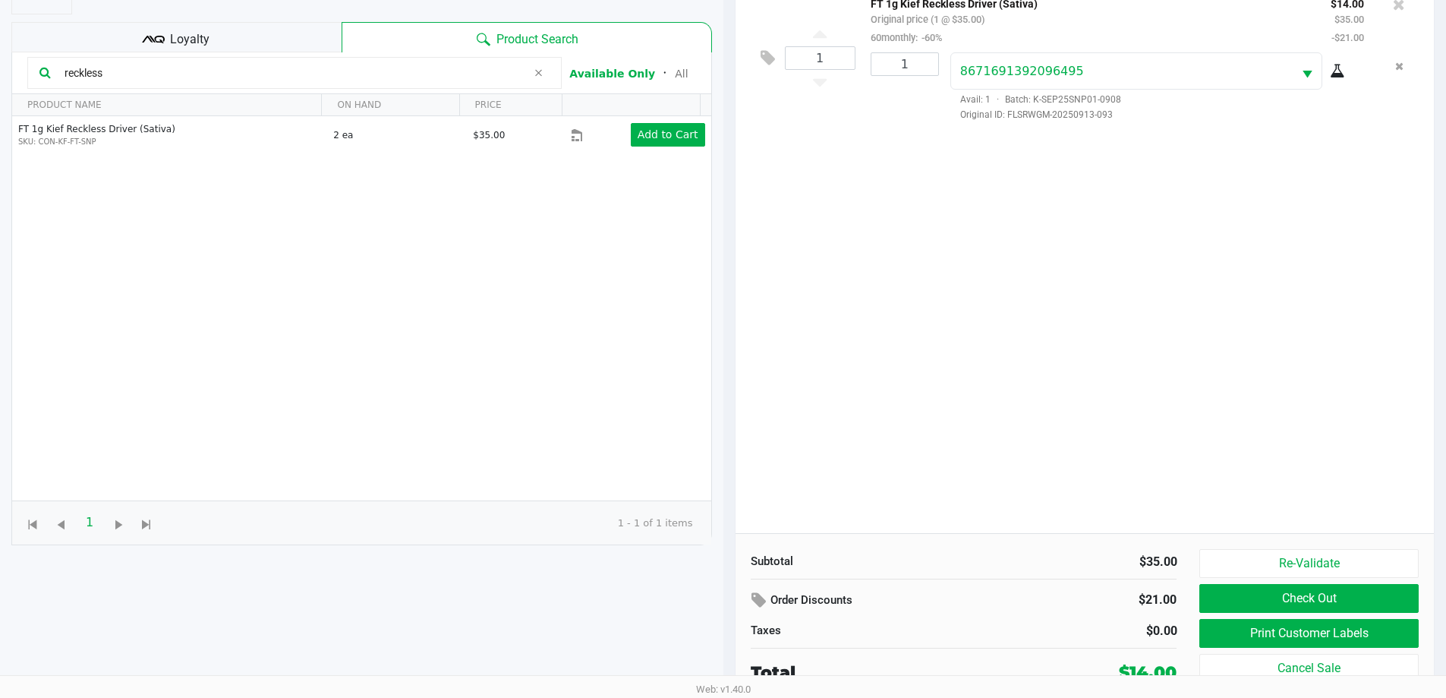
scroll to position [164, 0]
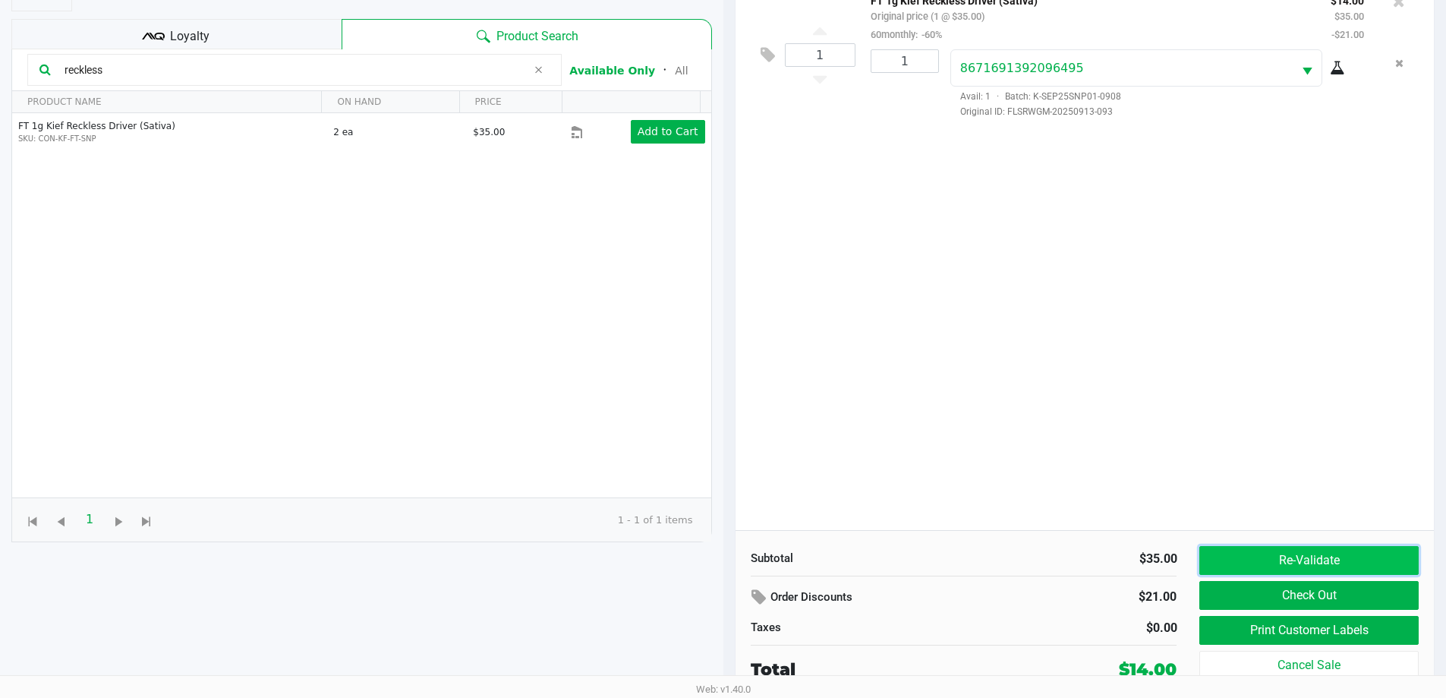
click at [1330, 566] on button "Re-Validate" at bounding box center [1309, 560] width 219 height 29
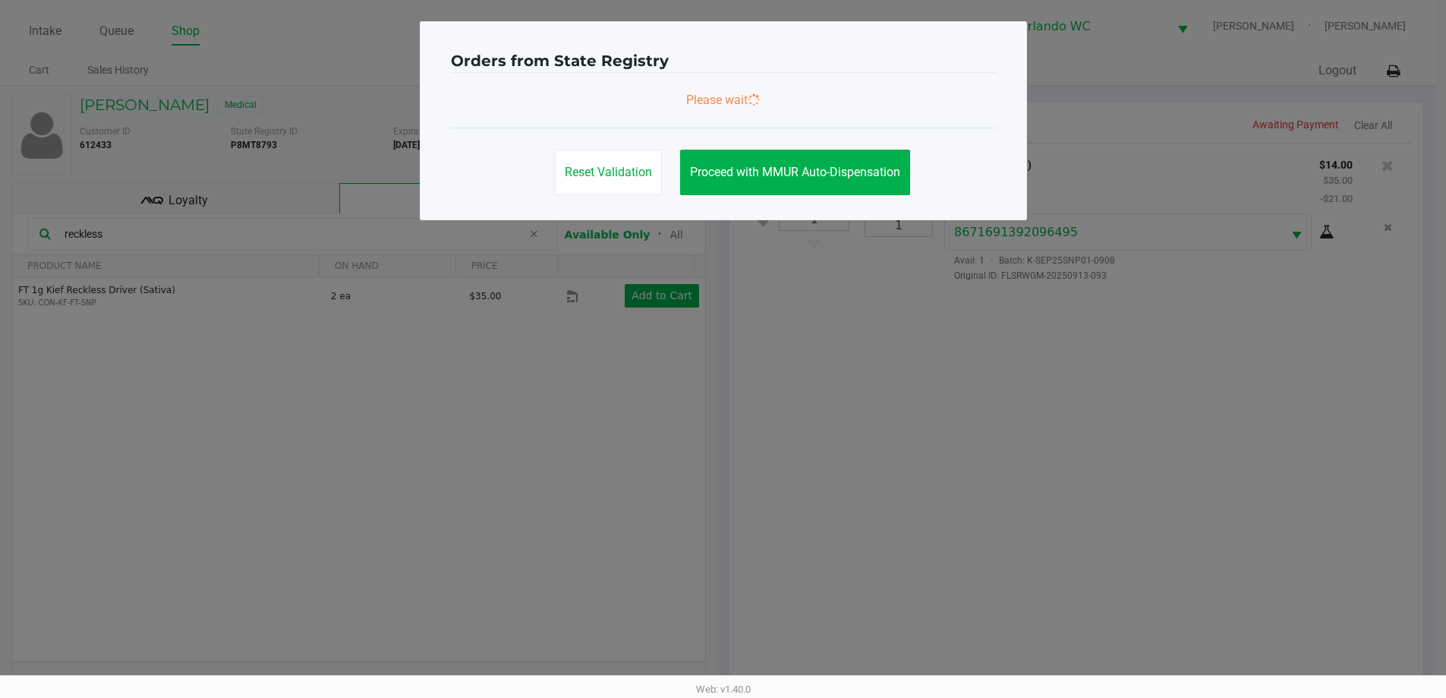
scroll to position [0, 0]
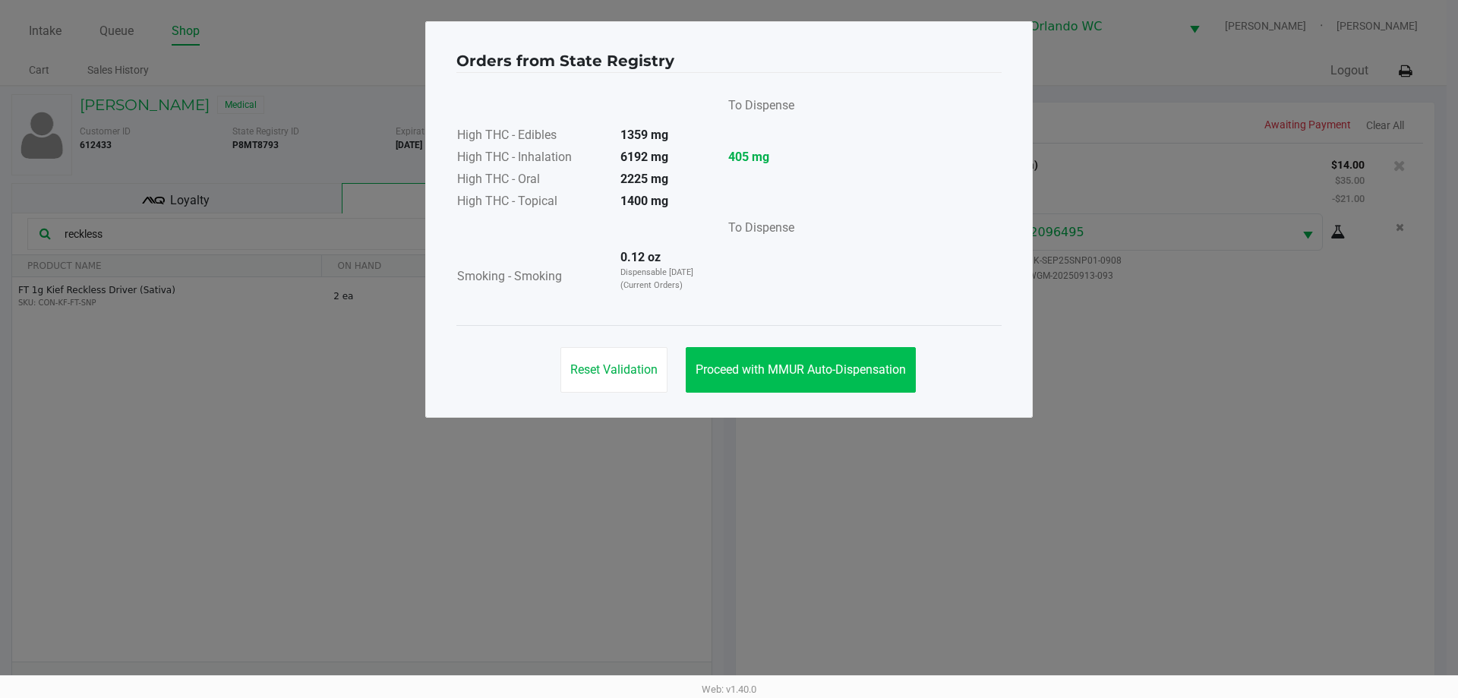
drag, startPoint x: 808, startPoint y: 395, endPoint x: 813, endPoint y: 387, distance: 9.3
click at [809, 395] on div "Reset Validation Proceed with MMUR Auto-Dispensation" at bounding box center [728, 363] width 545 height 77
click at [819, 377] on button "Proceed with MMUR Auto-Dispensation" at bounding box center [801, 370] width 230 height 46
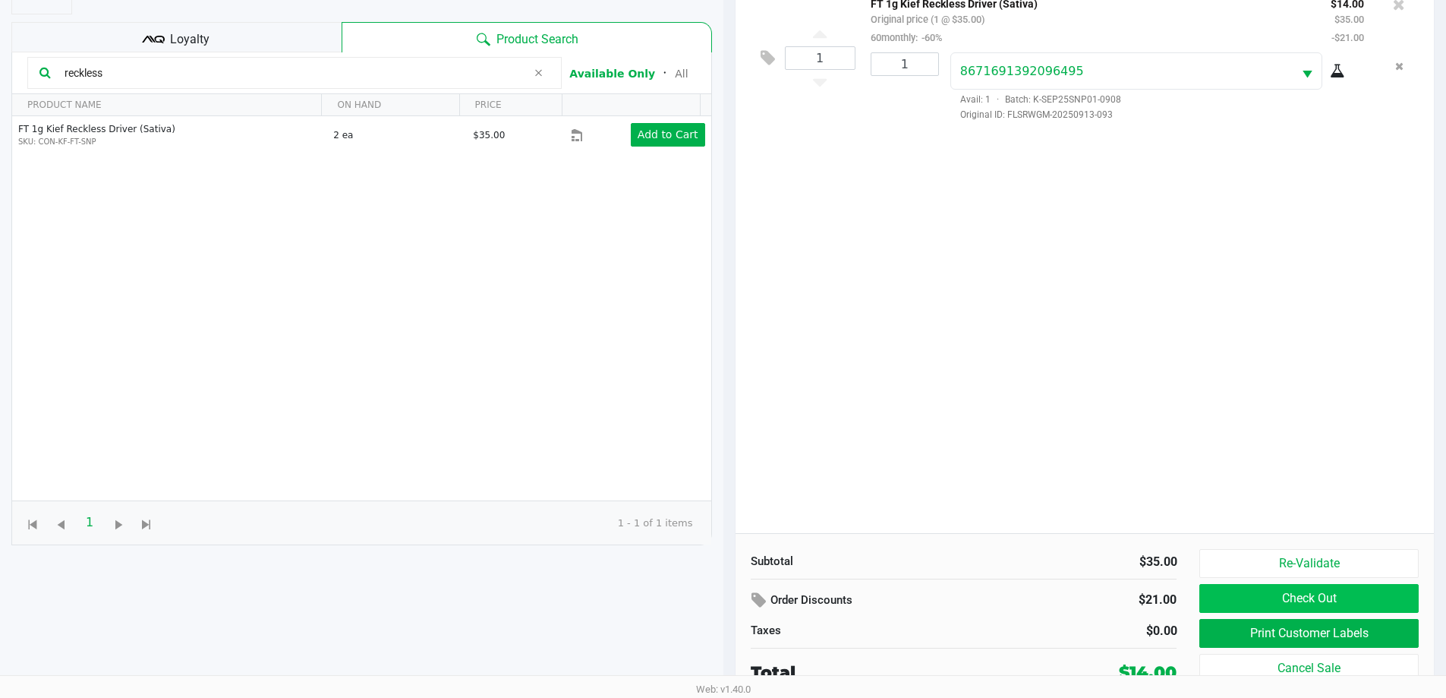
scroll to position [164, 0]
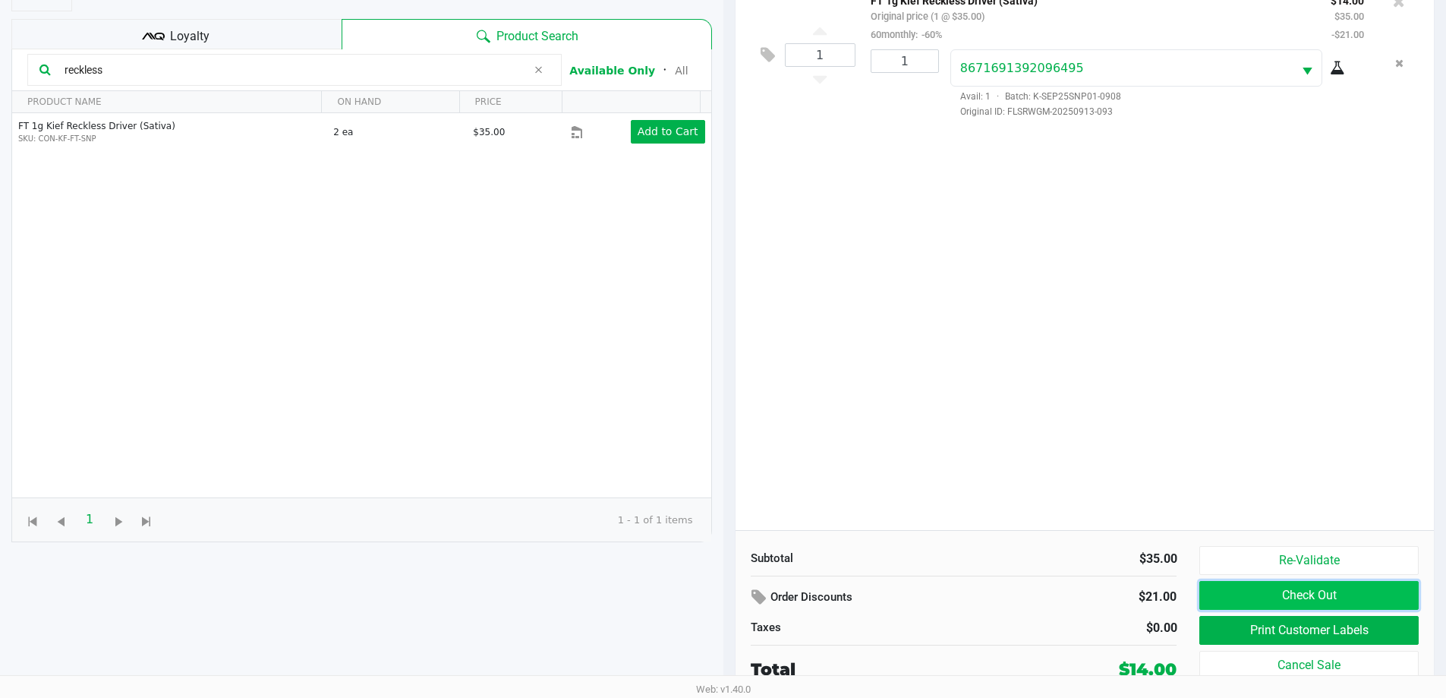
click at [1307, 590] on button "Check Out" at bounding box center [1309, 595] width 219 height 29
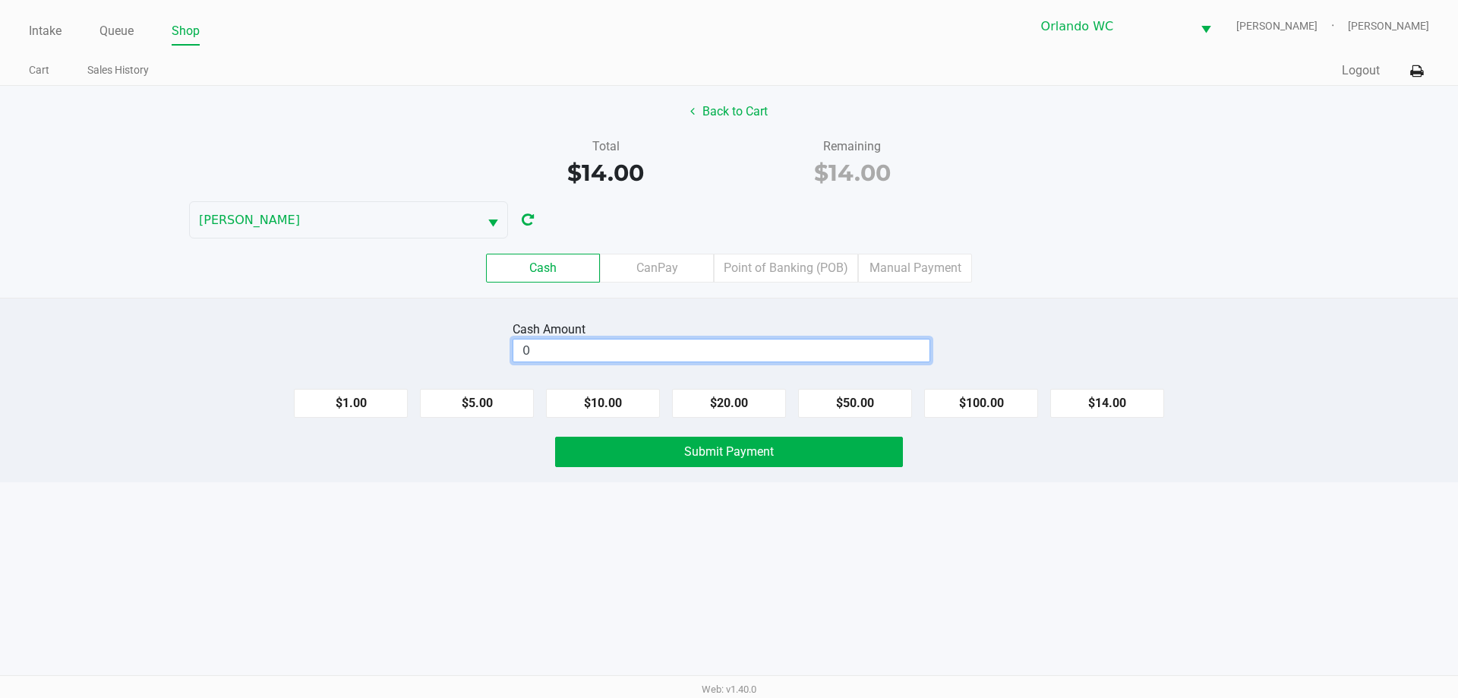
click at [672, 346] on input "0" at bounding box center [721, 350] width 416 height 22
type input "$20.00"
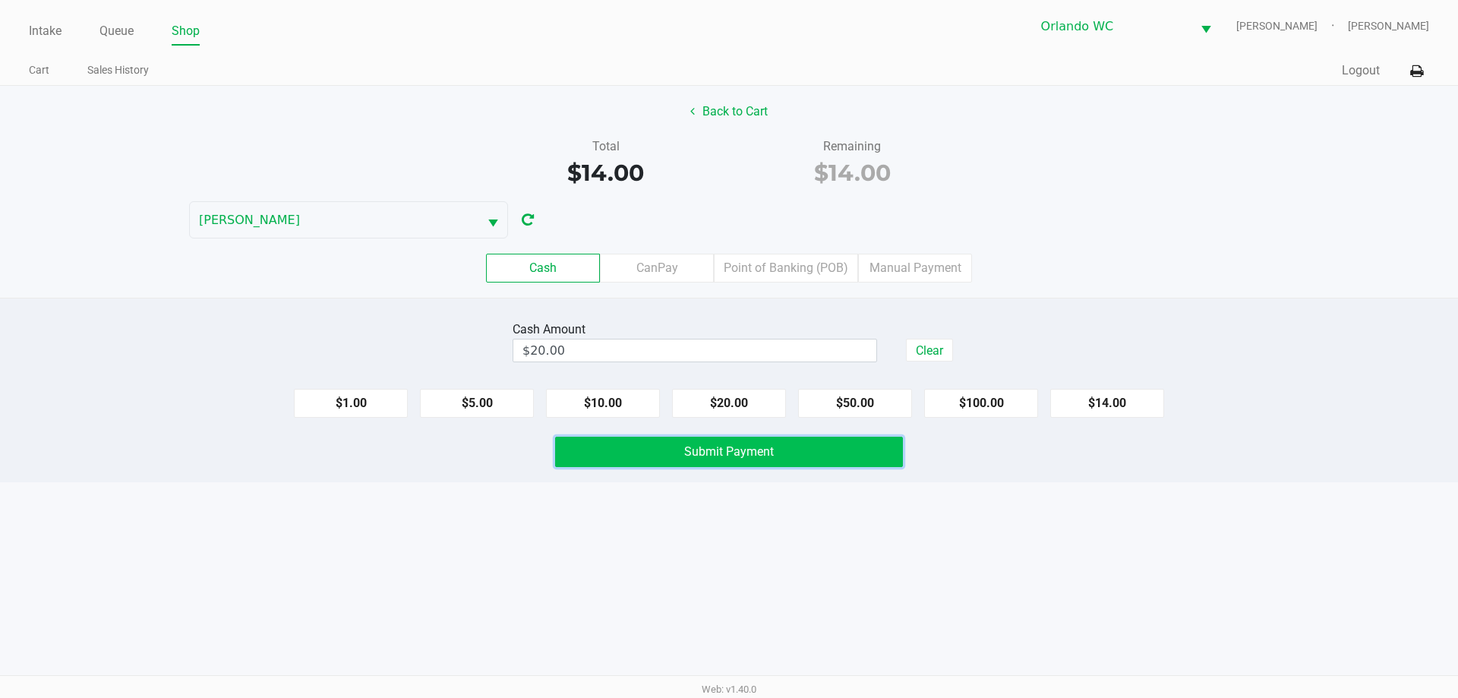
click at [723, 457] on span "Submit Payment" at bounding box center [729, 451] width 90 height 14
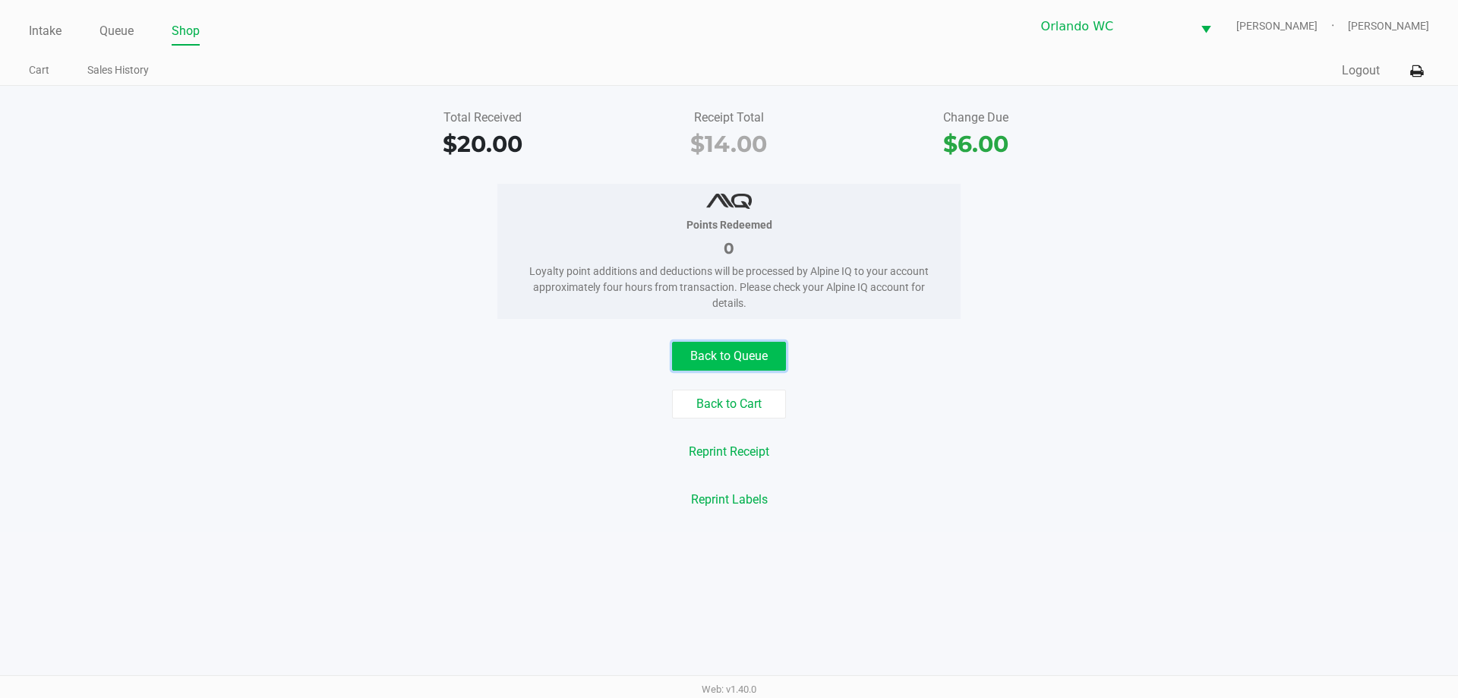
click at [754, 364] on button "Back to Queue" at bounding box center [729, 356] width 114 height 29
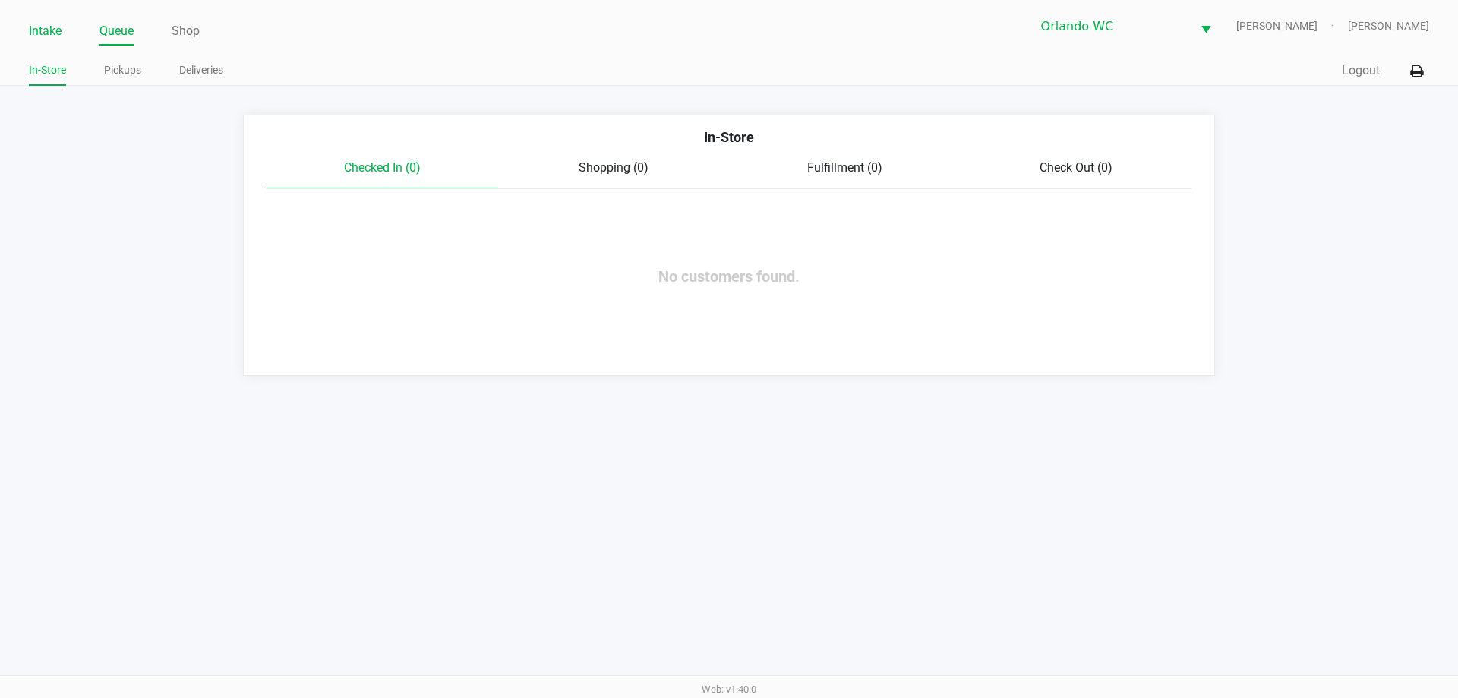
click at [42, 36] on link "Intake" at bounding box center [45, 31] width 33 height 21
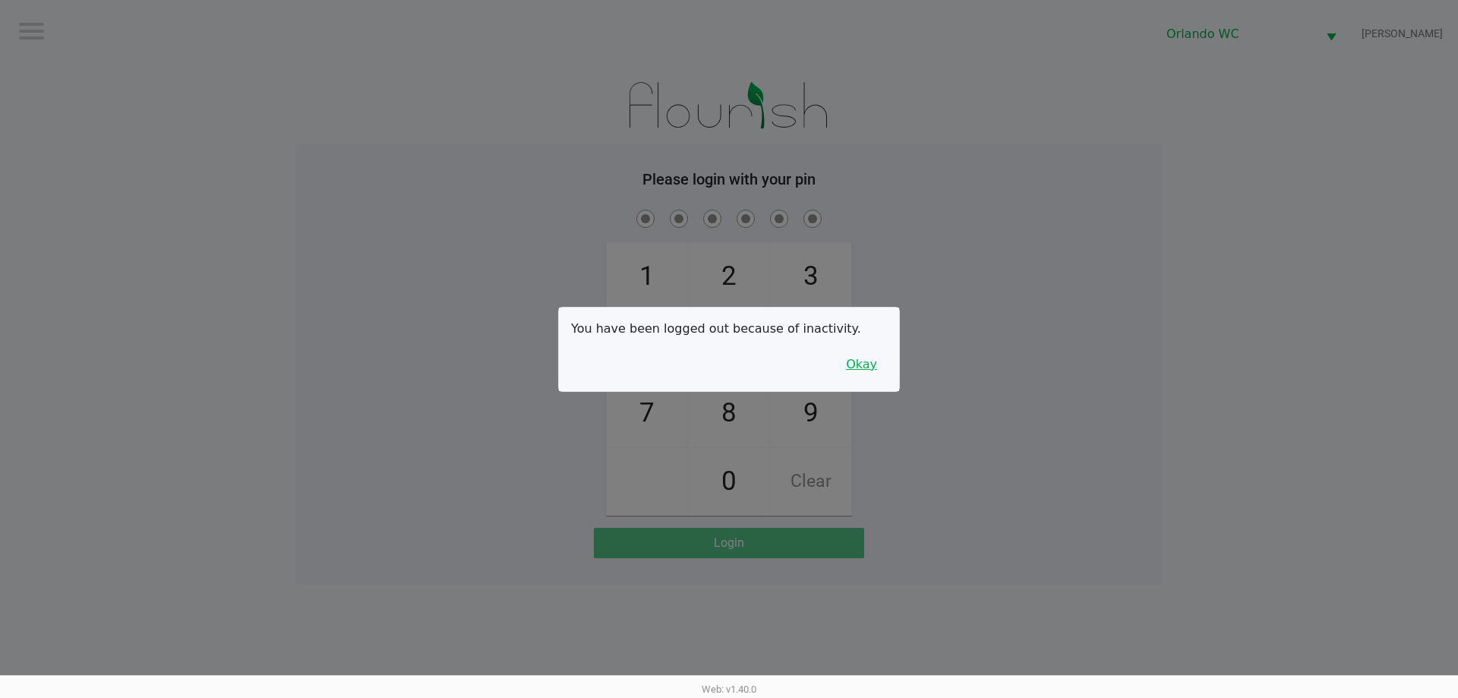
click at [878, 356] on button "Okay" at bounding box center [861, 364] width 51 height 29
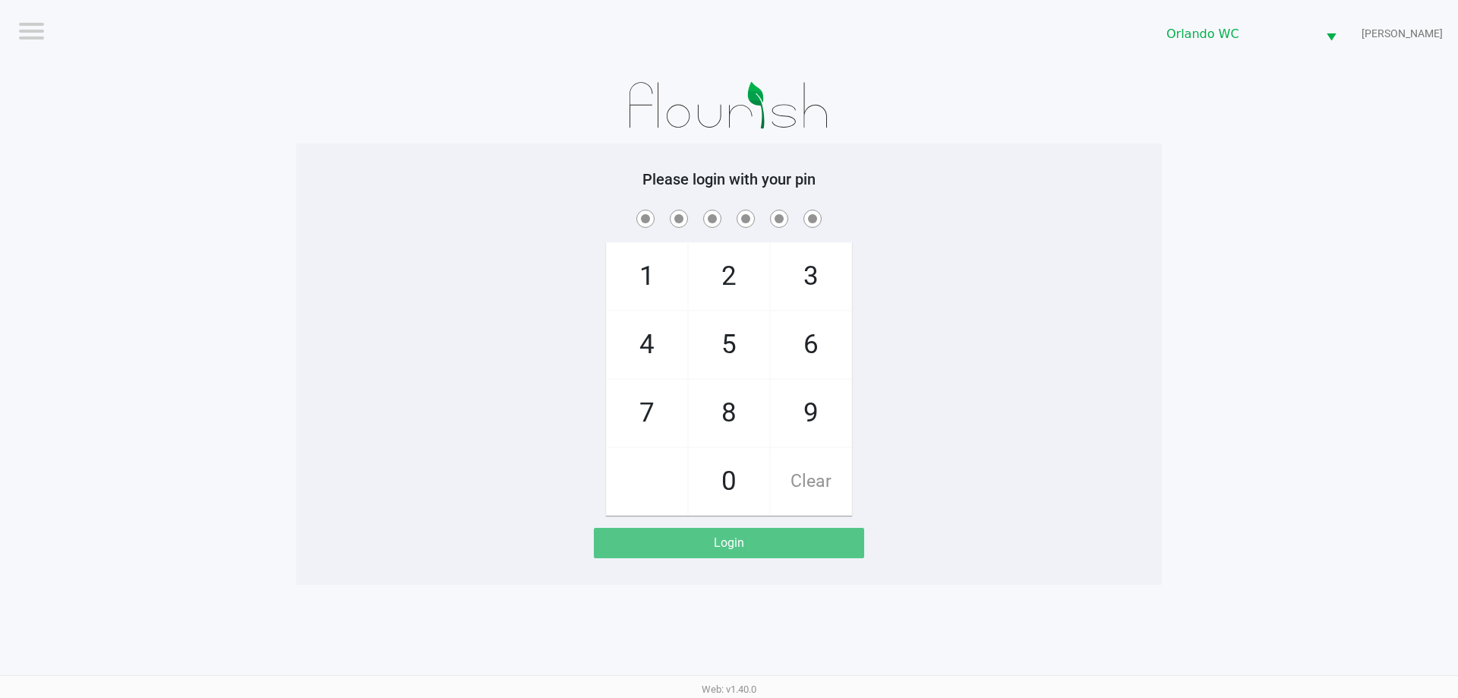
click at [786, 494] on span "Clear" at bounding box center [811, 481] width 80 height 67
checkbox input "true"
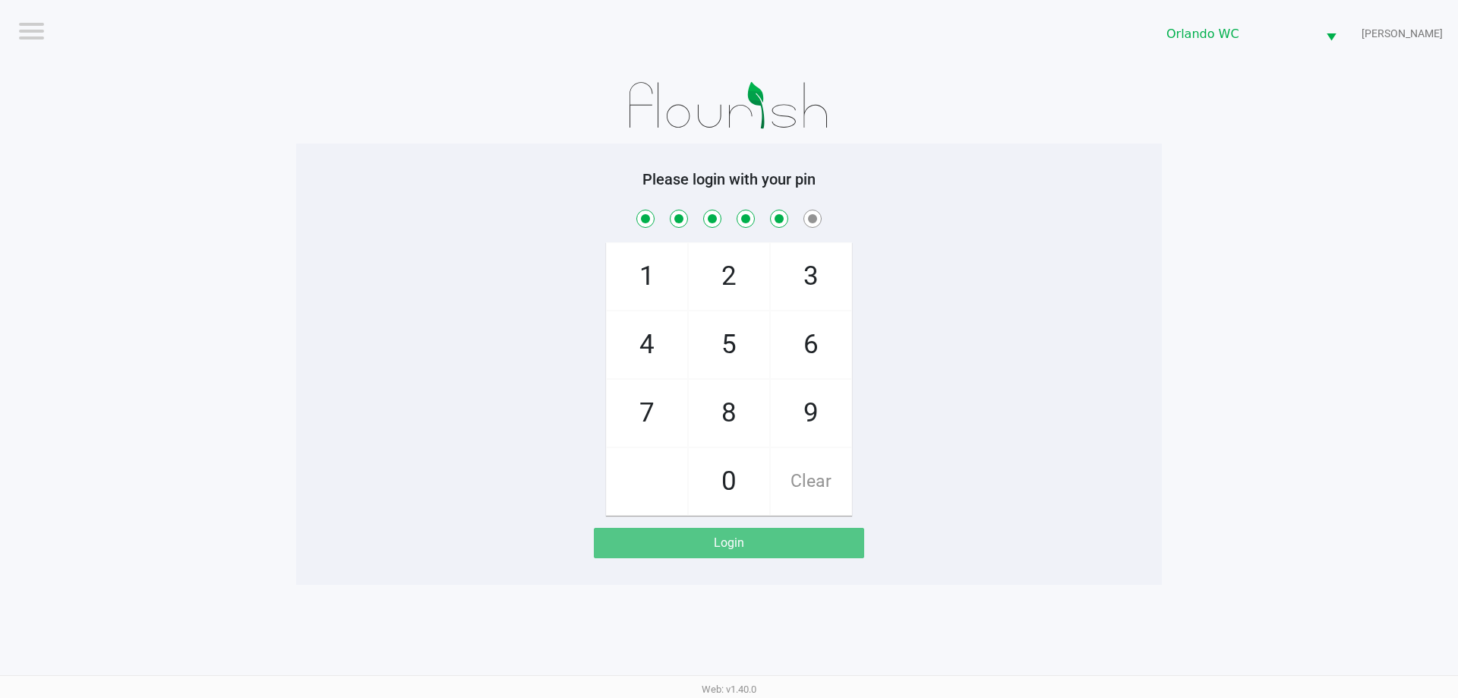
checkbox input "true"
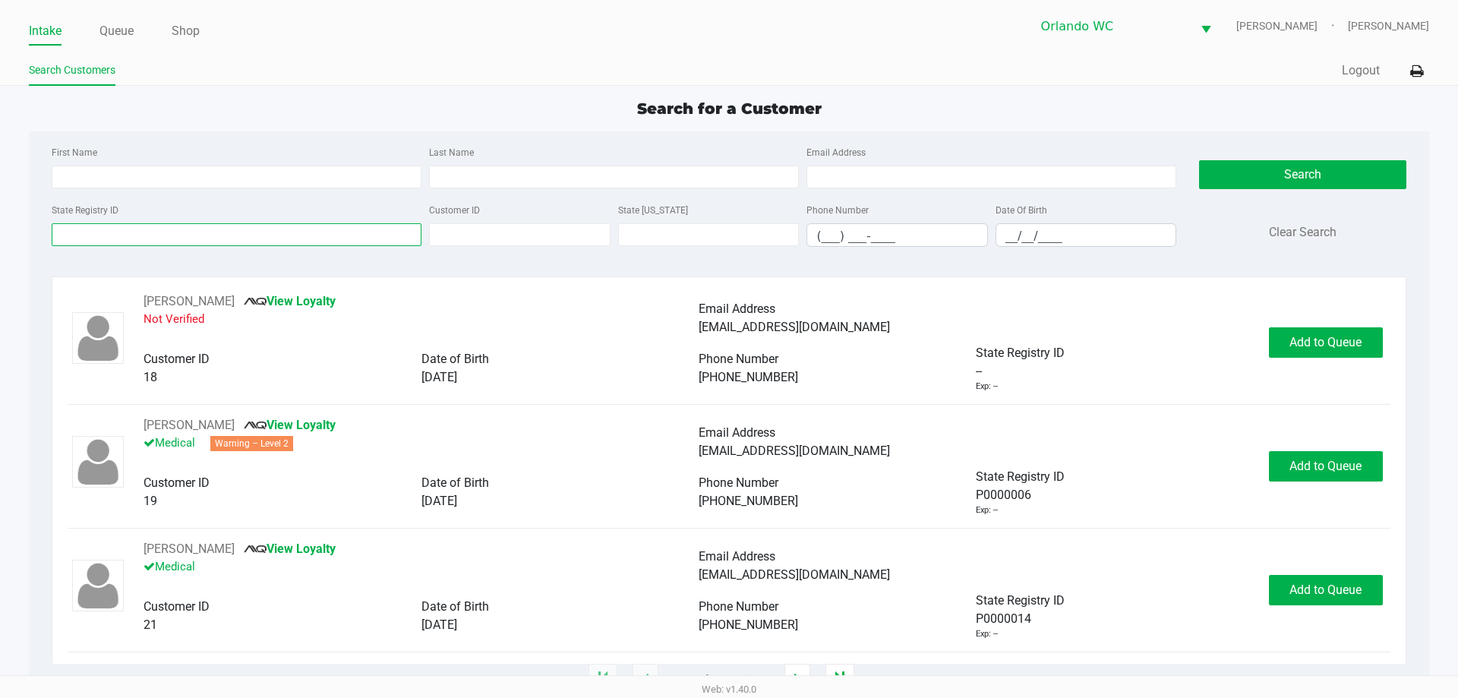
click at [181, 228] on input "State Registry ID" at bounding box center [237, 234] width 370 height 23
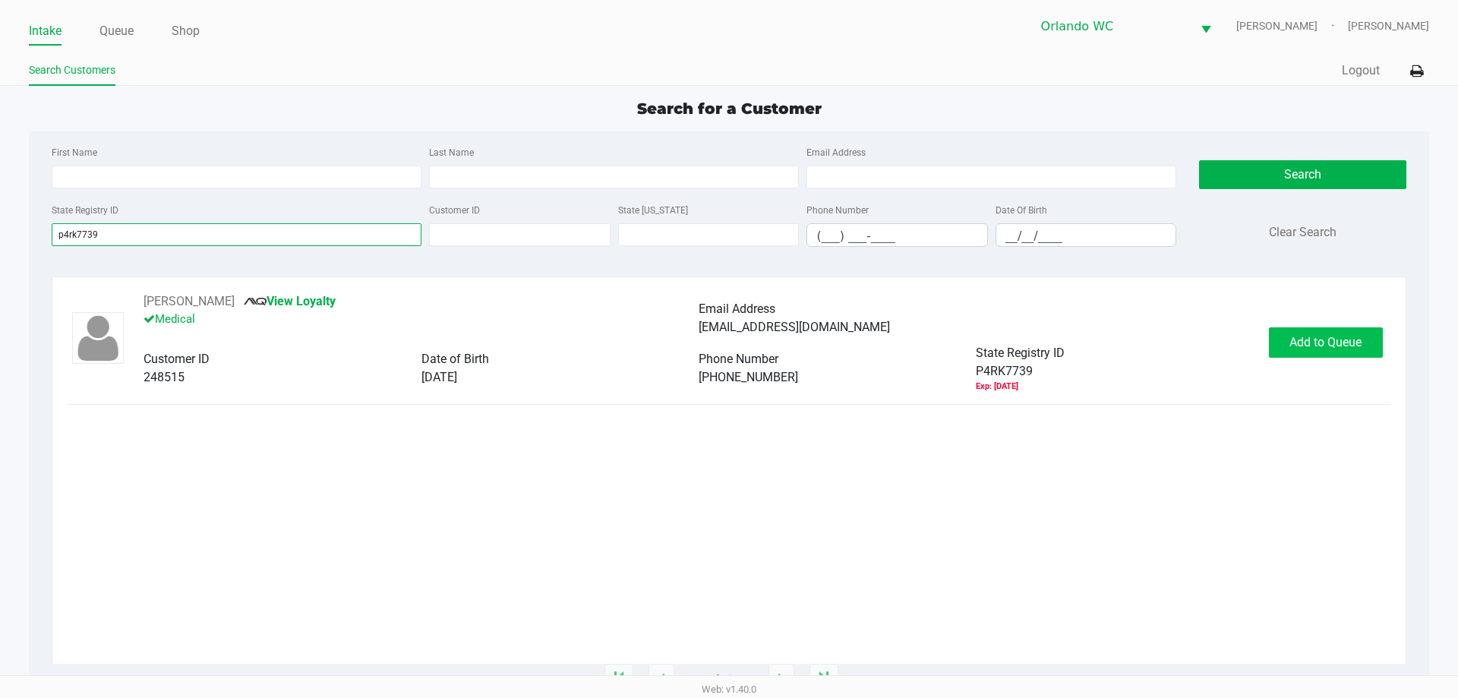
type input "p4rk7739"
click at [1357, 355] on button "Add to Queue" at bounding box center [1326, 342] width 114 height 30
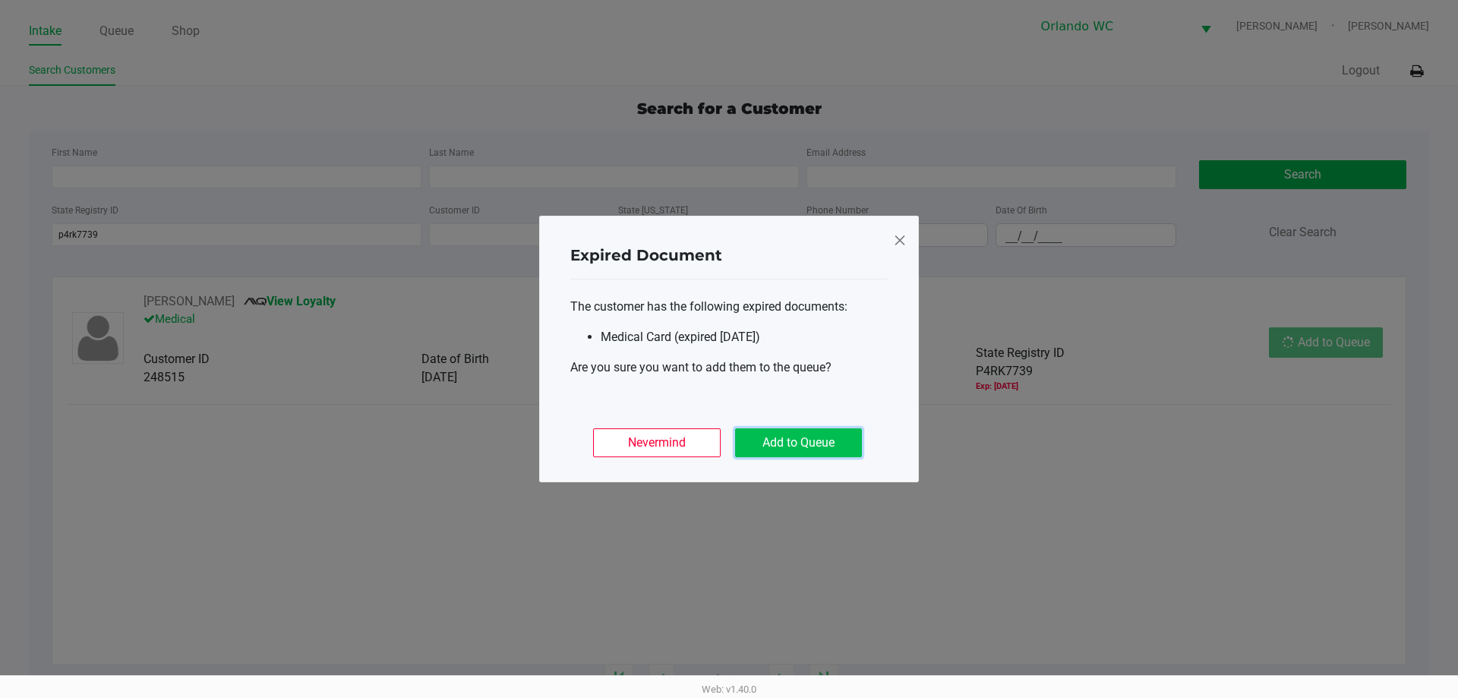
click at [804, 429] on button "Add to Queue" at bounding box center [798, 442] width 127 height 29
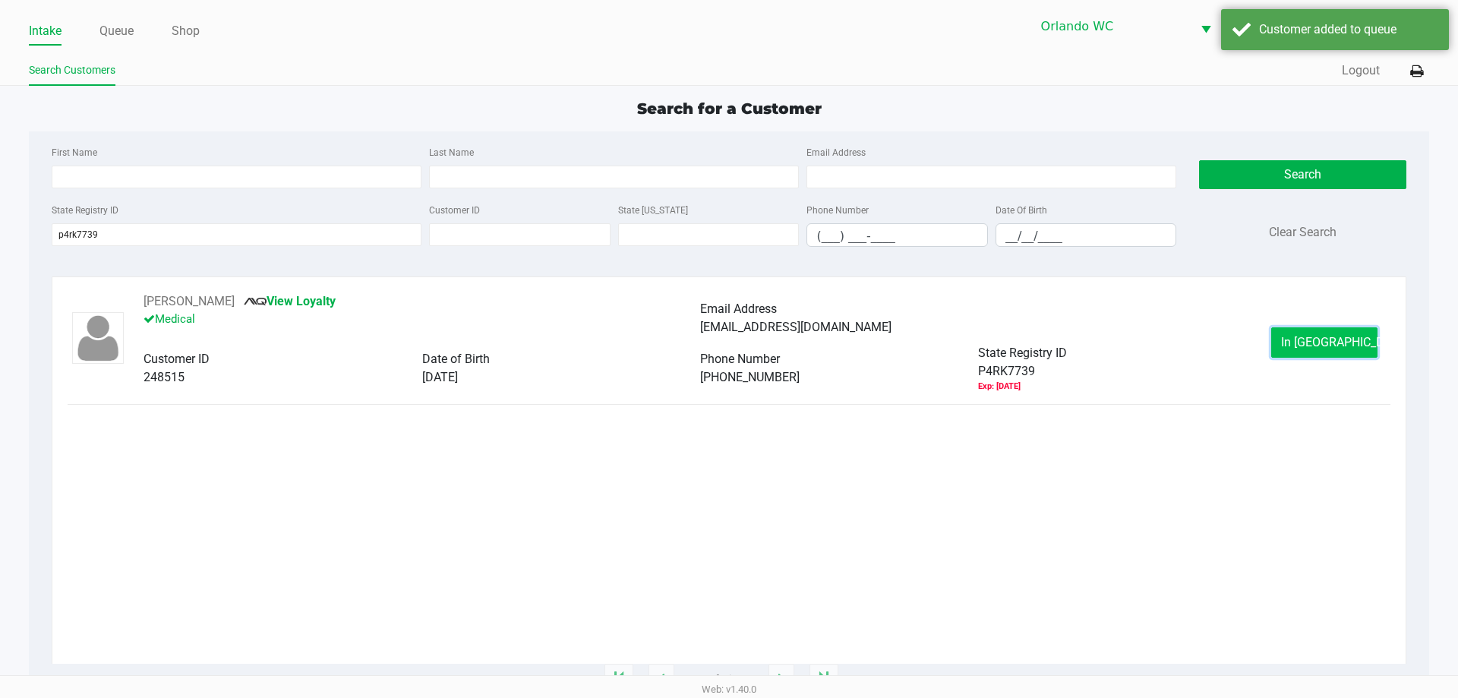
click at [1280, 333] on button "In Queue" at bounding box center [1324, 342] width 106 height 30
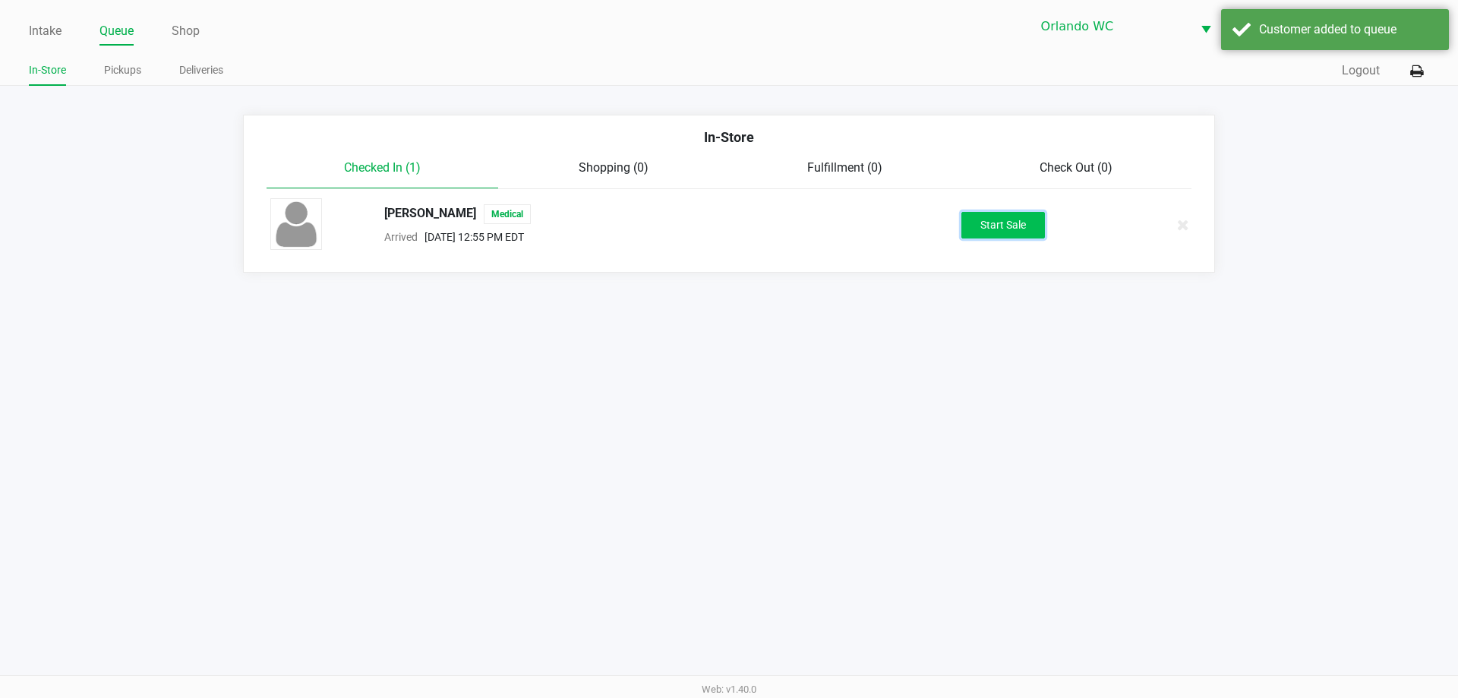
click at [992, 213] on button "Start Sale" at bounding box center [1003, 225] width 84 height 27
click at [991, 223] on div "Start Sale" at bounding box center [1003, 225] width 84 height 27
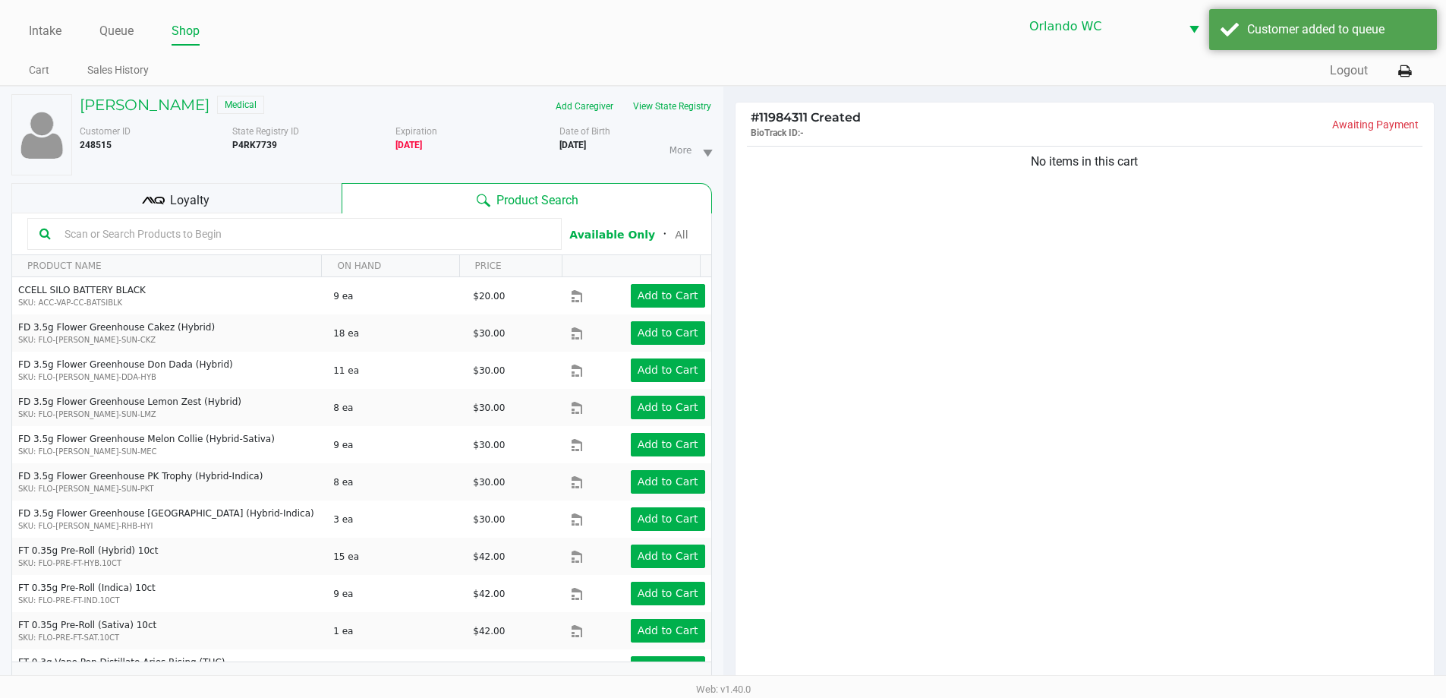
click at [131, 228] on input "text" at bounding box center [303, 233] width 491 height 23
click at [118, 239] on input "text" at bounding box center [303, 233] width 491 height 23
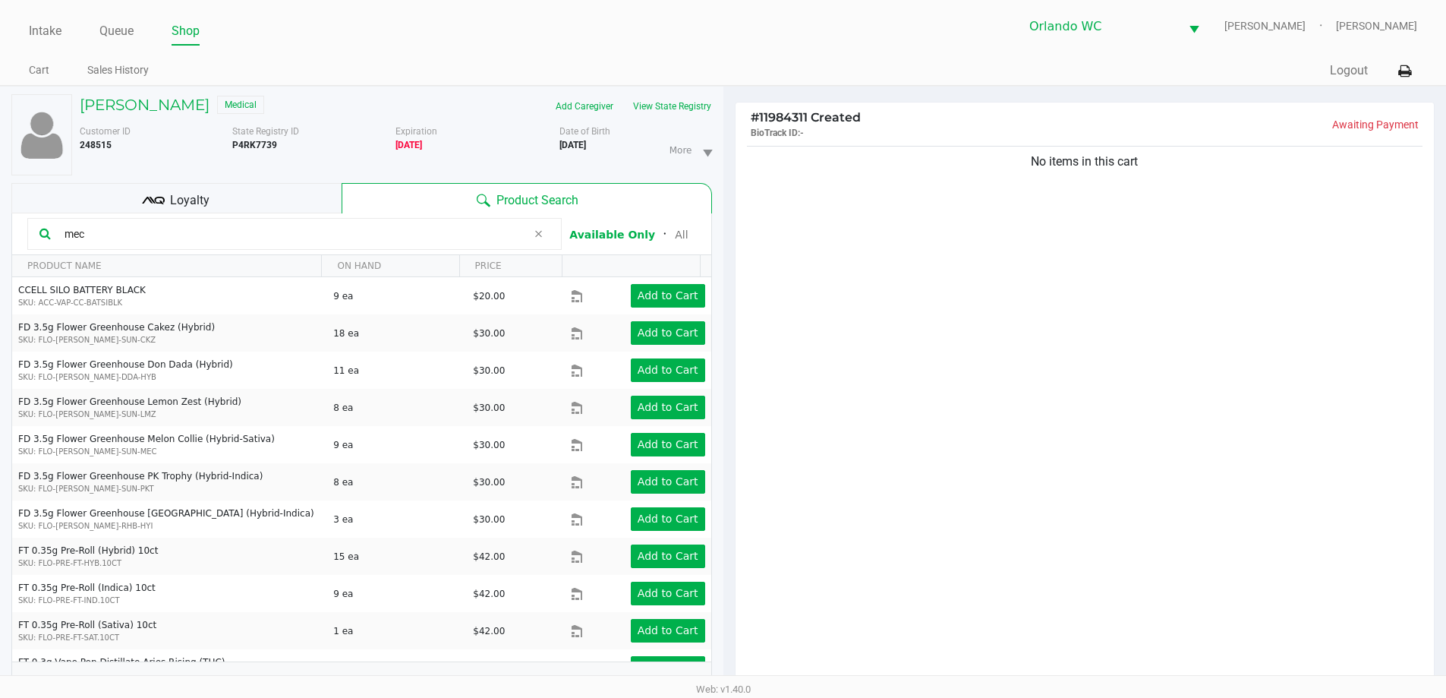
type input "mec"
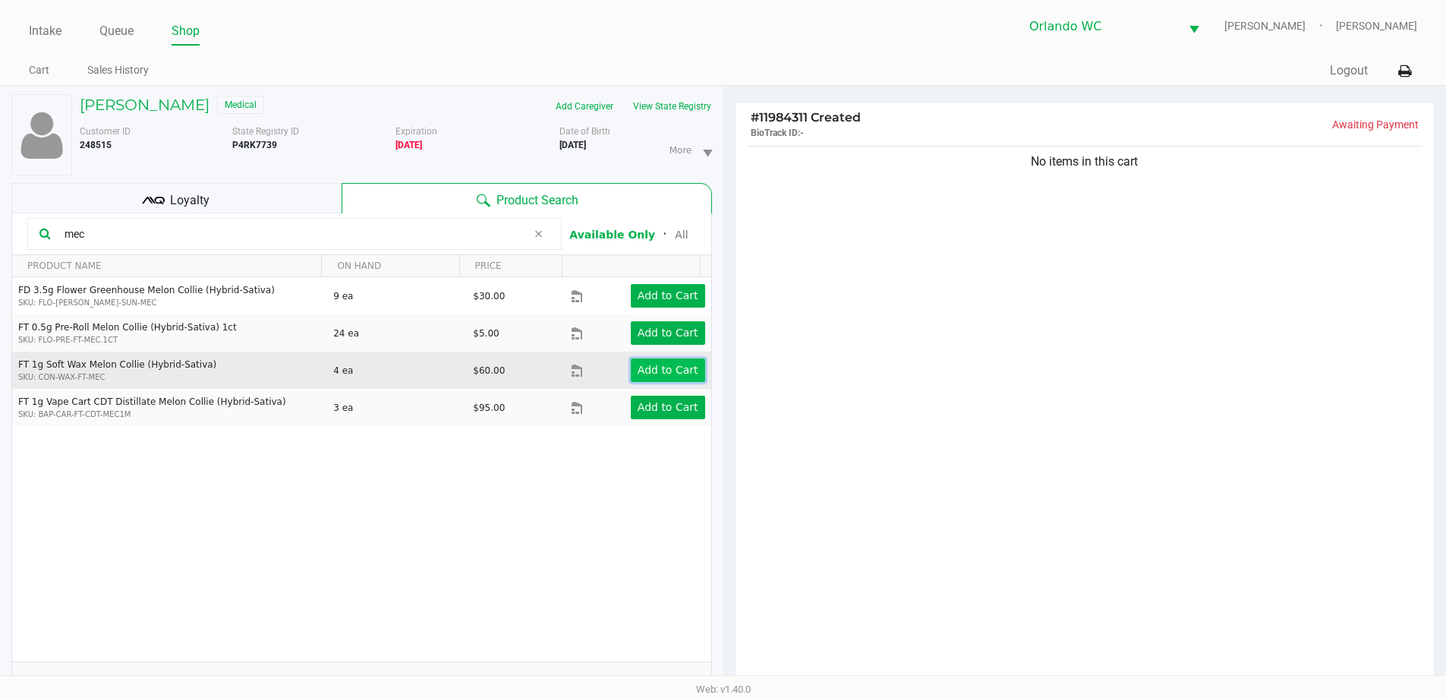
click at [670, 375] on app-button-loader "Add to Cart" at bounding box center [668, 370] width 61 height 12
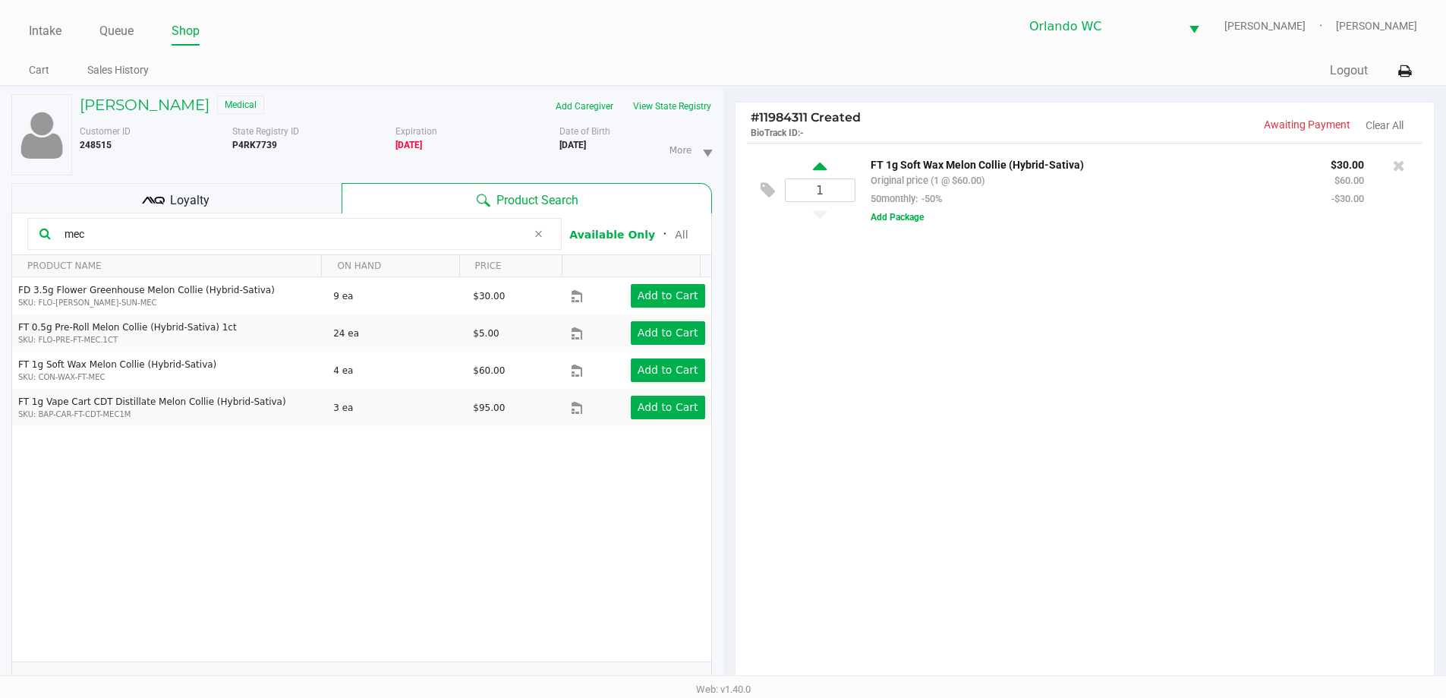
click at [823, 175] on icon at bounding box center [820, 168] width 14 height 19
type input "2"
drag, startPoint x: 0, startPoint y: 216, endPoint x: 0, endPoint y: 184, distance: 31.9
click at [0, 184] on div "KEVIN KING Medical Add Caregiver View State Registry Customer ID 248515 State R…" at bounding box center [362, 474] width 724 height 775
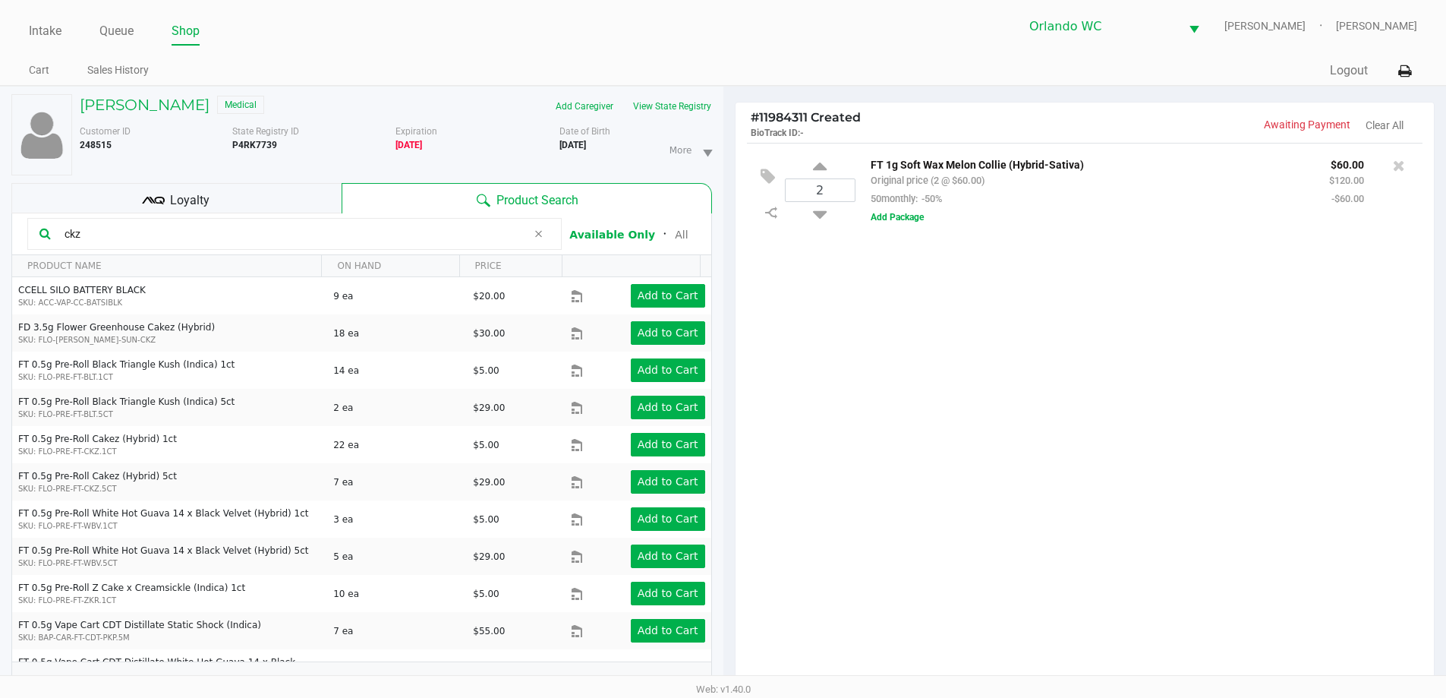
type input "ckz"
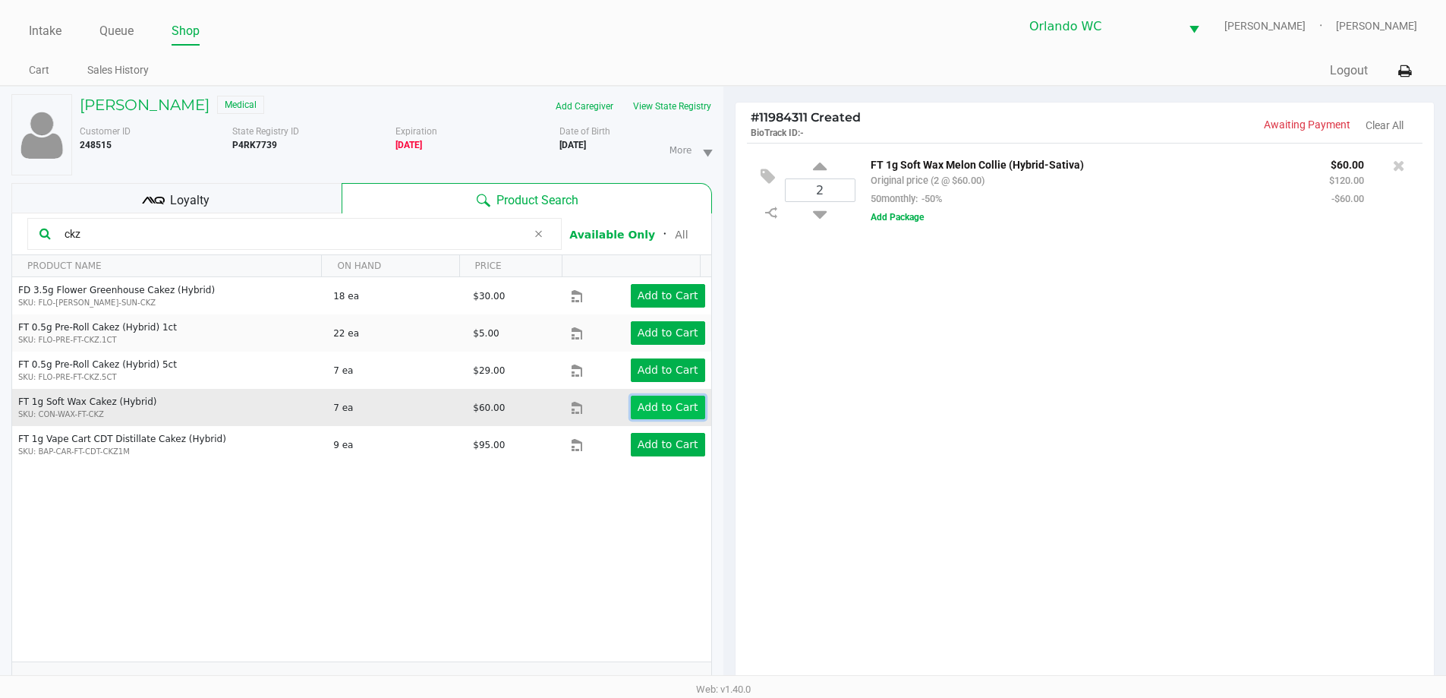
click at [644, 405] on app-button-loader "Add to Cart" at bounding box center [668, 407] width 61 height 12
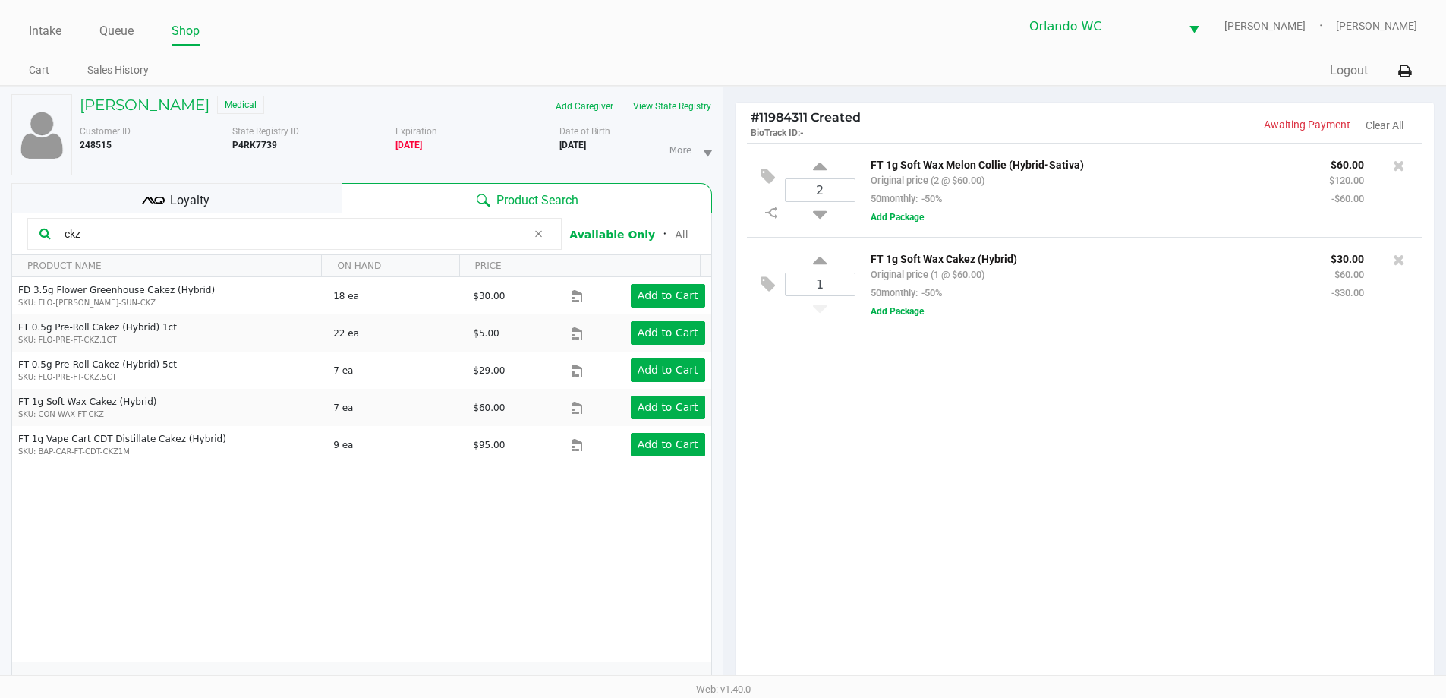
drag, startPoint x: 87, startPoint y: 236, endPoint x: 0, endPoint y: 227, distance: 87.8
click at [0, 227] on div "KEVIN KING Medical Add Caregiver View State Registry Customer ID 248515 State R…" at bounding box center [362, 474] width 724 height 775
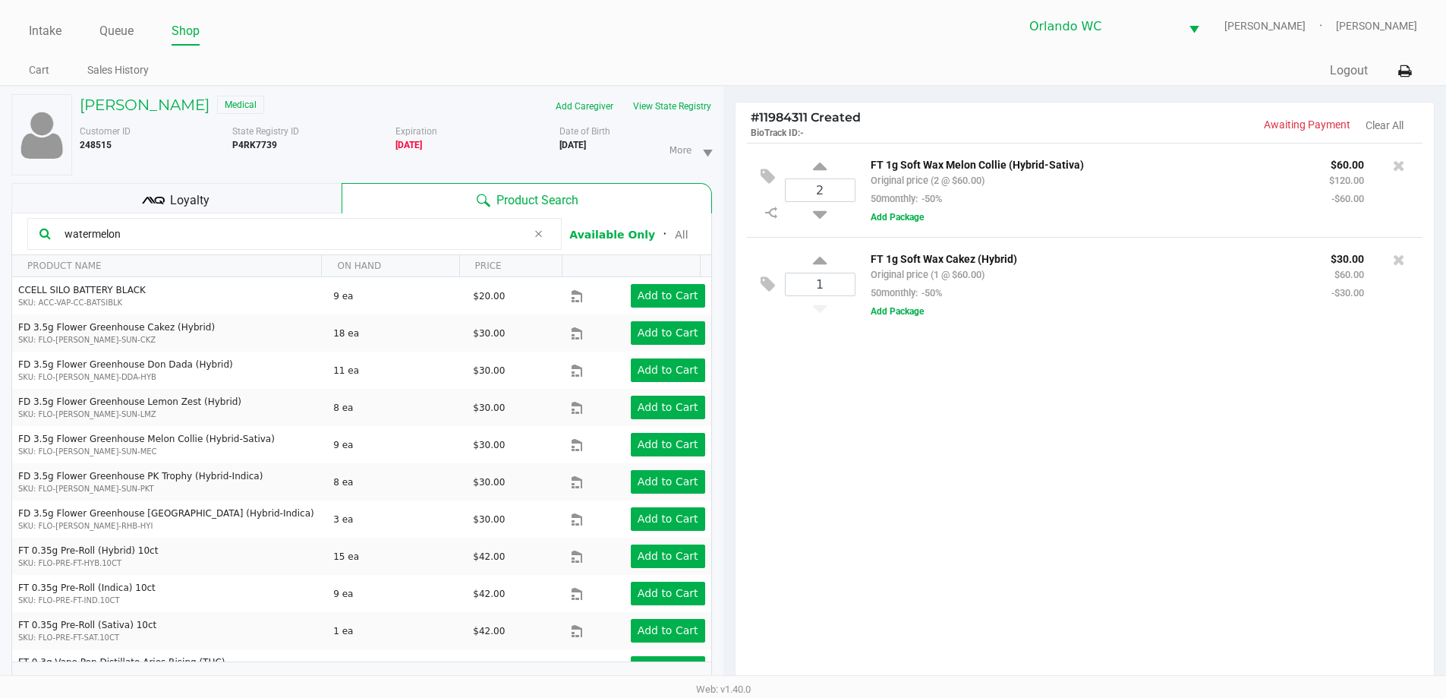
type input "watermelon"
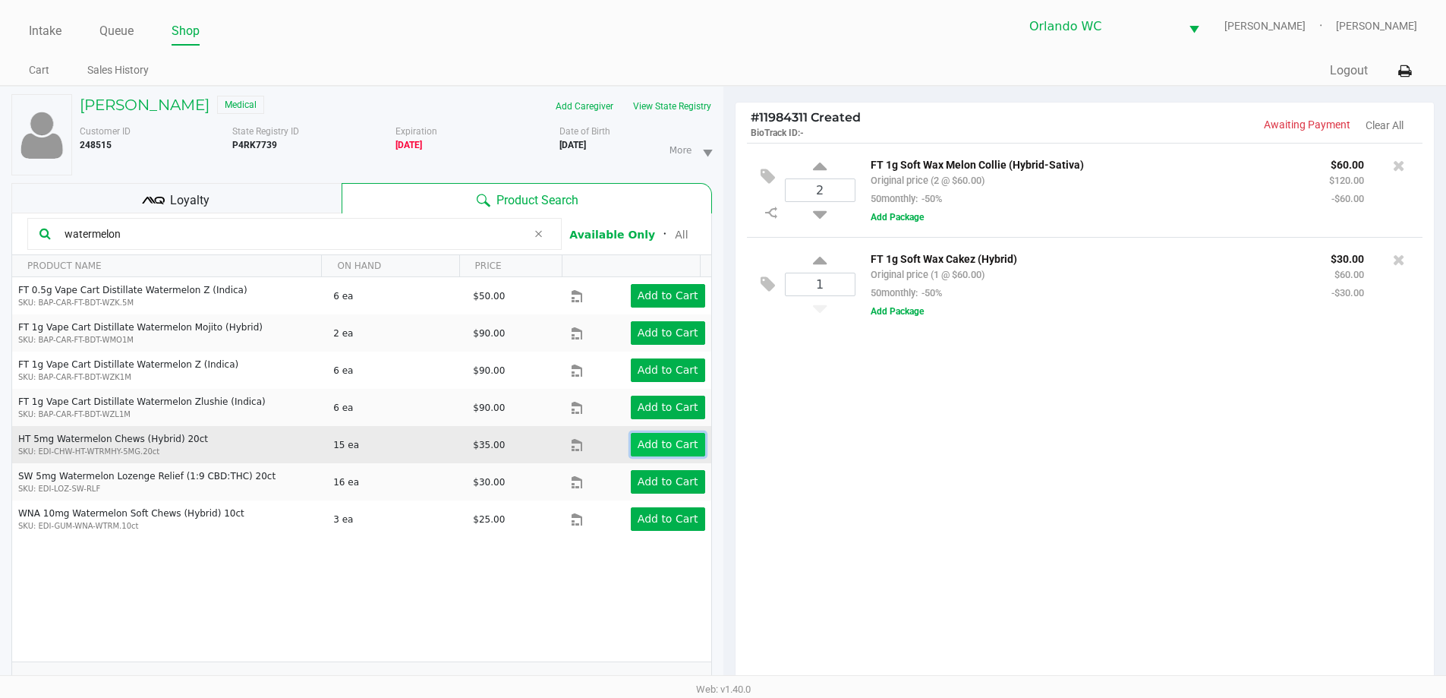
click at [661, 449] on app-button-loader "Add to Cart" at bounding box center [668, 444] width 61 height 12
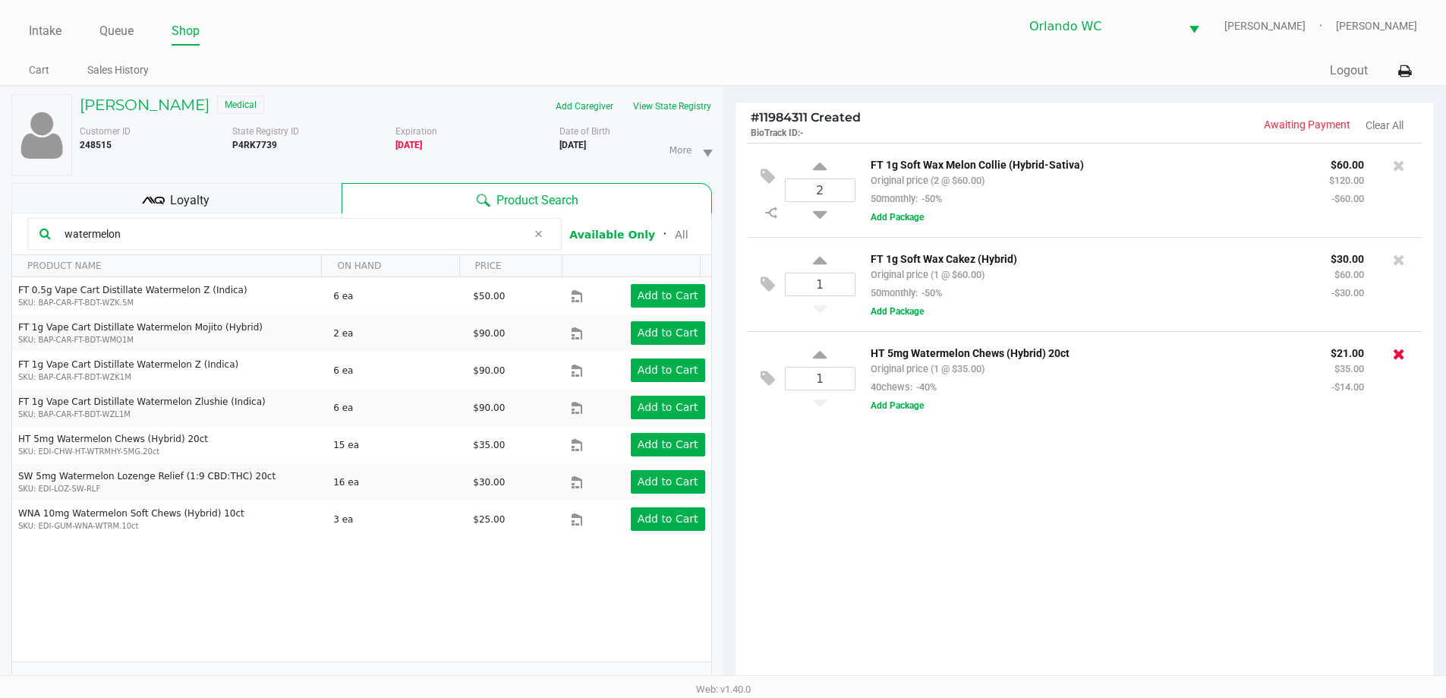
click at [1402, 355] on icon at bounding box center [1399, 353] width 12 height 15
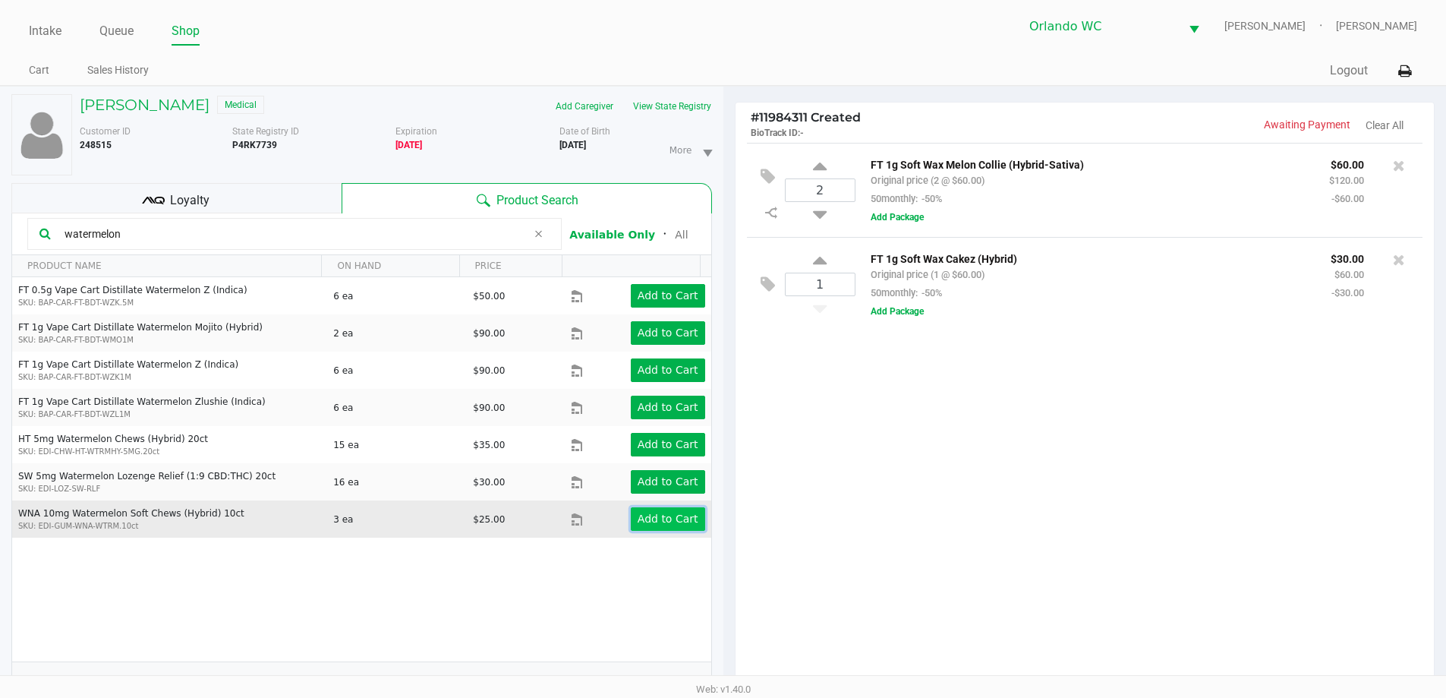
click at [663, 519] on app-button-loader "Add to Cart" at bounding box center [668, 519] width 61 height 12
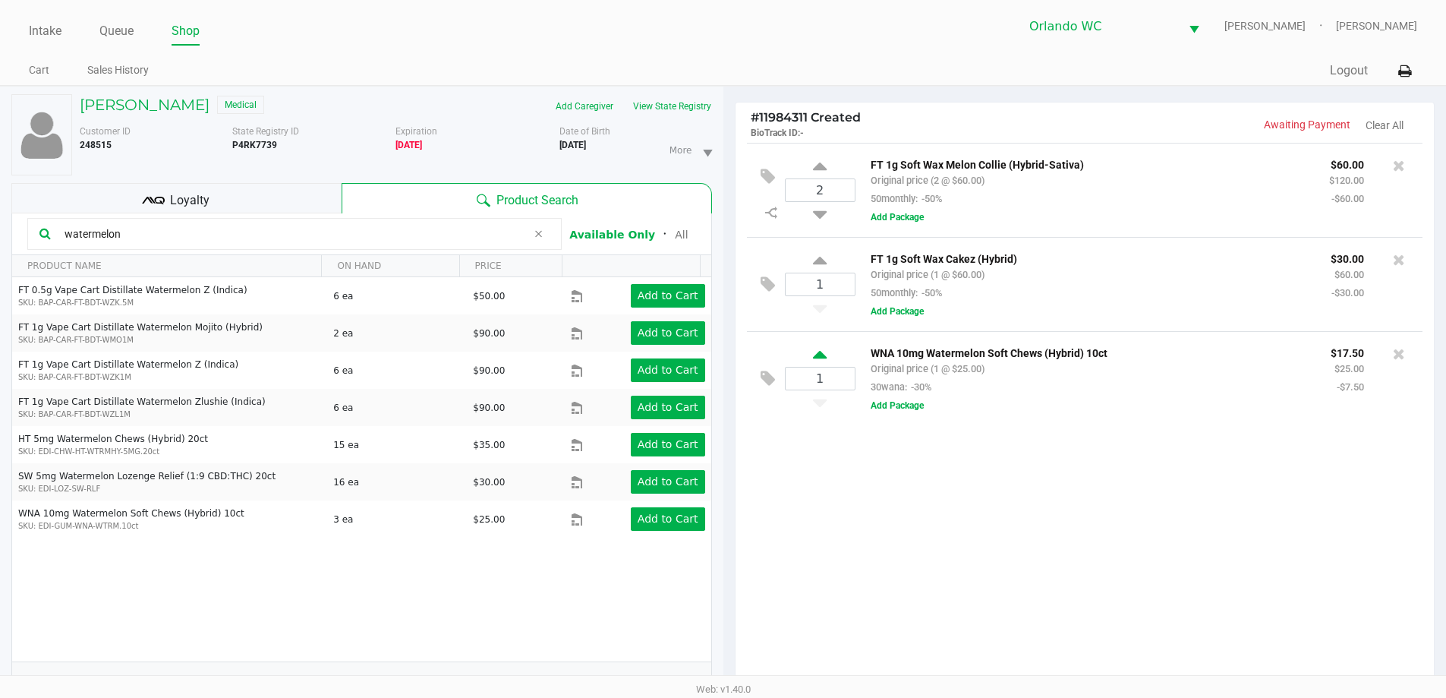
click at [823, 357] on icon at bounding box center [820, 357] width 14 height 19
type input "2"
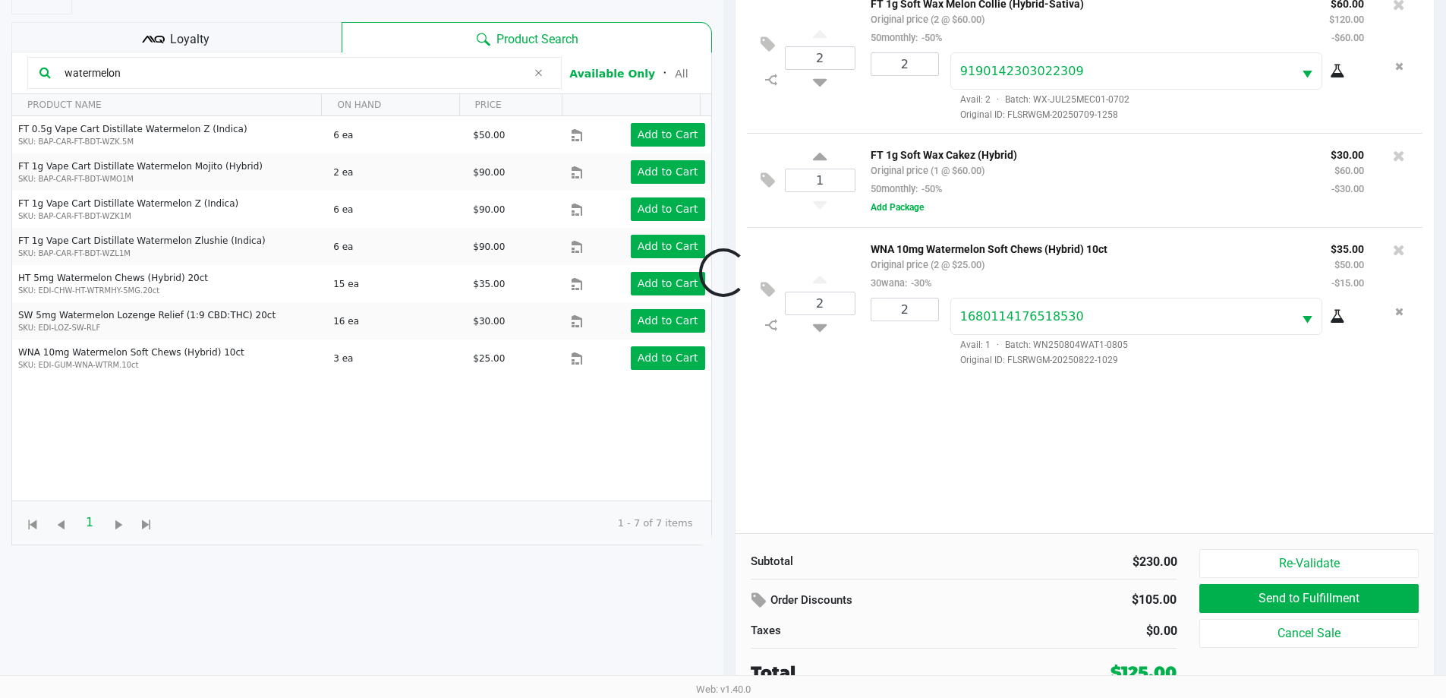
scroll to position [164, 0]
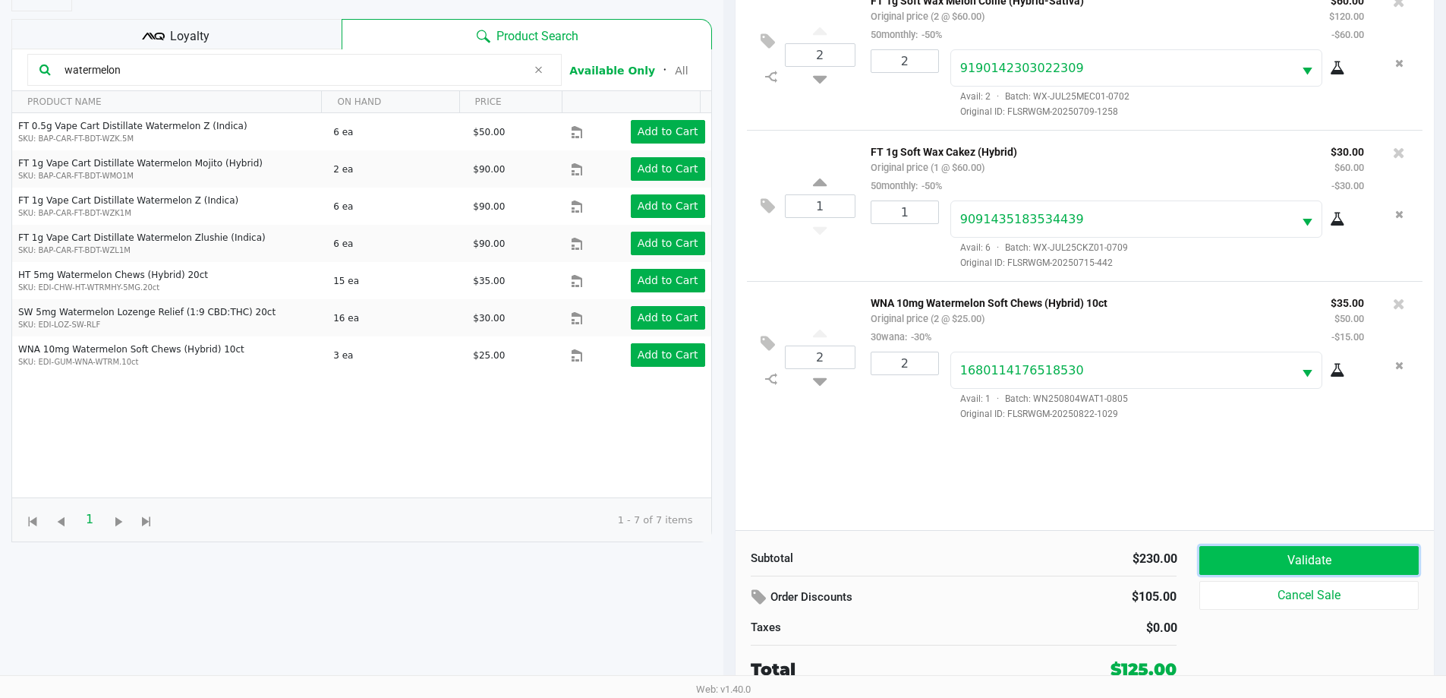
click at [1282, 563] on button "Validate" at bounding box center [1309, 560] width 219 height 29
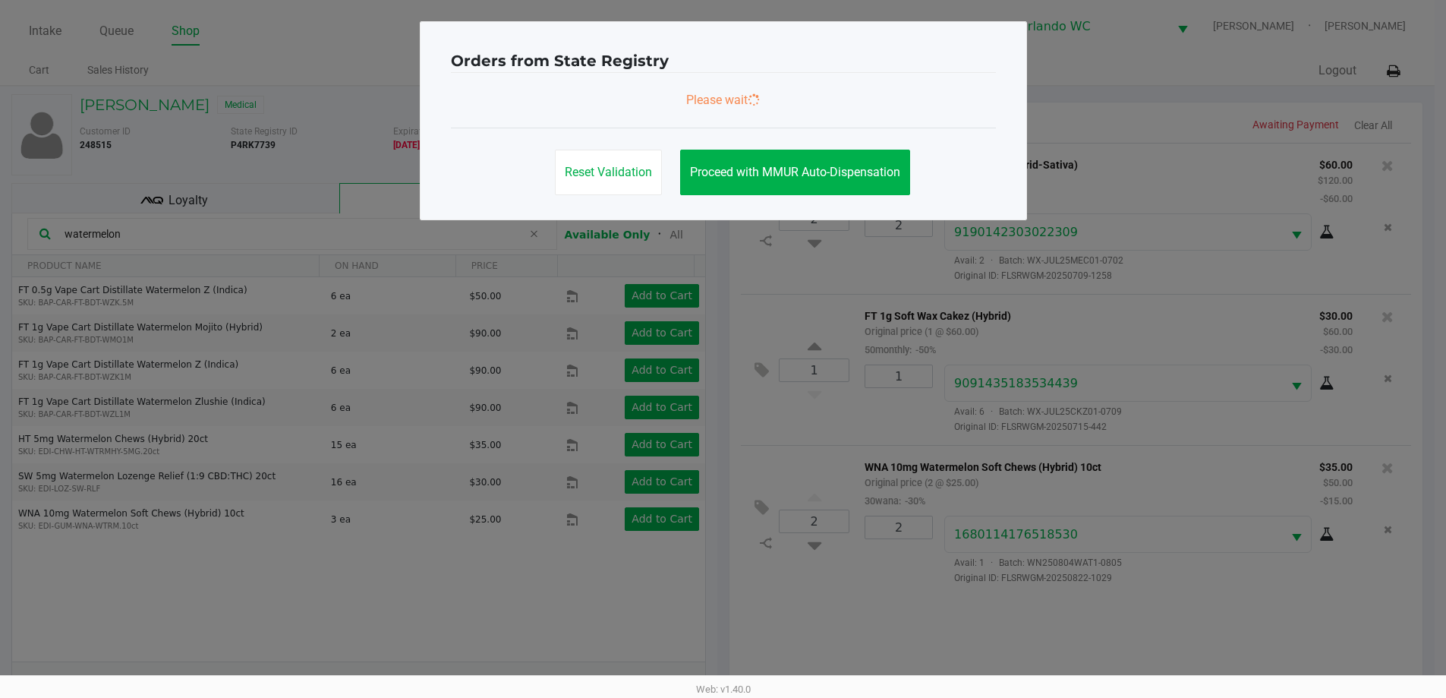
scroll to position [0, 0]
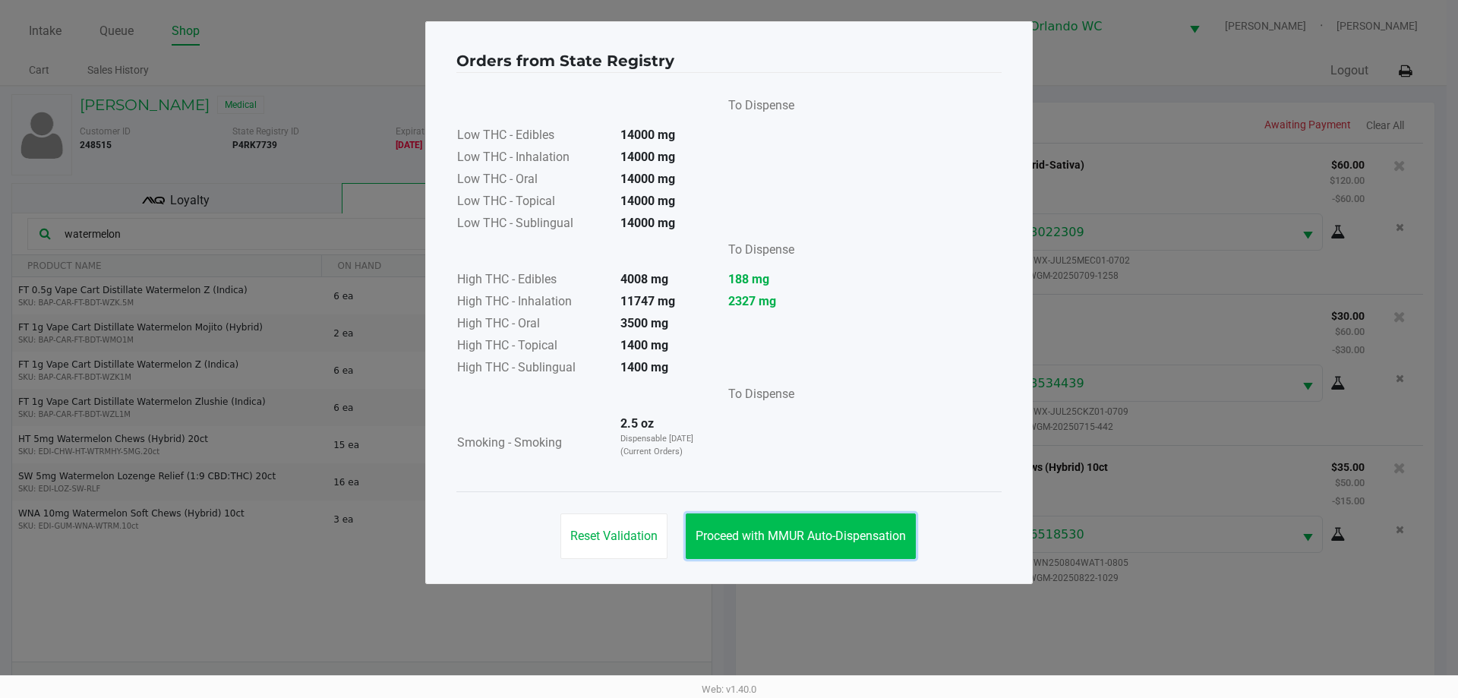
click at [838, 532] on span "Proceed with MMUR Auto-Dispensation" at bounding box center [801, 535] width 210 height 14
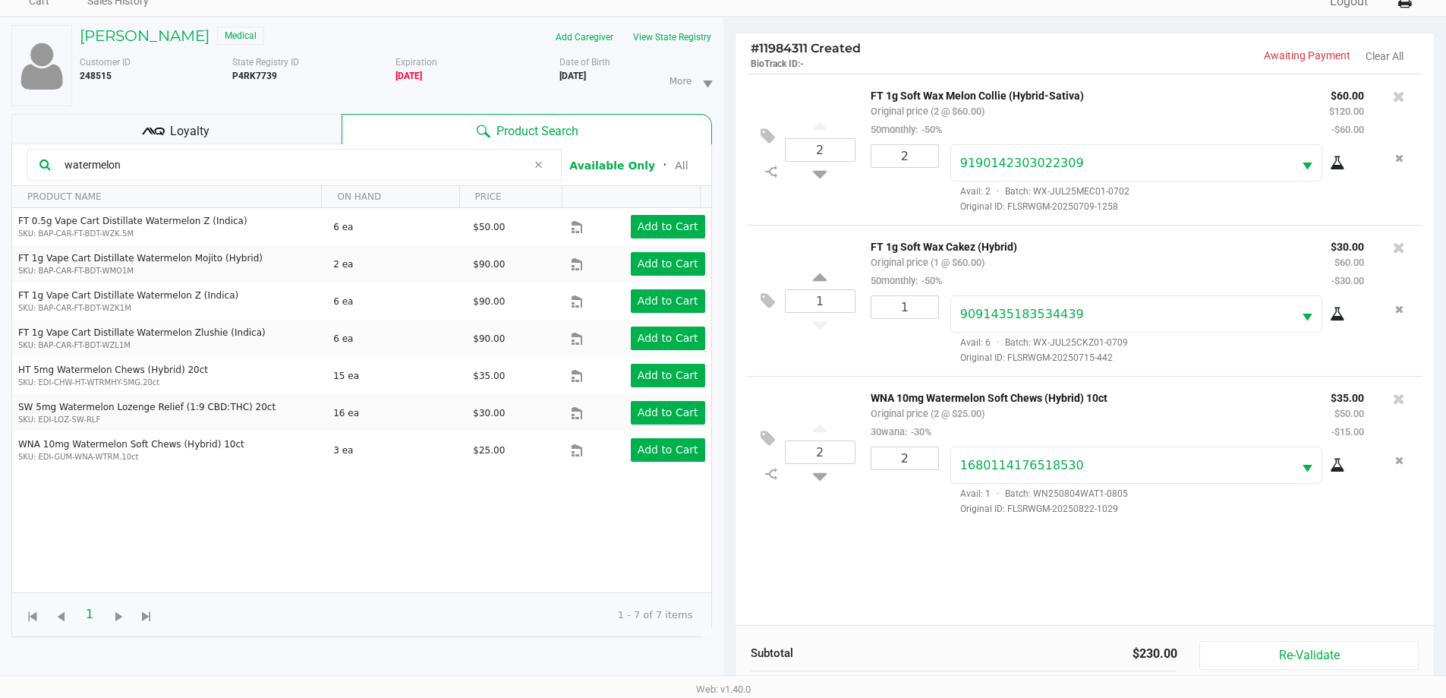
scroll to position [164, 0]
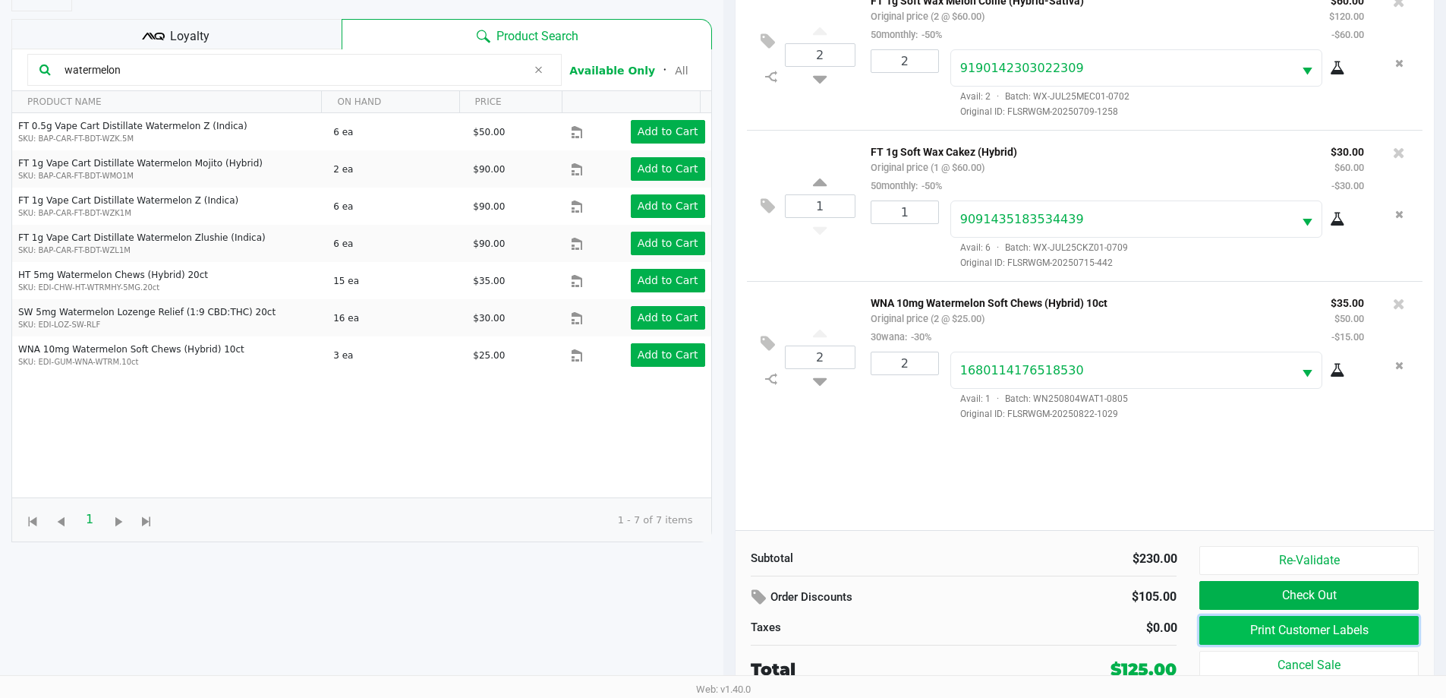
click at [1216, 626] on button "Print Customer Labels" at bounding box center [1309, 630] width 219 height 29
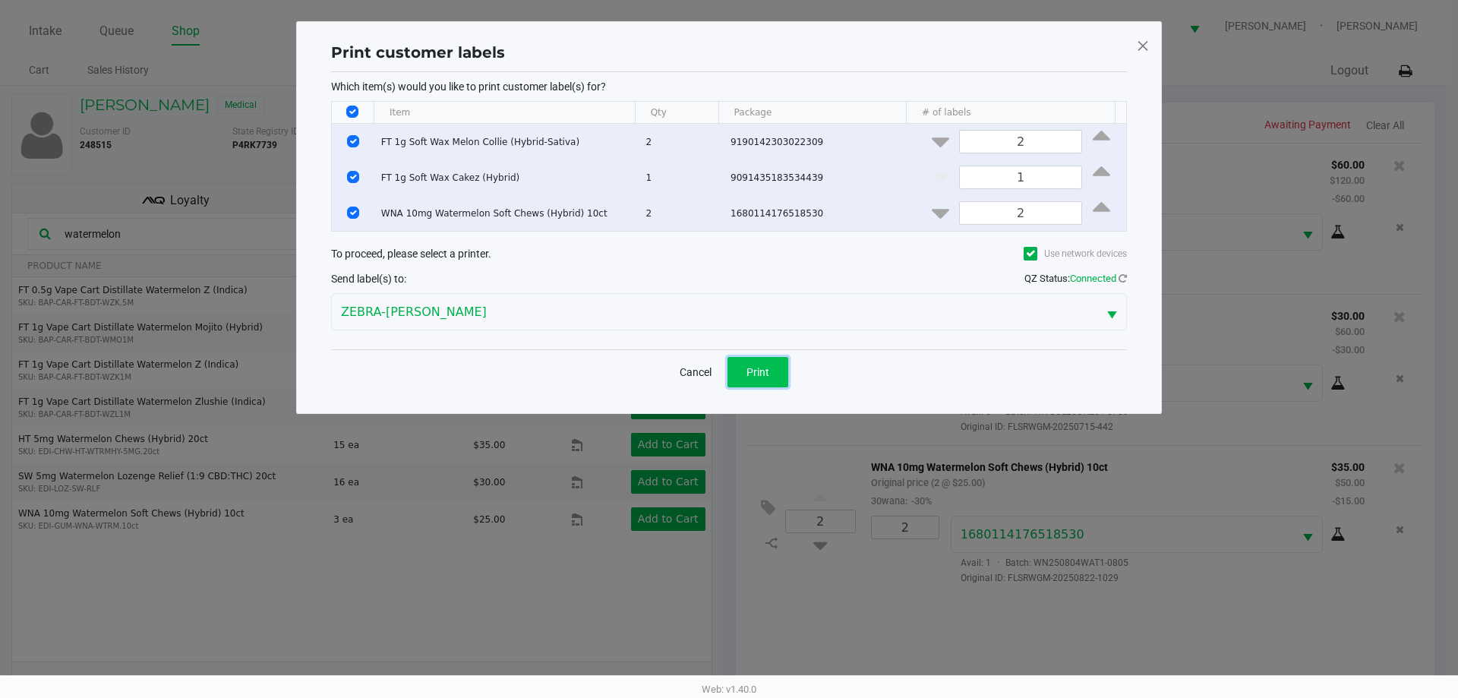
click at [756, 371] on span "Print" at bounding box center [757, 372] width 23 height 12
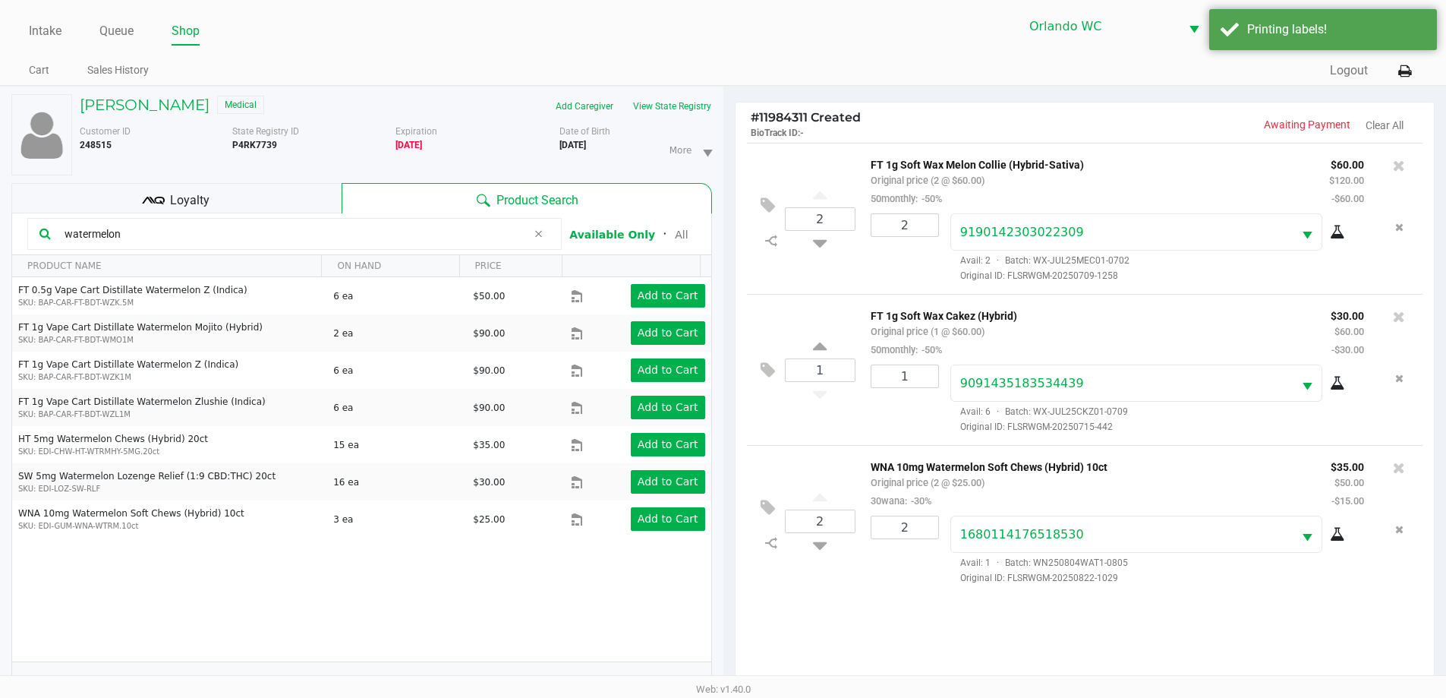
scroll to position [164, 0]
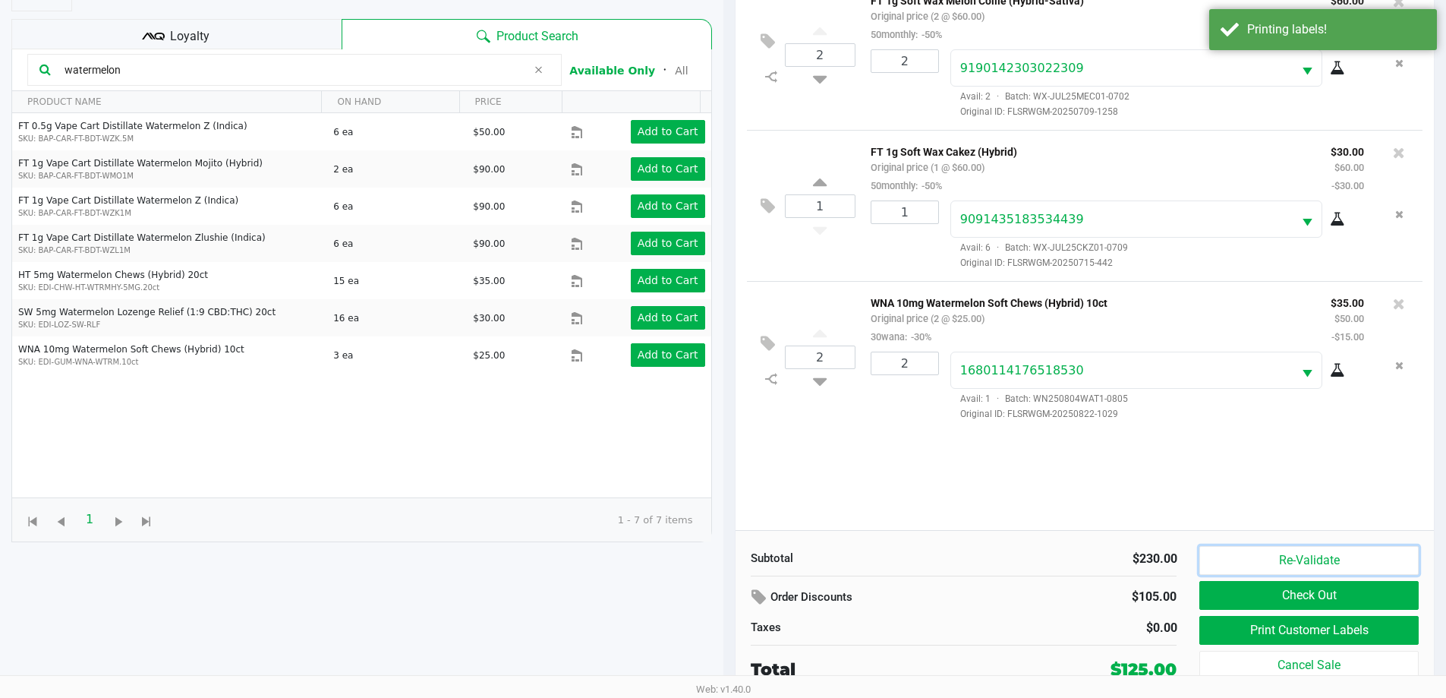
drag, startPoint x: 1321, startPoint y: 565, endPoint x: 1207, endPoint y: 522, distance: 122.3
click at [1318, 565] on button "Re-Validate" at bounding box center [1309, 560] width 219 height 29
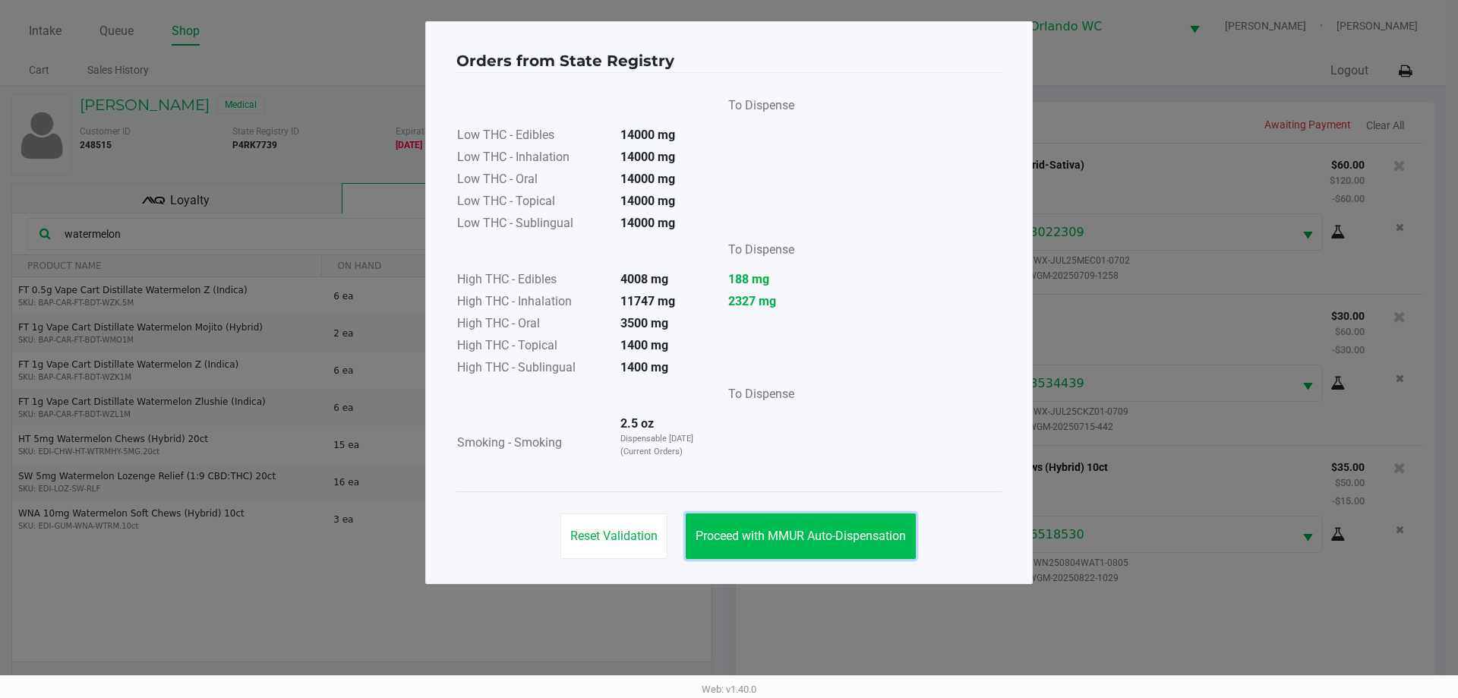
click at [744, 534] on span "Proceed with MMUR Auto-Dispensation" at bounding box center [801, 535] width 210 height 14
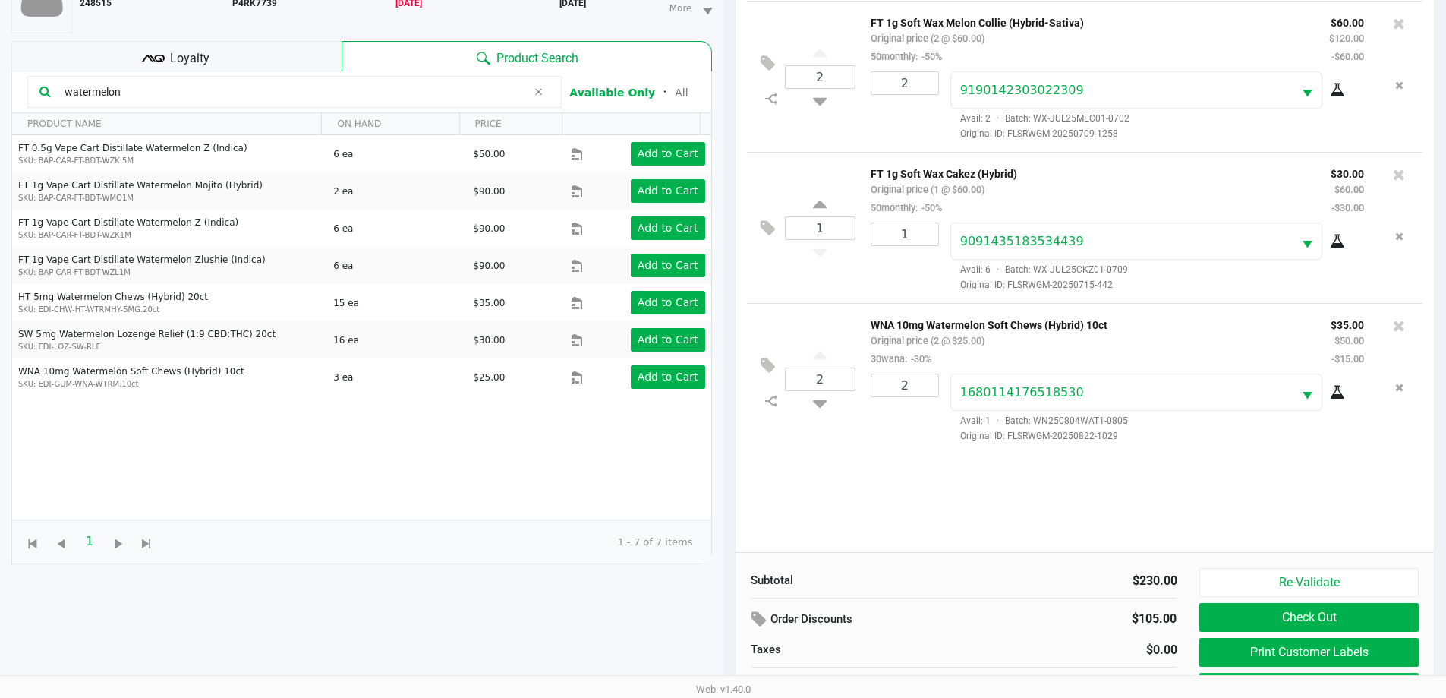
scroll to position [152, 0]
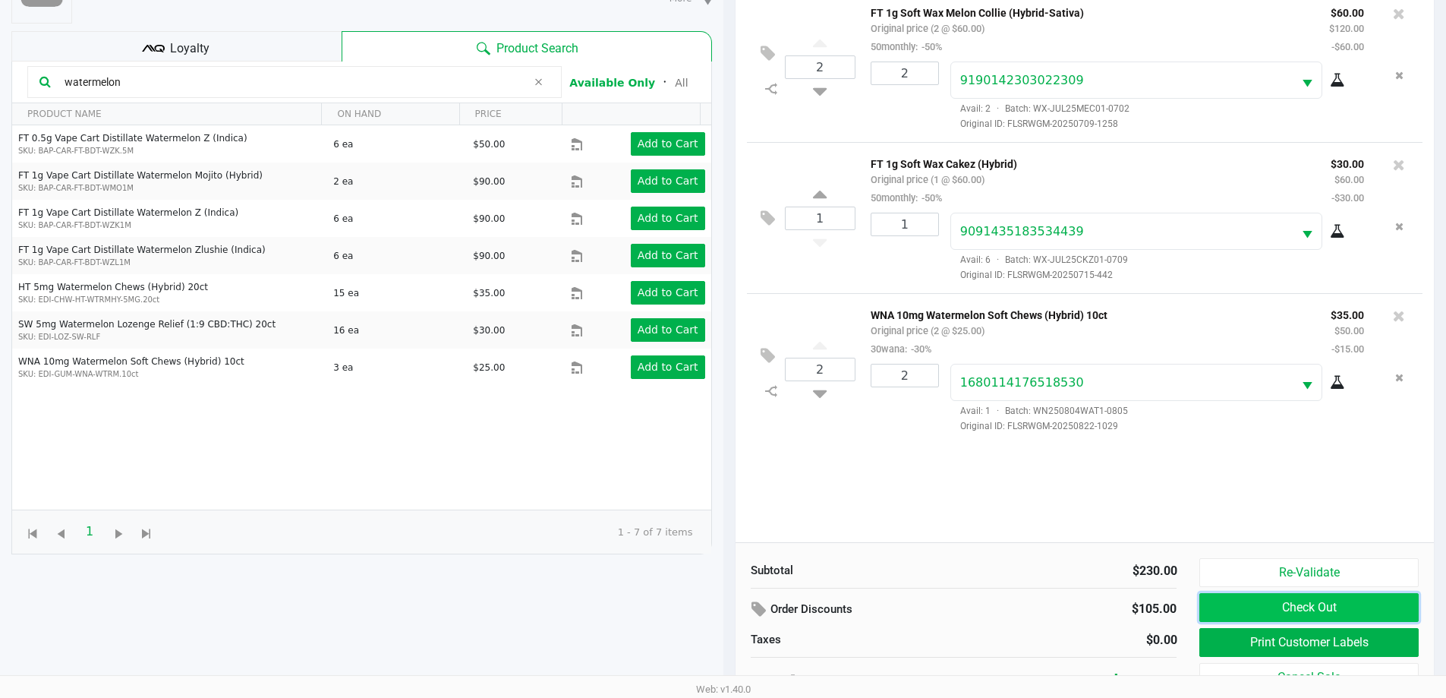
click at [1260, 600] on button "Check Out" at bounding box center [1309, 607] width 219 height 29
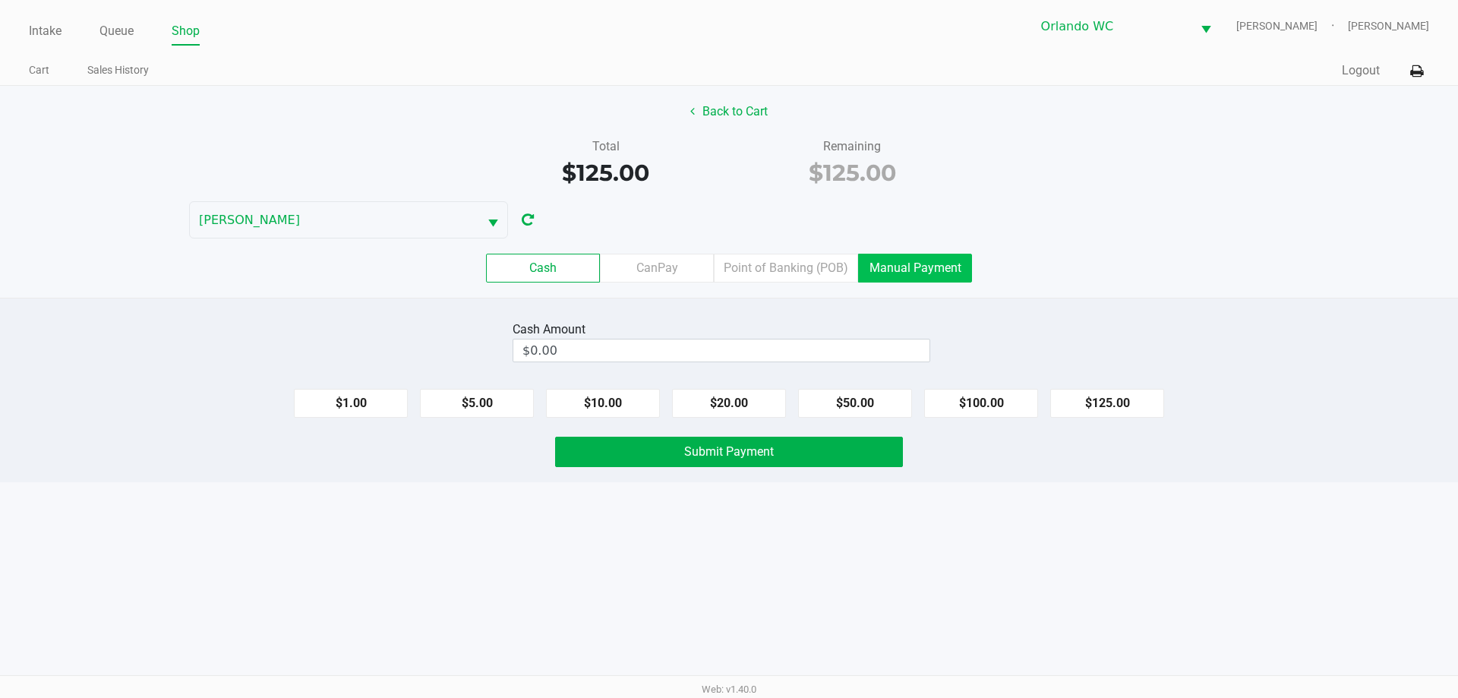
drag, startPoint x: 804, startPoint y: 273, endPoint x: 894, endPoint y: 319, distance: 100.5
click at [811, 272] on label "Point of Banking (POB)" at bounding box center [786, 268] width 144 height 29
click at [0, 0] on 7 "Point of Banking (POB)" at bounding box center [0, 0] width 0 height 0
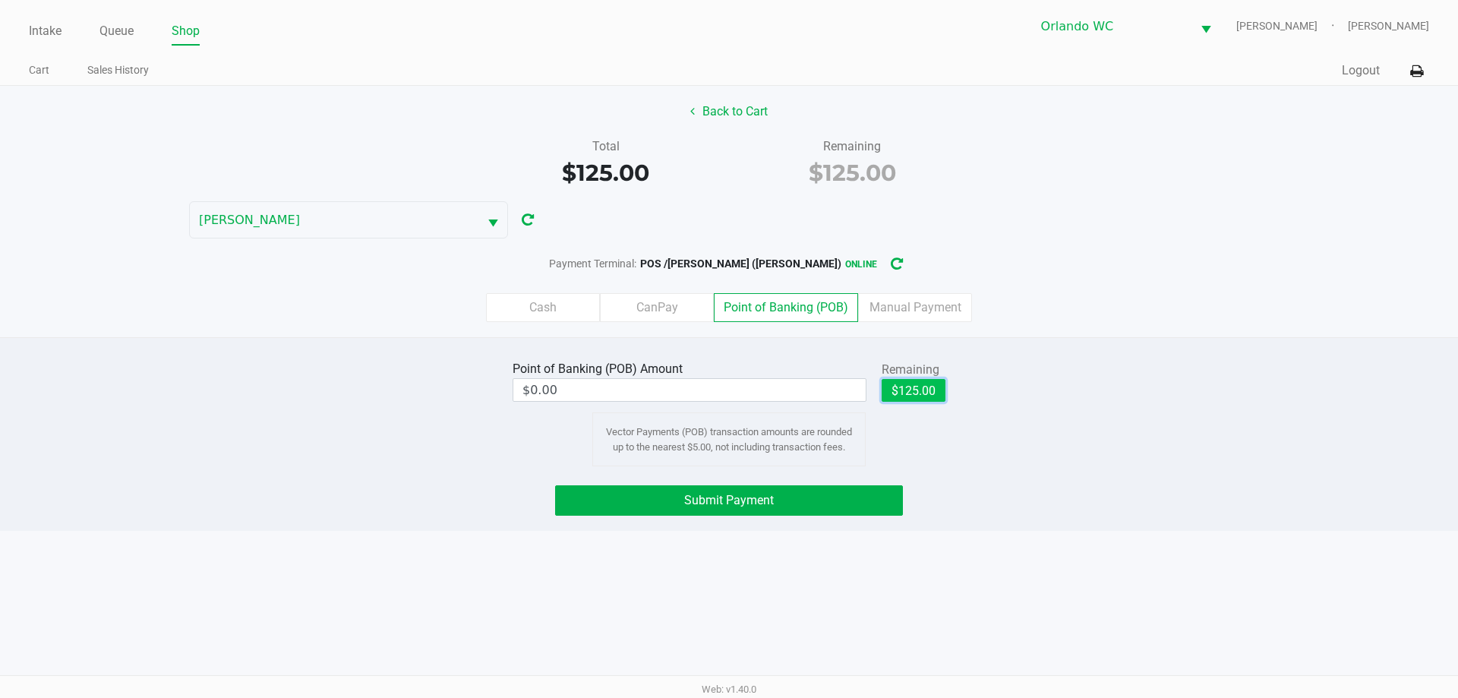
click at [918, 383] on button "$125.00" at bounding box center [914, 390] width 64 height 23
type input "$125.00"
click at [888, 506] on button "Submit Payment" at bounding box center [729, 500] width 348 height 30
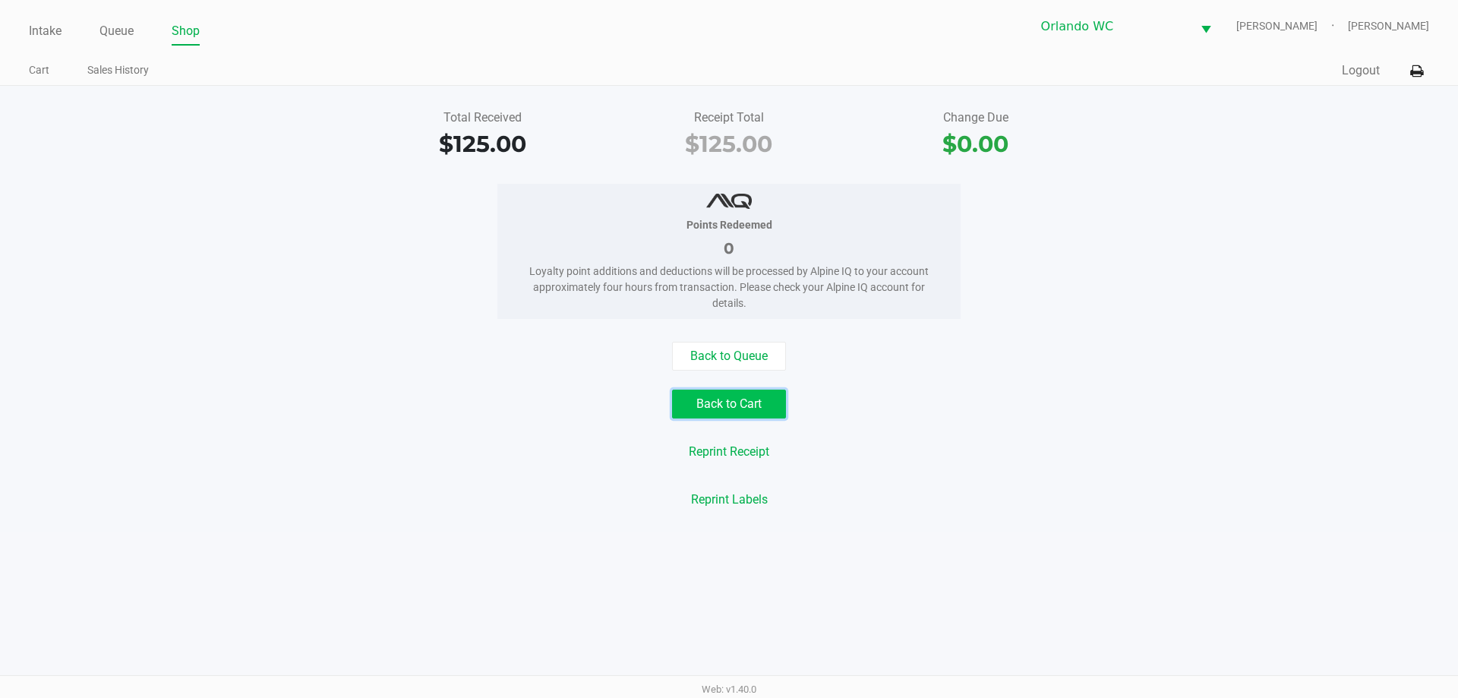
click at [754, 398] on button "Back to Cart" at bounding box center [729, 404] width 114 height 29
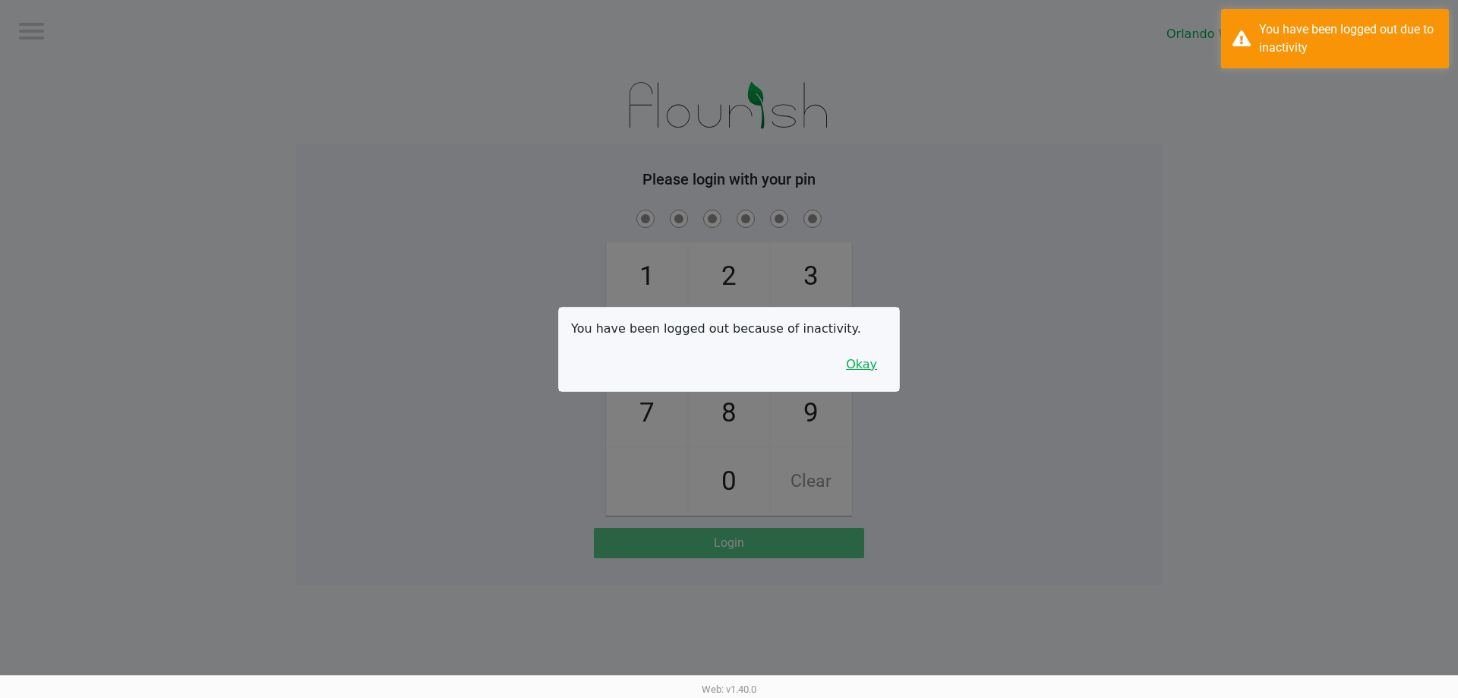
click at [855, 368] on button "Okay" at bounding box center [861, 364] width 51 height 29
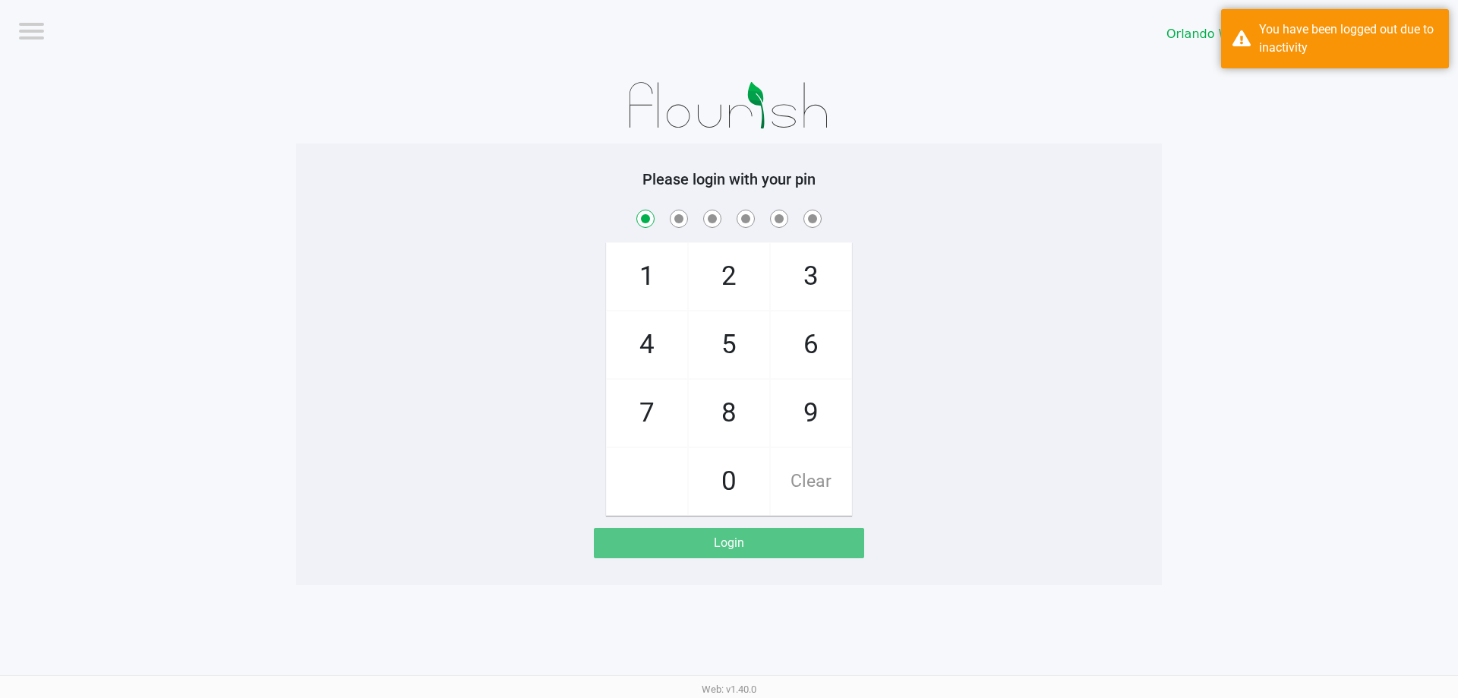
checkbox input "true"
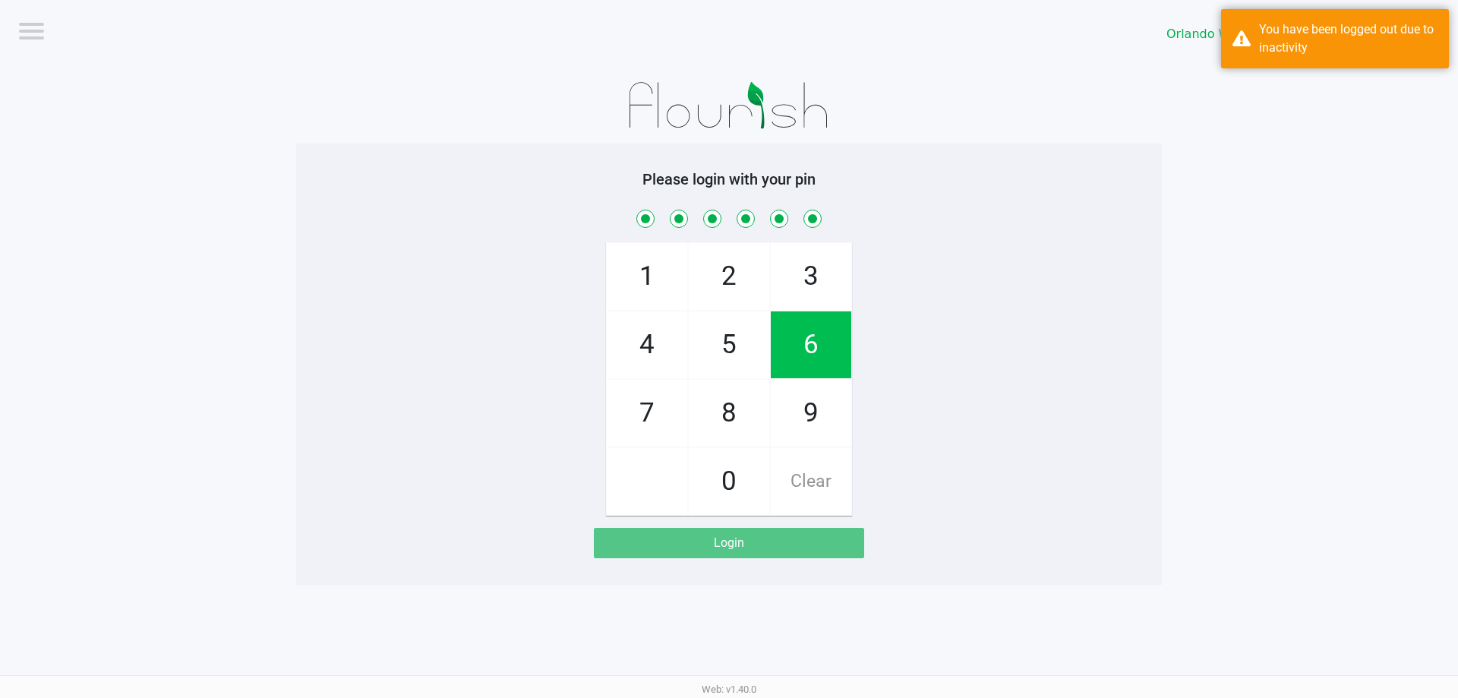
checkbox input "true"
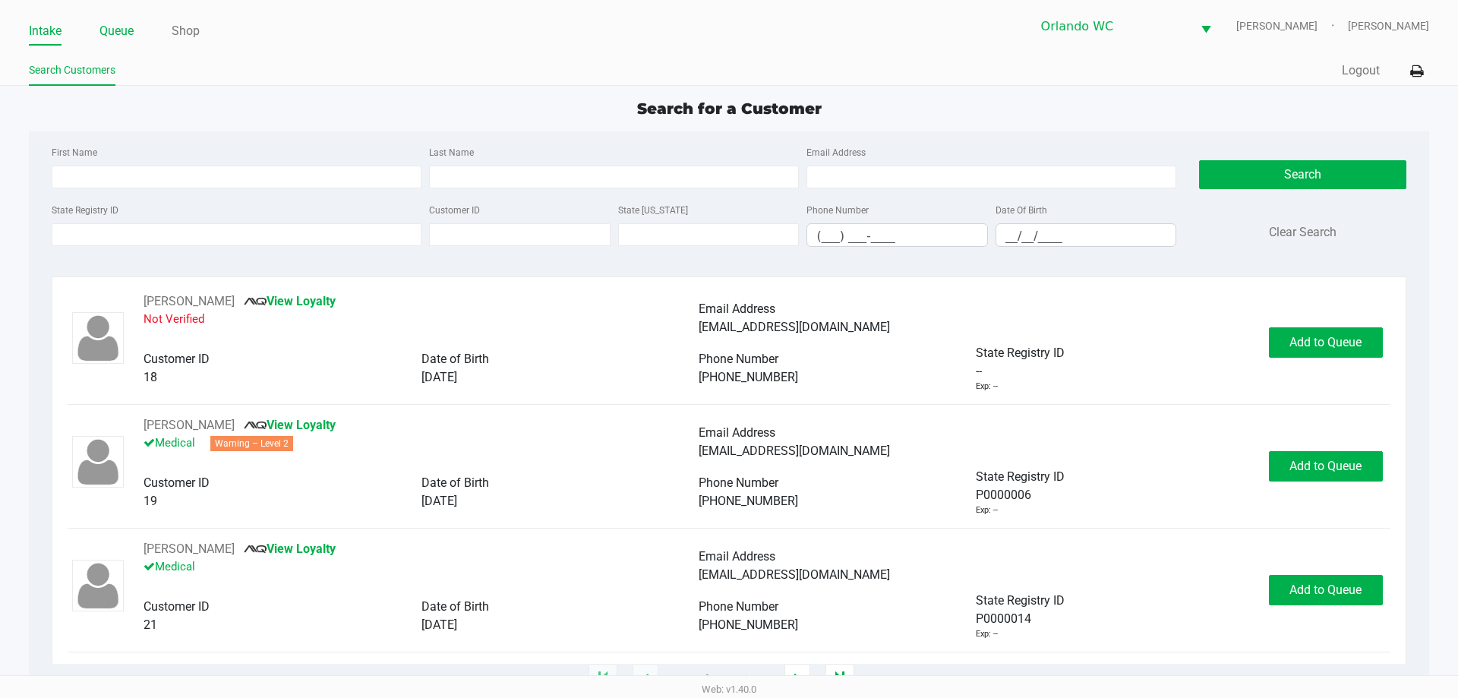
click at [108, 31] on link "Queue" at bounding box center [116, 31] width 34 height 21
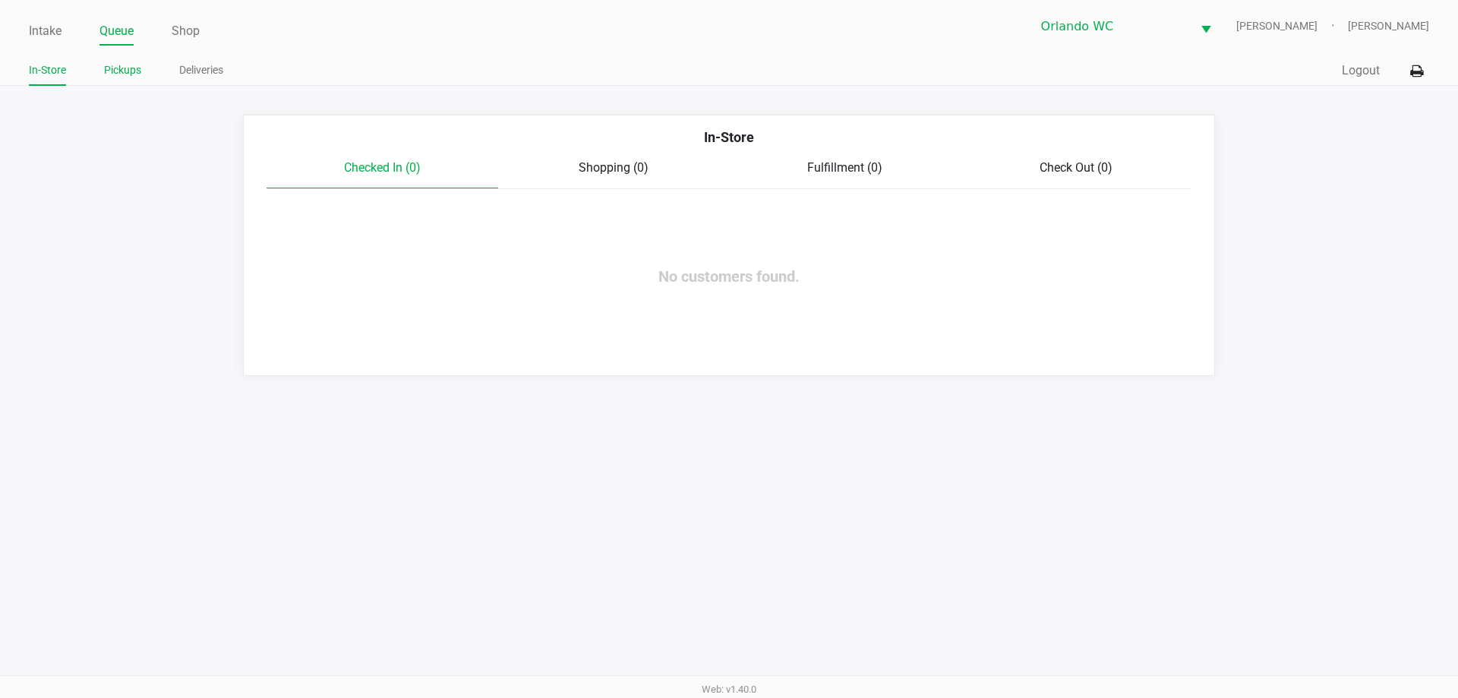
click at [112, 72] on link "Pickups" at bounding box center [122, 70] width 37 height 19
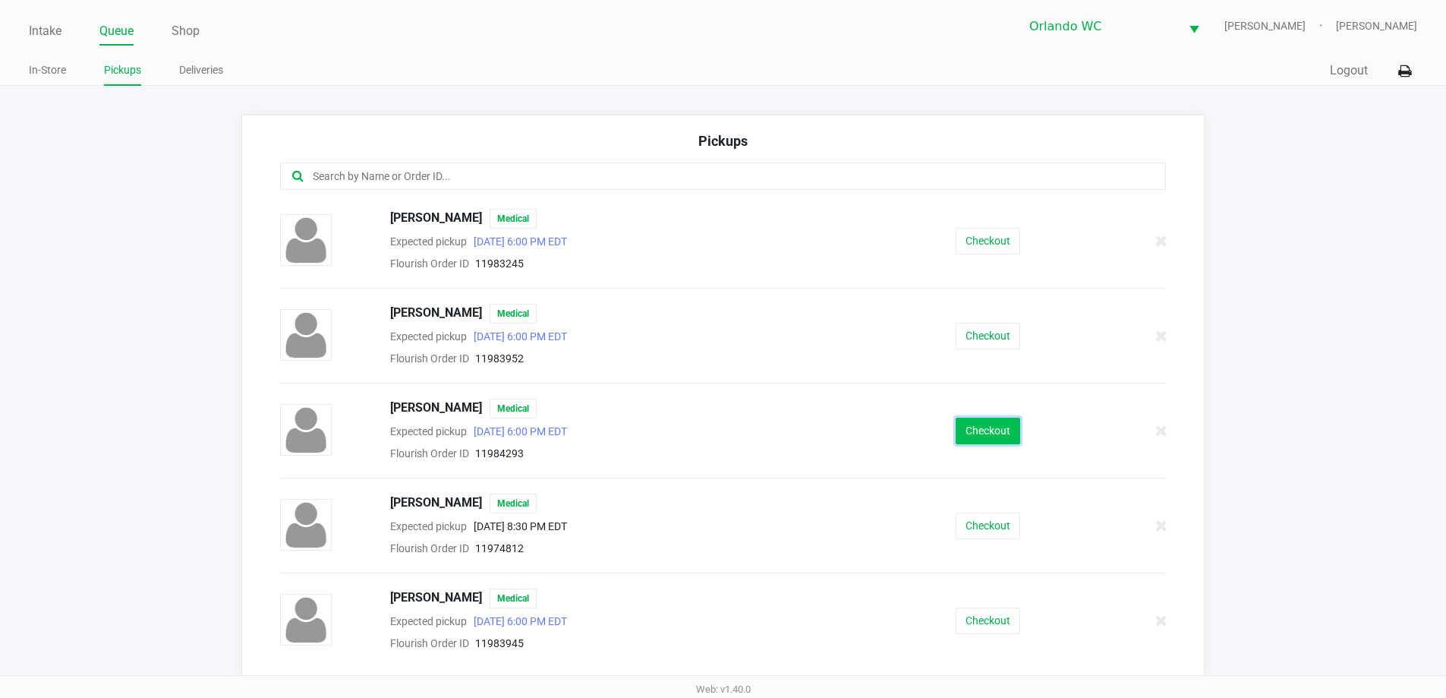
click at [961, 436] on button "Checkout" at bounding box center [988, 431] width 65 height 27
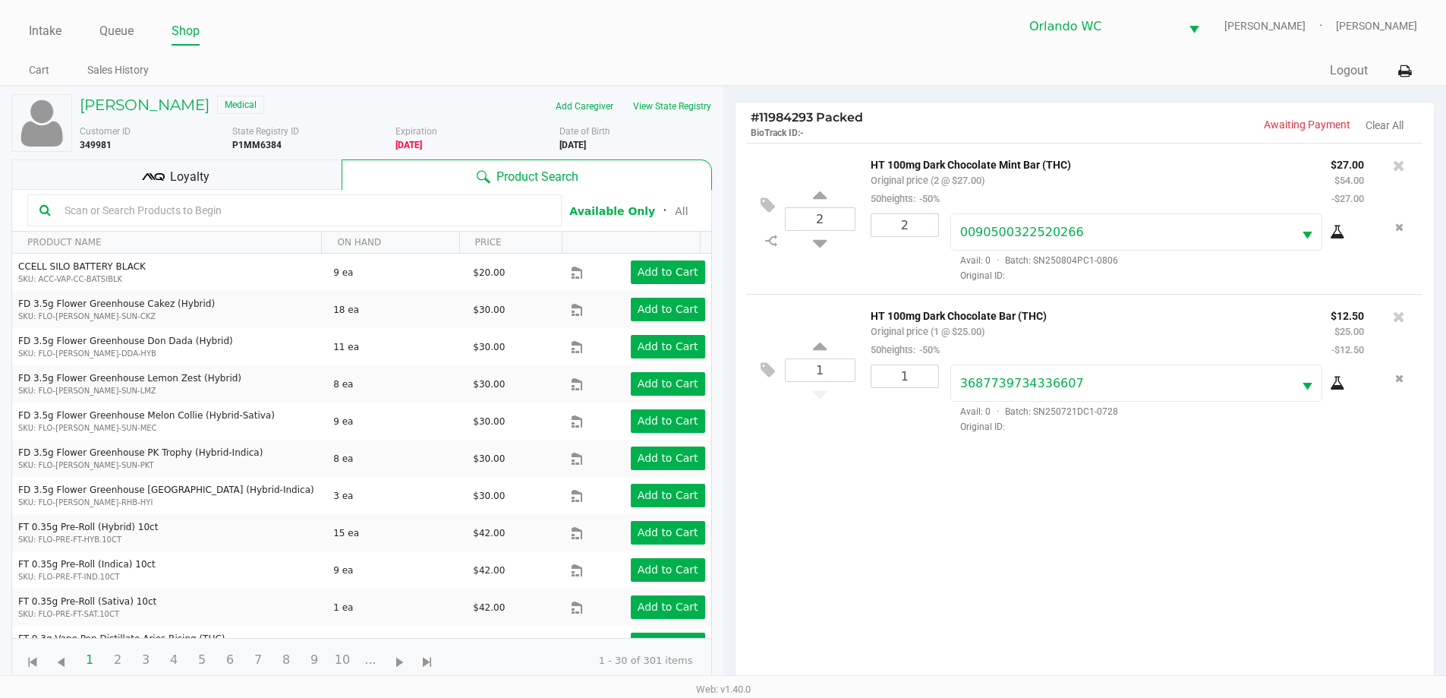
scroll to position [164, 0]
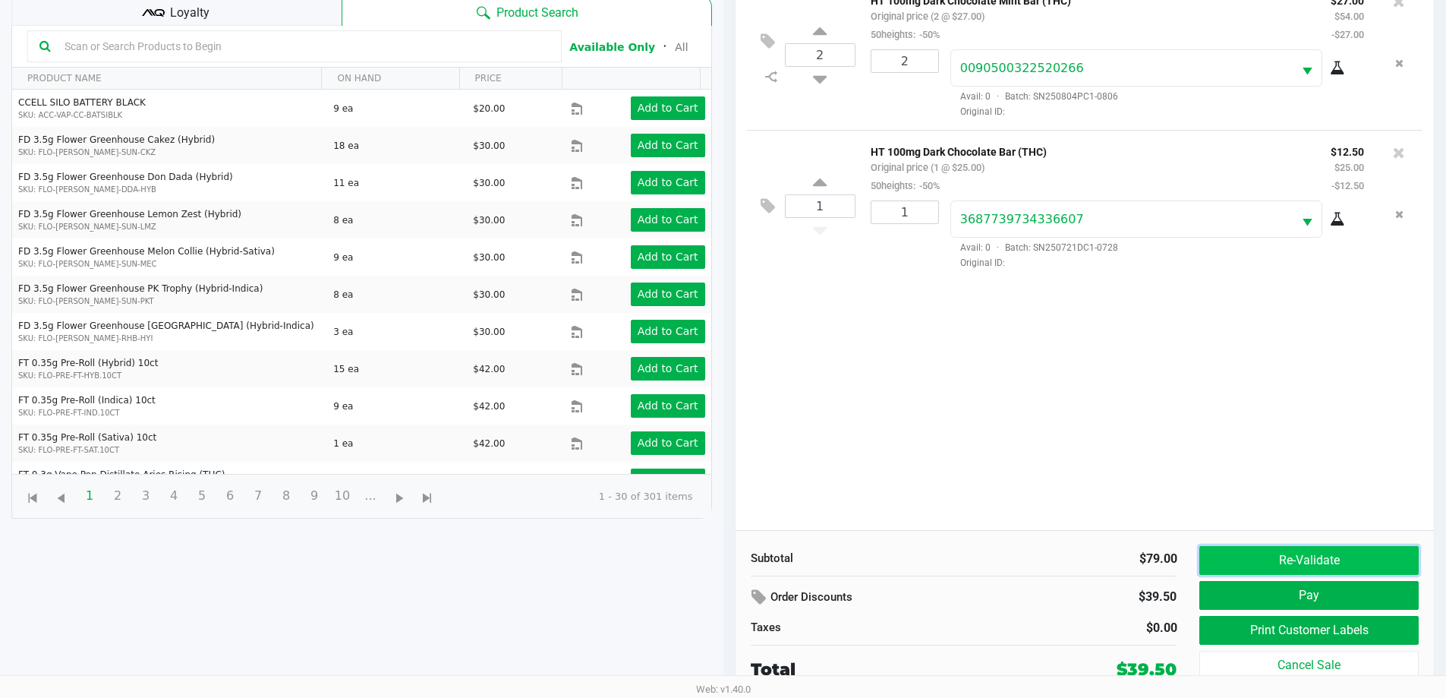
click at [1313, 557] on button "Re-Validate" at bounding box center [1309, 560] width 219 height 29
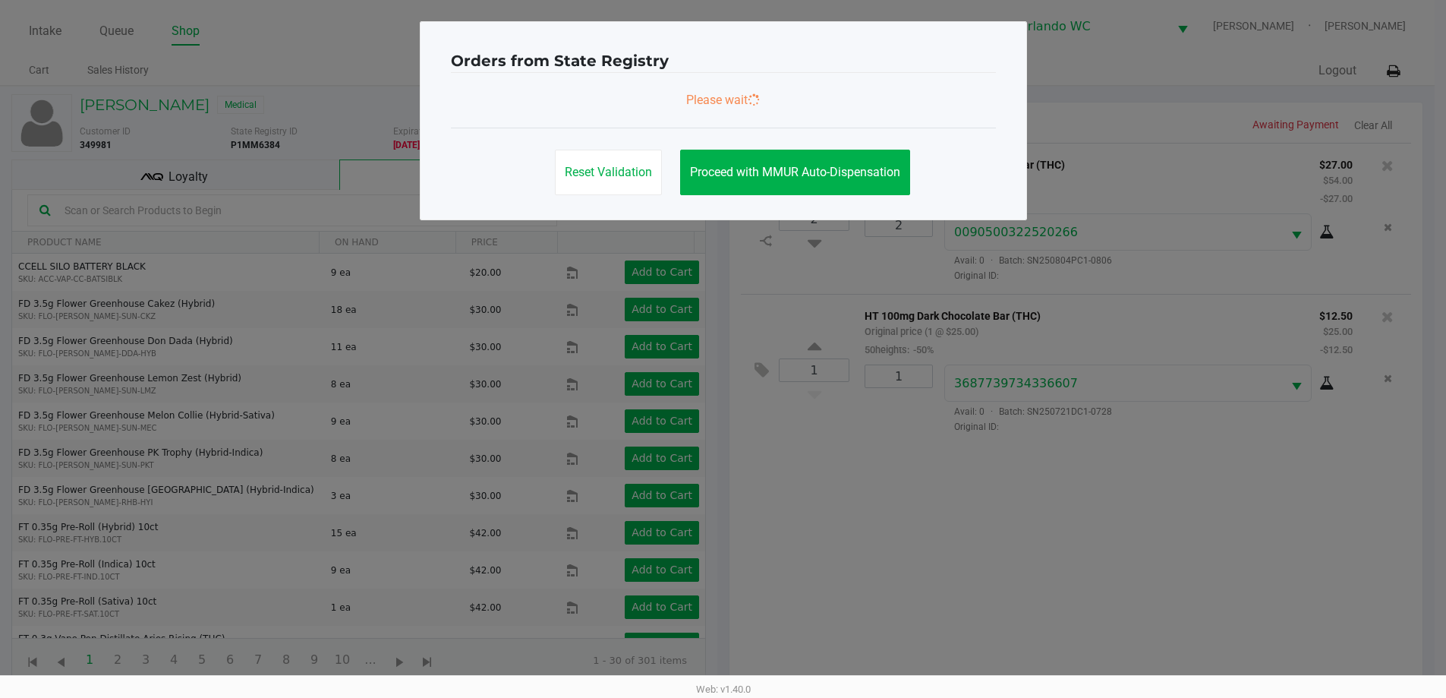
scroll to position [0, 0]
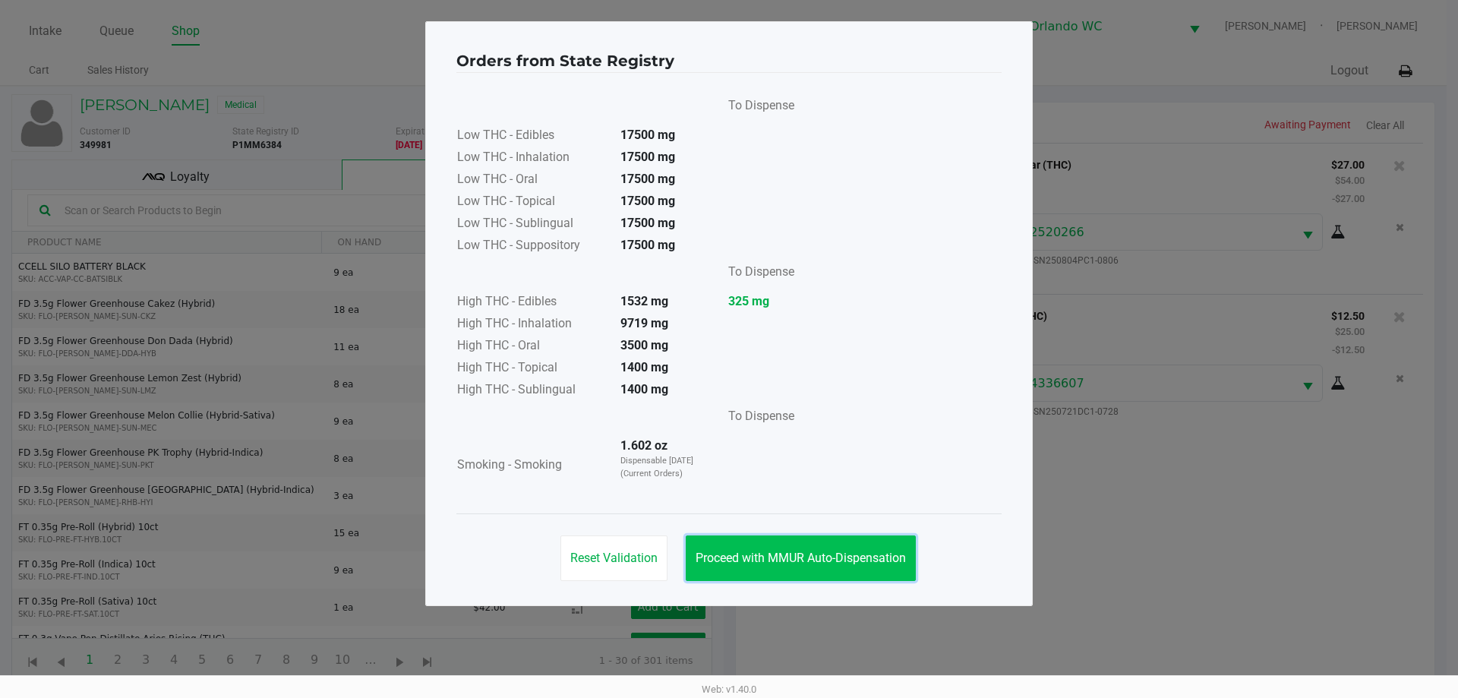
click at [834, 546] on button "Proceed with MMUR Auto-Dispensation" at bounding box center [801, 558] width 230 height 46
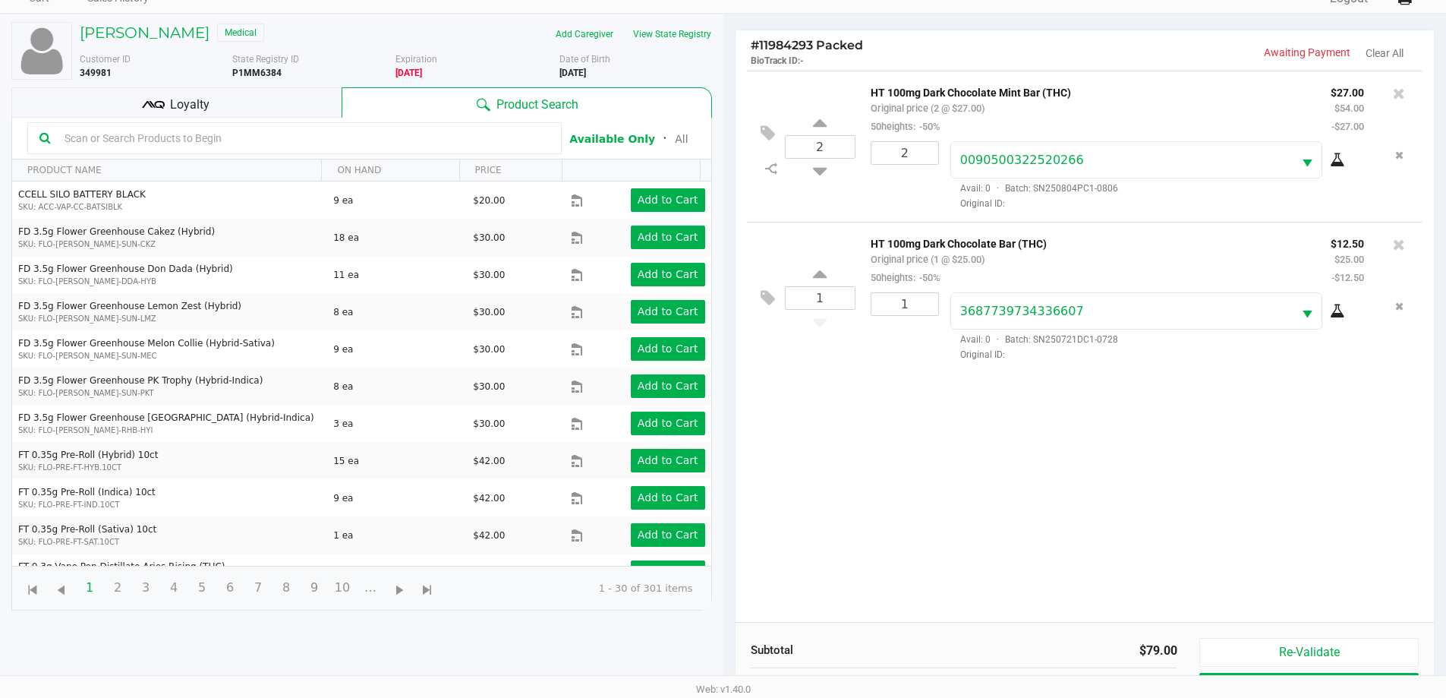
scroll to position [164, 0]
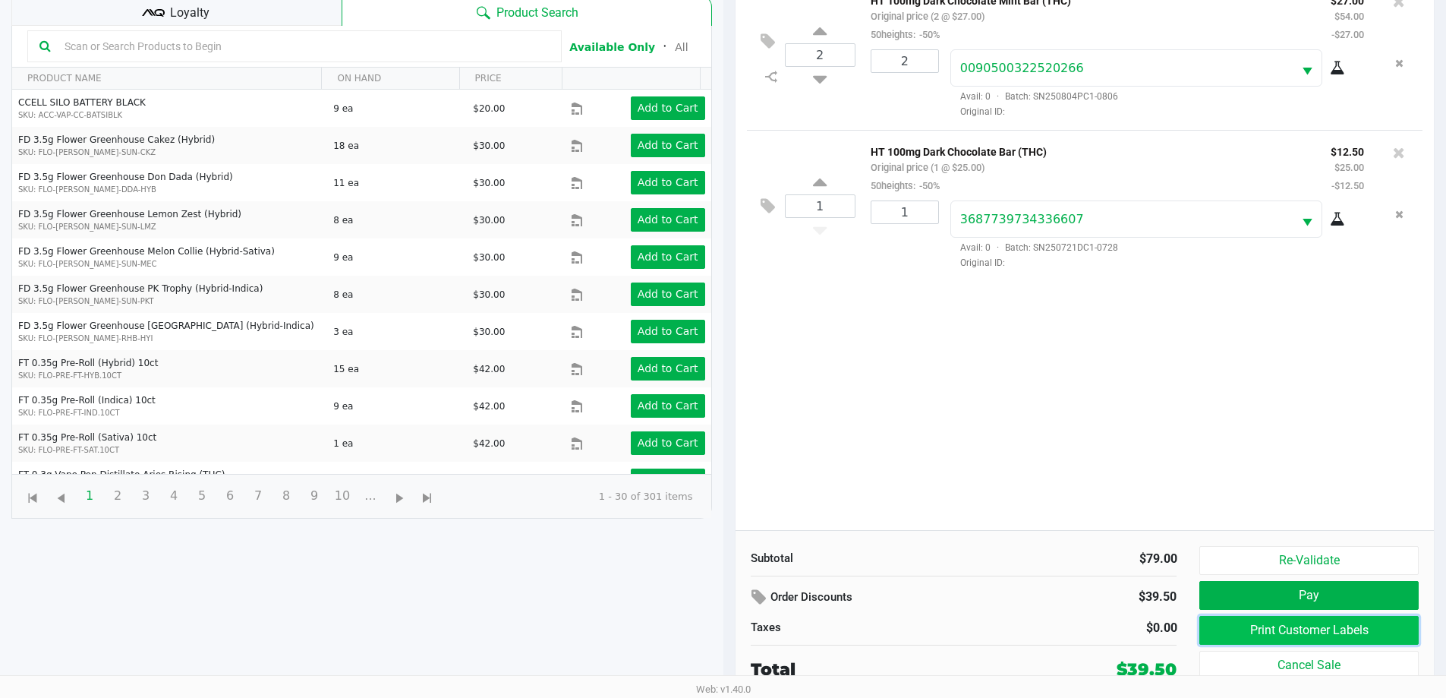
click at [1254, 623] on button "Print Customer Labels" at bounding box center [1309, 630] width 219 height 29
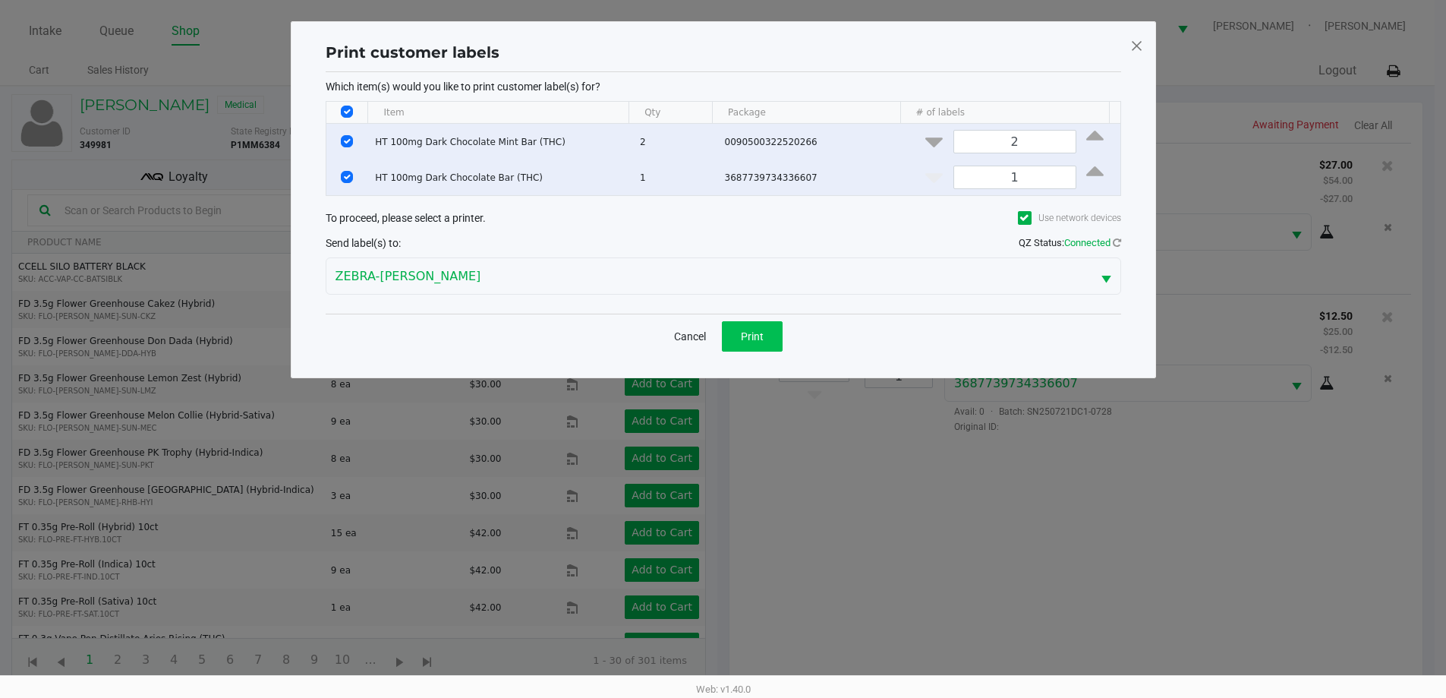
scroll to position [0, 0]
click at [762, 336] on span "Print" at bounding box center [757, 336] width 23 height 12
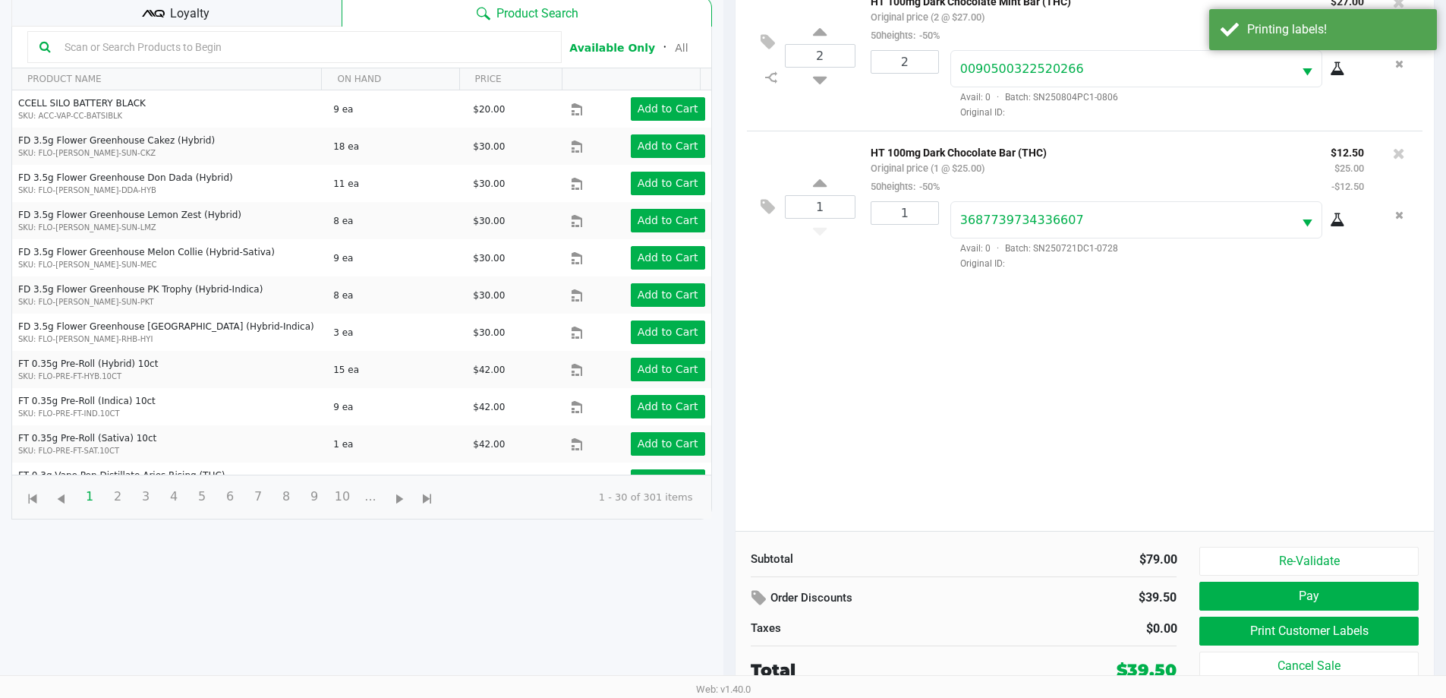
scroll to position [164, 0]
click at [1286, 603] on button "Pay" at bounding box center [1309, 595] width 219 height 29
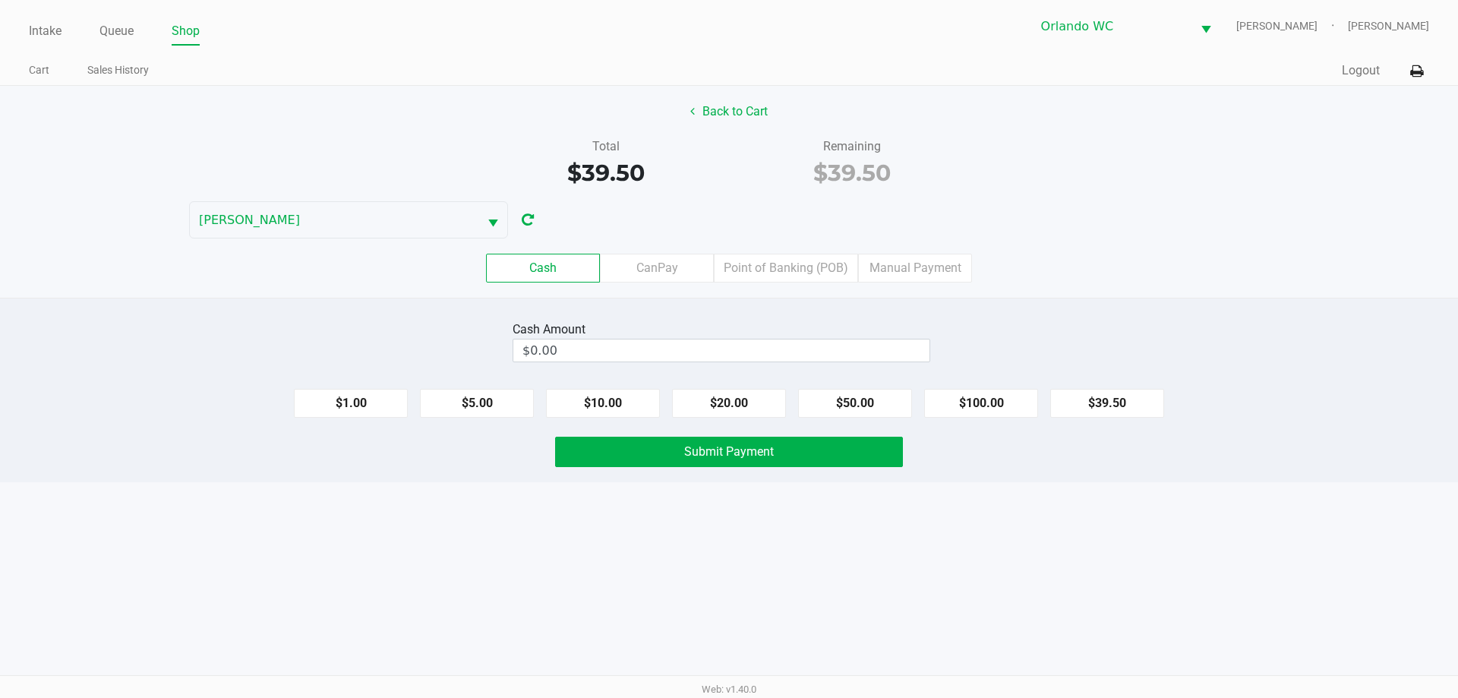
click at [543, 364] on div "Cash Amount $0.00" at bounding box center [722, 341] width 418 height 48
click at [550, 360] on input "0" at bounding box center [721, 350] width 416 height 22
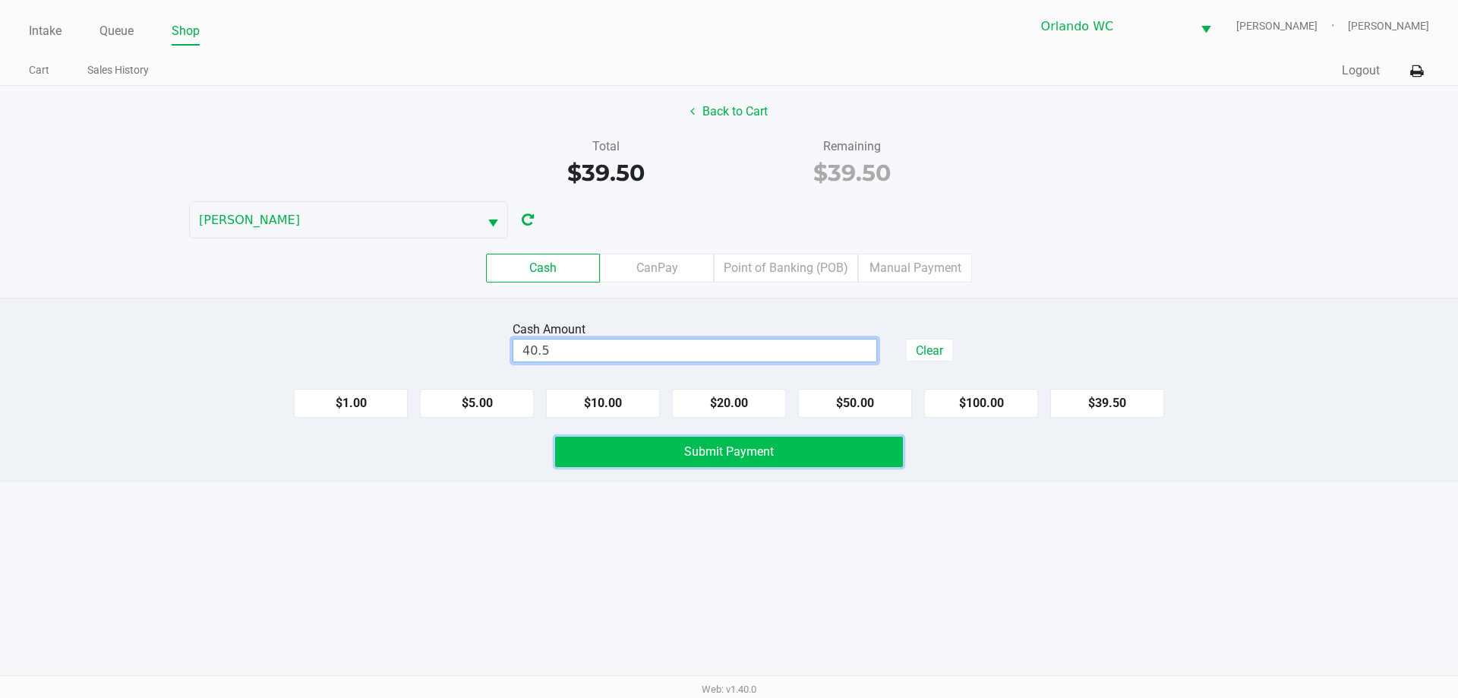
type input "$40.50"
click at [675, 450] on button "Submit Payment" at bounding box center [729, 452] width 348 height 30
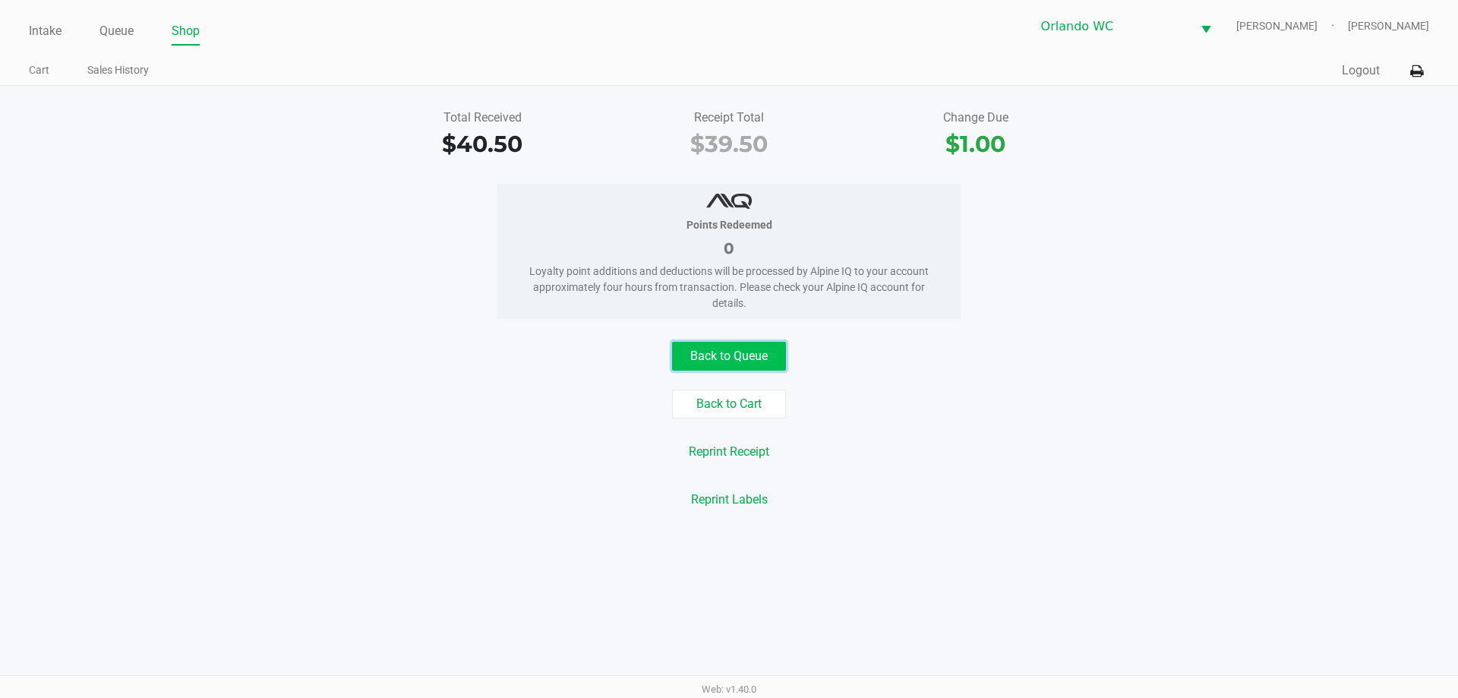
click at [739, 361] on button "Back to Queue" at bounding box center [729, 356] width 114 height 29
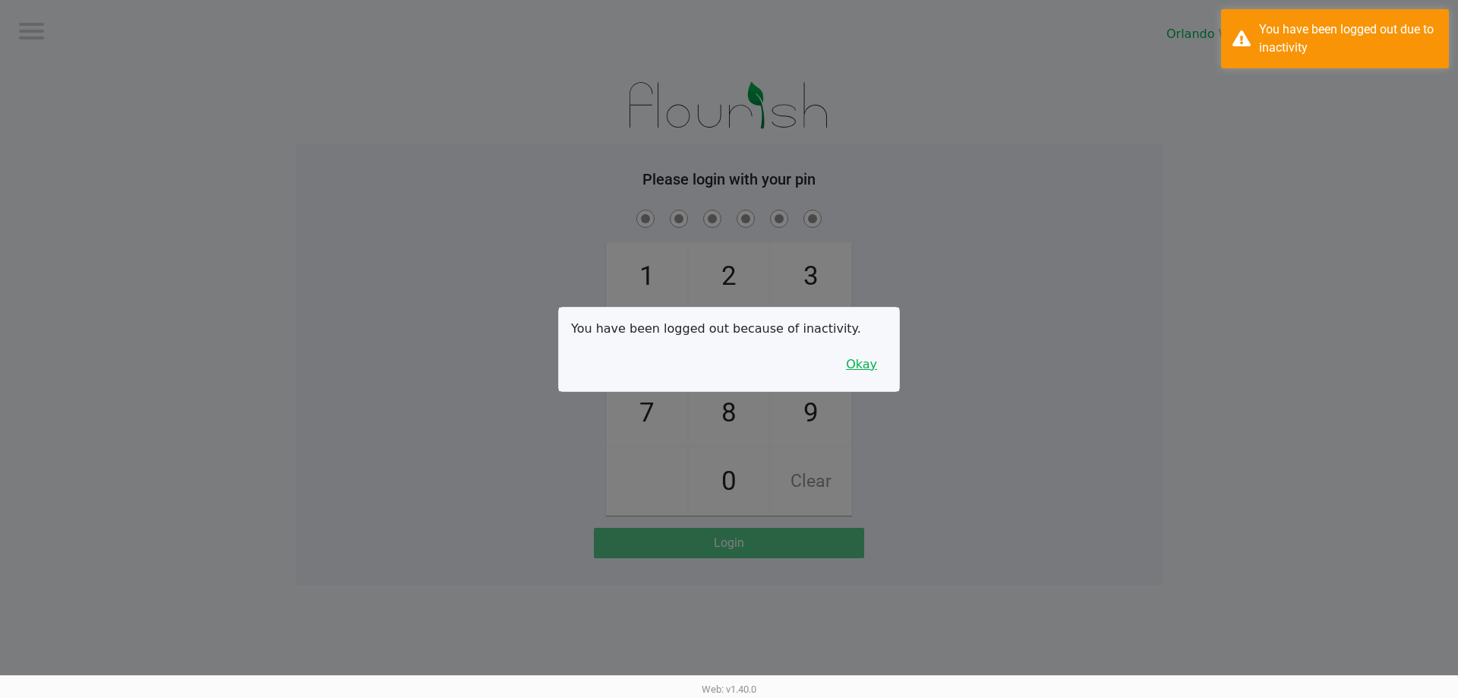
drag, startPoint x: 879, startPoint y: 374, endPoint x: 863, endPoint y: 330, distance: 46.8
click at [878, 374] on button "Okay" at bounding box center [861, 364] width 51 height 29
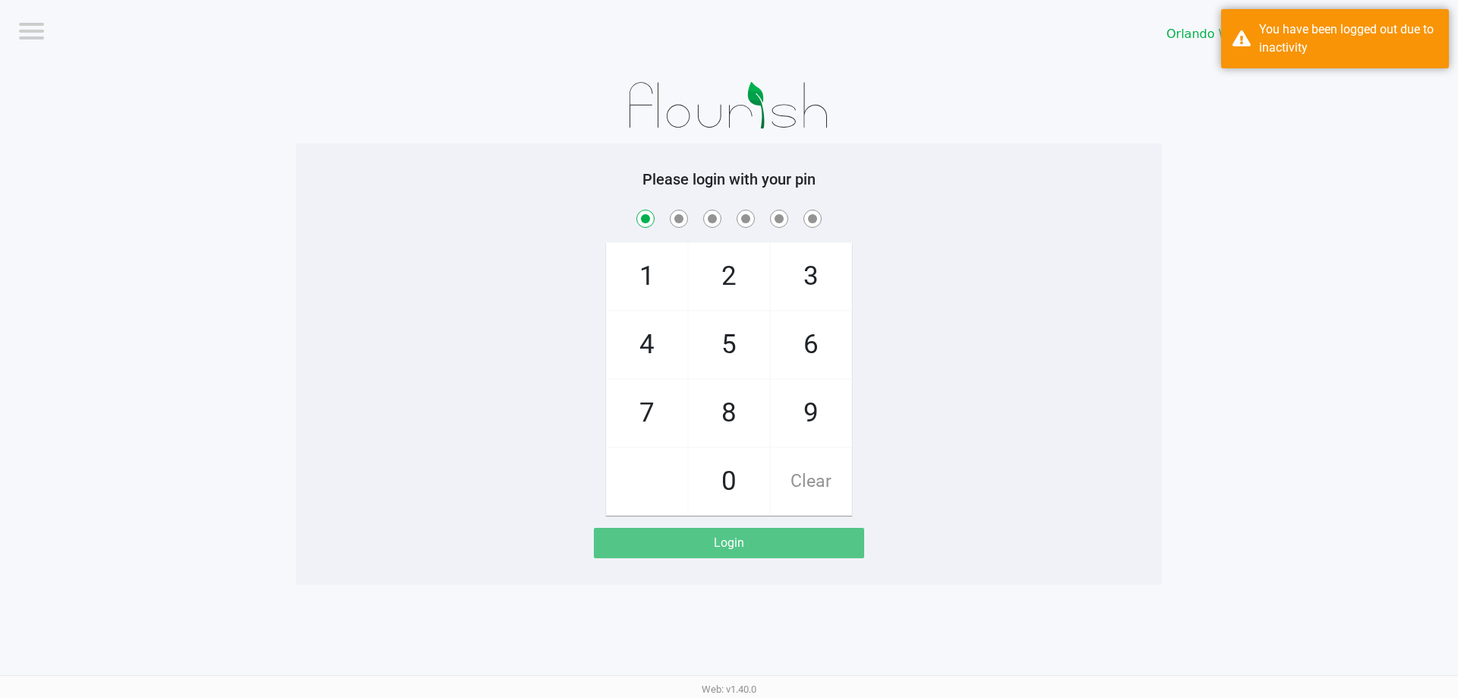
checkbox input "true"
checkbox input "false"
checkbox input "true"
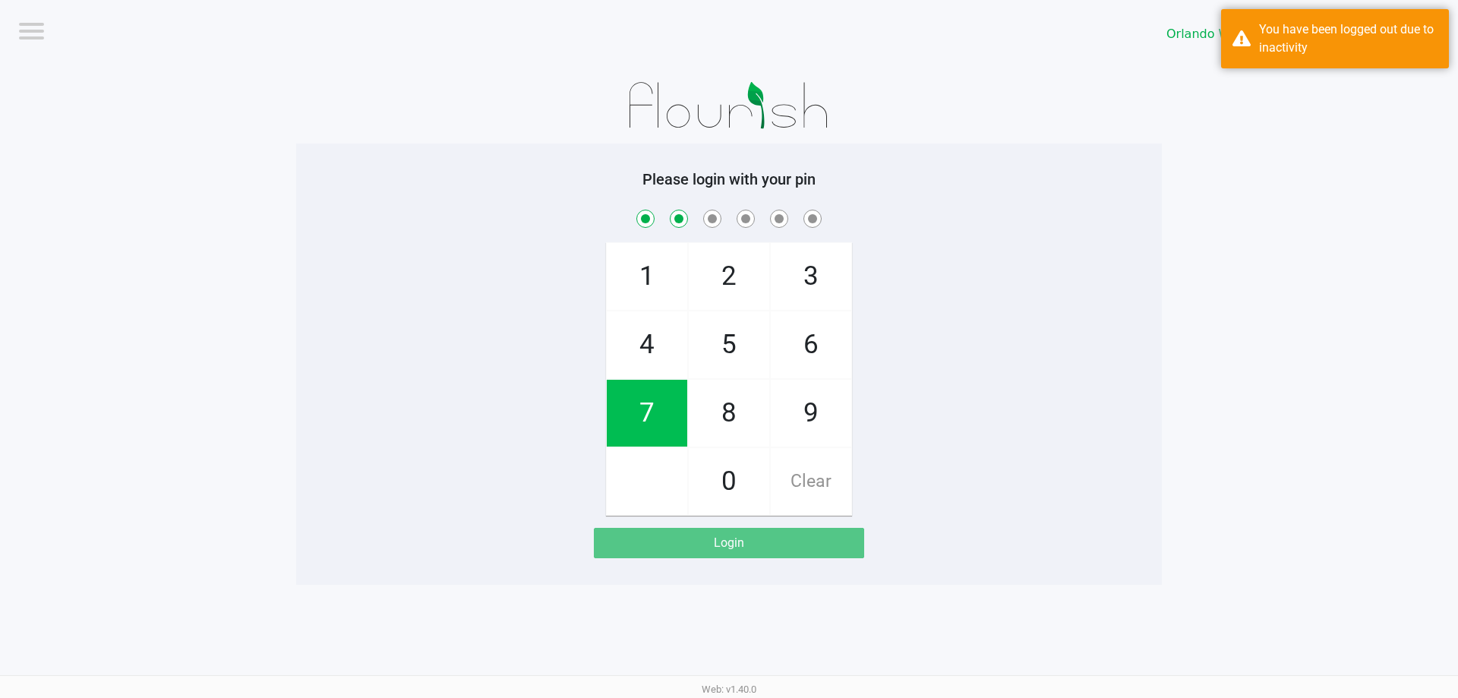
checkbox input "true"
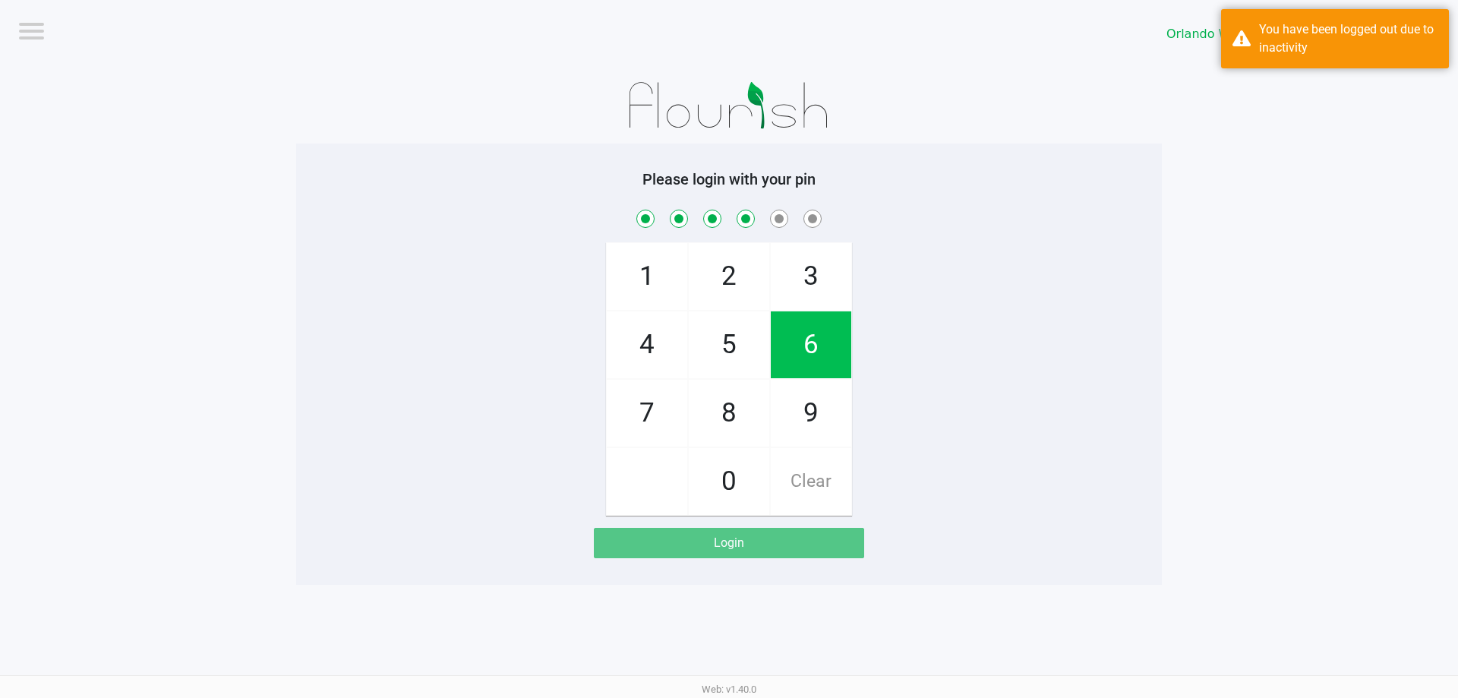
checkbox input "true"
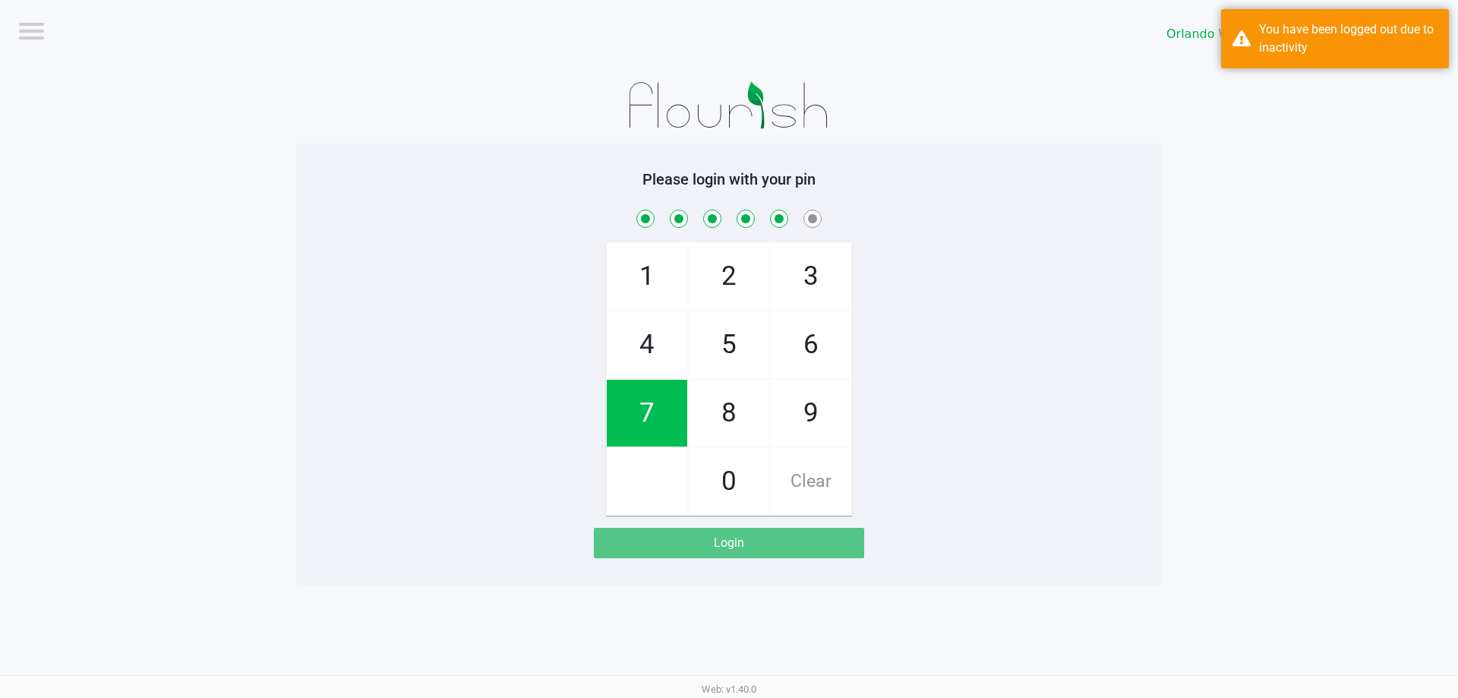
checkbox input "true"
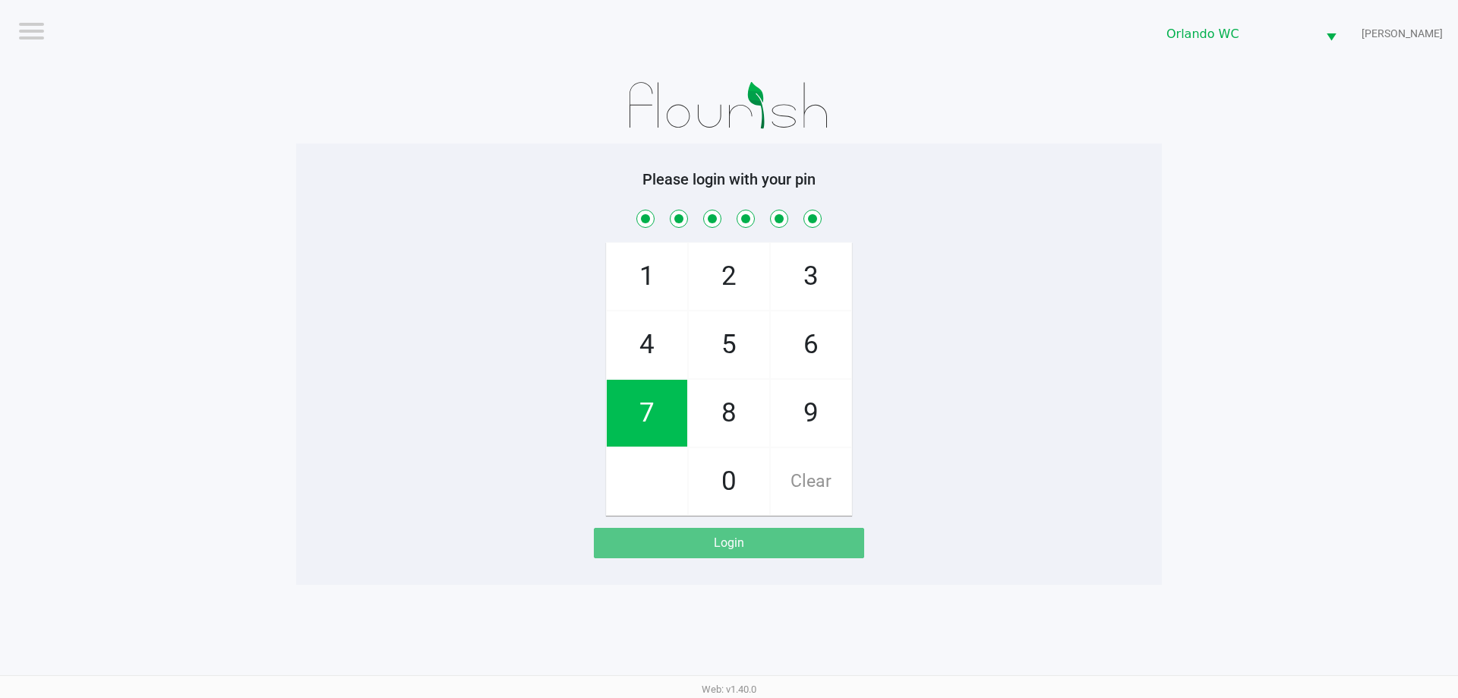
checkbox input "true"
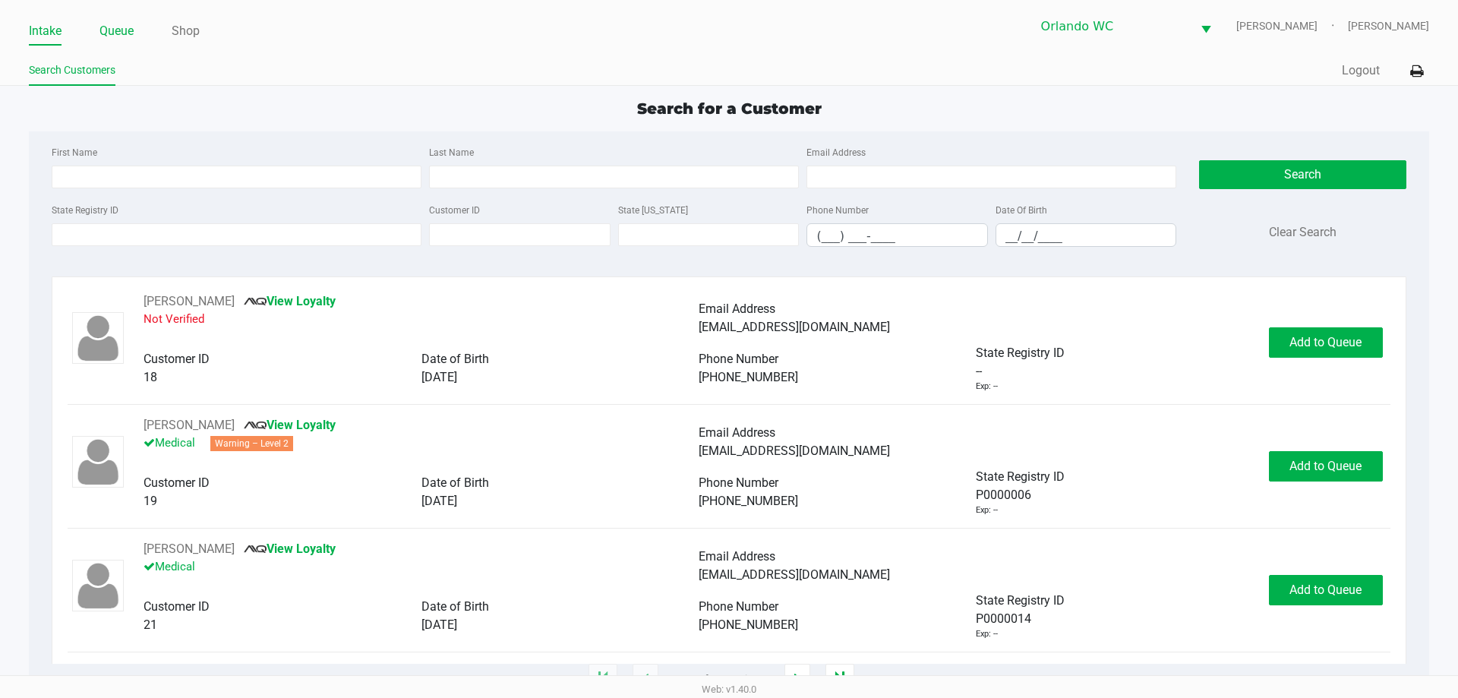
click at [128, 39] on link "Queue" at bounding box center [116, 31] width 34 height 21
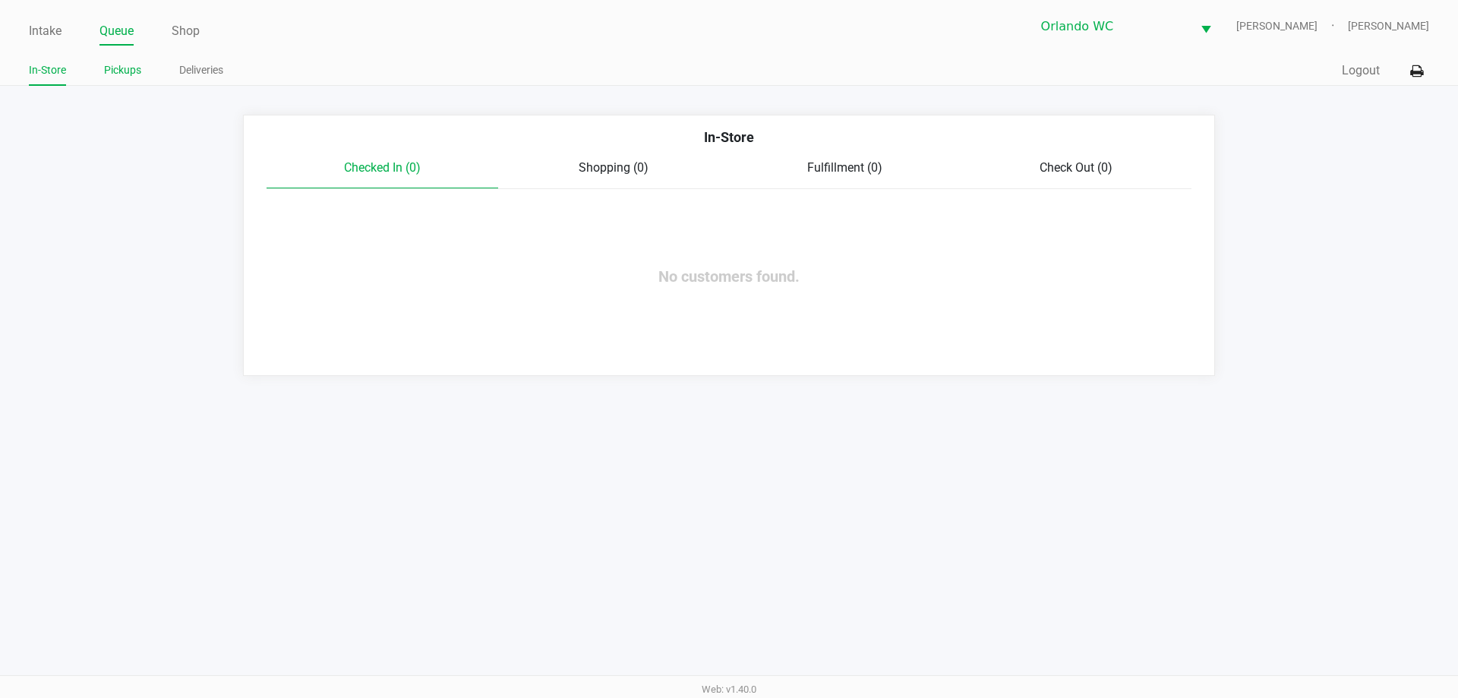
click at [131, 74] on link "Pickups" at bounding box center [122, 70] width 37 height 19
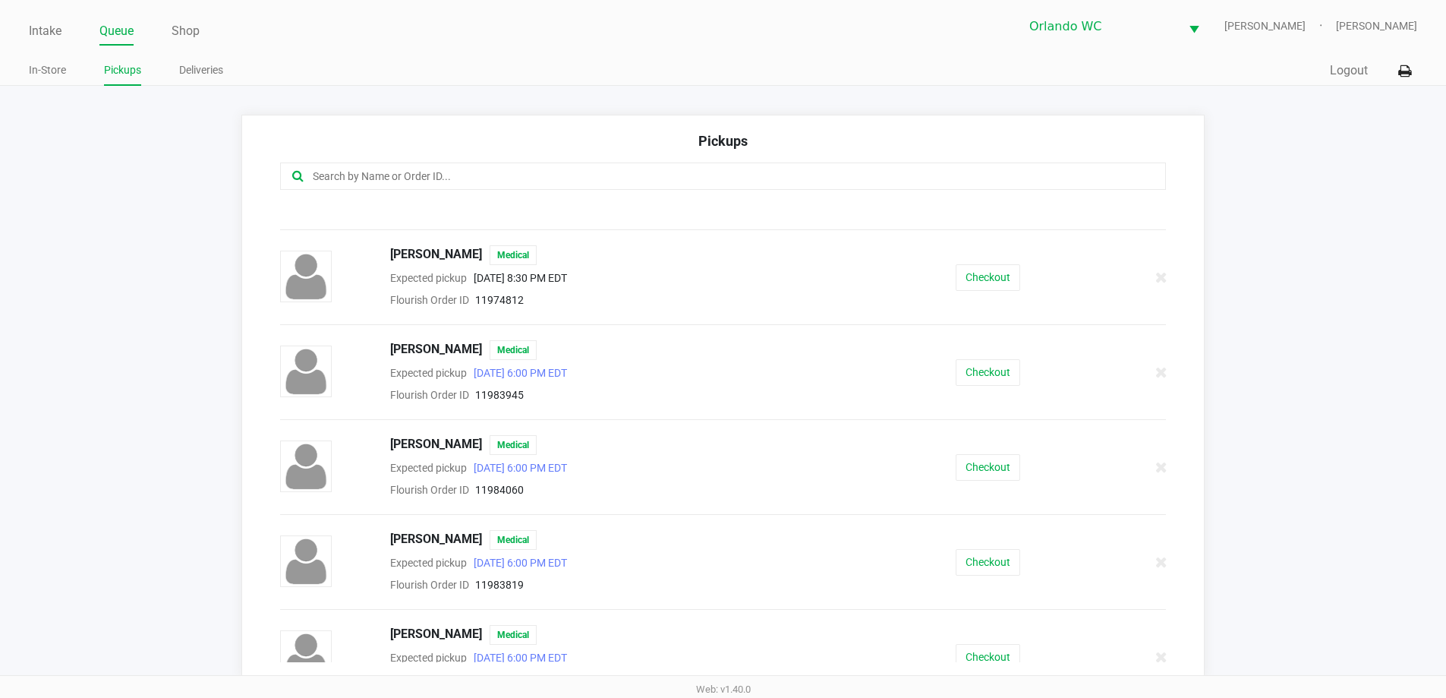
scroll to position [180, 0]
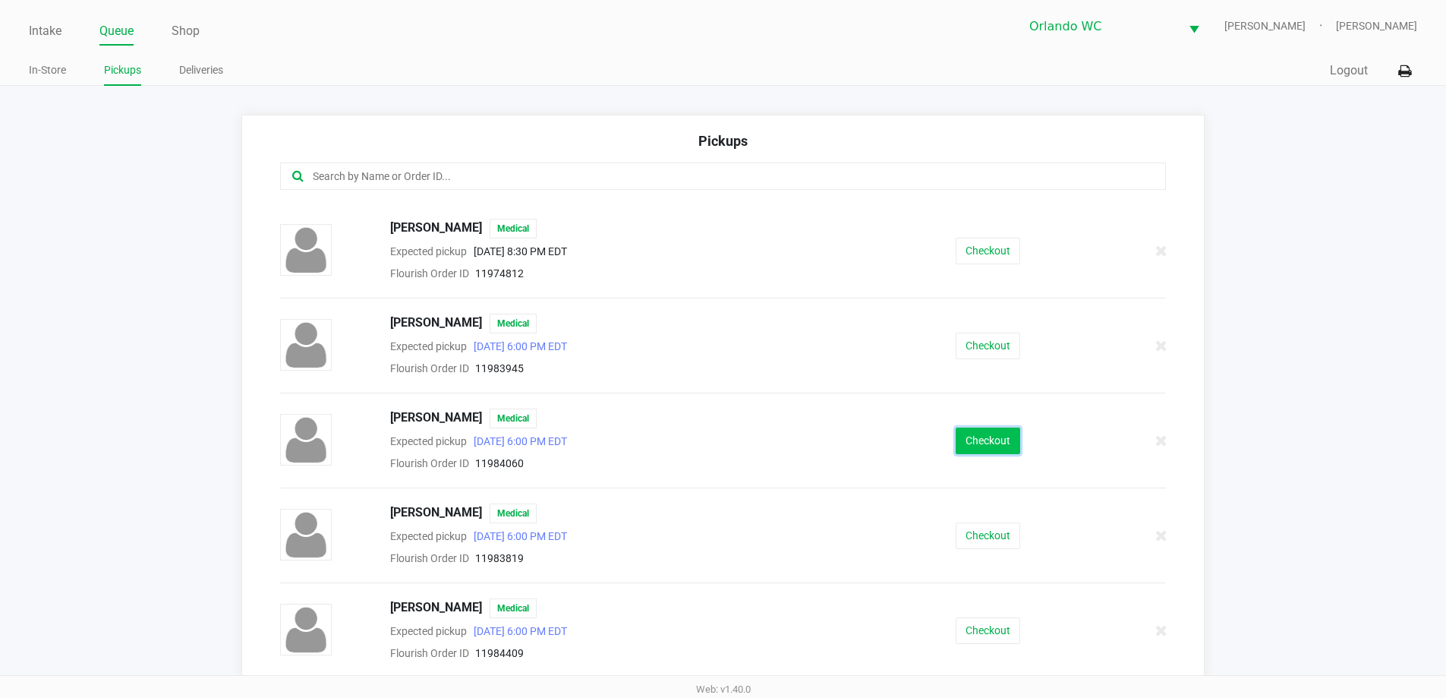
click at [968, 452] on button "Checkout" at bounding box center [988, 440] width 65 height 27
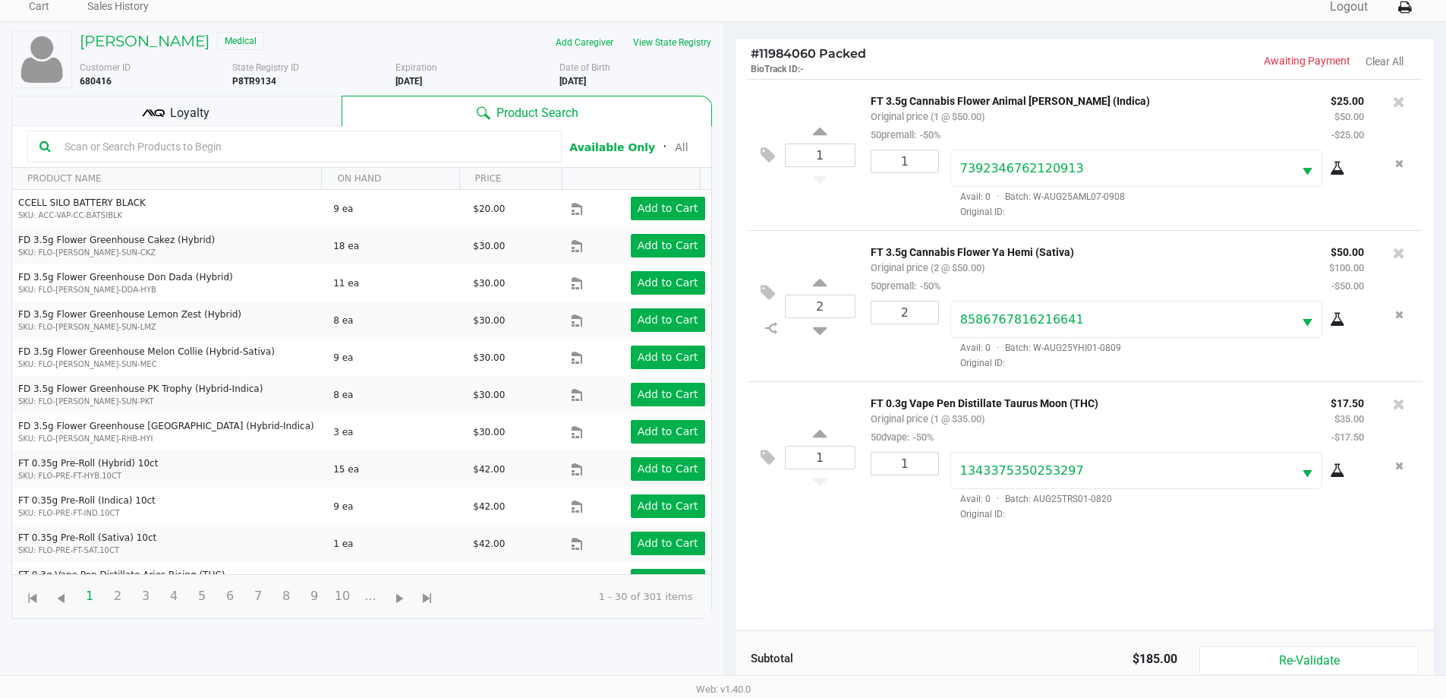
scroll to position [152, 0]
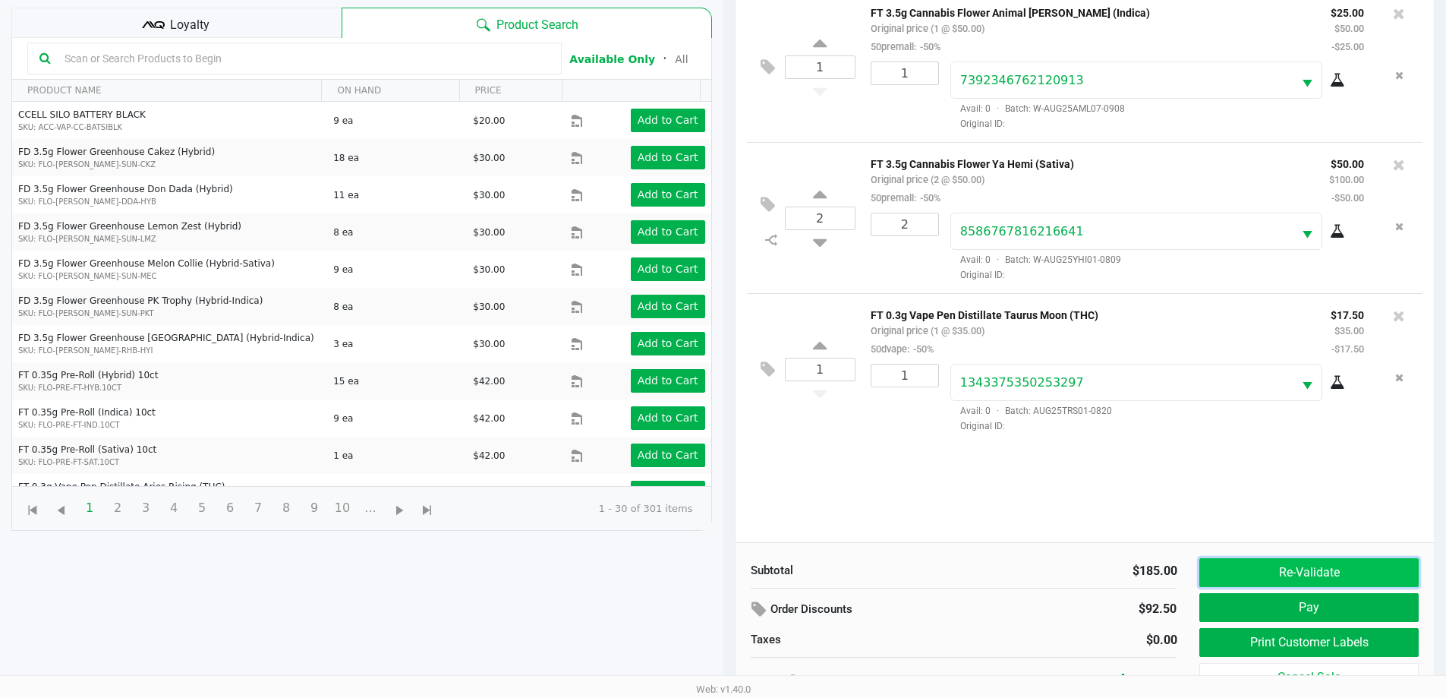
click at [1287, 571] on button "Re-Validate" at bounding box center [1309, 572] width 219 height 29
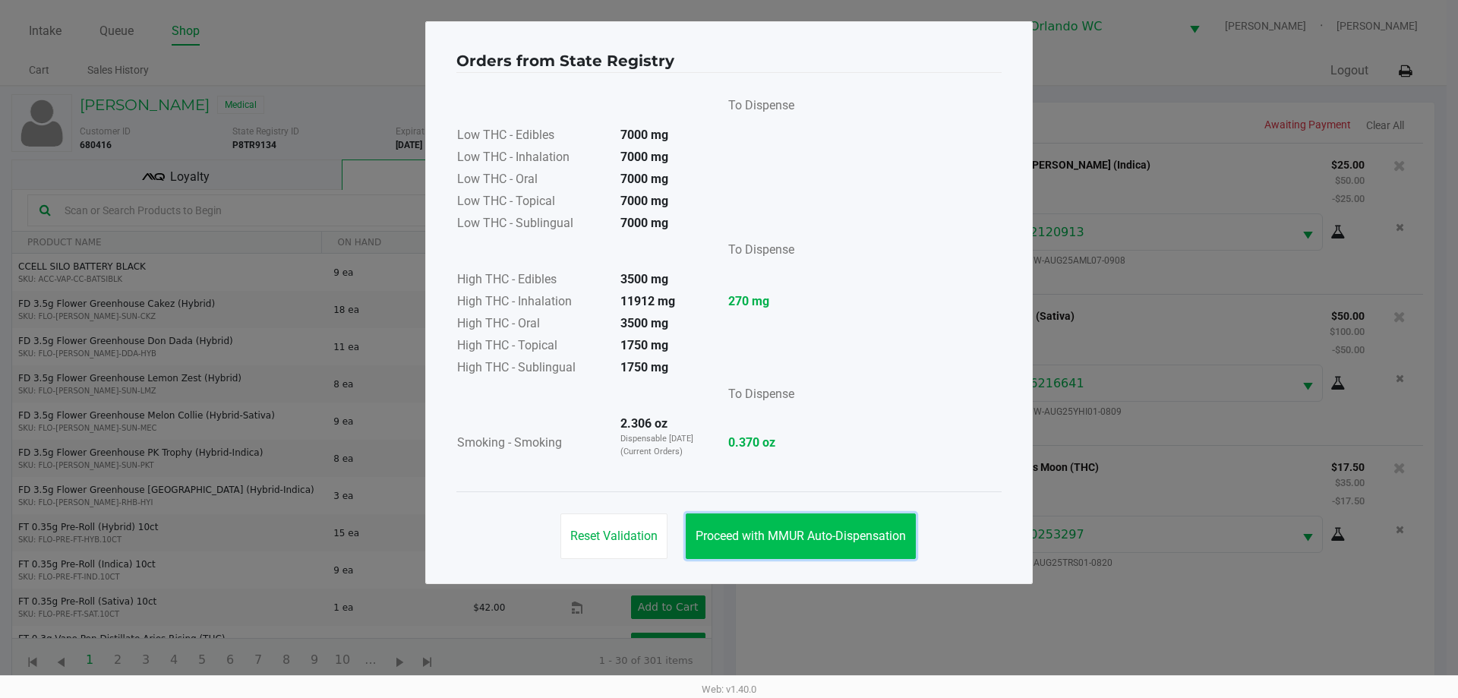
click at [893, 538] on span "Proceed with MMUR Auto-Dispensation" at bounding box center [801, 535] width 210 height 14
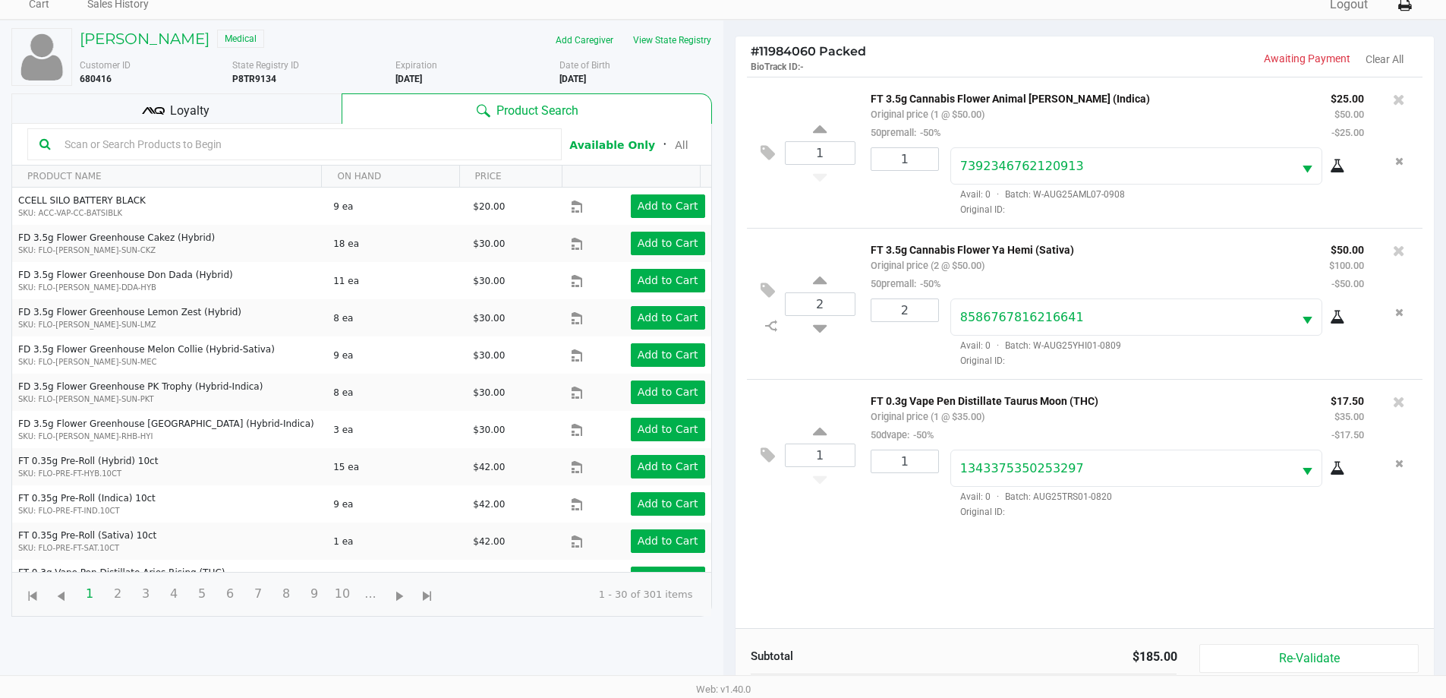
scroll to position [164, 0]
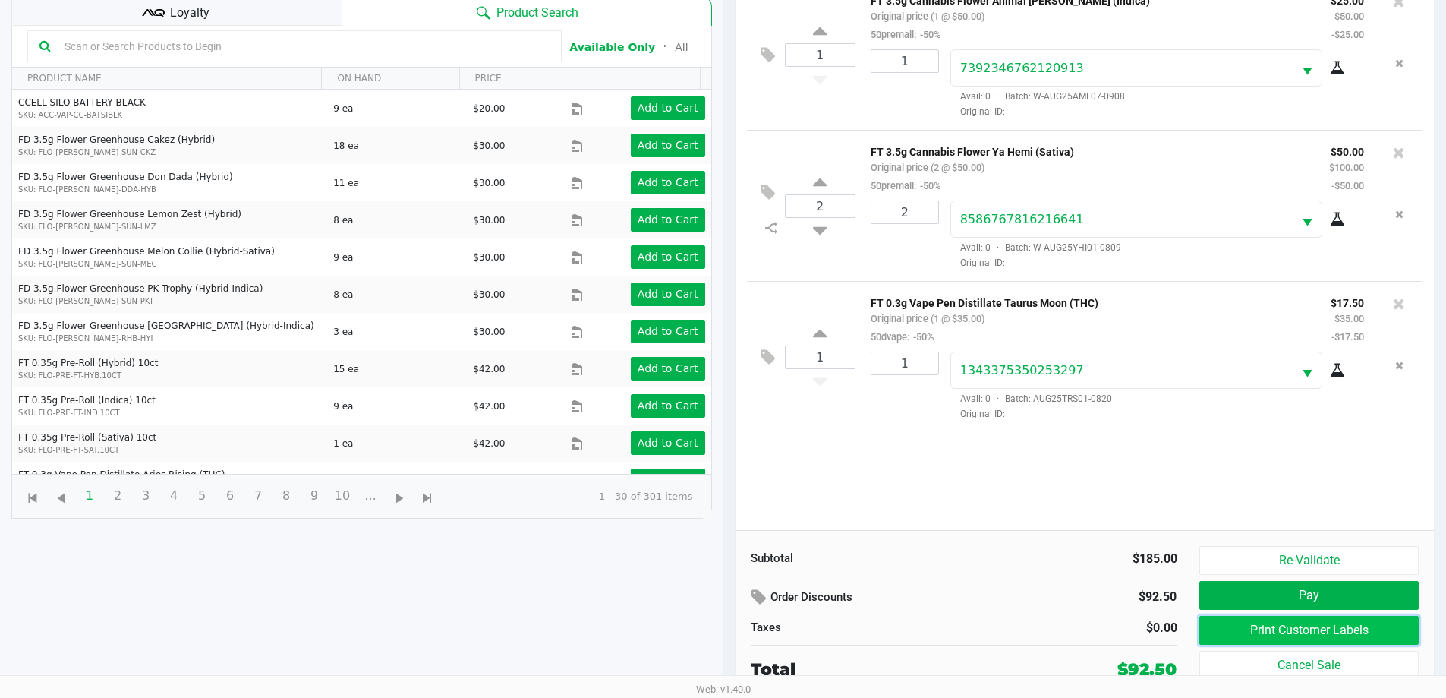
click at [1312, 626] on button "Print Customer Labels" at bounding box center [1309, 630] width 219 height 29
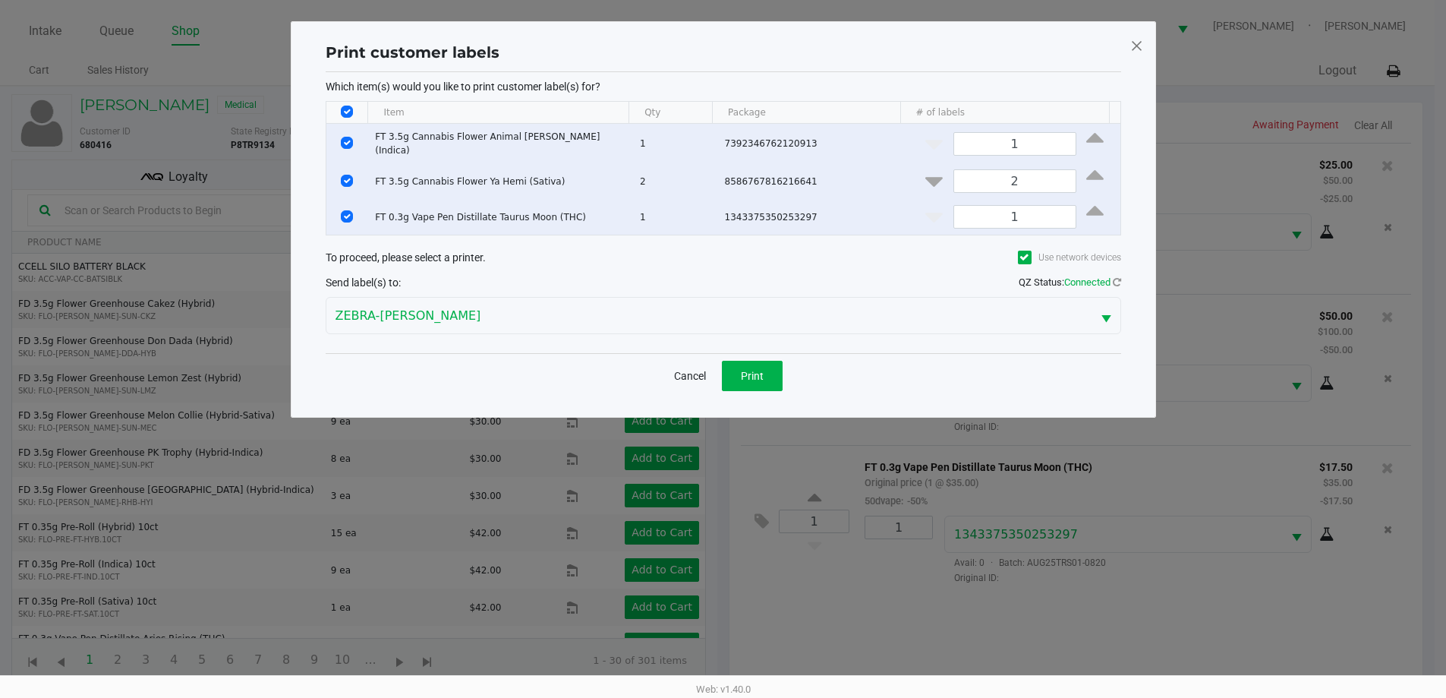
scroll to position [0, 0]
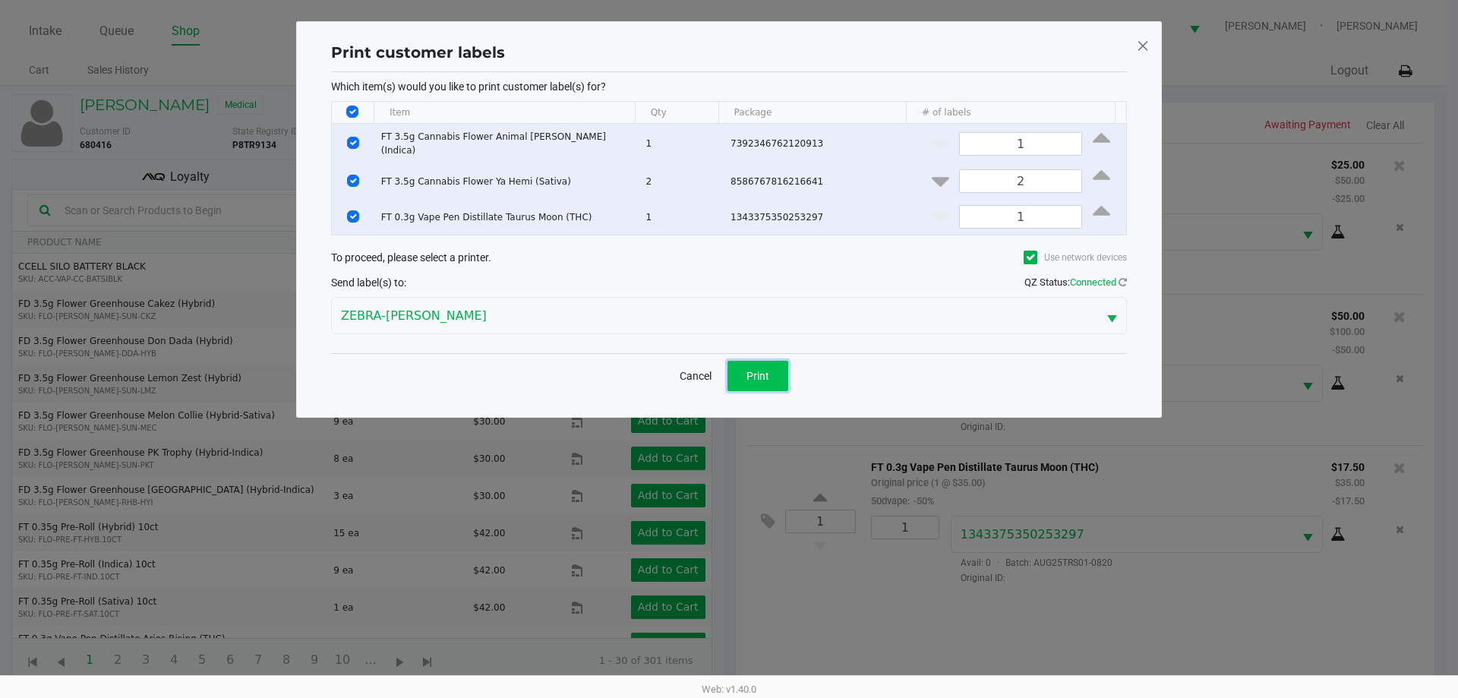
click at [770, 370] on button "Print" at bounding box center [757, 376] width 61 height 30
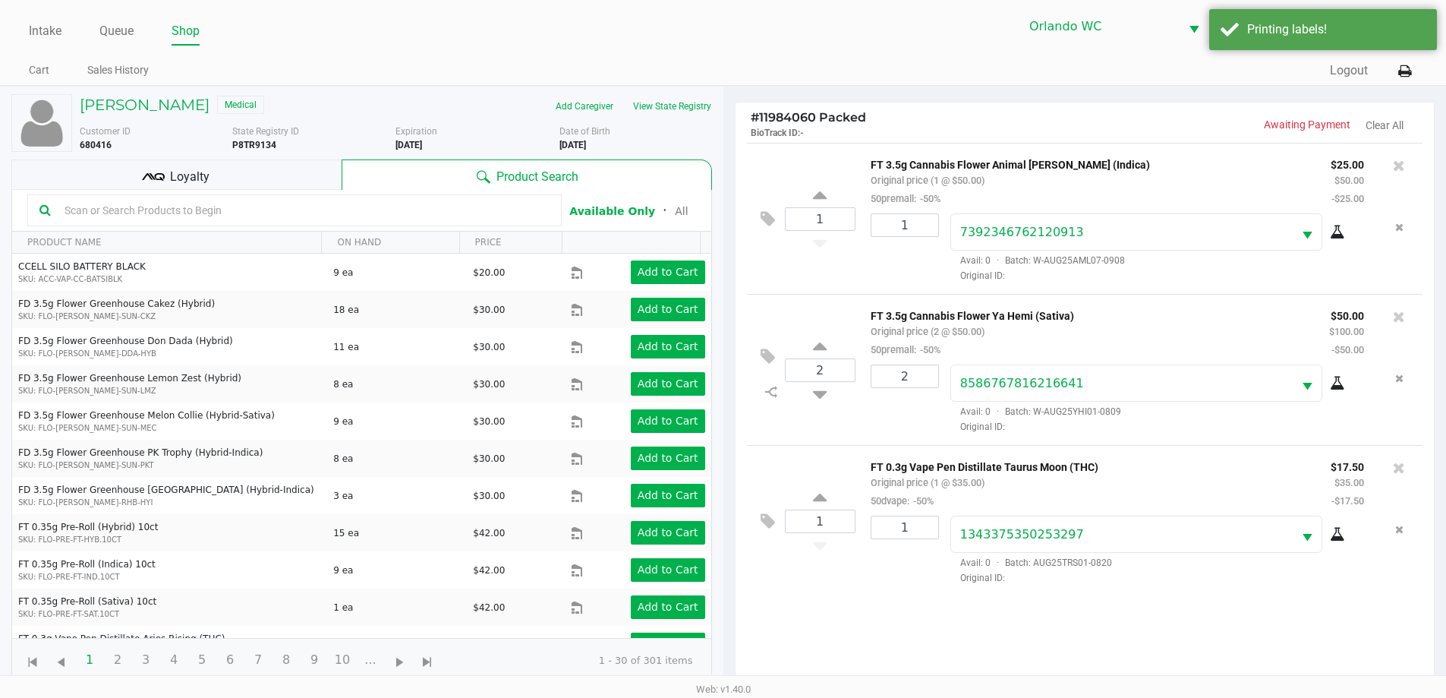
click at [192, 183] on span "Loyalty" at bounding box center [189, 177] width 39 height 18
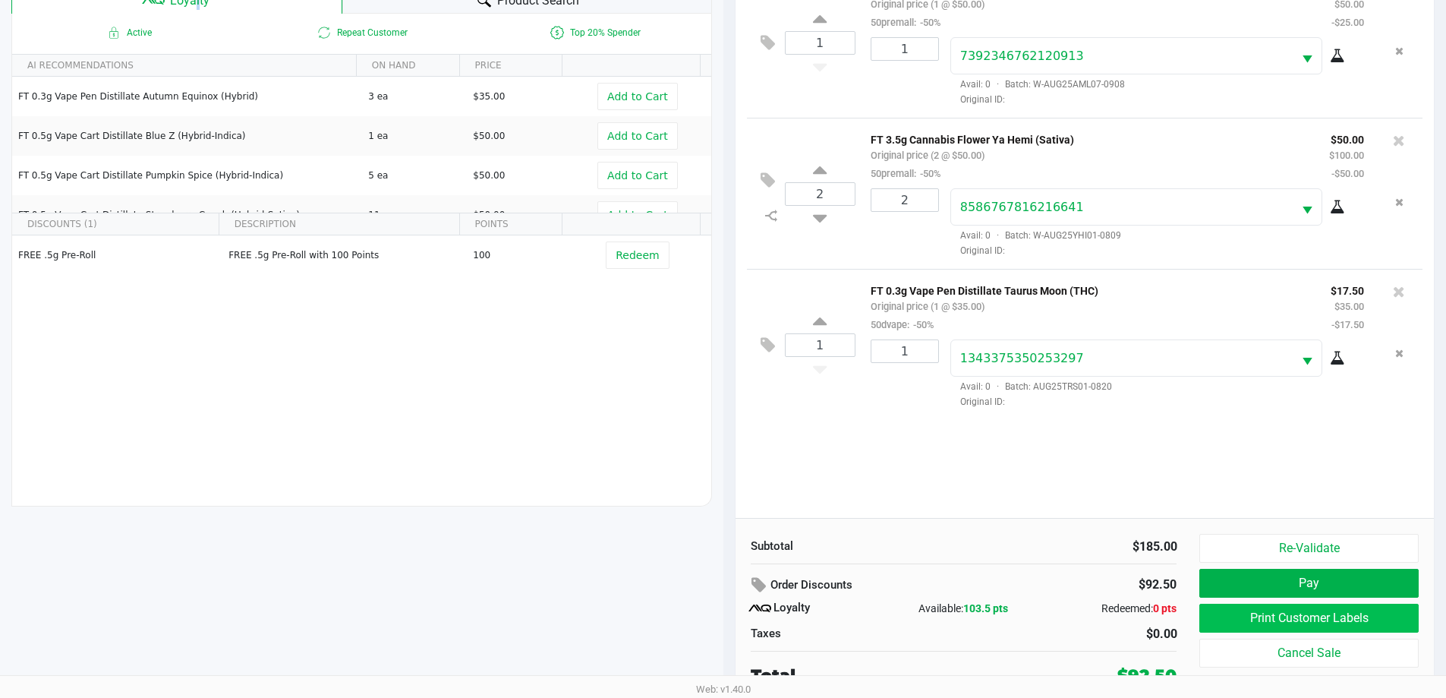
scroll to position [182, 0]
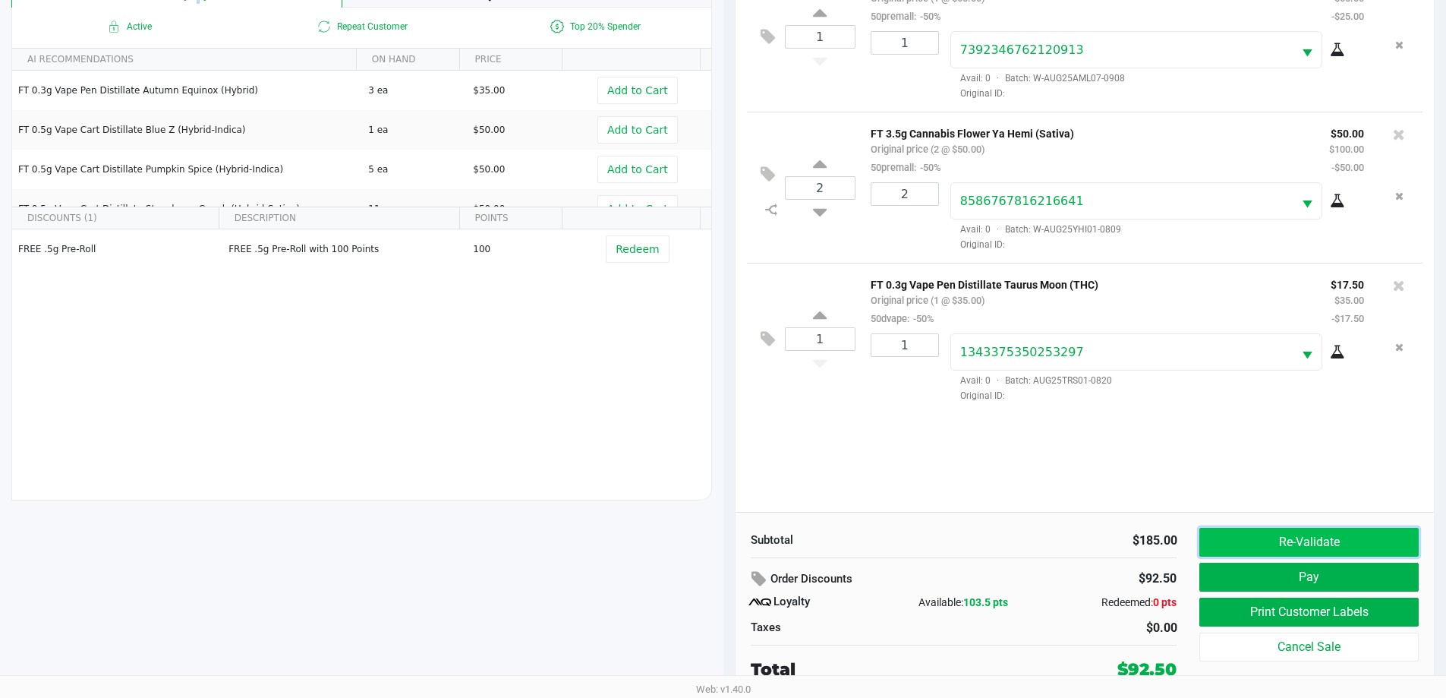
click at [1301, 538] on button "Re-Validate" at bounding box center [1309, 542] width 219 height 29
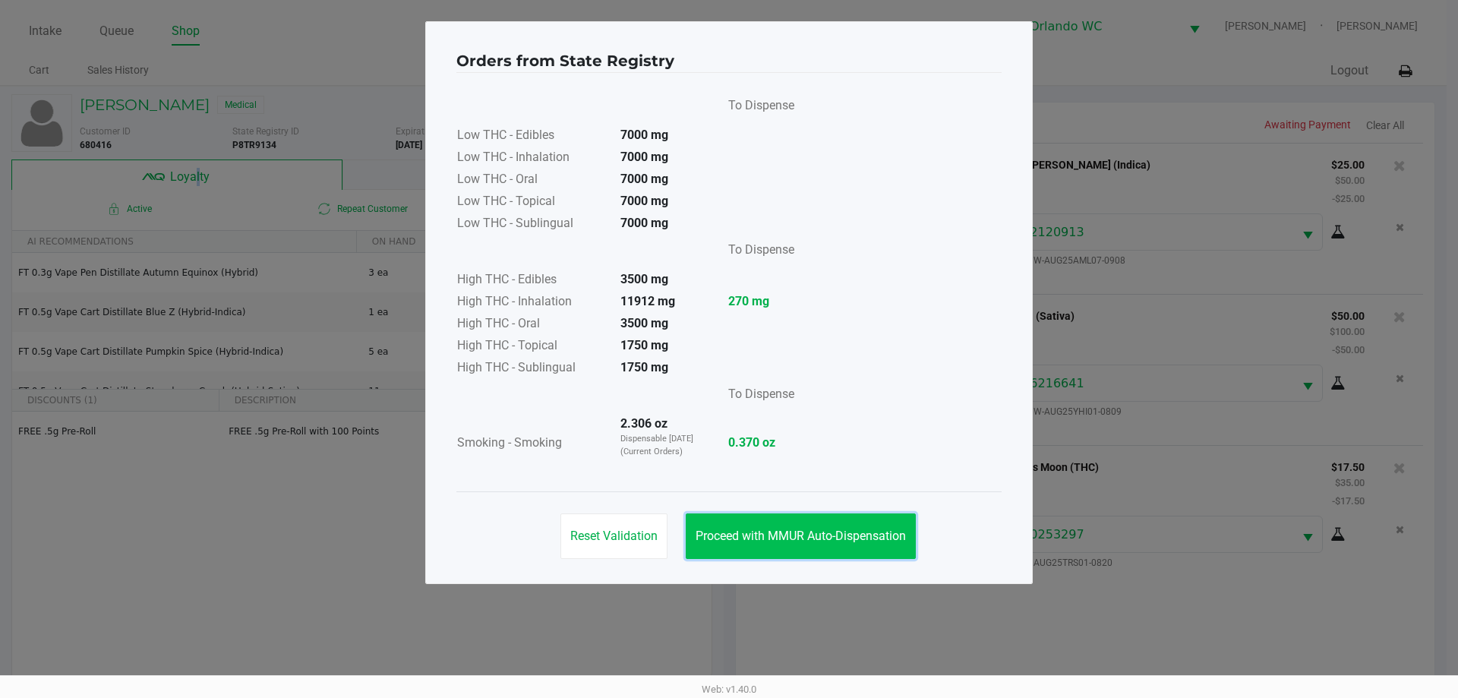
click at [863, 521] on button "Proceed with MMUR Auto-Dispensation" at bounding box center [801, 536] width 230 height 46
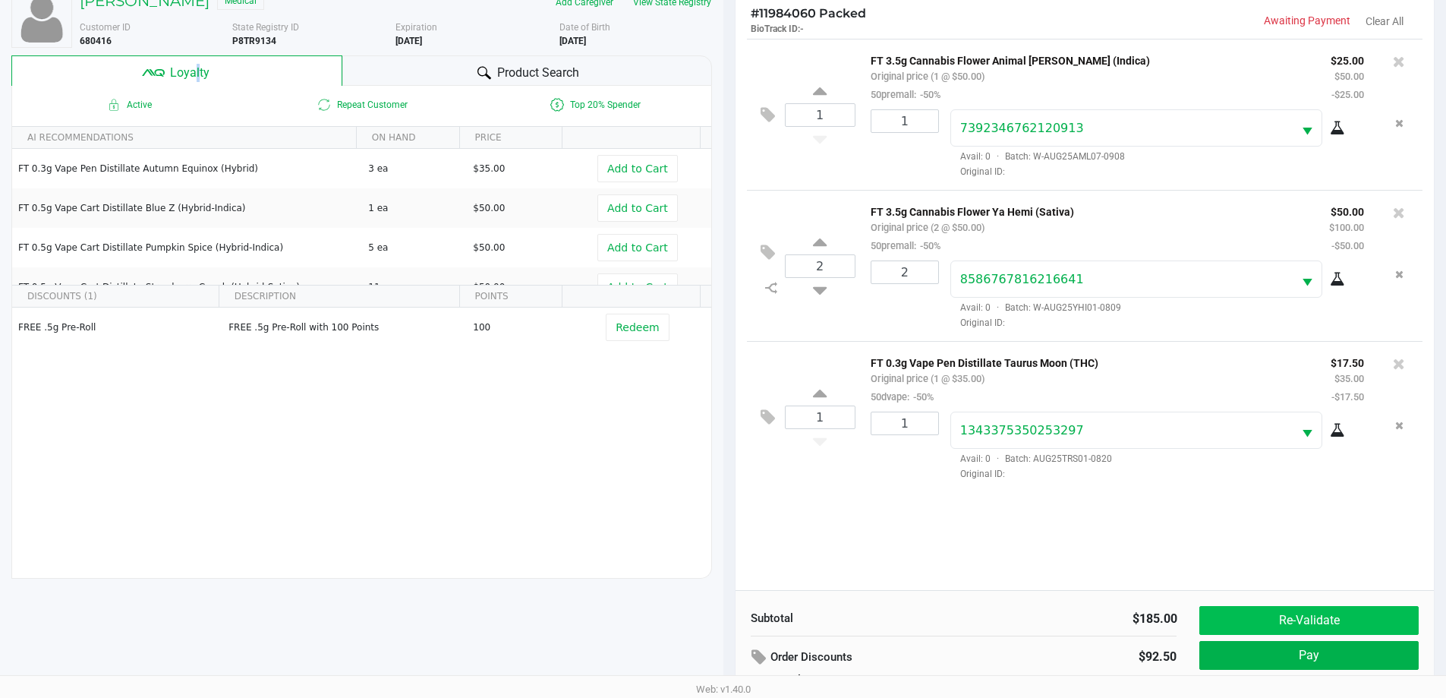
scroll to position [182, 0]
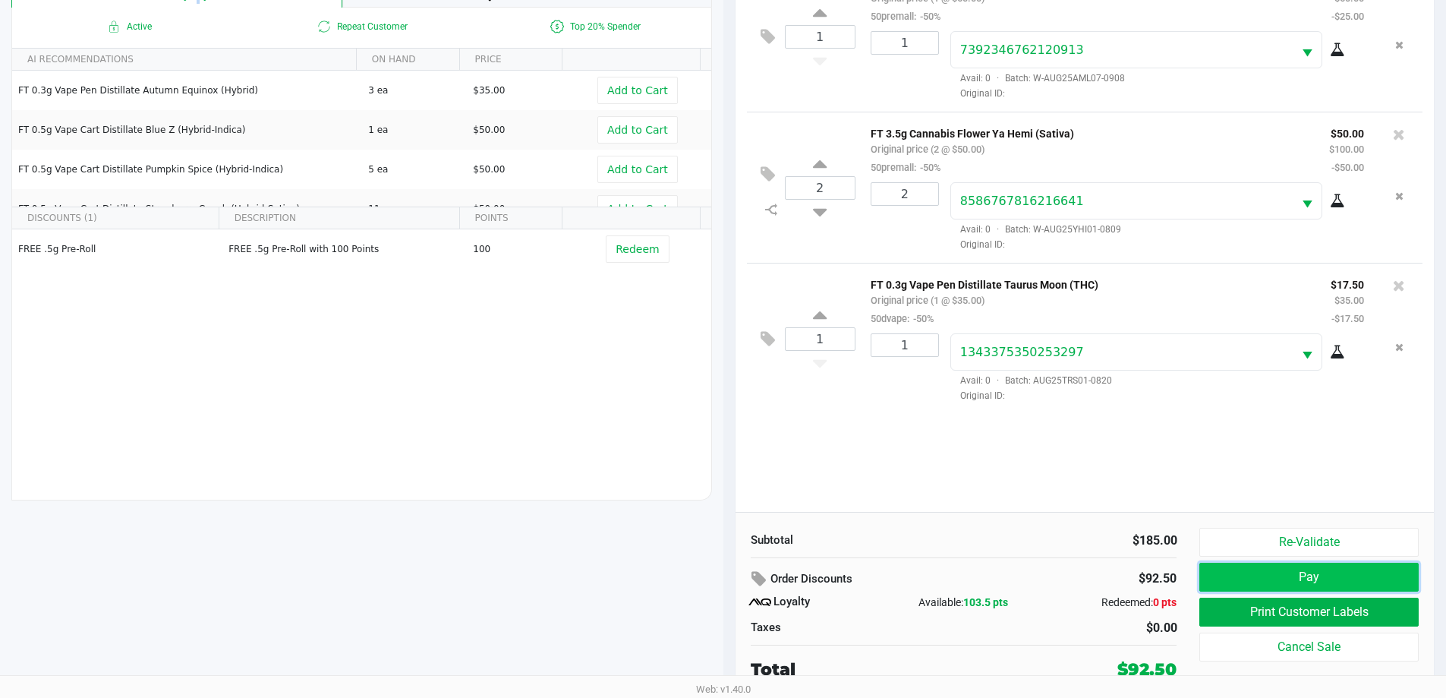
click at [1308, 582] on button "Pay" at bounding box center [1309, 577] width 219 height 29
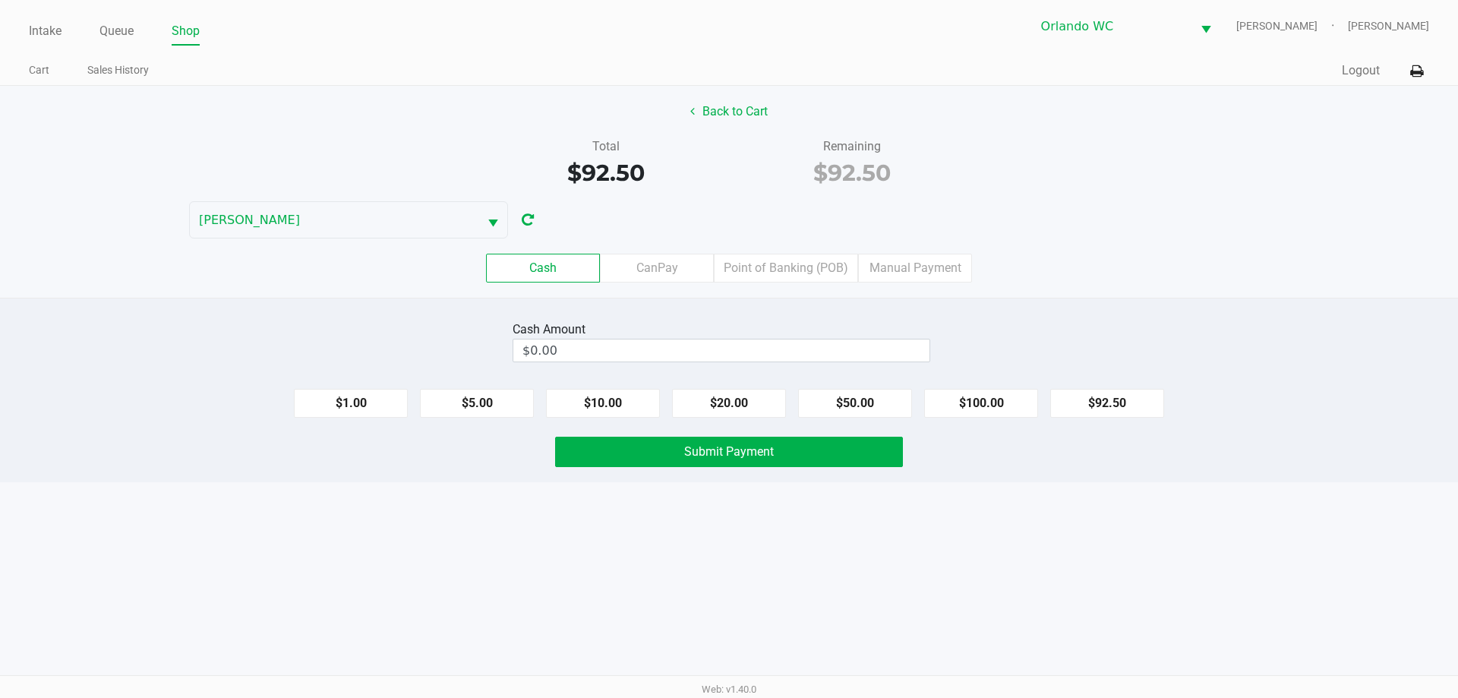
click at [752, 285] on div "Cash CanPay Point of Banking (POB) Manual Payment" at bounding box center [729, 267] width 1481 height 59
click at [767, 267] on label "Point of Banking (POB)" at bounding box center [786, 268] width 144 height 29
click at [0, 0] on 7 "Point of Banking (POB)" at bounding box center [0, 0] width 0 height 0
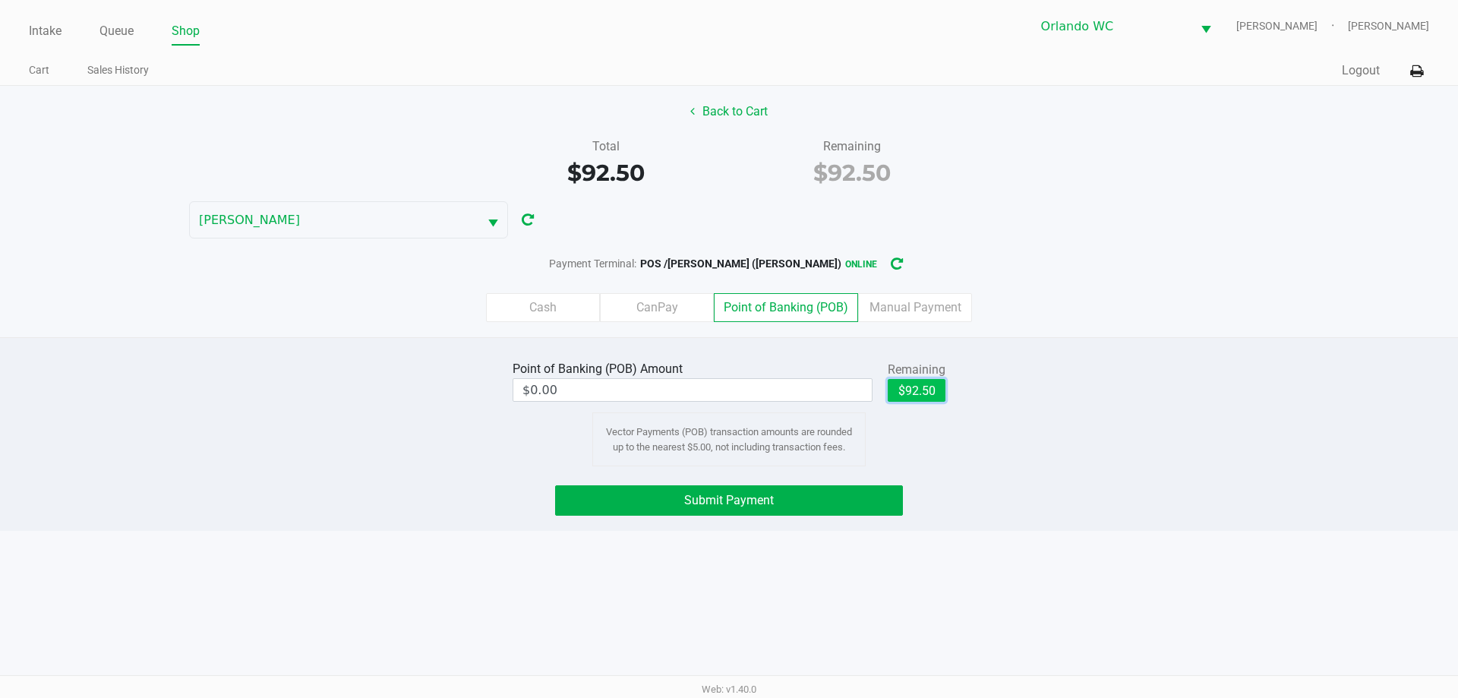
click at [942, 390] on button "$92.50" at bounding box center [917, 390] width 58 height 23
type input "$92.50"
click at [851, 509] on button "Submit Payment" at bounding box center [729, 500] width 348 height 30
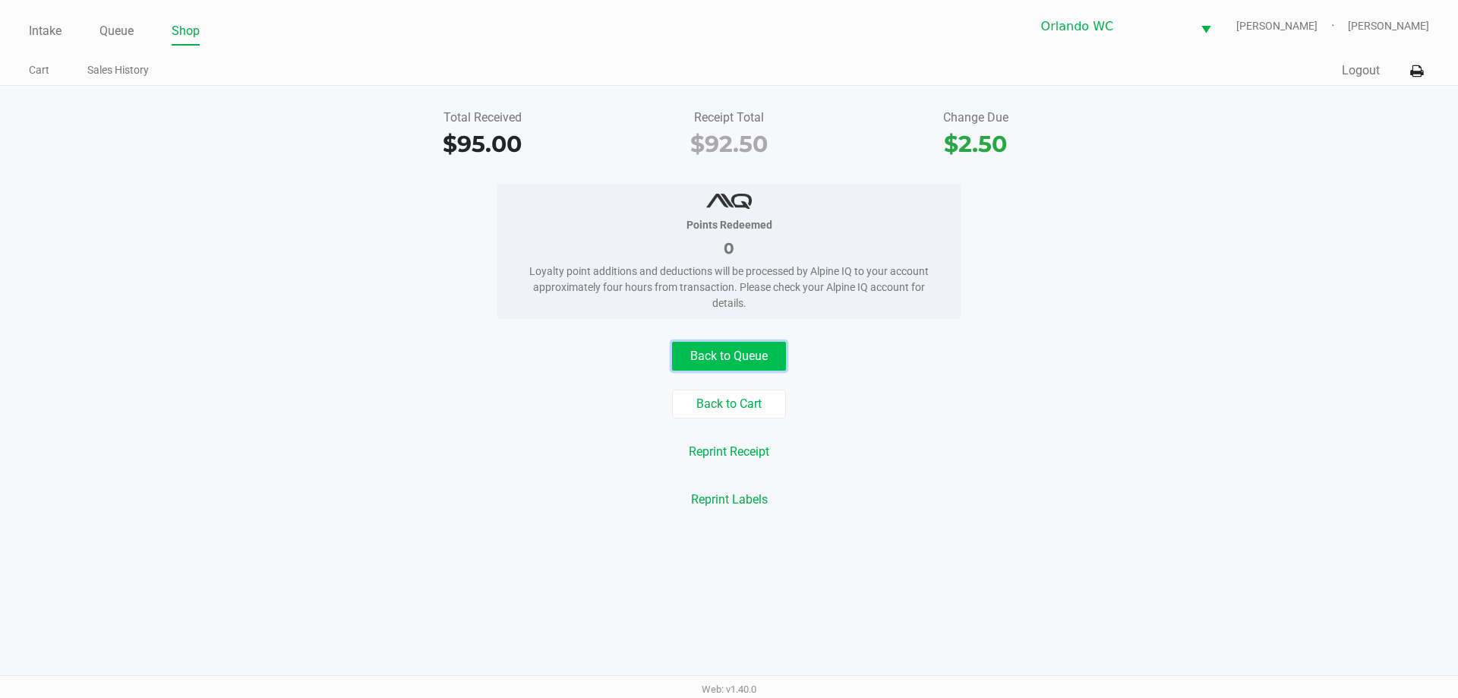
click at [772, 369] on button "Back to Queue" at bounding box center [729, 356] width 114 height 29
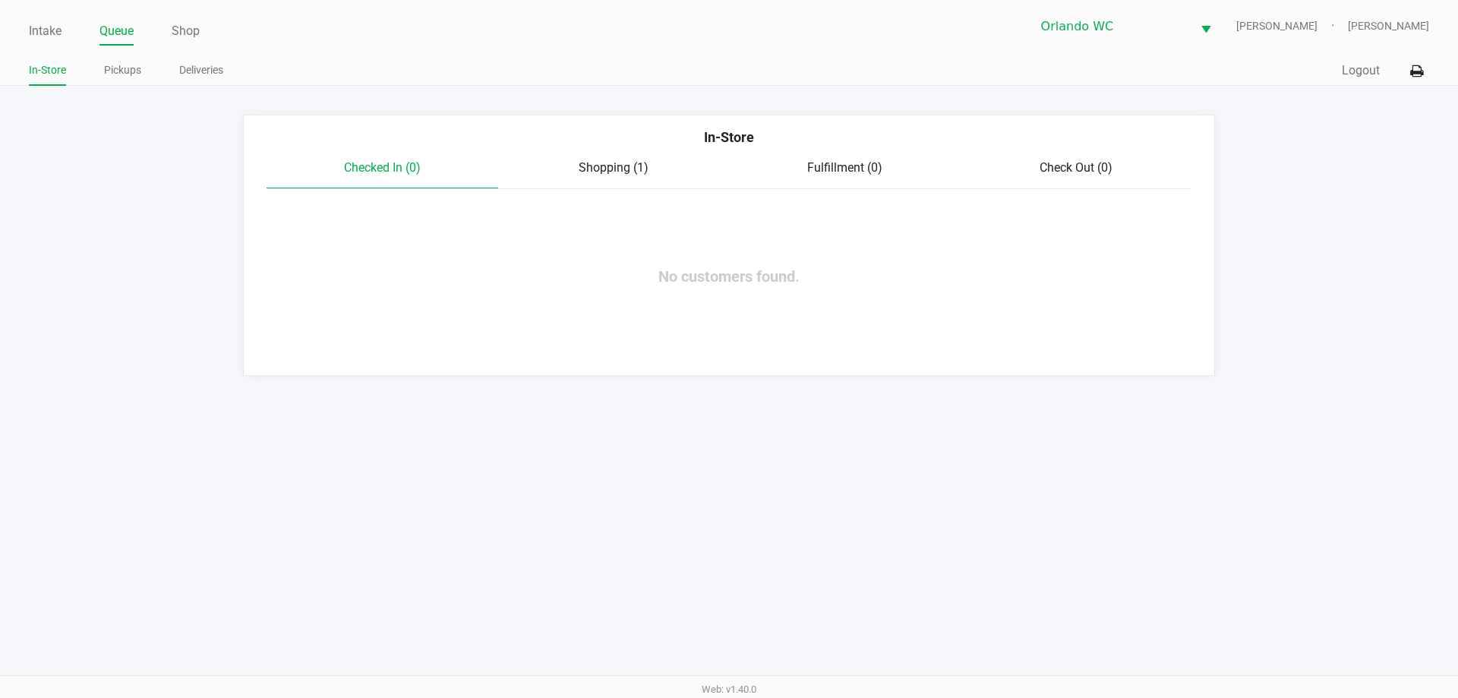
click at [78, 437] on div "Intake Queue Shop Orlando WC TYWIN-LANNISTER Lisa Heinzman In-Store Pickups Del…" at bounding box center [729, 349] width 1458 height 698
click at [1046, 674] on div "Intake Queue Shop Orlando WC TYWIN-LANNISTER Lisa Heinzman In-Store Pickups Del…" at bounding box center [729, 349] width 1458 height 698
click at [657, 673] on div "Intake Queue Shop Orlando WC TYWIN-LANNISTER Lisa Heinzman In-Store Pickups Del…" at bounding box center [729, 349] width 1458 height 698
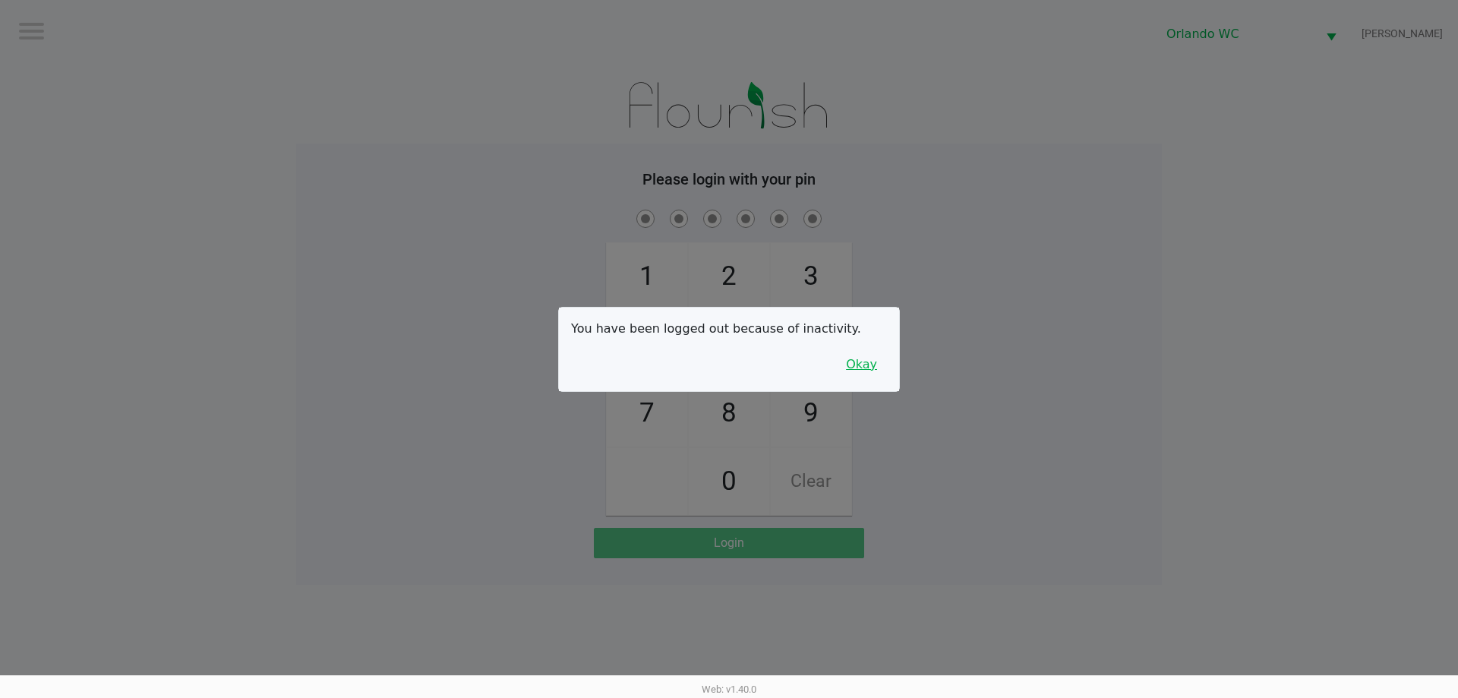
click at [861, 364] on button "Okay" at bounding box center [861, 364] width 51 height 29
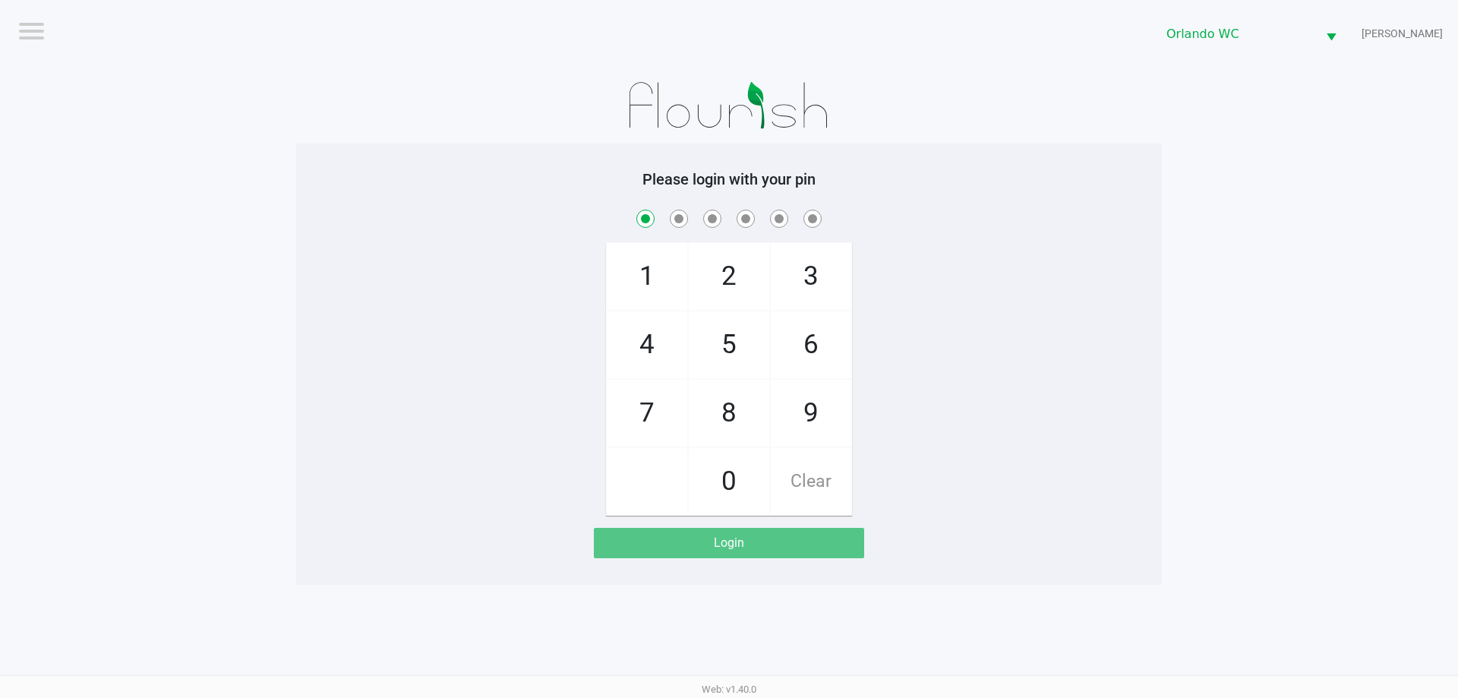
checkbox input "true"
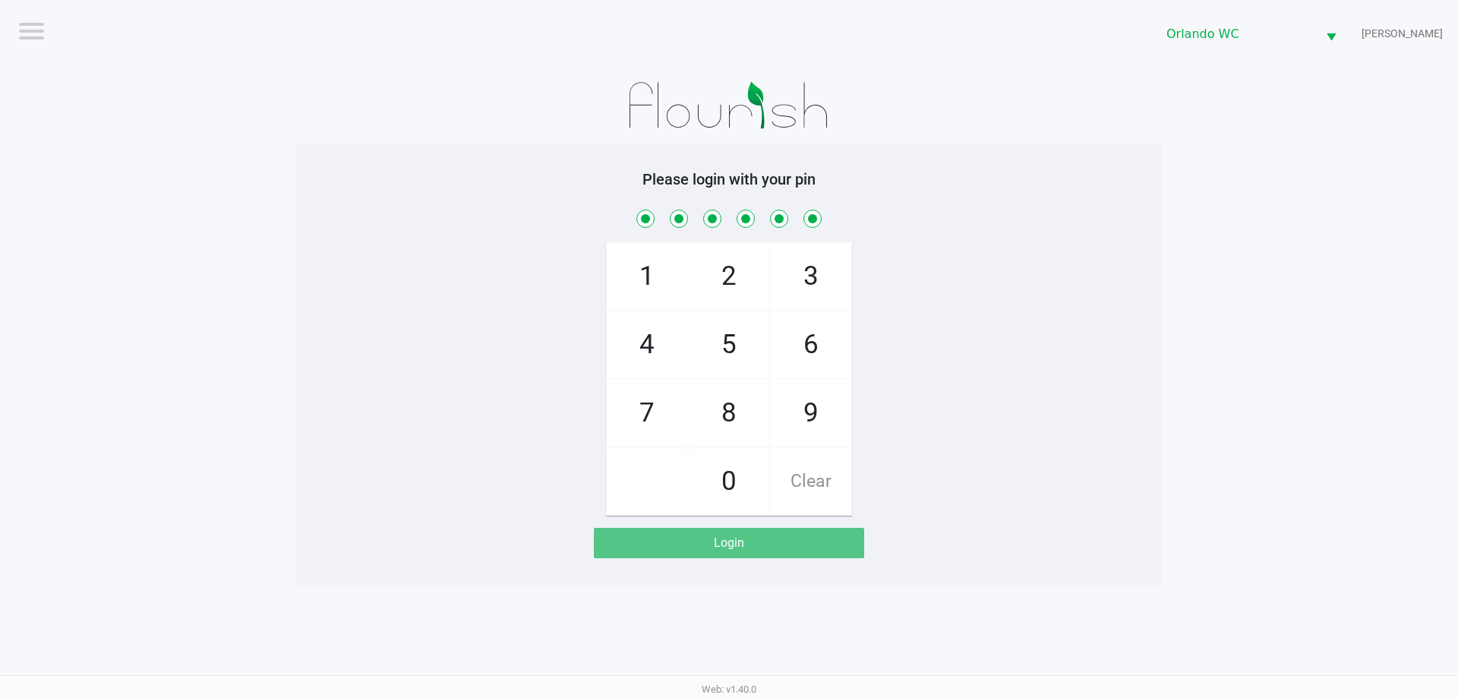
checkbox input "true"
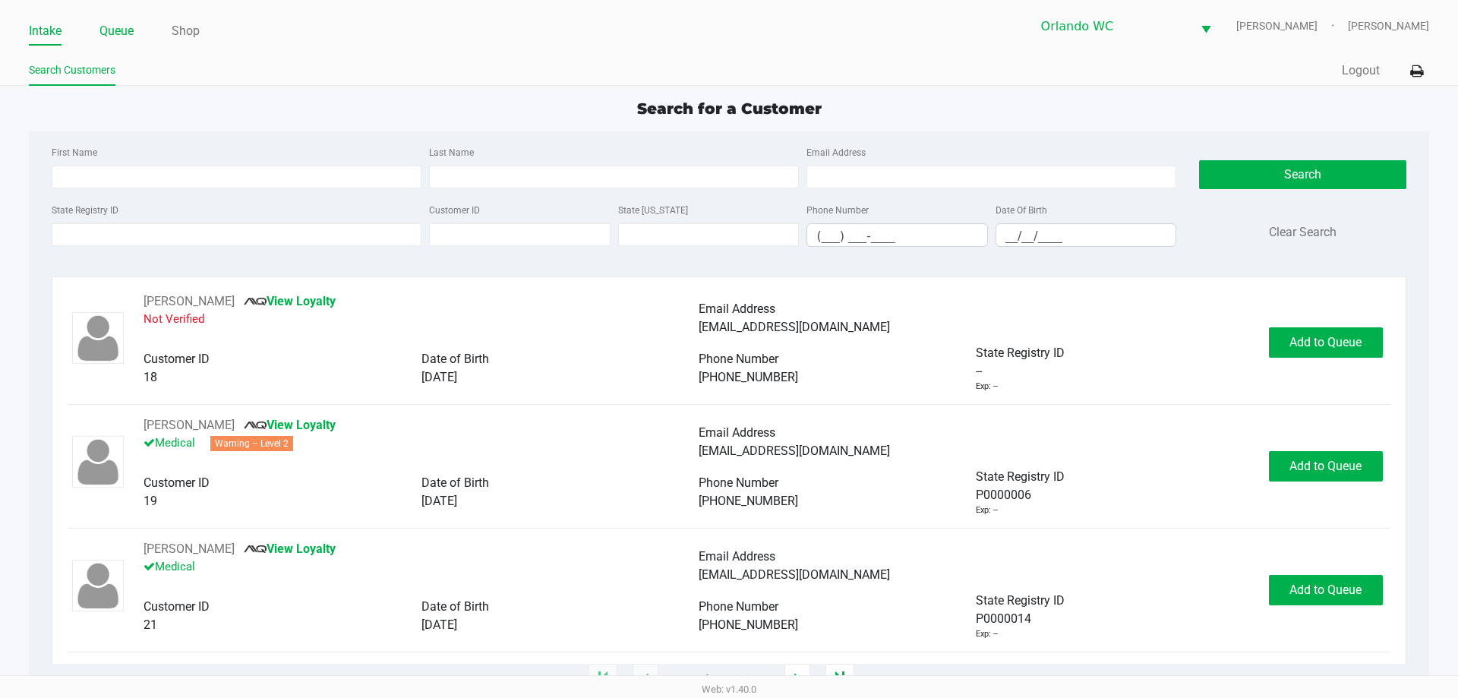
click at [109, 40] on link "Queue" at bounding box center [116, 31] width 34 height 21
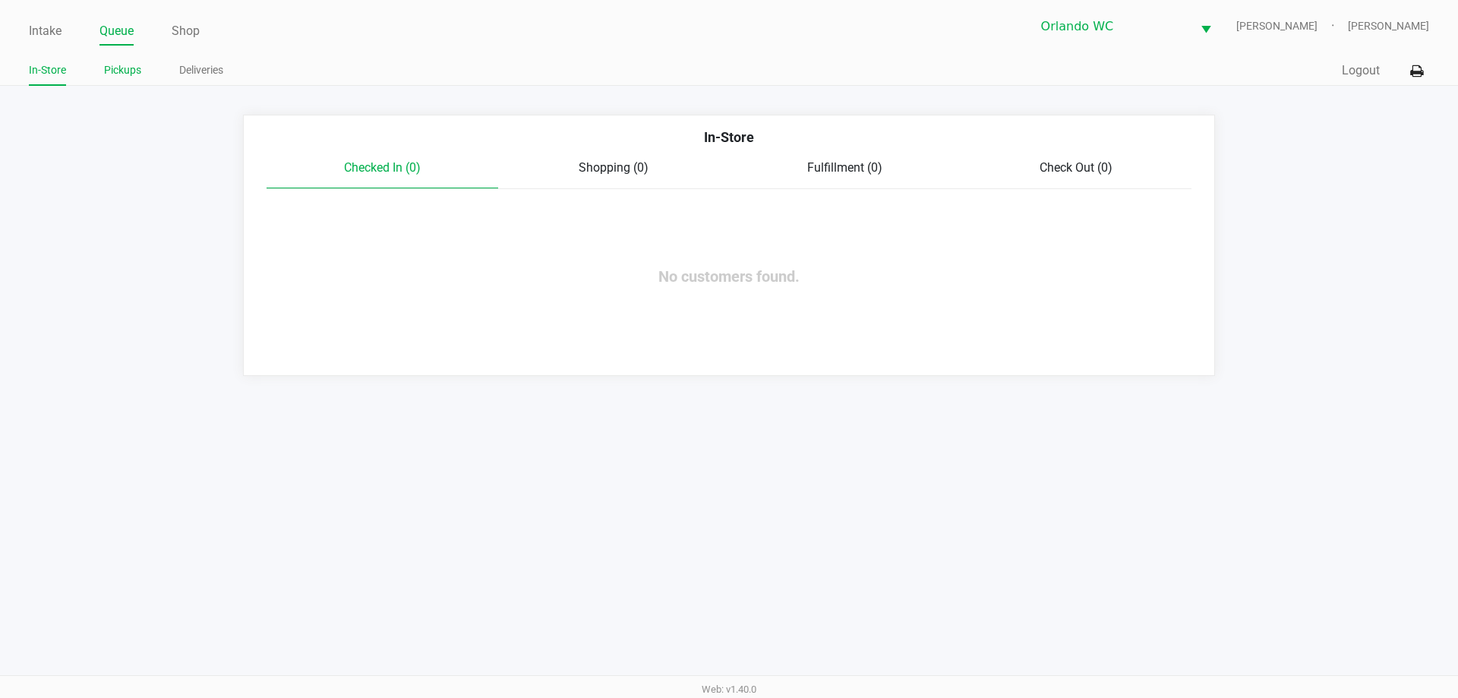
click at [126, 84] on li "Pickups" at bounding box center [122, 72] width 37 height 27
click at [127, 78] on link "Pickups" at bounding box center [122, 70] width 37 height 19
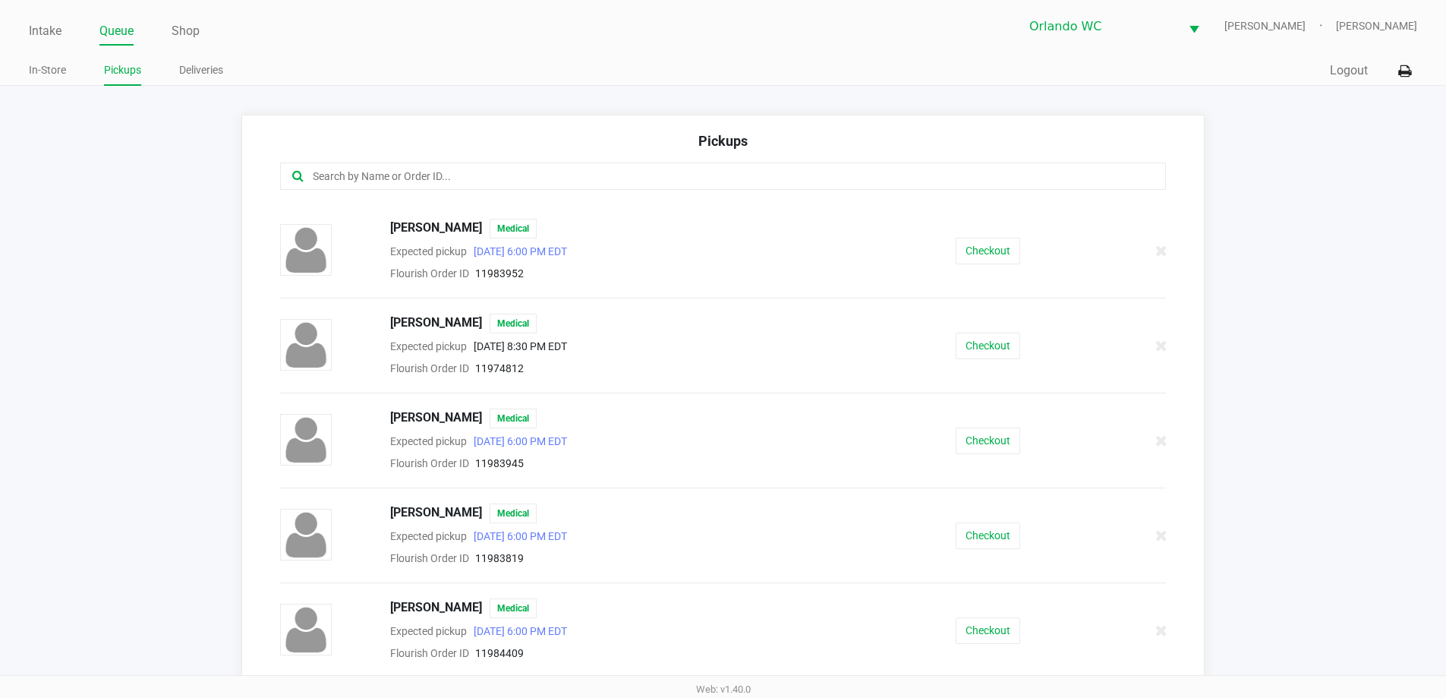
scroll to position [10, 0]
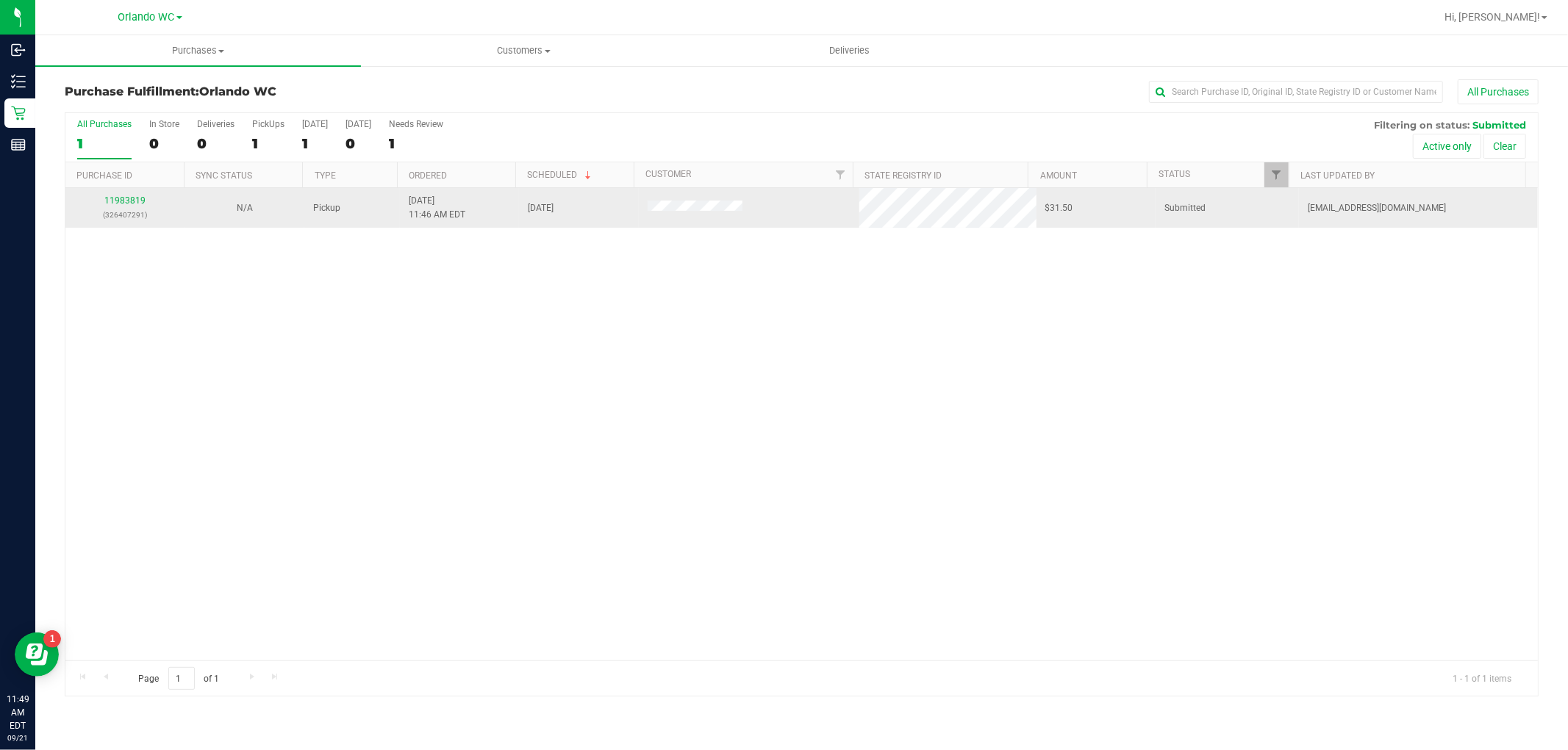
click at [145, 198] on div "11983819 (326407291)" at bounding box center [125, 207] width 102 height 28
click at [142, 201] on link "11983819" at bounding box center [125, 200] width 42 height 11
click at [126, 206] on div "11983868 (326410775)" at bounding box center [125, 207] width 102 height 28
click at [142, 195] on link "11983868" at bounding box center [125, 200] width 42 height 11
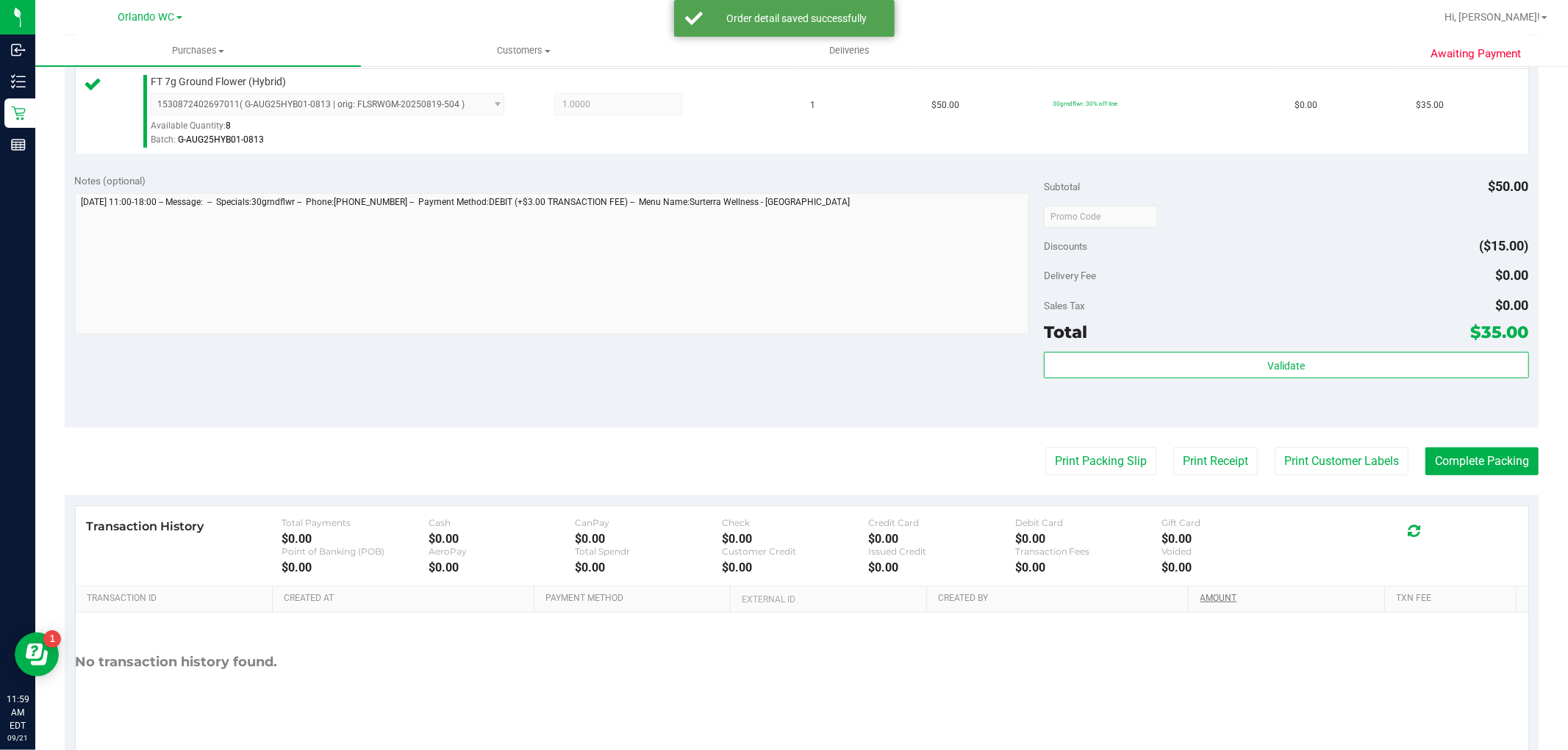
scroll to position [407, 0]
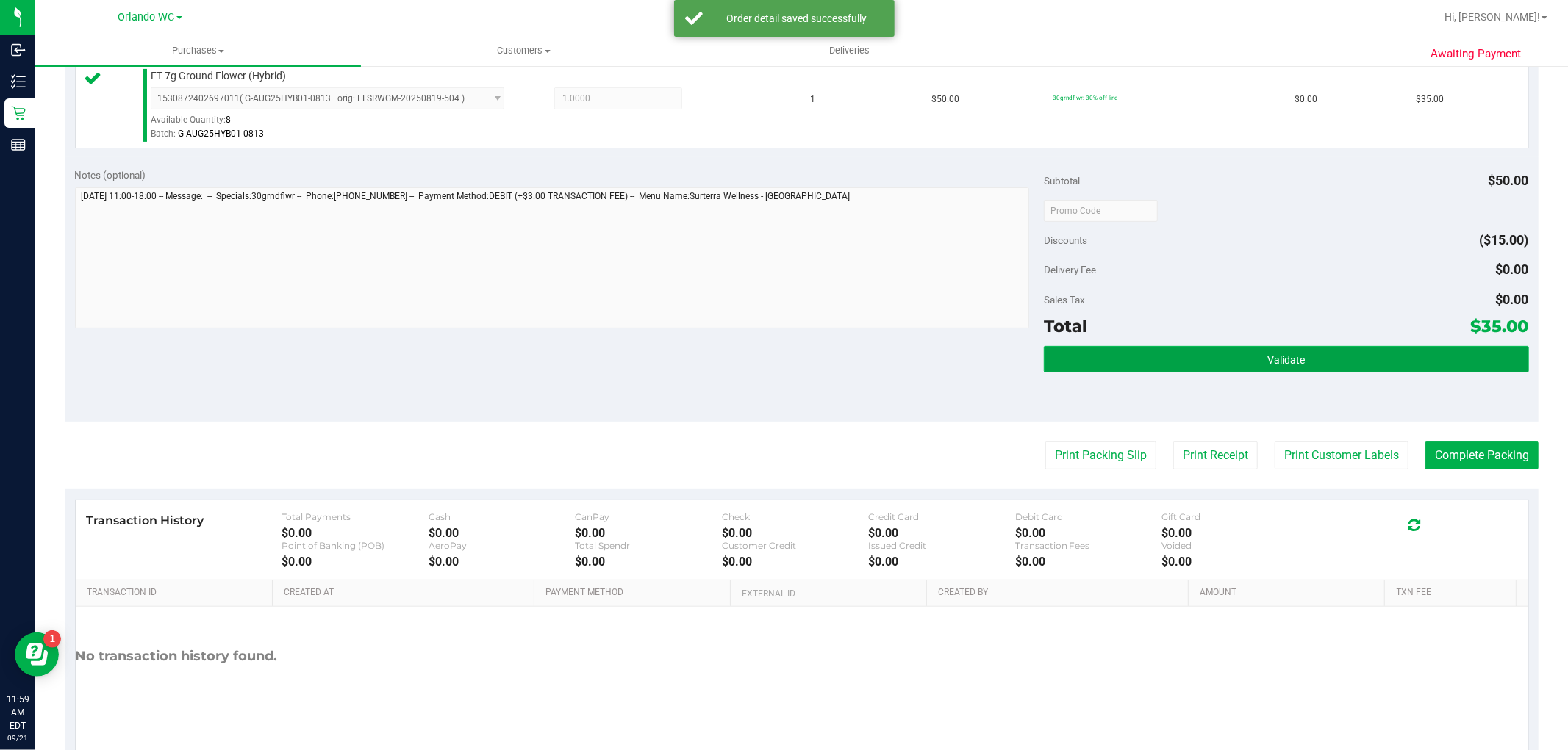
click at [1230, 371] on button "Validate" at bounding box center [1285, 359] width 484 height 26
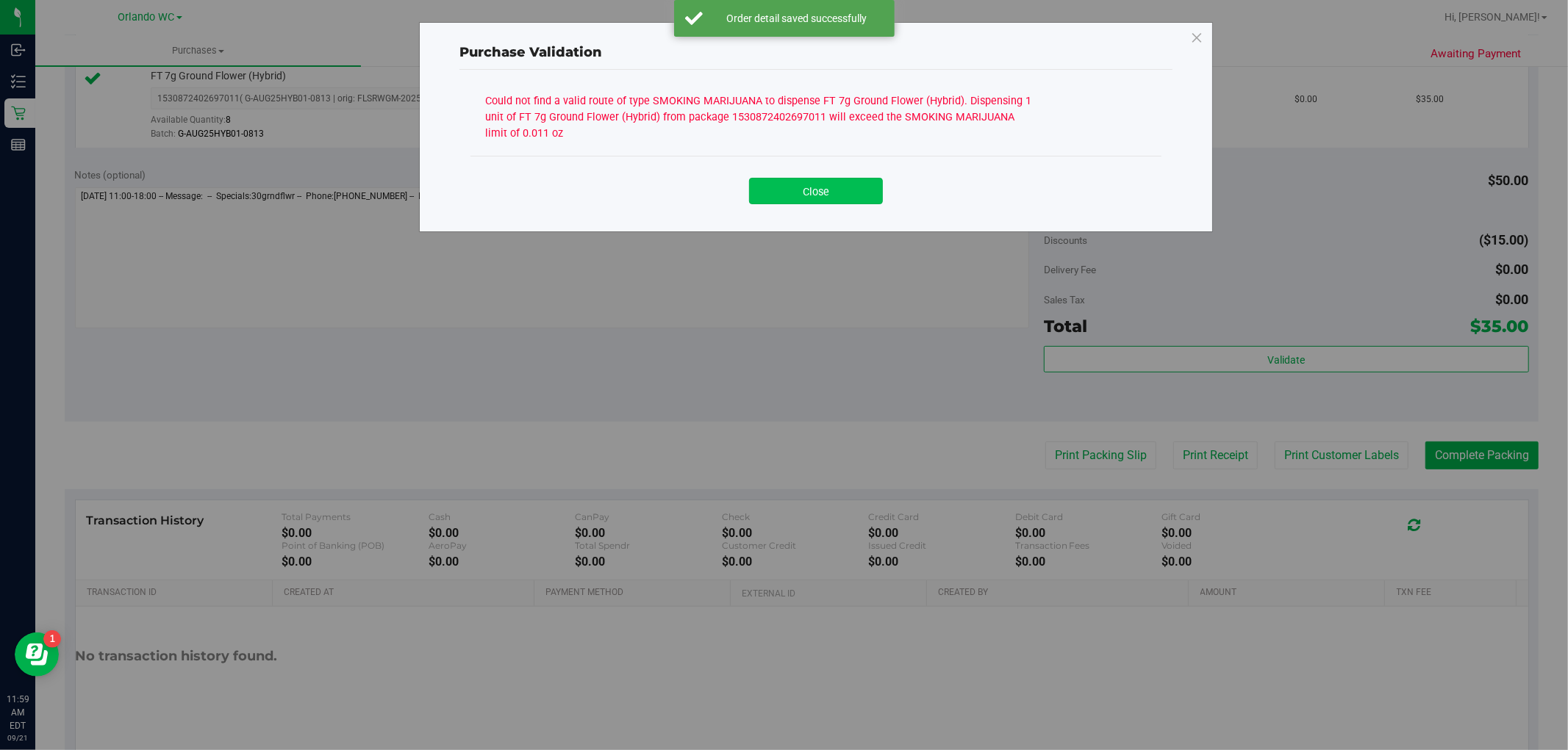
click at [799, 201] on button "Close" at bounding box center [816, 191] width 134 height 26
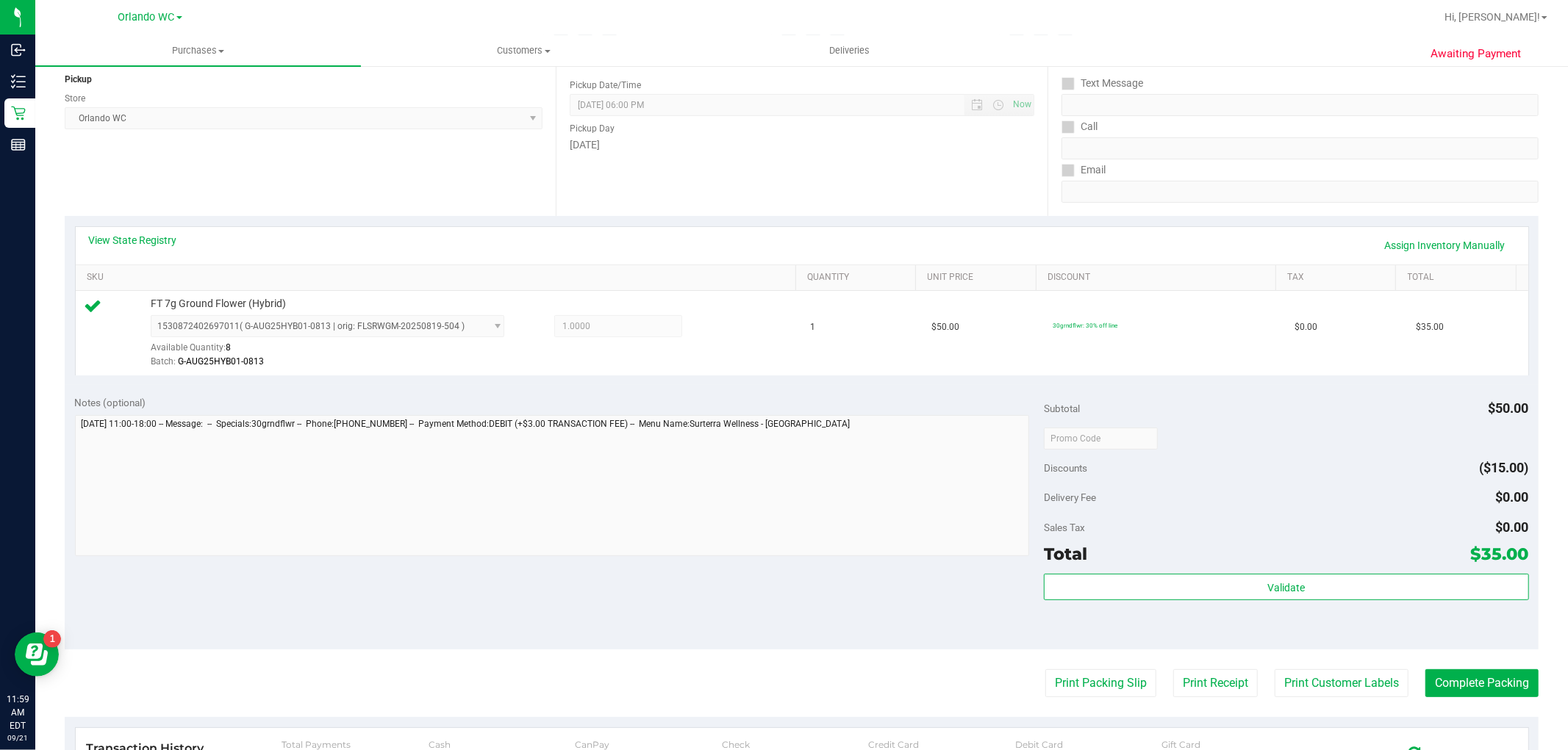
scroll to position [0, 0]
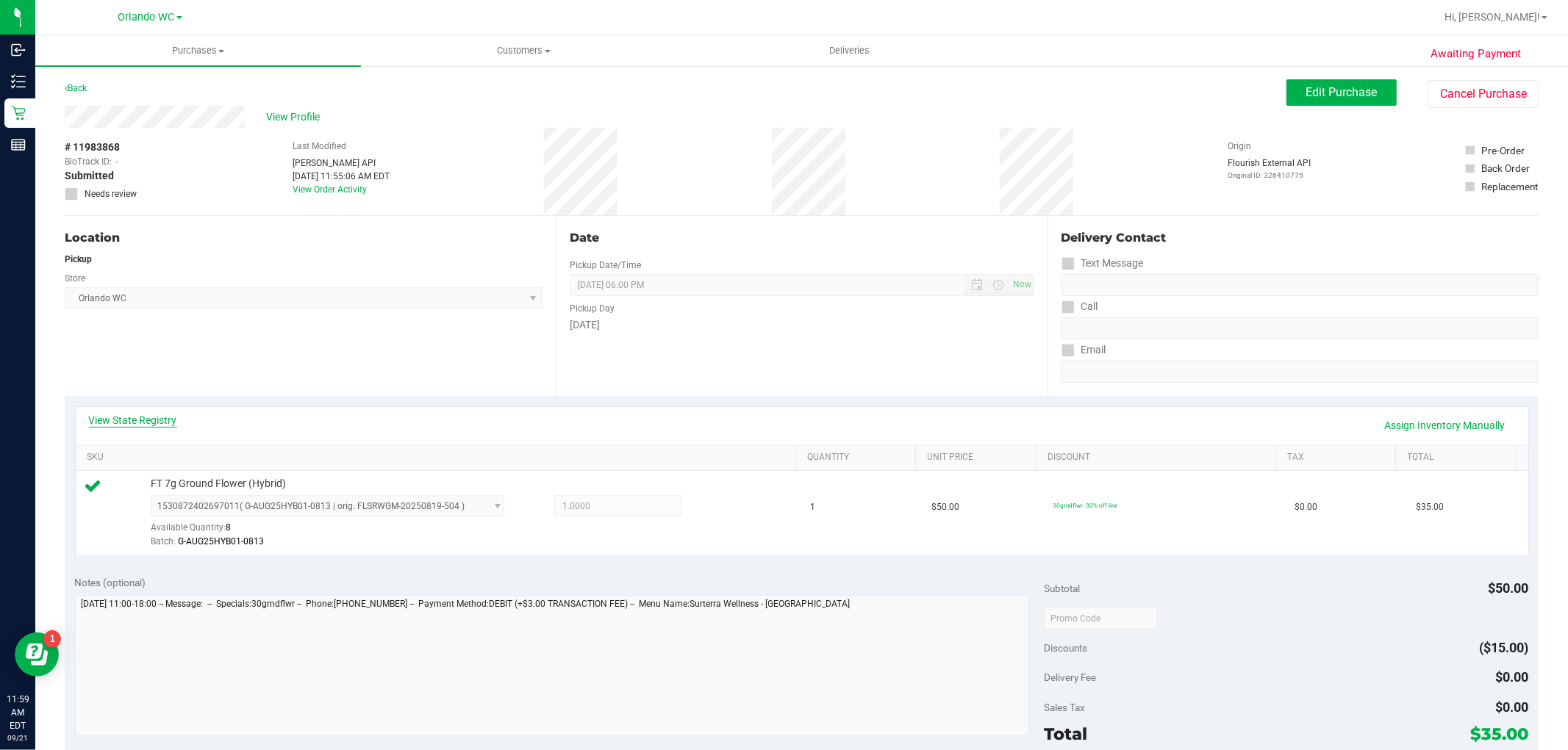
click at [121, 416] on link "View State Registry" at bounding box center [133, 420] width 88 height 15
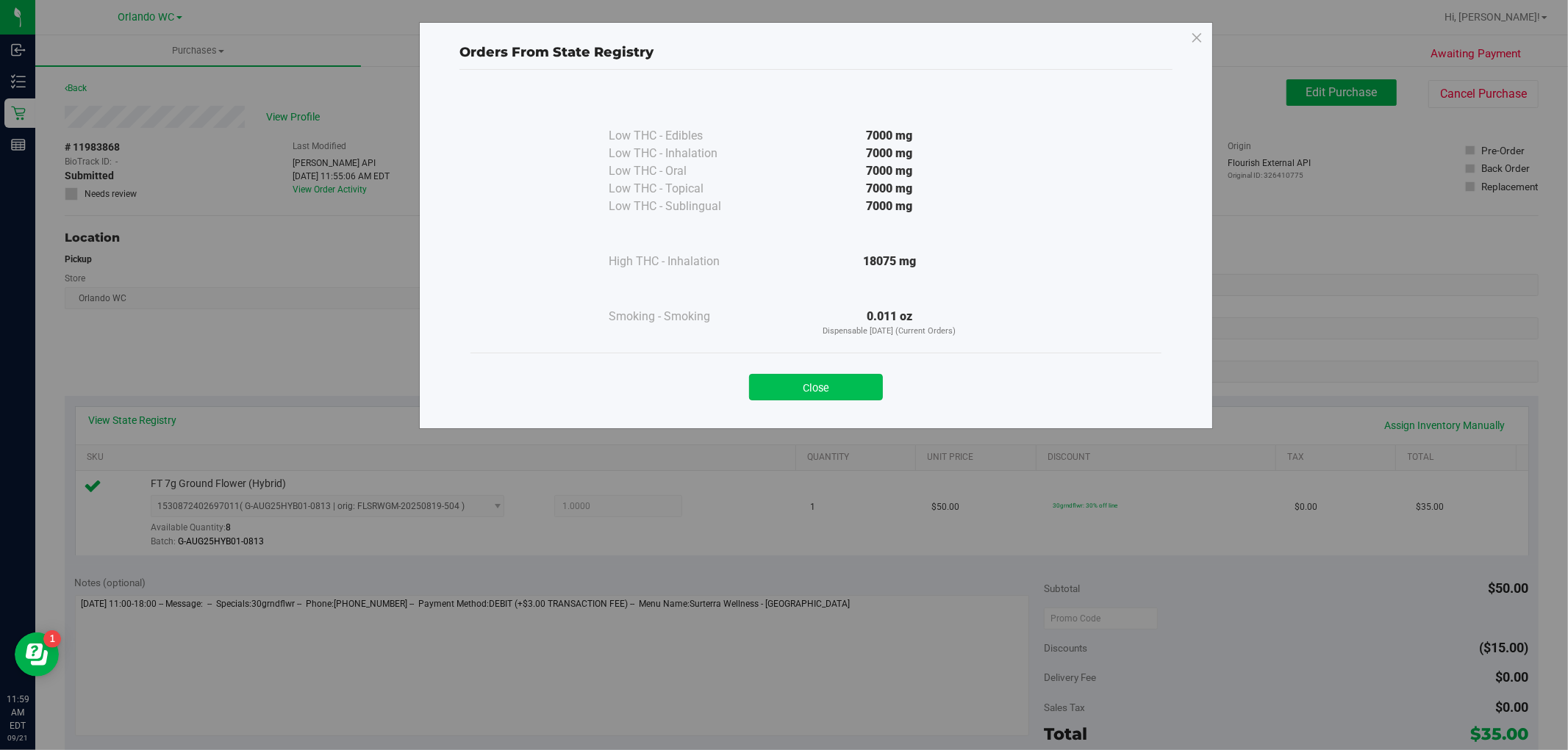
click at [765, 397] on button "Close" at bounding box center [816, 386] width 134 height 26
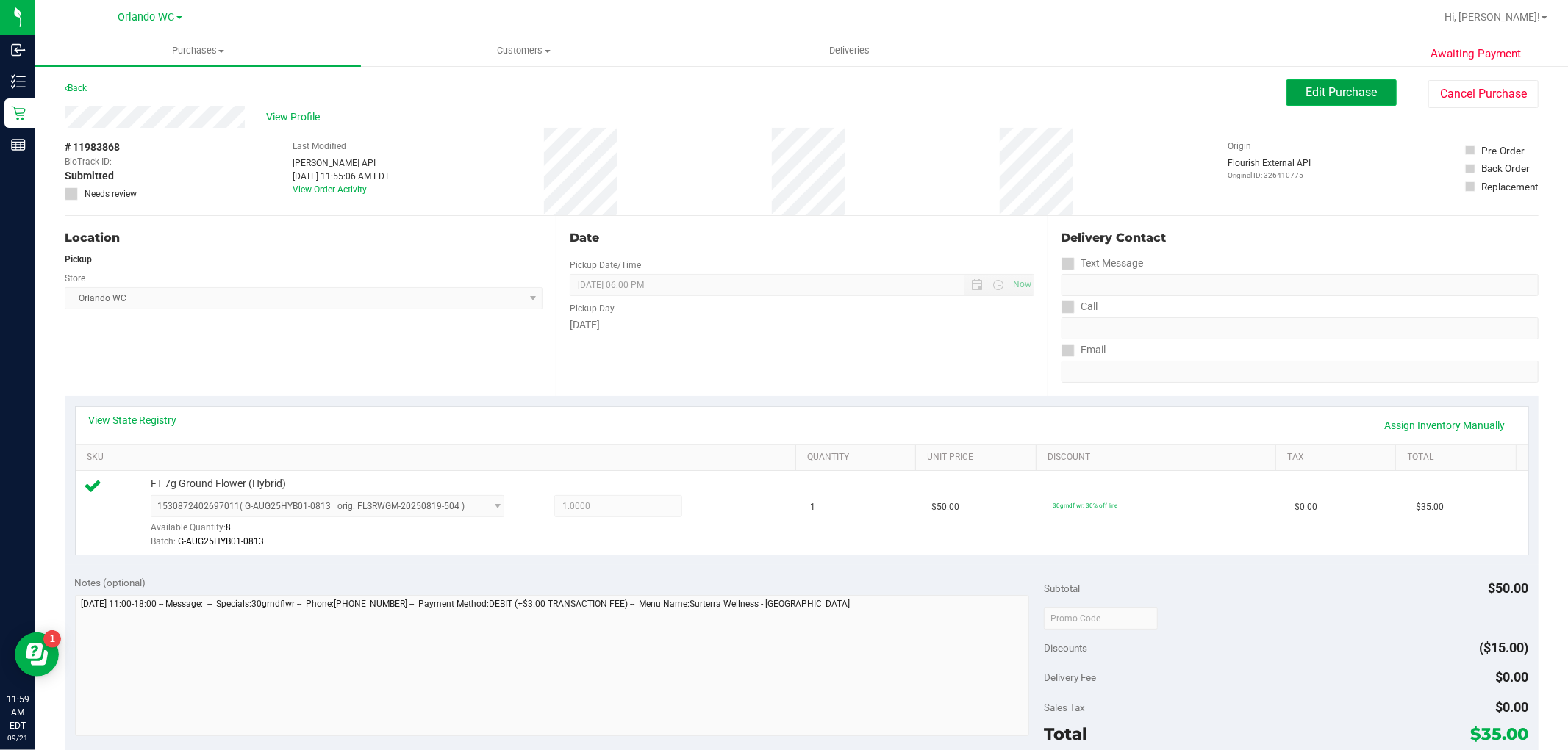
click at [1348, 79] on button "Edit Purchase" at bounding box center [1342, 92] width 110 height 26
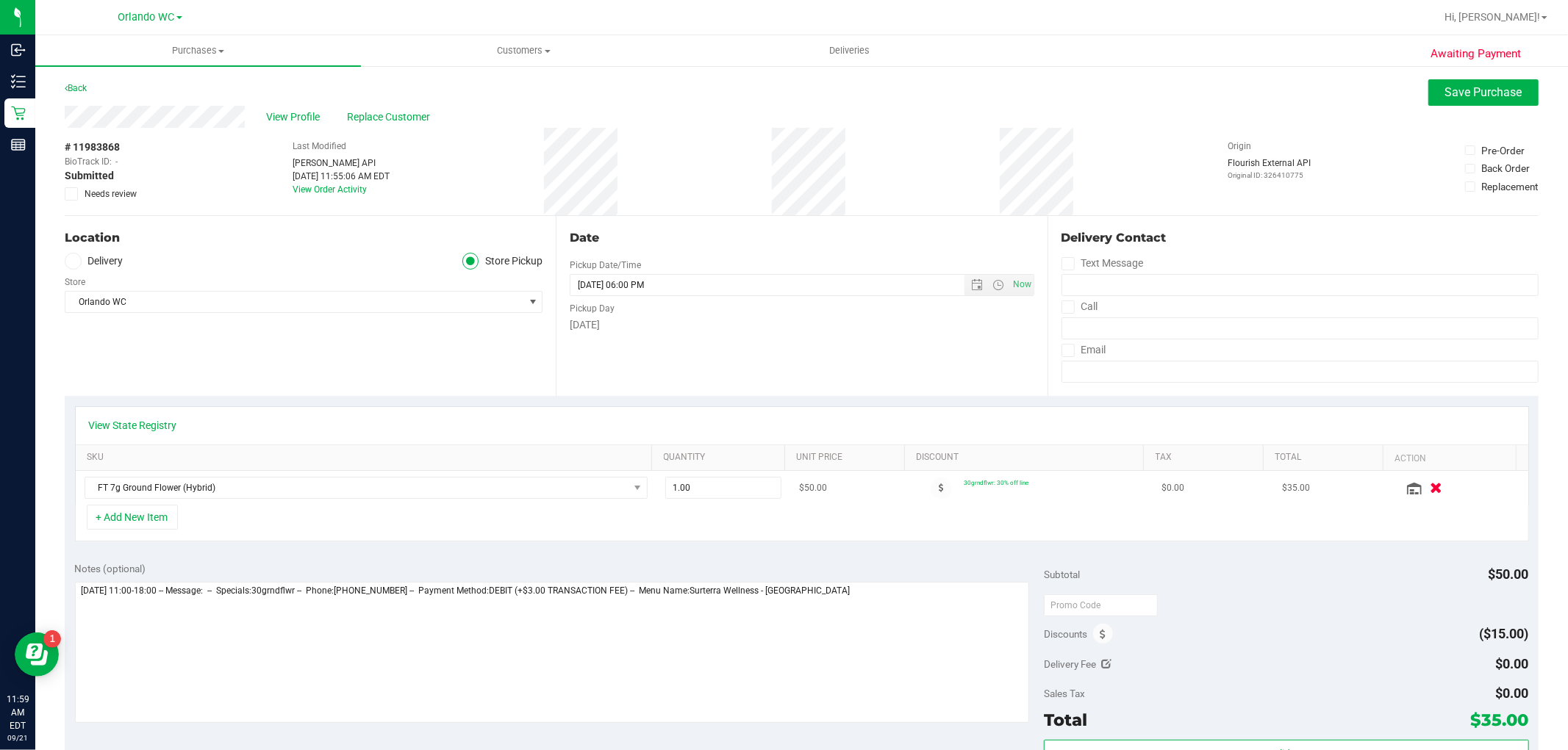
click at [1424, 481] on button "button" at bounding box center [1436, 488] width 25 height 15
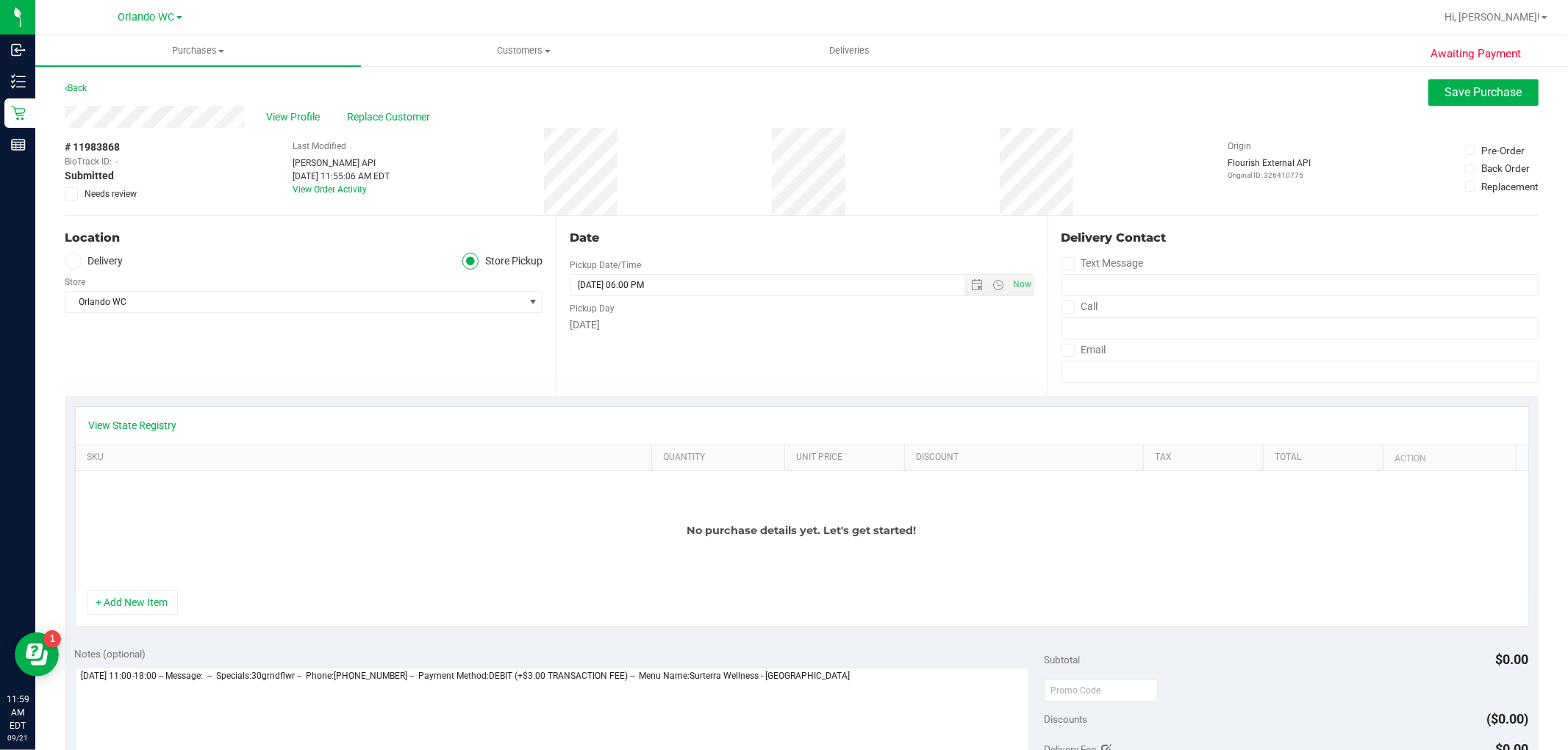
click at [164, 615] on div "+ Add New Item" at bounding box center [801, 609] width 1454 height 37
click at [163, 597] on button "+ Add New Item" at bounding box center [133, 603] width 91 height 25
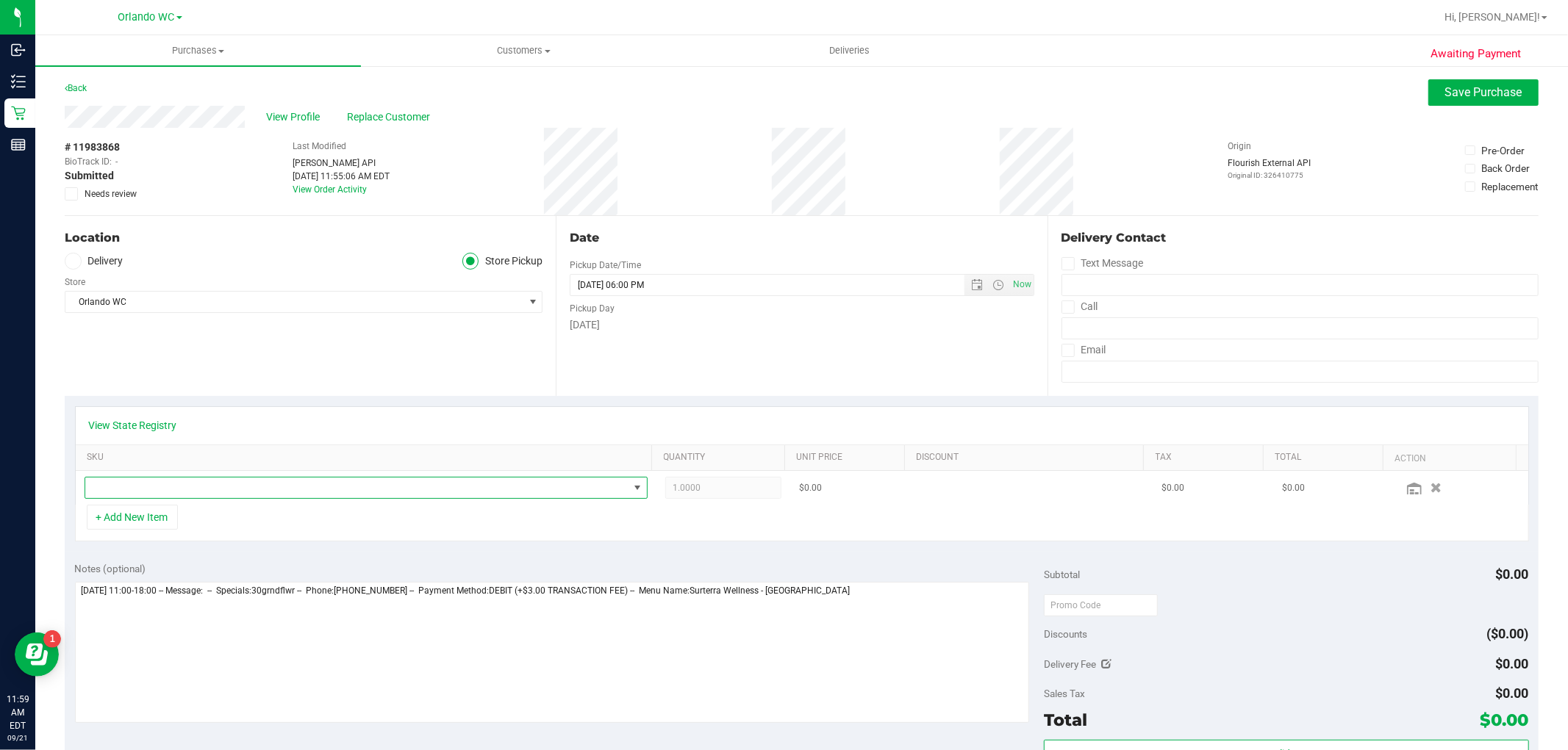
click at [481, 489] on span "NO DATA FOUND" at bounding box center [356, 488] width 543 height 20
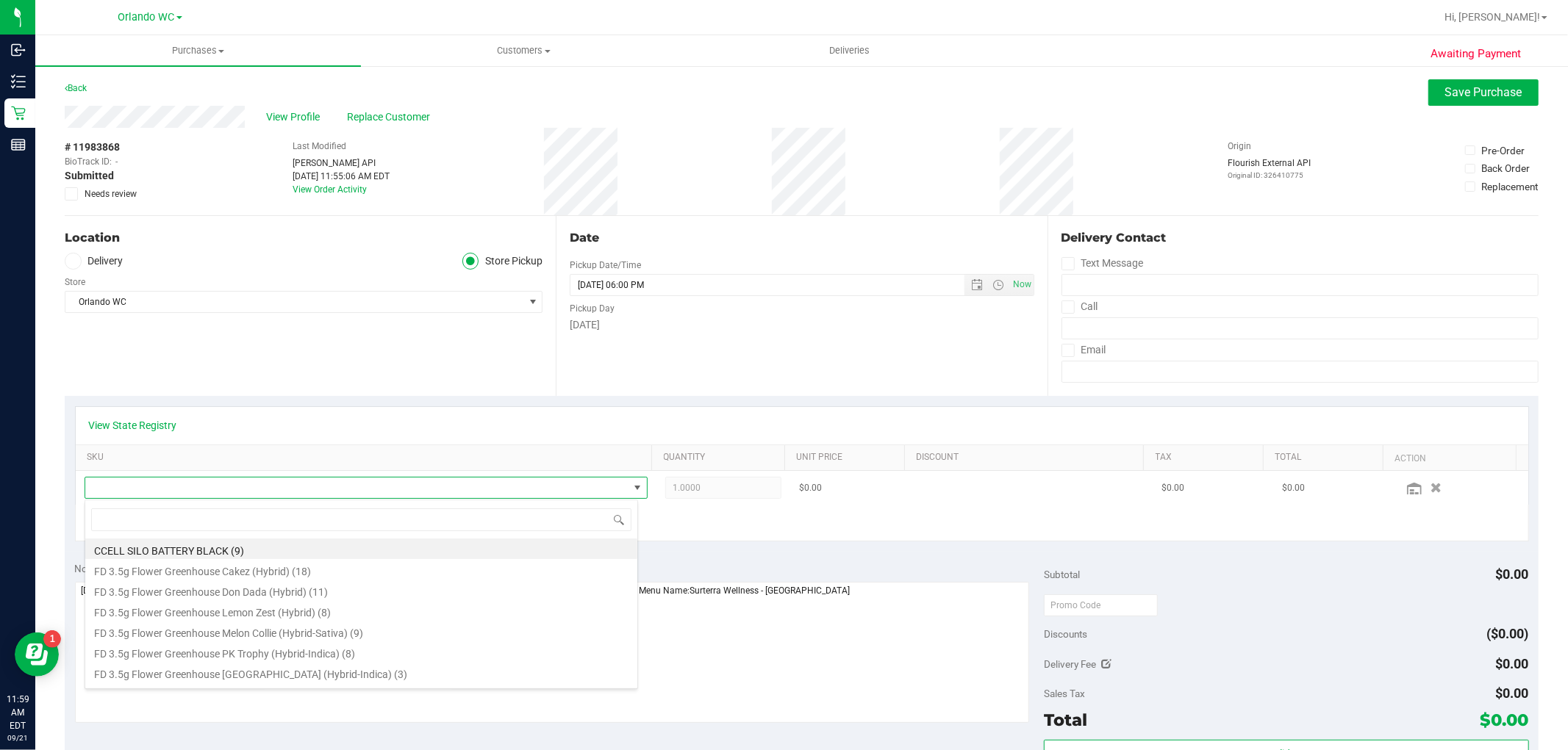
scroll to position [22, 548]
type input "h"
type input "ground"
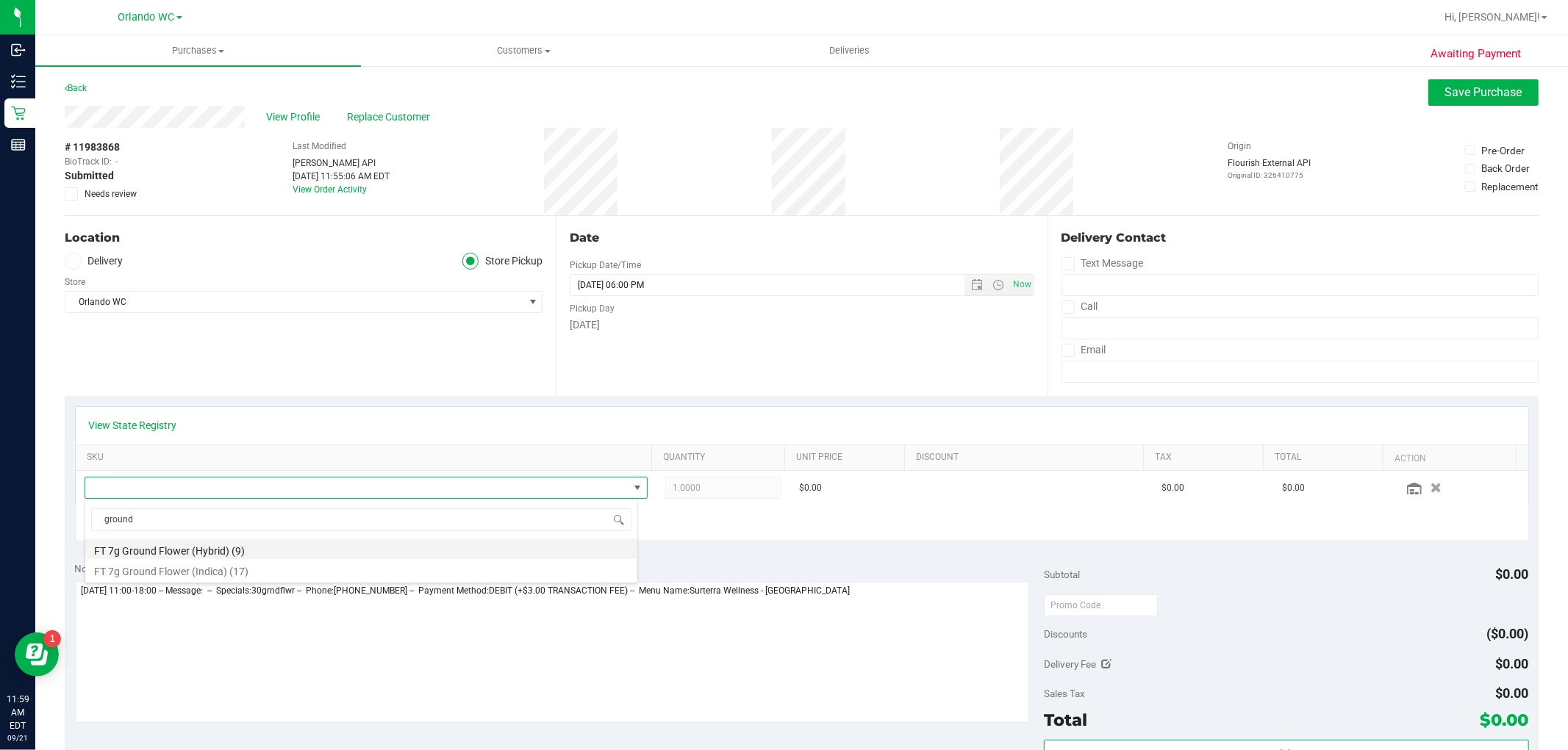
click at [209, 545] on li "FT 7g Ground Flower (Hybrid) (9)" at bounding box center [361, 549] width 552 height 20
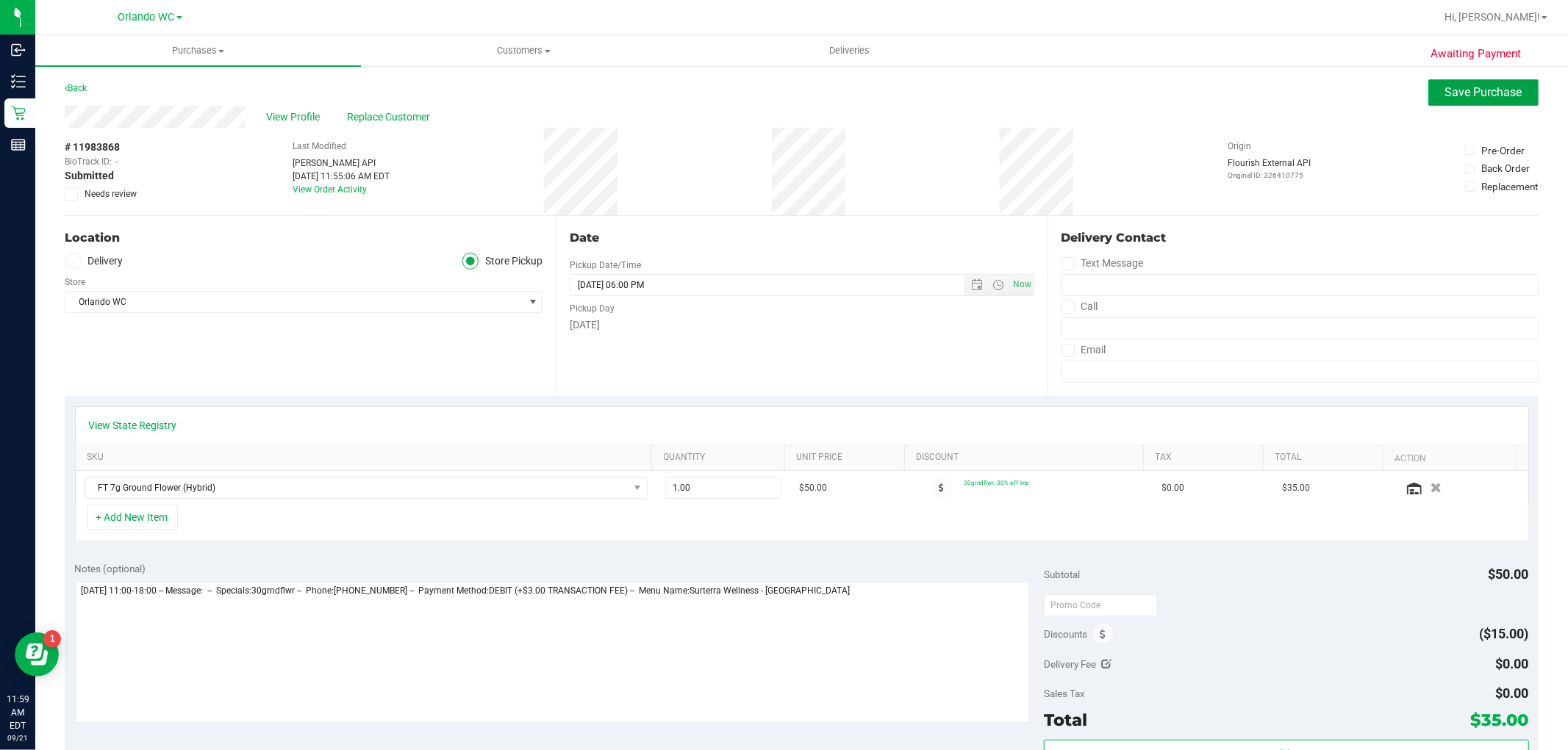
click at [1445, 98] on span "Save Purchase" at bounding box center [1484, 92] width 77 height 14
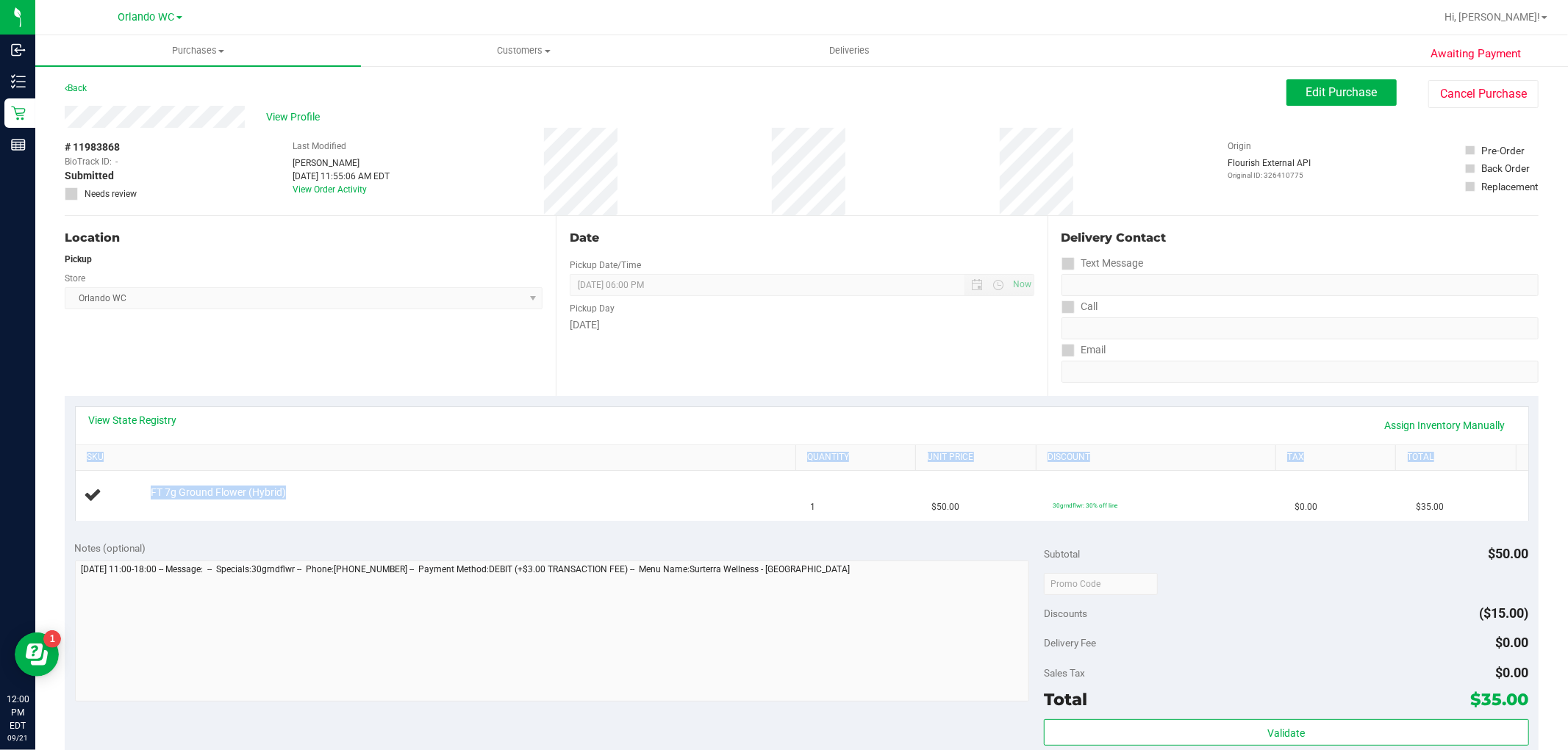
drag, startPoint x: 531, startPoint y: 444, endPoint x: 478, endPoint y: 531, distance: 101.9
click at [498, 518] on div "View State Registry Assign Inventory Manually SKU Quantity Unit Price Discount …" at bounding box center [801, 464] width 1454 height 114
click at [454, 491] on div "FT 7g Ground Flower (Hybrid)" at bounding box center [466, 493] width 646 height 15
click at [1346, 105] on button "Edit Purchase" at bounding box center [1342, 92] width 110 height 26
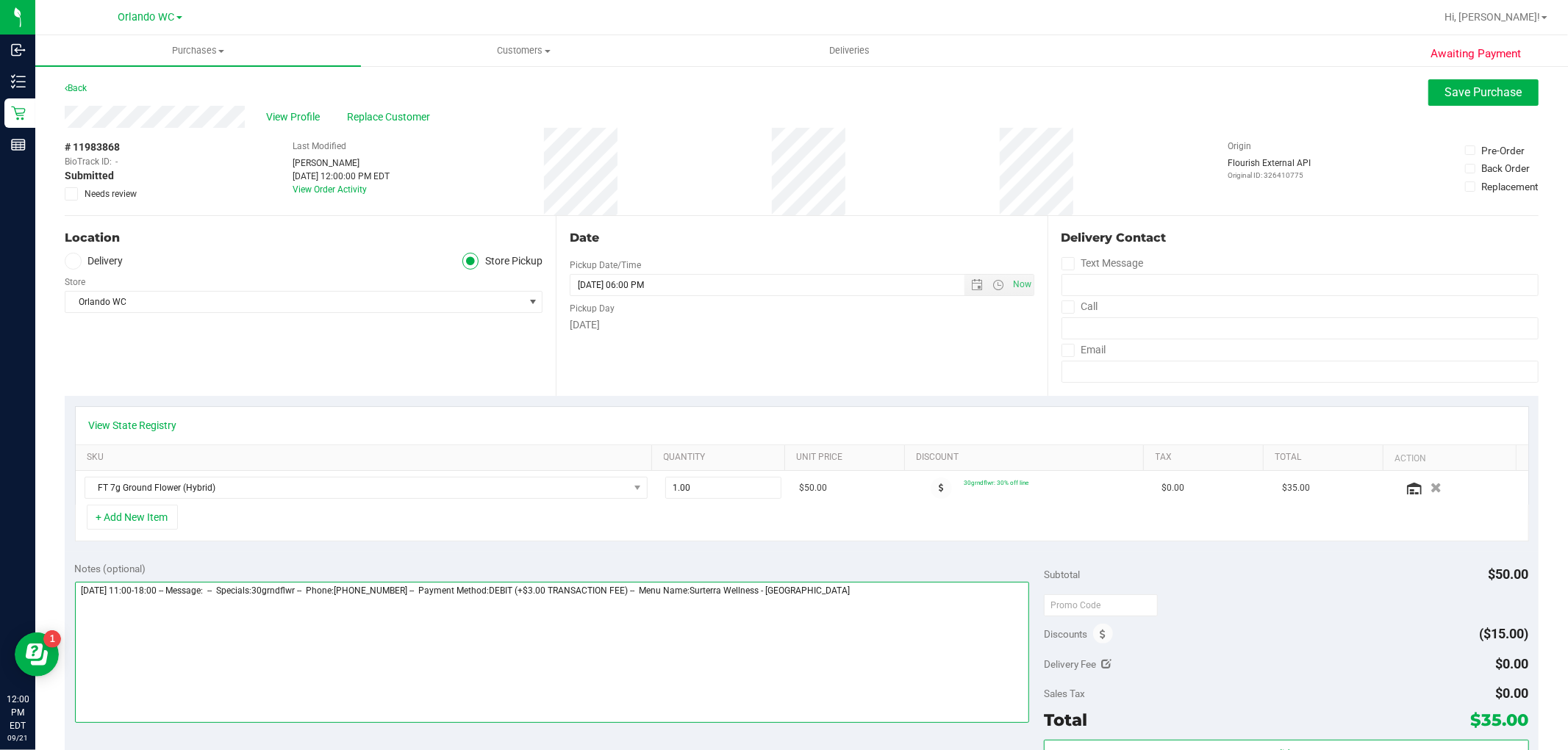
click at [894, 607] on textarea at bounding box center [552, 652] width 954 height 141
click at [304, 601] on textarea at bounding box center [552, 652] width 954 height 141
type textarea "Sunday 09/21/2025 11:00-18:00 -- Message: -- Specials:30grndflwr -- Phone:32131…"
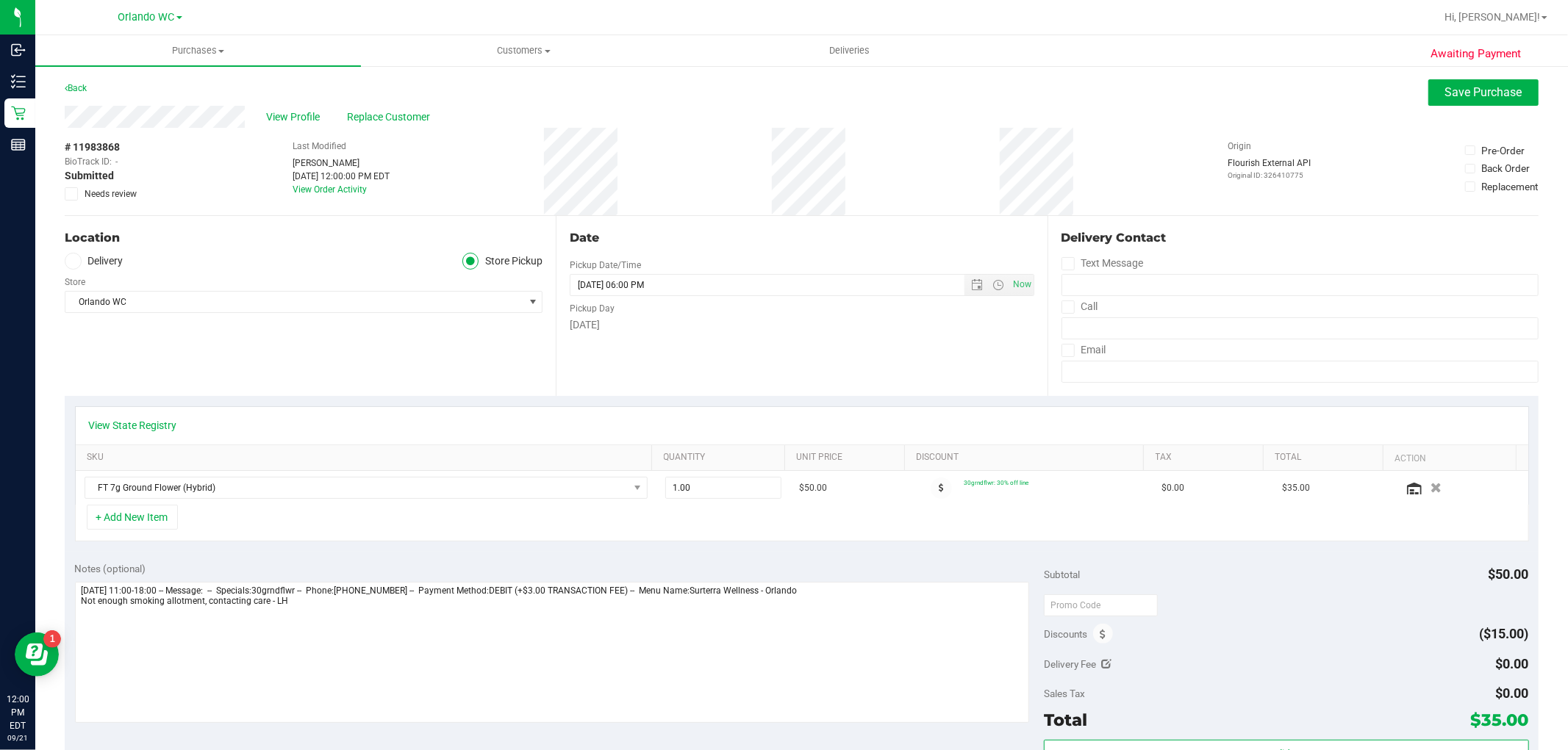
click at [75, 194] on icon at bounding box center [72, 194] width 10 height 0
click at [0, 0] on input "Needs review" at bounding box center [0, 0] width 0 height 0
click at [1480, 93] on span "Save Purchase" at bounding box center [1484, 92] width 77 height 14
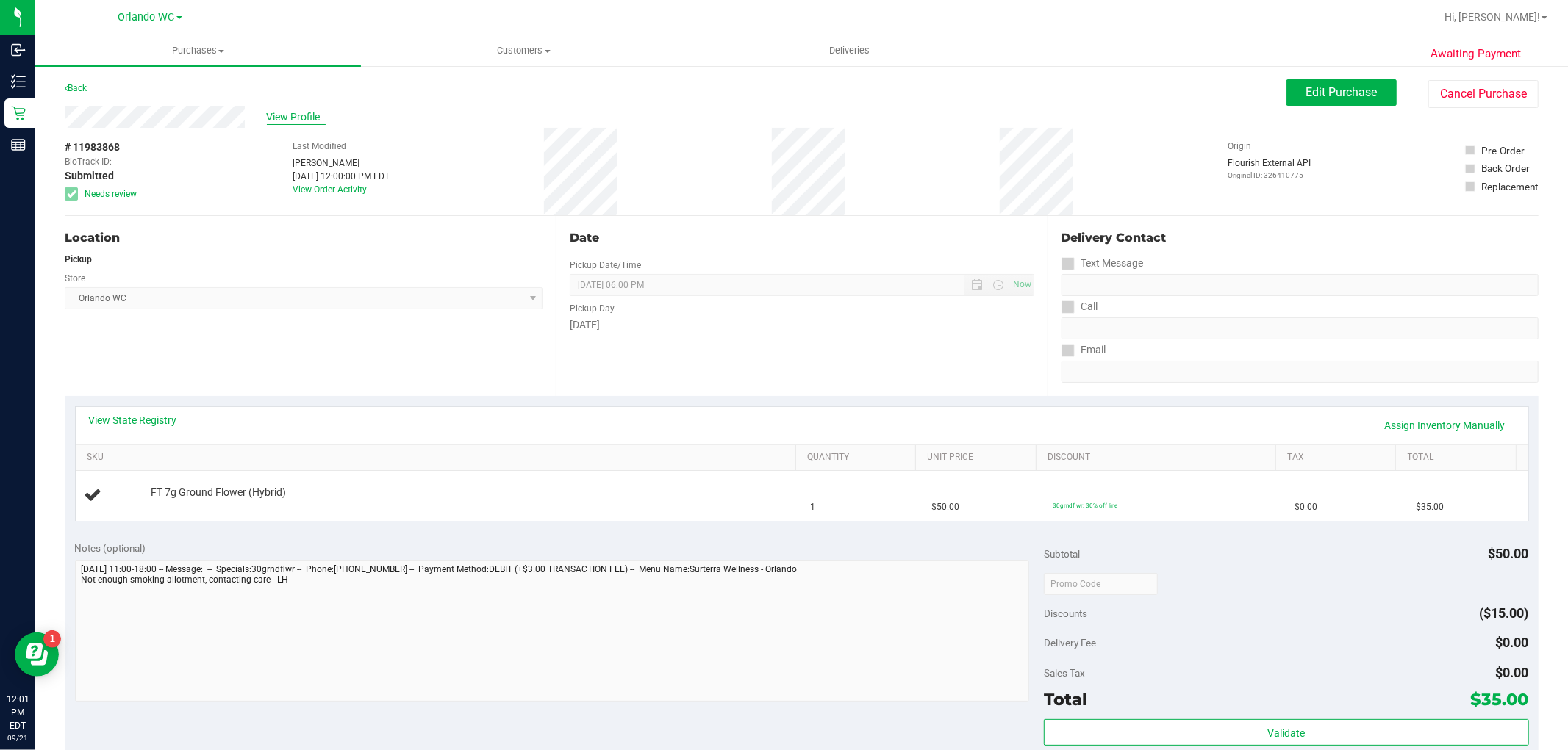
click at [295, 117] on span "View Profile" at bounding box center [296, 117] width 59 height 15
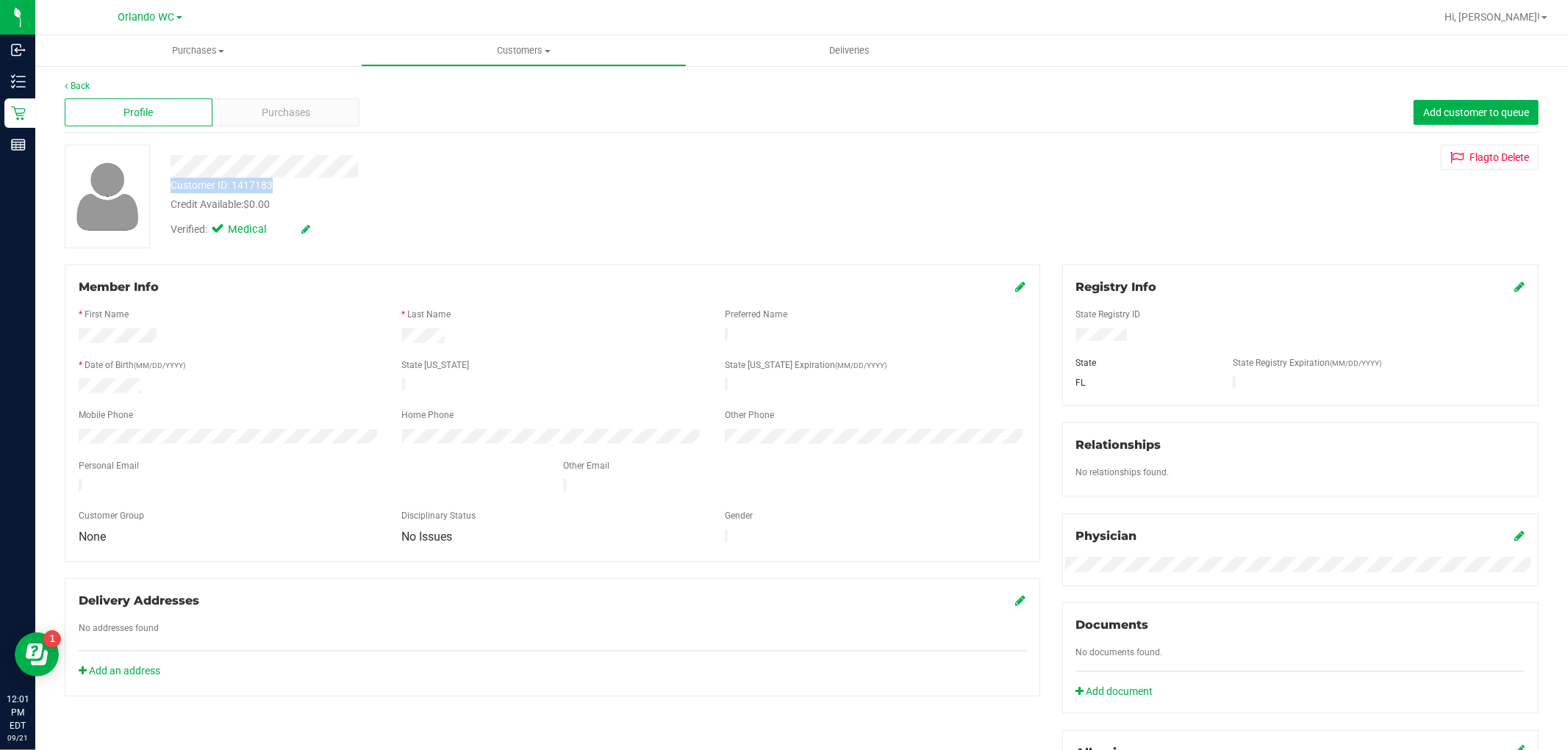
drag, startPoint x: 280, startPoint y: 179, endPoint x: 164, endPoint y: 185, distance: 116.2
click at [164, 185] on div "Customer ID: 1417183 Credit Available: $0.00" at bounding box center [533, 195] width 748 height 35
copy div "Customer ID: 1417183"
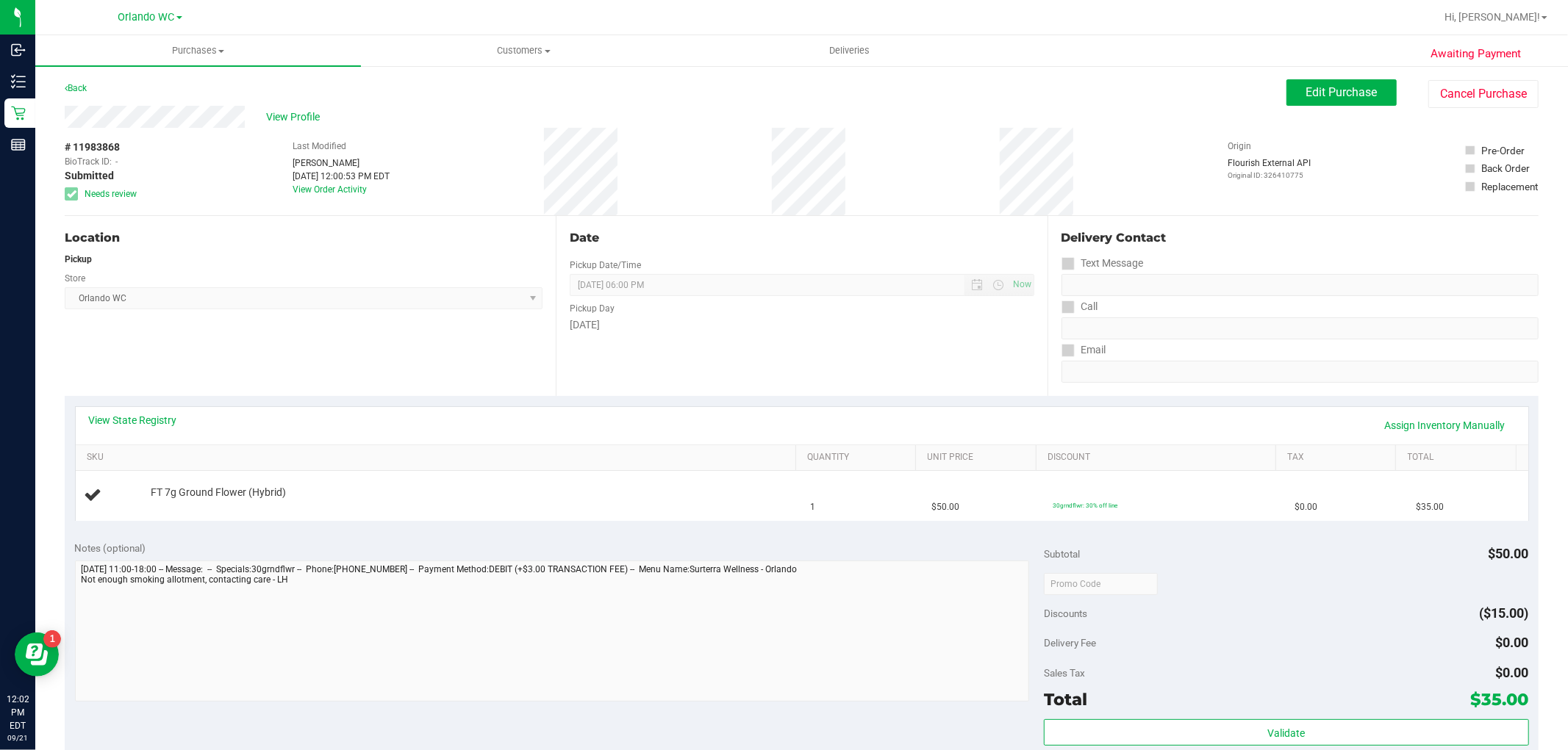
drag, startPoint x: 129, startPoint y: 145, endPoint x: 64, endPoint y: 148, distance: 65.1
click at [65, 148] on div "# 11983868 BioTrack ID: - Submitted Needs review" at bounding box center [102, 169] width 74 height 61
copy div "# 11983868"
click at [273, 493] on span "FT 7g Ground Flower (Hybrid)" at bounding box center [219, 493] width 136 height 14
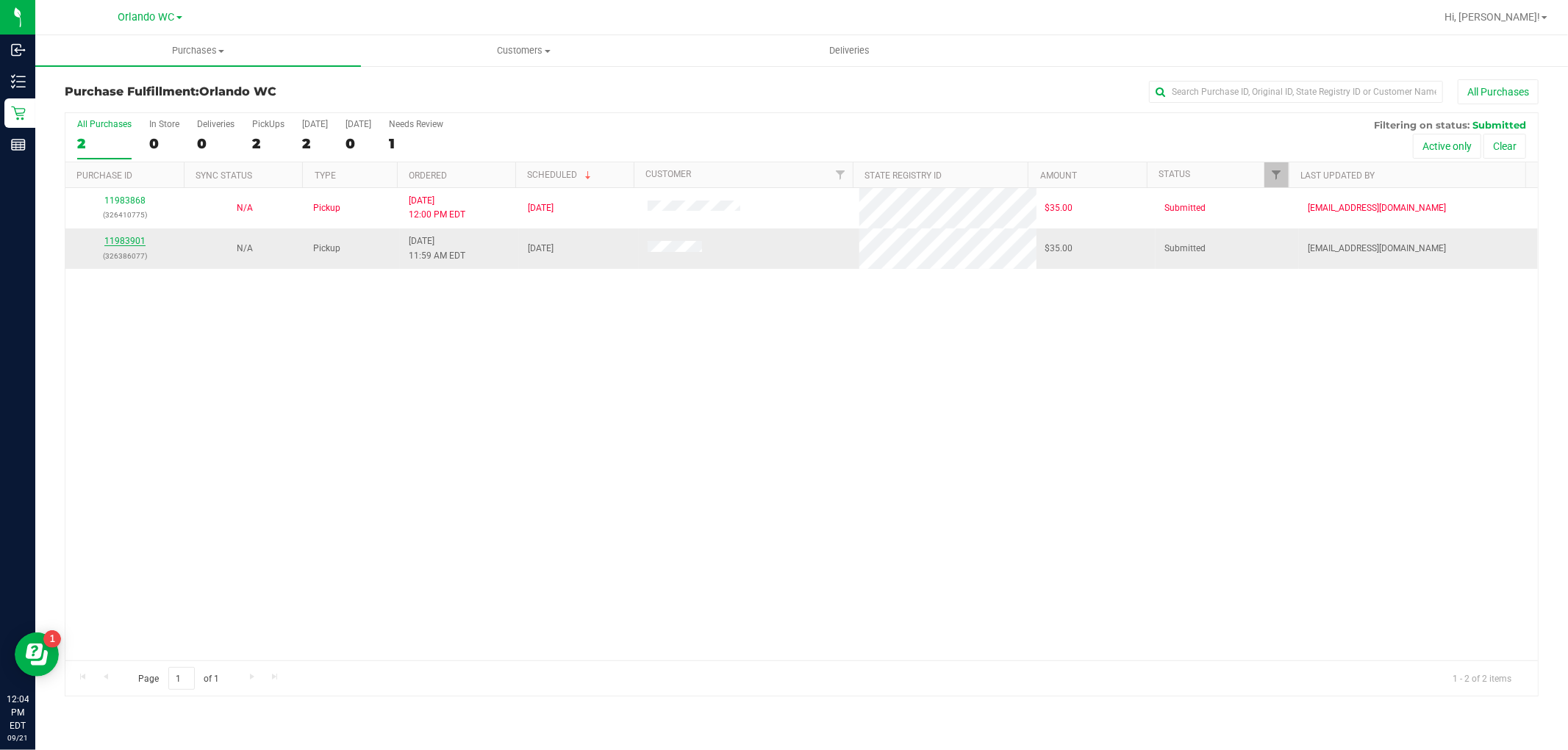
click at [135, 240] on link "11983901" at bounding box center [125, 241] width 42 height 11
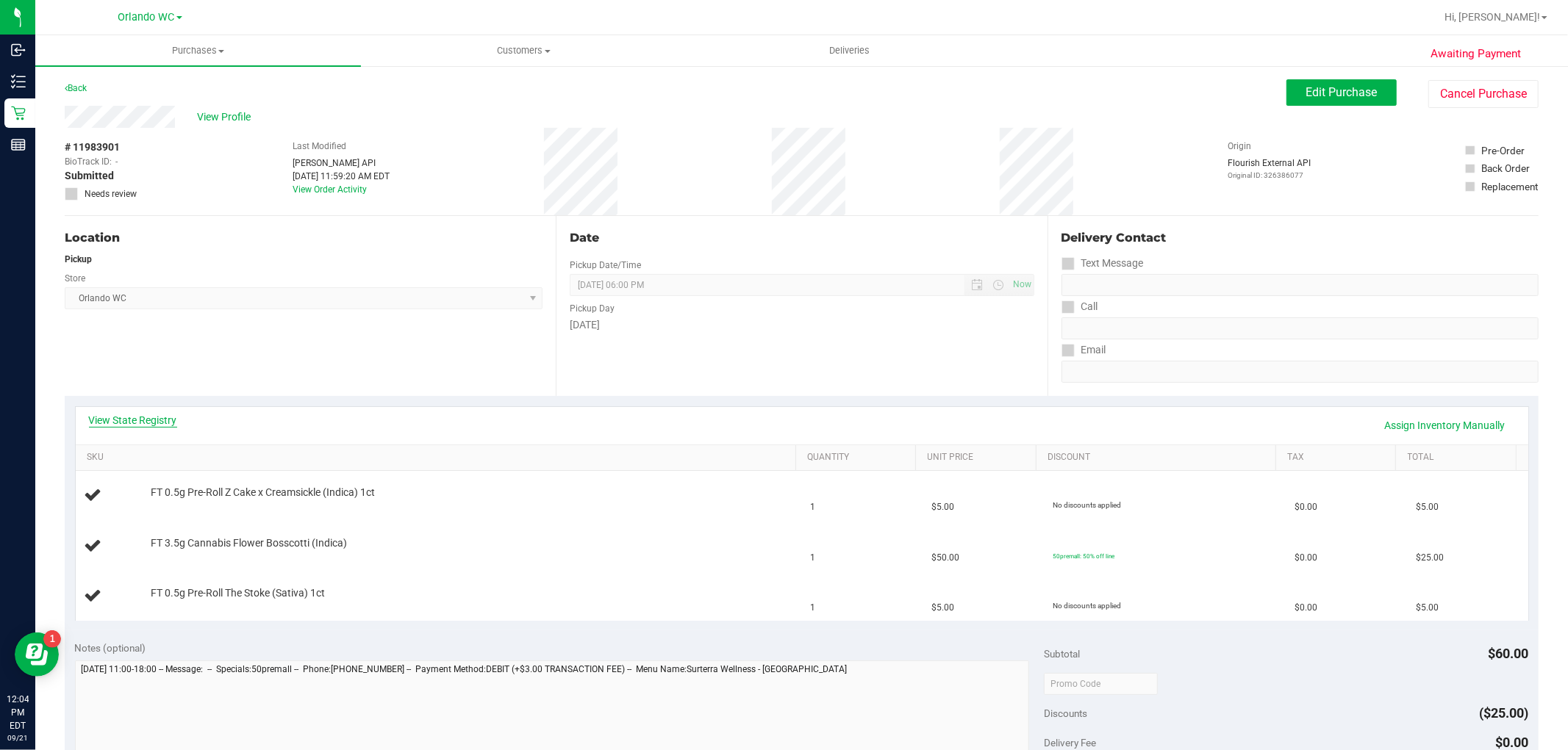
click at [148, 425] on link "View State Registry" at bounding box center [133, 420] width 88 height 15
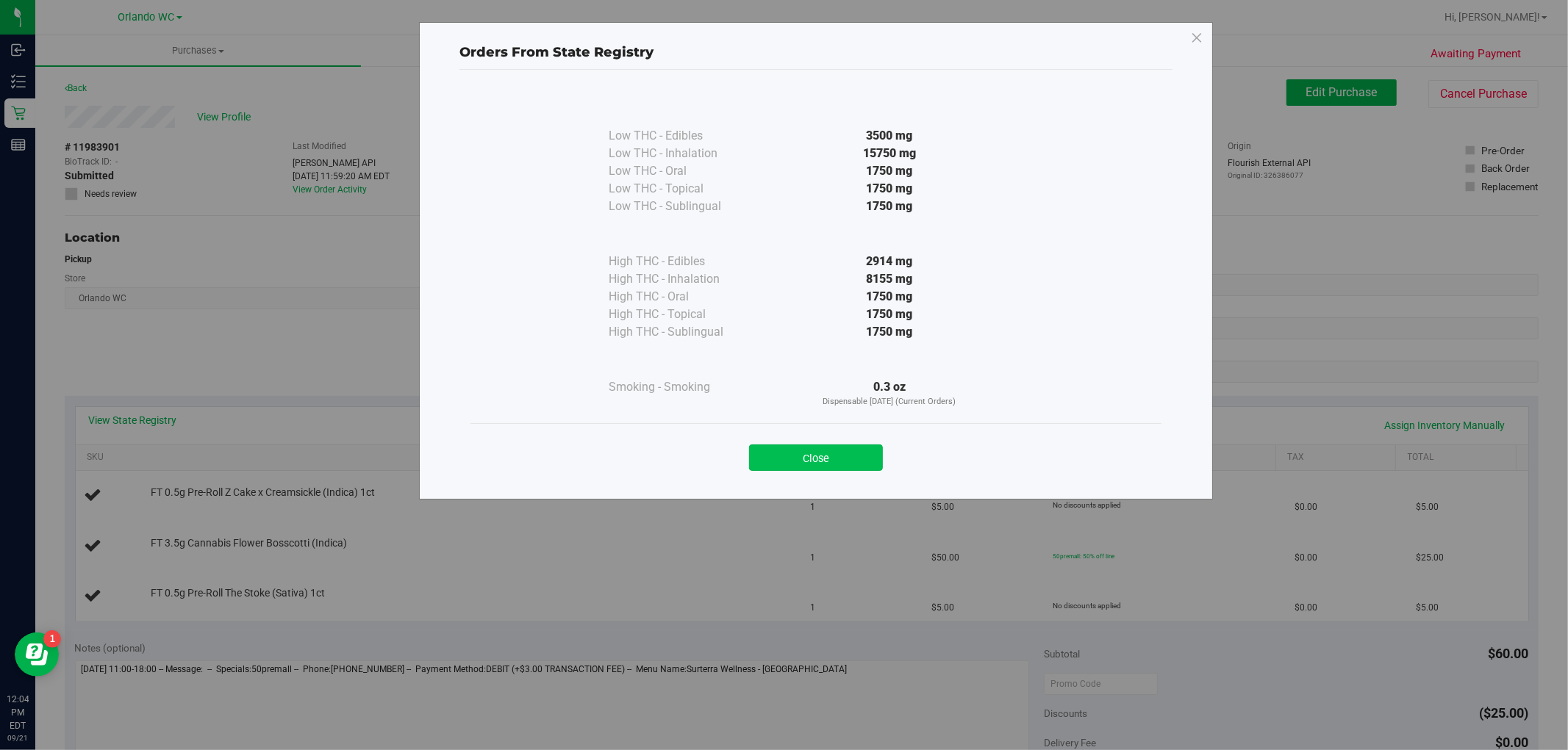
click at [871, 470] on button "Close" at bounding box center [816, 457] width 134 height 26
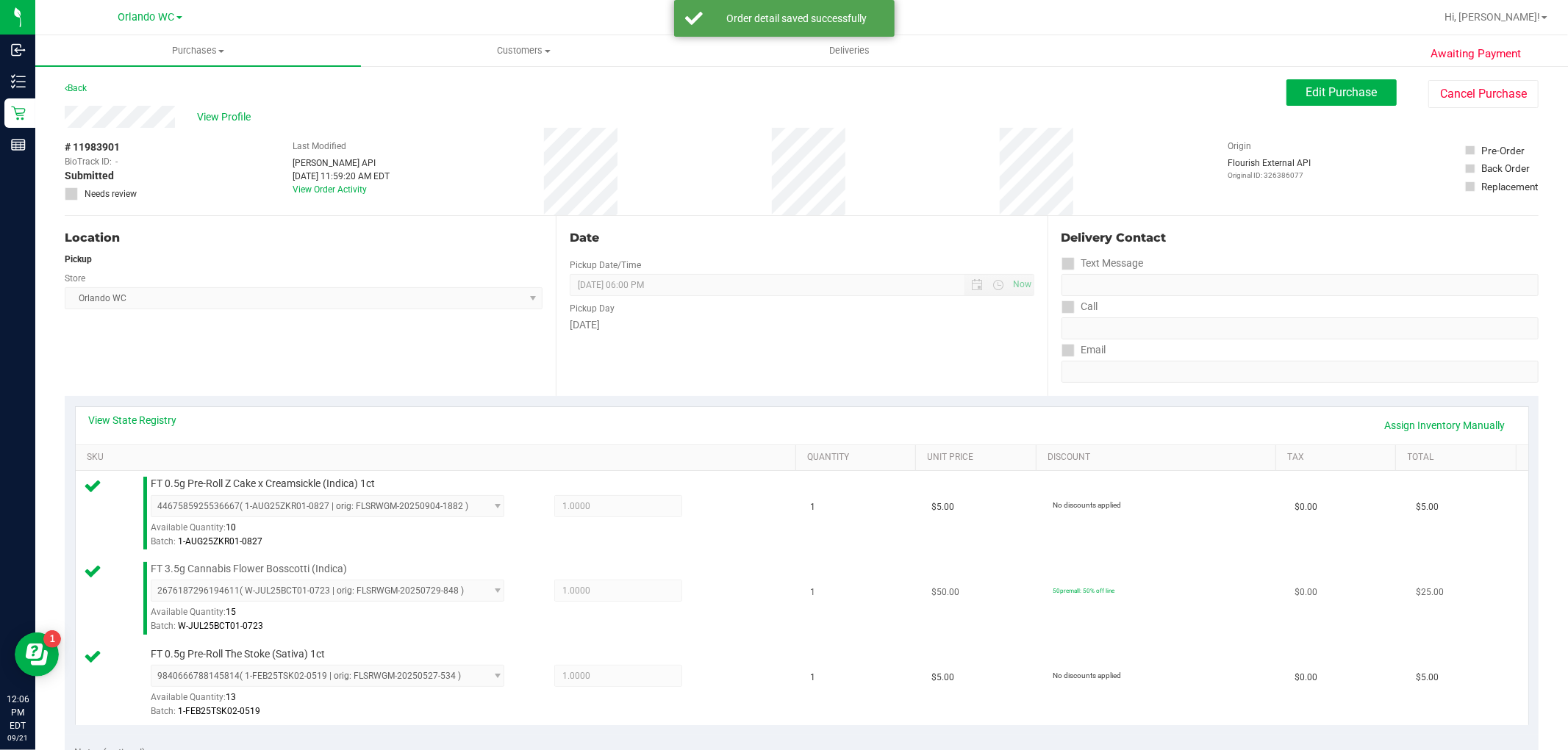
scroll to position [326, 0]
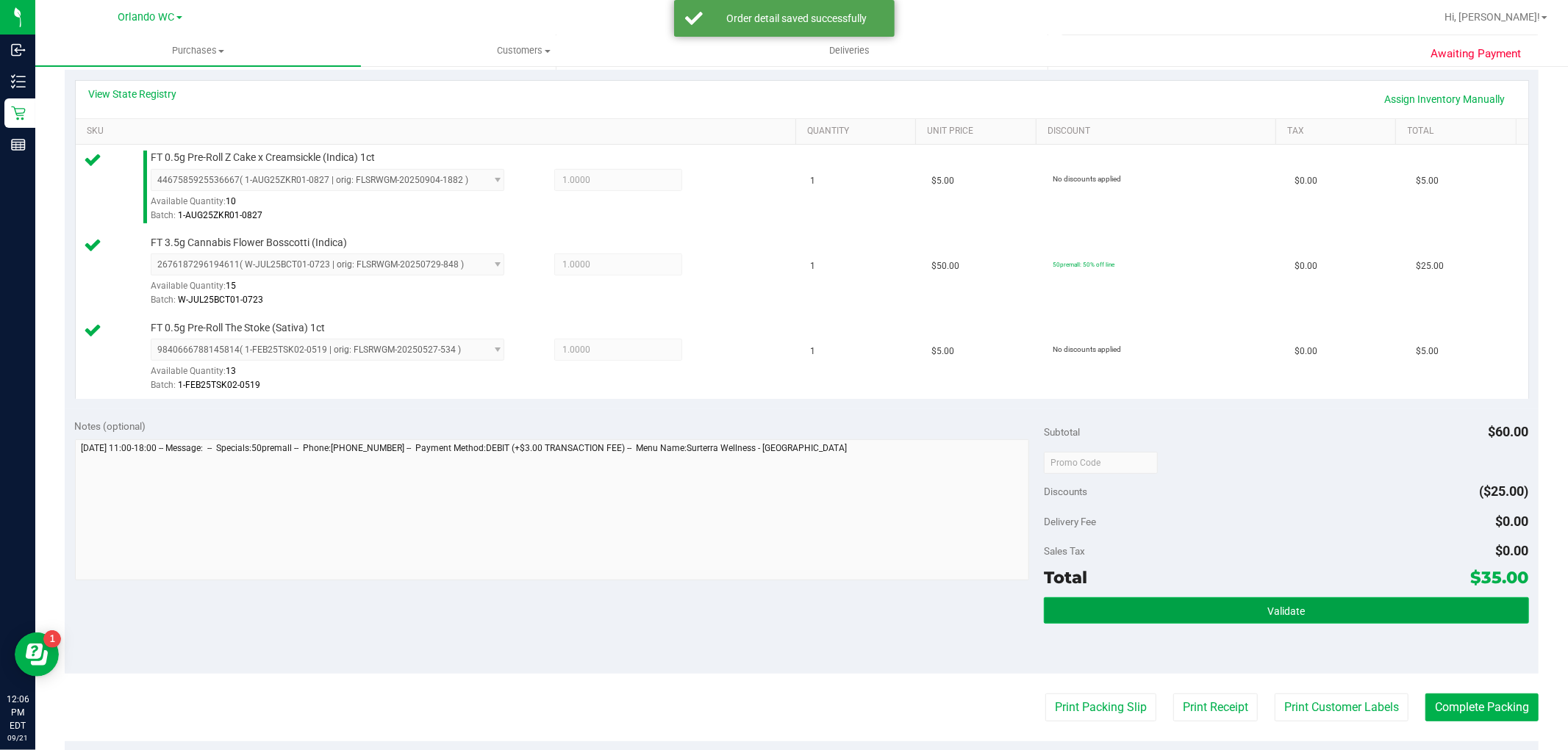
click at [1228, 622] on button "Validate" at bounding box center [1285, 610] width 484 height 26
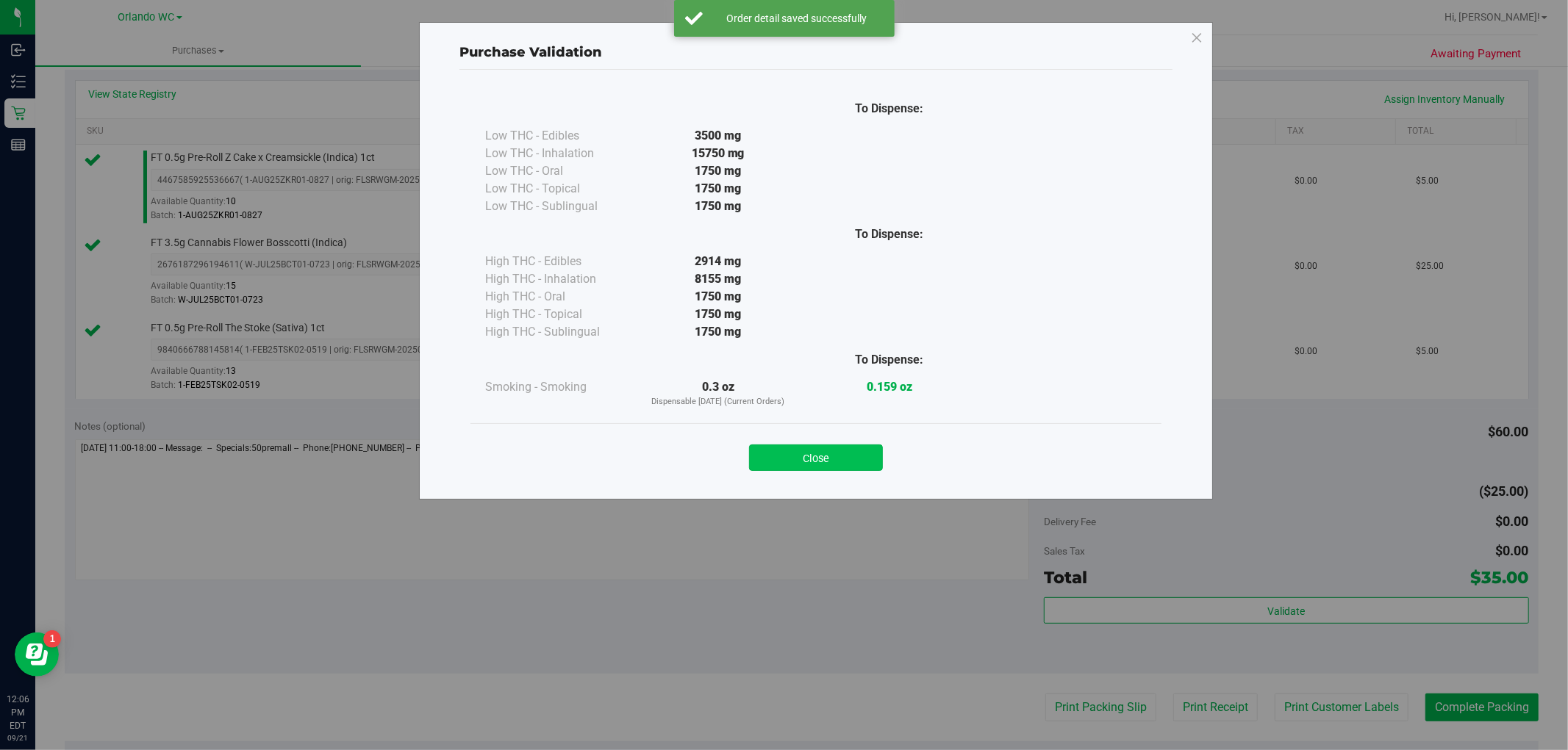
click at [836, 456] on button "Close" at bounding box center [816, 457] width 134 height 26
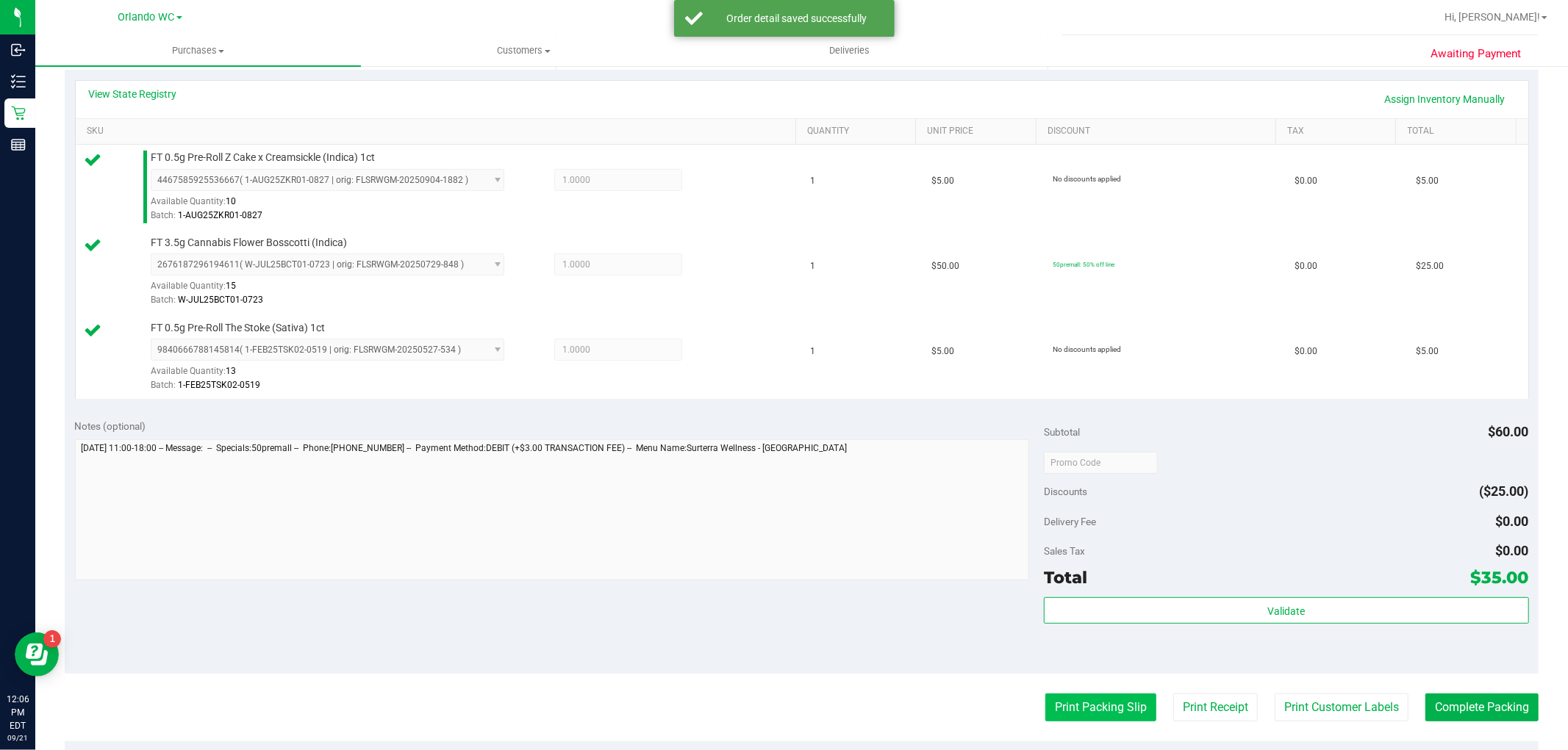
click at [1101, 699] on button "Print Packing Slip" at bounding box center [1101, 707] width 111 height 28
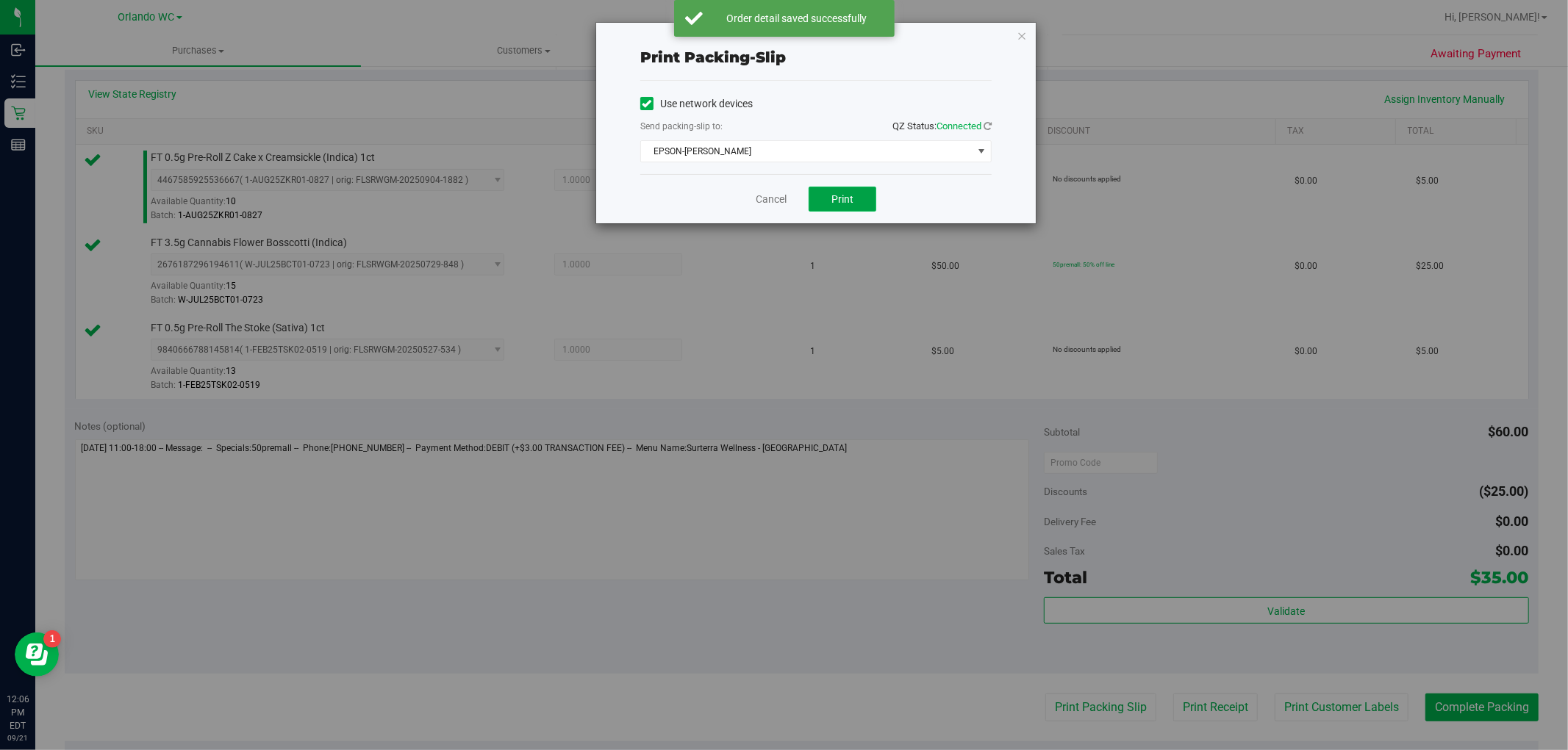
click at [850, 191] on button "Print" at bounding box center [842, 199] width 68 height 25
click at [1022, 35] on icon "button" at bounding box center [1021, 35] width 11 height 17
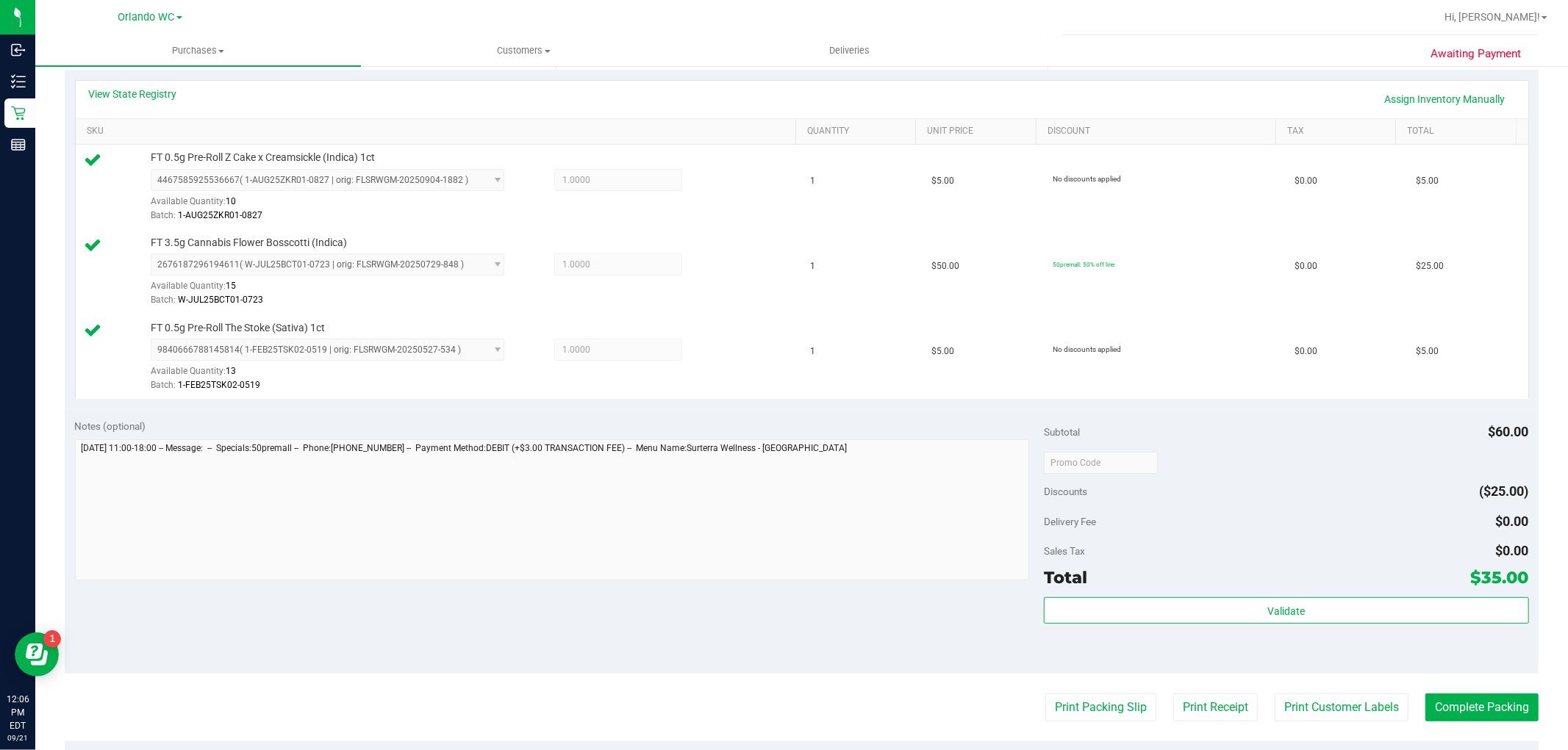
click at [1228, 596] on div "Subtotal $60.00 Discounts ($25.00) Delivery Fee $0.00 Sales Tax $0.00 Total $35…" at bounding box center [1285, 541] width 484 height 245
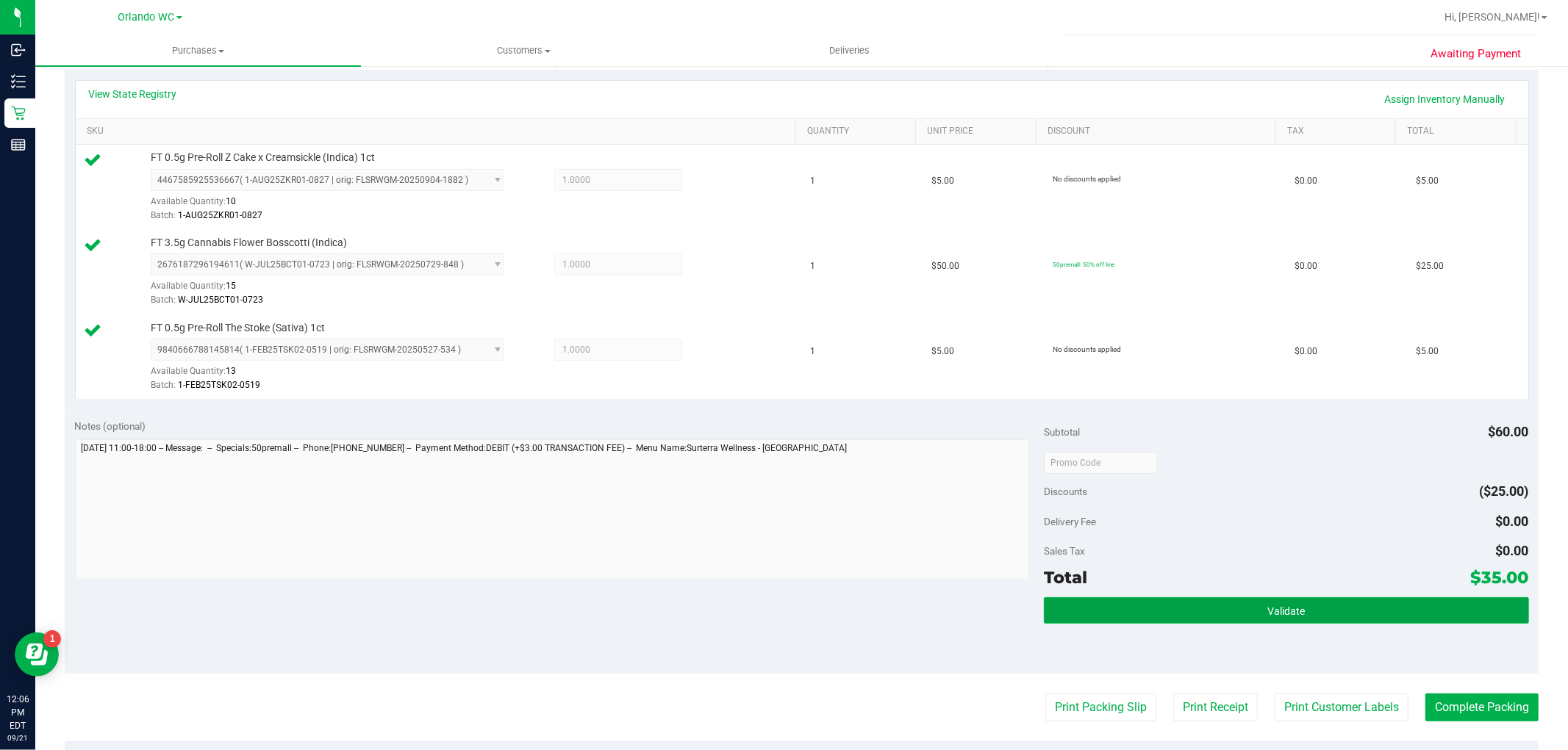
click at [1213, 612] on button "Validate" at bounding box center [1285, 610] width 484 height 26
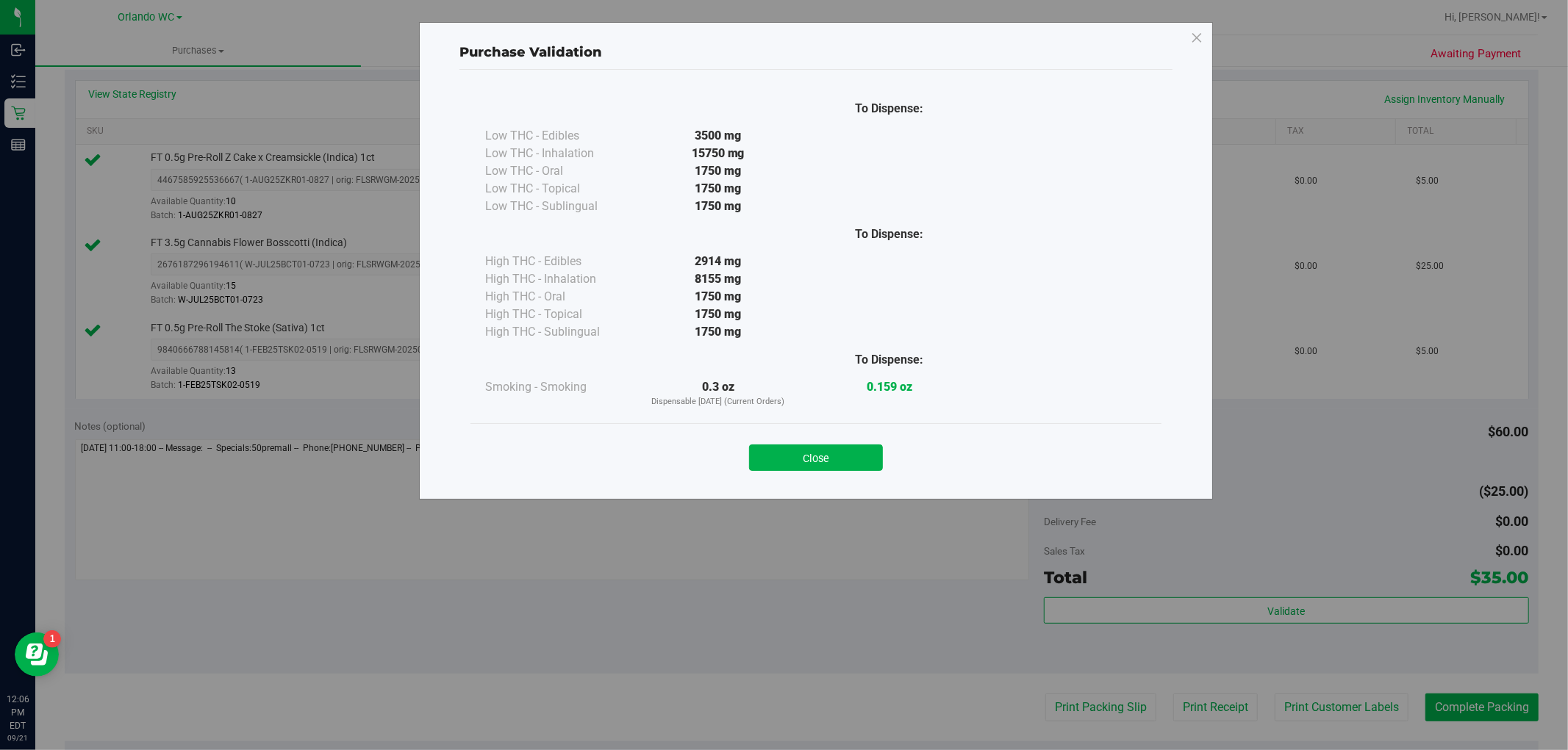
click at [870, 450] on button "Close" at bounding box center [816, 457] width 134 height 26
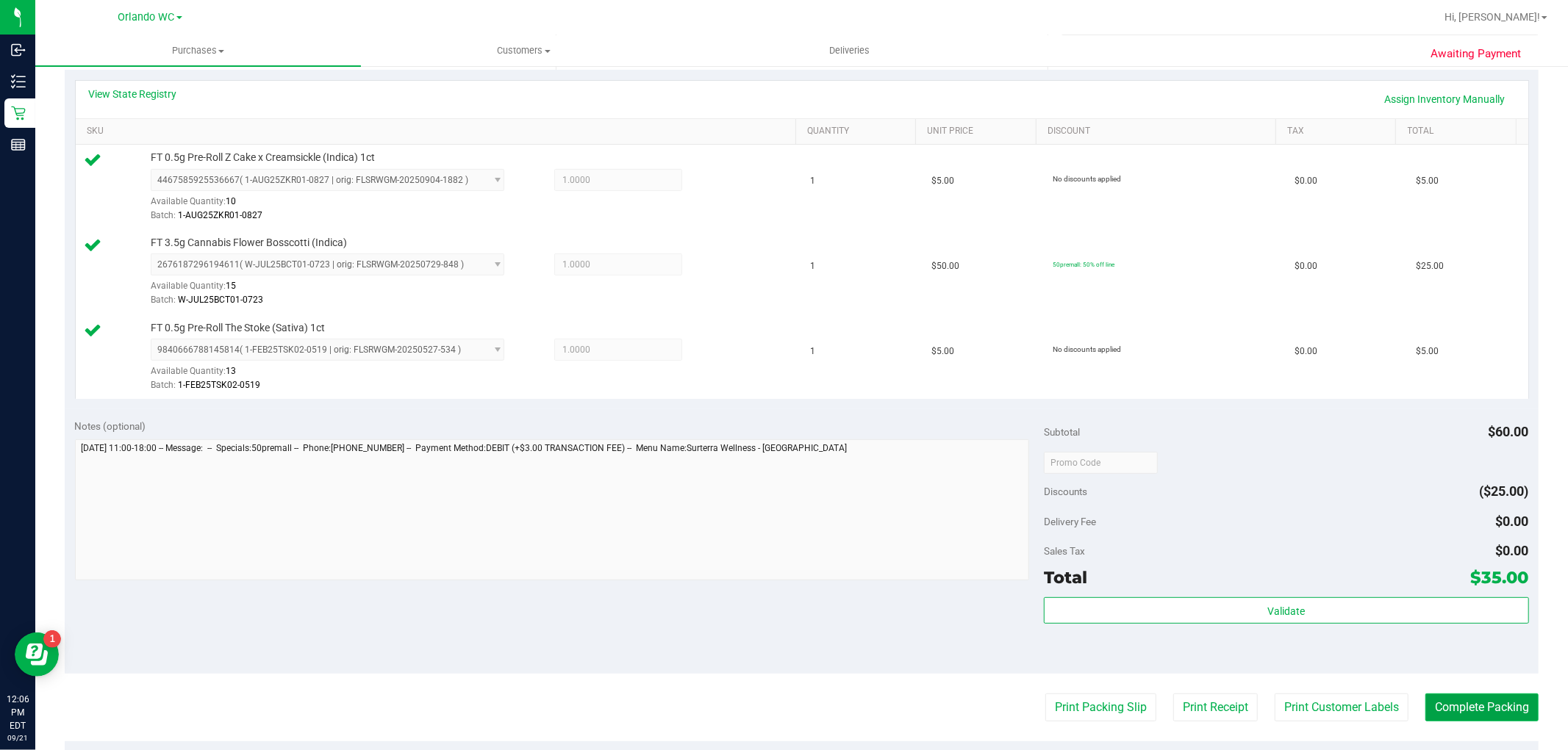
click at [1439, 705] on button "Complete Packing" at bounding box center [1481, 707] width 113 height 28
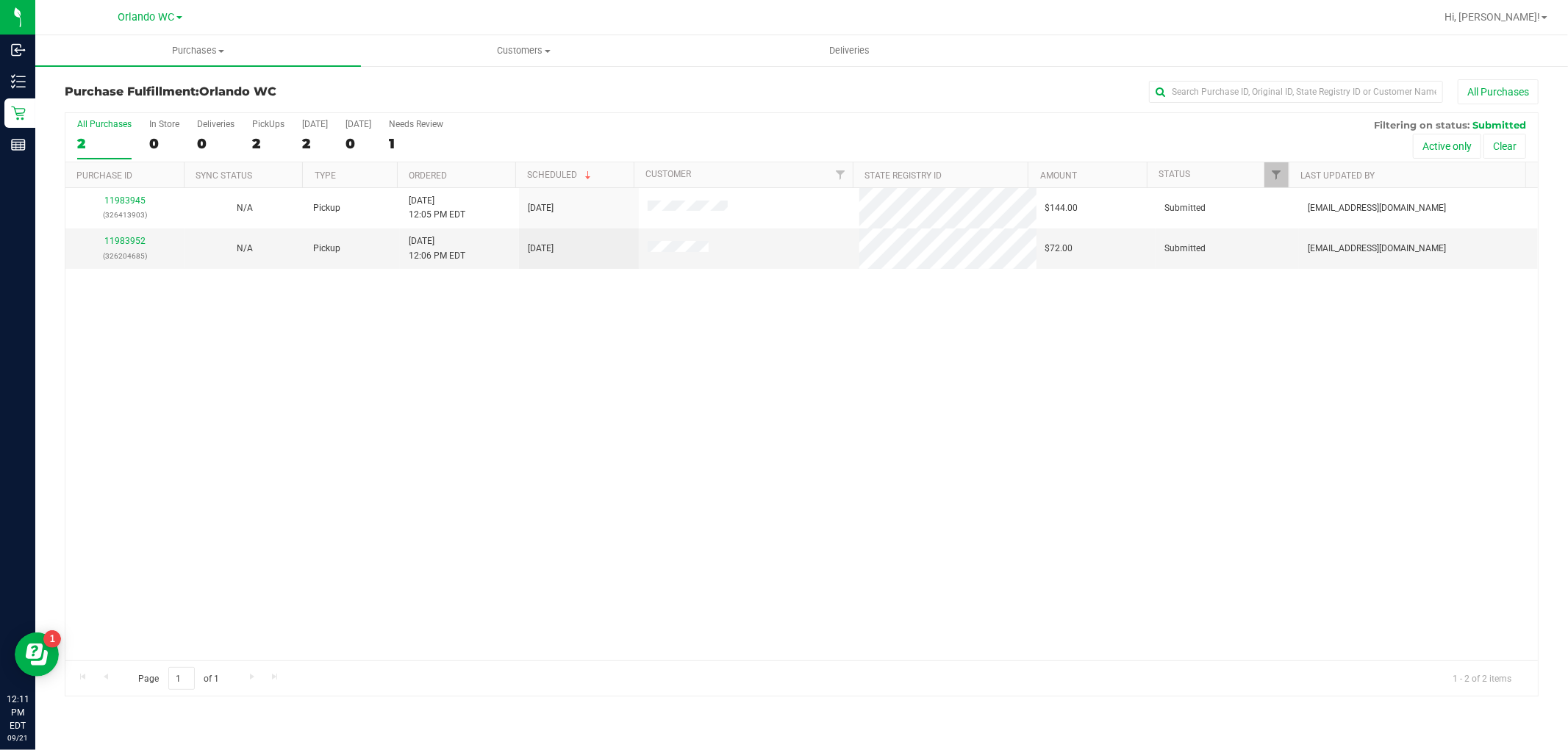
click at [392, 489] on div "11983945 (326413903) N/A Pickup 9/21/2025 12:05 PM EDT 9/21/2025 $144.00 Submit…" at bounding box center [801, 424] width 1472 height 472
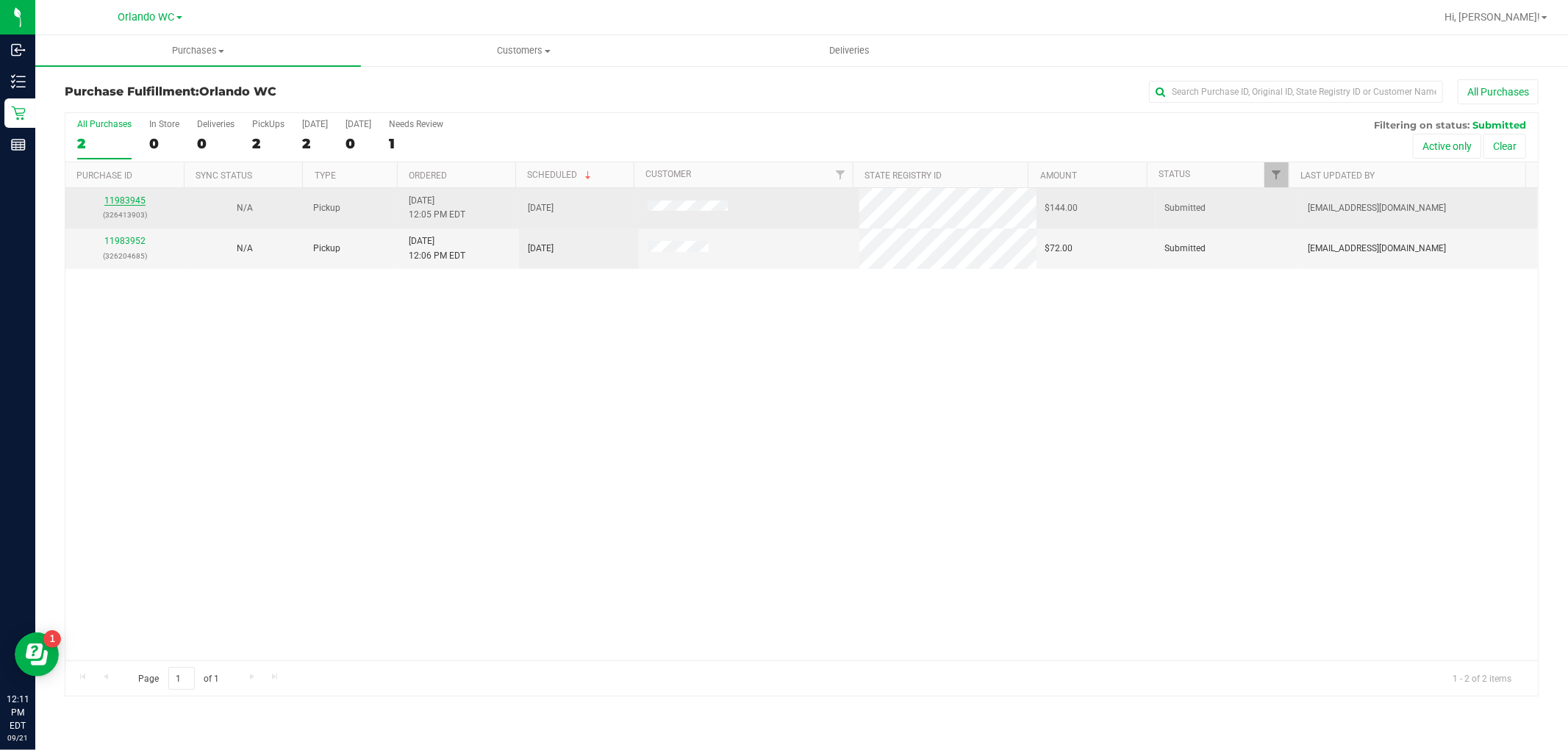
click at [136, 202] on link "11983945" at bounding box center [125, 200] width 42 height 11
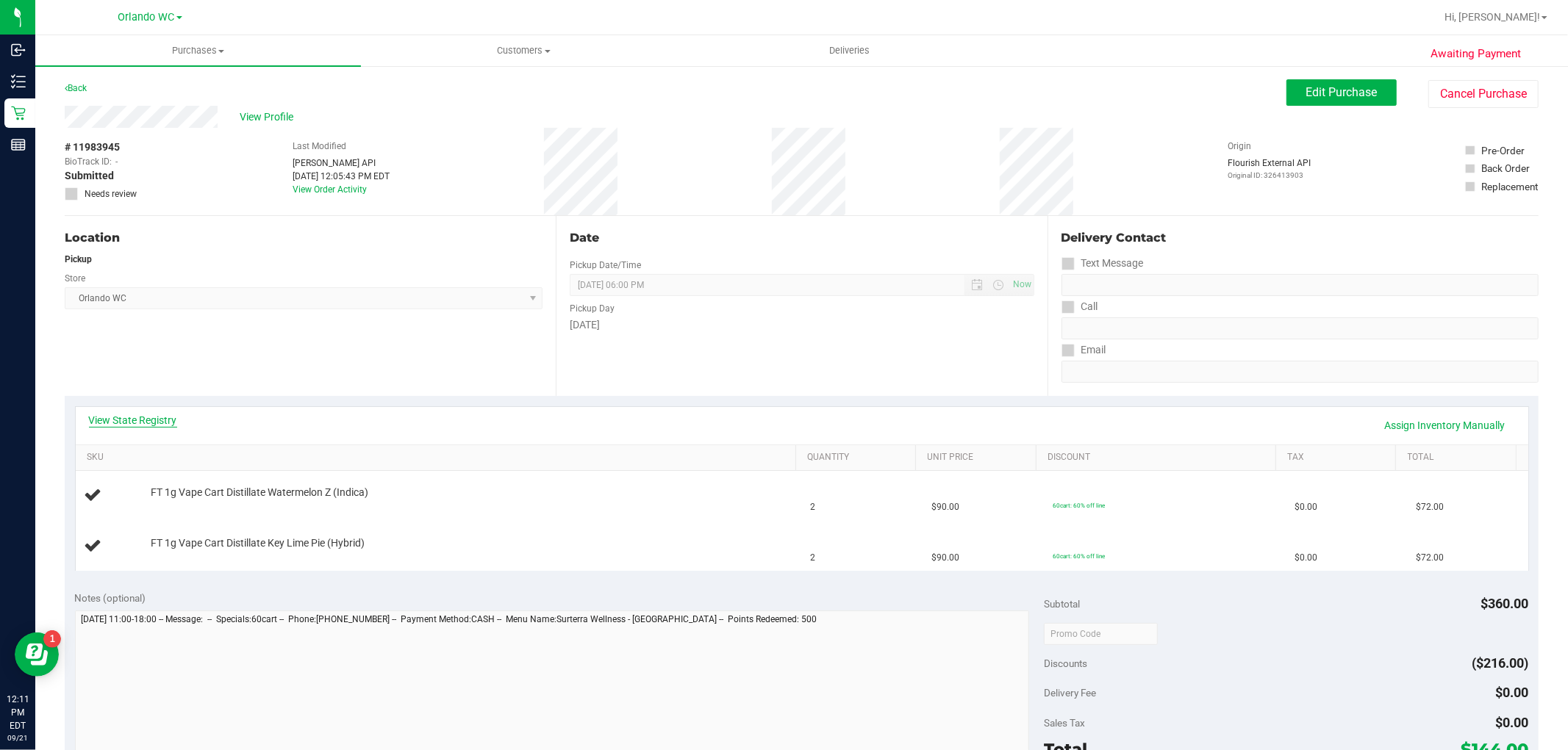
click at [150, 421] on link "View State Registry" at bounding box center [133, 420] width 88 height 15
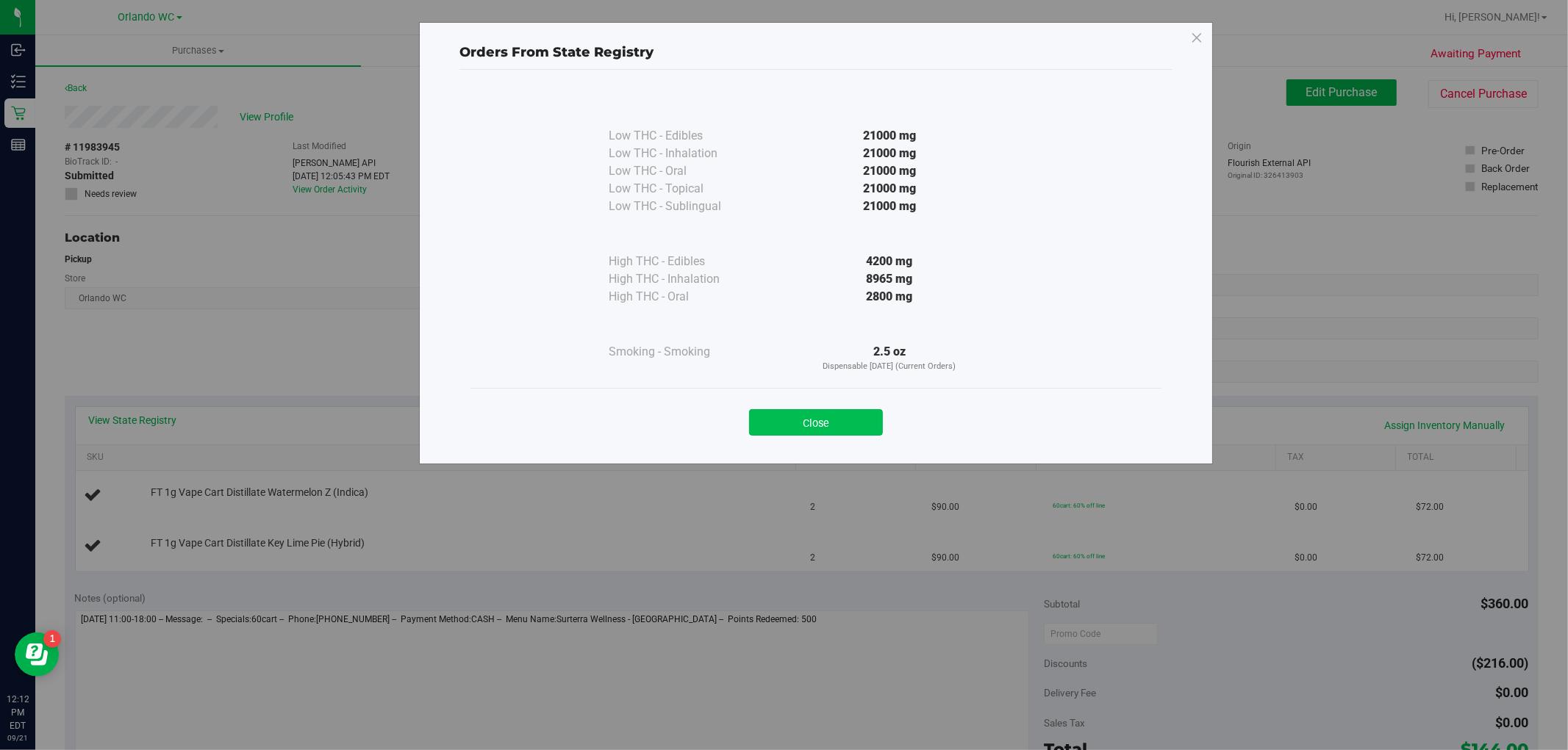
click at [783, 424] on button "Close" at bounding box center [816, 422] width 134 height 26
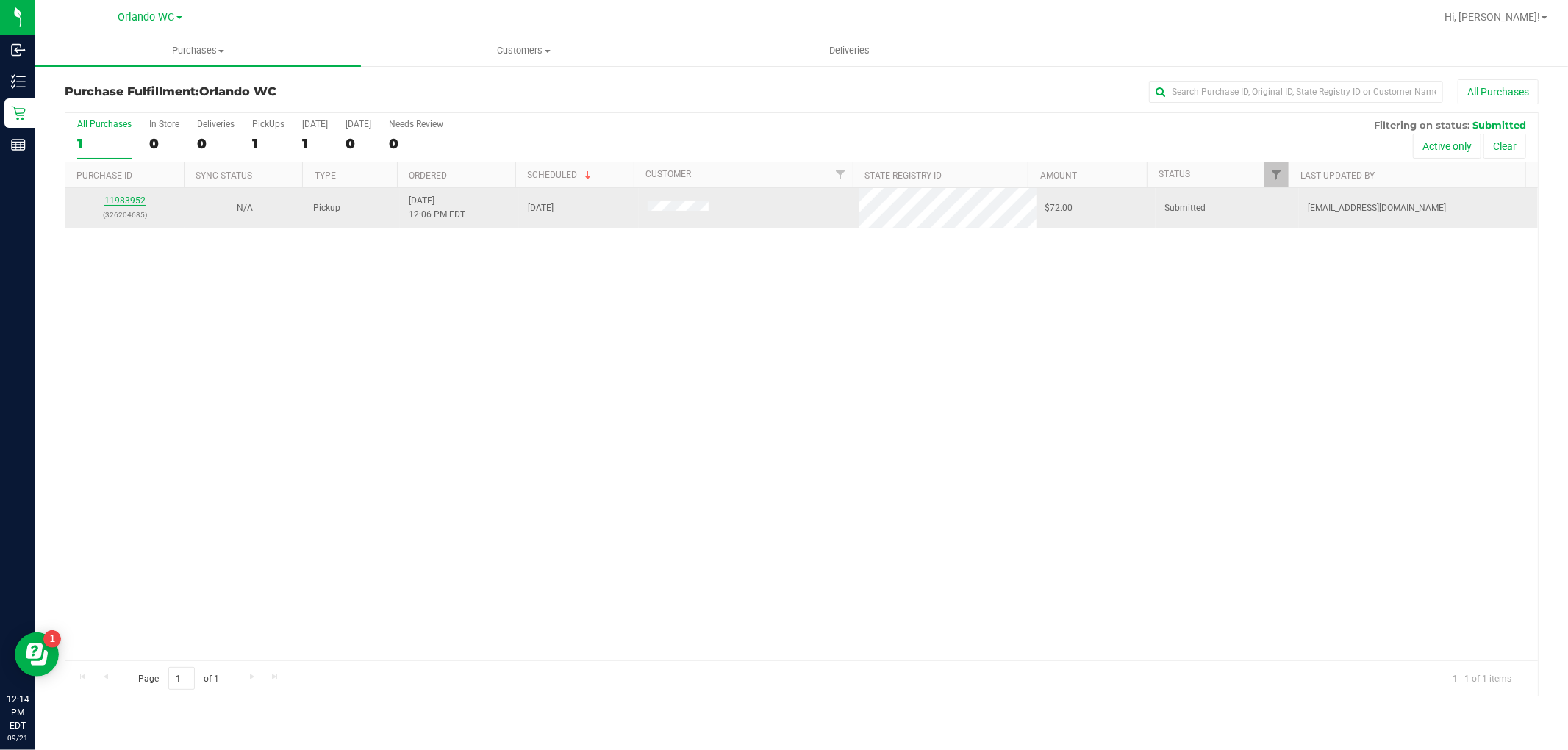
click at [138, 198] on link "11983952" at bounding box center [125, 200] width 42 height 11
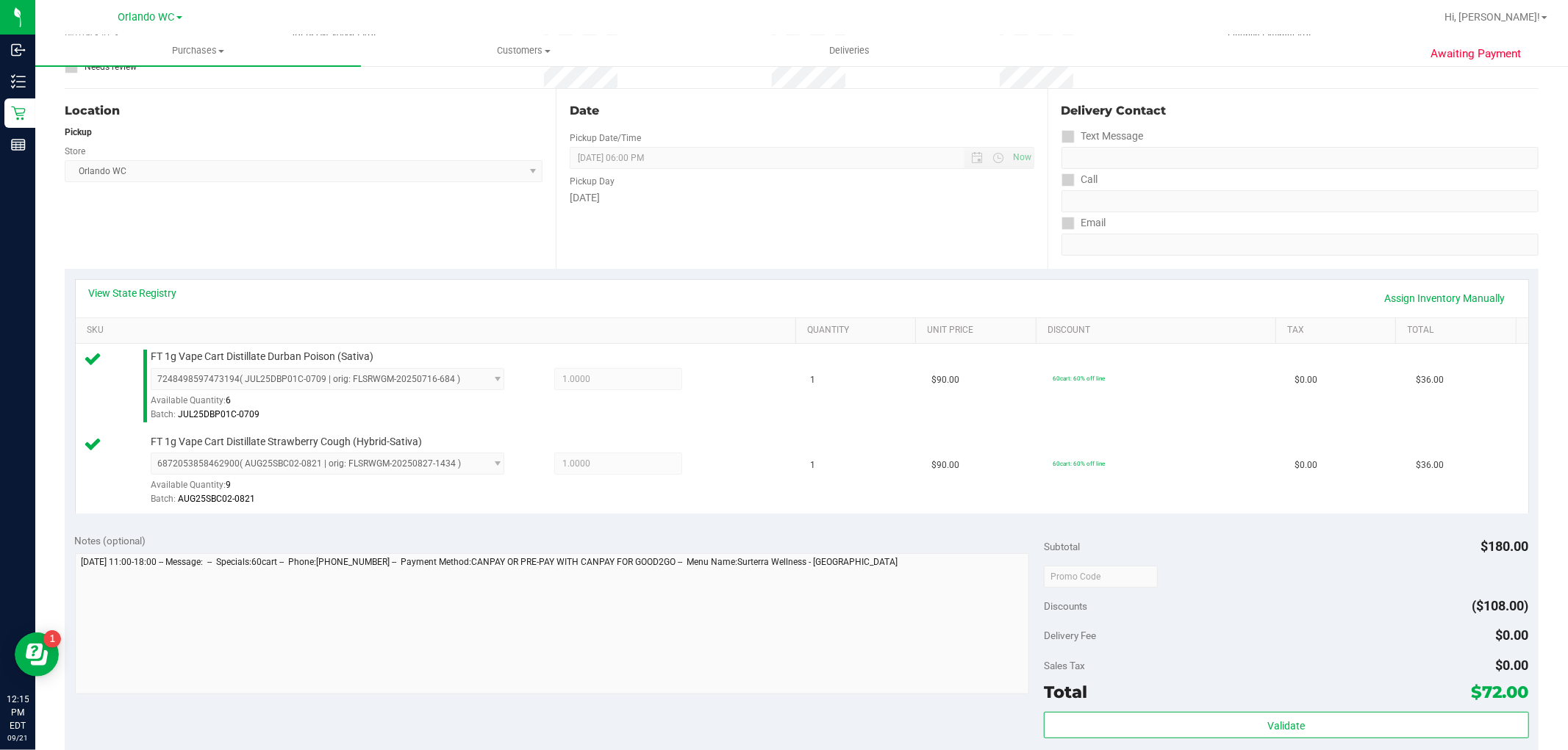
scroll to position [407, 0]
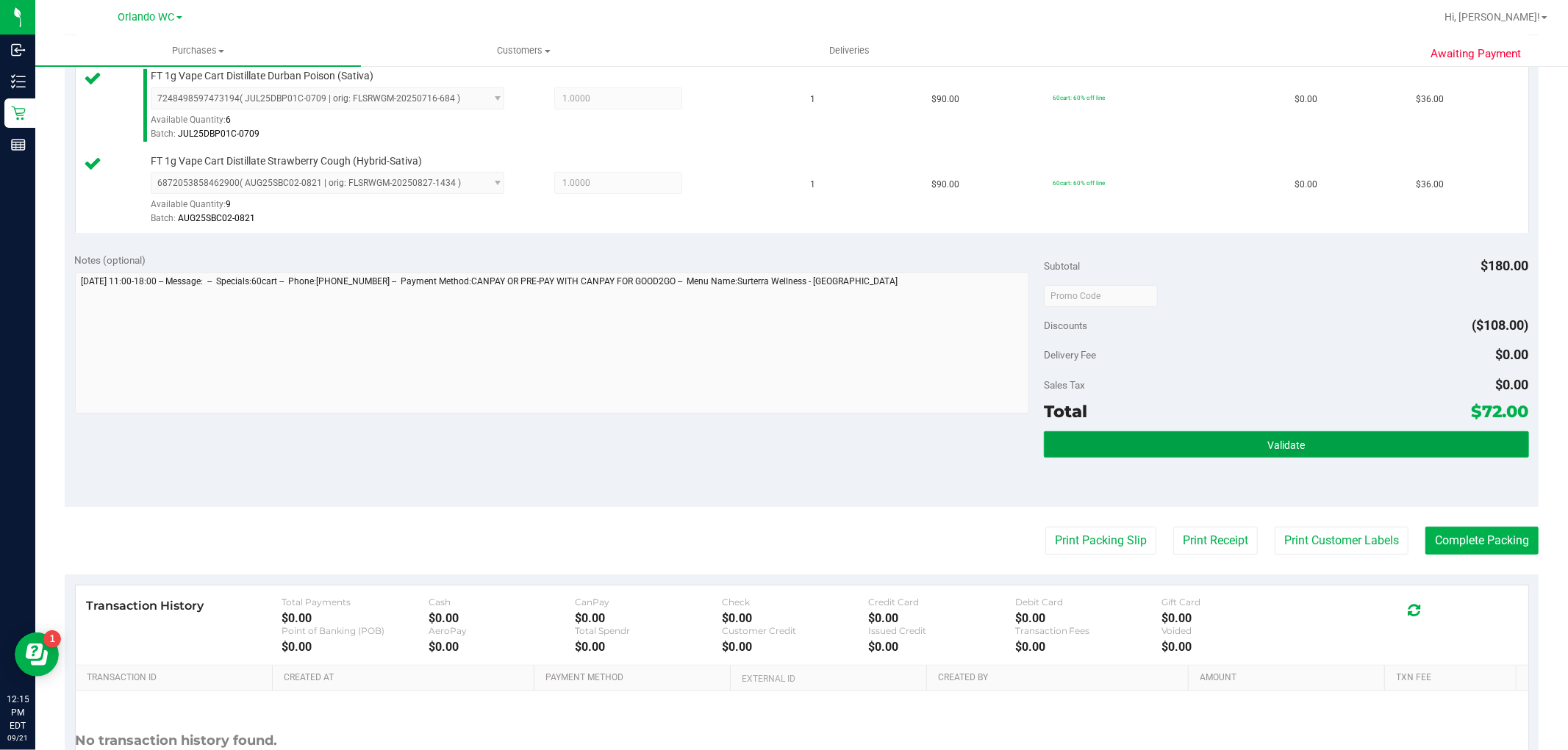
click at [1143, 453] on button "Validate" at bounding box center [1285, 444] width 484 height 26
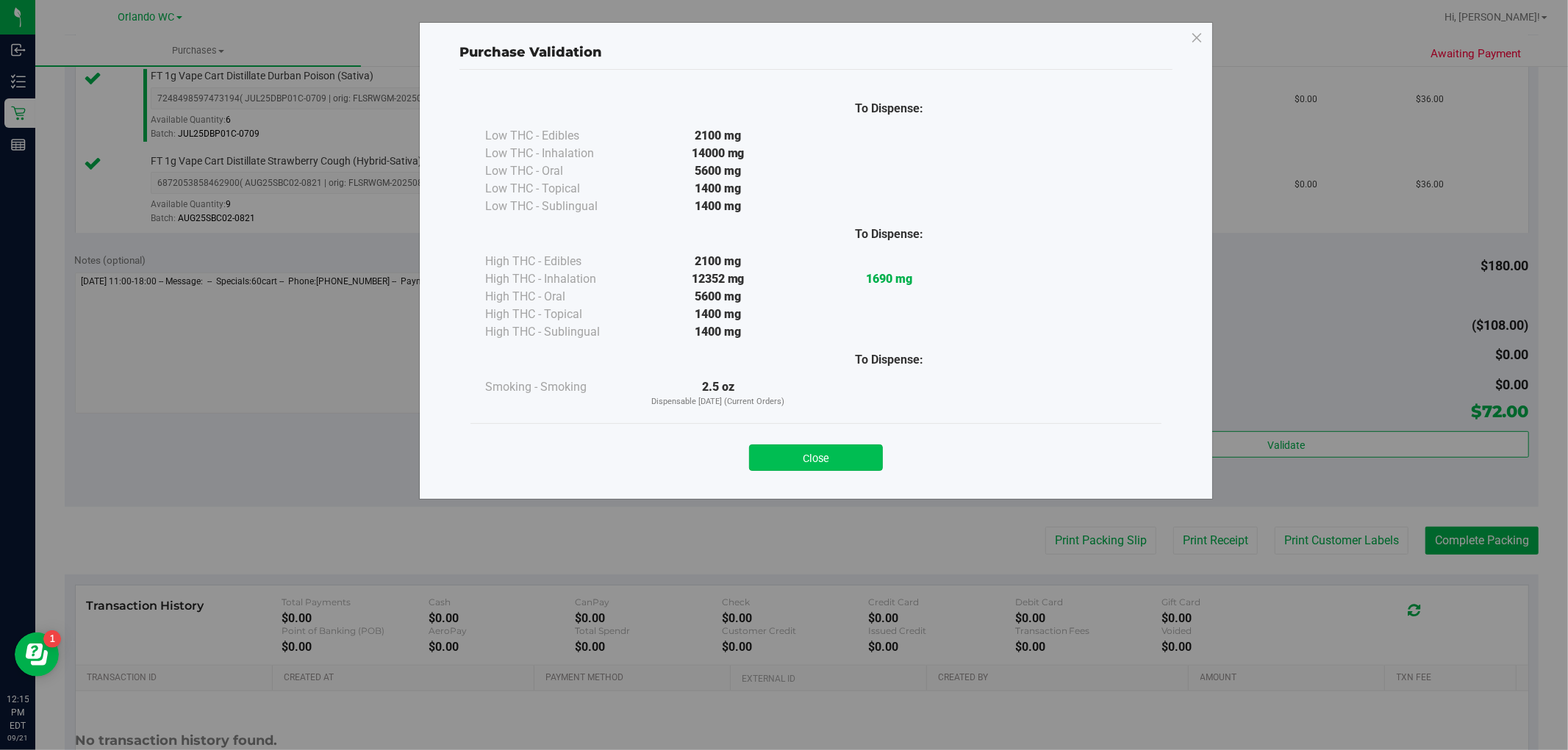
click at [811, 448] on button "Close" at bounding box center [816, 457] width 134 height 26
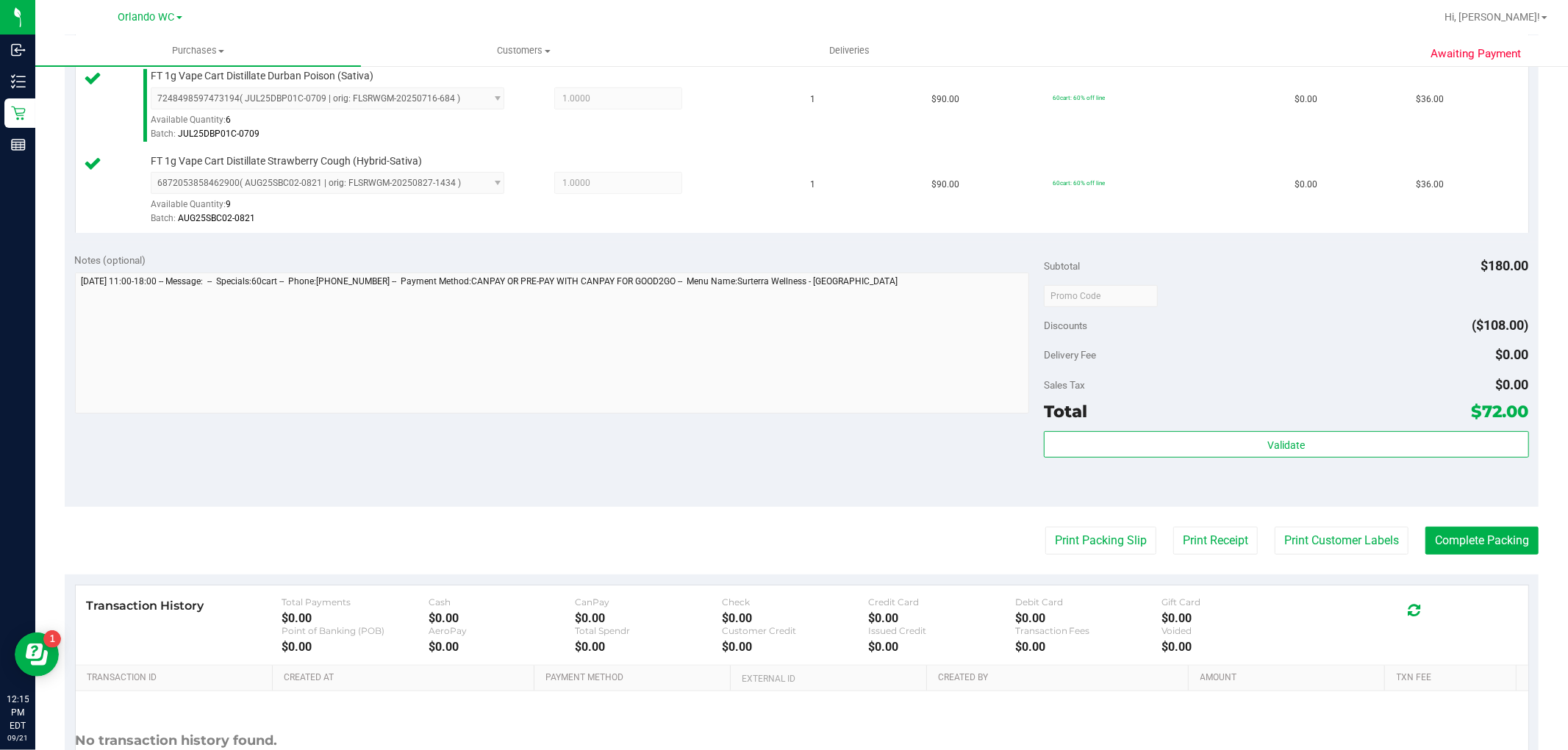
click at [1032, 522] on purchase-details "Back Edit Purchase Cancel Purchase View Profile # 11983952 BioTrack ID: - Submi…" at bounding box center [801, 260] width 1473 height 1178
click at [1097, 545] on button "Print Packing Slip" at bounding box center [1101, 540] width 111 height 28
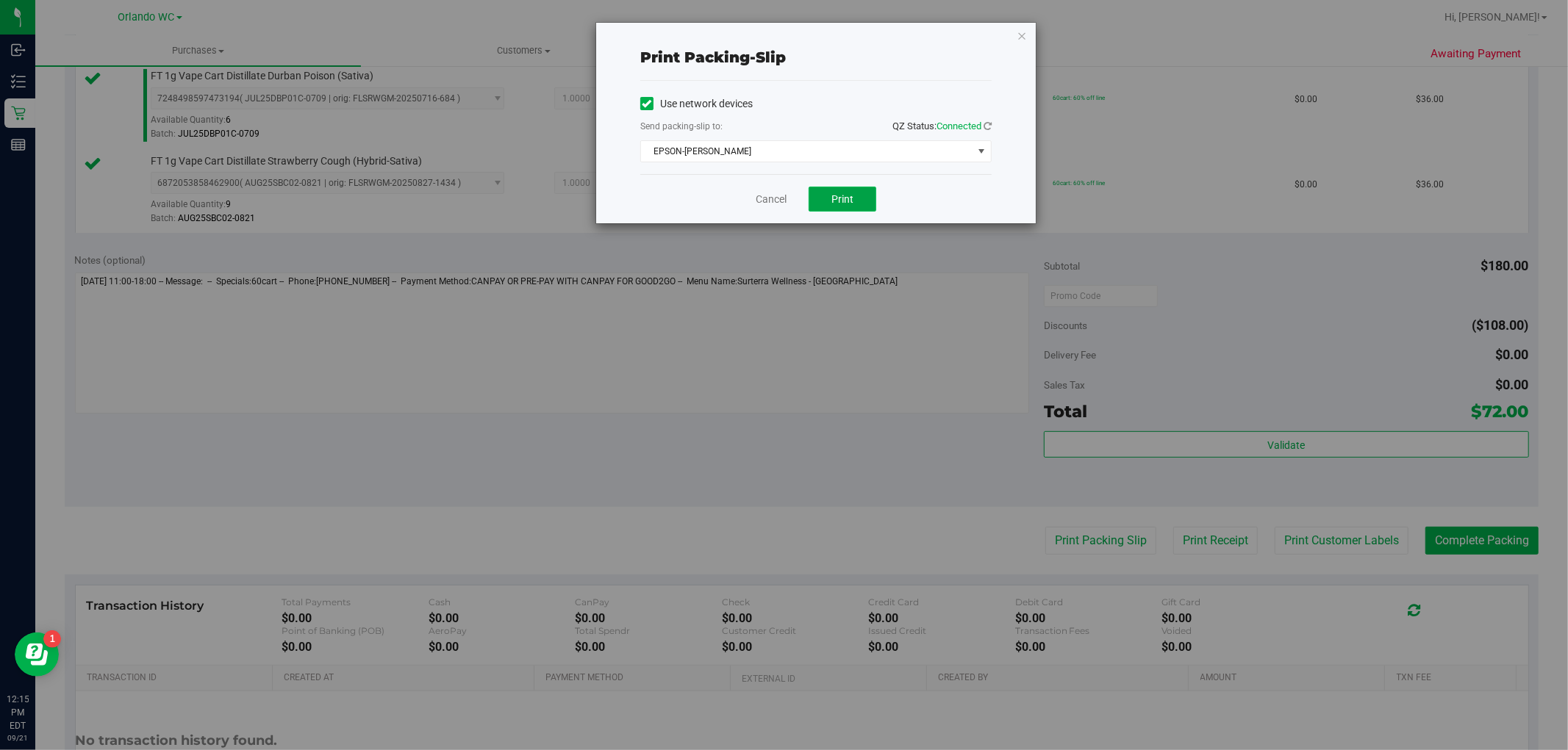
click at [859, 207] on button "Print" at bounding box center [842, 199] width 68 height 25
drag, startPoint x: 1026, startPoint y: 26, endPoint x: 1031, endPoint y: 38, distance: 13.0
click at [1029, 34] on div "Print packing-slip Use network devices Send packing-slip to: QZ Status: Connect…" at bounding box center [816, 123] width 439 height 200
click at [1017, 35] on icon "button" at bounding box center [1021, 35] width 11 height 17
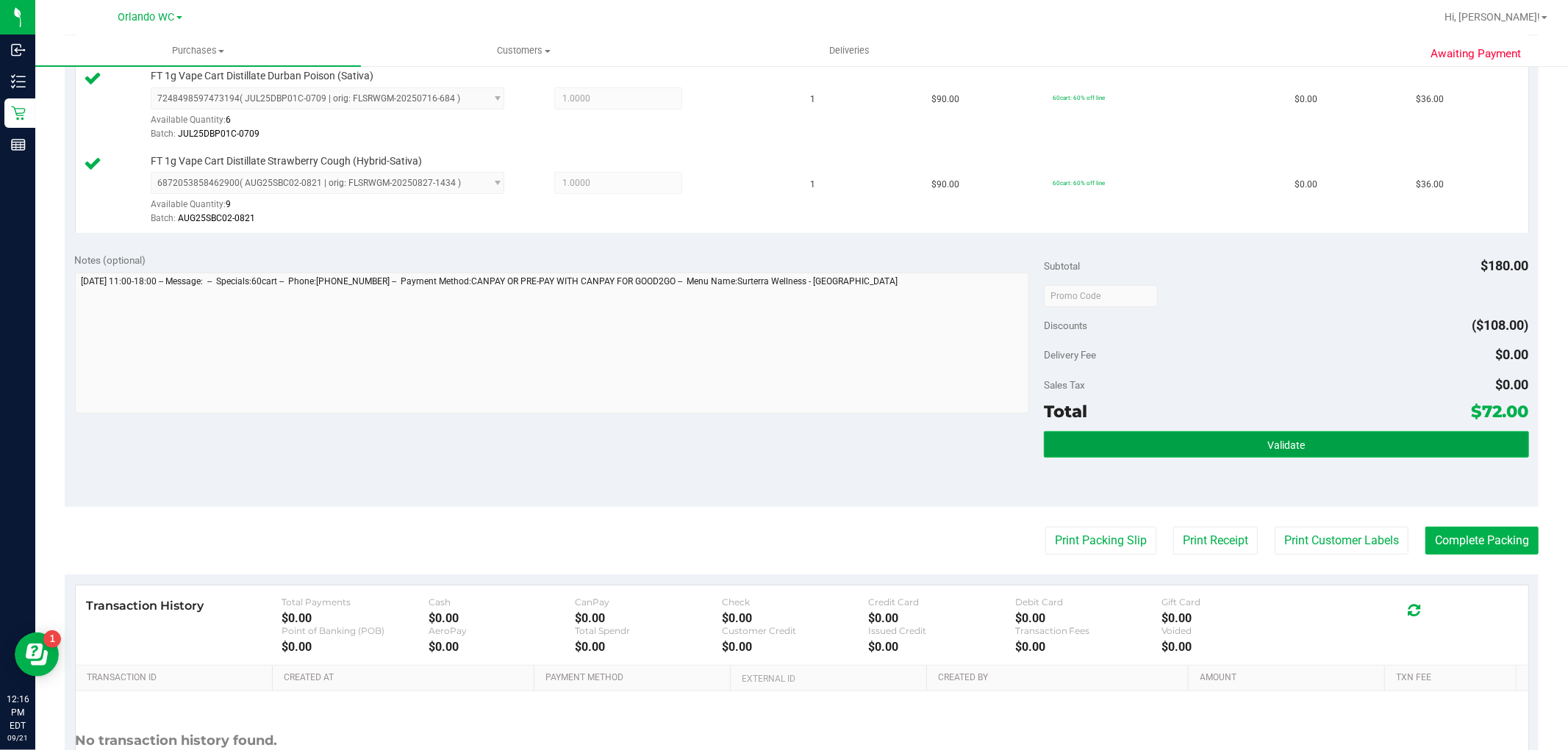
click at [1340, 438] on button "Validate" at bounding box center [1285, 444] width 484 height 26
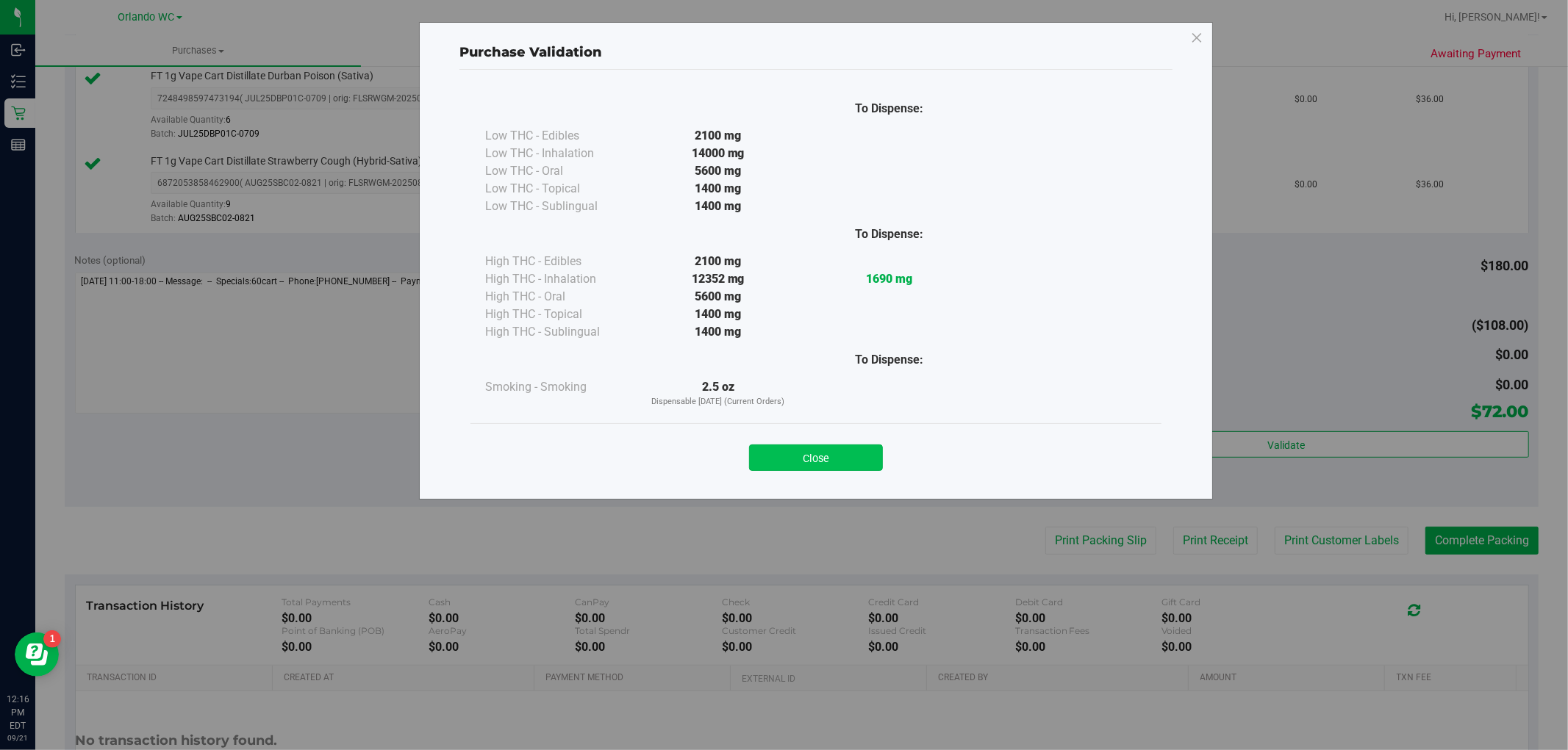
click at [777, 458] on button "Close" at bounding box center [816, 457] width 134 height 26
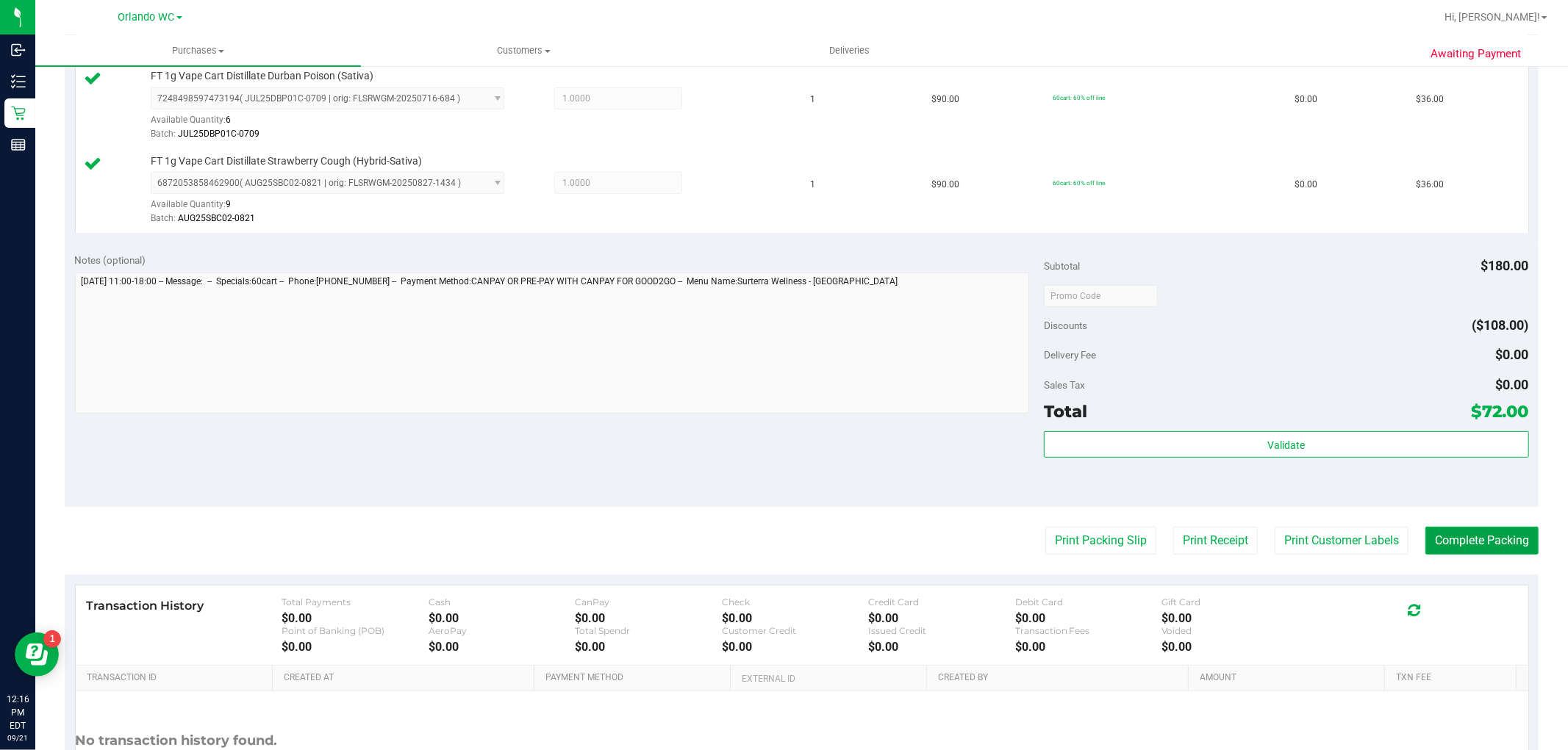
click at [1502, 526] on button "Complete Packing" at bounding box center [1481, 540] width 113 height 28
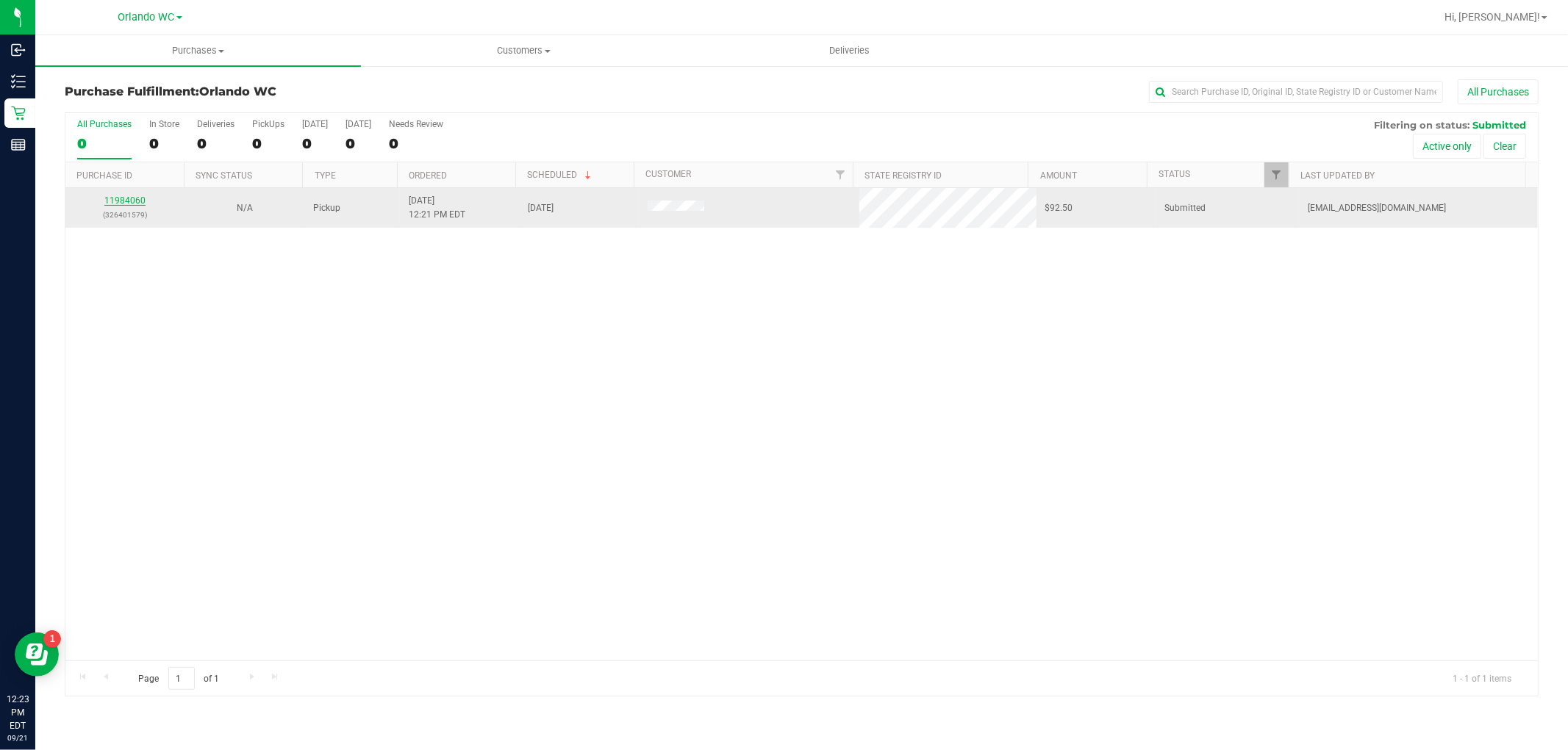
click at [125, 204] on link "11984060" at bounding box center [125, 200] width 42 height 11
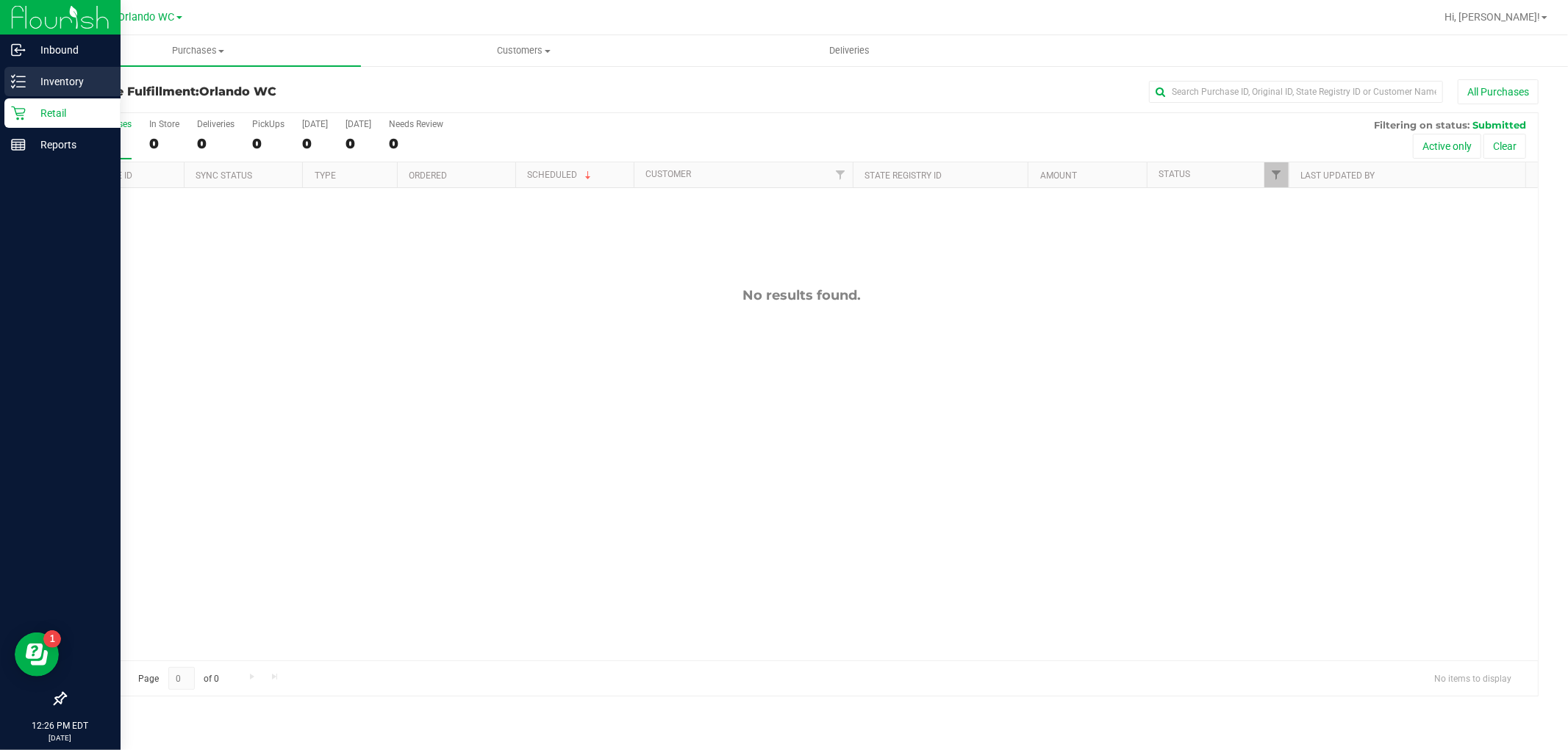
click at [56, 81] on p "Inventory" at bounding box center [70, 81] width 88 height 17
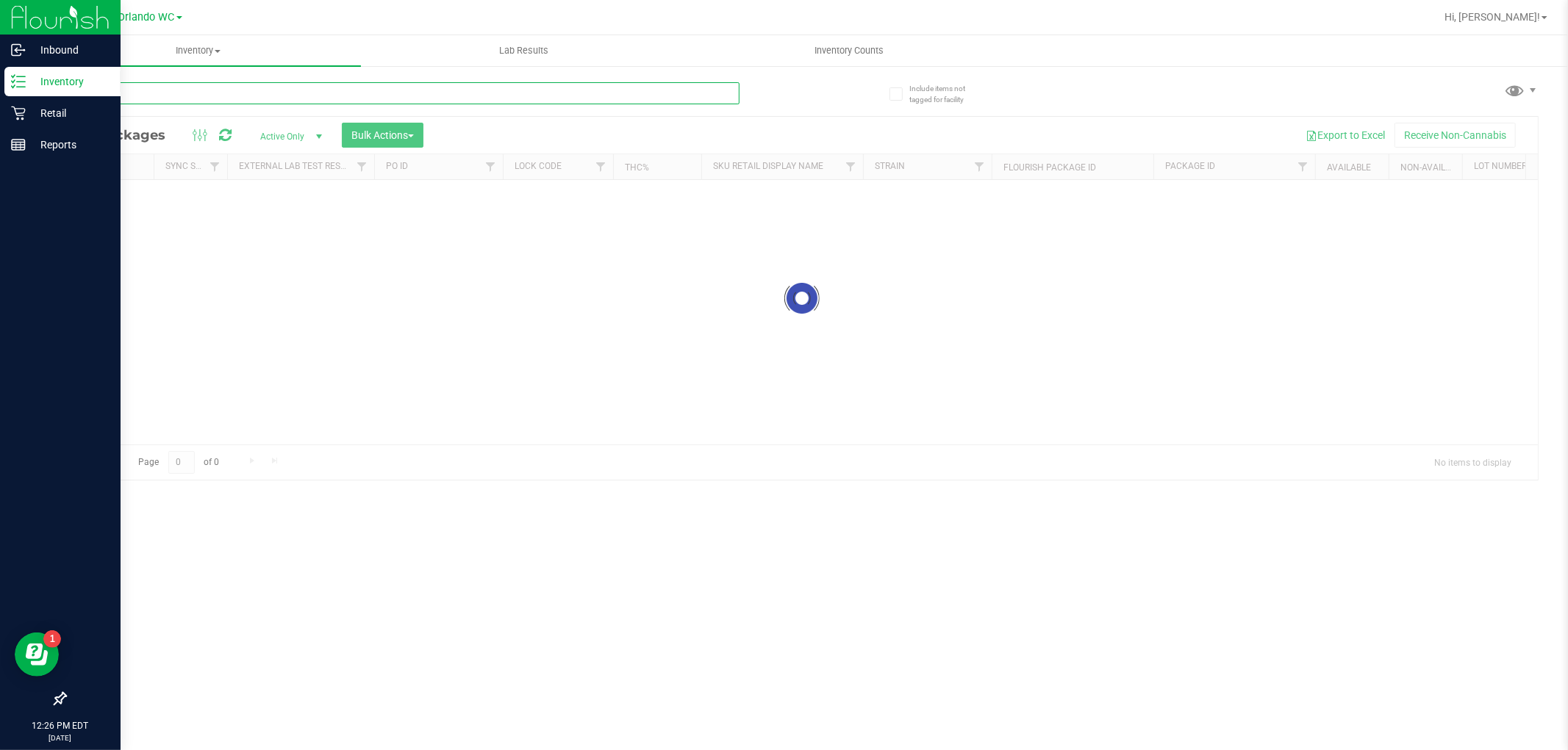
click at [253, 84] on input "text" at bounding box center [402, 93] width 675 height 22
type input "4216663294890265"
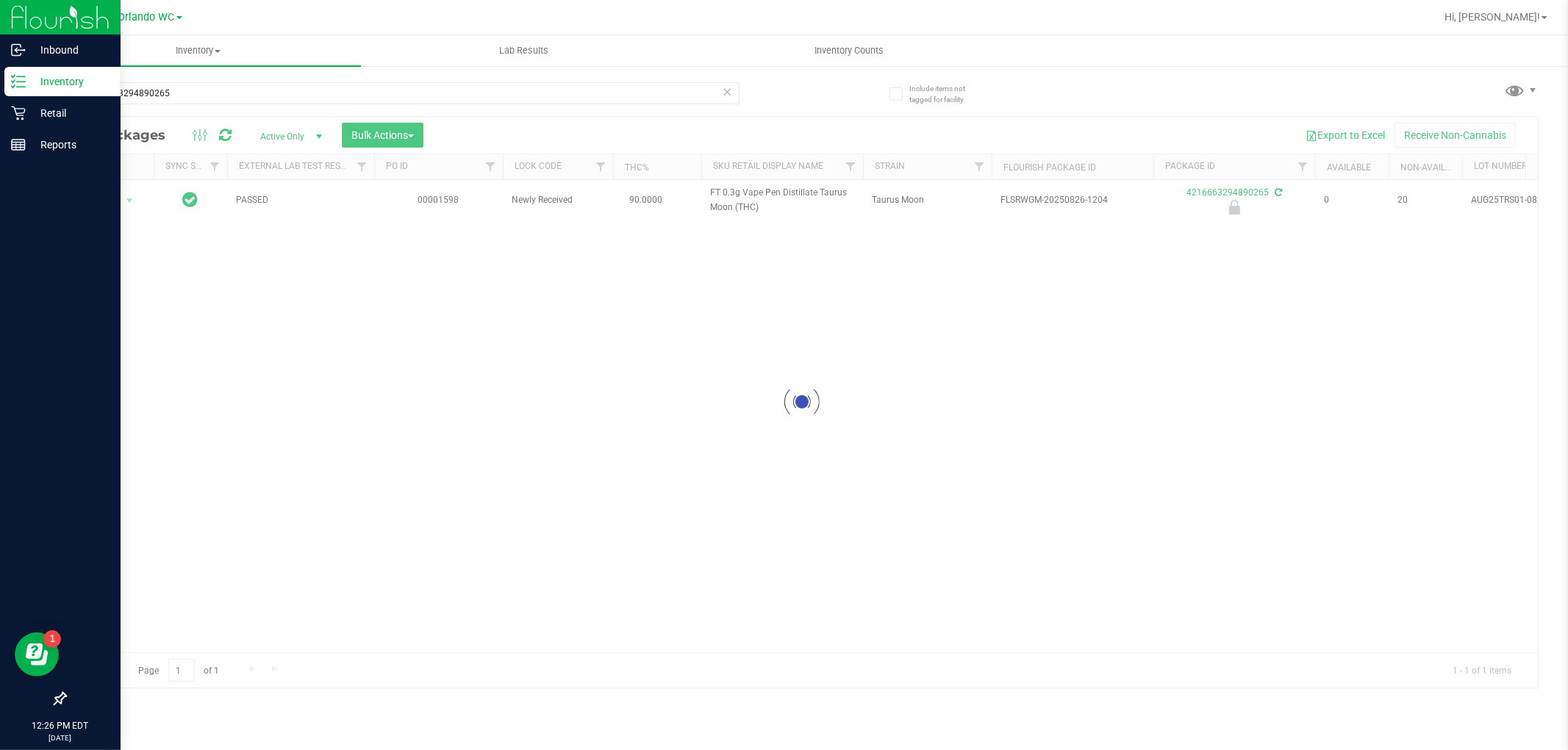
click at [117, 201] on div at bounding box center [801, 403] width 1472 height 571
click at [117, 201] on span "Action" at bounding box center [100, 200] width 40 height 20
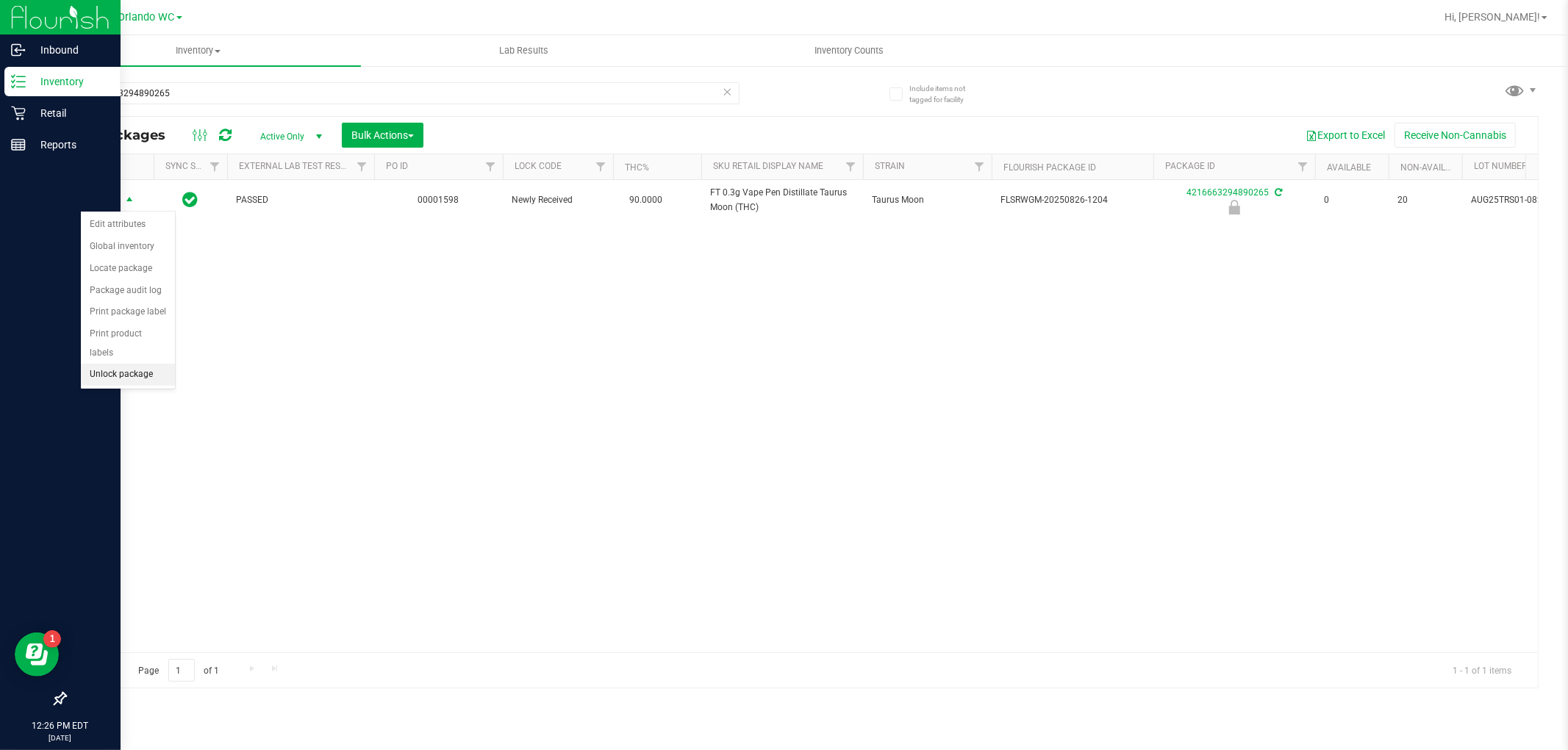
click at [164, 370] on li "Unlock package" at bounding box center [128, 375] width 94 height 22
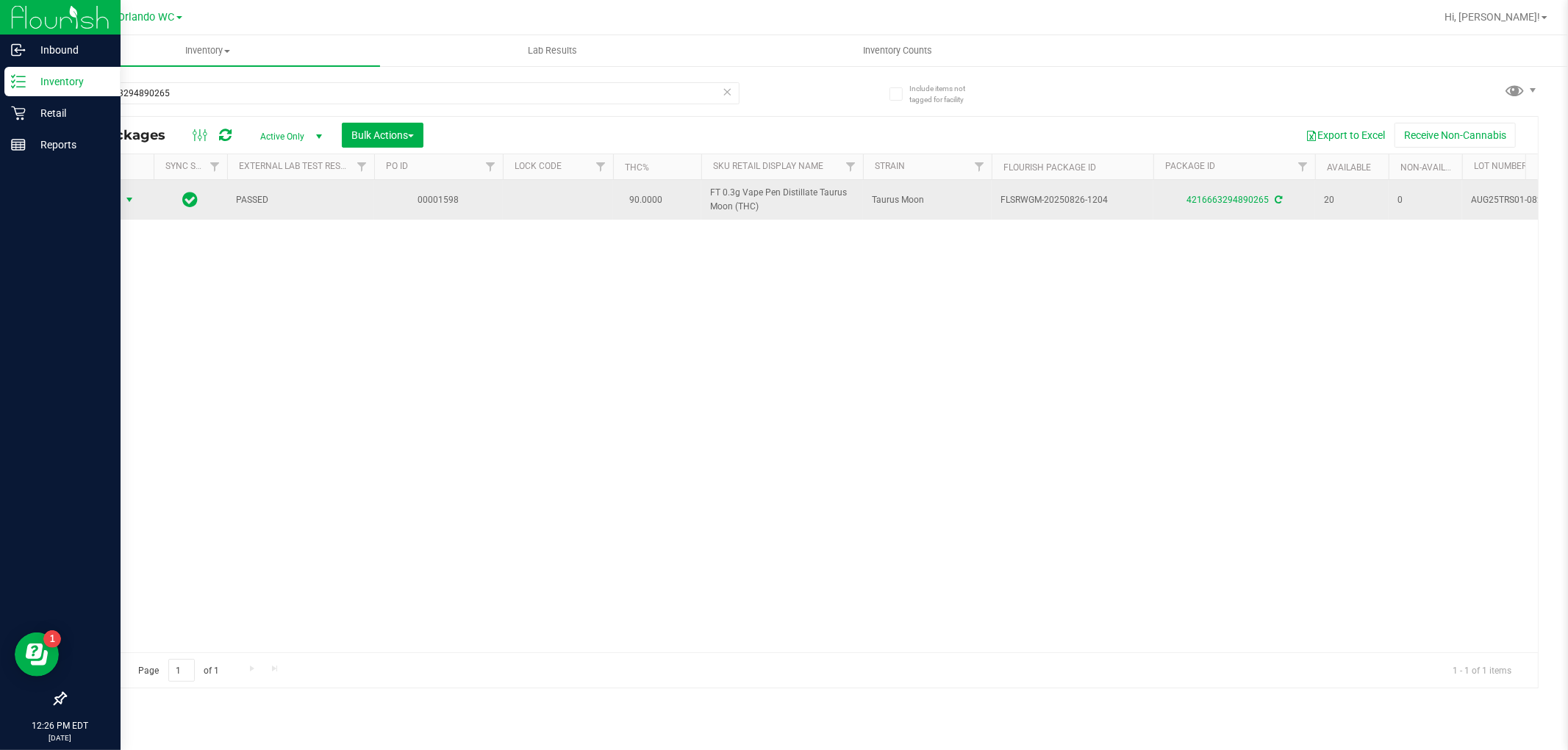
click at [112, 190] on span "Action" at bounding box center [100, 199] width 40 height 20
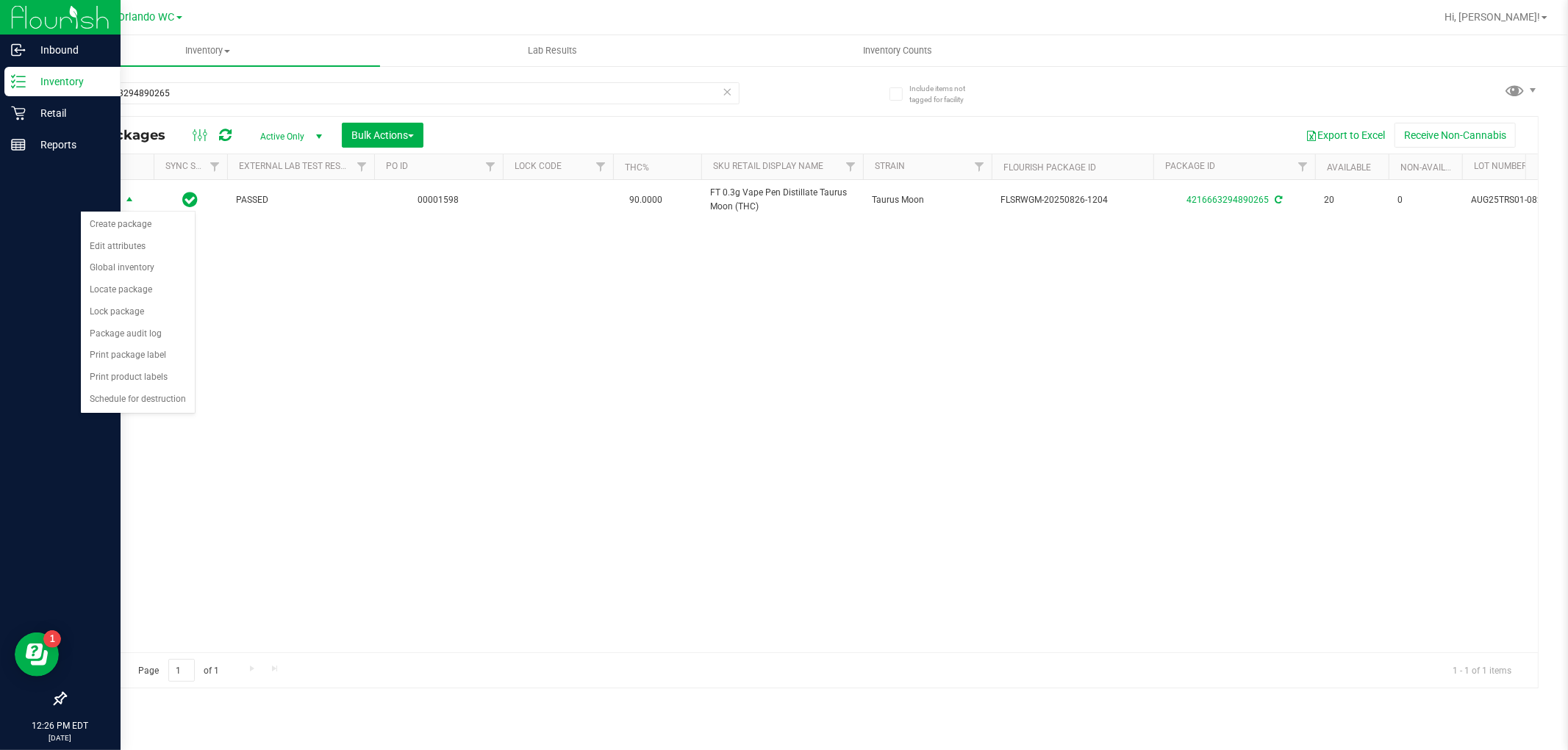
click at [256, 463] on div "Action Action Create package Edit attributes Global inventory Locate package Lo…" at bounding box center [801, 416] width 1472 height 472
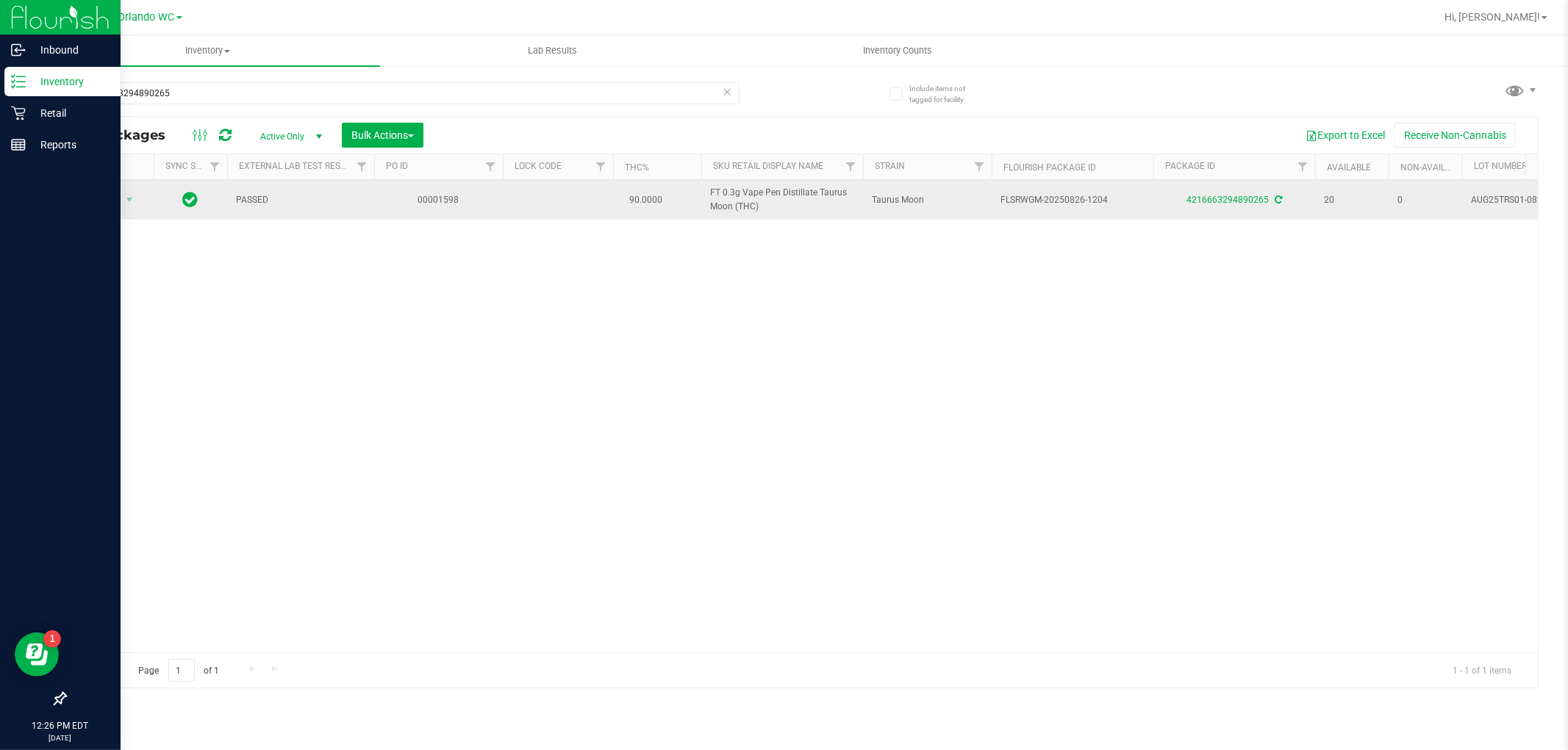
click at [133, 211] on td "Action Action Create package Edit attributes Global inventory Locate package Lo…" at bounding box center [109, 199] width 88 height 40
click at [131, 201] on span "select" at bounding box center [130, 199] width 12 height 12
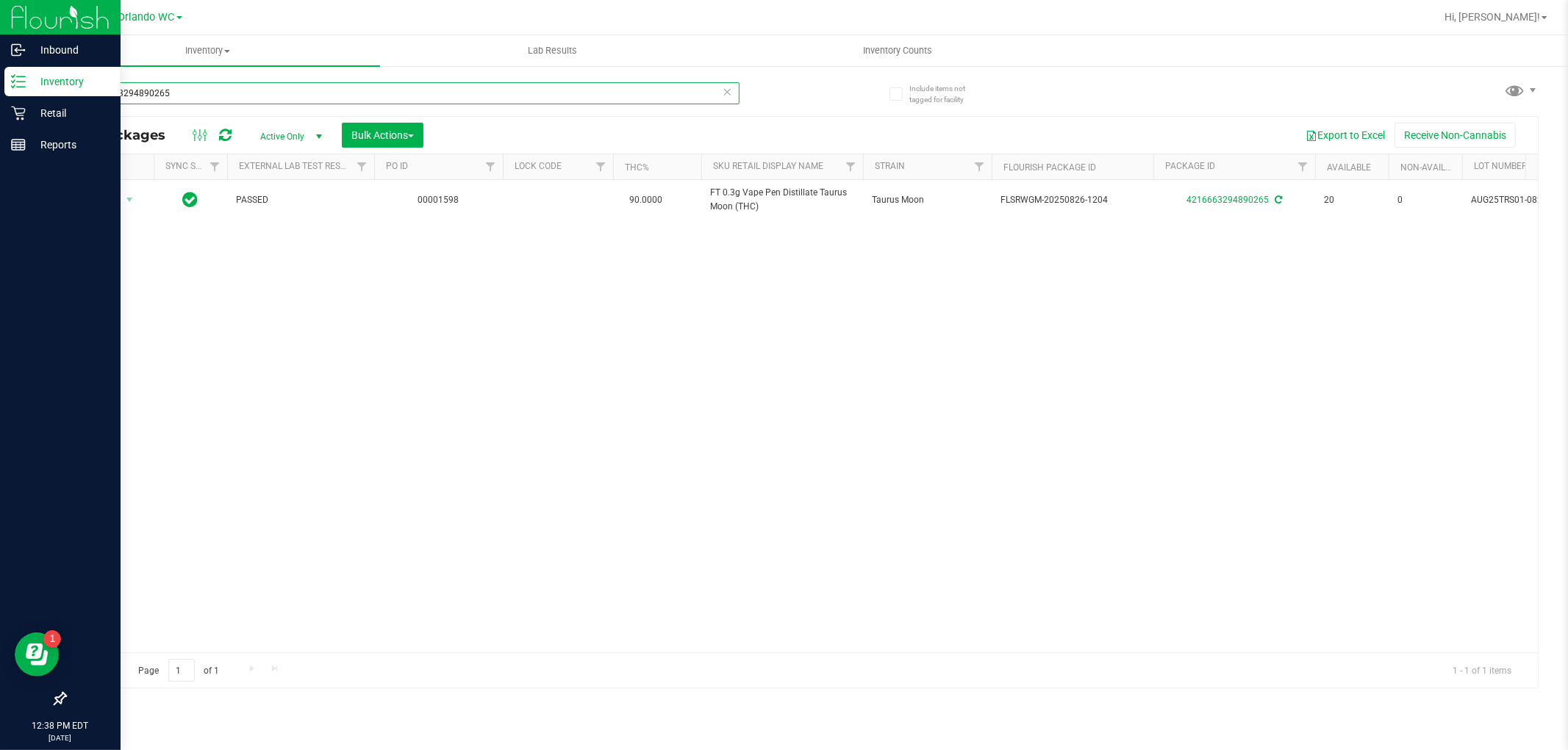
drag, startPoint x: 177, startPoint y: 92, endPoint x: 0, endPoint y: 91, distance: 177.0
click at [0, 91] on div "Inbound Inventory Retail Reports 12:38 PM EDT 09/21/2025 09/21 Orlando WC Hi, L…" at bounding box center [784, 375] width 1568 height 750
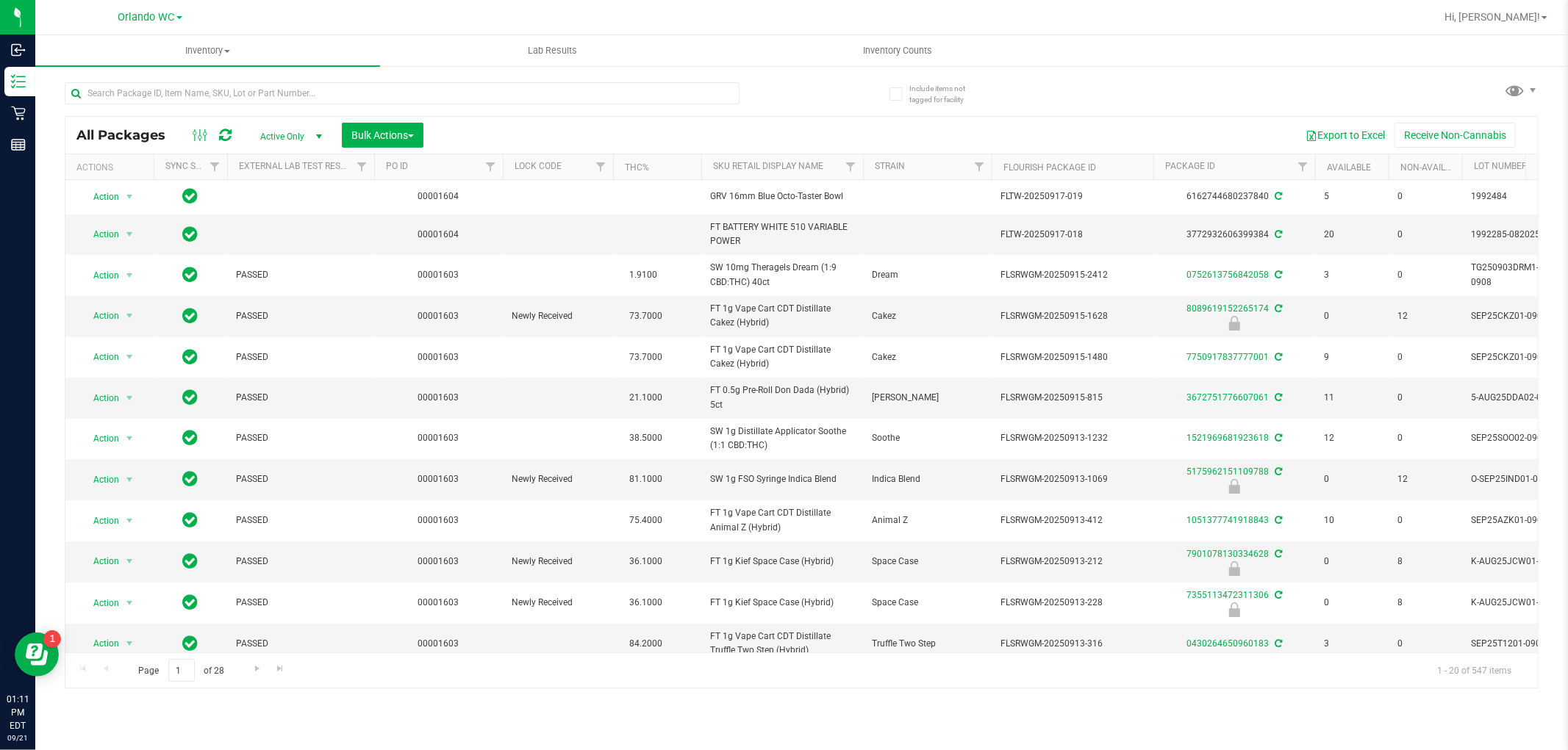
drag, startPoint x: 920, startPoint y: 606, endPoint x: 803, endPoint y: 123, distance: 497.0
click at [803, 123] on div "All Packages Active Only Active Only Lab Samples Locked All External Internal B…" at bounding box center [801, 403] width 1473 height 573
click at [803, 123] on div "Export to Excel Receive Non-Cannabis" at bounding box center [980, 135] width 1092 height 25
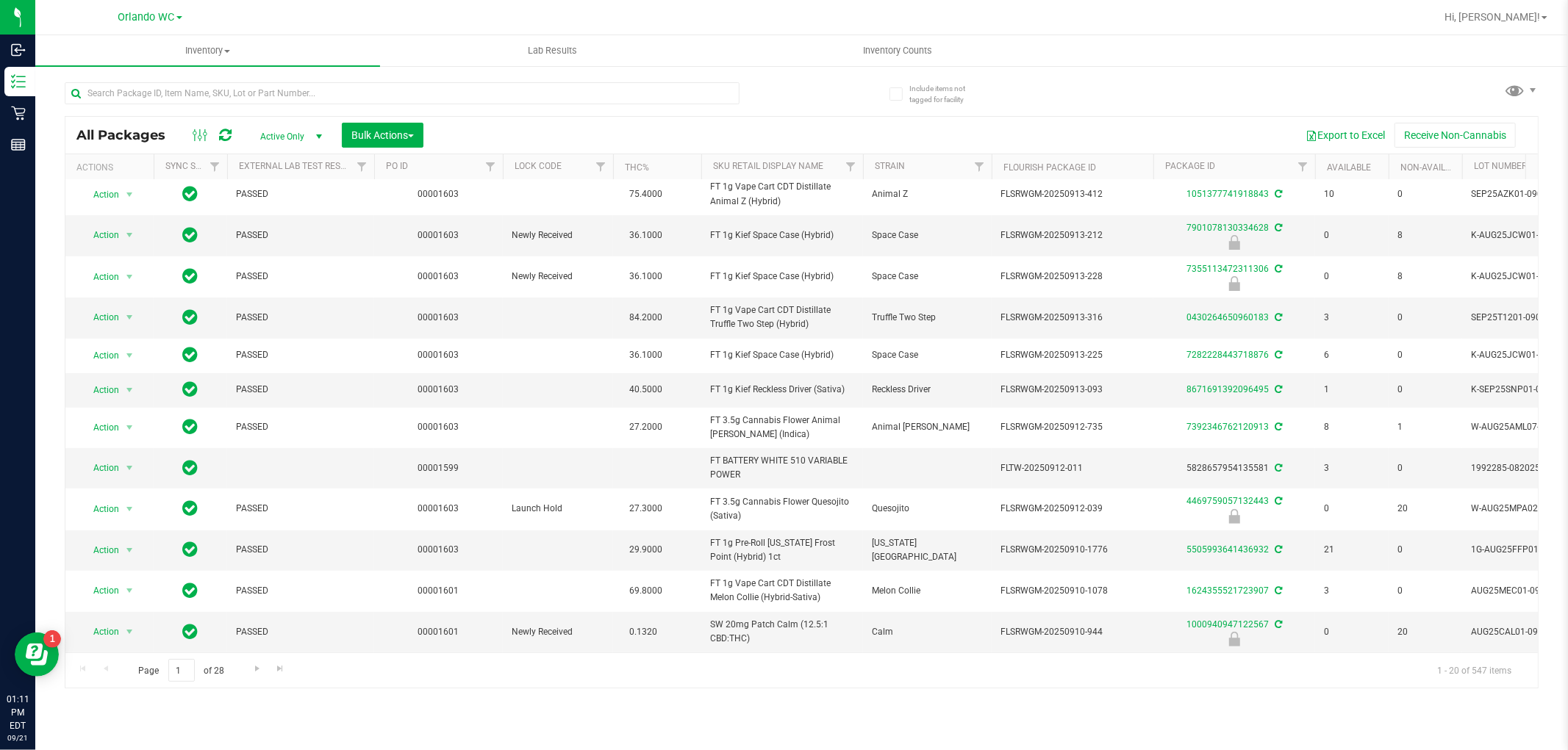
drag, startPoint x: 872, startPoint y: 268, endPoint x: 969, endPoint y: 768, distance: 509.3
click at [969, 749] on html "Inbound Inventory Retail Reports 01:11 PM EDT 09/21/2025 09/21 Orlando WC Hi, L…" at bounding box center [784, 375] width 1568 height 750
click at [963, 737] on div "Inventory All packages All inventory Waste log Create inventory Lab Results Inv…" at bounding box center [800, 392] width 1532 height 715
click at [715, 718] on div "Inventory All packages All inventory Waste log Create inventory Lab Results Inv…" at bounding box center [800, 392] width 1532 height 715
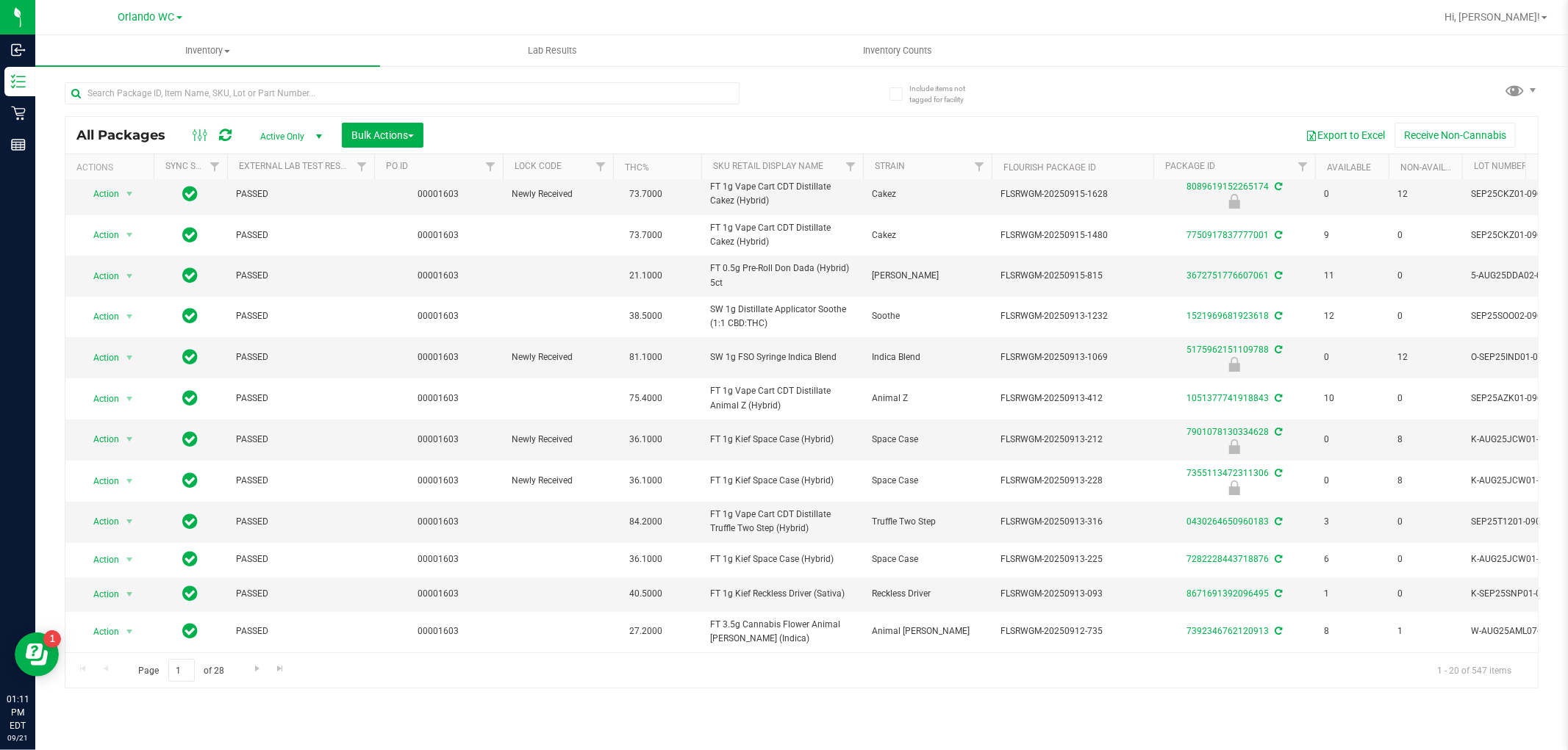
scroll to position [0, 0]
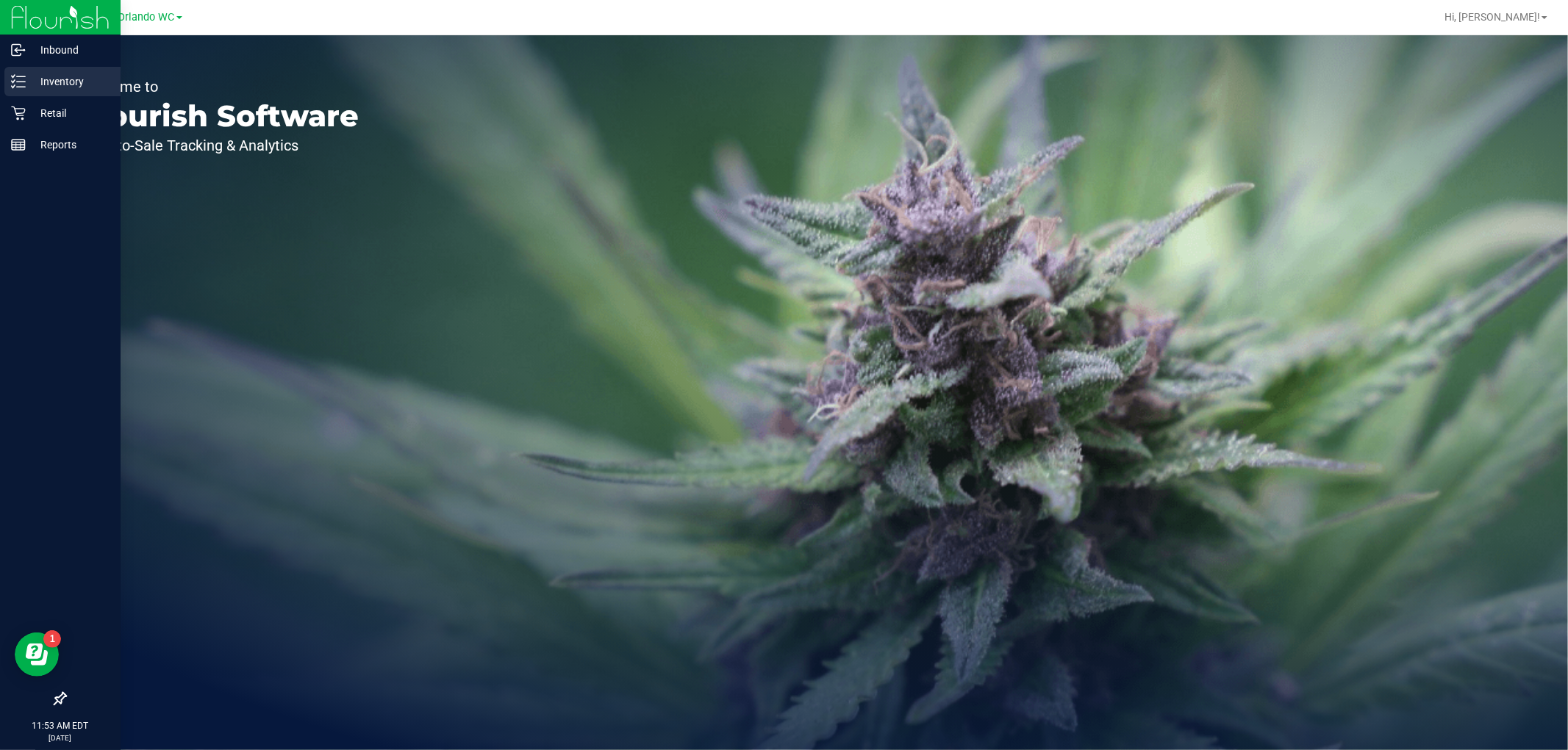
click at [15, 81] on icon at bounding box center [17, 81] width 15 height 15
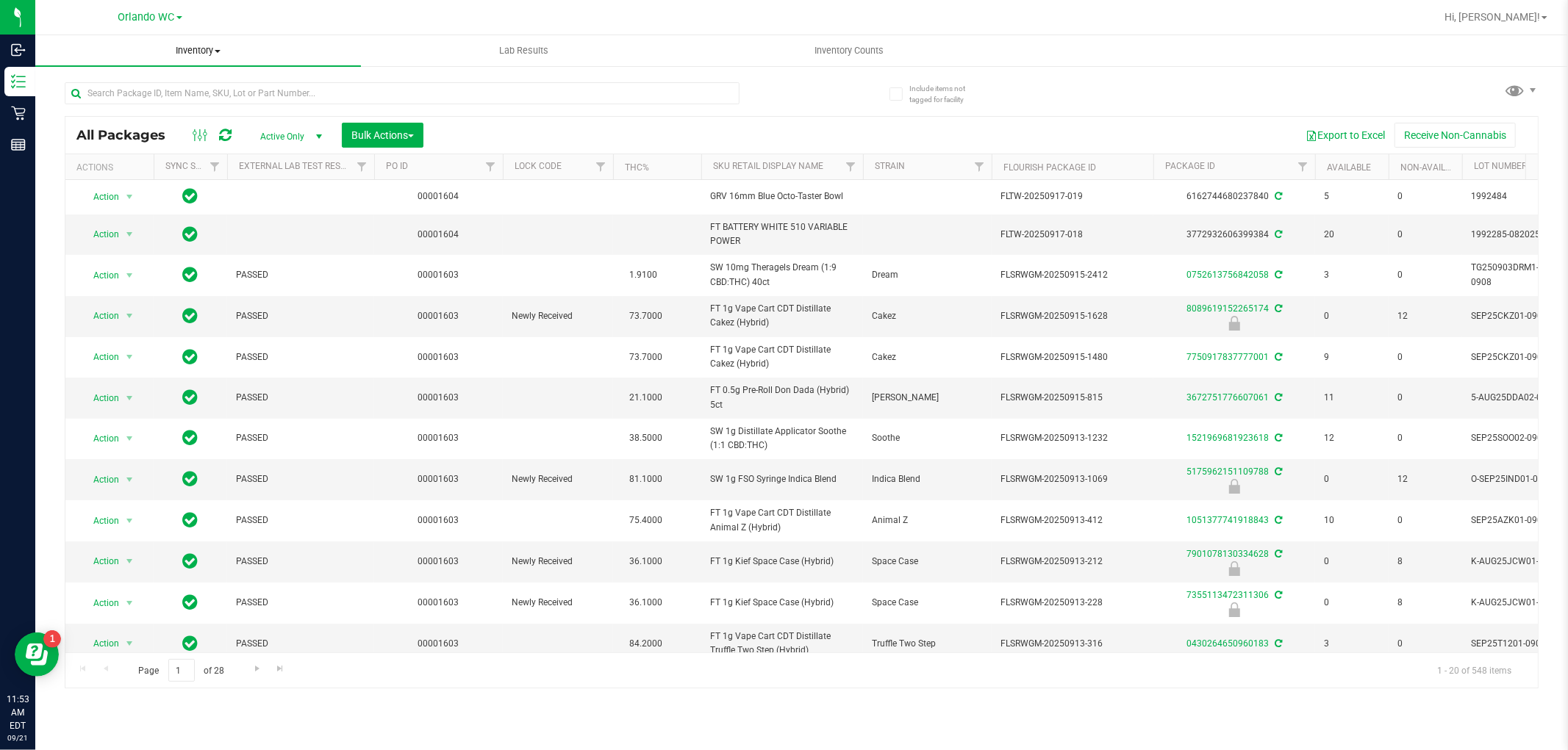
click at [230, 49] on span "Inventory" at bounding box center [197, 51] width 325 height 14
click at [229, 54] on span "Inventory" at bounding box center [197, 51] width 325 height 14
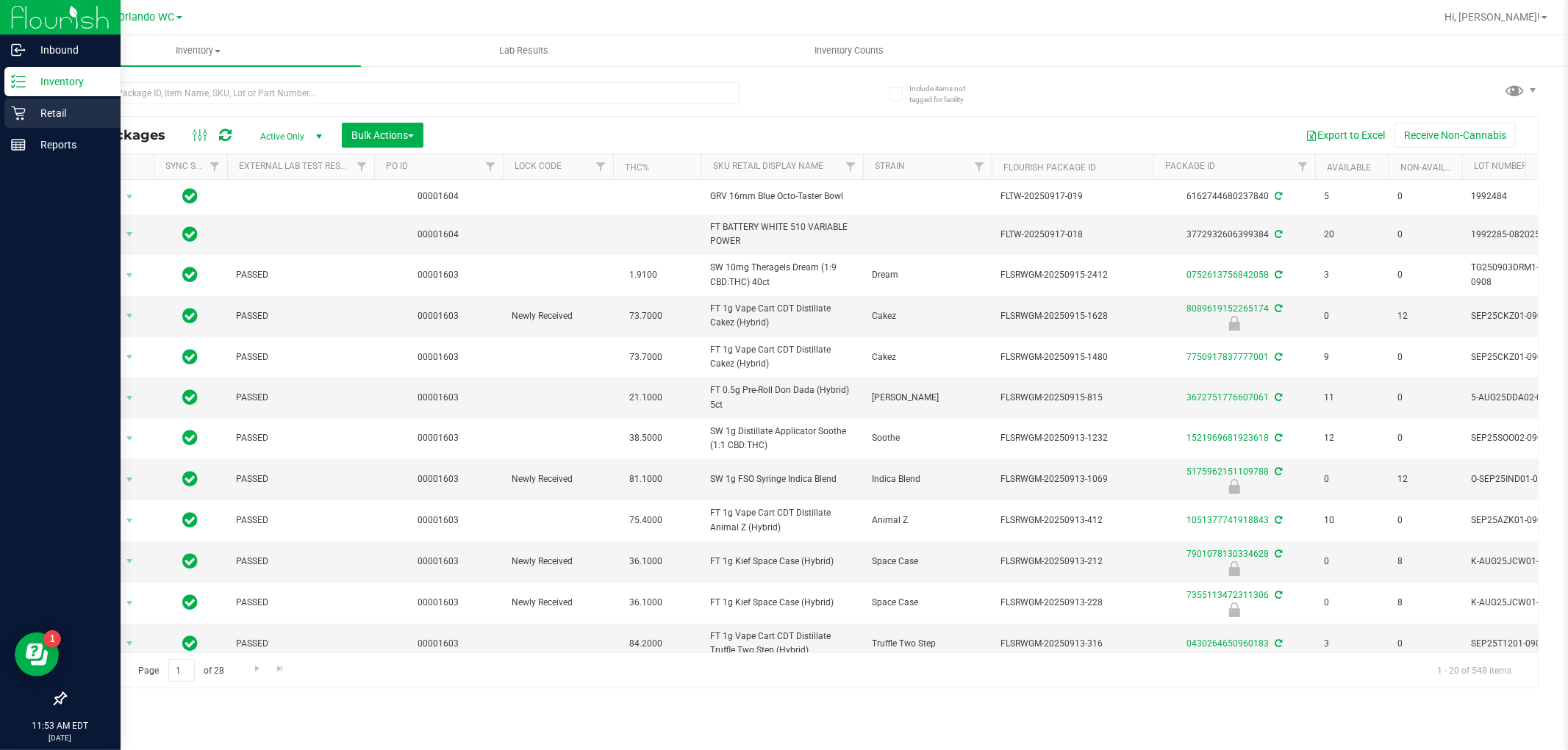
click at [32, 111] on p "Retail" at bounding box center [70, 113] width 88 height 17
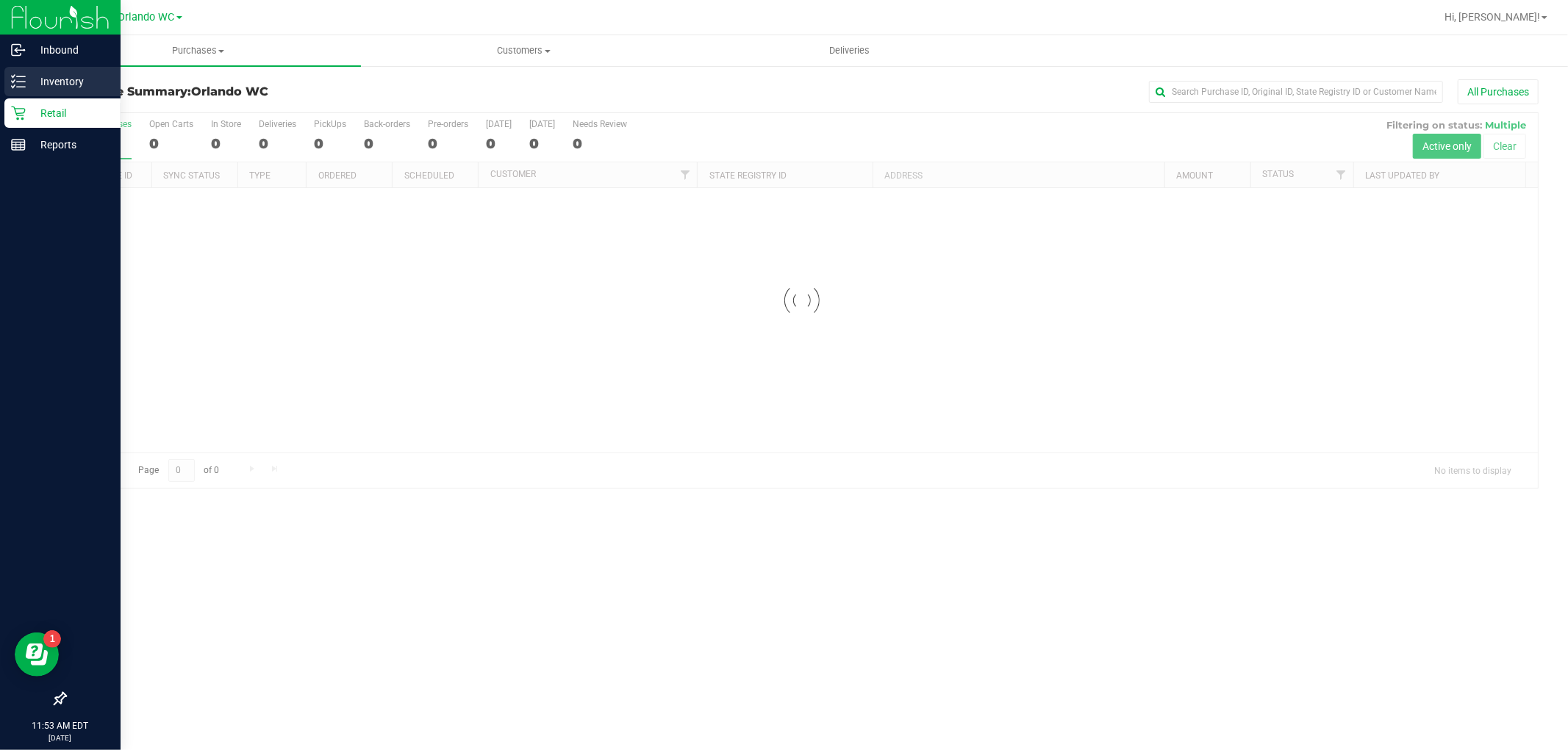
click at [29, 92] on div "Inventory" at bounding box center [63, 81] width 116 height 29
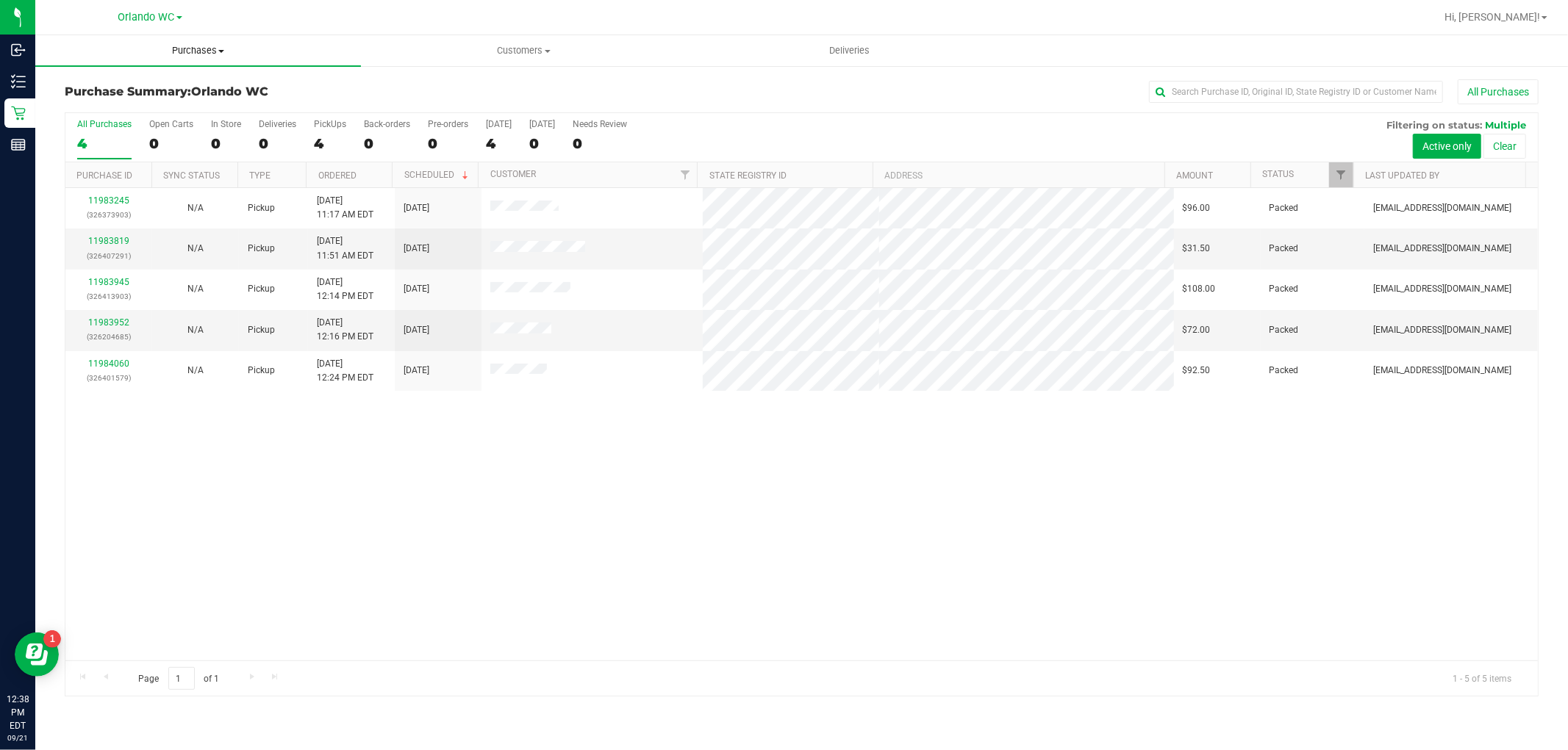
click at [210, 52] on span "Purchases" at bounding box center [197, 51] width 325 height 14
click at [156, 100] on li "Fulfillment" at bounding box center [197, 106] width 325 height 17
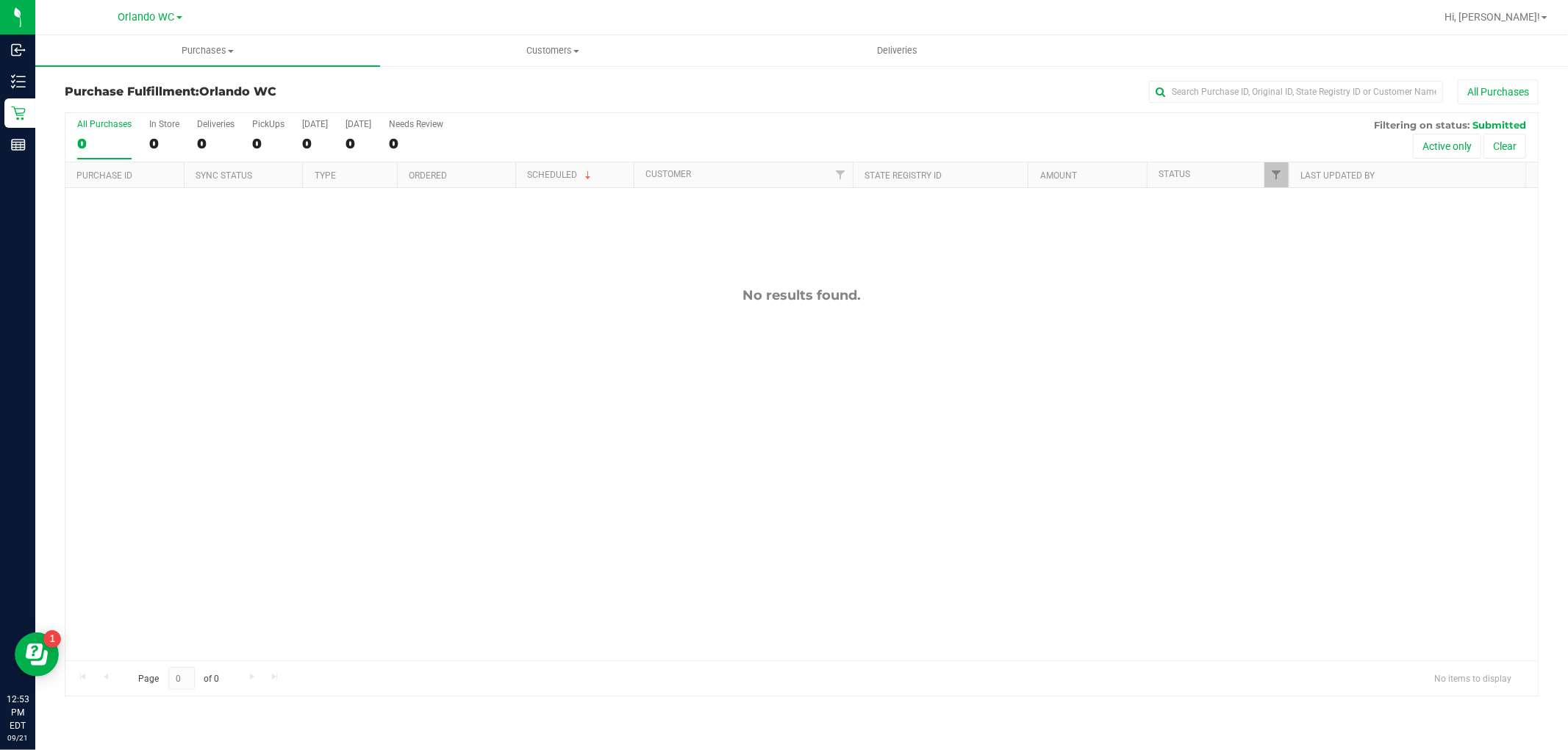
click at [230, 254] on div "No results found." at bounding box center [801, 473] width 1472 height 572
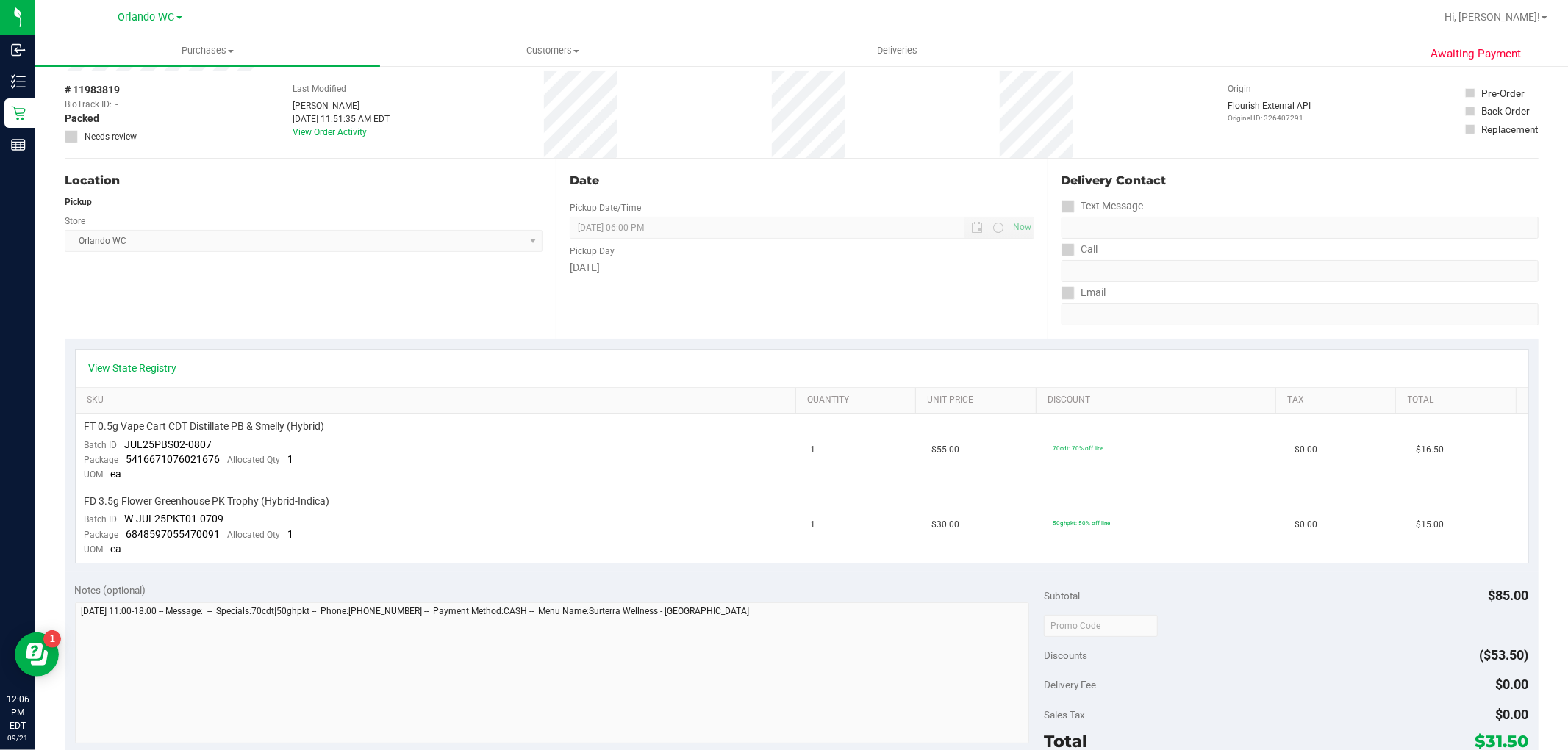
scroll to position [81, 0]
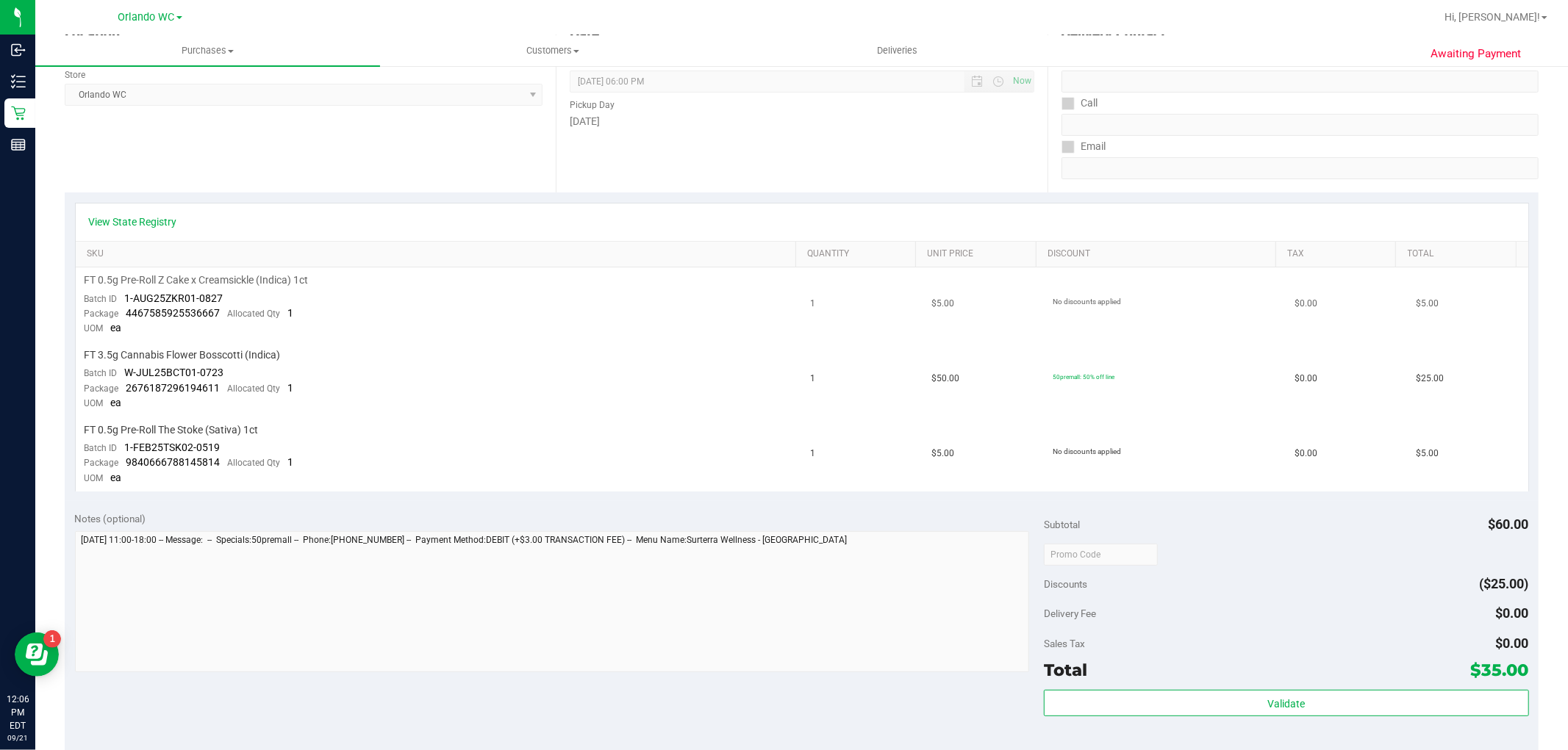
scroll to position [245, 0]
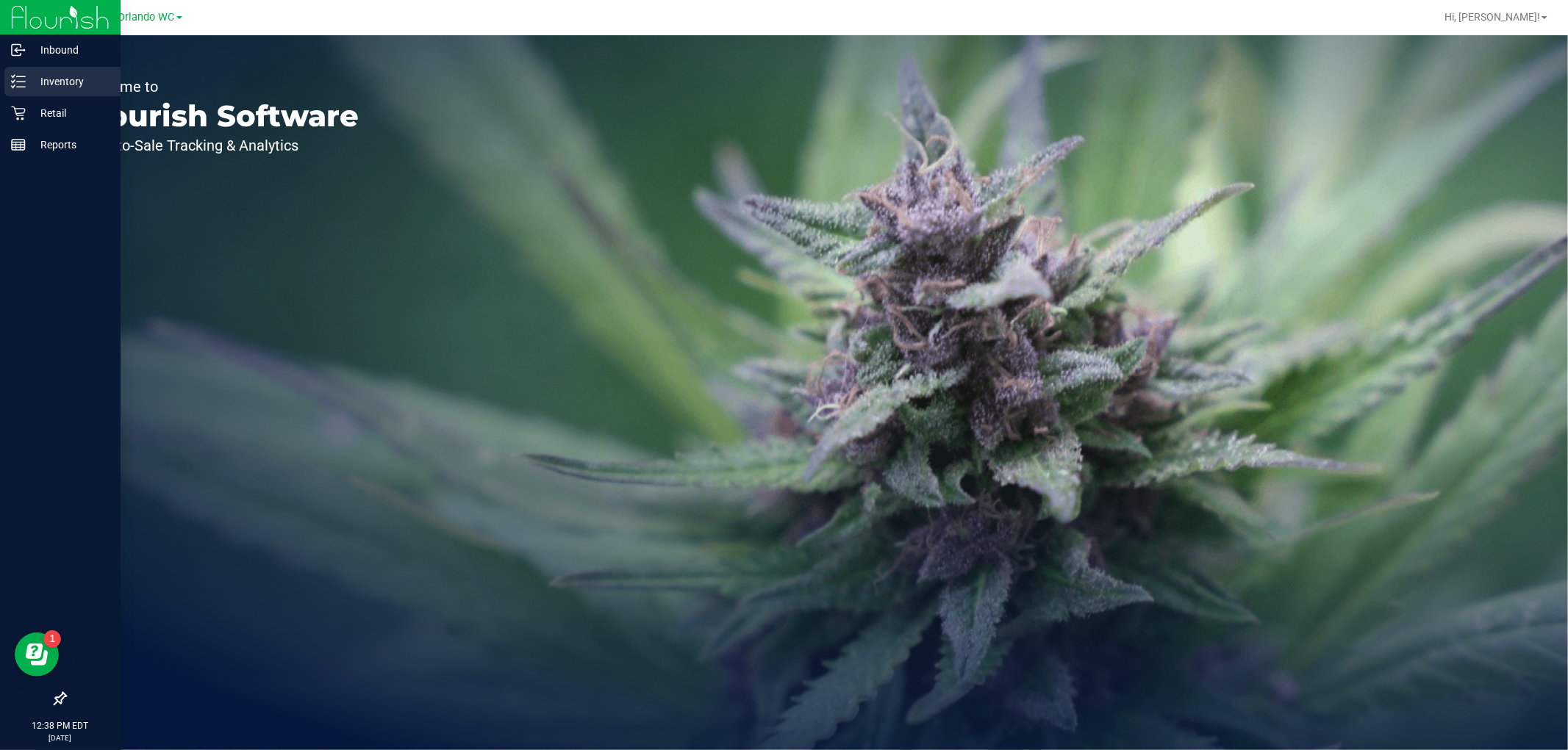
click at [26, 75] on p "Inventory" at bounding box center [70, 81] width 88 height 17
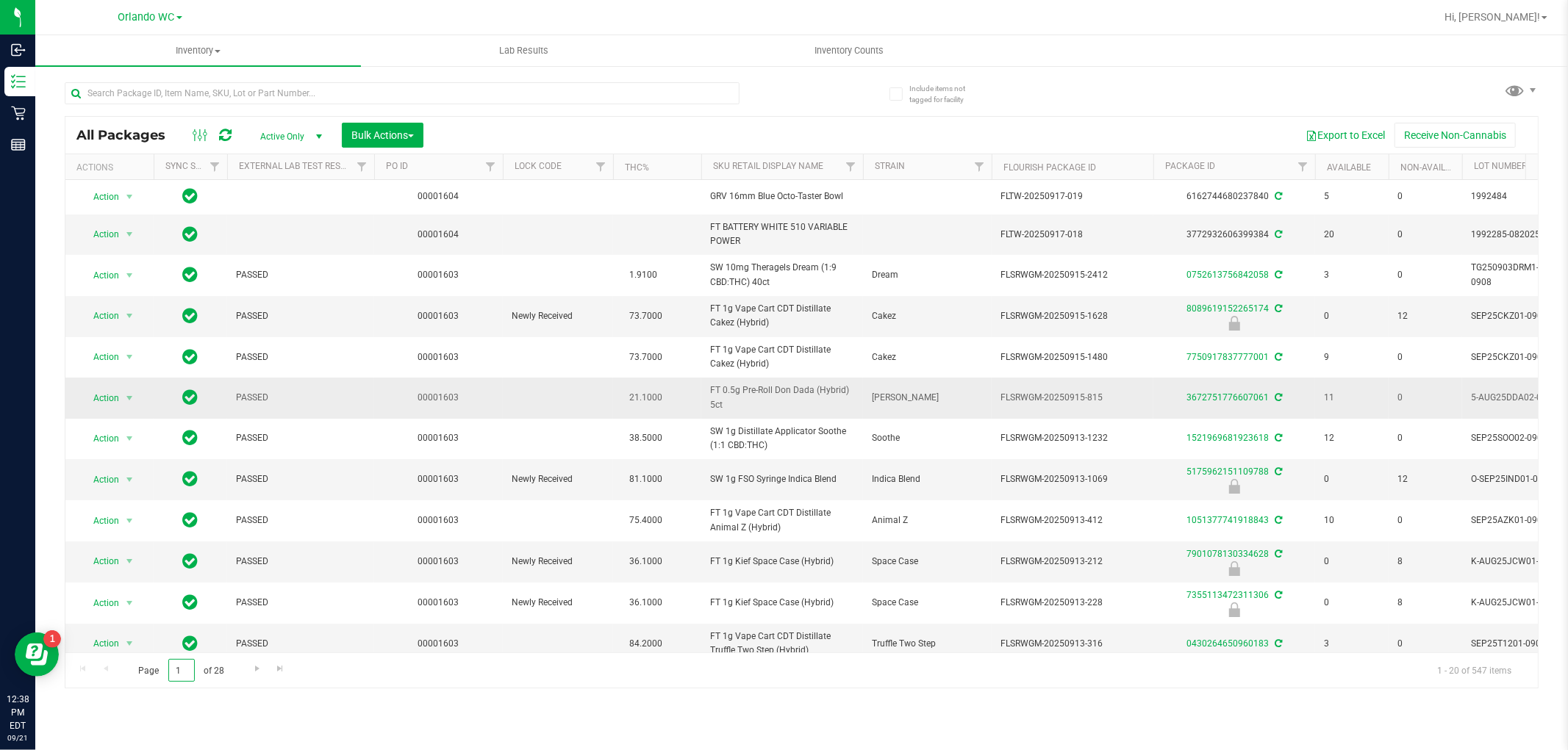
drag, startPoint x: 185, startPoint y: 662, endPoint x: 90, endPoint y: 397, distance: 281.5
click at [90, 643] on div "All Packages Active Only Active Only Lab Samples Locked All External Internal B…" at bounding box center [801, 403] width 1473 height 573
type input "28"
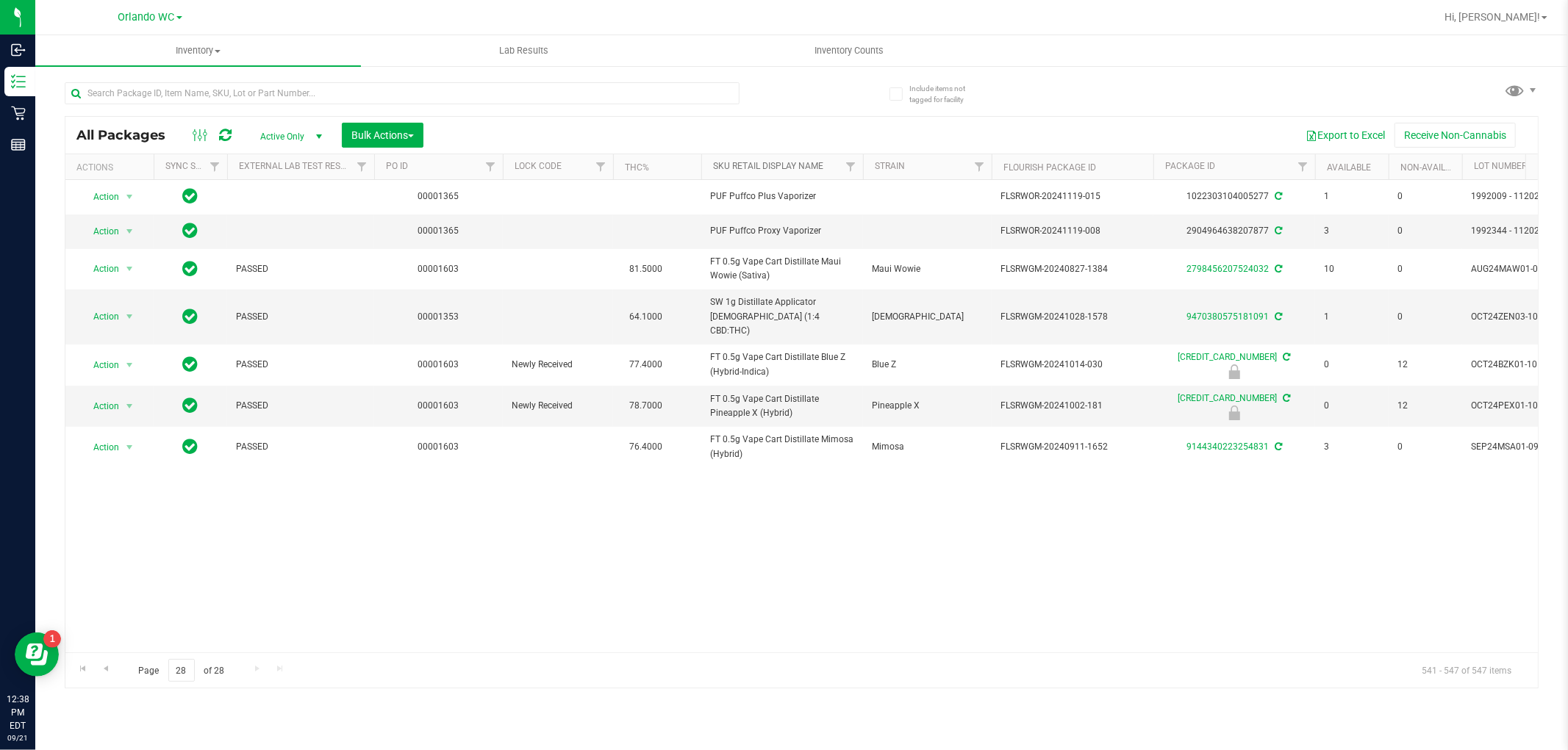
click at [720, 171] on link "Sku Retail Display Name" at bounding box center [769, 165] width 110 height 11
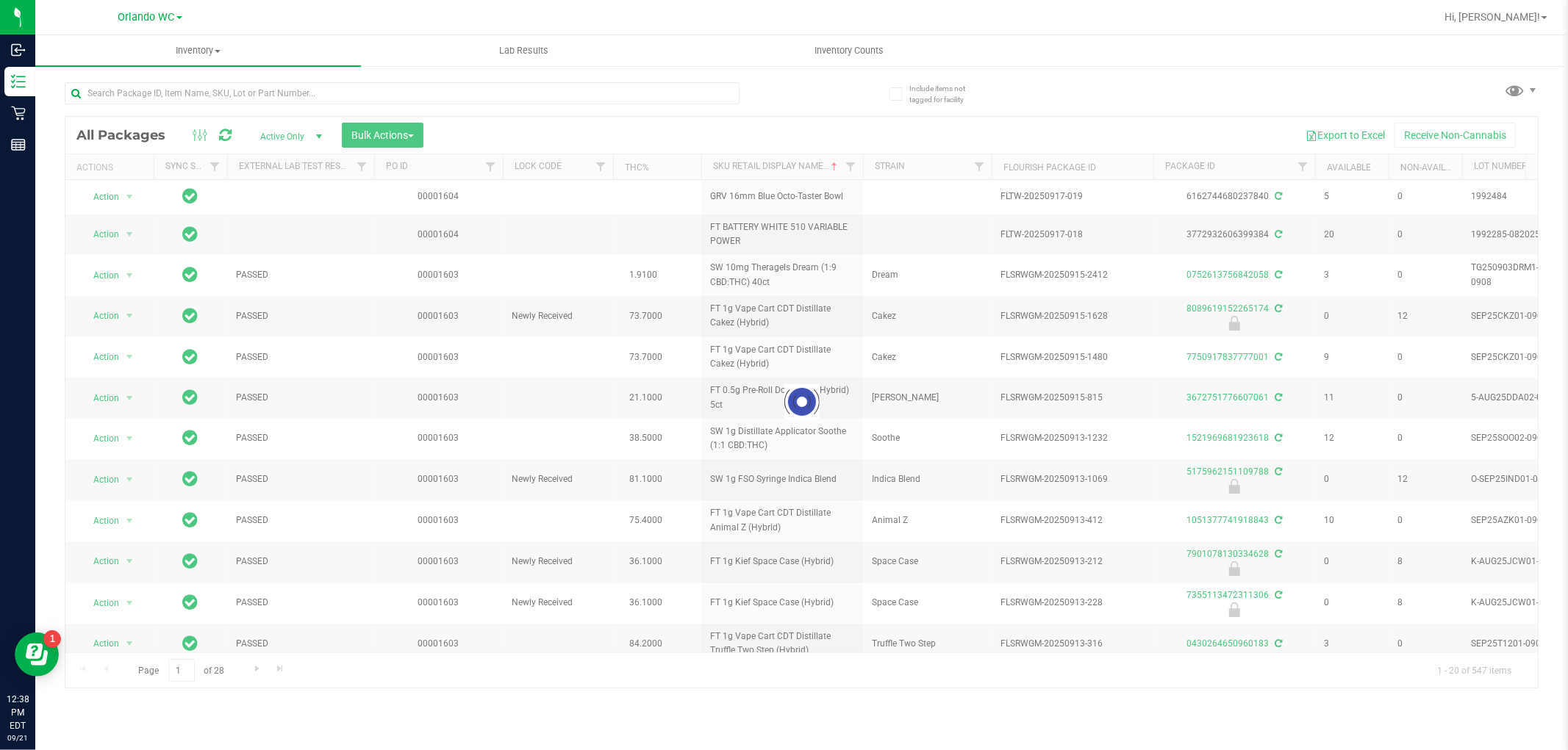
click at [186, 672] on div at bounding box center [801, 403] width 1472 height 571
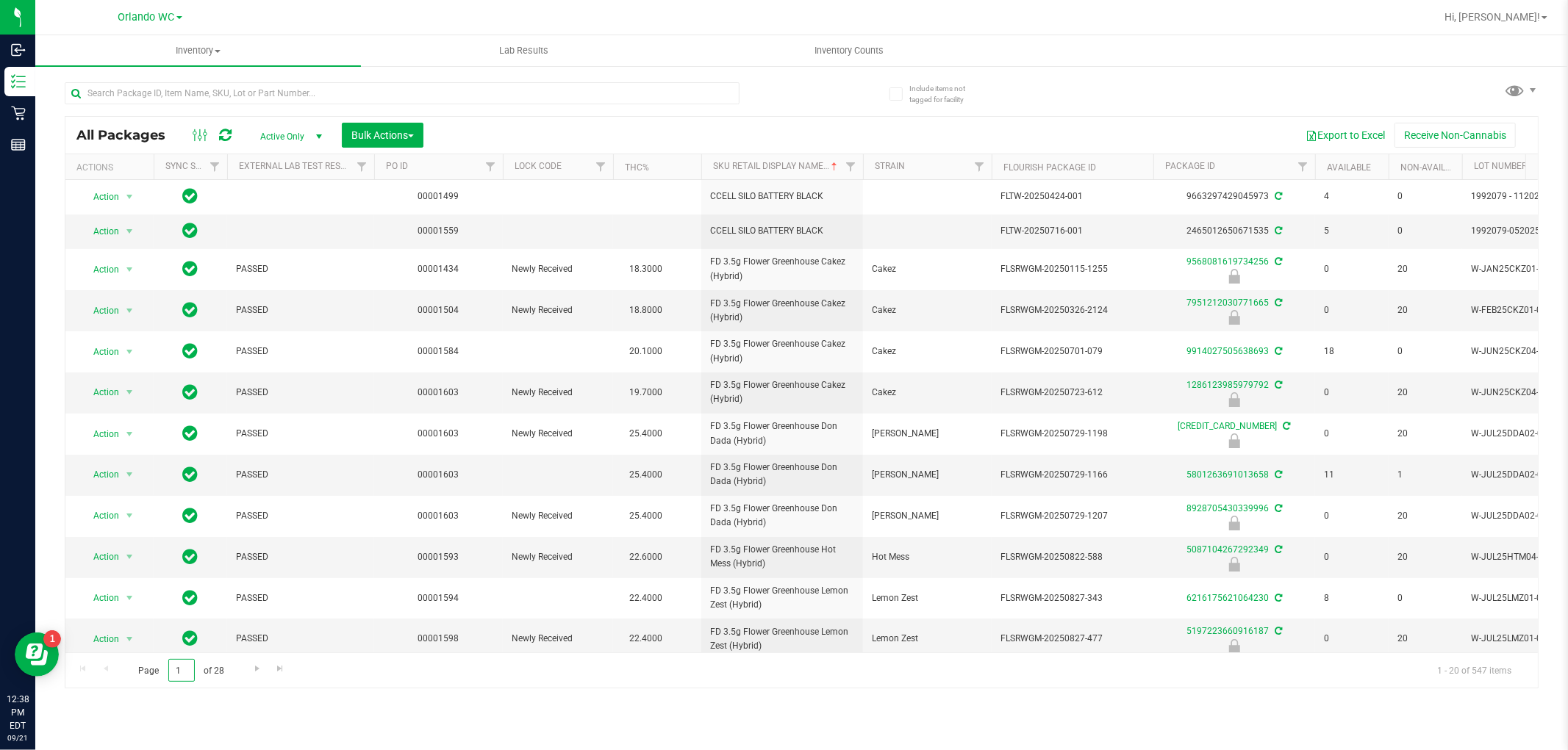
drag, startPoint x: 185, startPoint y: 672, endPoint x: 172, endPoint y: 672, distance: 13.0
click at [174, 672] on input "1" at bounding box center [181, 671] width 26 height 23
type input "28"
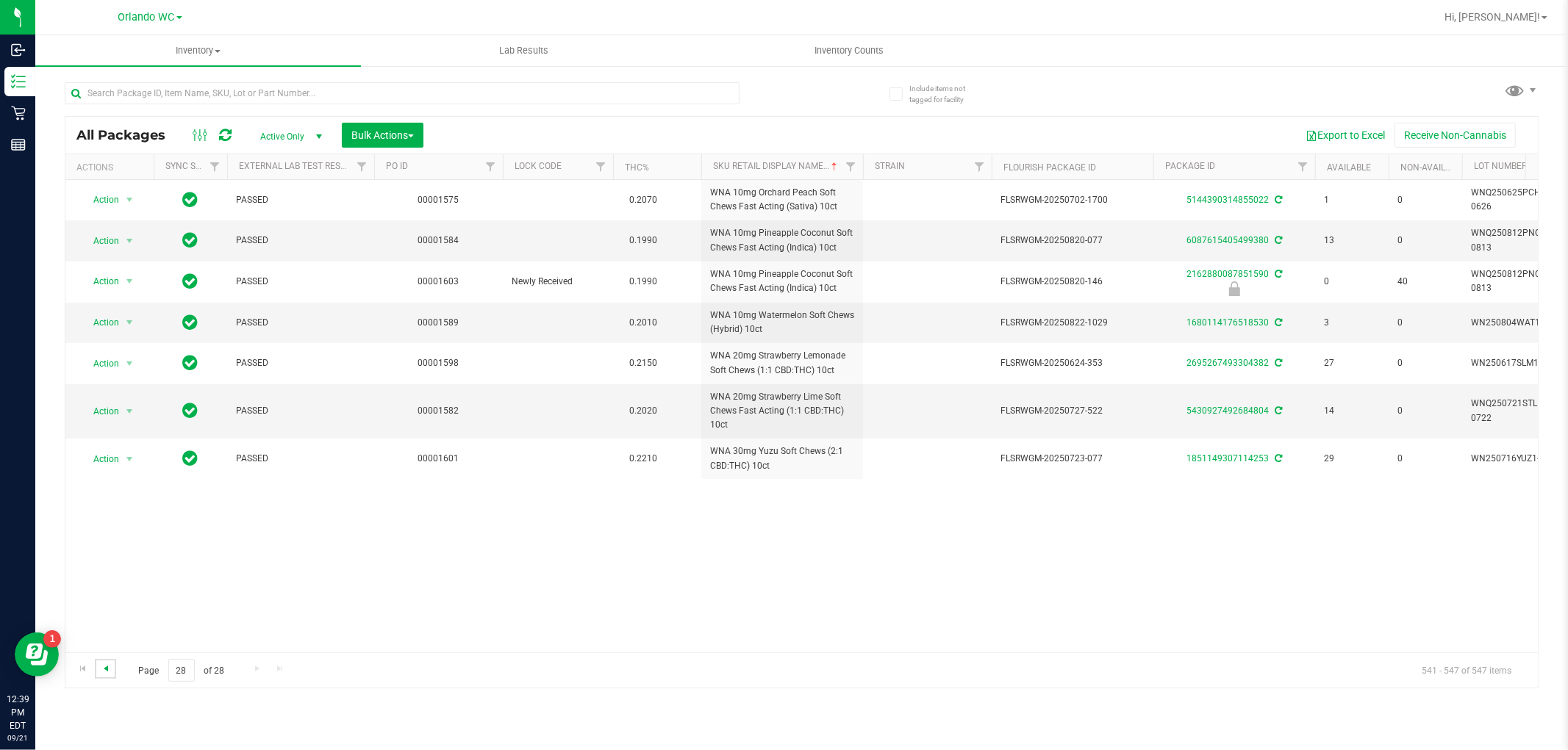
click at [100, 667] on span "Go to the previous page" at bounding box center [106, 669] width 12 height 12
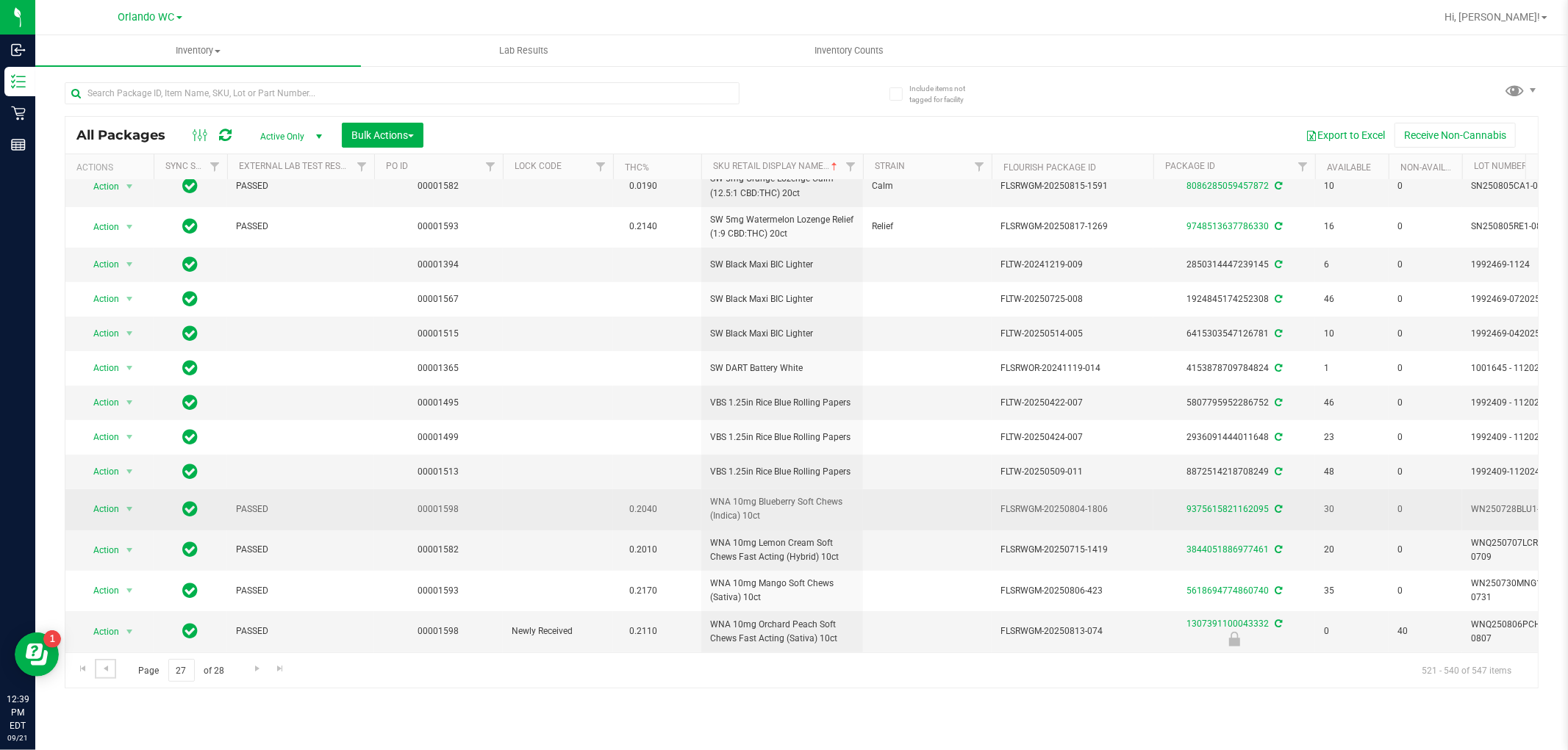
scroll to position [313, 0]
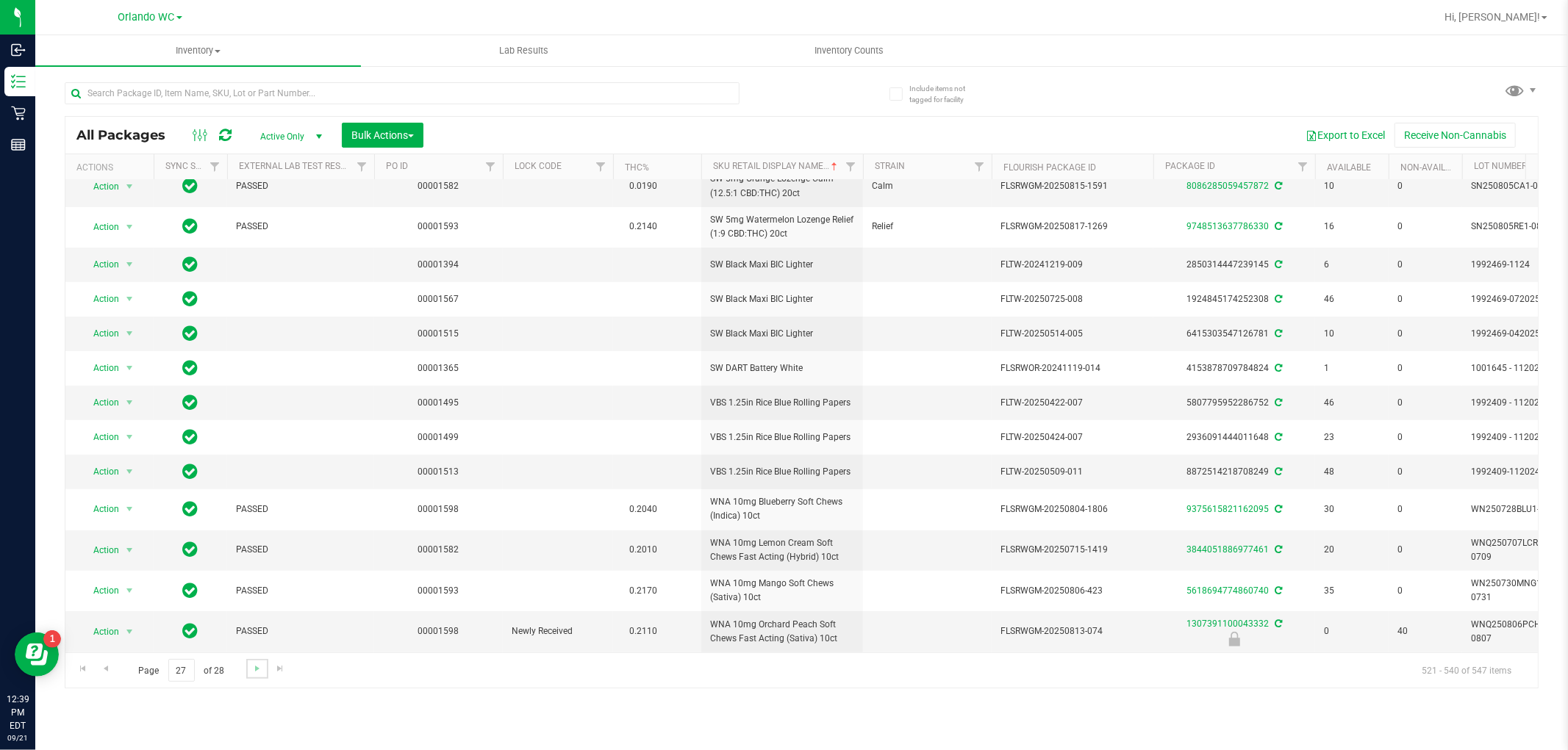
click at [249, 674] on link "Go to the next page" at bounding box center [256, 669] width 21 height 20
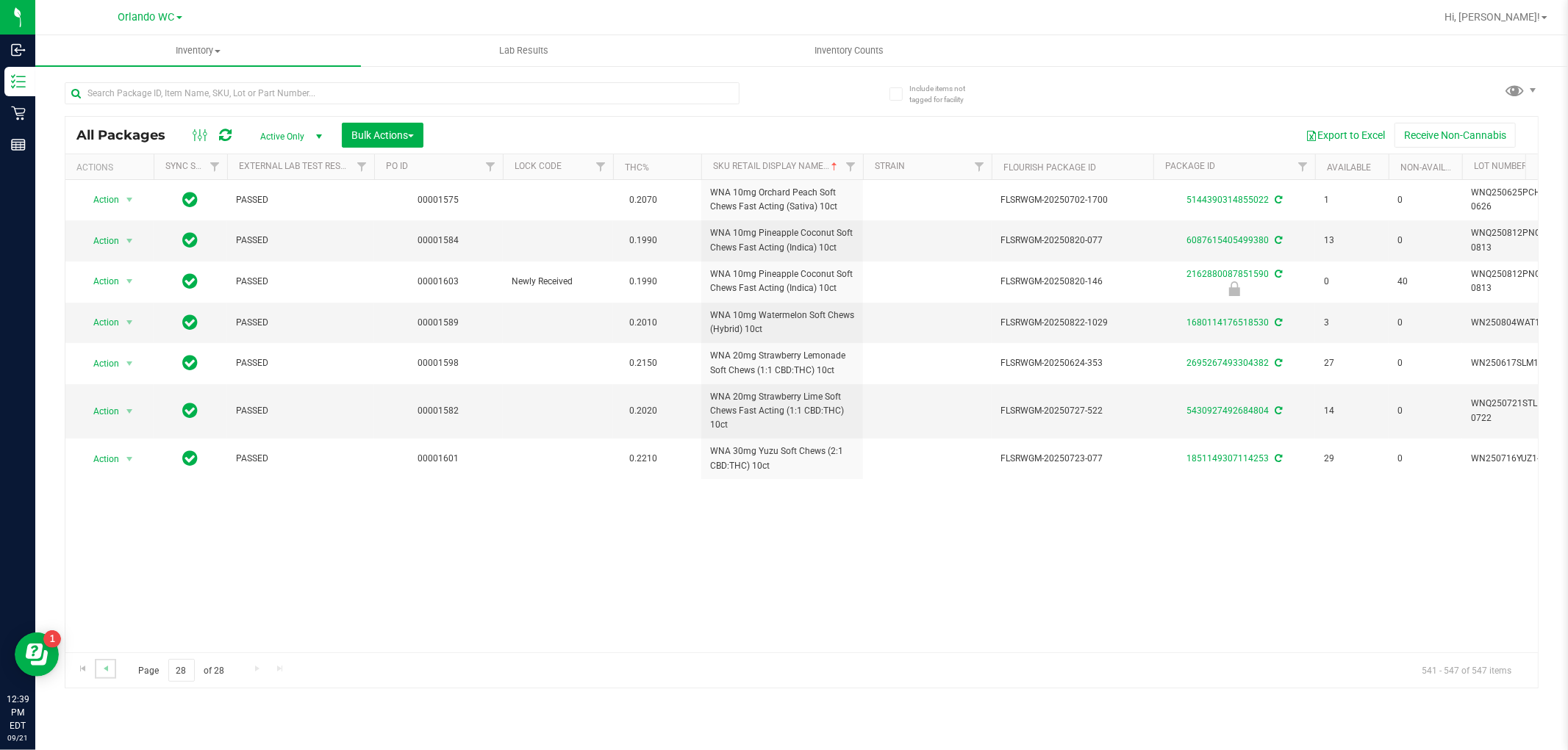
click at [111, 663] on link "Go to the previous page" at bounding box center [106, 669] width 21 height 20
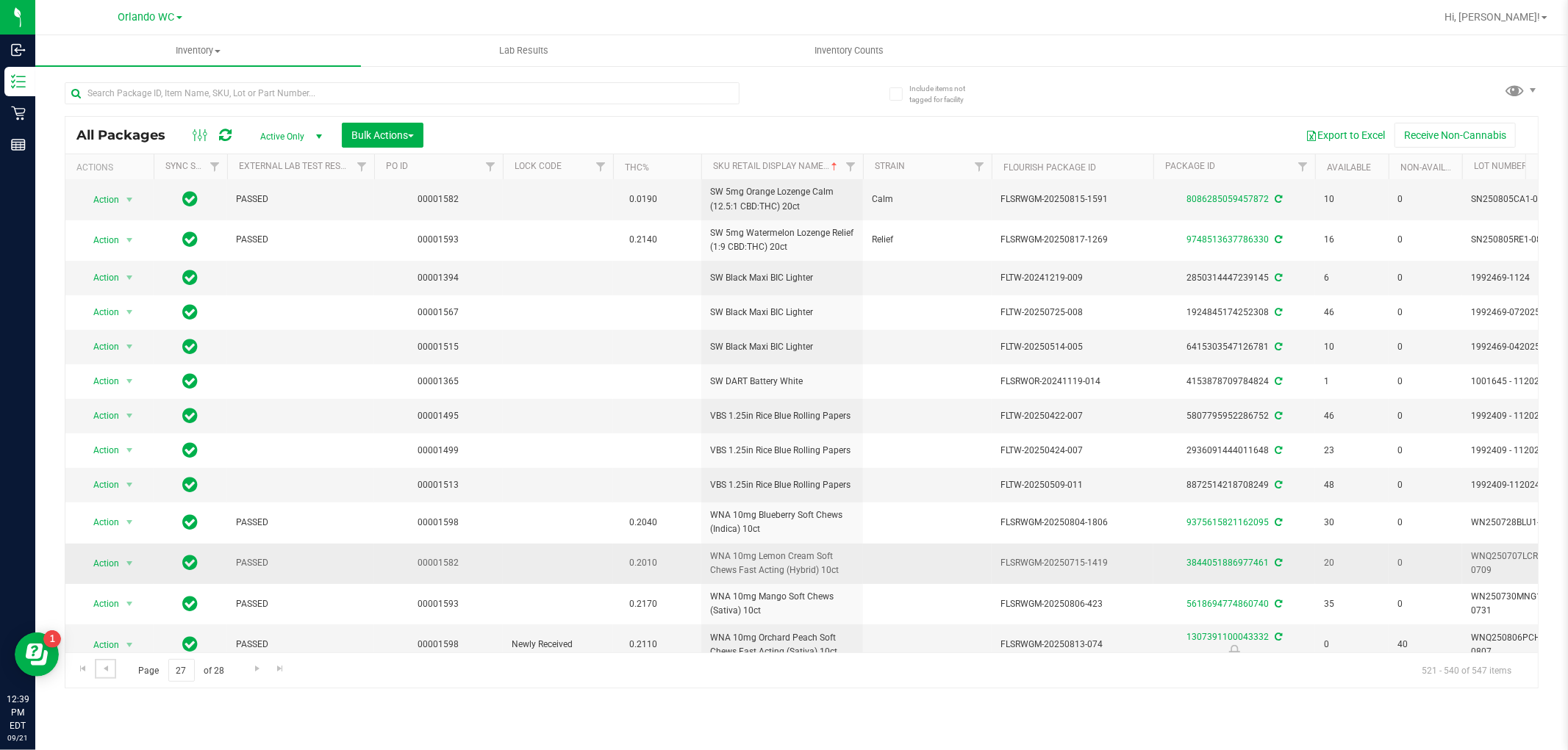
scroll to position [313, 0]
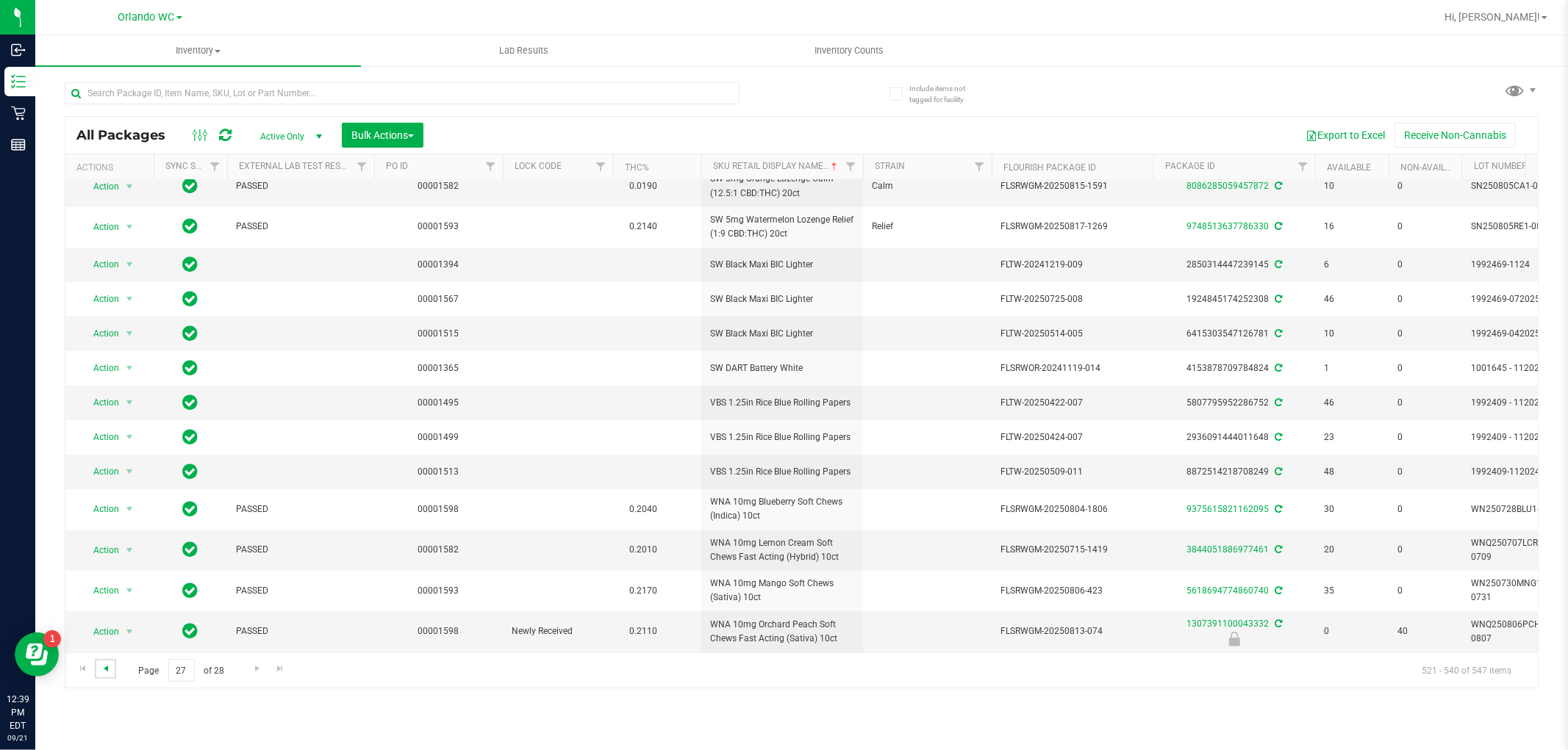
click at [101, 673] on span "Go to the previous page" at bounding box center [106, 669] width 12 height 12
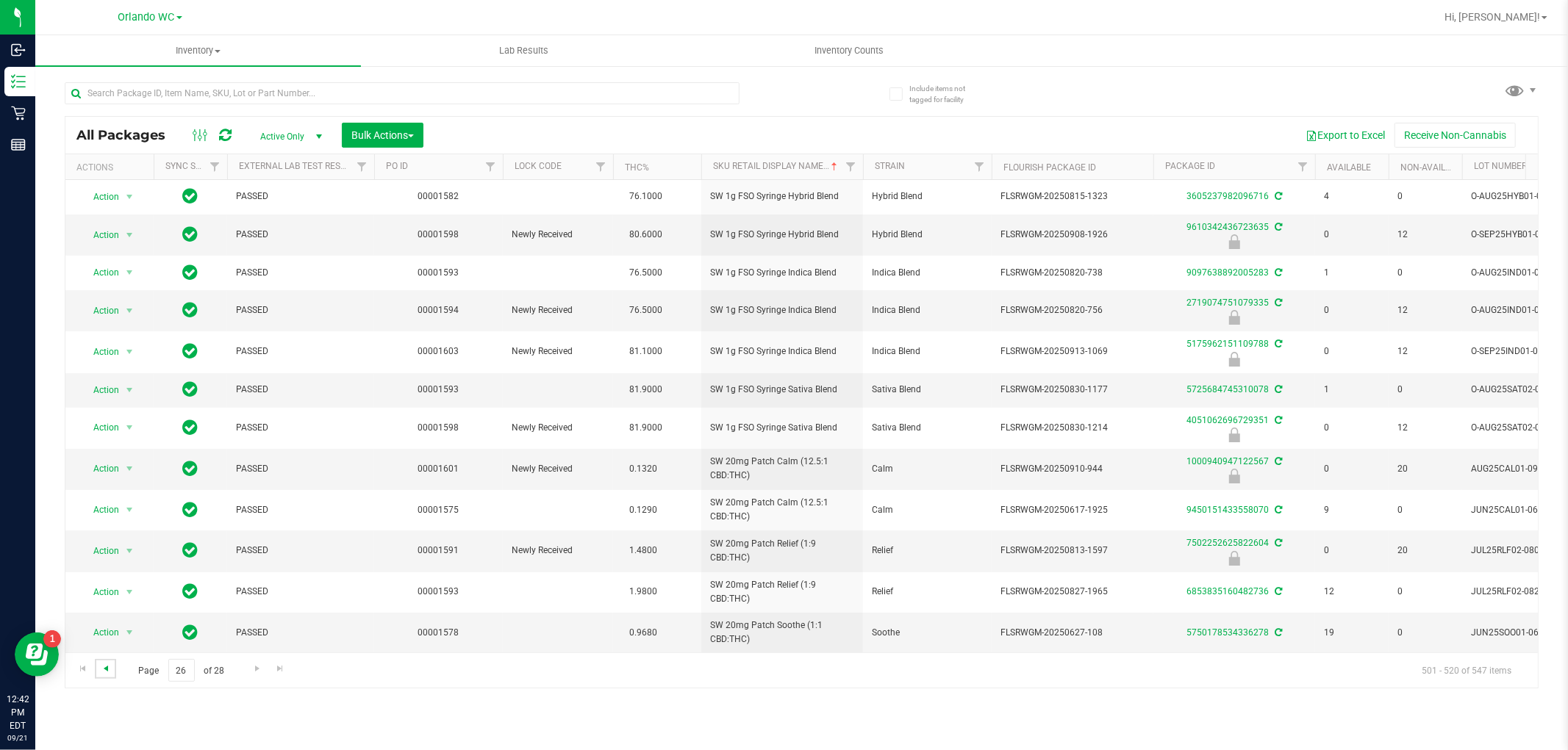
click at [108, 664] on span "Go to the previous page" at bounding box center [106, 669] width 12 height 12
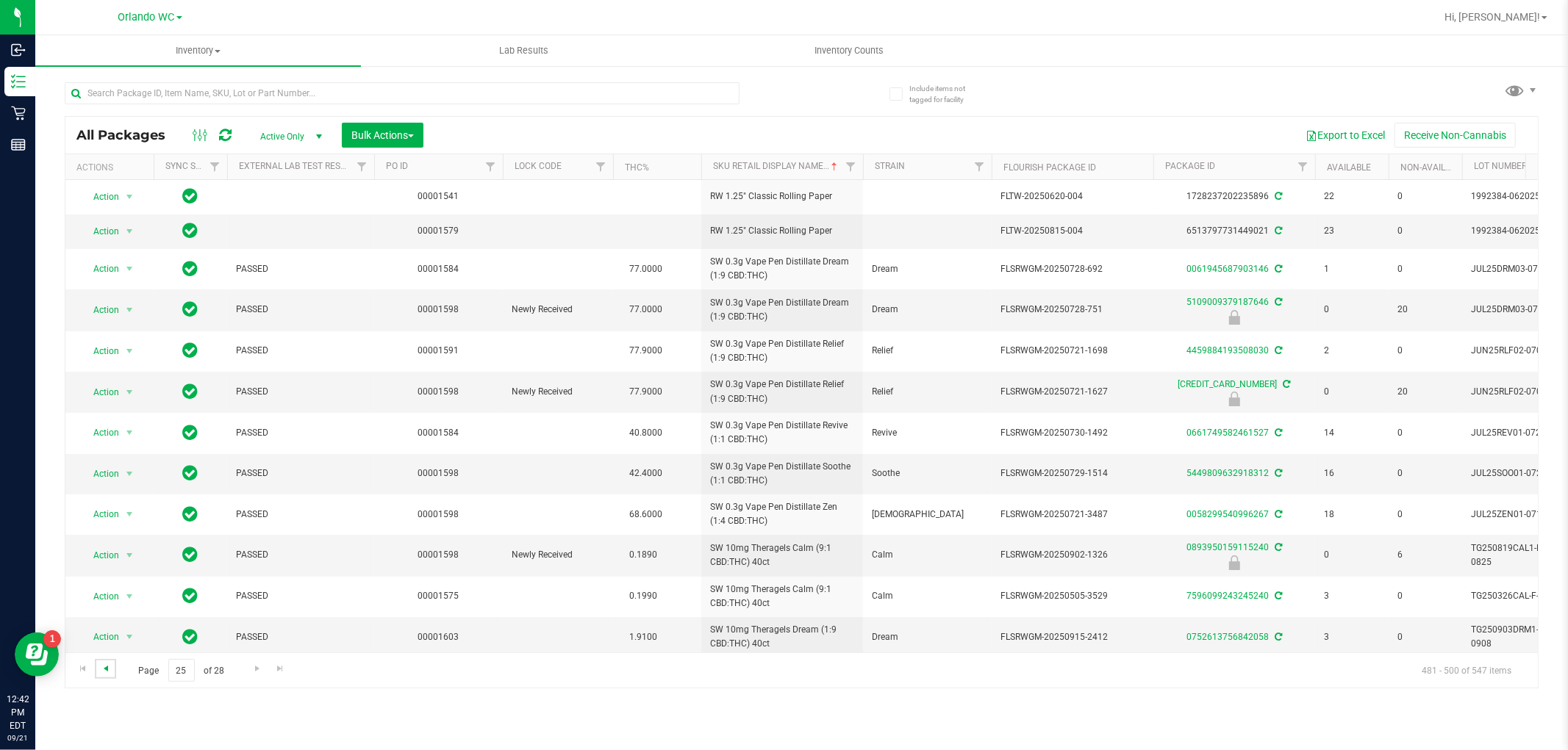
click at [100, 665] on span "Go to the previous page" at bounding box center [106, 669] width 12 height 12
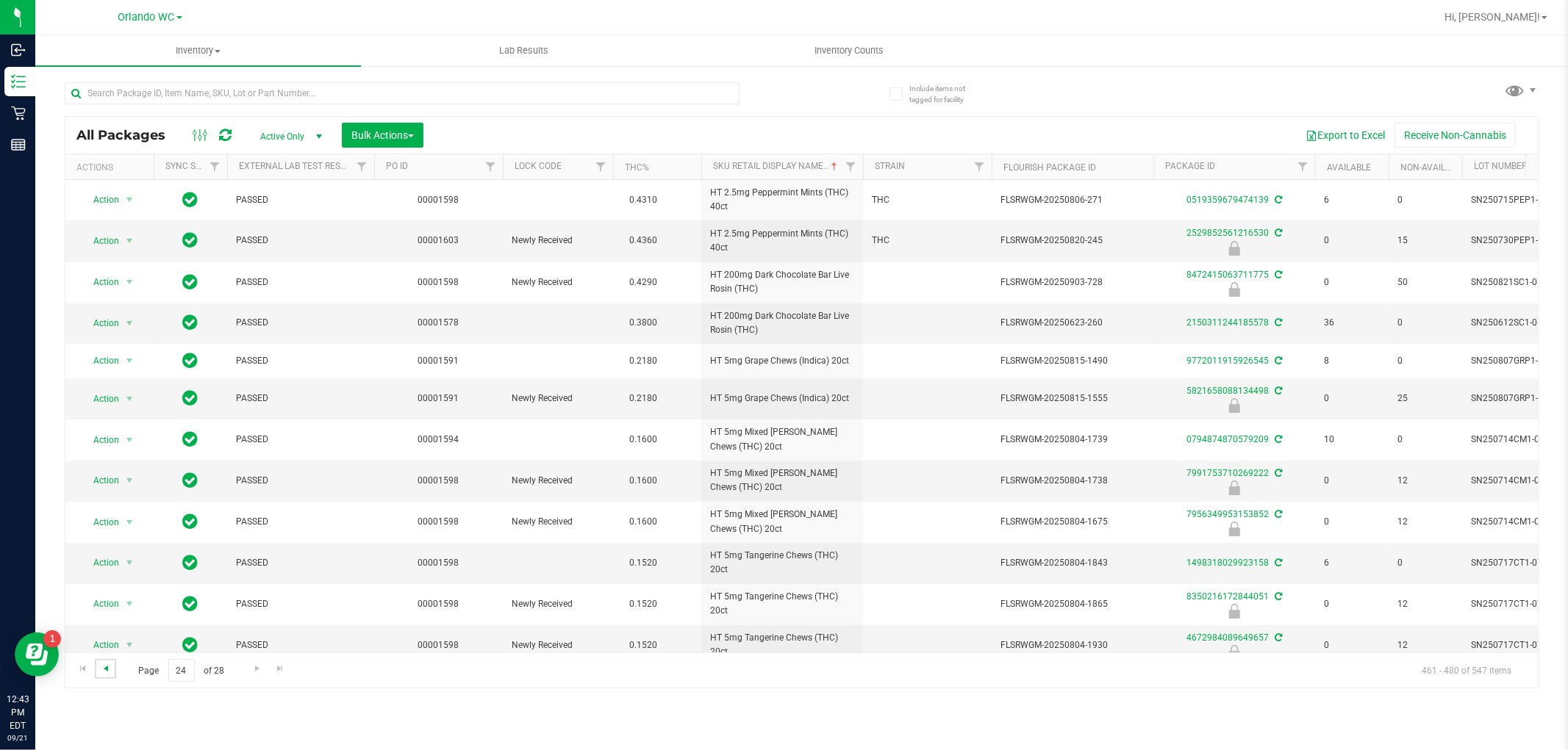
click at [101, 667] on span "Go to the previous page" at bounding box center [106, 669] width 12 height 12
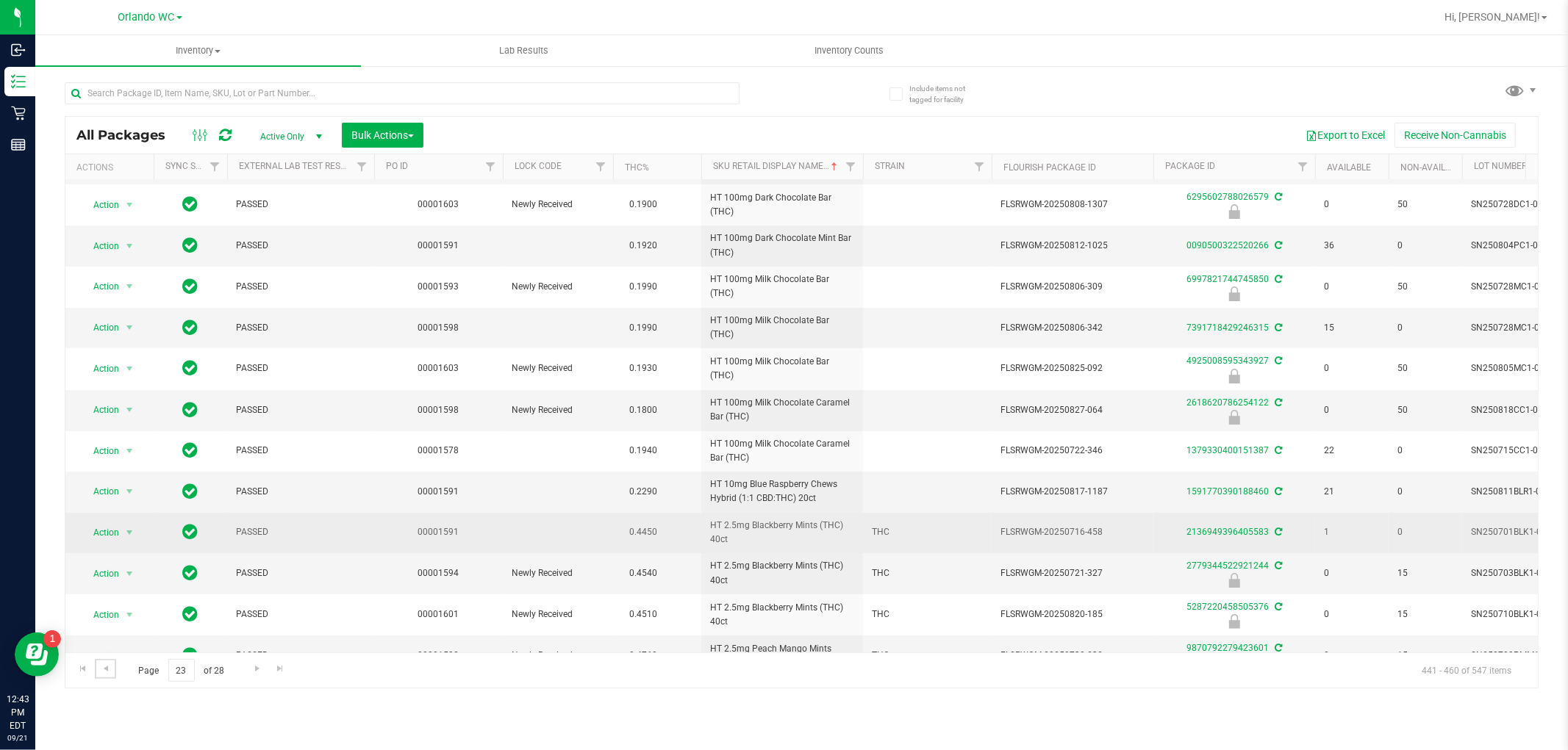
scroll to position [349, 0]
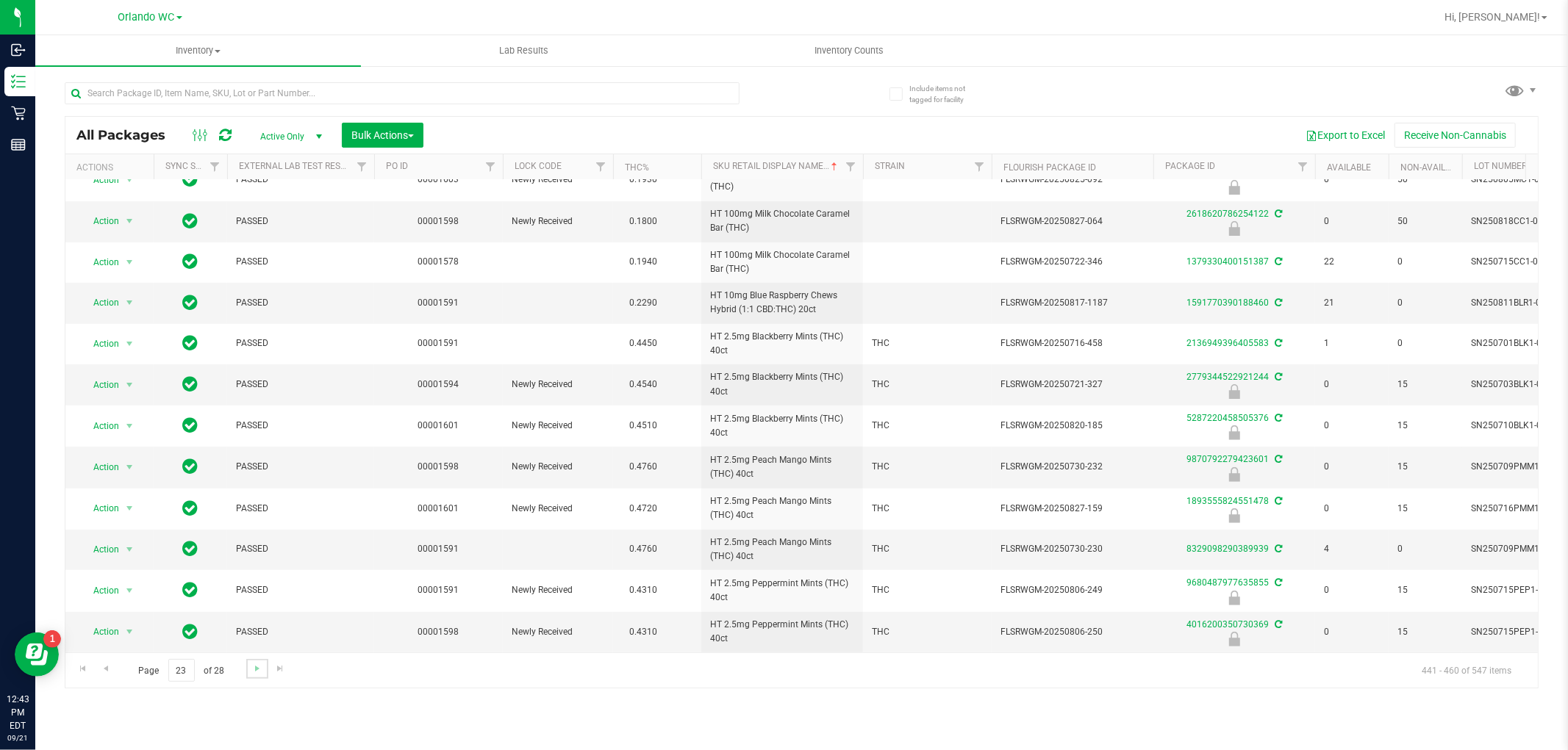
click at [262, 663] on link "Go to the next page" at bounding box center [256, 669] width 21 height 20
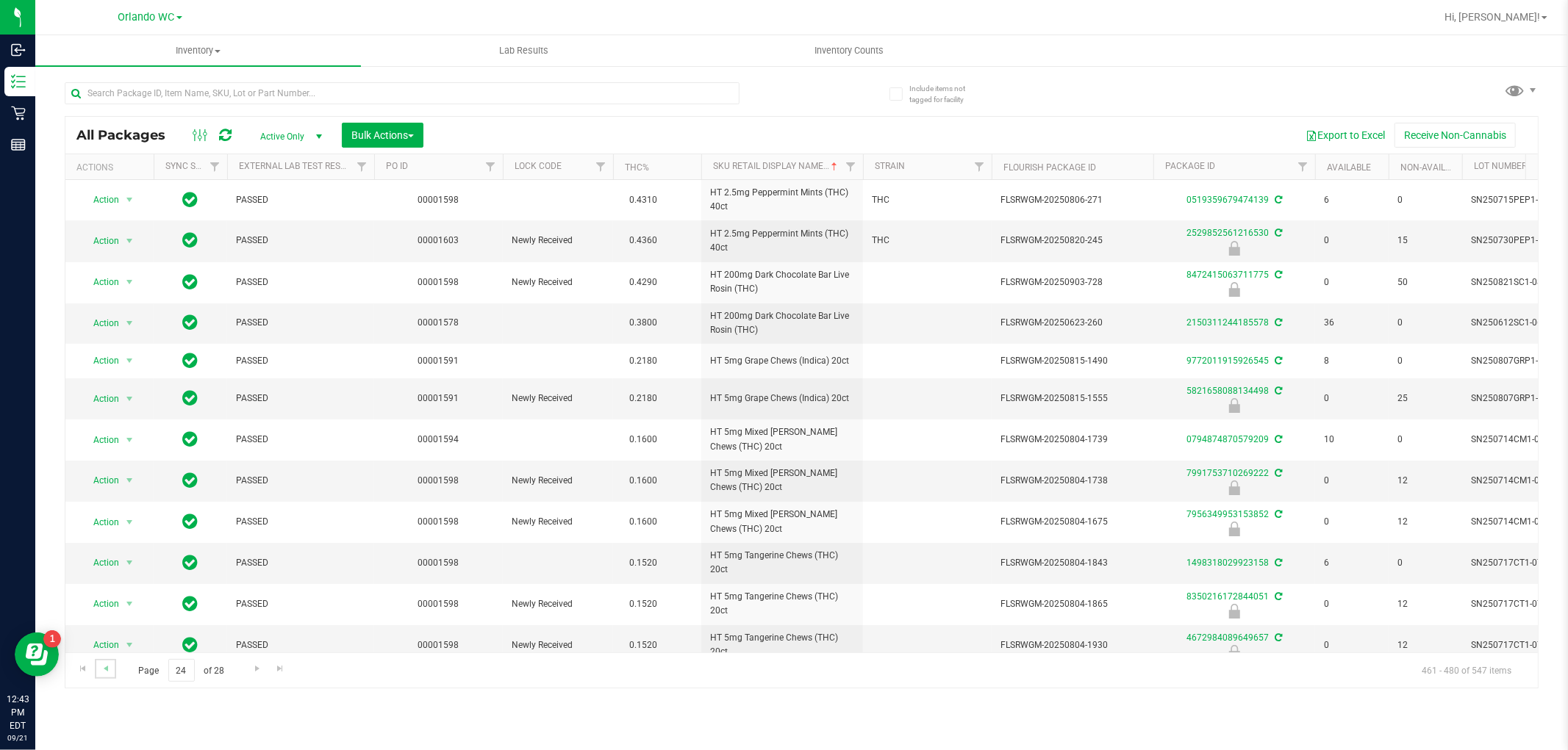
click at [111, 661] on link "Go to the previous page" at bounding box center [106, 669] width 21 height 20
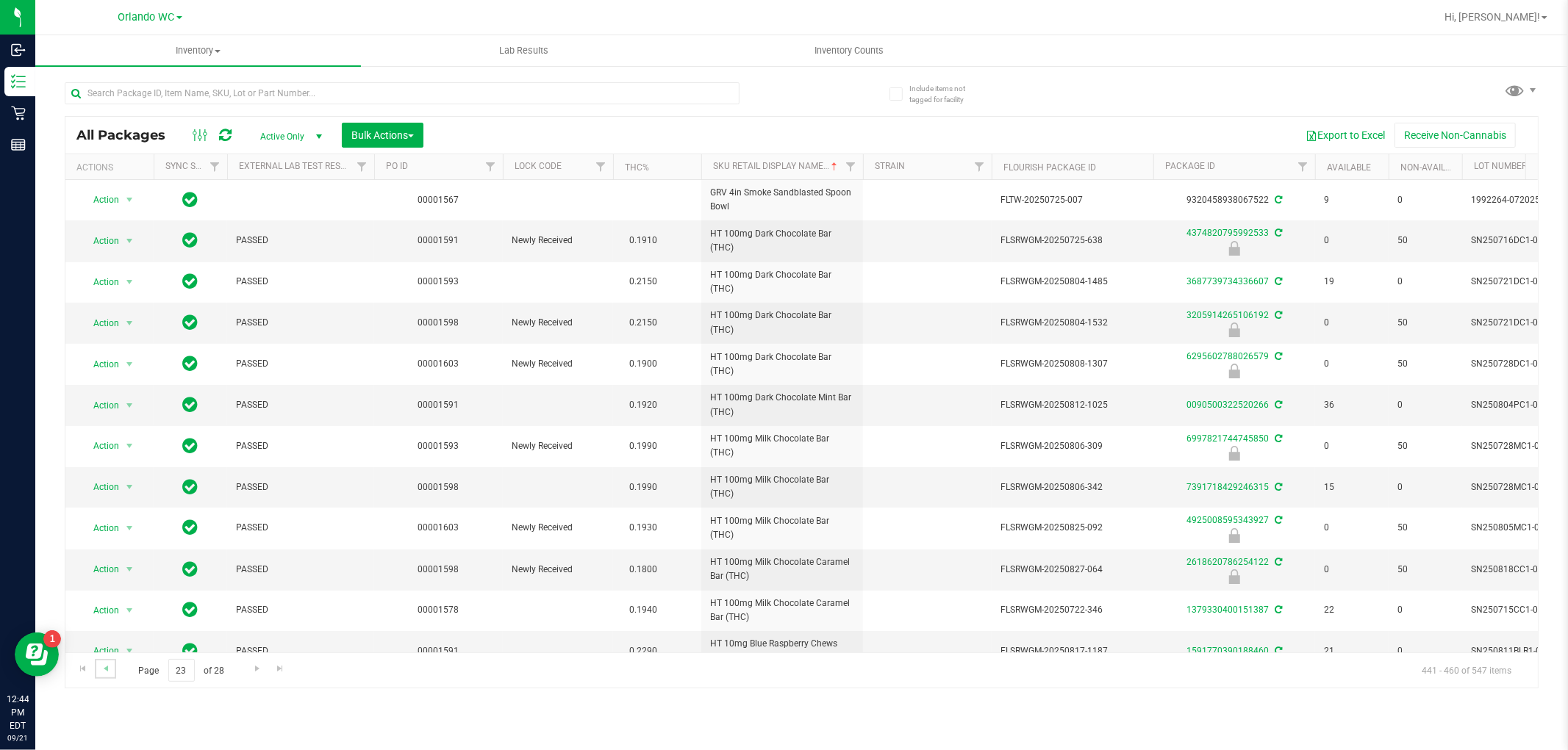
click at [106, 675] on link "Go to the previous page" at bounding box center [106, 669] width 21 height 20
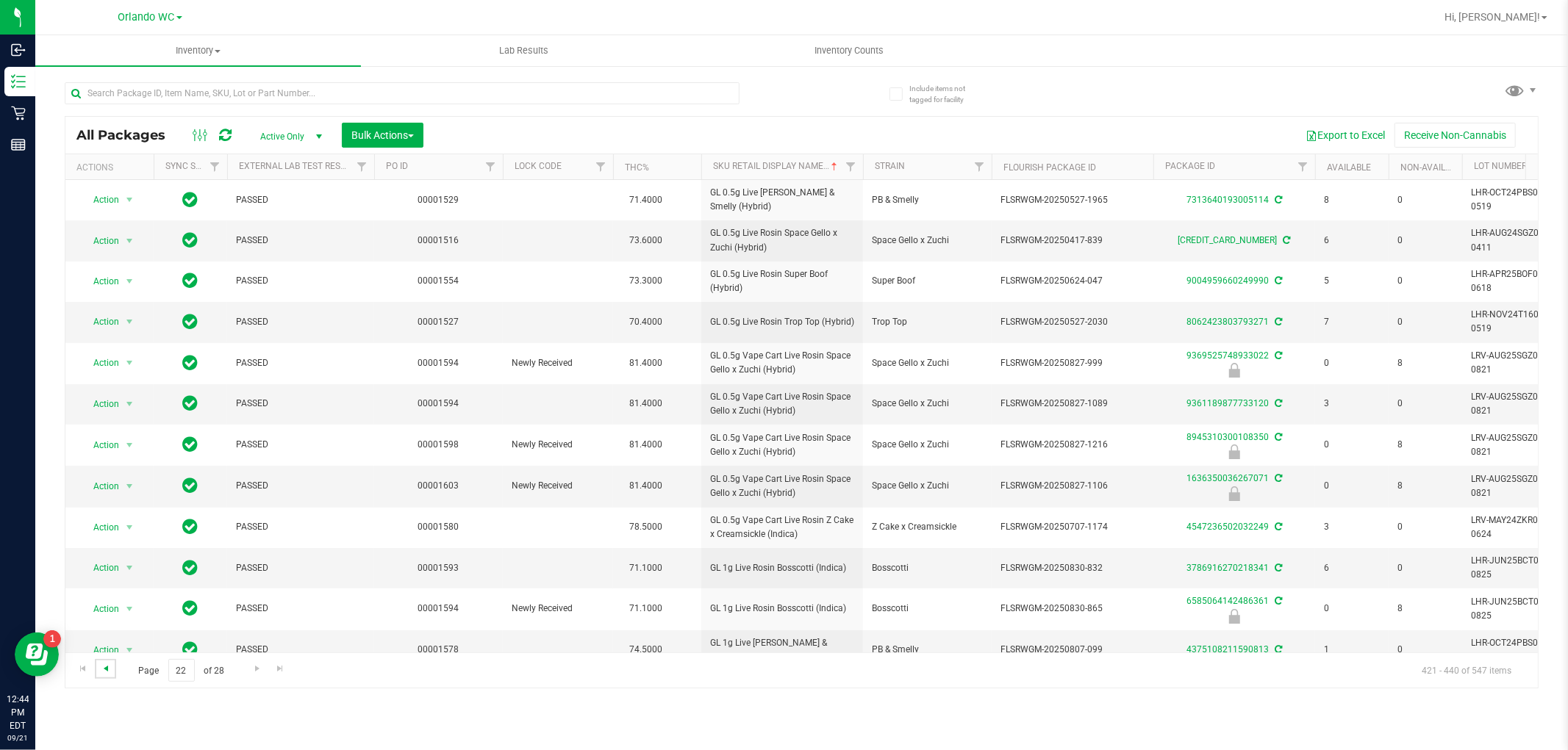
click at [102, 664] on span "Go to the previous page" at bounding box center [106, 669] width 12 height 12
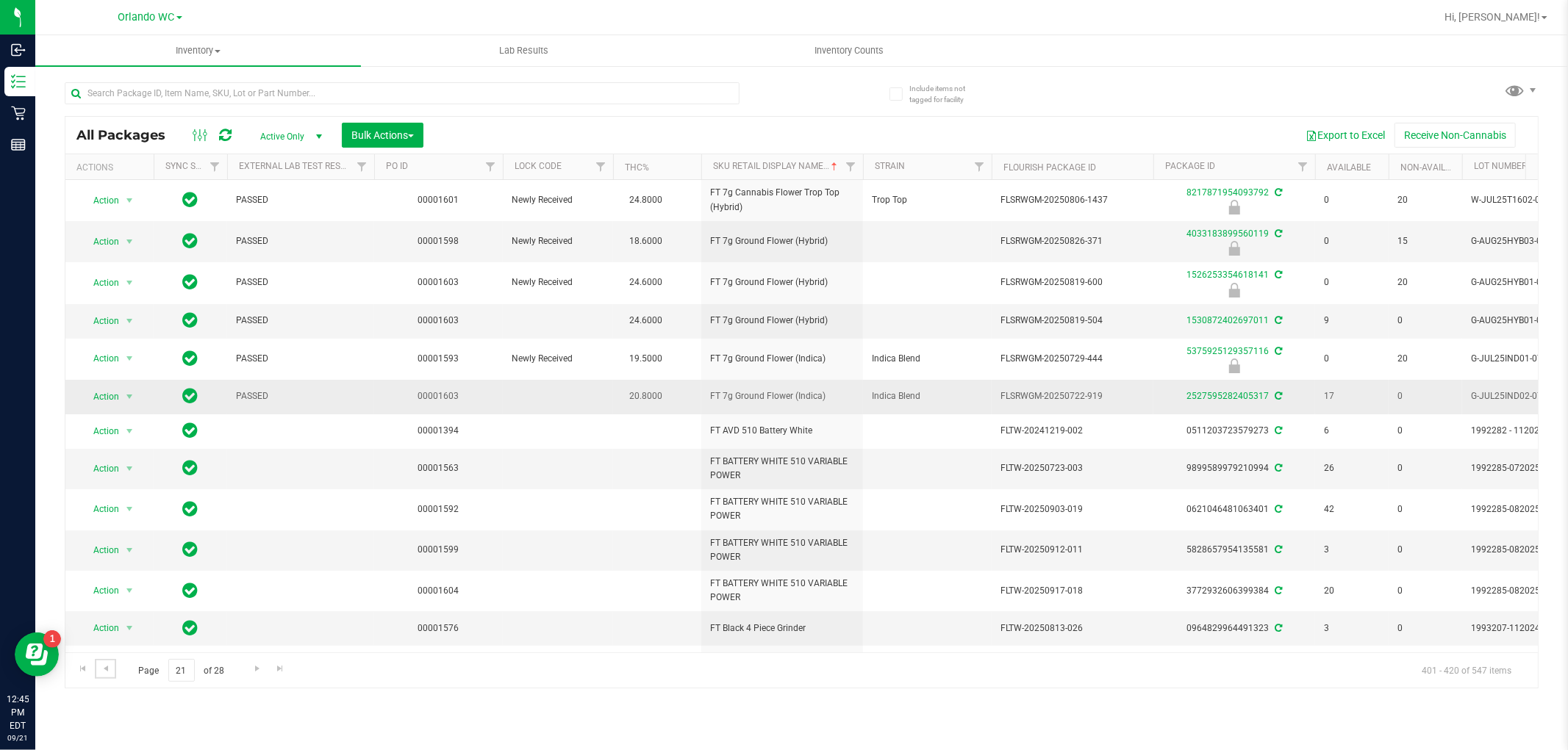
scroll to position [320, 0]
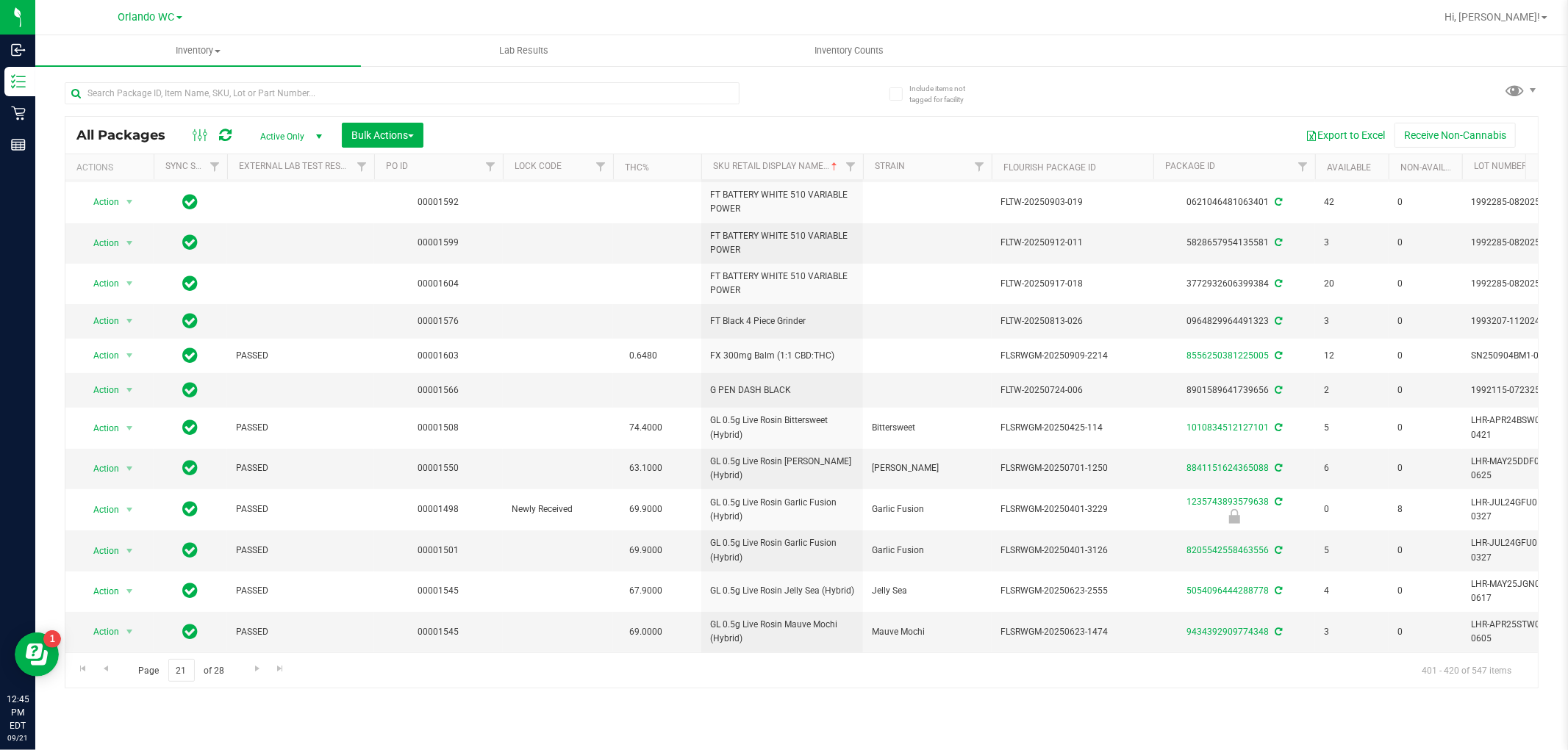
click at [93, 663] on div "Page 21 of 28 401 - 420 of 547 items" at bounding box center [801, 670] width 1472 height 35
click at [106, 667] on span "Go to the previous page" at bounding box center [106, 669] width 12 height 12
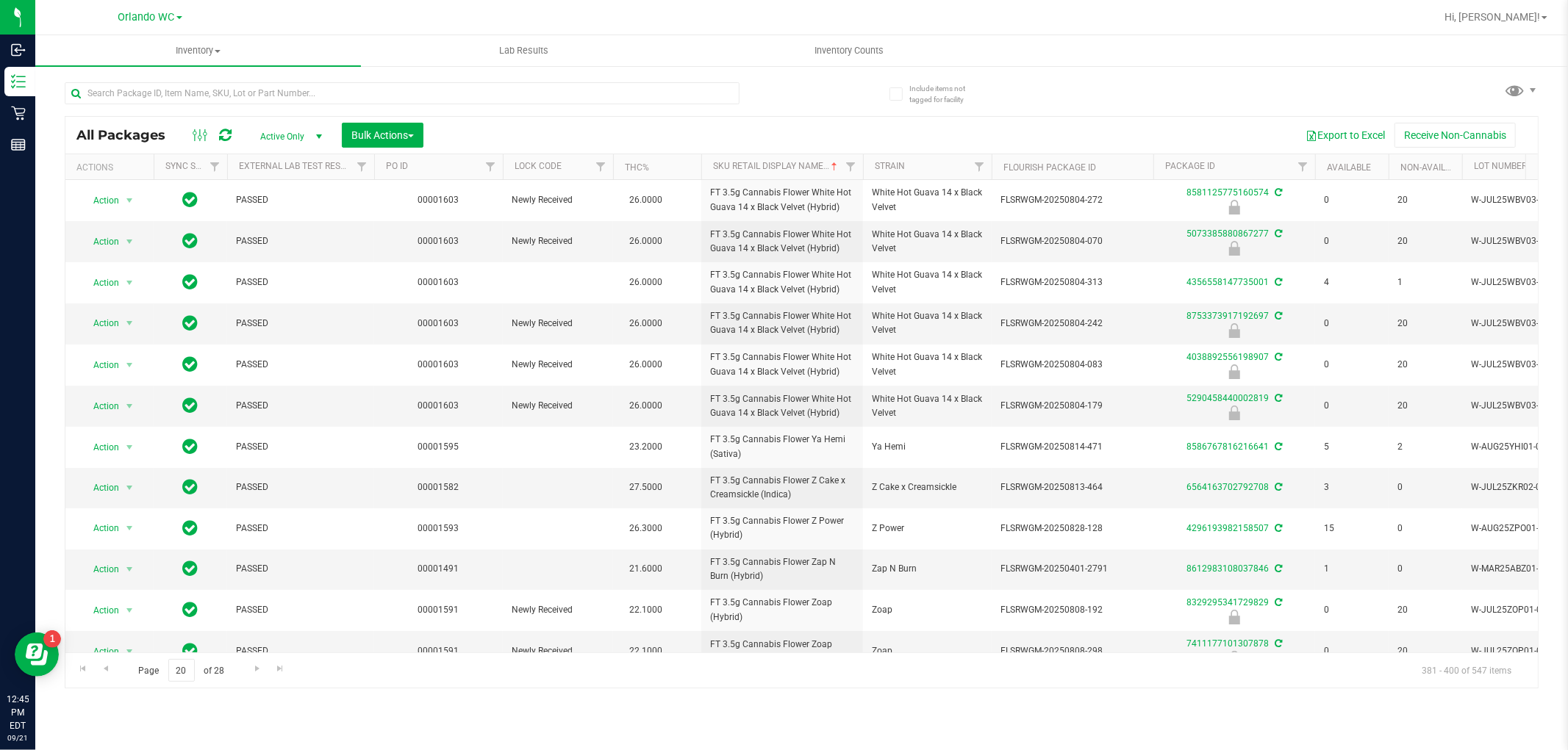
click at [648, 746] on div "Inventory All packages All inventory Waste log Create inventory Lab Results Inv…" at bounding box center [800, 392] width 1532 height 715
click at [860, 729] on div "Inventory All packages All inventory Waste log Create inventory Lab Results Inv…" at bounding box center [800, 392] width 1532 height 715
click at [111, 667] on span "Go to the previous page" at bounding box center [106, 669] width 12 height 12
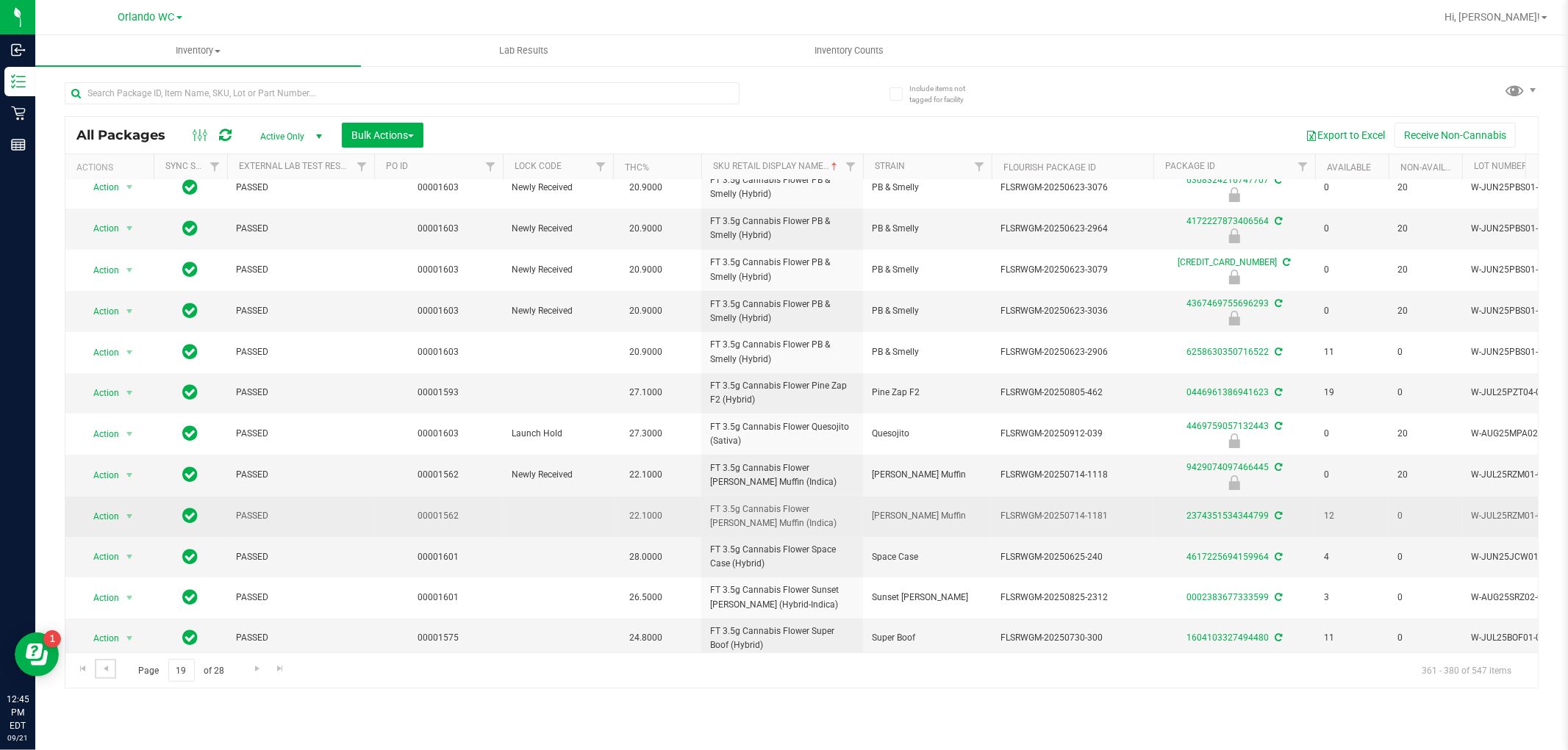
scroll to position [361, 0]
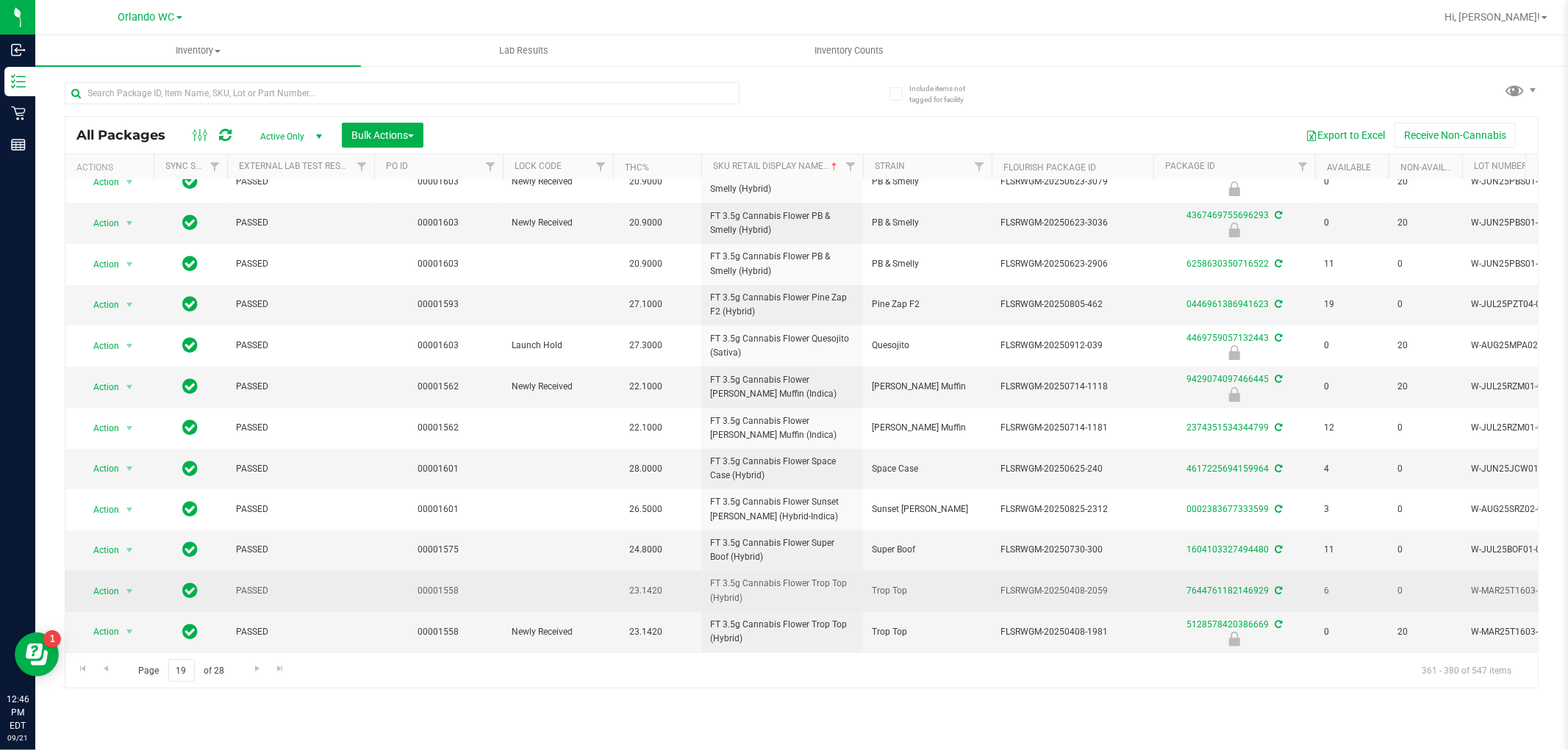
click at [1126, 585] on span "FLSRWGM-20250408-2059" at bounding box center [1071, 591] width 144 height 14
drag, startPoint x: 1140, startPoint y: 581, endPoint x: 973, endPoint y: 581, distance: 167.0
click at [973, 581] on tr "Action Action Create package Edit attributes Global inventory Locate package Lo…" at bounding box center [1142, 591] width 2154 height 41
click at [973, 585] on span "Trop Top" at bounding box center [927, 591] width 111 height 14
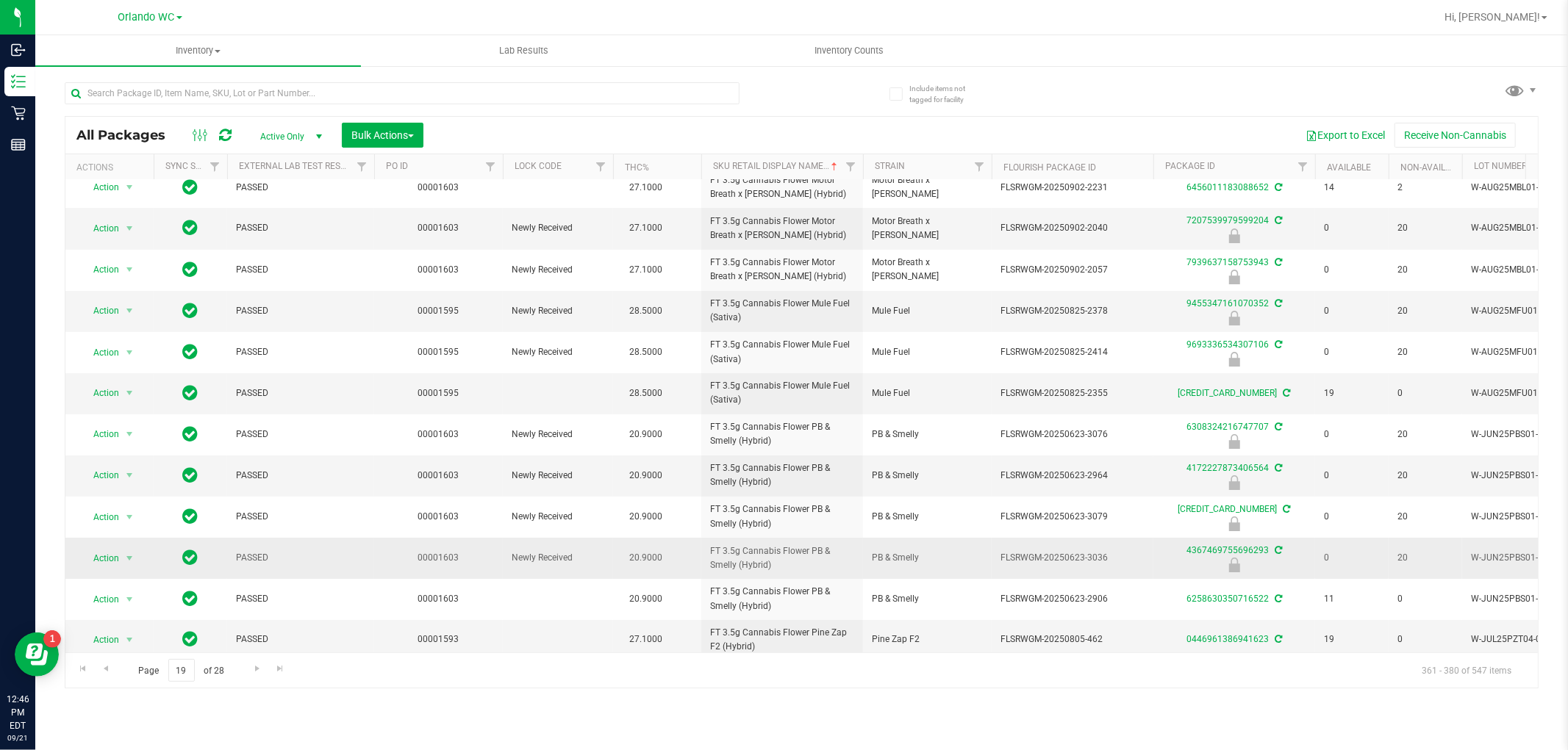
scroll to position [0, 0]
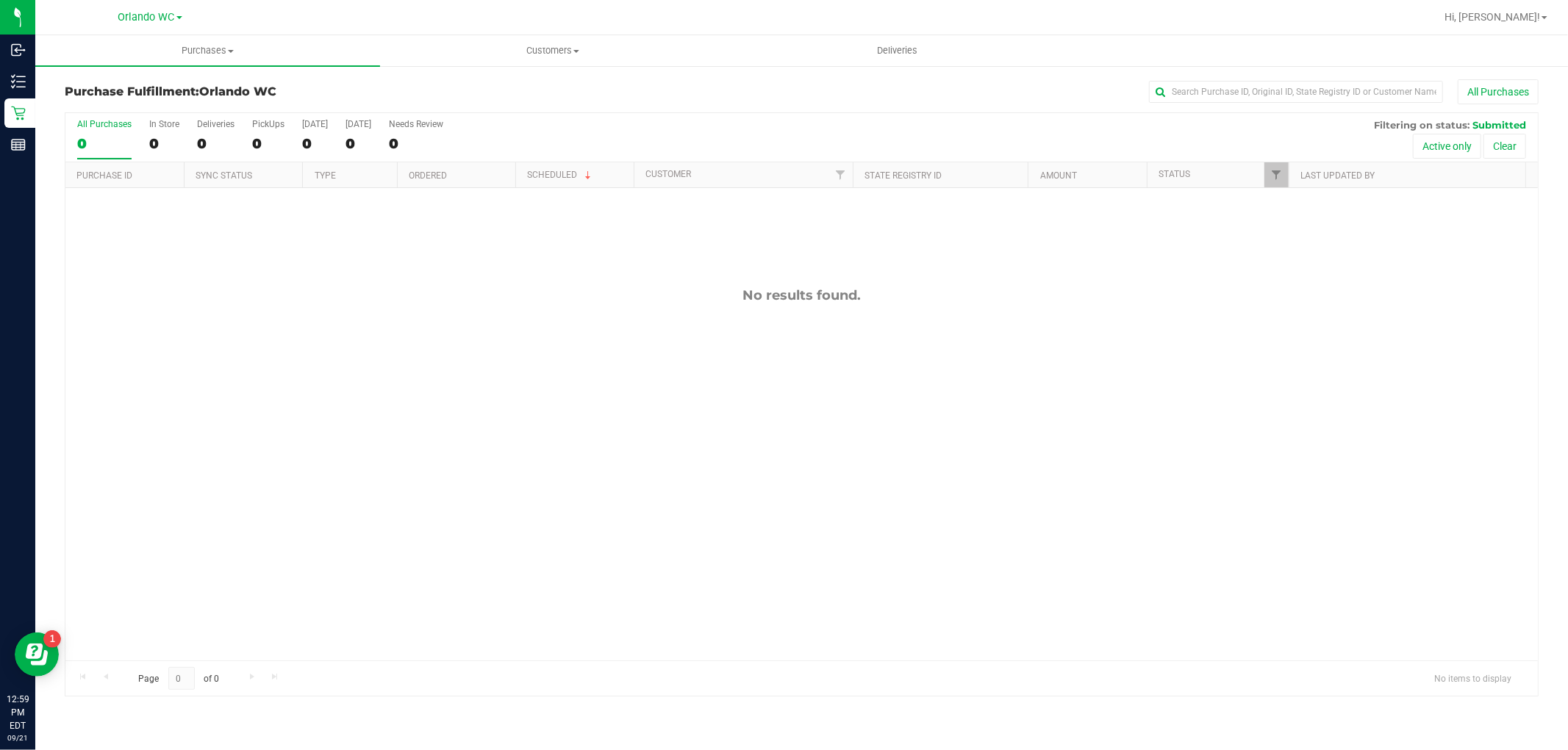
click at [780, 479] on div "No results found." at bounding box center [801, 473] width 1472 height 572
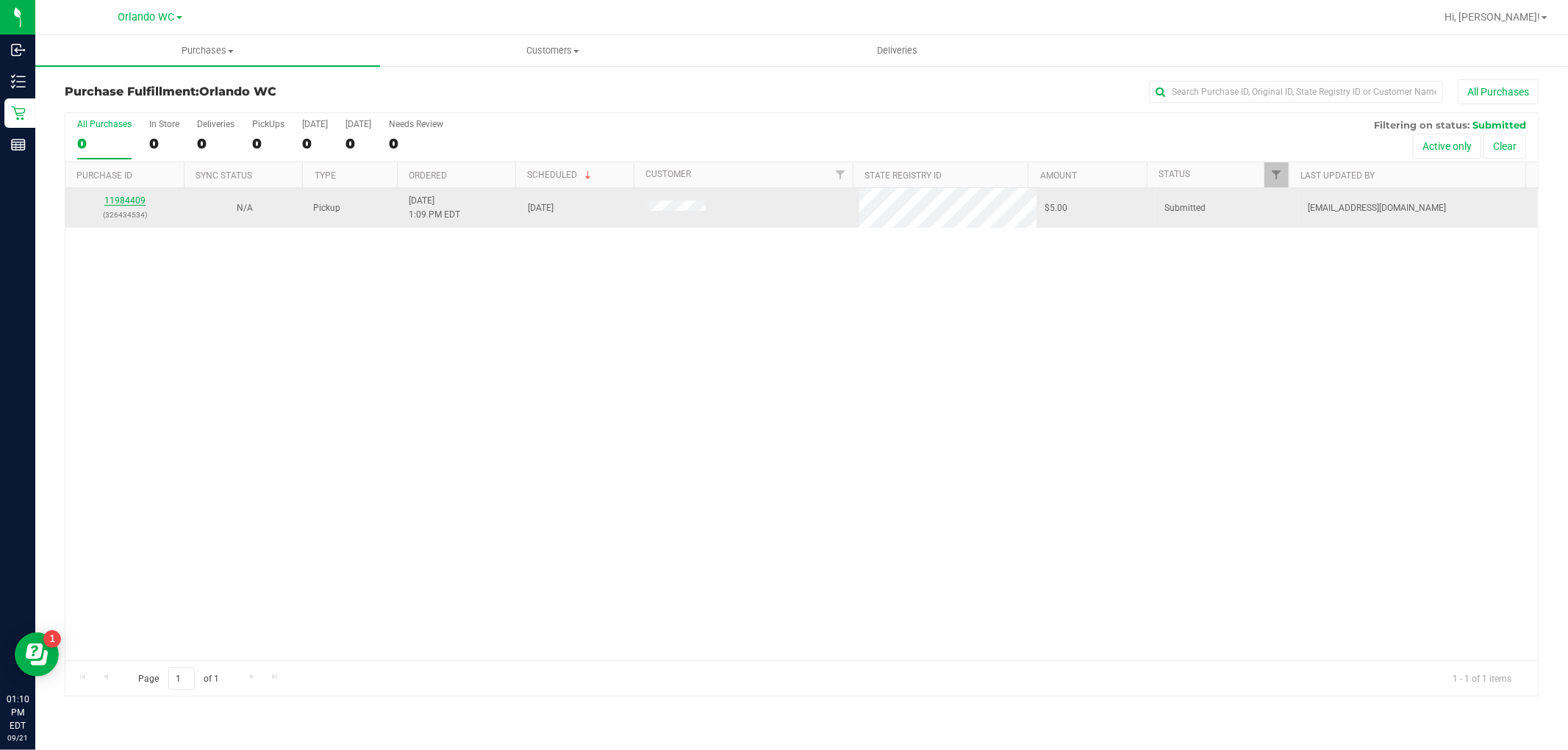
click at [139, 206] on link "11984409" at bounding box center [125, 200] width 42 height 11
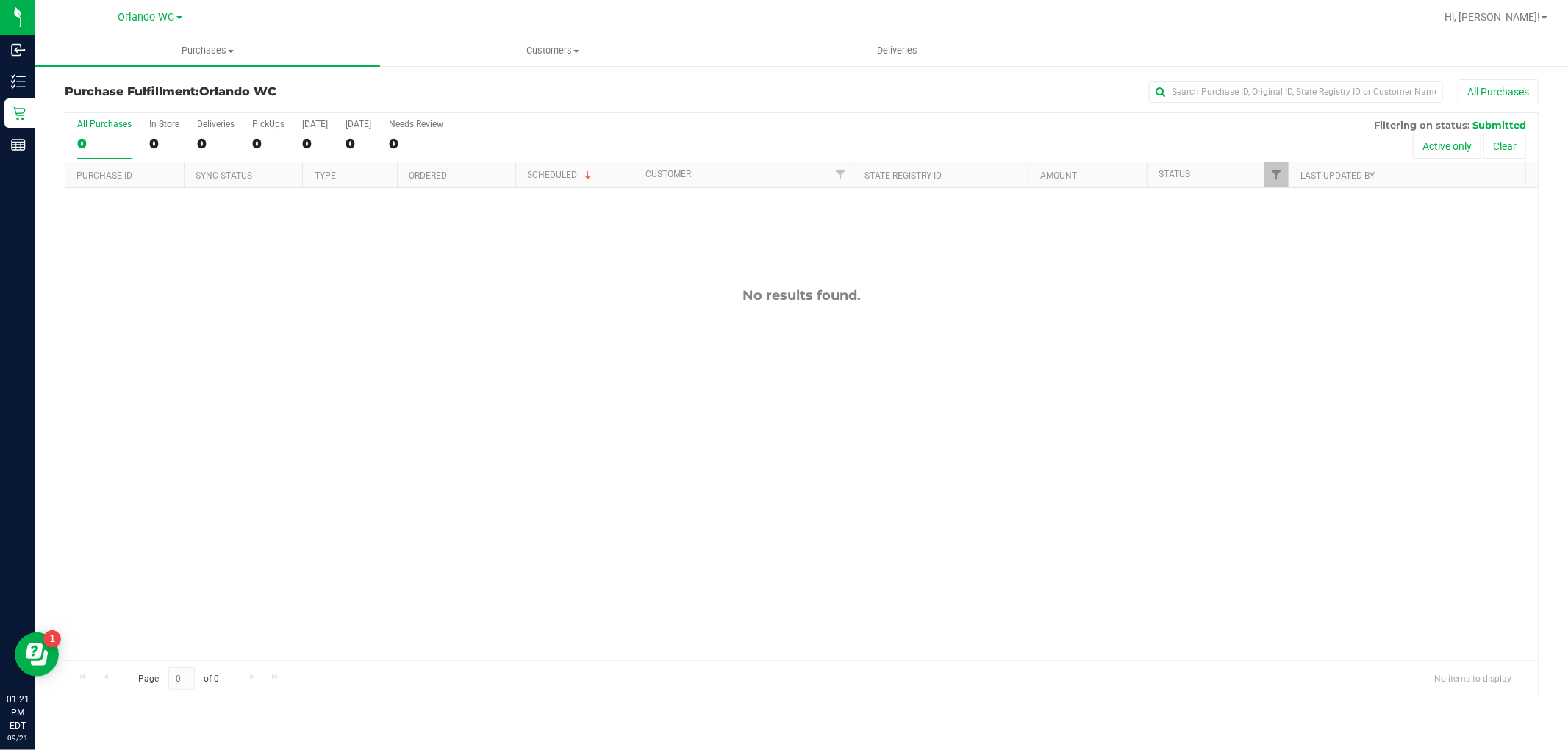
drag, startPoint x: 732, startPoint y: 294, endPoint x: 865, endPoint y: 273, distance: 134.6
click at [865, 273] on div "No results found." at bounding box center [801, 473] width 1472 height 572
drag, startPoint x: 752, startPoint y: 280, endPoint x: 869, endPoint y: 291, distance: 117.5
click at [869, 291] on div "No results found." at bounding box center [801, 295] width 1472 height 16
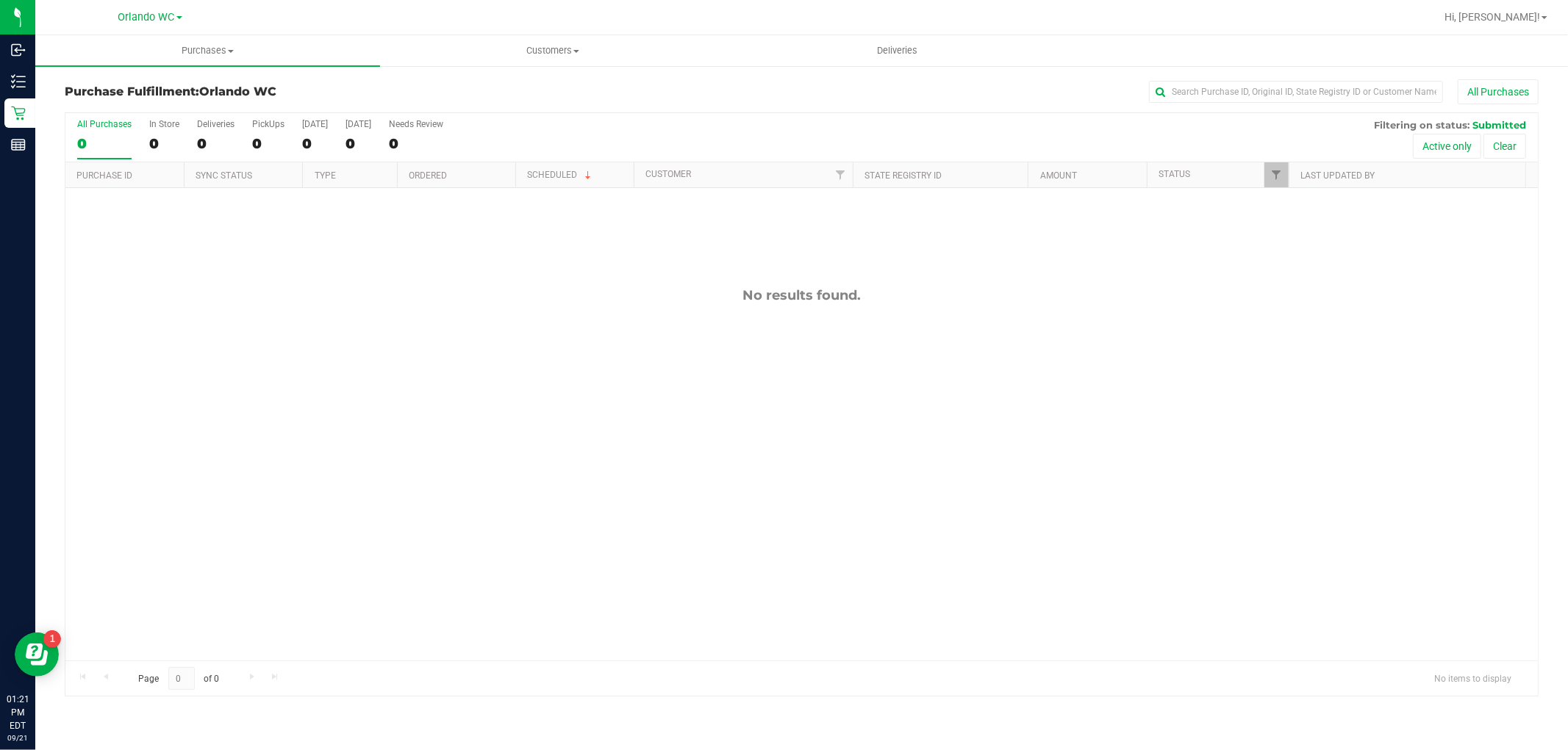
click at [869, 291] on div "No results found." at bounding box center [801, 295] width 1472 height 16
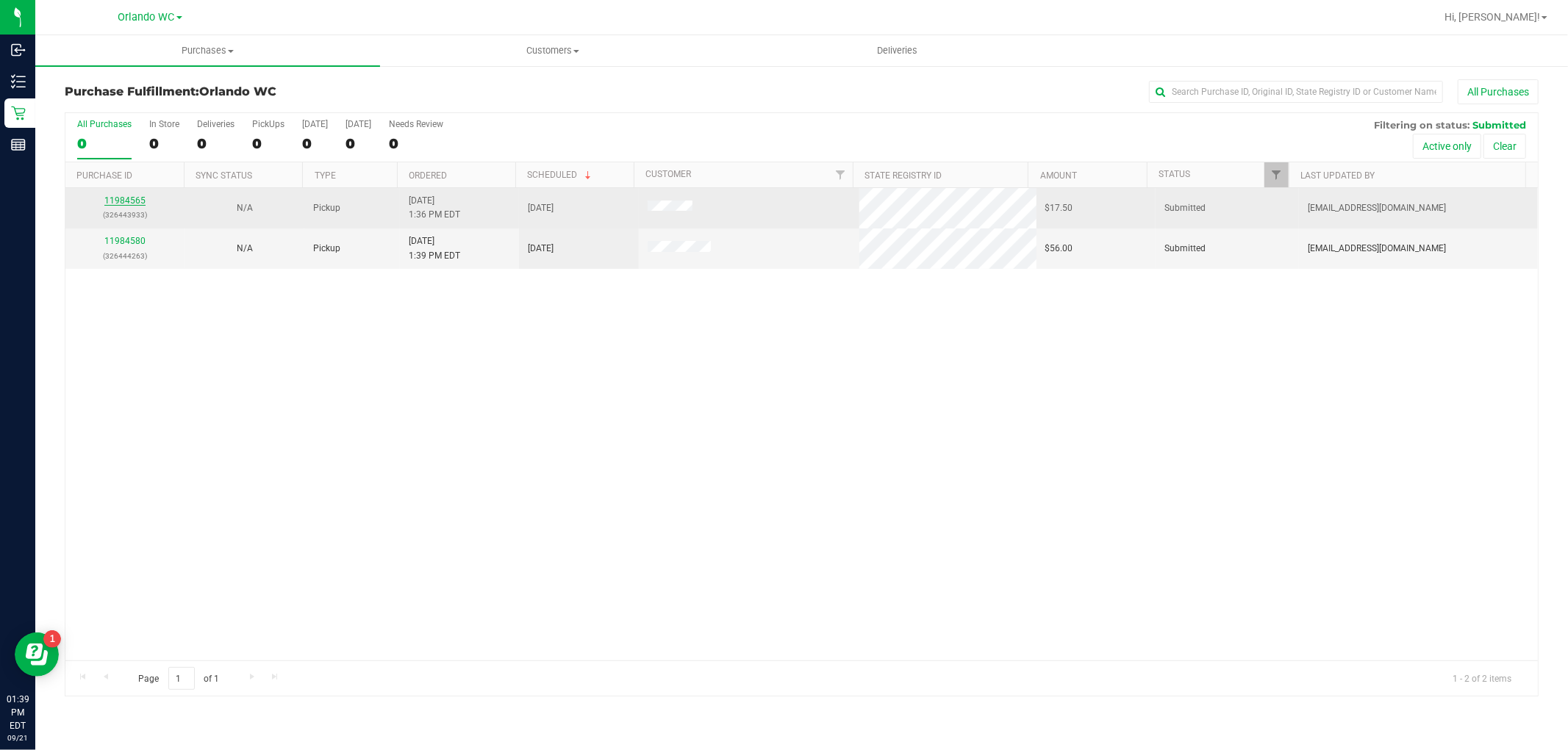
click at [111, 199] on link "11984565" at bounding box center [125, 200] width 42 height 11
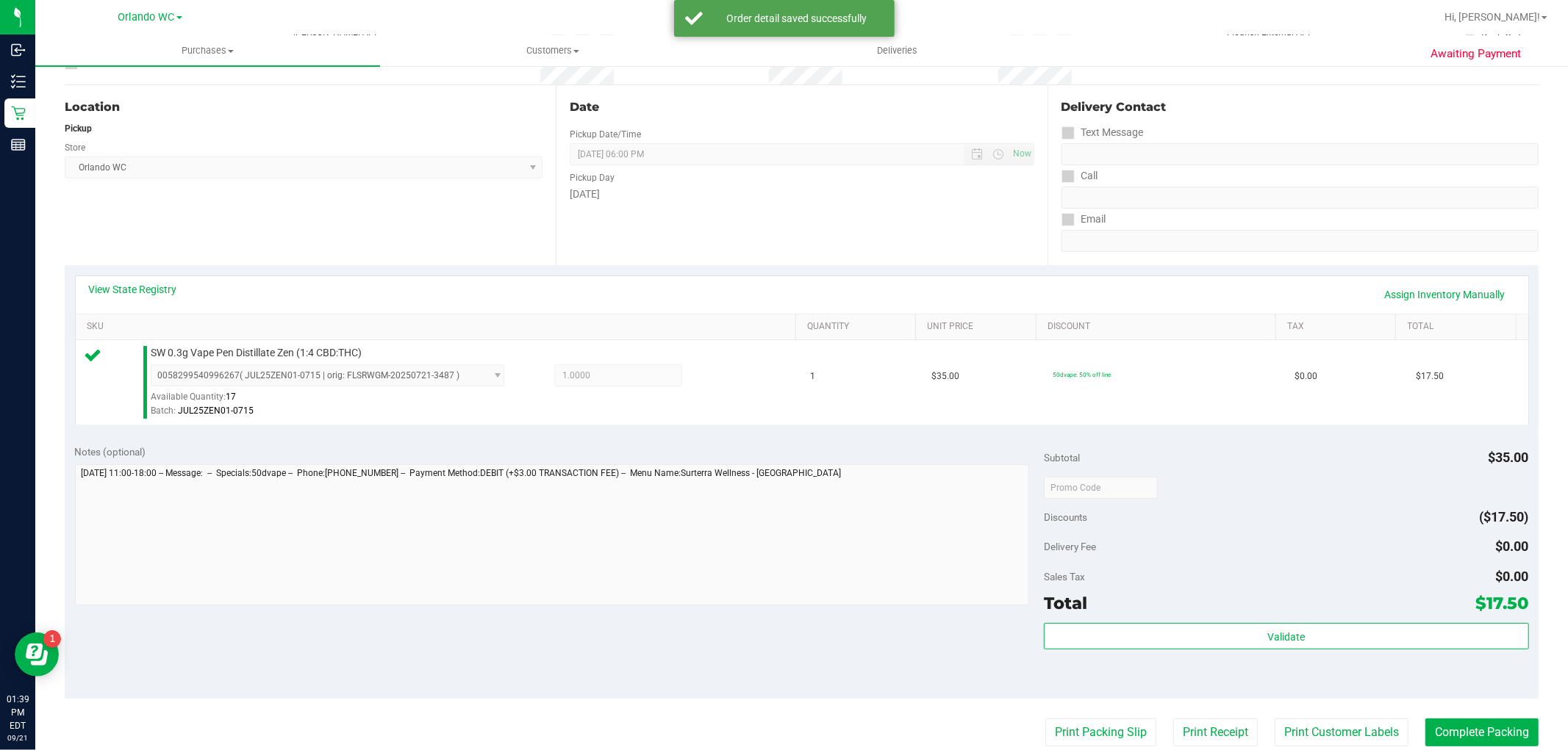
scroll to position [326, 0]
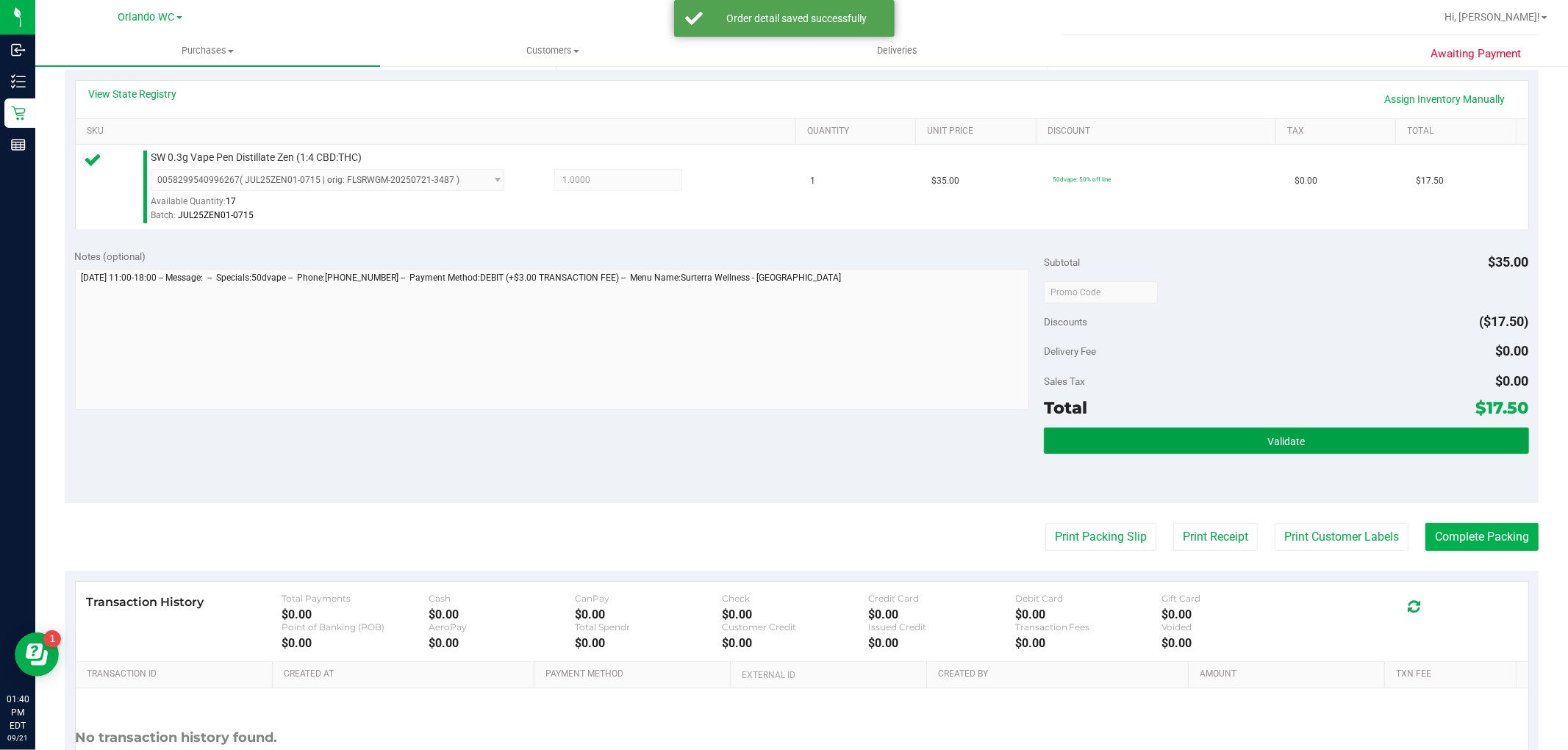
drag, startPoint x: 1120, startPoint y: 428, endPoint x: 1104, endPoint y: 447, distance: 24.8
click at [1119, 429] on button "Validate" at bounding box center [1285, 440] width 484 height 26
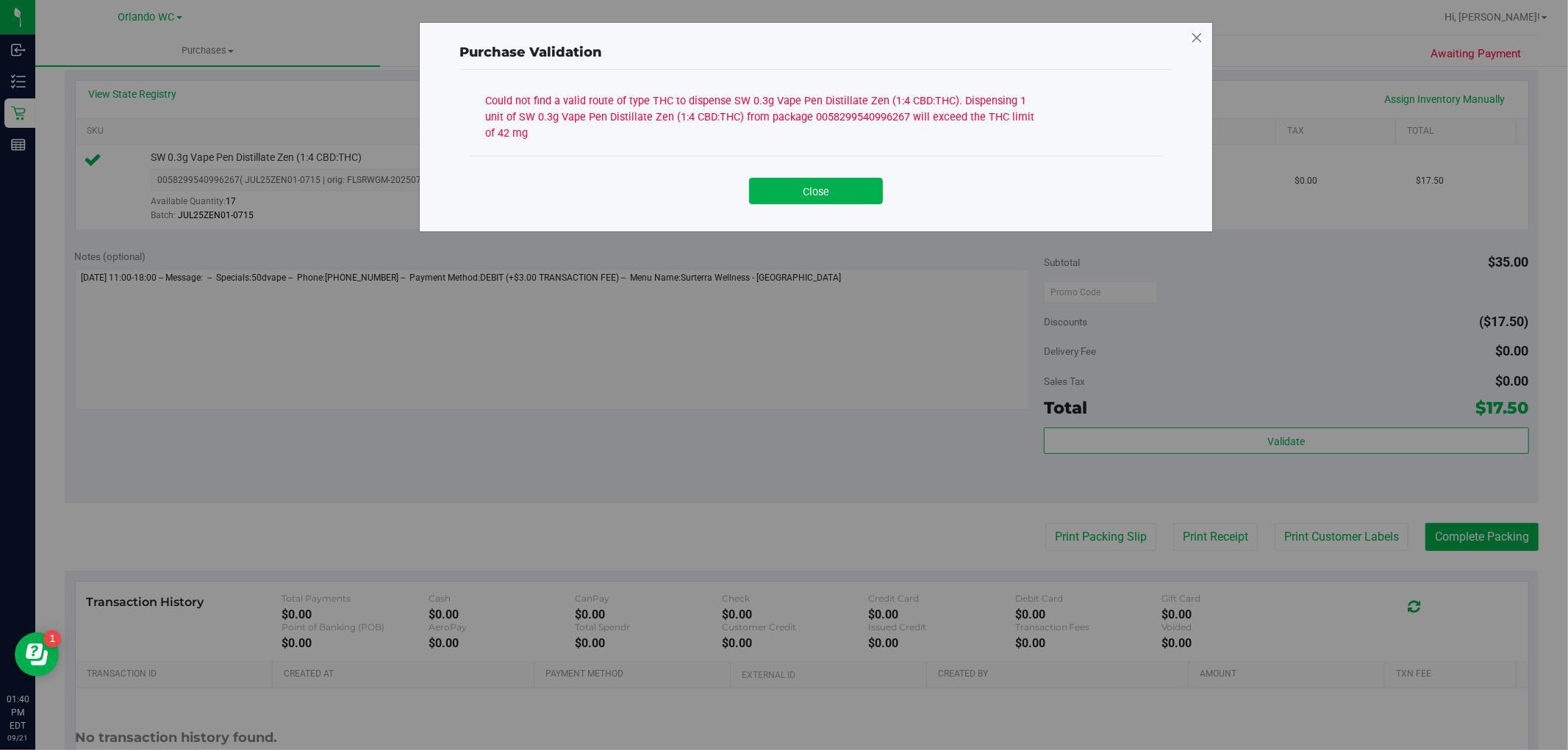
click at [1192, 45] on icon at bounding box center [1196, 38] width 14 height 23
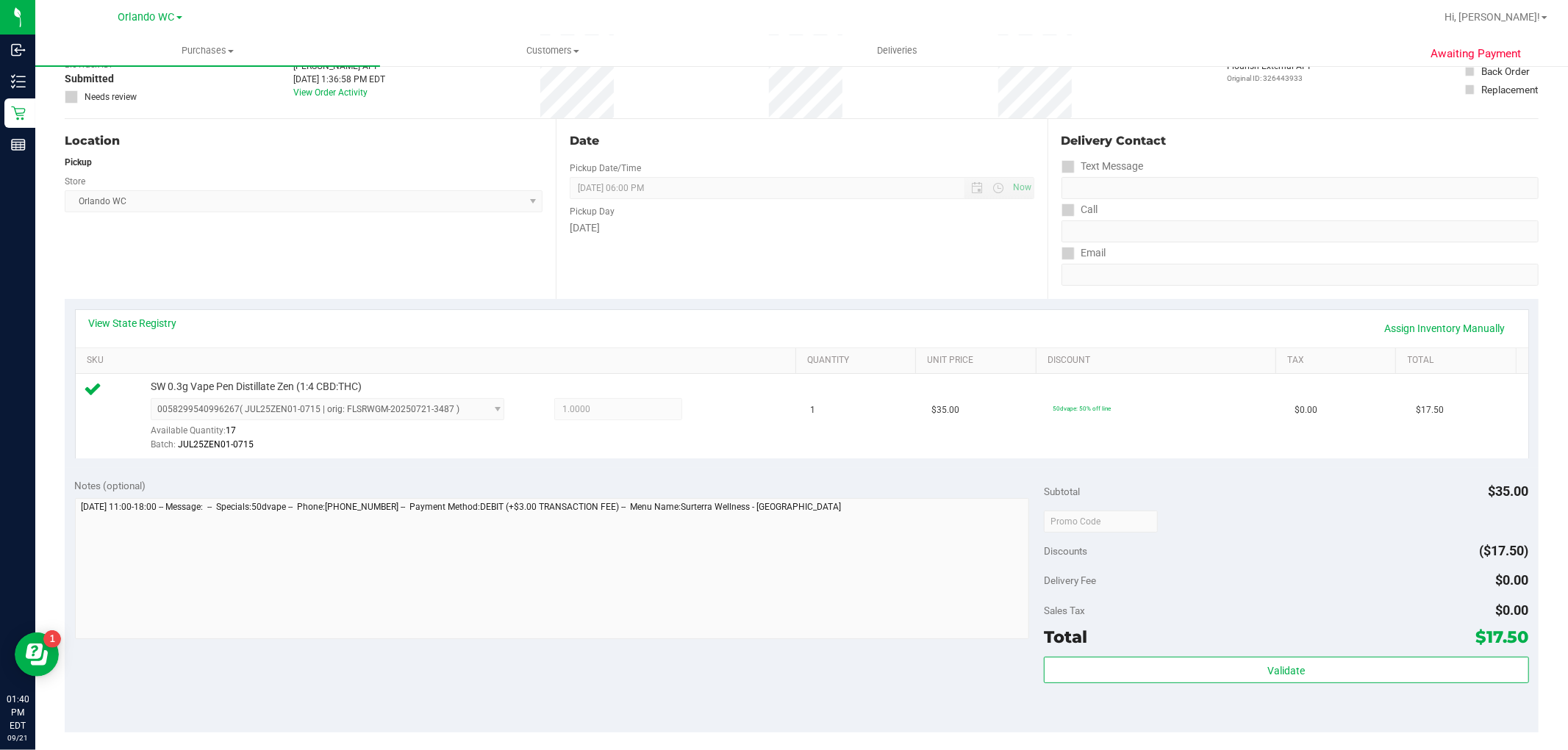
scroll to position [81, 0]
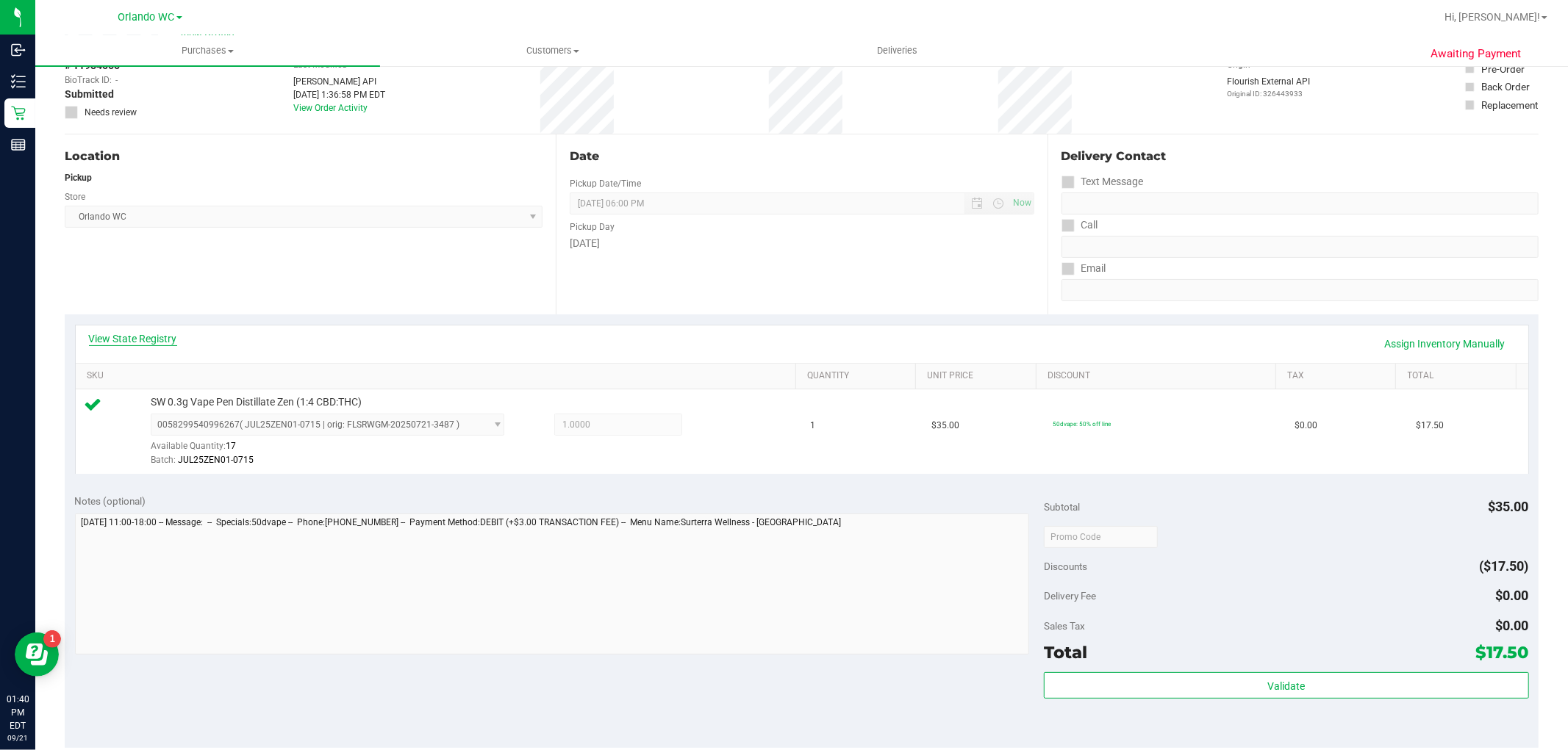
click at [134, 338] on link "View State Registry" at bounding box center [133, 338] width 88 height 15
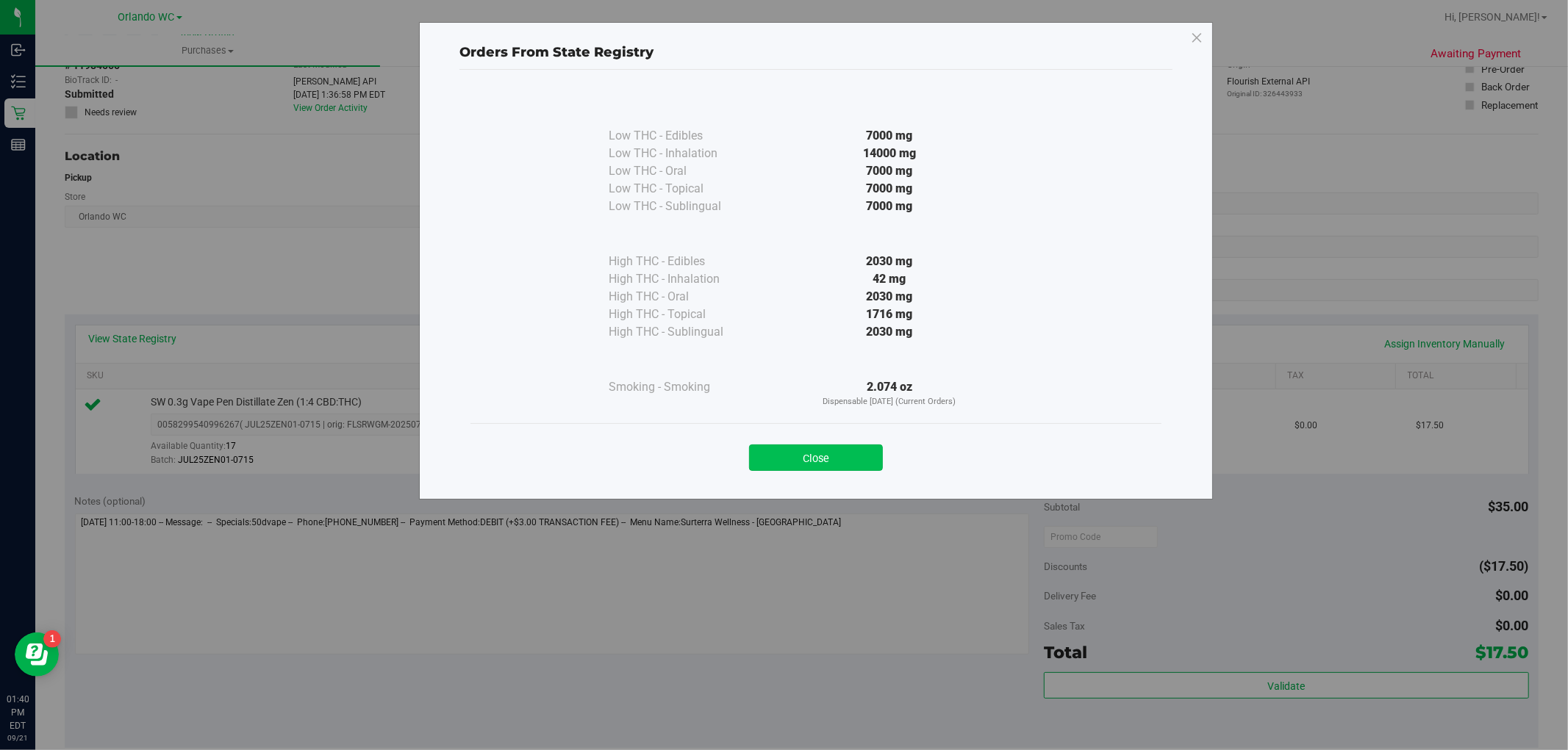
click at [862, 465] on button "Close" at bounding box center [816, 457] width 134 height 26
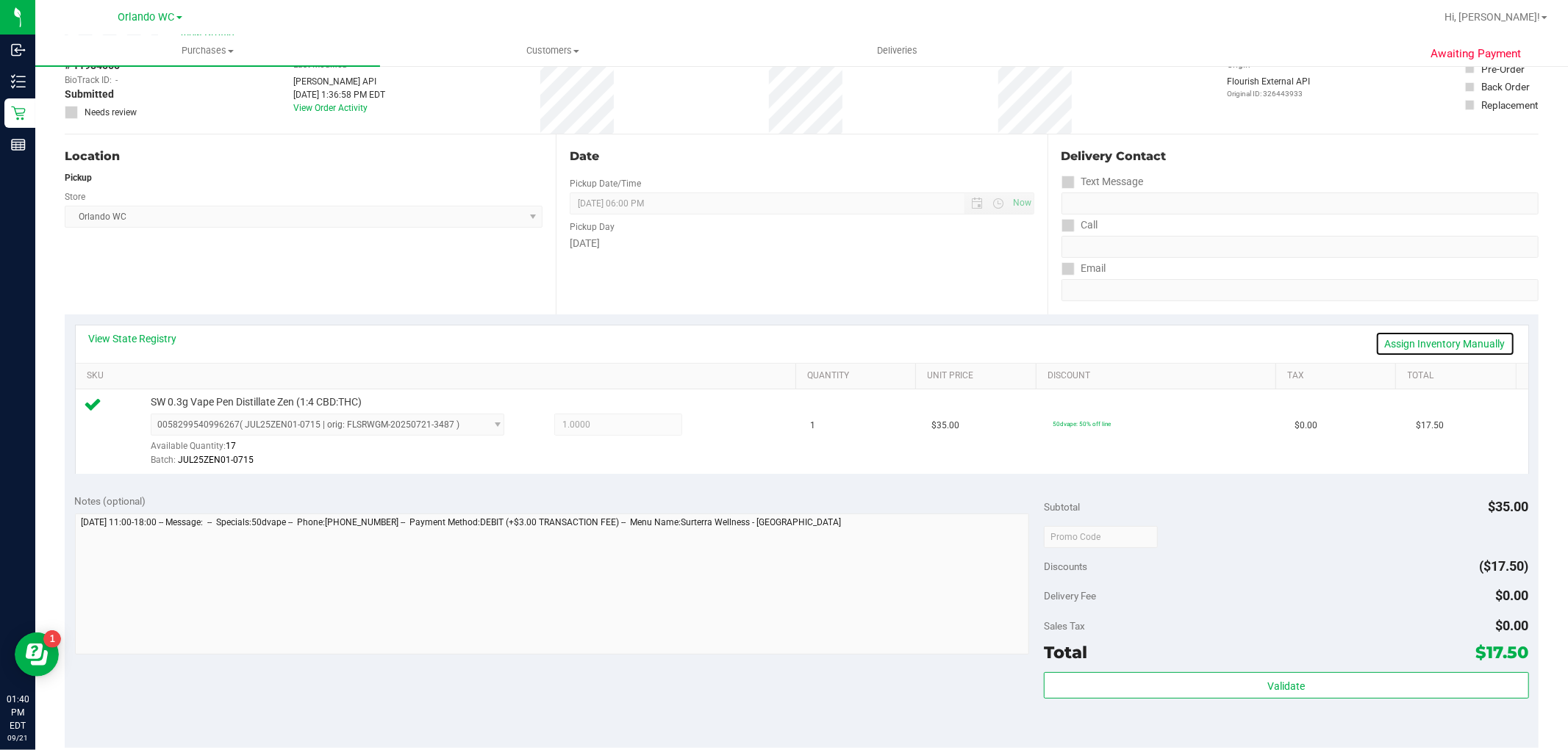
click at [1387, 346] on link "Assign Inventory Manually" at bounding box center [1445, 344] width 139 height 25
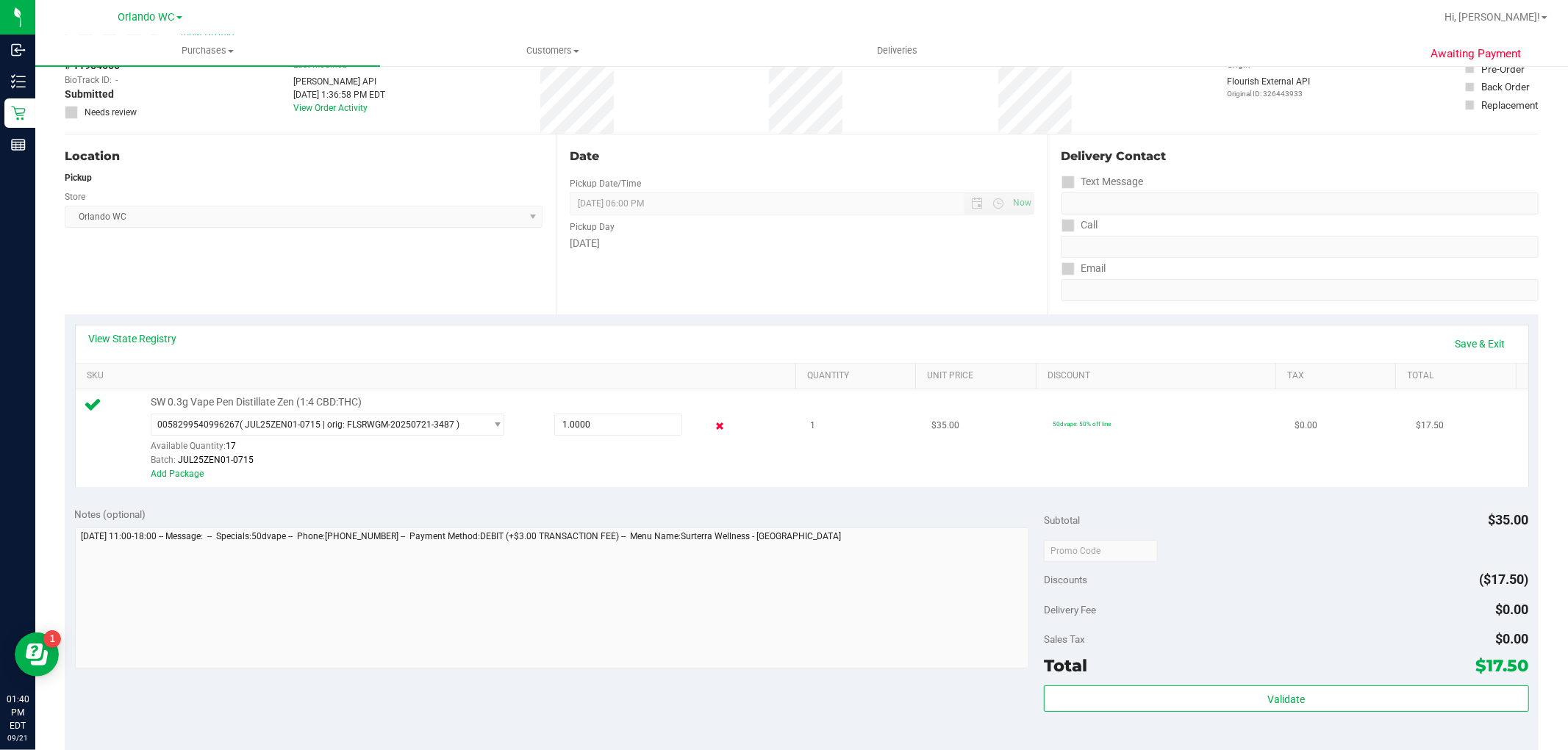
click at [711, 427] on icon at bounding box center [719, 426] width 15 height 16
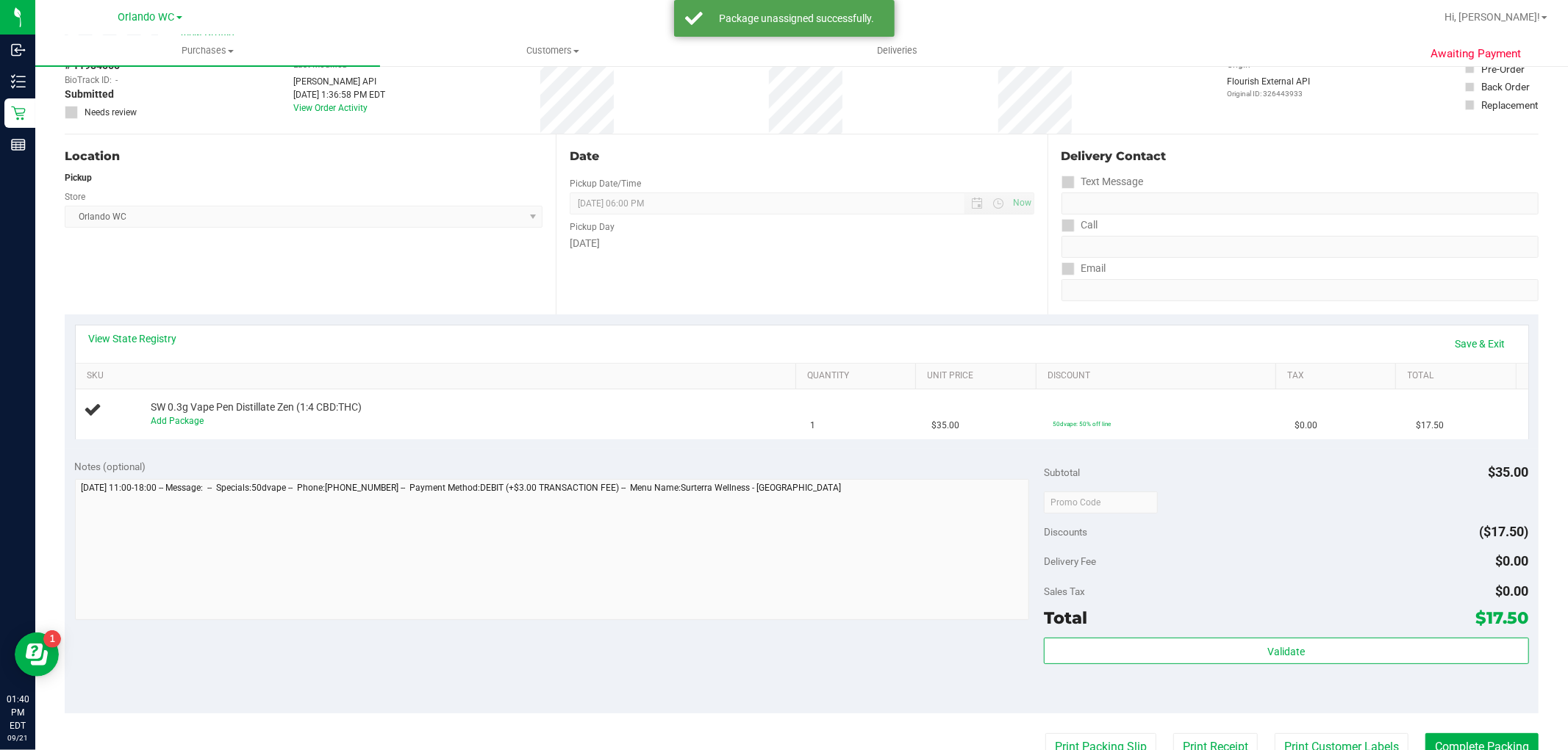
scroll to position [0, 0]
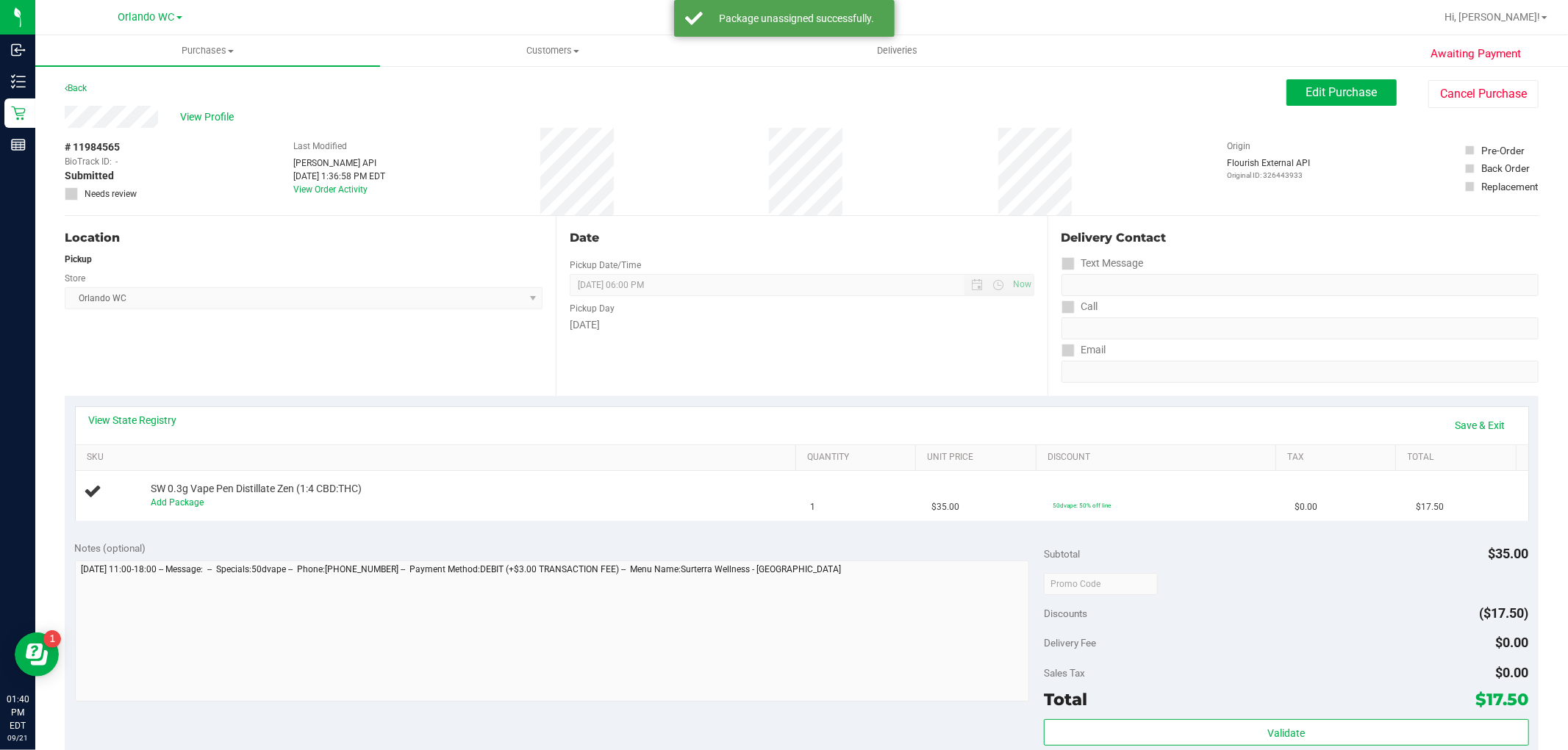
click at [1317, 76] on div "Awaiting Payment Back Edit Purchase Cancel Purchase View Profile # 11984565 Bio…" at bounding box center [800, 615] width 1532 height 1102
click at [1312, 91] on span "Edit Purchase" at bounding box center [1342, 92] width 72 height 14
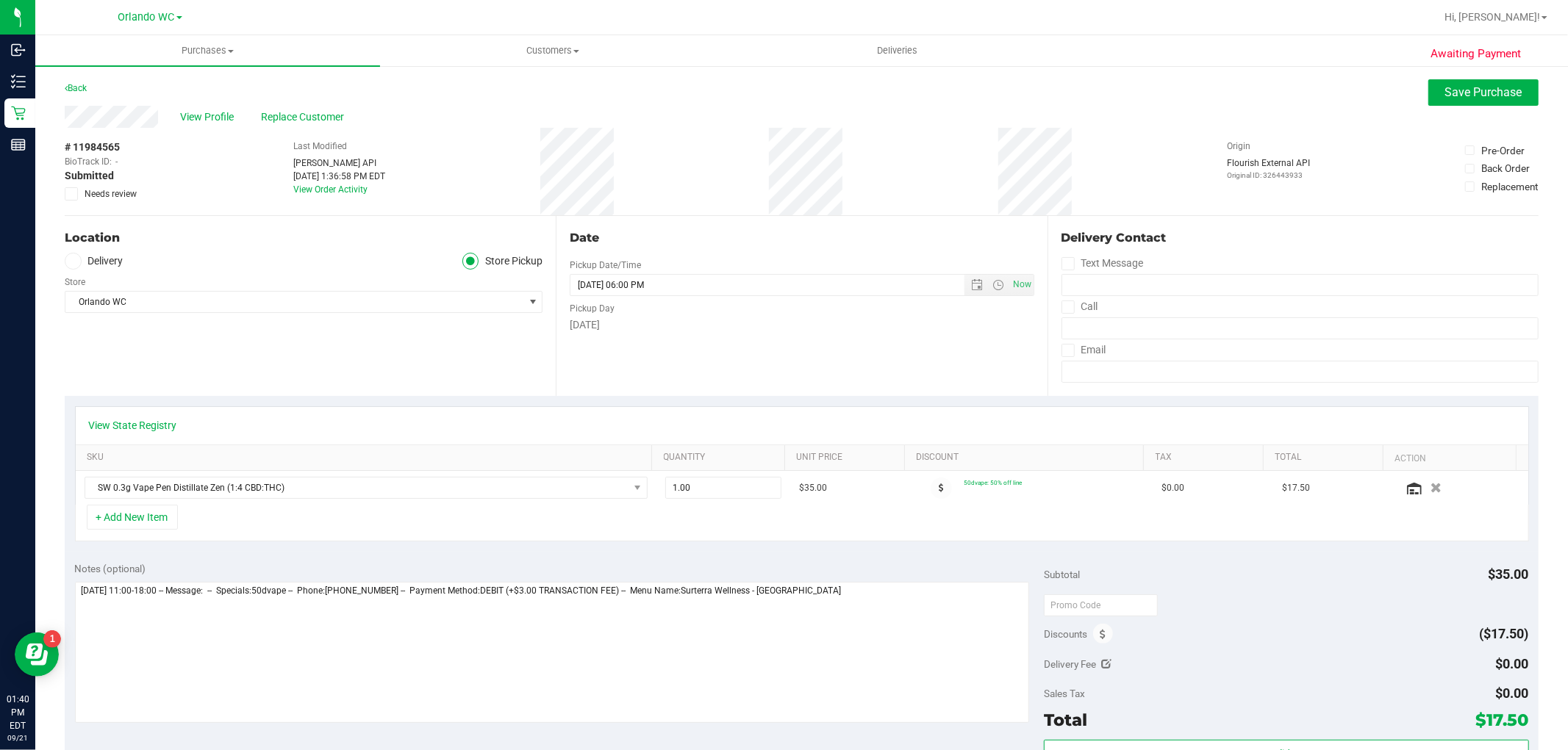
click at [75, 194] on span at bounding box center [72, 195] width 14 height 14
click at [0, 0] on input "Needs review" at bounding box center [0, 0] width 0 height 0
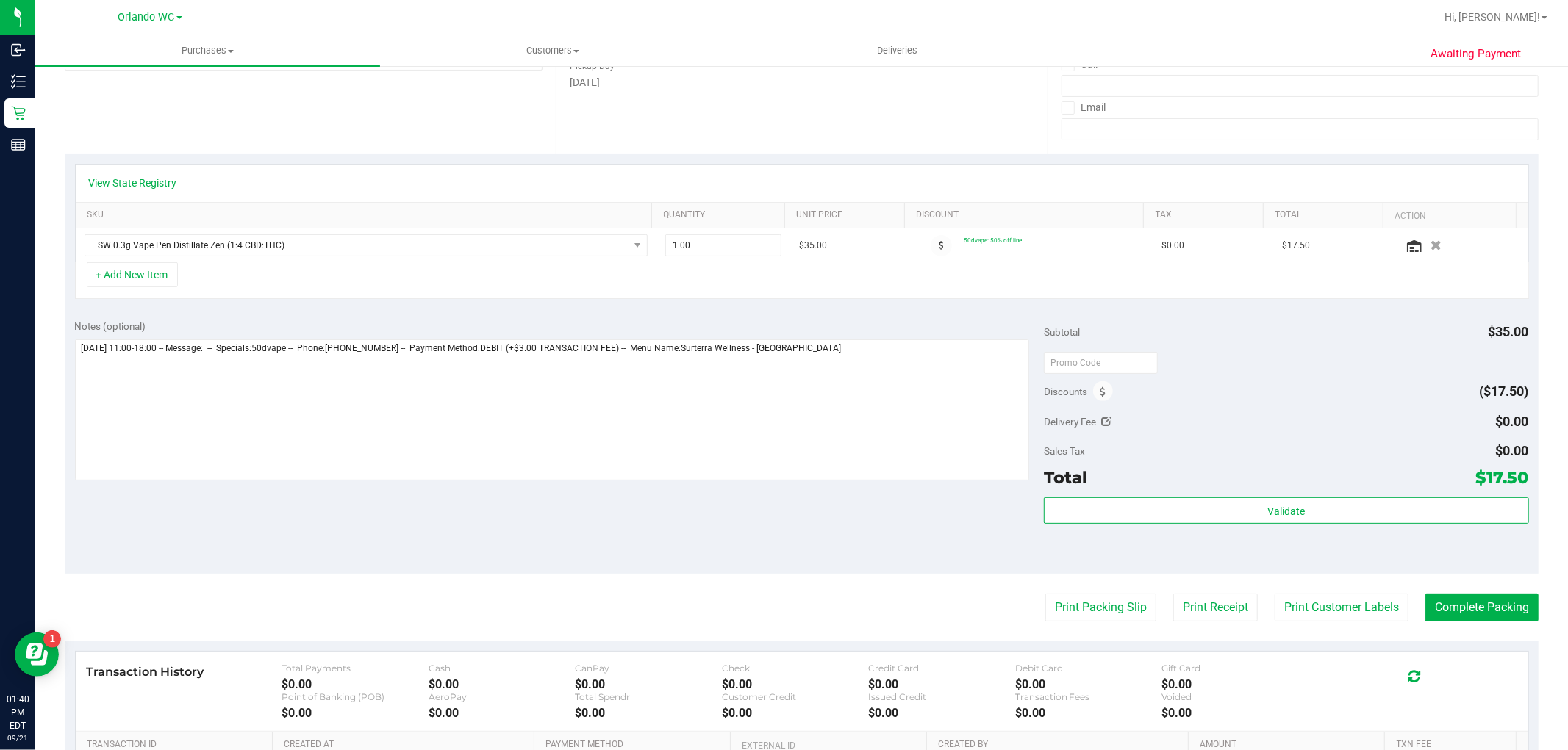
scroll to position [245, 0]
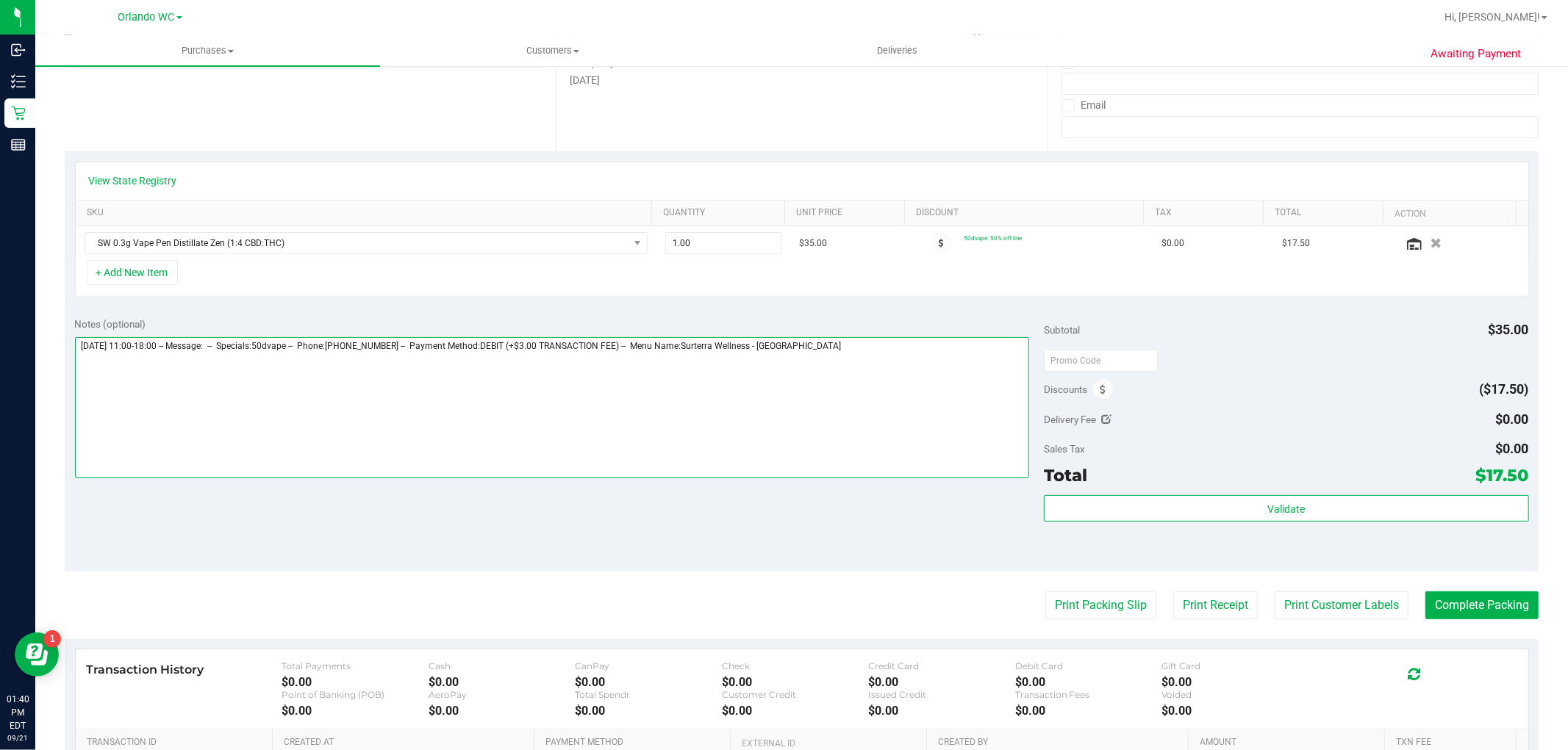
click at [382, 439] on textarea at bounding box center [552, 408] width 954 height 141
click at [847, 371] on textarea at bounding box center [552, 408] width 954 height 141
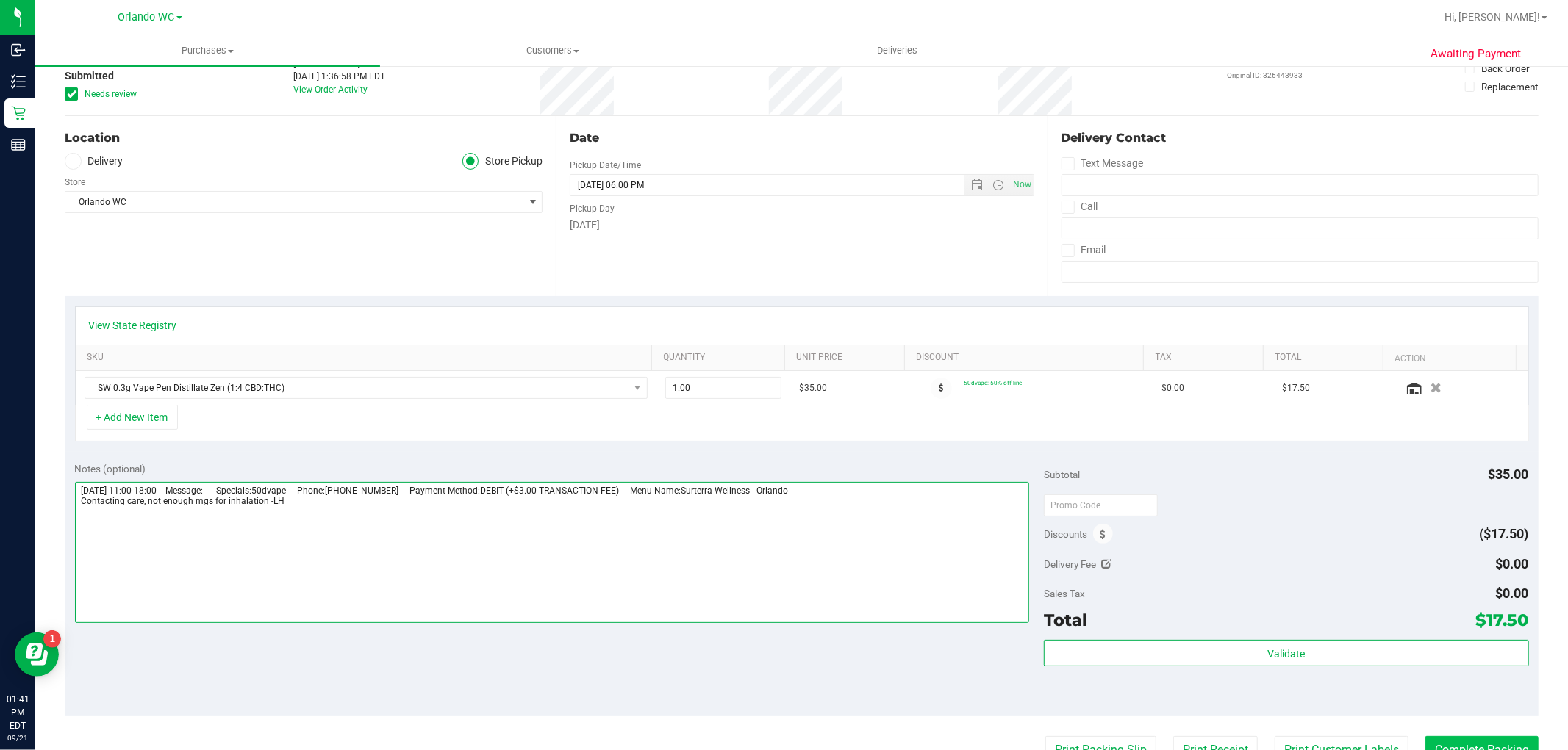
scroll to position [0, 0]
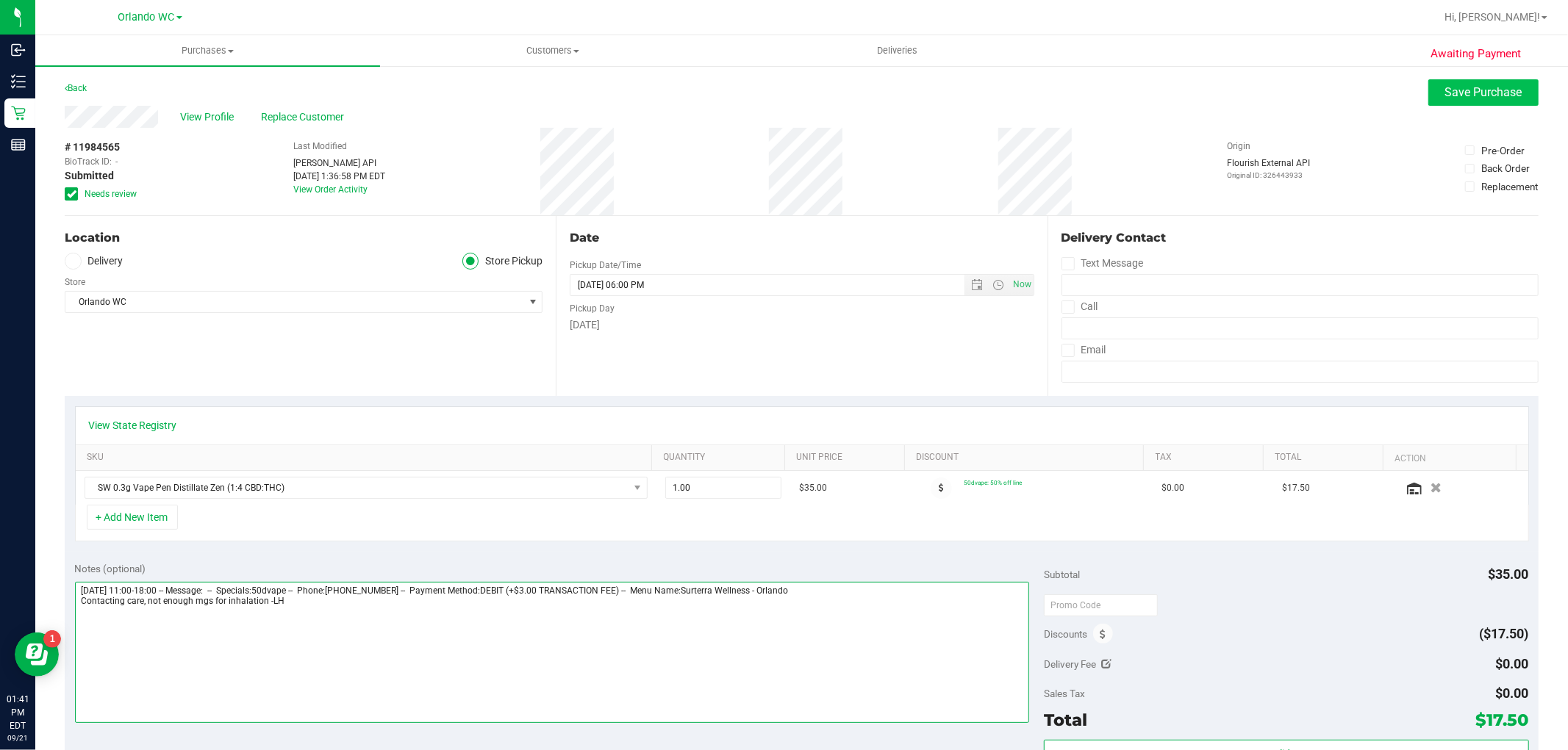
type textarea "[DATE] 11:00-18:00 -- Message: -- Specials:50dvape -- Phone:[PHONE_NUMBER] -- P…"
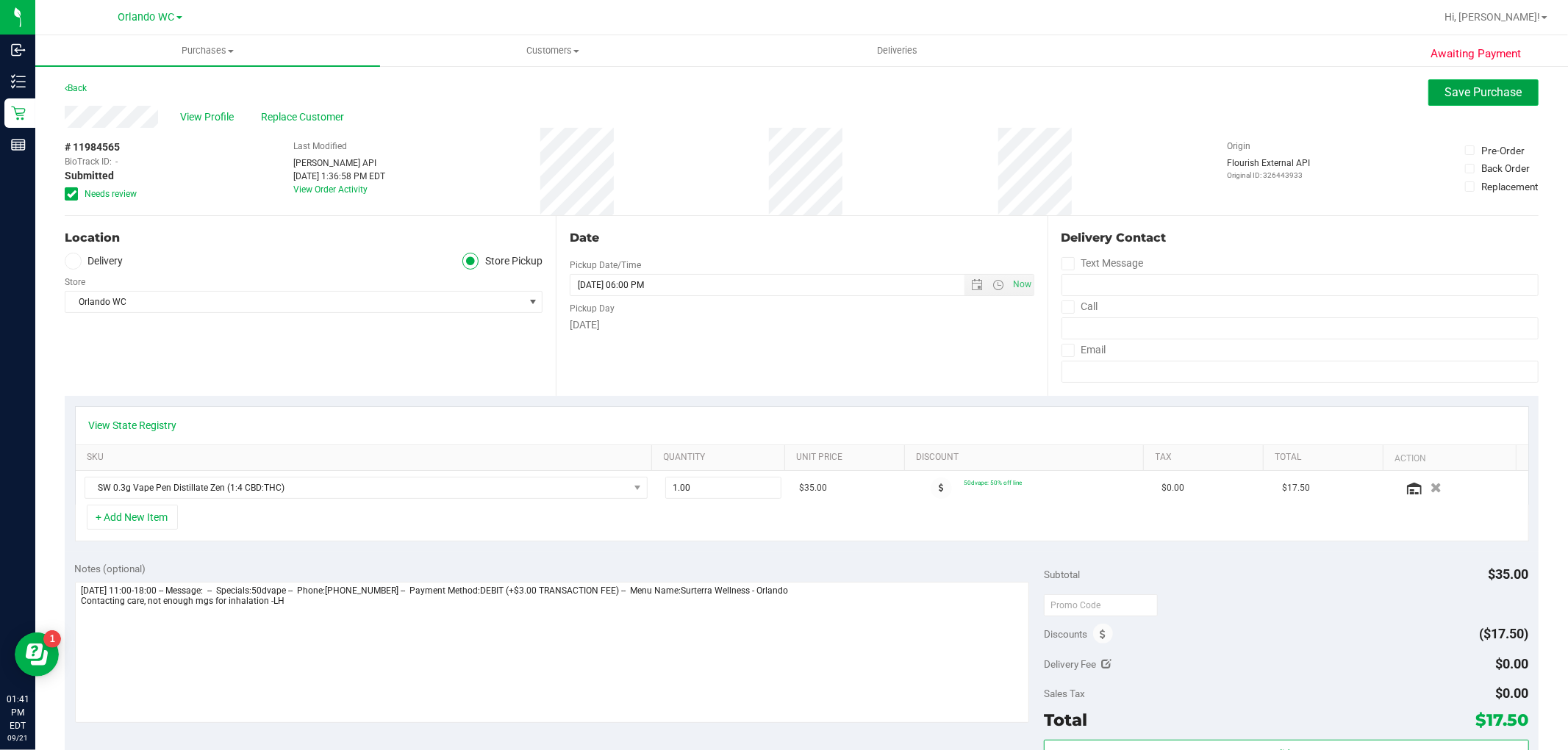
click at [1462, 86] on span "Save Purchase" at bounding box center [1484, 92] width 77 height 14
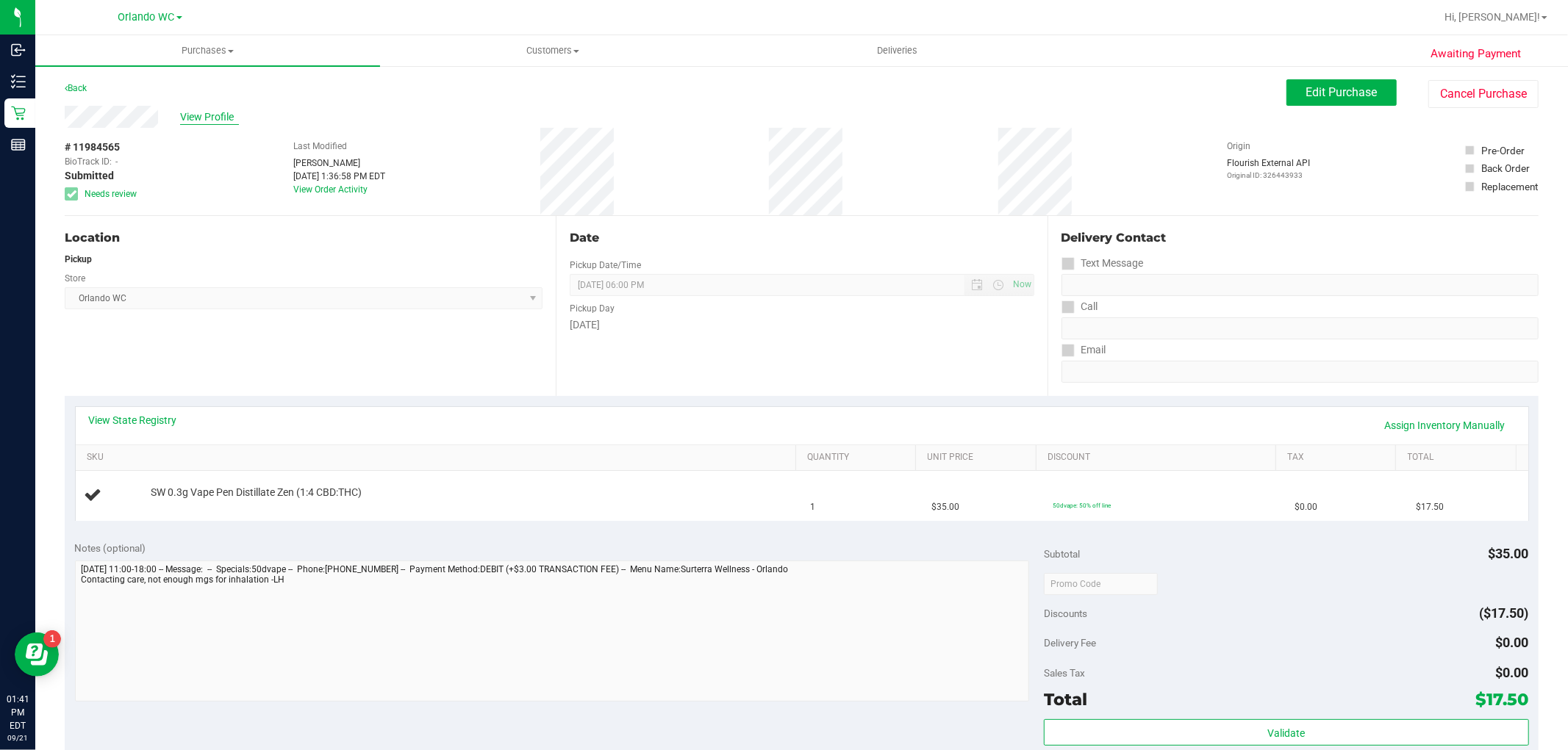
click at [211, 111] on span "View Profile" at bounding box center [209, 117] width 59 height 15
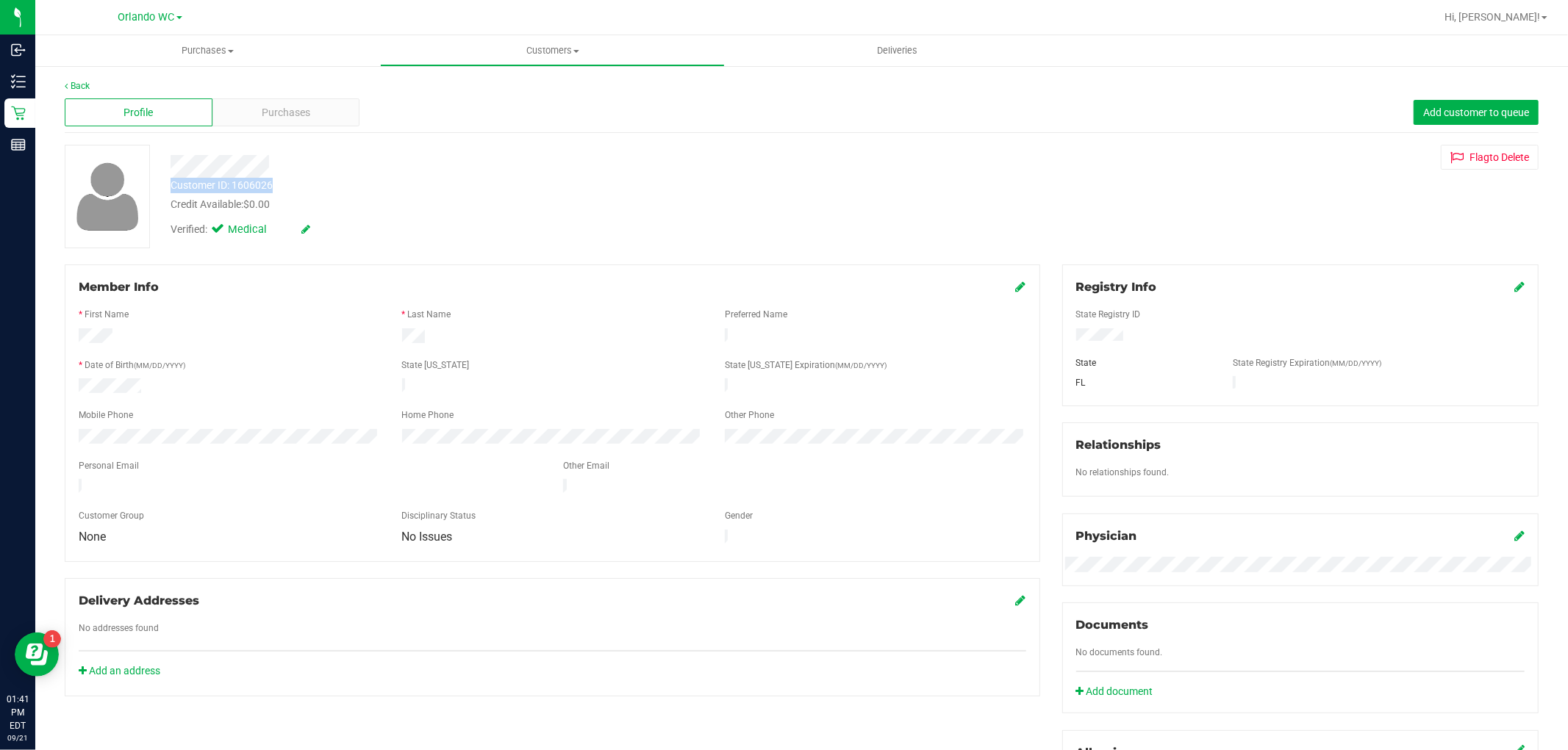
drag, startPoint x: 284, startPoint y: 182, endPoint x: 161, endPoint y: 188, distance: 123.1
click at [161, 188] on div "Customer ID: 1606026 Credit Available: $0.00" at bounding box center [533, 195] width 748 height 35
copy div "Customer ID: 1606026"
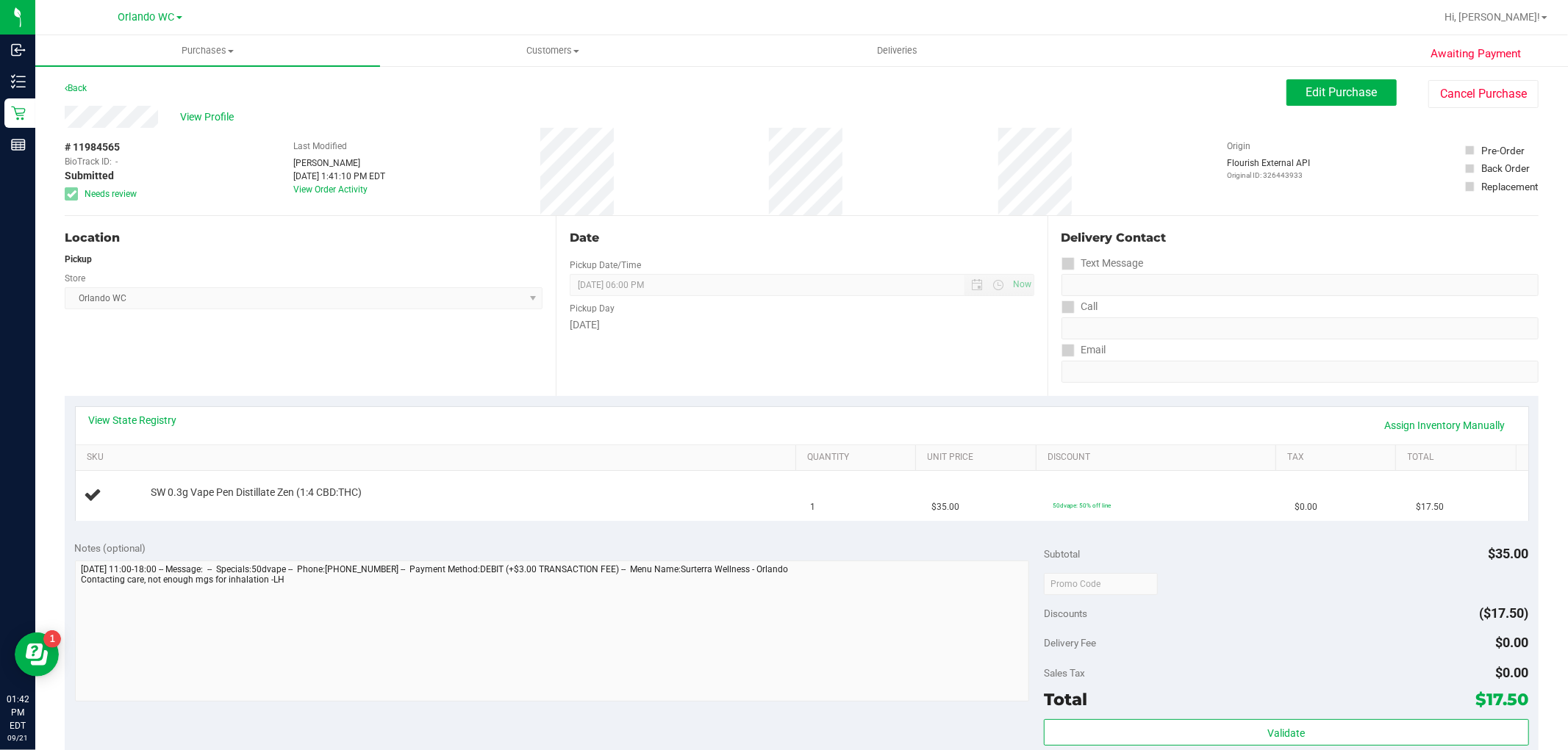
drag, startPoint x: 126, startPoint y: 142, endPoint x: 62, endPoint y: 148, distance: 64.3
click at [62, 148] on div "Awaiting Payment Back Edit Purchase Cancel Purchase View Profile # 11984565 Bio…" at bounding box center [800, 615] width 1532 height 1102
copy div "# 11984565"
